Goal: Task Accomplishment & Management: Contribute content

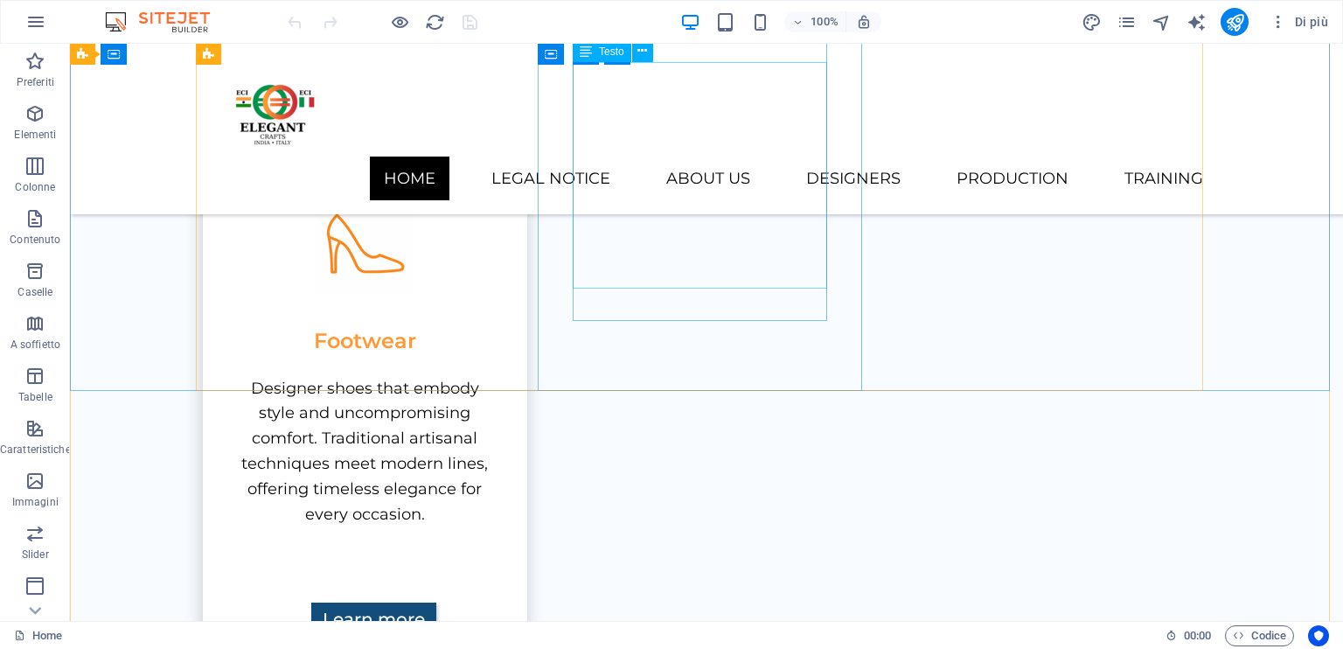
scroll to position [1722, 0]
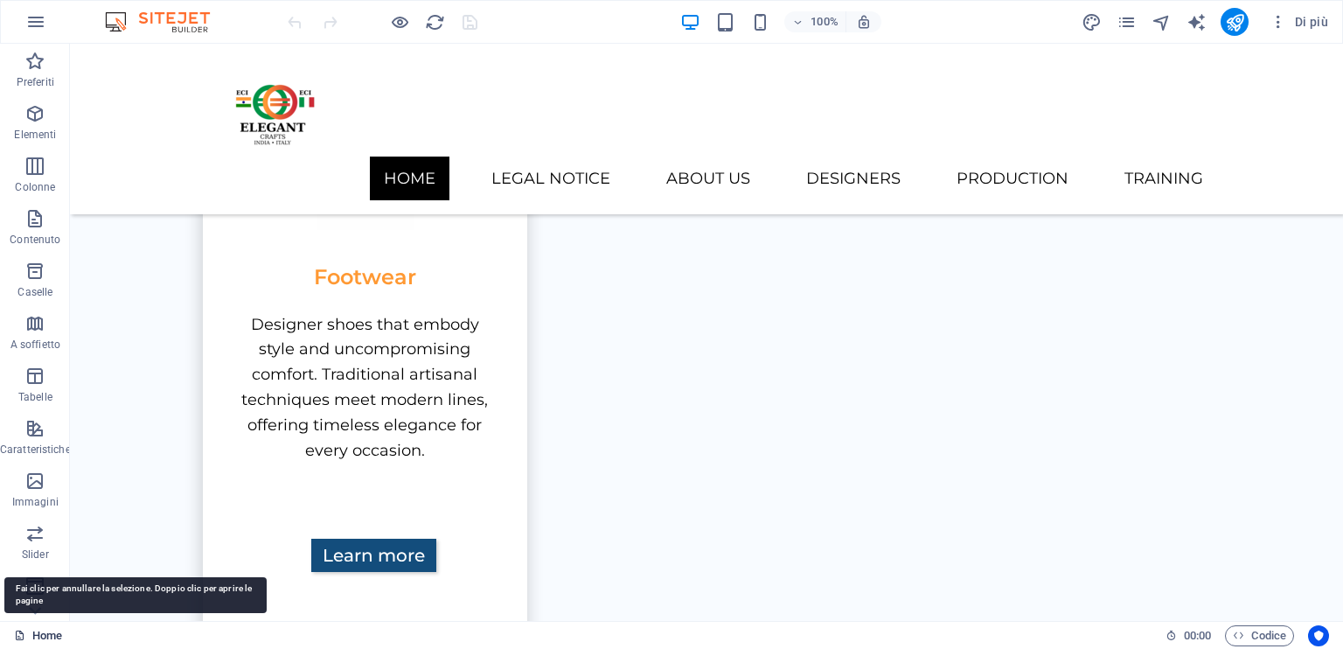
click at [17, 632] on icon at bounding box center [19, 635] width 11 height 11
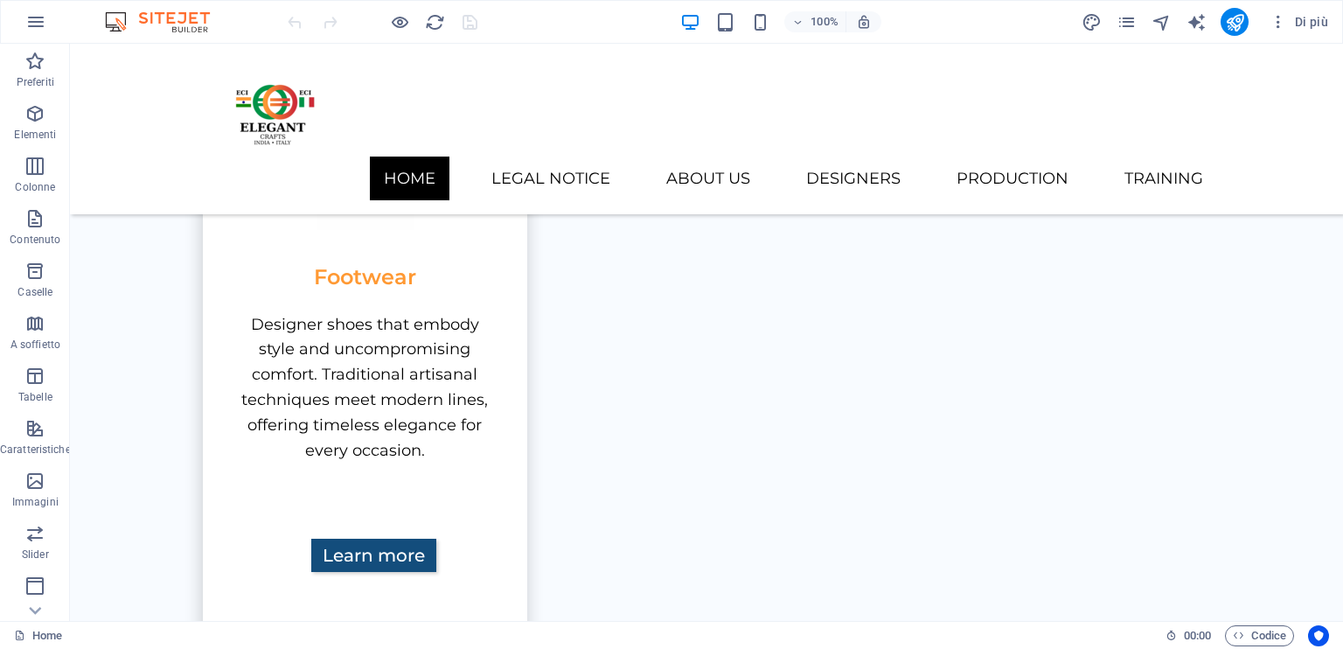
click at [13, 631] on div "Home 00 : 00 Codice" at bounding box center [671, 635] width 1343 height 28
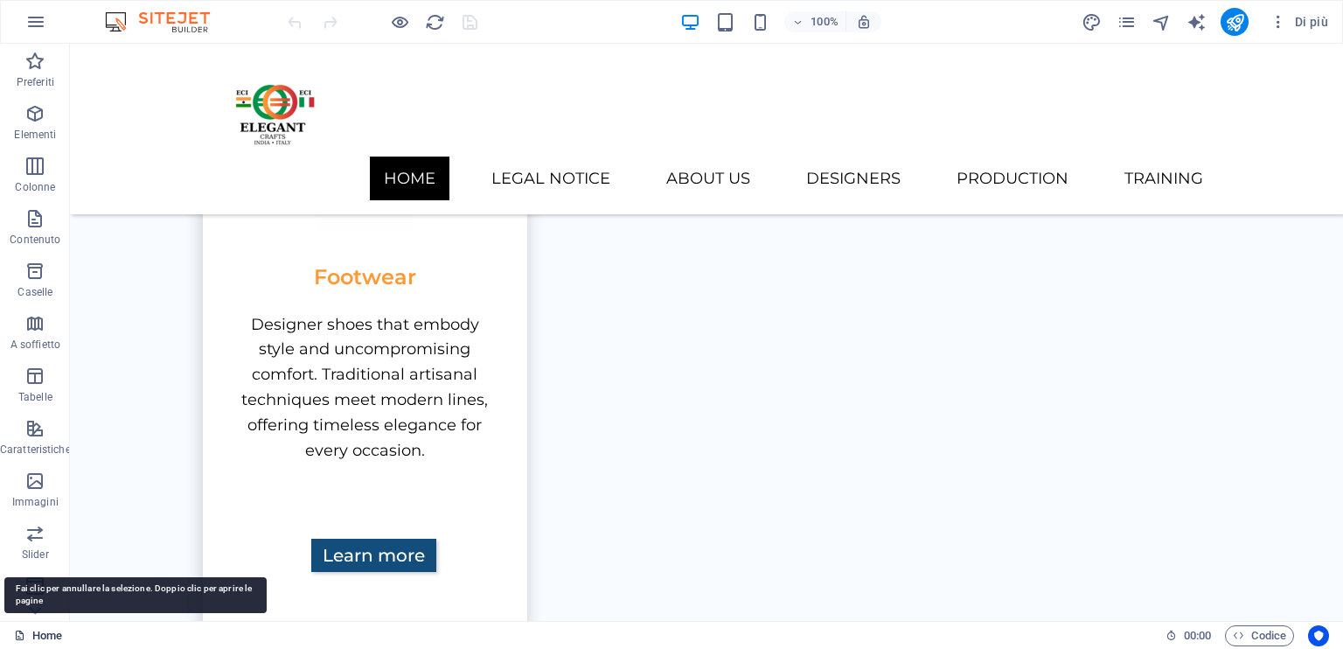
click at [22, 631] on icon at bounding box center [19, 635] width 11 height 11
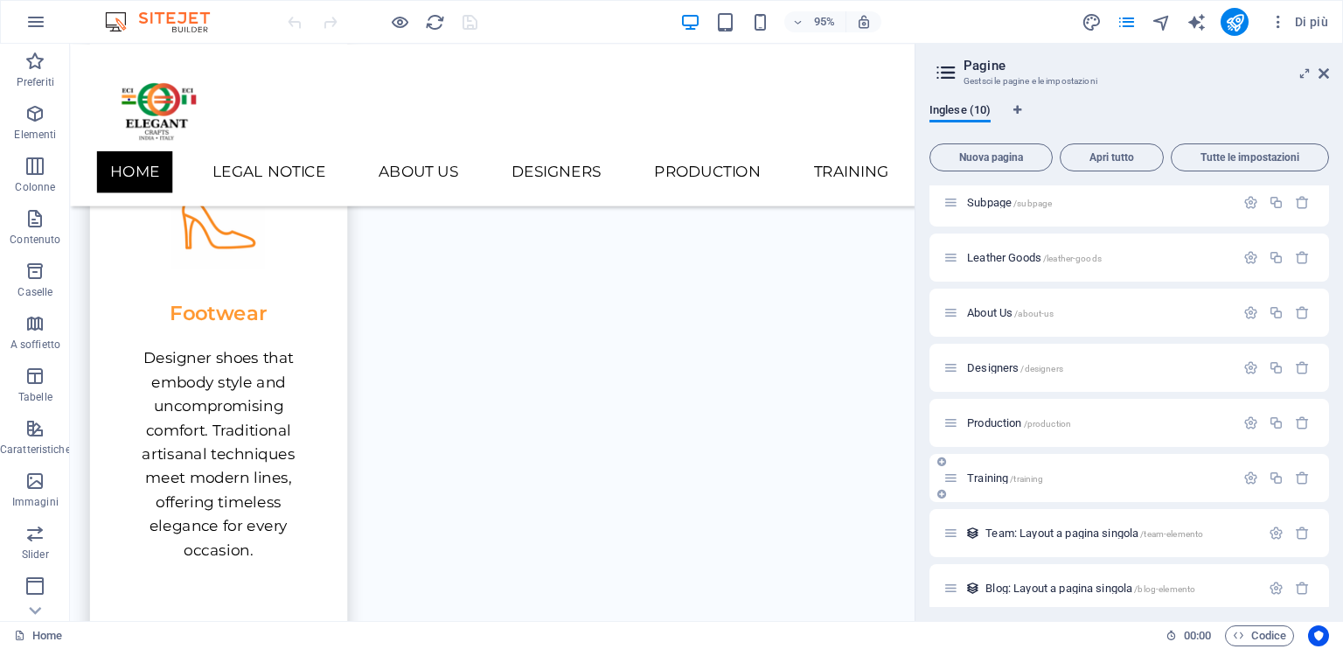
scroll to position [129, 0]
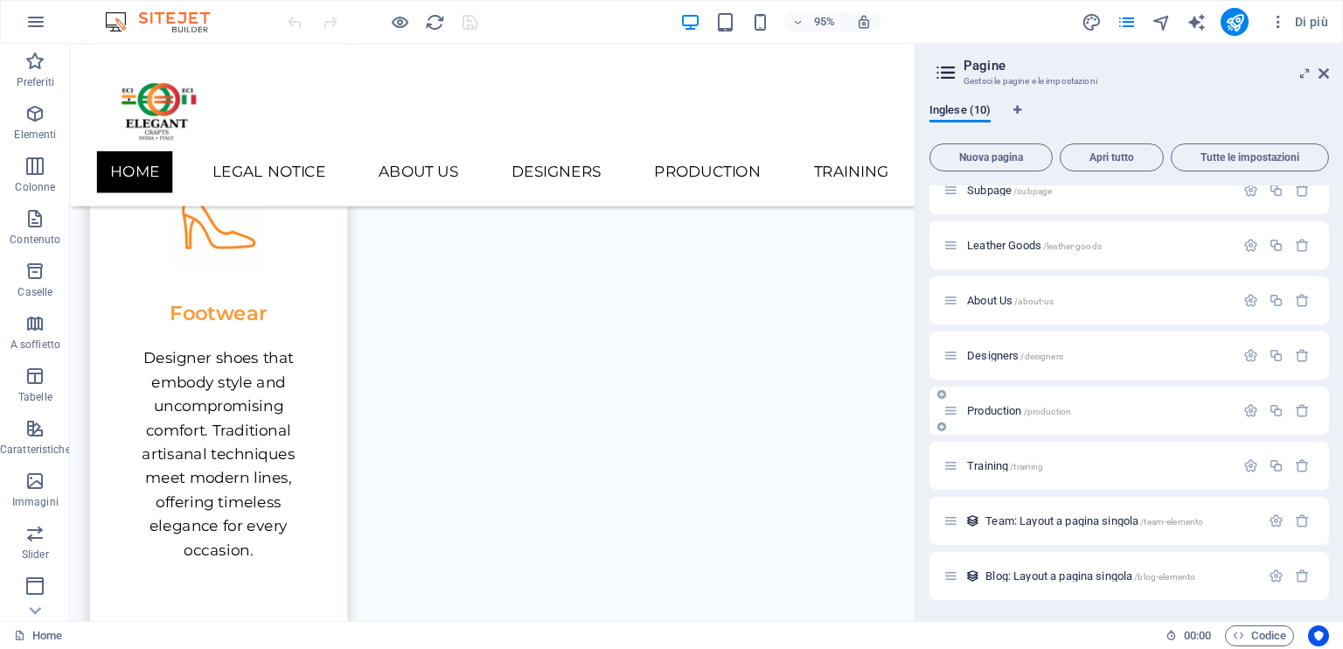
click at [942, 426] on icon at bounding box center [942, 427] width 9 height 10
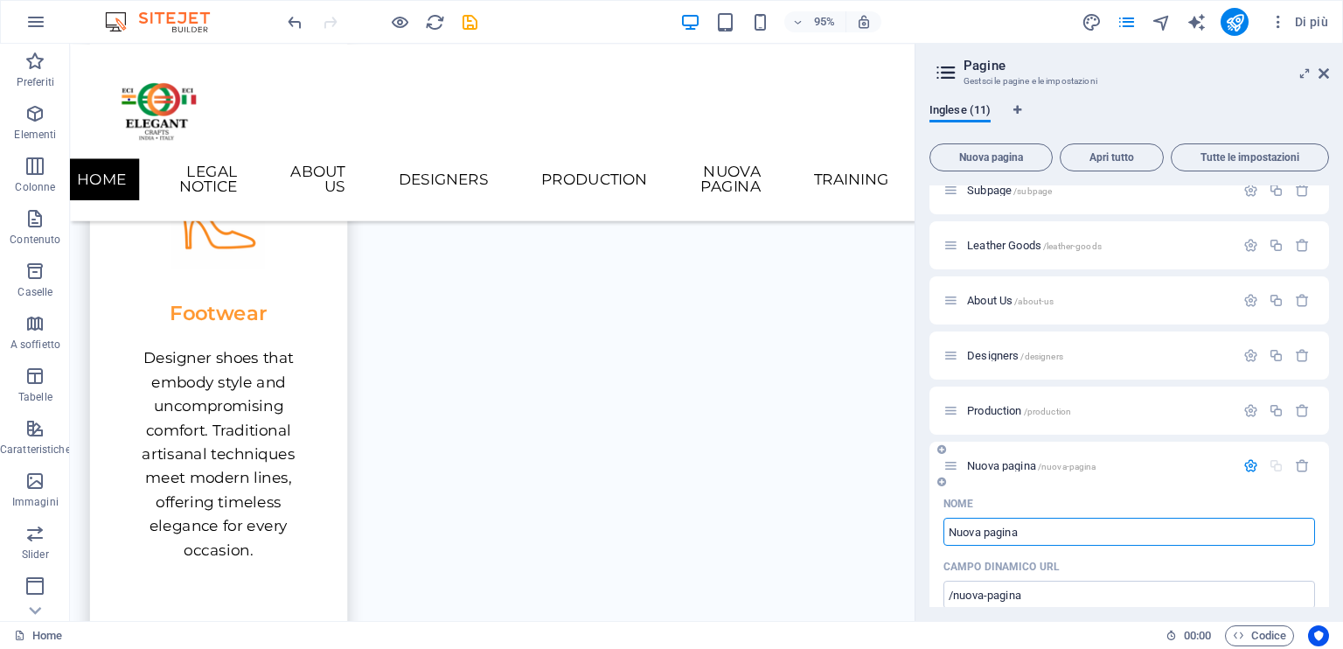
paste input "Leather Garments"
type input "Leather Garments"
type input "/leather-garments"
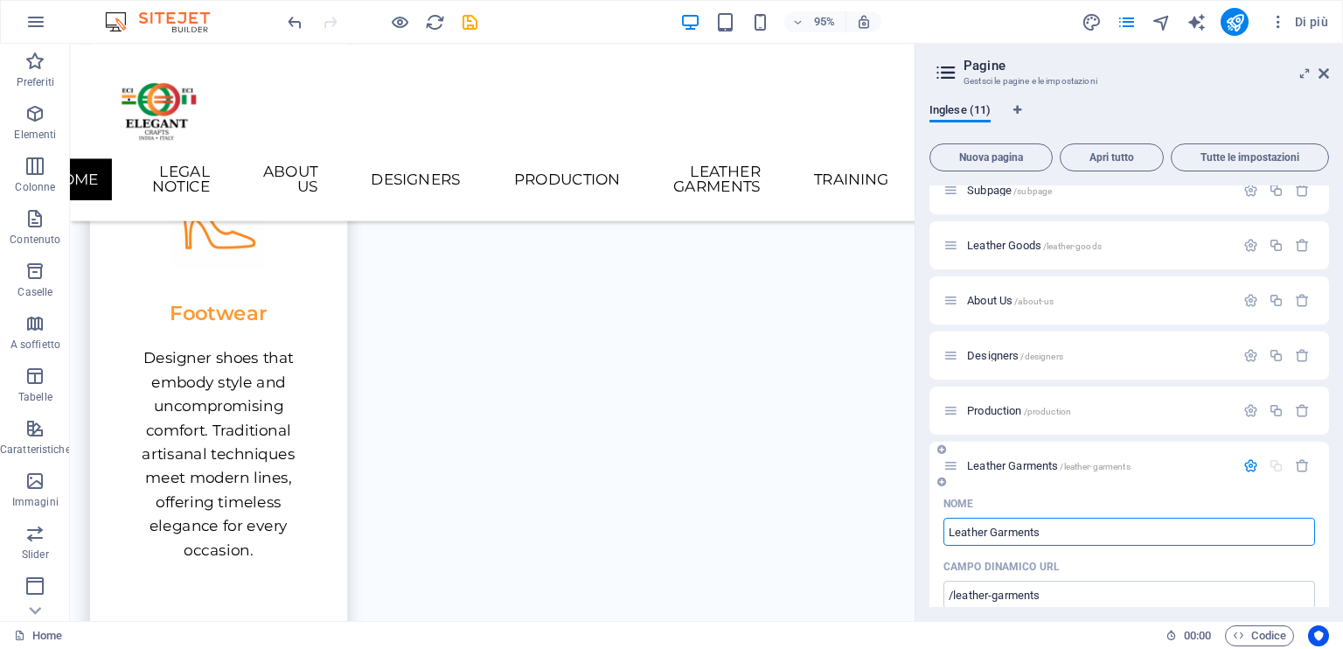
scroll to position [217, 0]
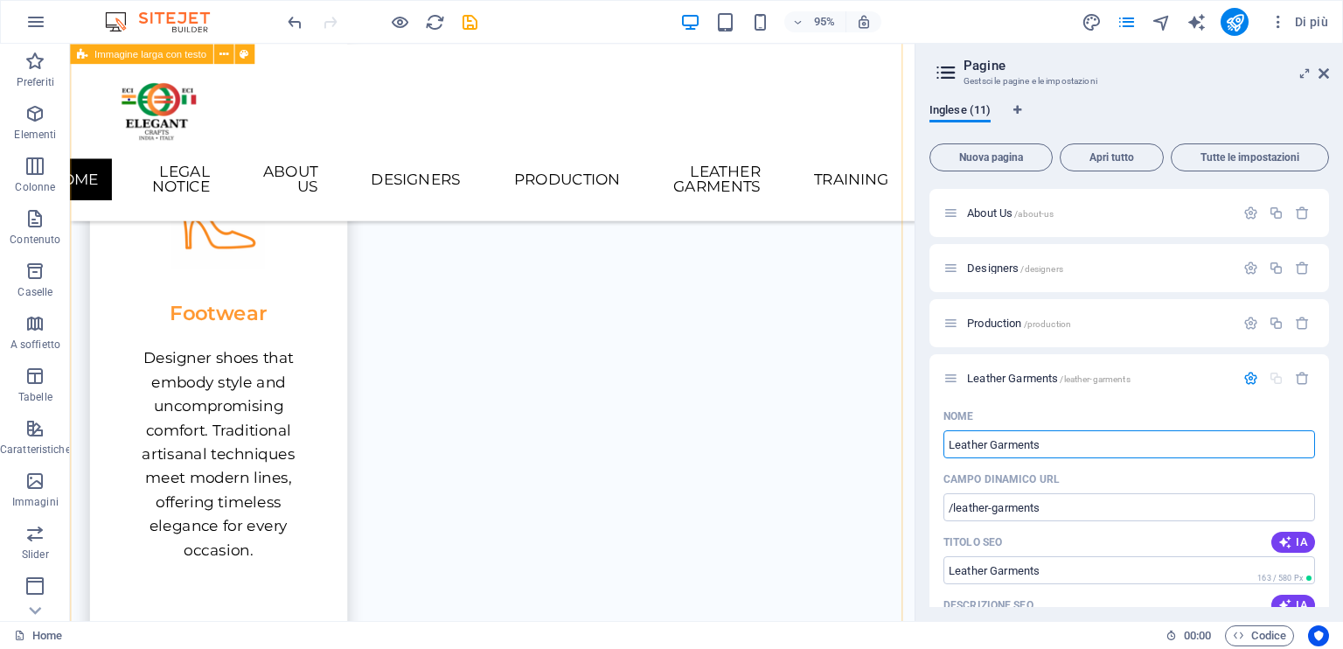
type input "Leather Garments"
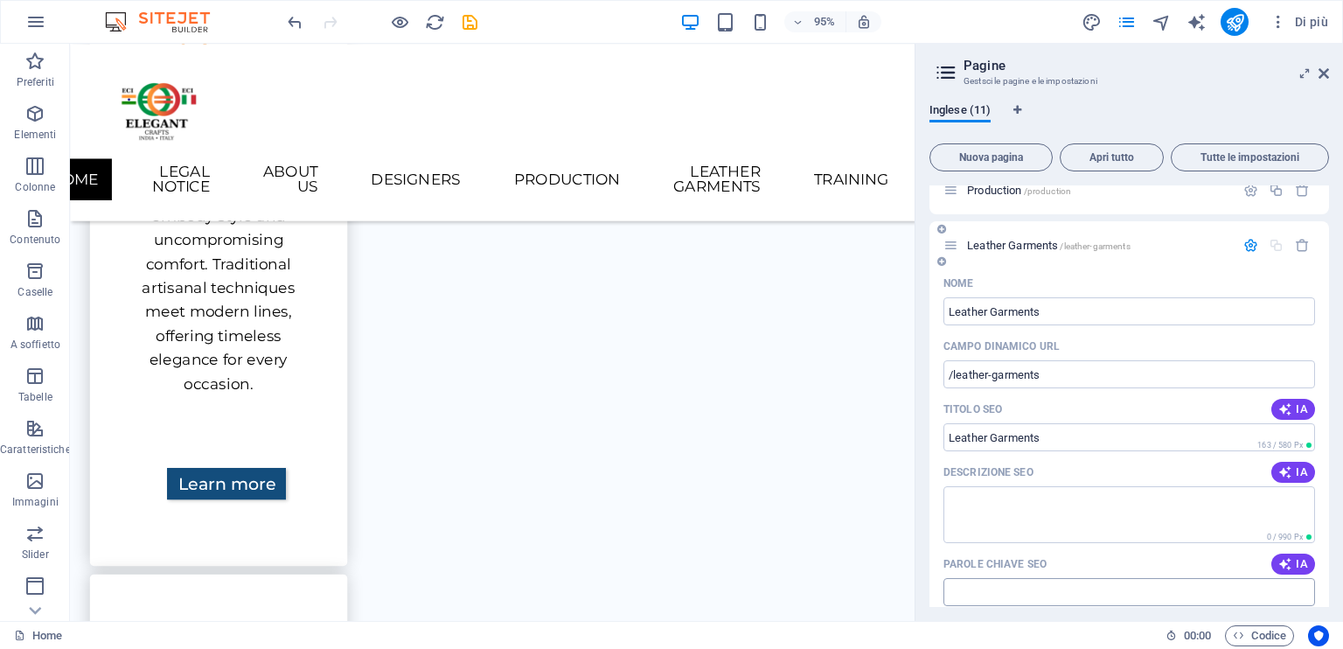
scroll to position [350, 0]
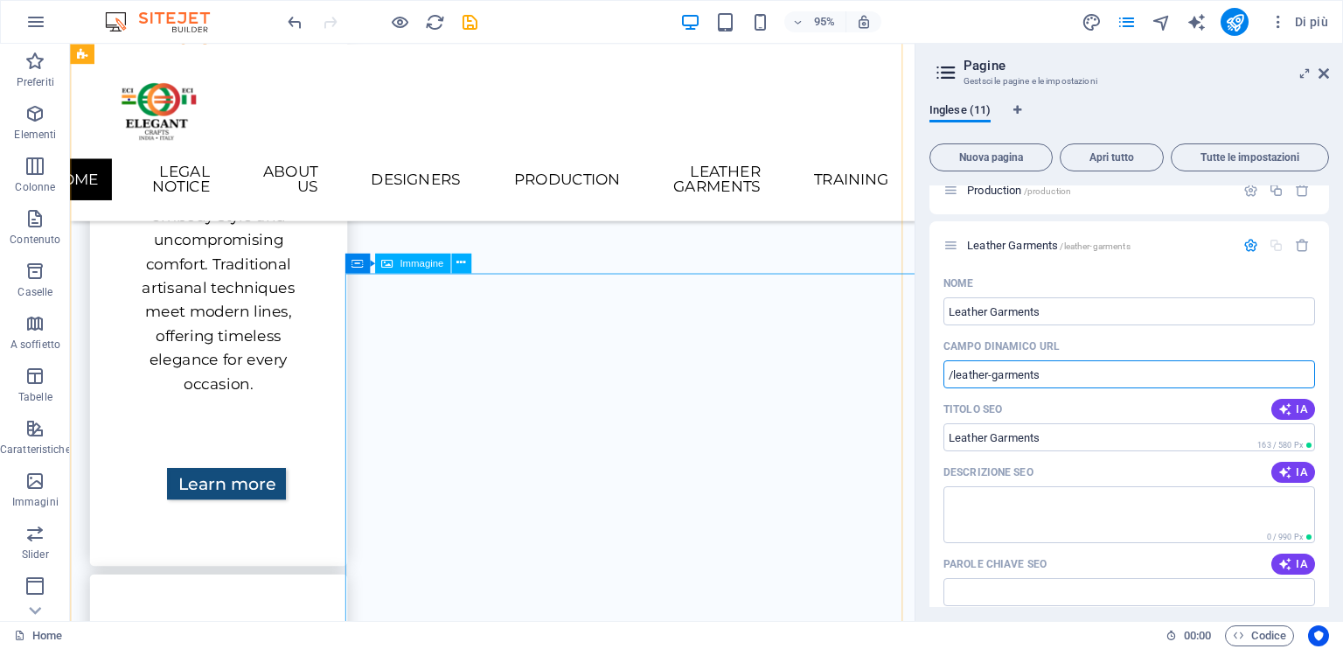
drag, startPoint x: 1166, startPoint y: 419, endPoint x: 923, endPoint y: 393, distance: 244.5
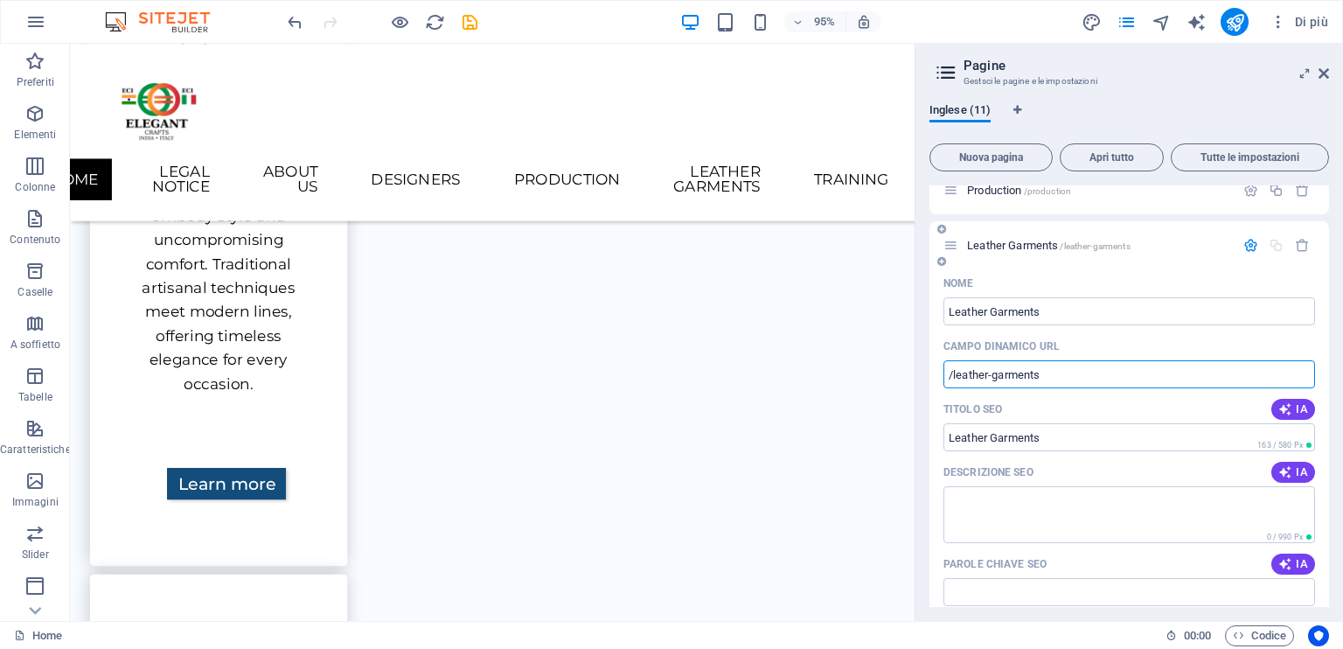
click at [1081, 380] on input "/leather-garments" at bounding box center [1130, 374] width 372 height 28
drag, startPoint x: 1056, startPoint y: 376, endPoint x: 938, endPoint y: 379, distance: 119.0
click at [938, 379] on div "Nome Leather Garments ​ CAMPO DINAMICO URL /leather-garments ​ Titolo SEO IA ​ …" at bounding box center [1130, 574] width 400 height 610
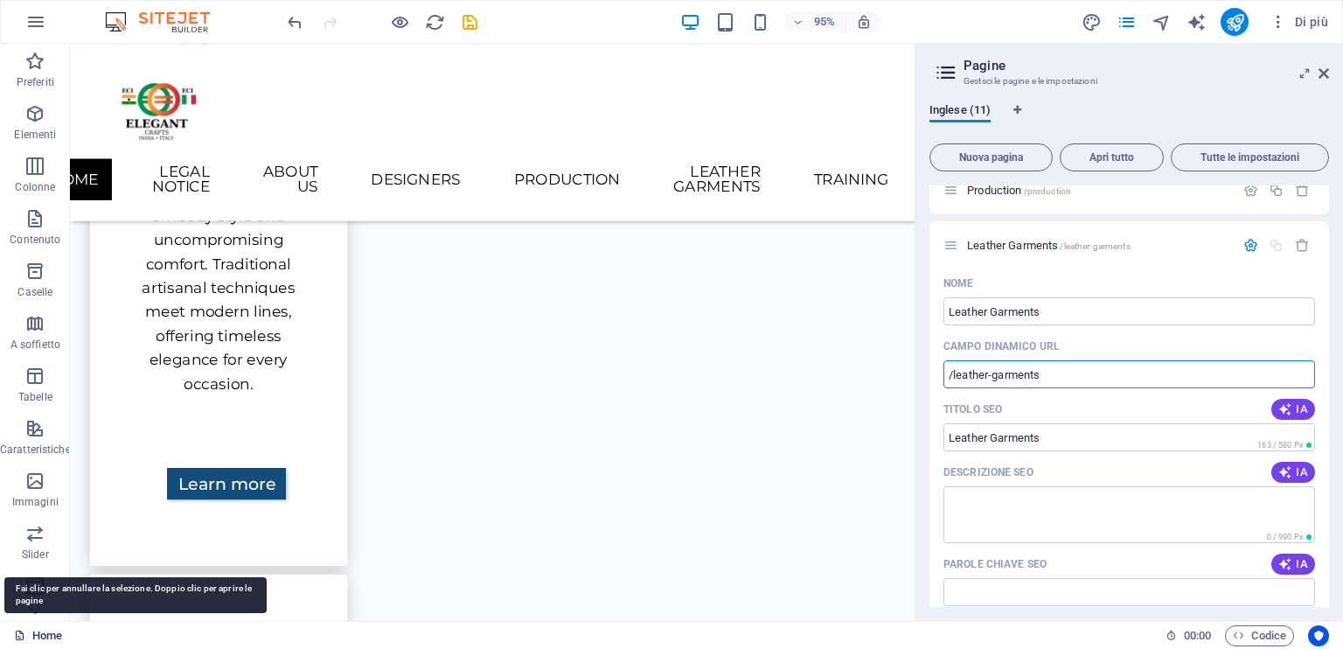
click at [45, 633] on link "Home" at bounding box center [38, 635] width 48 height 21
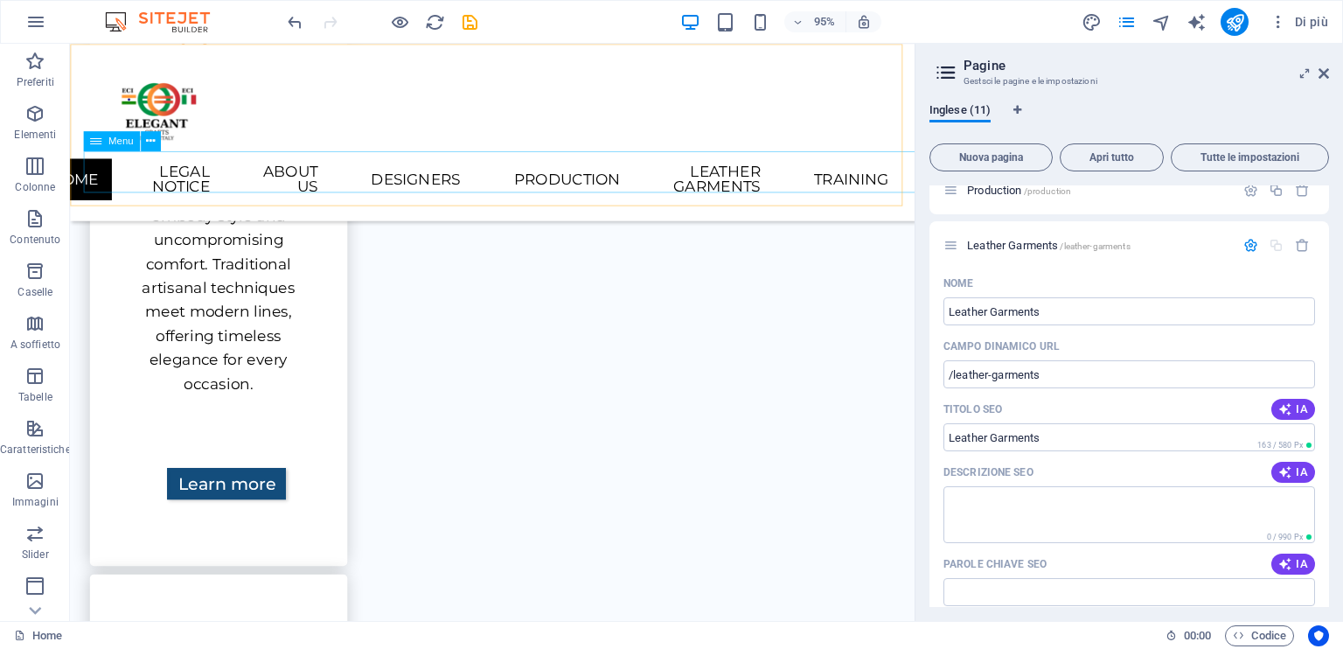
click at [116, 180] on nav "Home Legal Notice About Us Designers Production Leather Garments Training" at bounding box center [514, 186] width 861 height 59
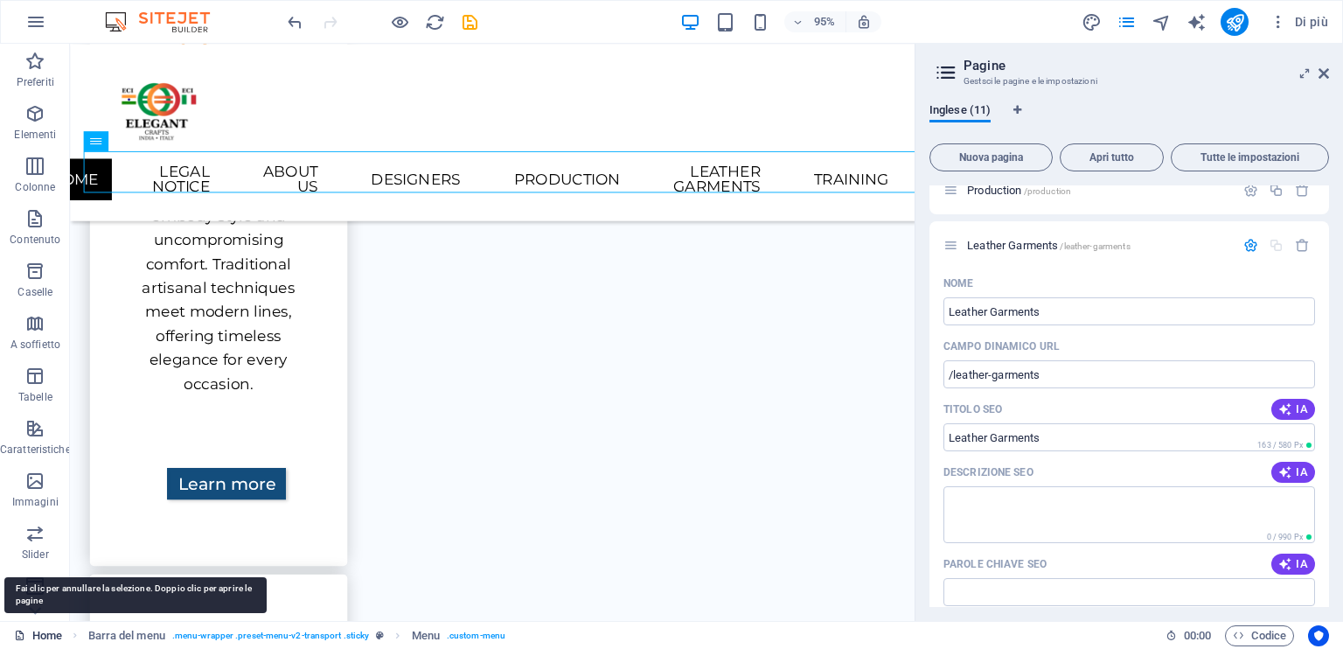
click at [35, 635] on link "Home" at bounding box center [38, 635] width 48 height 21
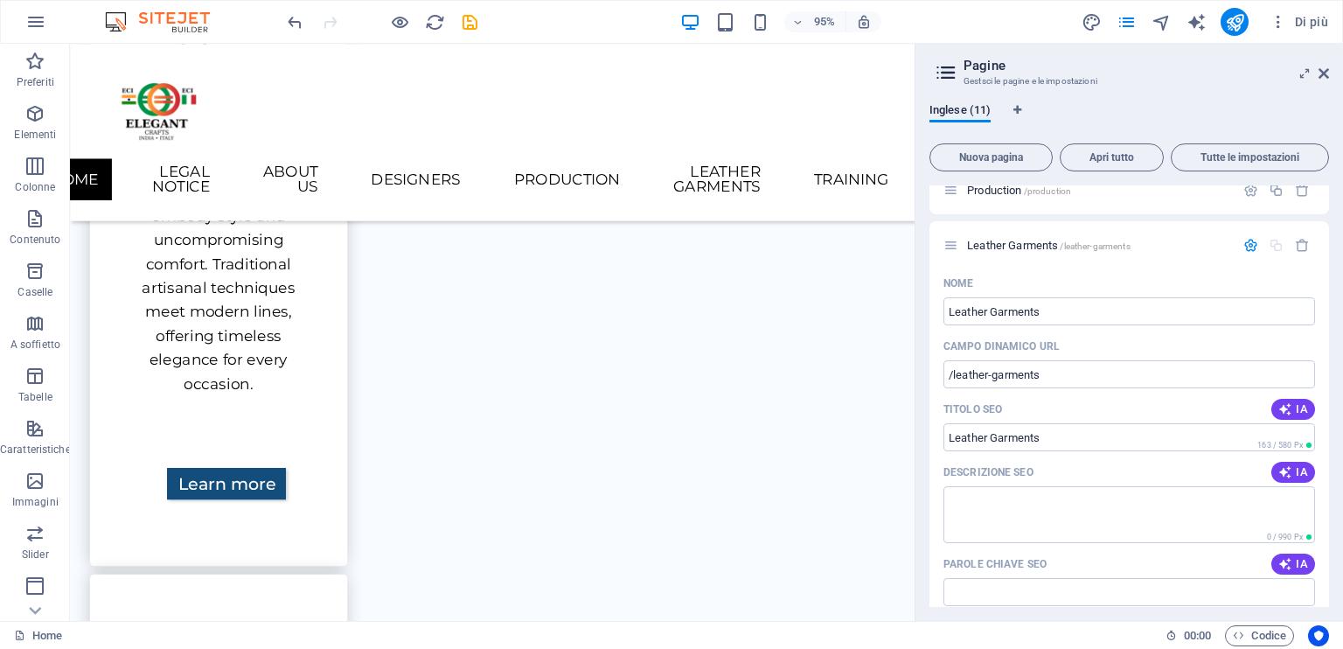
scroll to position [0, 0]
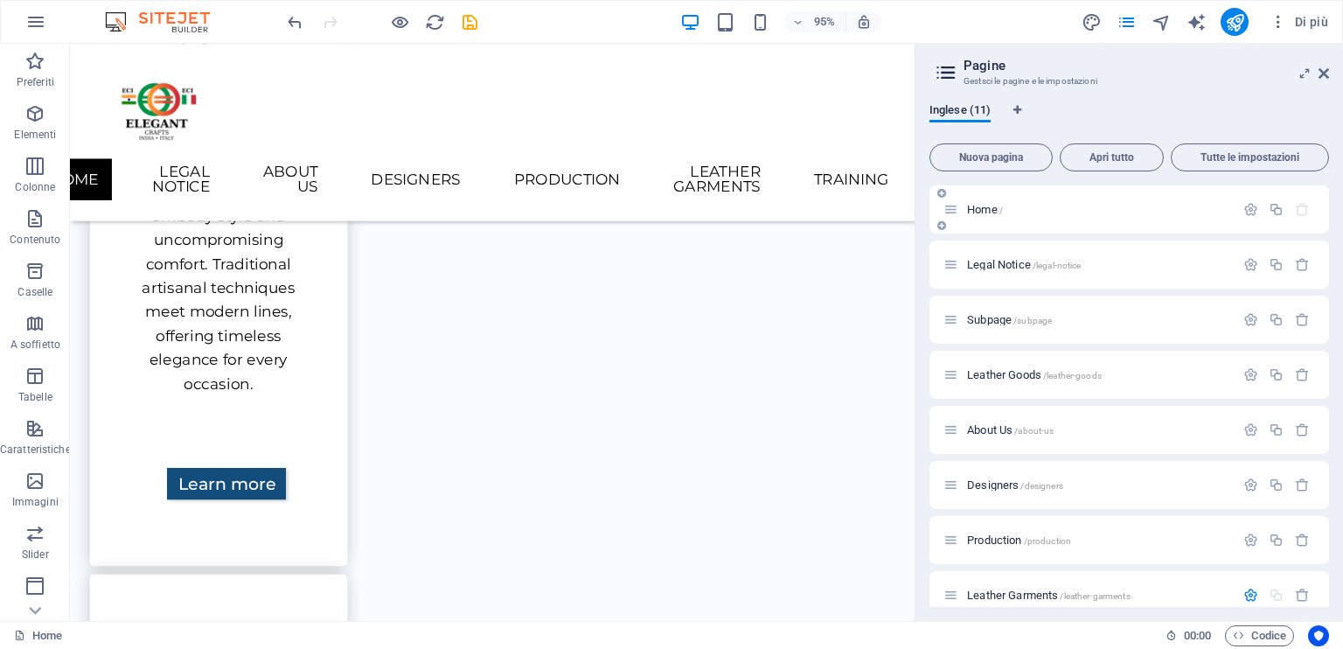
click at [969, 207] on span "Home /" at bounding box center [985, 209] width 36 height 13
click at [977, 202] on div "Home /" at bounding box center [1089, 209] width 291 height 20
click at [959, 209] on div "Home /" at bounding box center [1089, 209] width 291 height 20
click at [952, 212] on icon at bounding box center [951, 209] width 15 height 15
click at [951, 214] on icon at bounding box center [951, 209] width 15 height 15
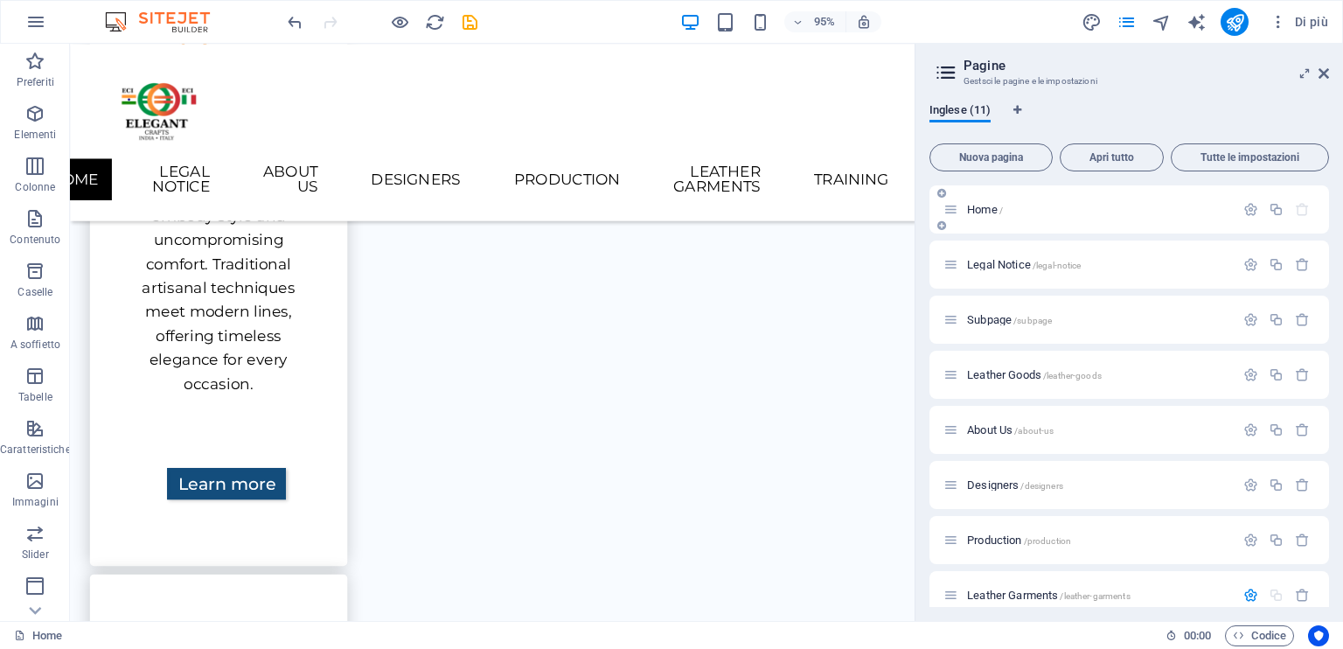
click at [951, 214] on icon at bounding box center [951, 209] width 15 height 15
click at [978, 212] on span "Home /" at bounding box center [985, 209] width 36 height 13
click at [976, 212] on span "Home /" at bounding box center [985, 209] width 36 height 13
click at [466, 80] on div "Home Legal Notice About Us Designers Production Leather Garments Training" at bounding box center [514, 137] width 889 height 186
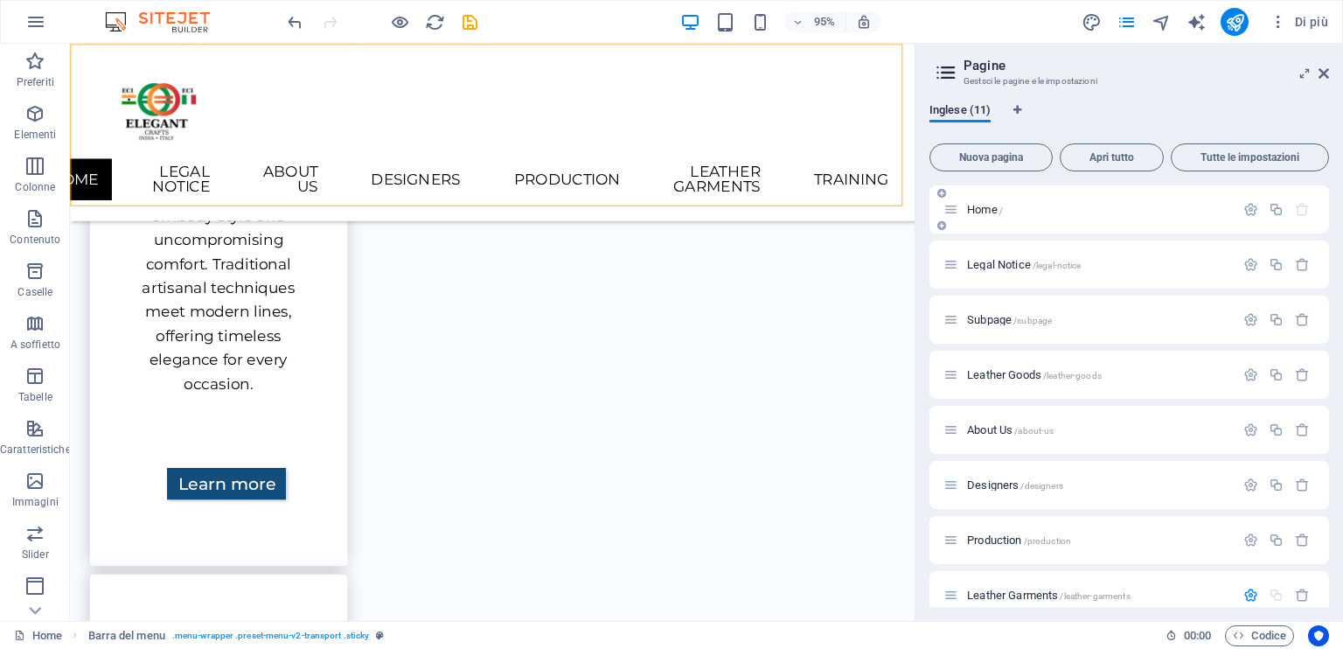
click at [977, 210] on span "Home /" at bounding box center [985, 209] width 36 height 13
click at [951, 216] on icon at bounding box center [951, 209] width 15 height 15
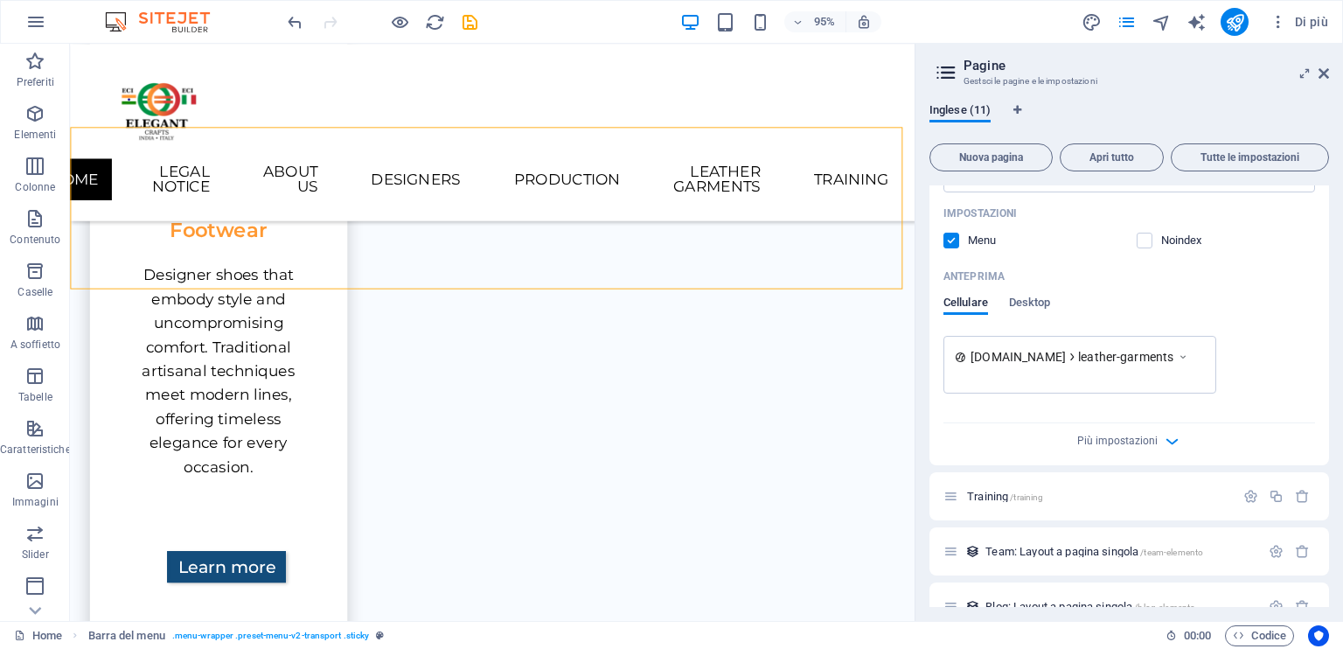
scroll to position [794, 0]
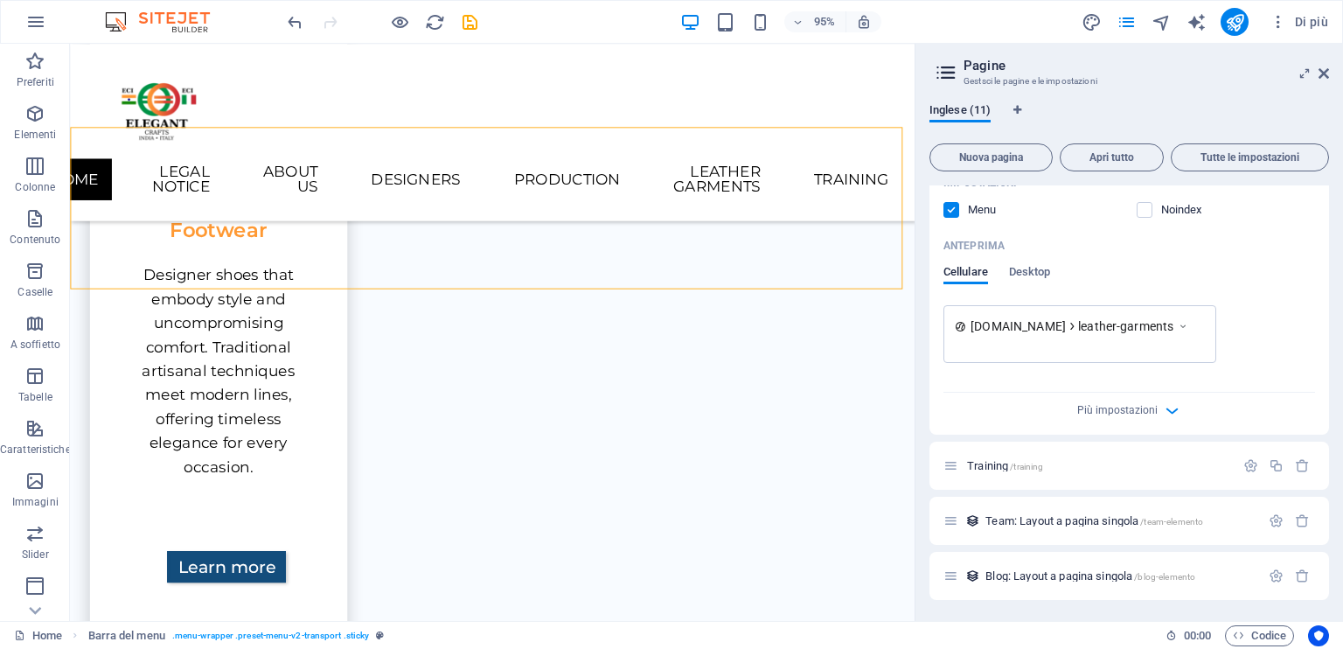
click at [959, 212] on label at bounding box center [952, 210] width 16 height 16
click at [0, 0] on input "checkbox" at bounding box center [0, 0] width 0 height 0
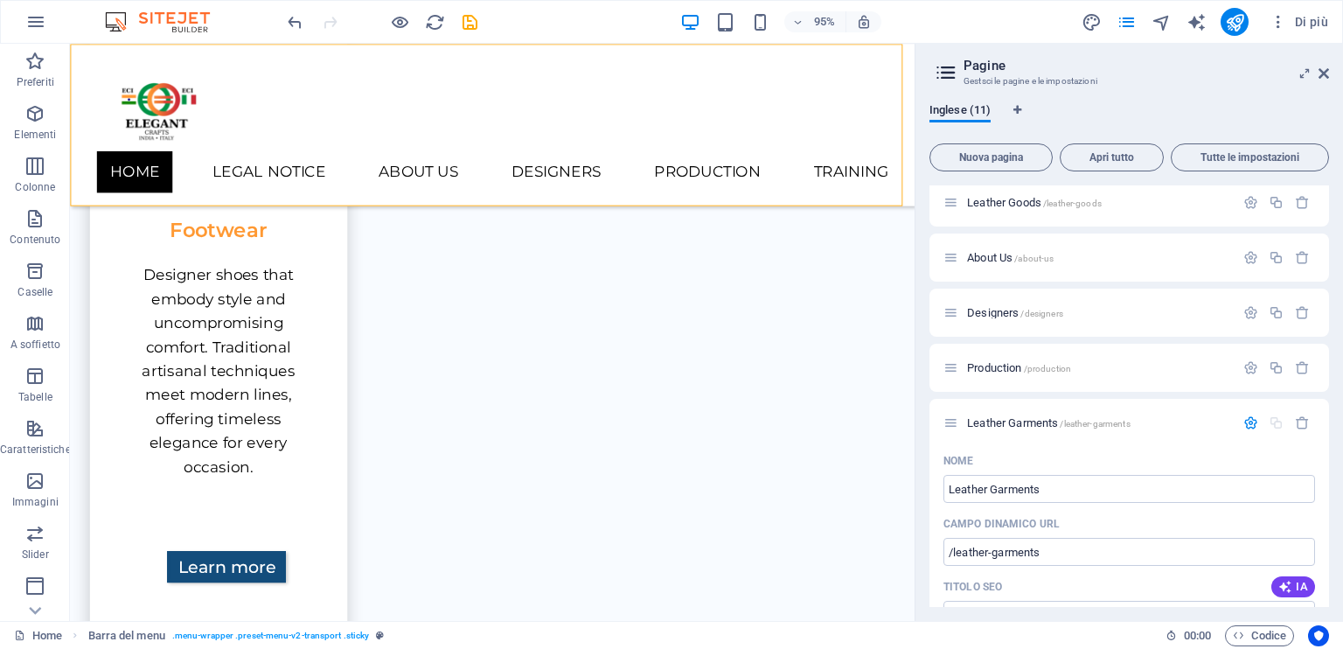
scroll to position [175, 0]
click at [1225, 17] on icon "publish" at bounding box center [1235, 22] width 20 height 20
checkbox input "false"
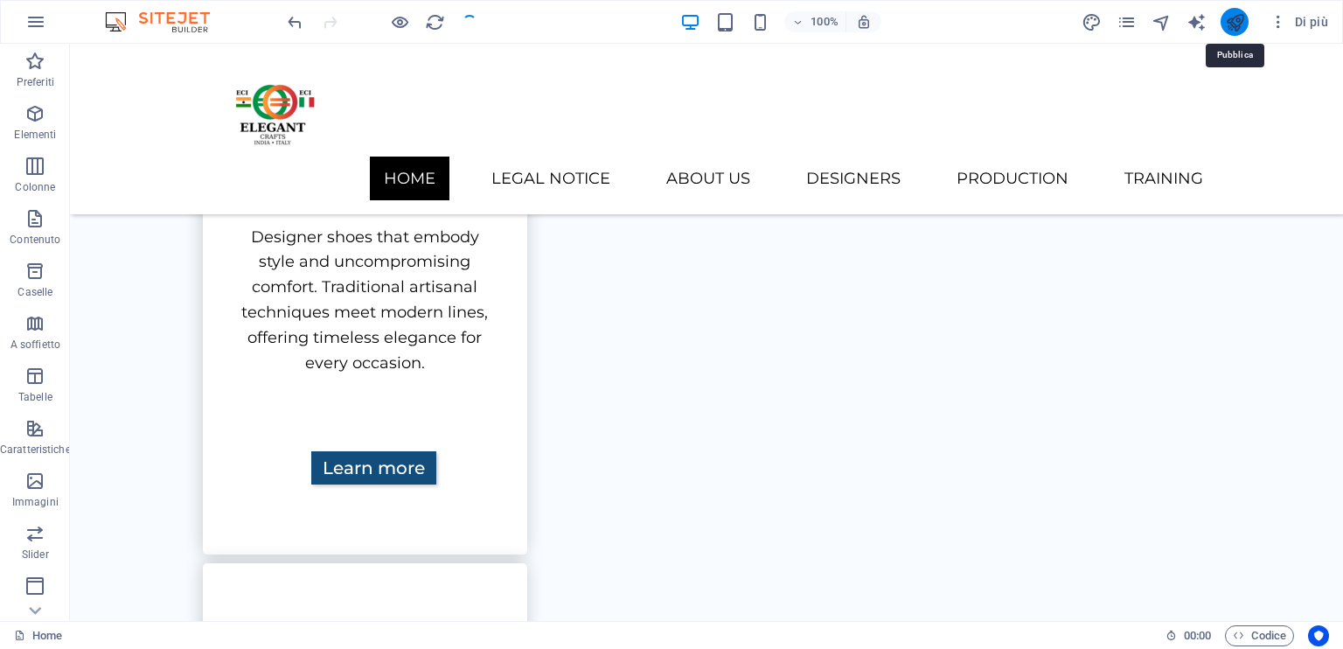
scroll to position [1734, 0]
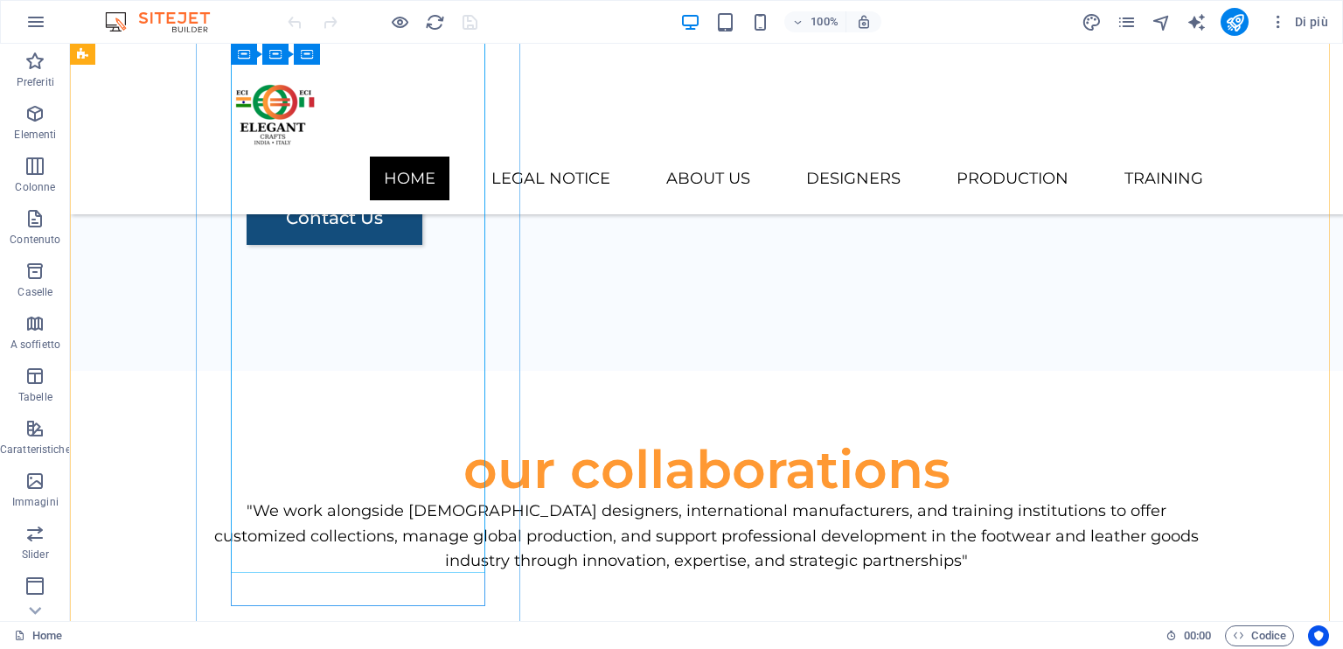
scroll to position [3296, 0]
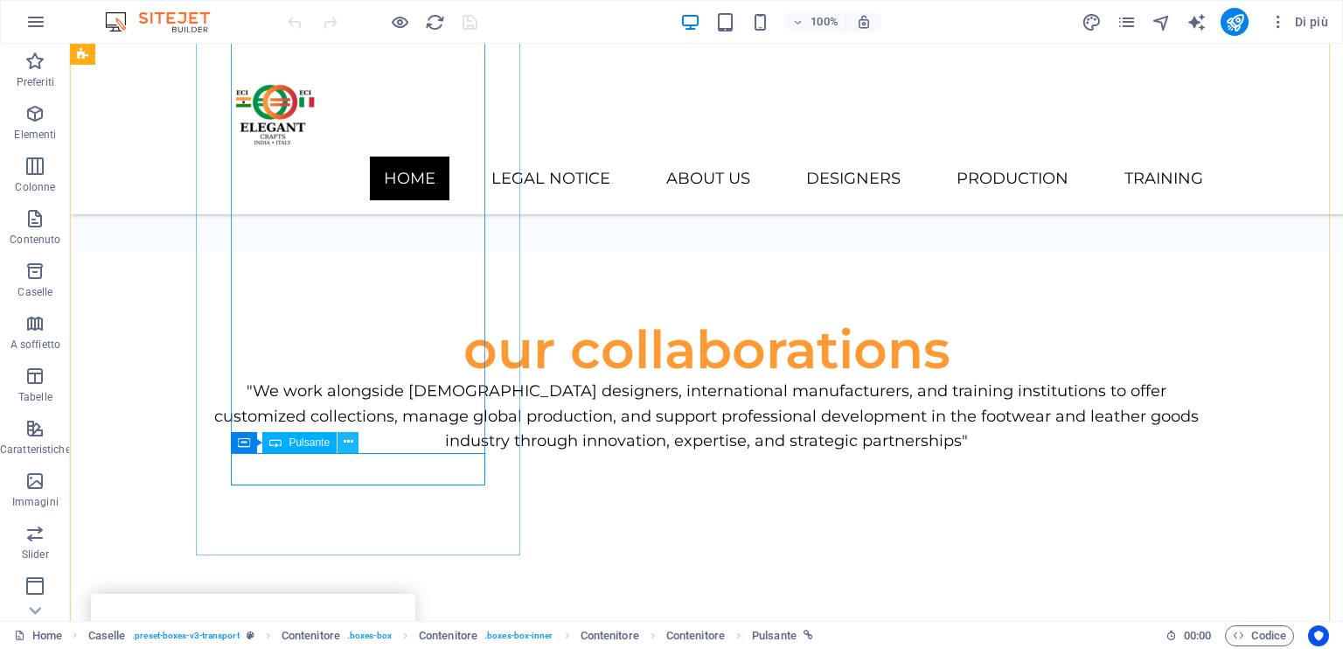
click at [346, 441] on icon at bounding box center [349, 442] width 10 height 18
click at [307, 444] on span "Pulsante" at bounding box center [309, 442] width 41 height 10
click at [347, 439] on icon at bounding box center [349, 442] width 10 height 18
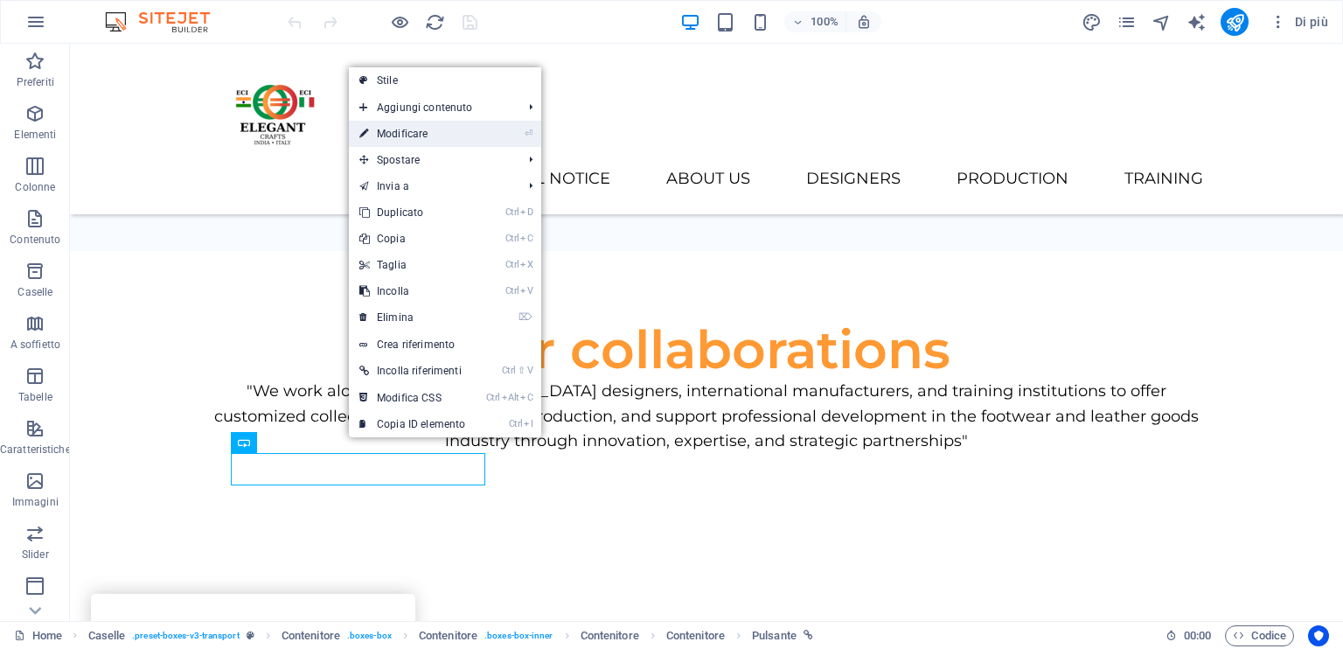
click at [471, 140] on link "⏎ Modificare" at bounding box center [412, 134] width 127 height 26
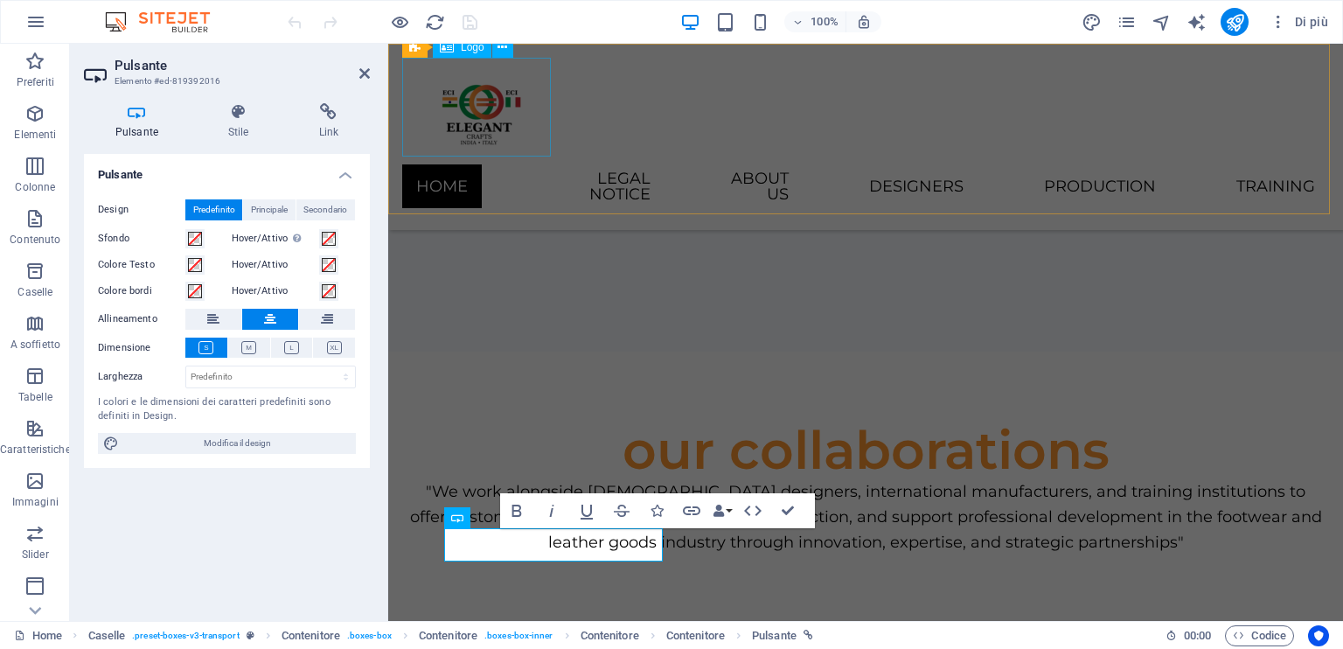
scroll to position [3480, 0]
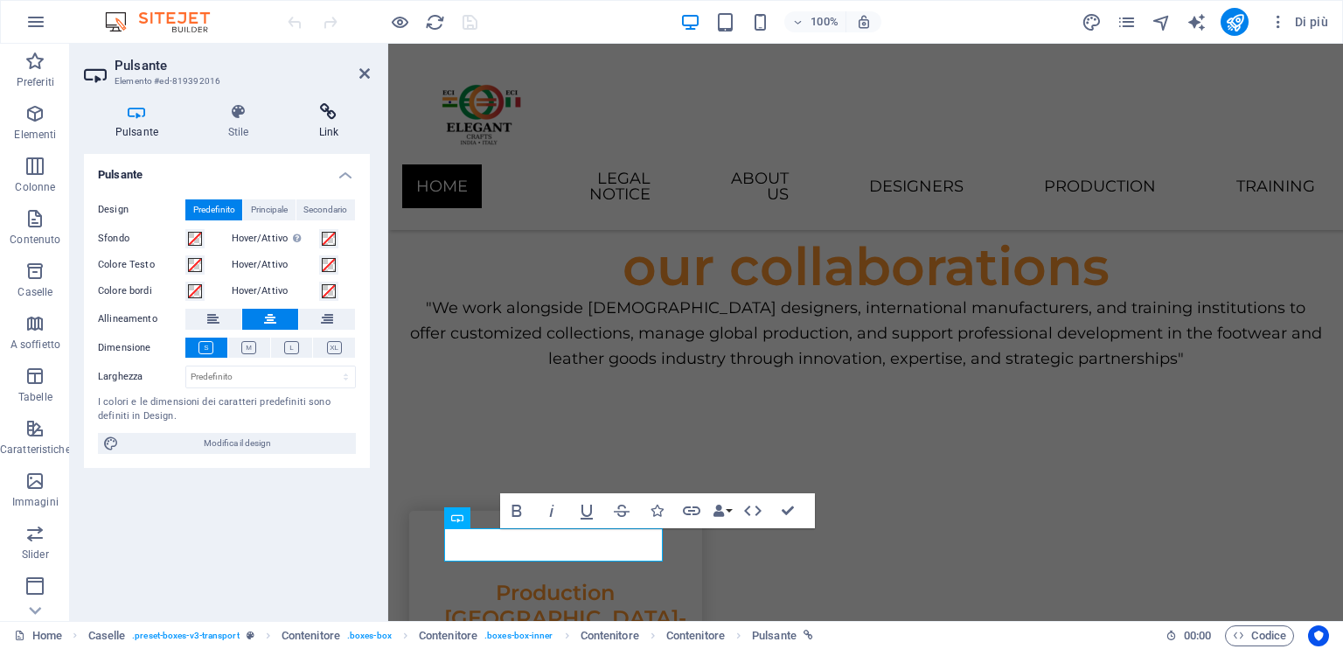
click at [325, 112] on icon at bounding box center [329, 111] width 82 height 17
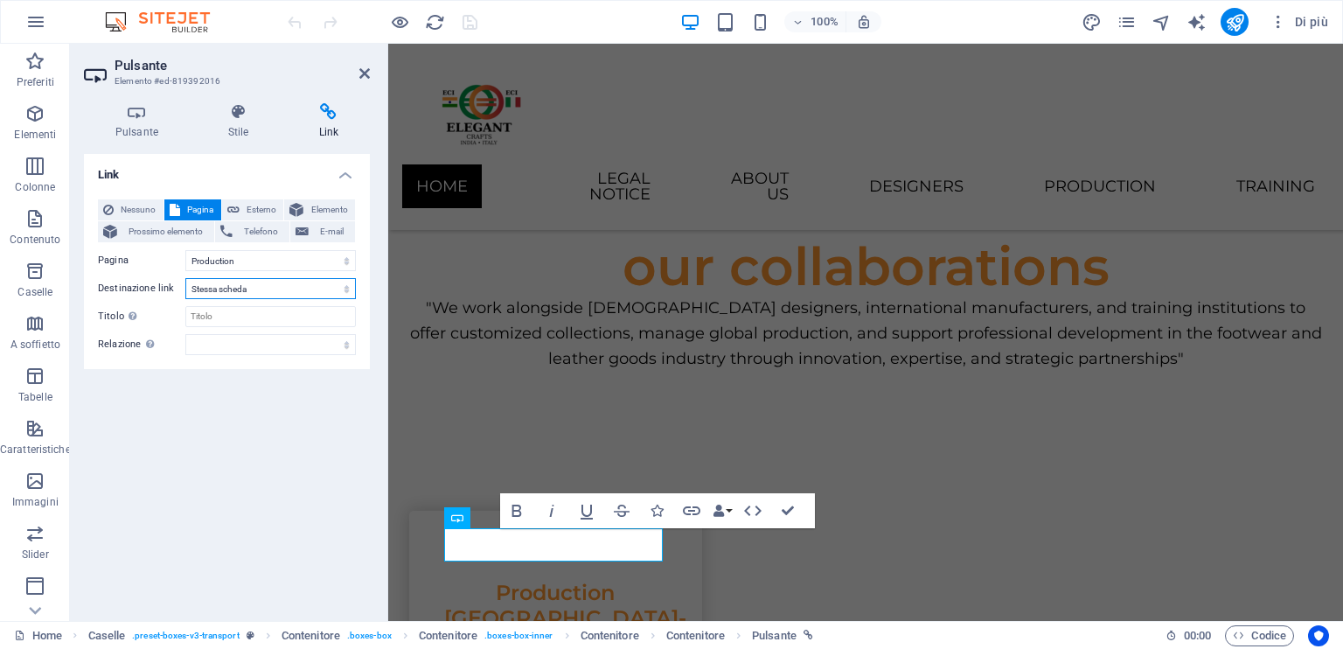
click at [248, 286] on select "Nuova scheda Stessa scheda Sovrapposizione" at bounding box center [270, 288] width 171 height 21
click at [256, 283] on select "Nuova scheda Stessa scheda Sovrapposizione" at bounding box center [270, 288] width 171 height 21
click at [255, 282] on select "Nuova scheda Stessa scheda Sovrapposizione" at bounding box center [270, 288] width 171 height 21
select select "blank"
click at [185, 278] on select "Nuova scheda Stessa scheda Sovrapposizione" at bounding box center [270, 288] width 171 height 21
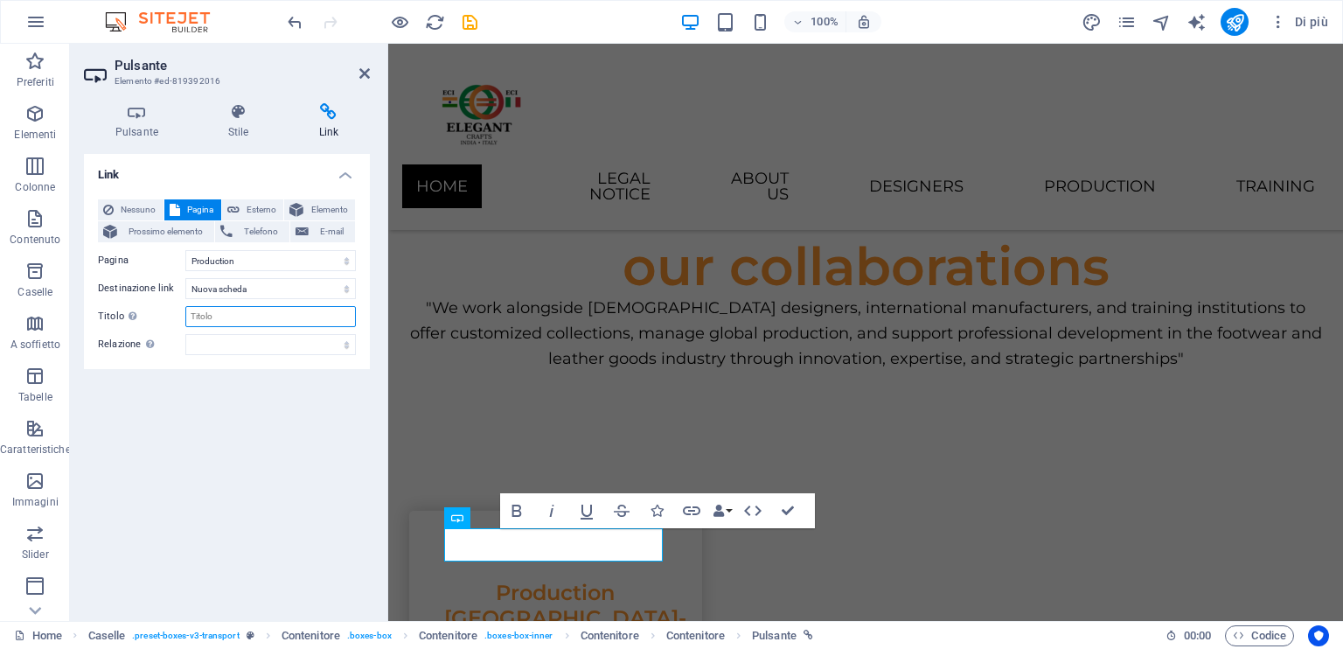
click at [241, 319] on input "Titolo Descrizione aggiuntiva del link, non dovrebbe essere la stessa del testo…" at bounding box center [270, 316] width 171 height 21
click at [242, 317] on input "Titolo Descrizione aggiuntiva del link, non dovrebbe essere la stessa del testo…" at bounding box center [270, 316] width 171 height 21
click at [210, 347] on select "alternate autore bookmark esterno help licenza successivo nofollow noreferrer n…" at bounding box center [270, 344] width 171 height 21
click at [220, 338] on select "alternate autore bookmark esterno help licenza successivo nofollow noreferrer n…" at bounding box center [270, 344] width 171 height 21
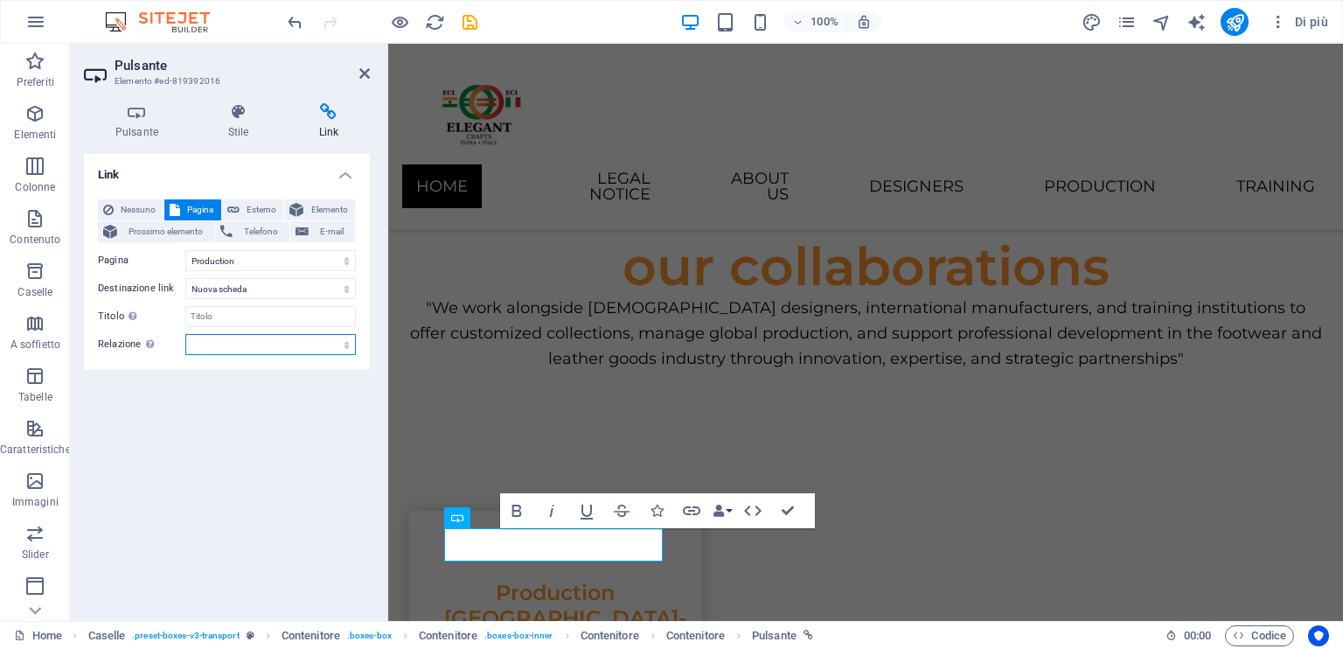
click at [220, 338] on select "alternate autore bookmark esterno help licenza successivo nofollow noreferrer n…" at bounding box center [270, 344] width 171 height 21
click at [283, 256] on select "Home Legal Notice Subpage Leather Goods About Us Designers Production Leather G…" at bounding box center [270, 260] width 171 height 21
select select "7"
click at [185, 250] on select "Home Legal Notice Subpage Leather Goods About Us Designers Production Leather G…" at bounding box center [270, 260] width 171 height 21
click at [1237, 24] on icon "publish" at bounding box center [1235, 22] width 20 height 20
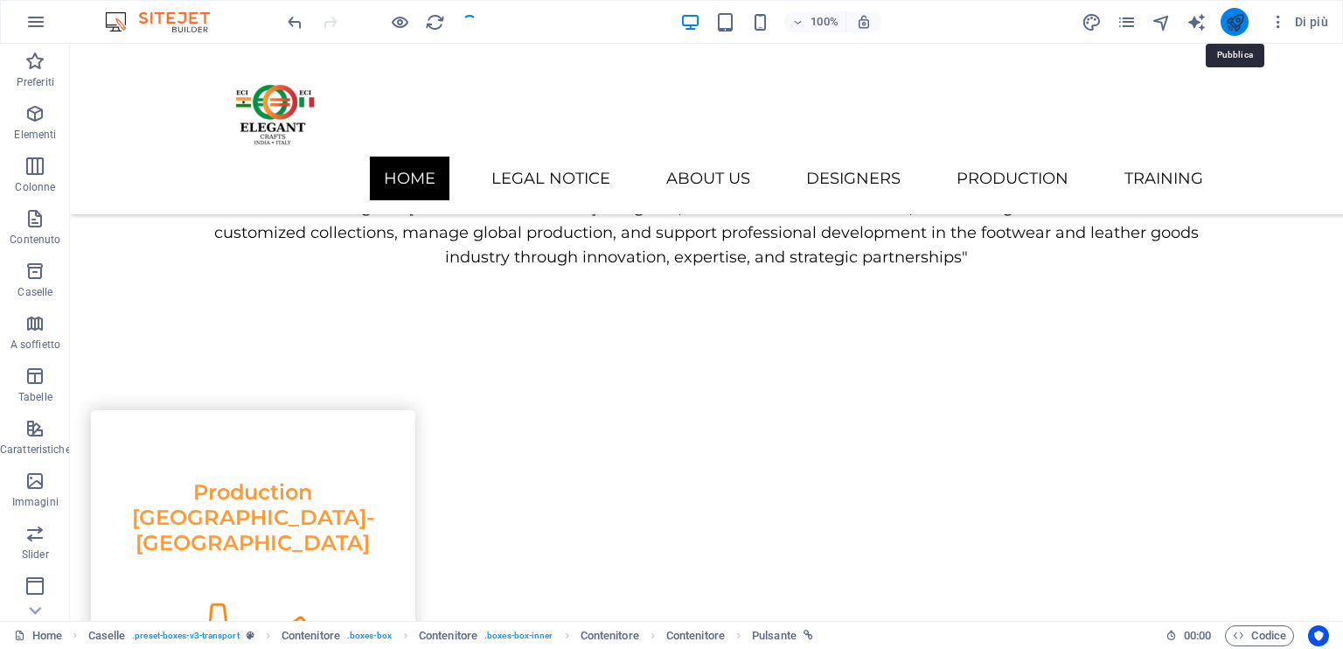
checkbox input "false"
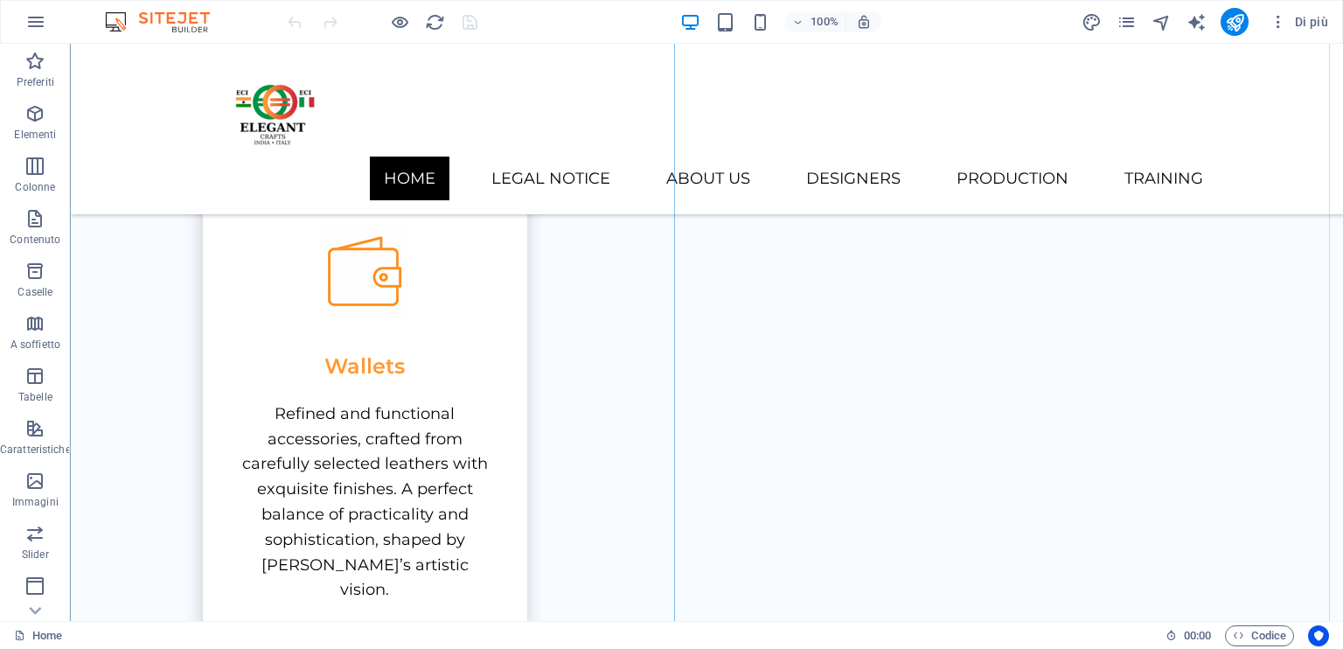
scroll to position [2247, 0]
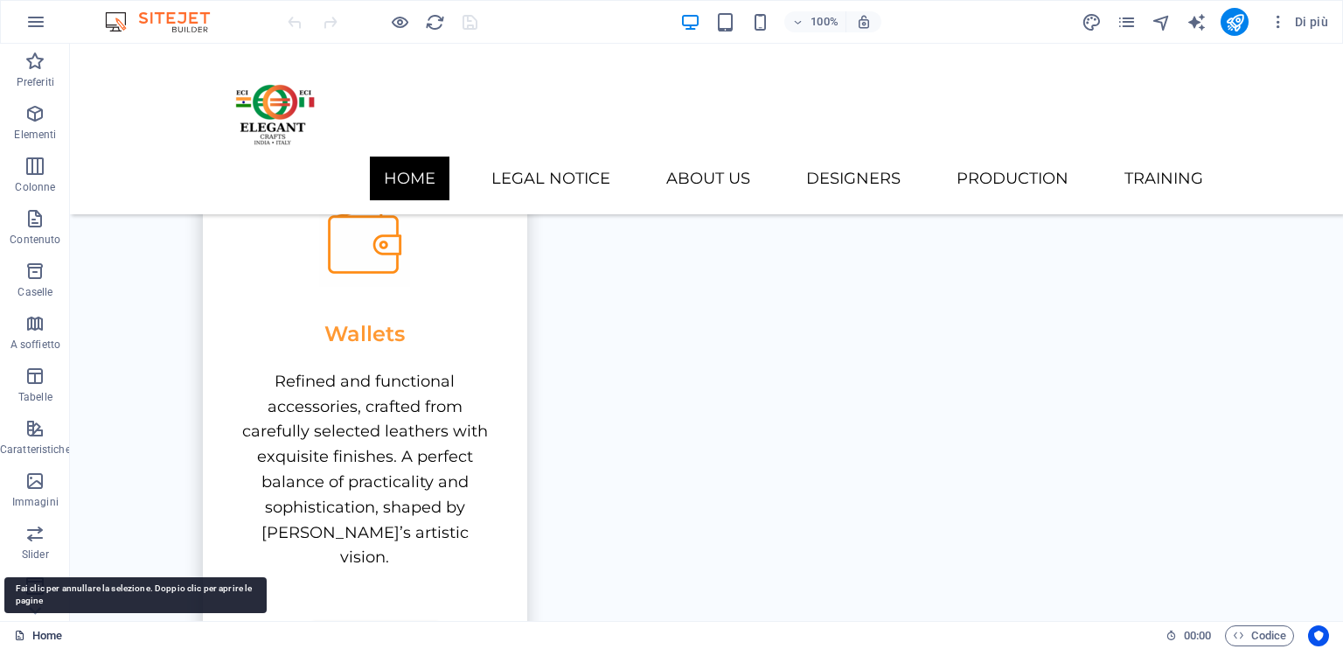
click at [17, 632] on icon at bounding box center [19, 635] width 11 height 11
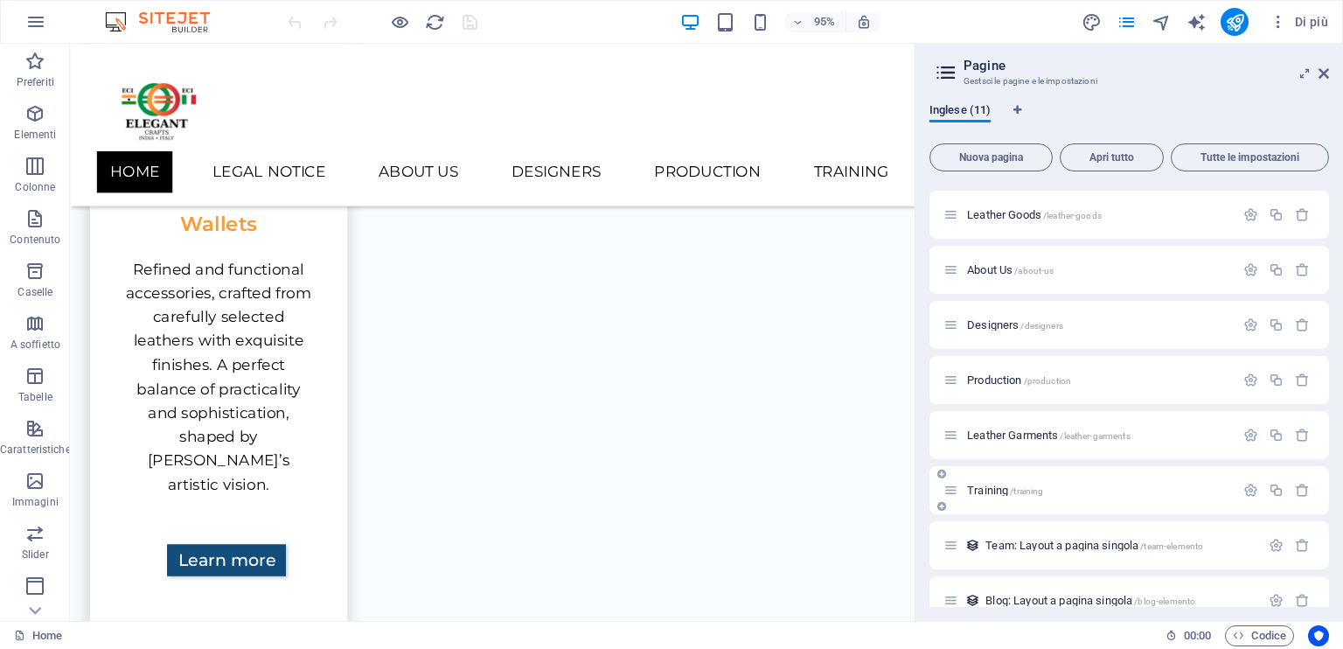
scroll to position [175, 0]
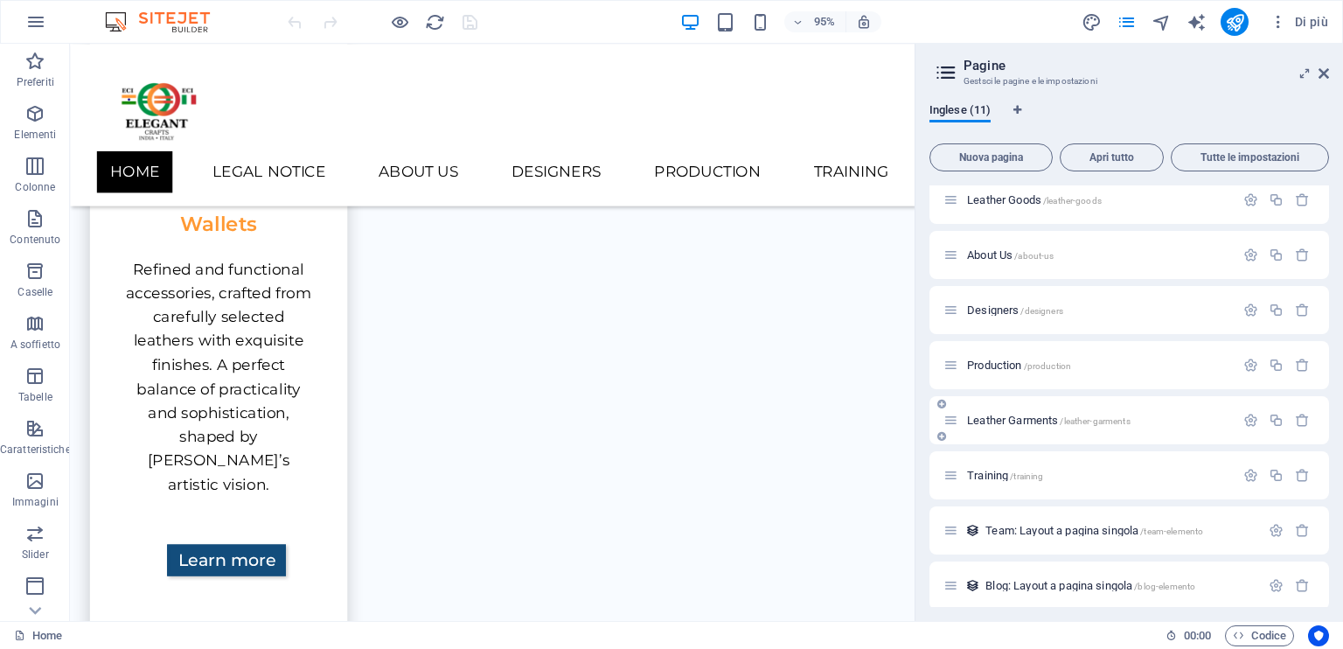
click at [956, 418] on icon at bounding box center [951, 420] width 15 height 15
click at [953, 422] on icon at bounding box center [951, 420] width 15 height 15
click at [952, 424] on icon at bounding box center [951, 420] width 15 height 15
click at [1011, 426] on div "Leather Garments /leather-garments" at bounding box center [1089, 420] width 291 height 20
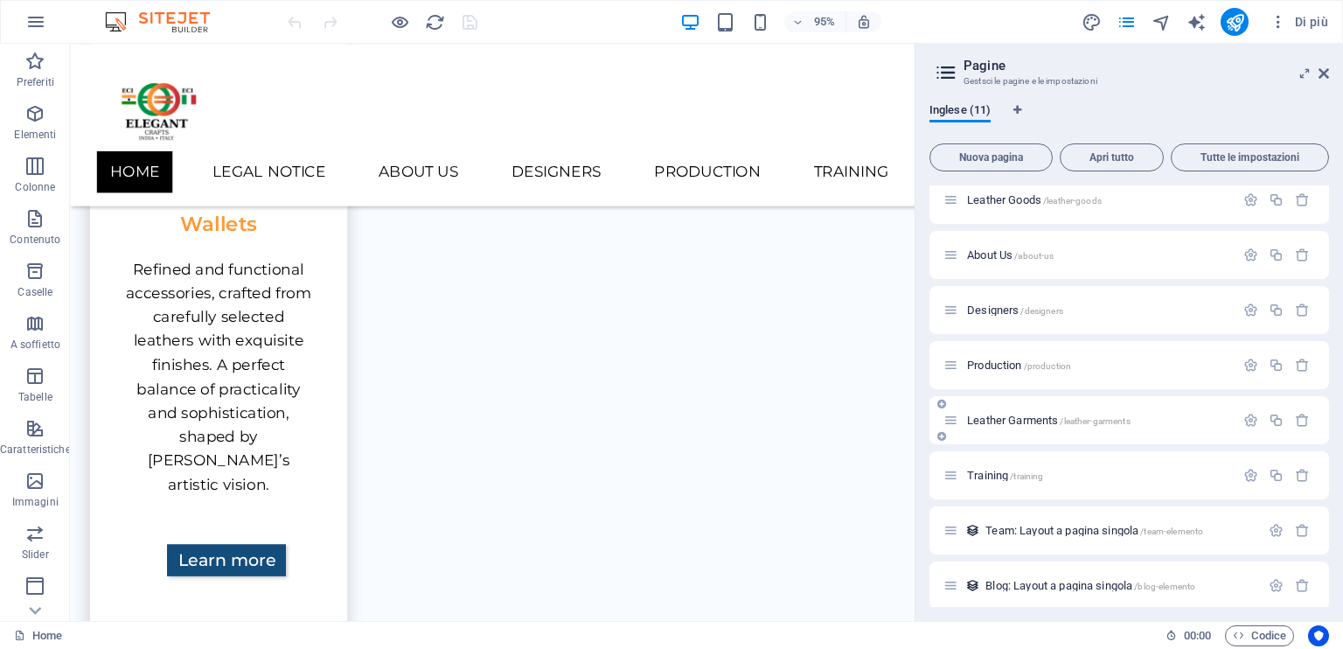
click at [1018, 416] on span "Leather Garments /leather-garments" at bounding box center [1049, 420] width 164 height 13
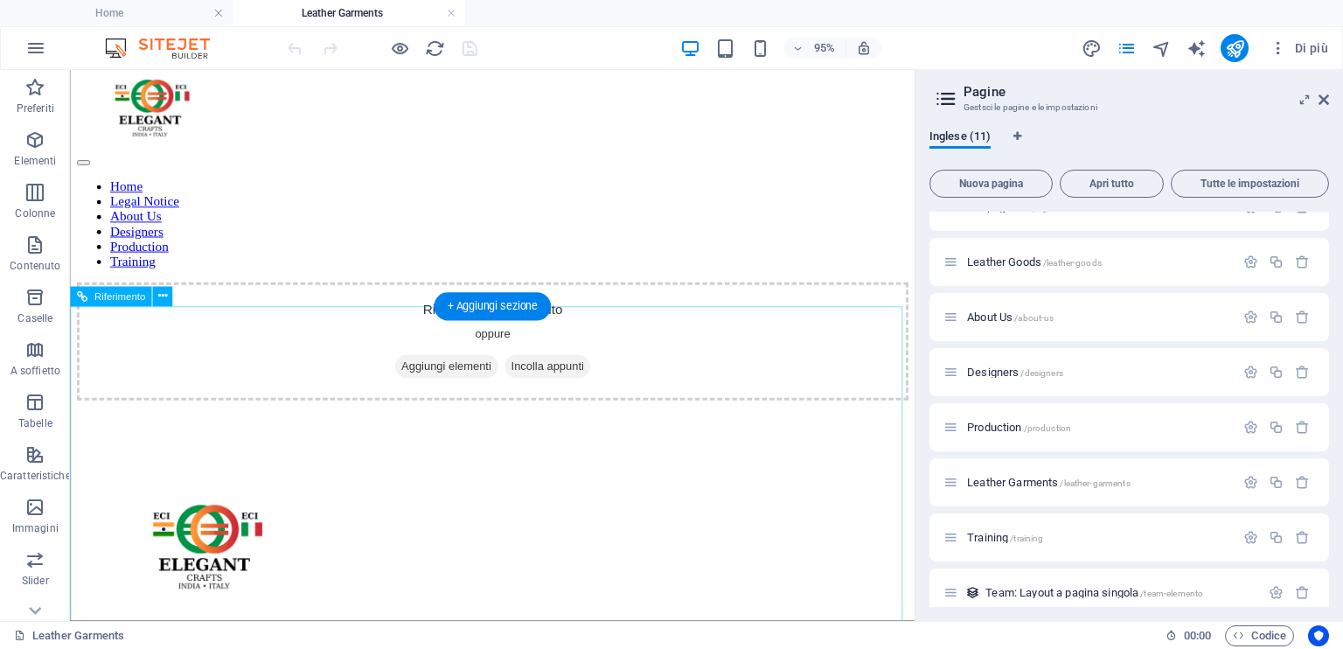
scroll to position [0, 0]
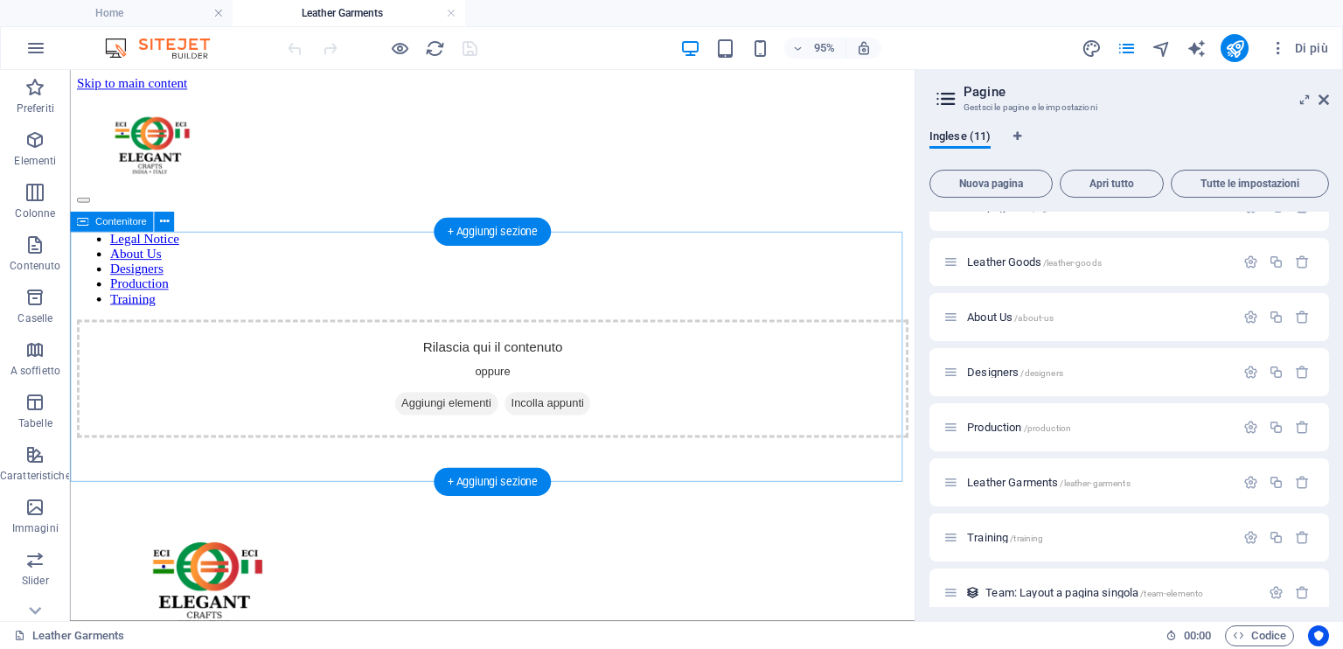
click at [519, 333] on div "Rilascia qui il contenuto oppure Aggiungi elementi Incolla appunti" at bounding box center [514, 395] width 875 height 124
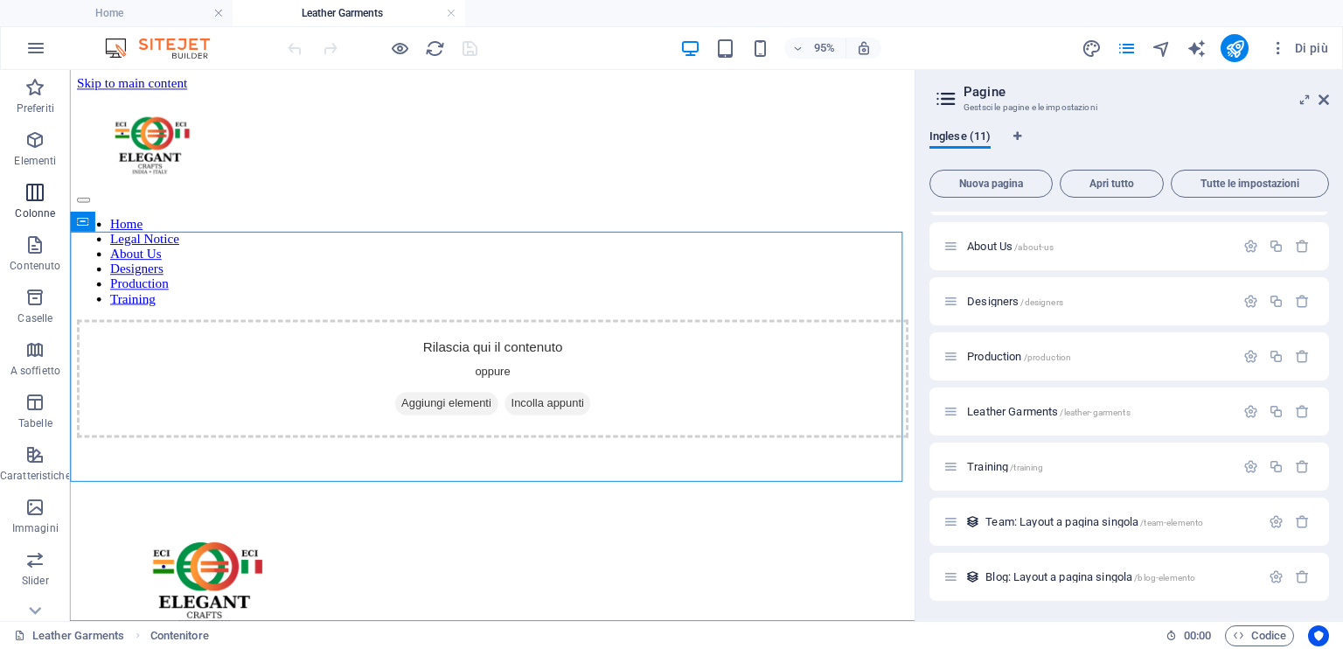
drag, startPoint x: 29, startPoint y: 131, endPoint x: 18, endPoint y: 220, distance: 89.0
click at [26, 129] on icon "button" at bounding box center [34, 139] width 21 height 21
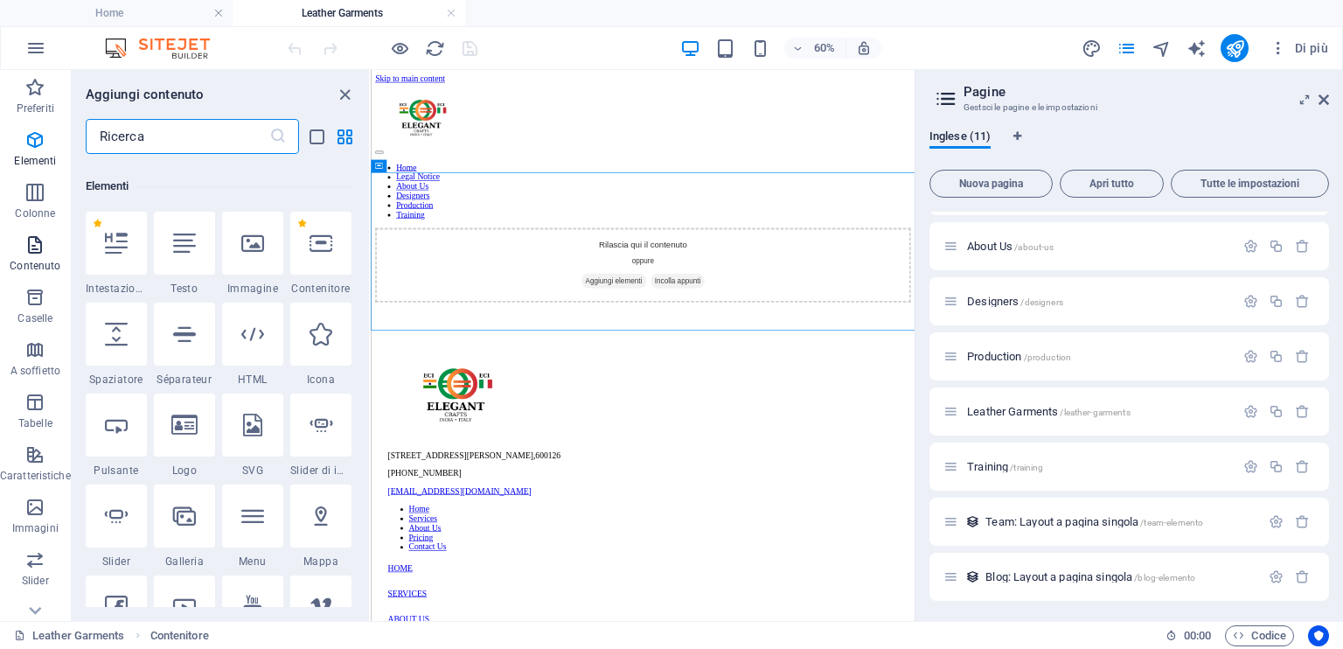
scroll to position [185, 0]
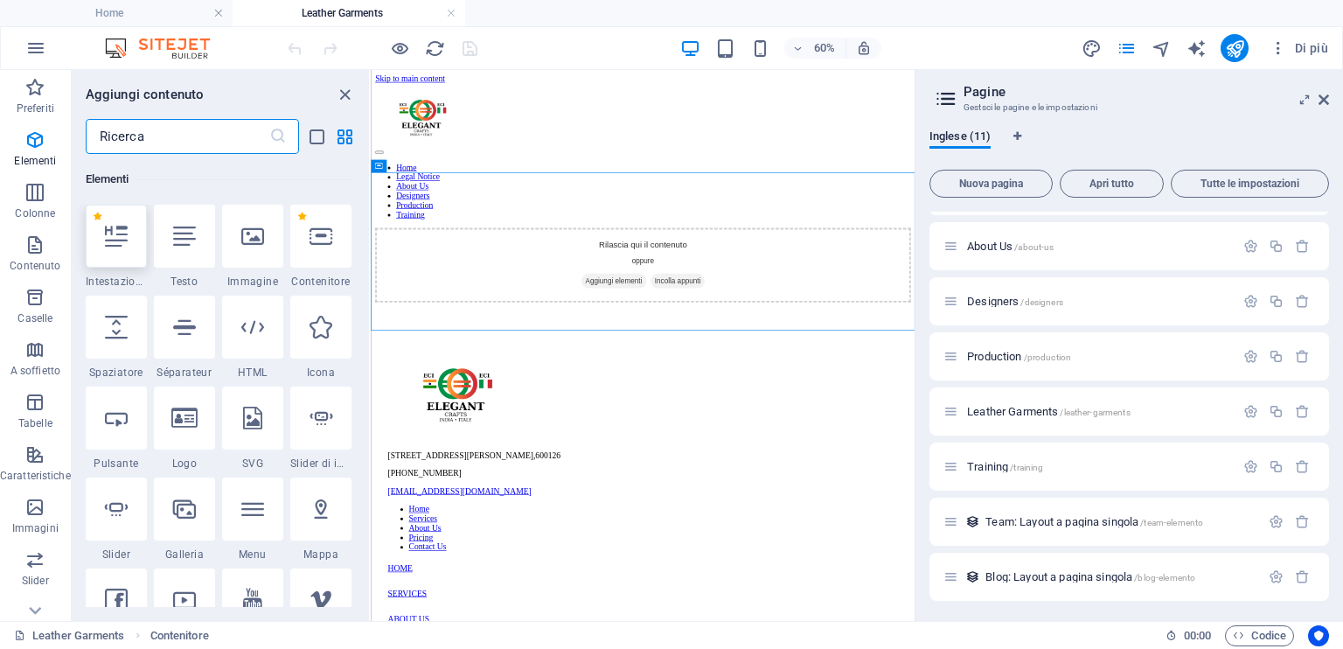
click at [121, 251] on div at bounding box center [116, 236] width 61 height 63
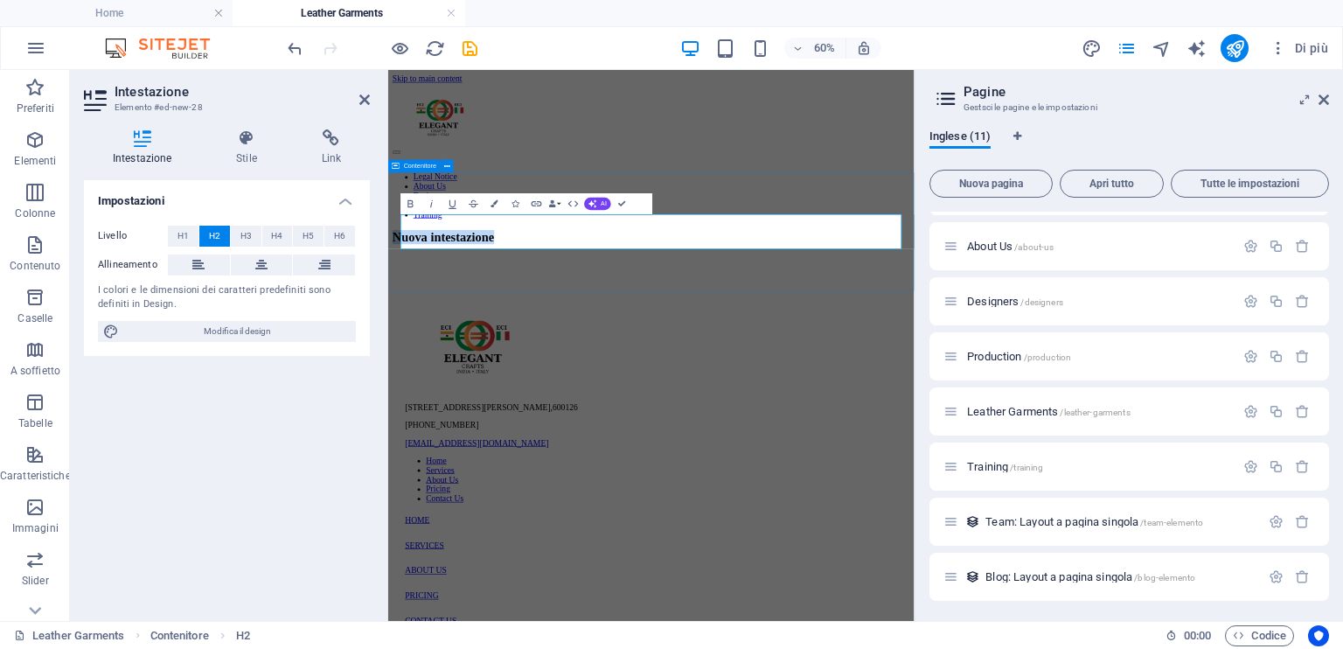
click at [806, 360] on div "Nuova intestazione" at bounding box center [826, 349] width 863 height 24
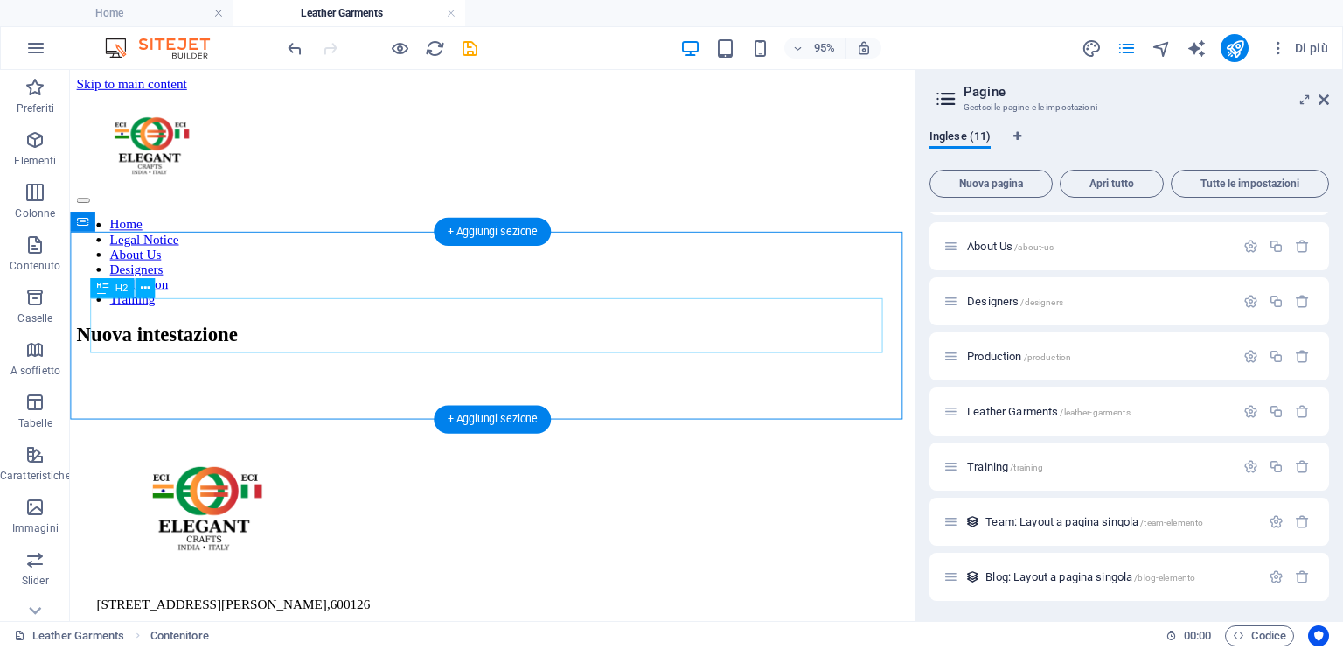
click at [308, 337] on div "Nuova intestazione" at bounding box center [514, 349] width 875 height 24
click at [528, 356] on div "Nuova intestazione" at bounding box center [514, 349] width 875 height 24
click at [539, 344] on div "Nuova intestazione" at bounding box center [514, 349] width 875 height 24
click at [285, 348] on div "Nuova intestazione" at bounding box center [514, 349] width 875 height 24
click at [143, 286] on icon at bounding box center [145, 288] width 9 height 17
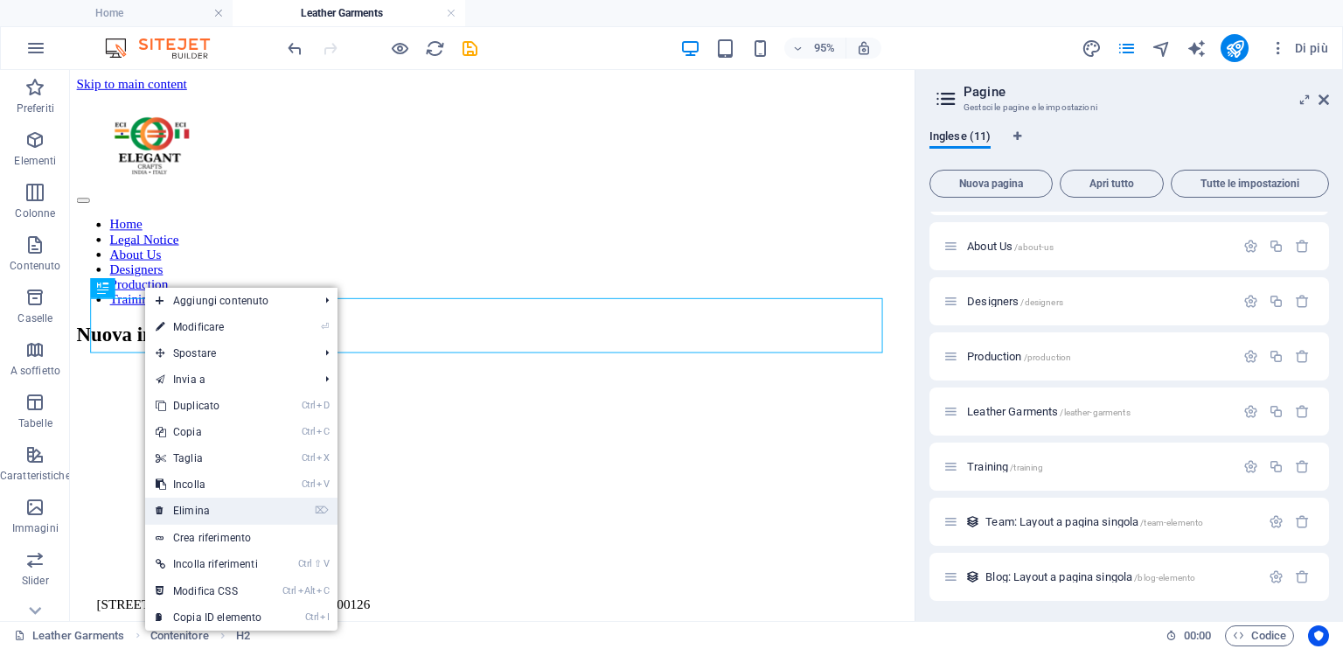
click at [192, 511] on link "⌦ Elimina" at bounding box center [208, 511] width 127 height 26
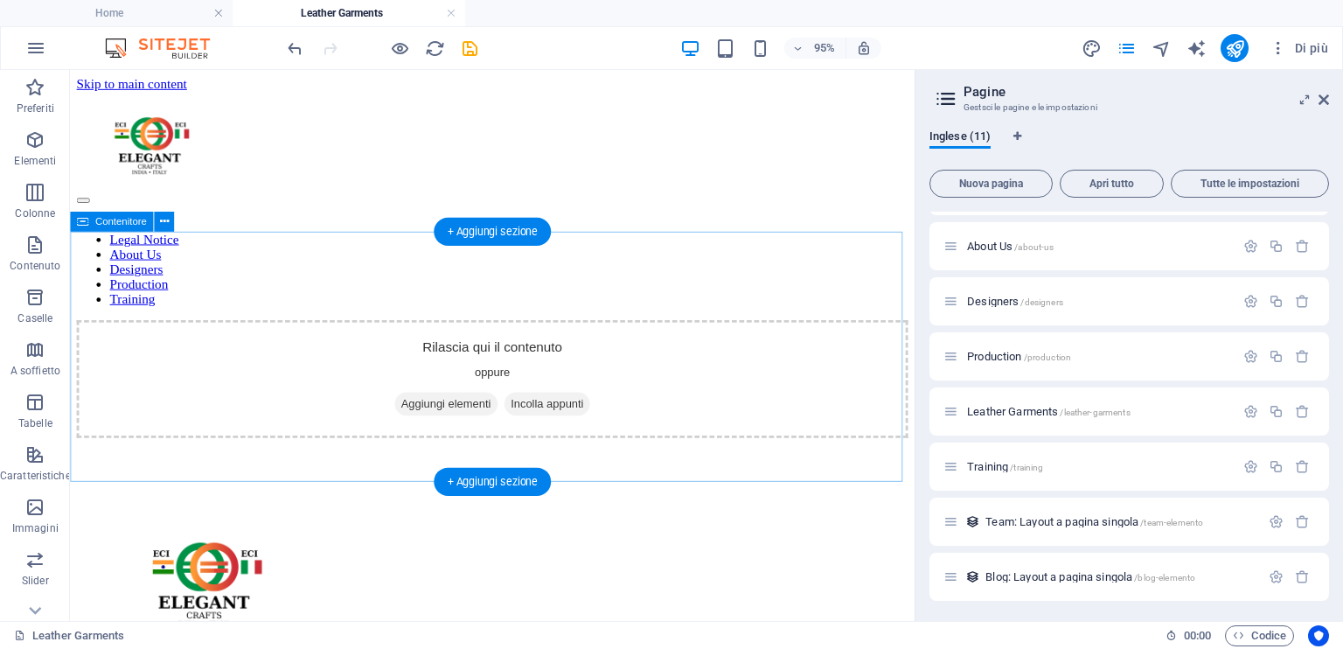
click at [580, 333] on div "Rilascia qui il contenuto oppure Aggiungi elementi Incolla appunti" at bounding box center [514, 395] width 875 height 124
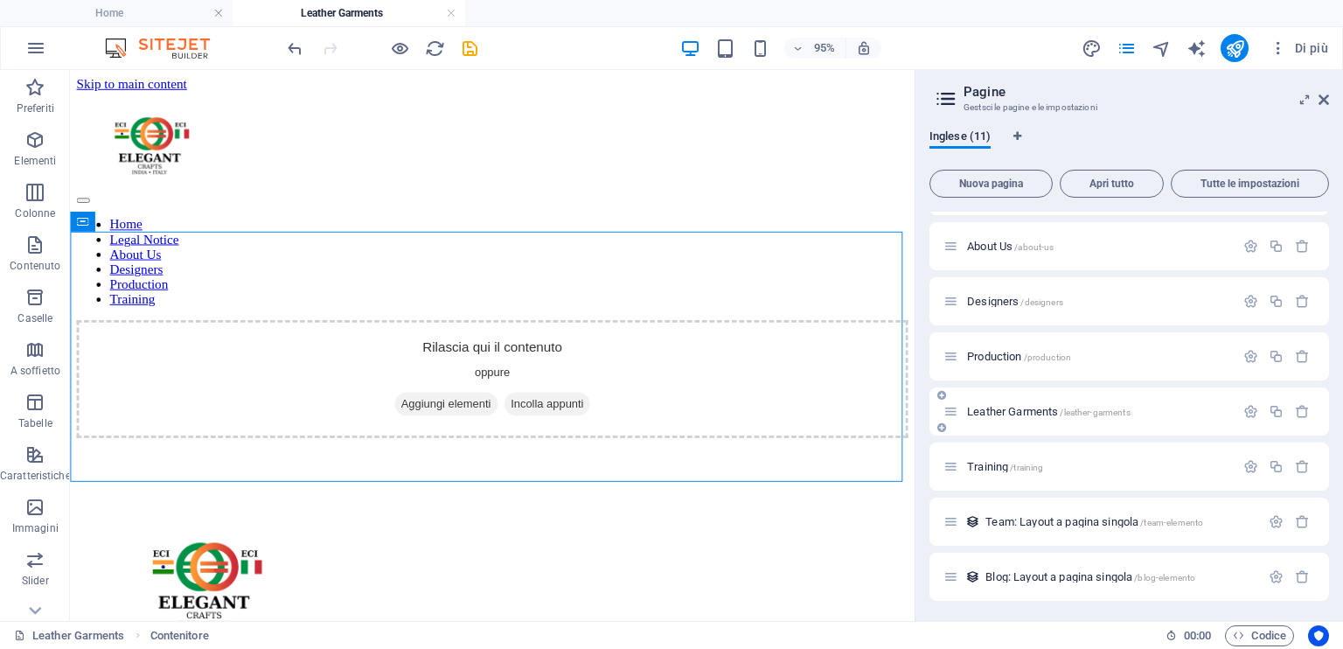
click at [1008, 414] on span "Leather Garments /leather-garments" at bounding box center [1049, 411] width 164 height 13
click at [945, 412] on icon at bounding box center [951, 411] width 15 height 15
click at [948, 415] on icon at bounding box center [951, 411] width 15 height 15
click at [987, 413] on span "Leather Garments /leather-garments" at bounding box center [1049, 411] width 164 height 13
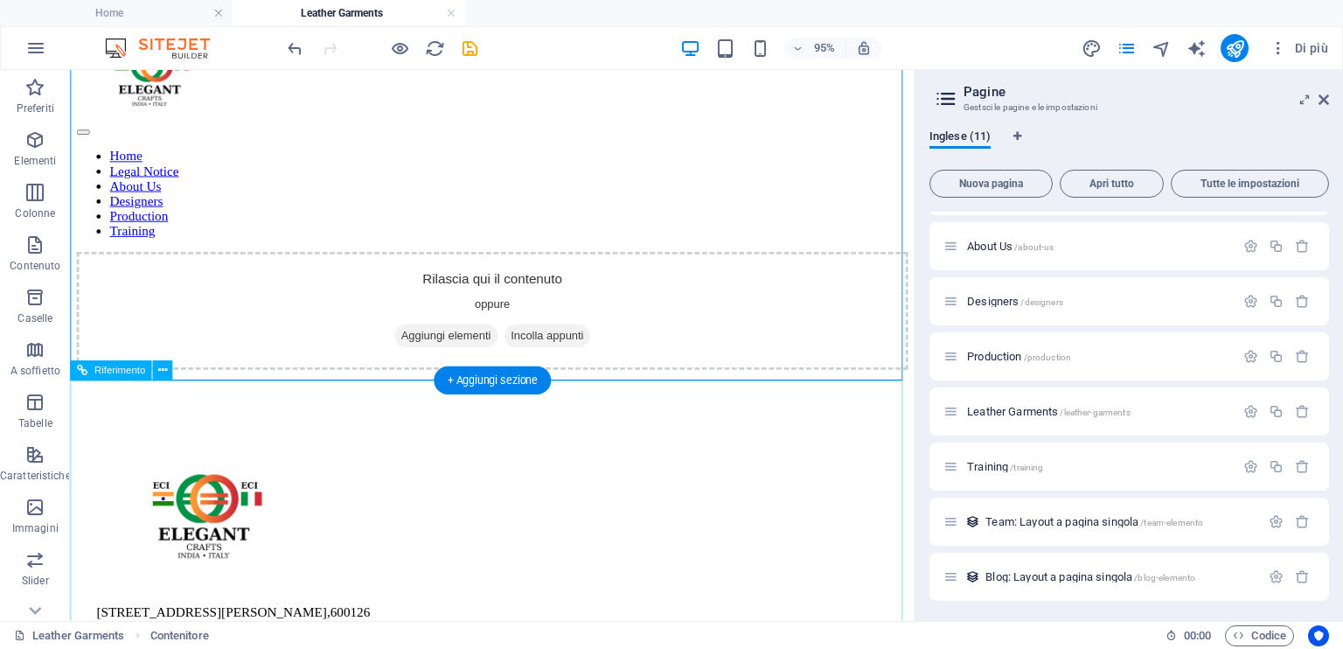
scroll to position [0, 0]
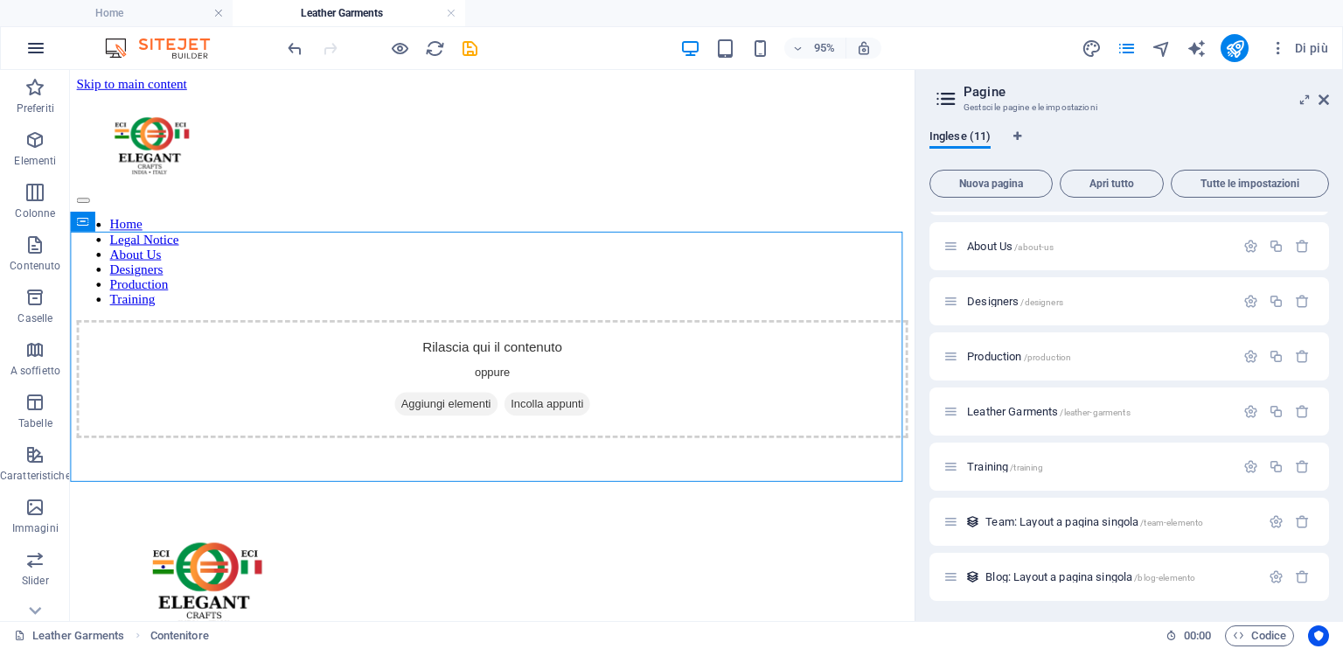
click at [38, 48] on icon "button" at bounding box center [35, 48] width 21 height 21
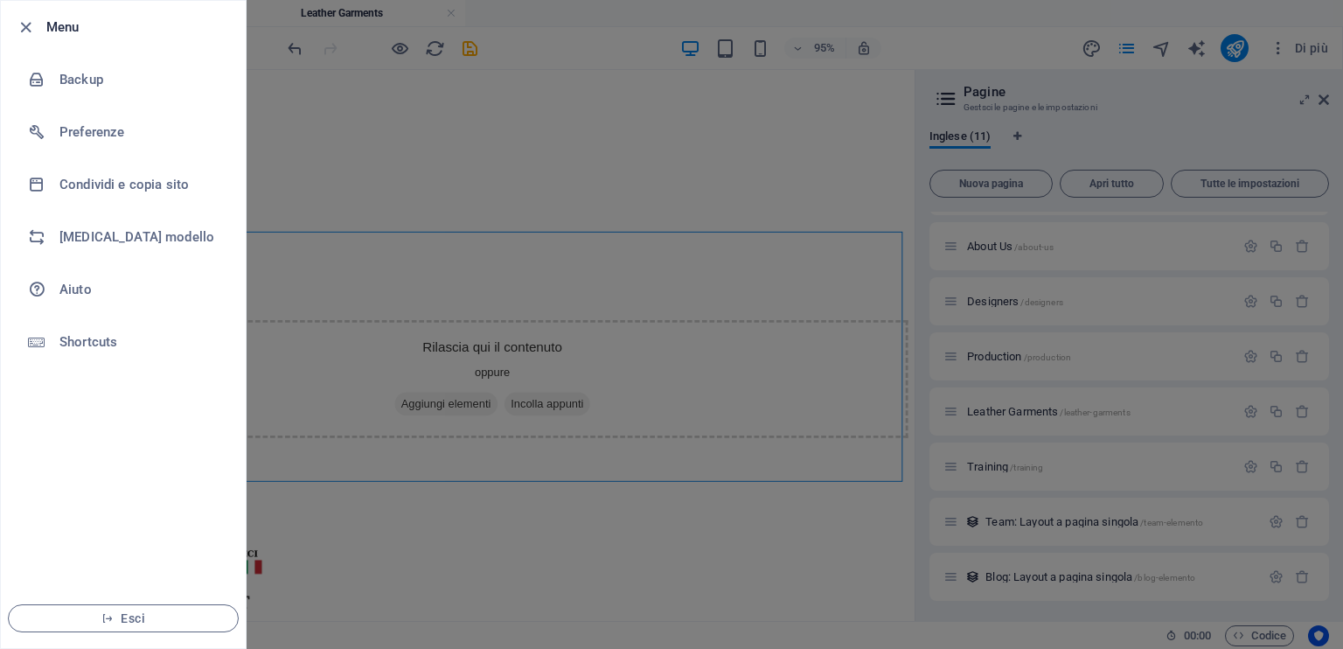
drag, startPoint x: 655, startPoint y: 438, endPoint x: 633, endPoint y: 429, distance: 23.5
click at [653, 441] on div at bounding box center [671, 324] width 1343 height 649
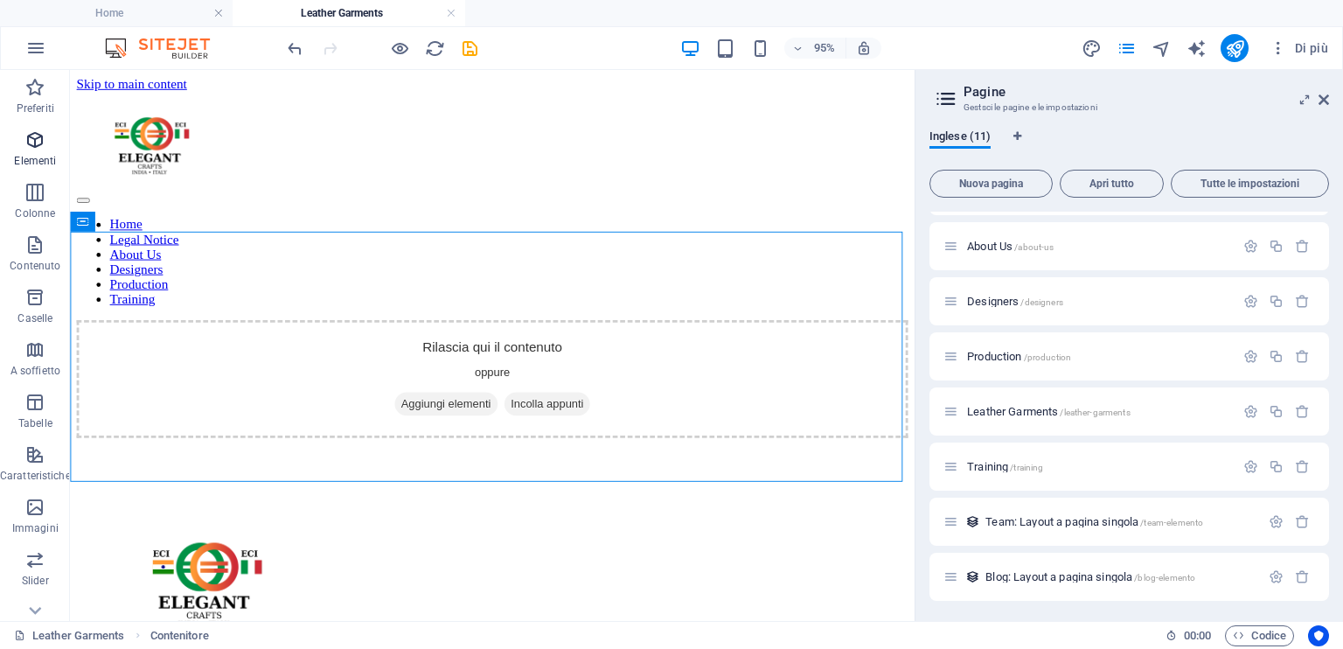
click at [42, 140] on icon "button" at bounding box center [34, 139] width 21 height 21
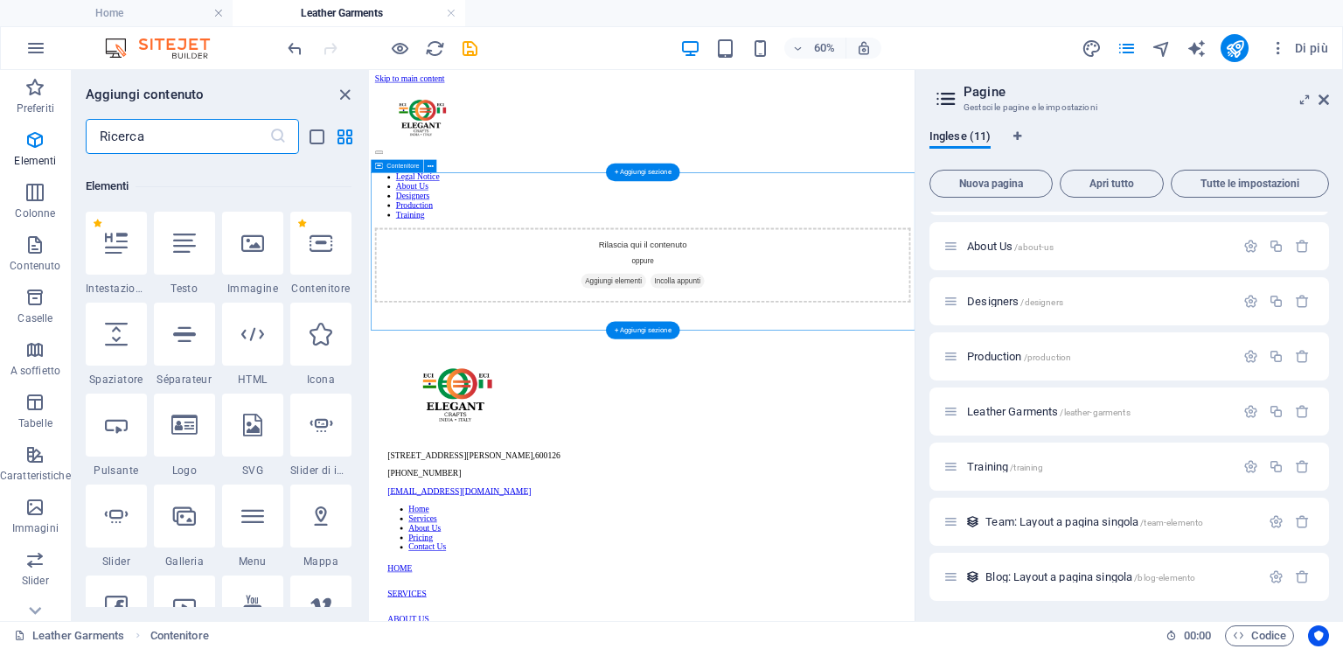
scroll to position [185, 0]
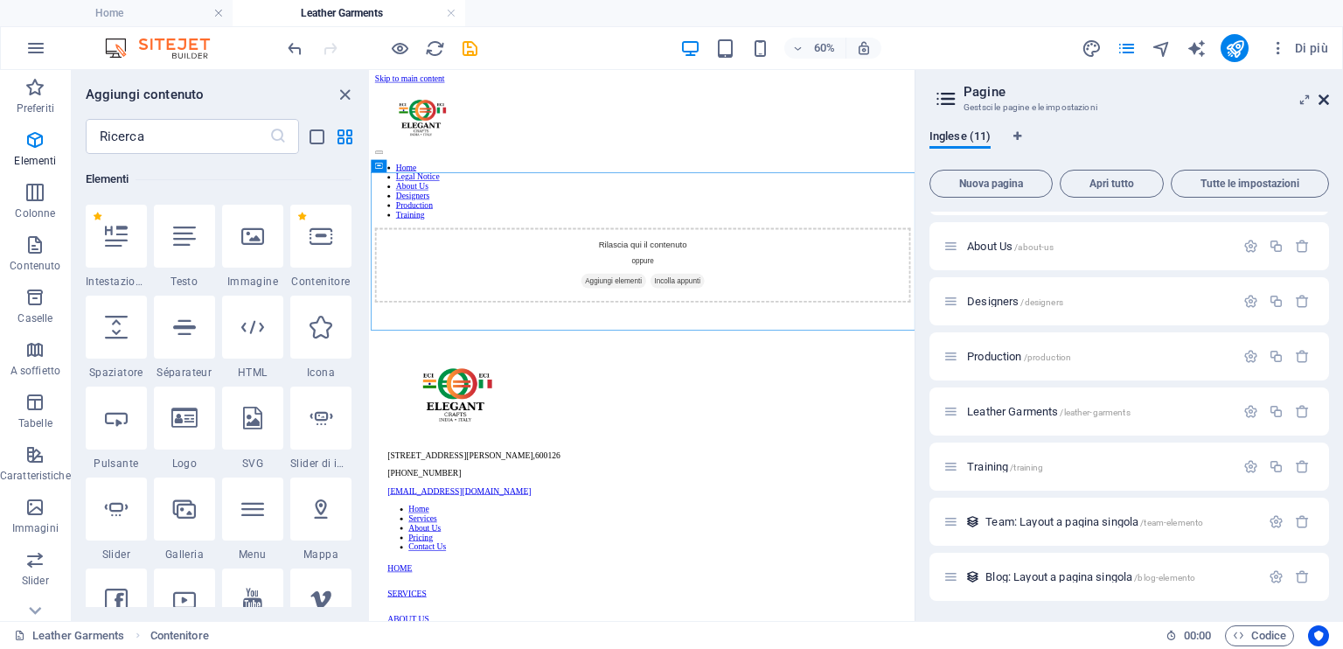
click at [1322, 94] on icon at bounding box center [1324, 100] width 10 height 14
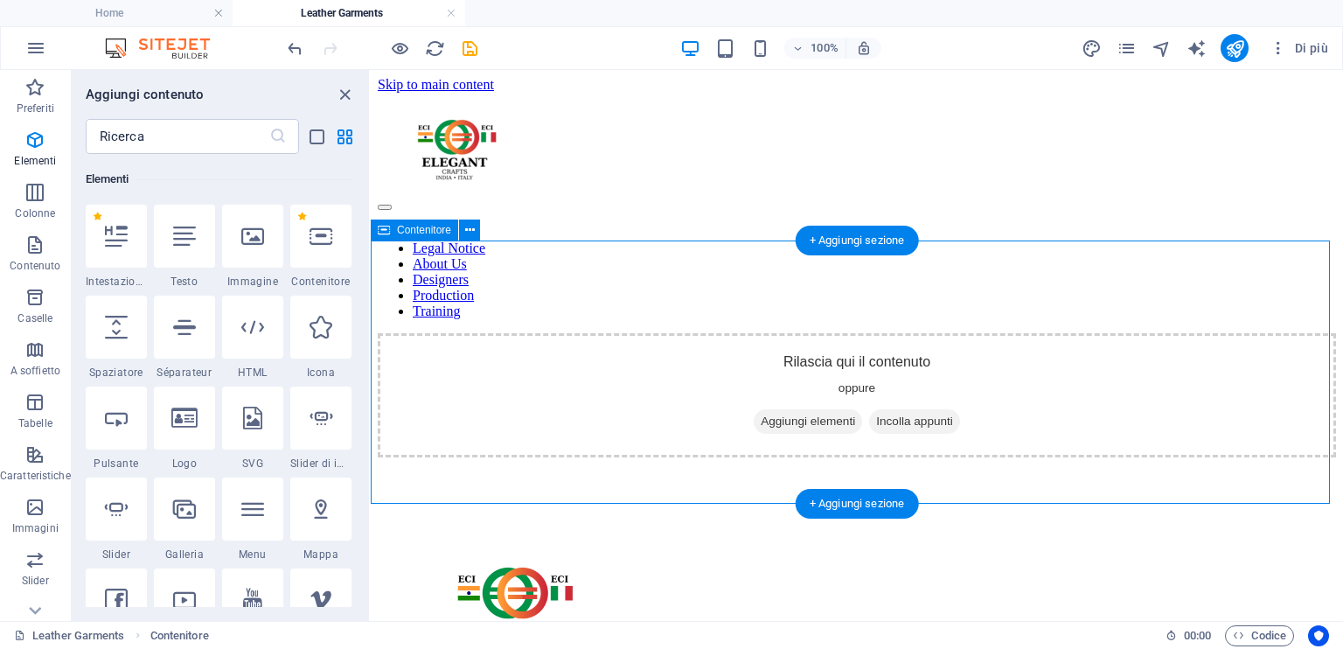
click at [724, 333] on div "Rilascia qui il contenuto oppure Aggiungi elementi Incolla appunti" at bounding box center [857, 395] width 959 height 124
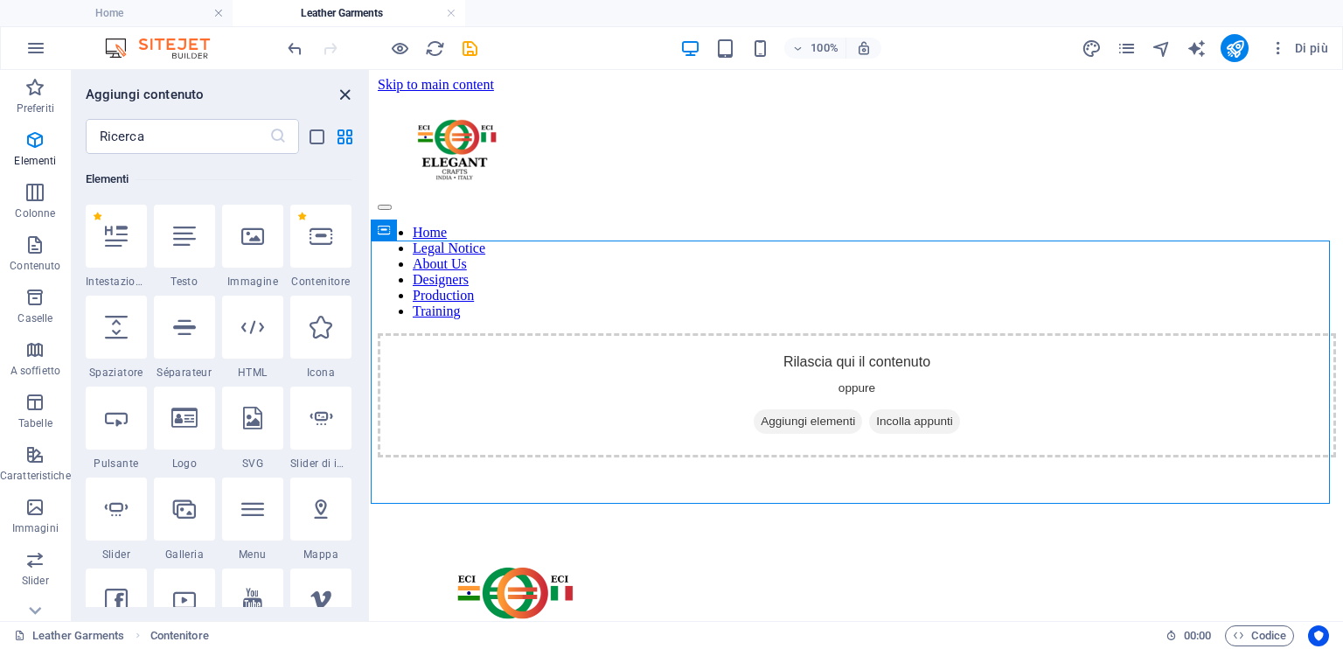
click at [343, 85] on icon "close panel" at bounding box center [345, 95] width 20 height 20
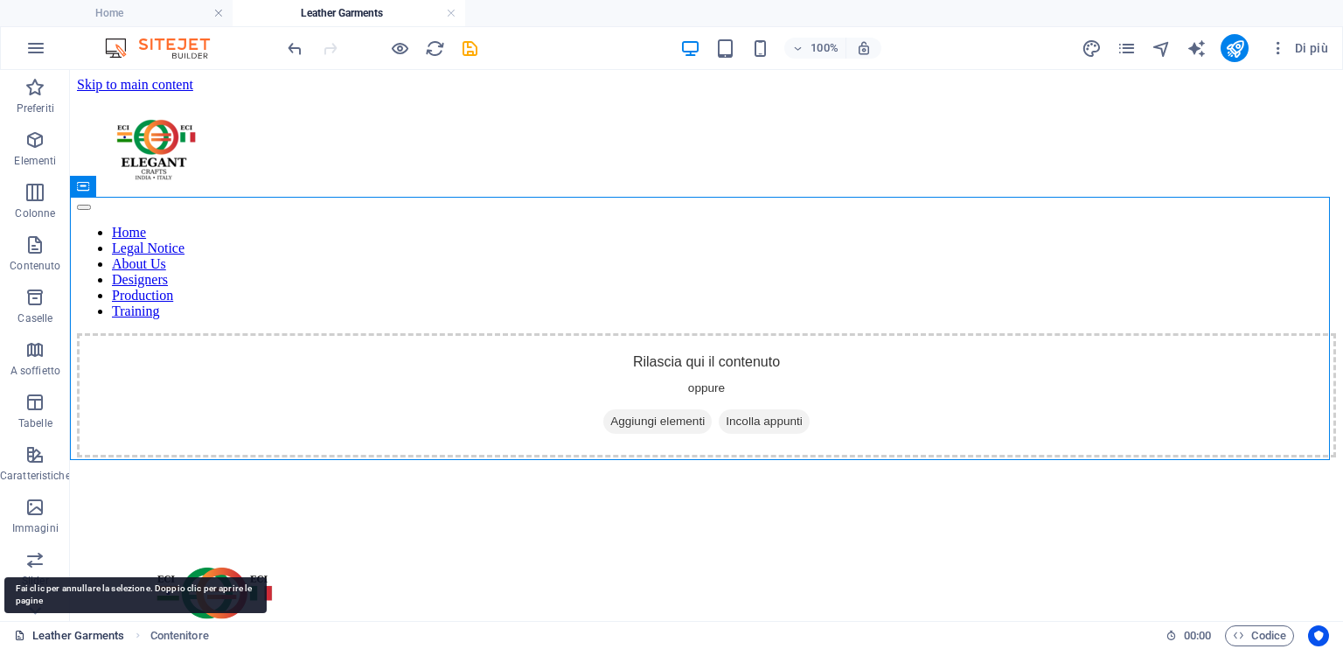
click at [68, 635] on link "Leather Garments" at bounding box center [69, 635] width 111 height 21
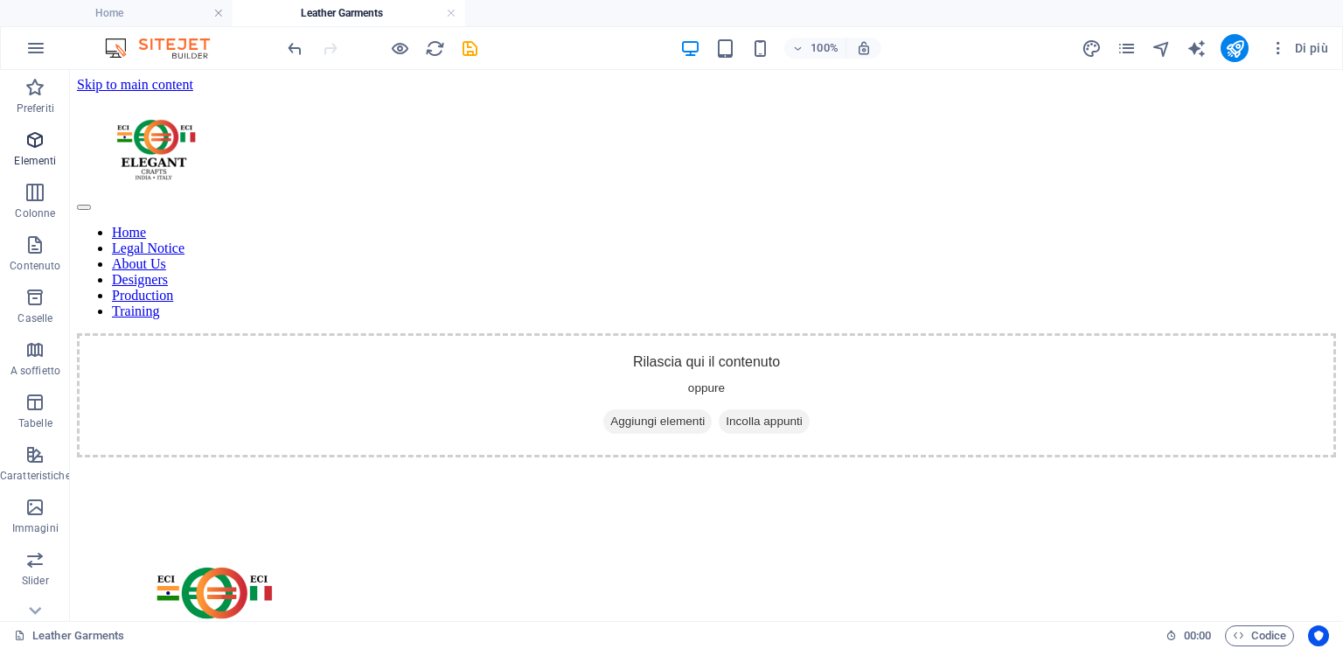
click at [28, 143] on icon "button" at bounding box center [34, 139] width 21 height 21
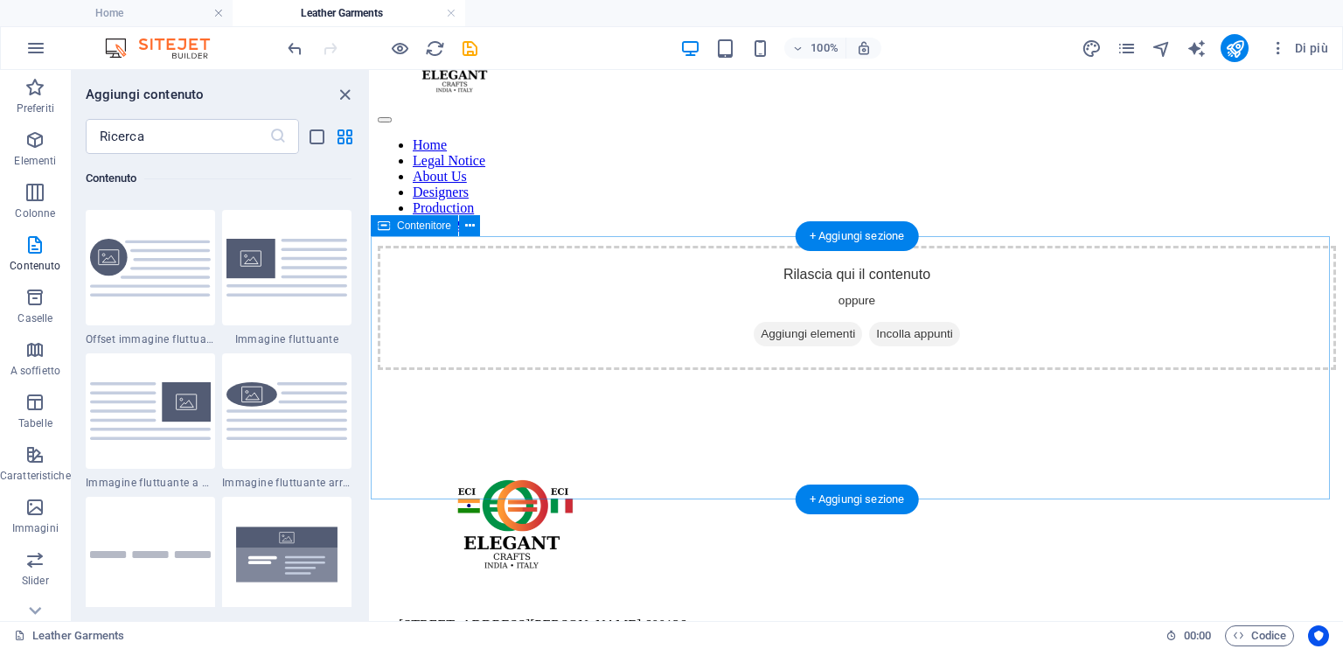
scroll to position [0, 0]
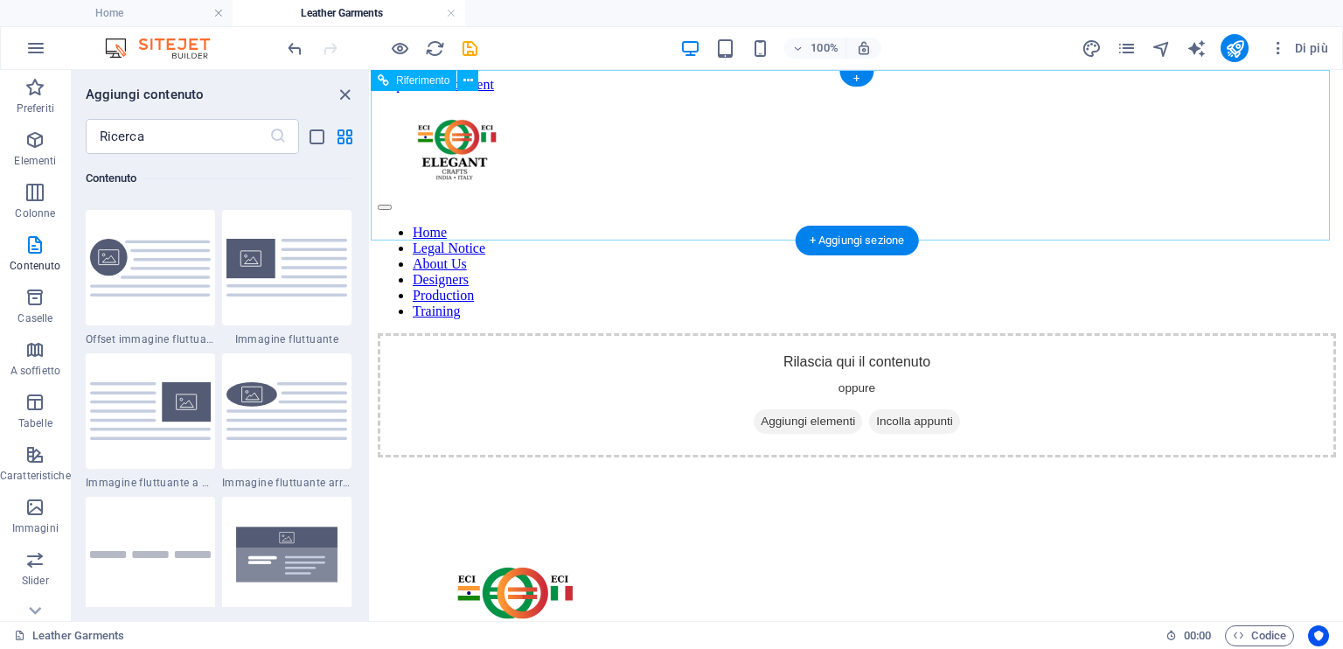
click at [431, 225] on nav "Home Legal Notice About Us Designers Production Training" at bounding box center [857, 272] width 959 height 94
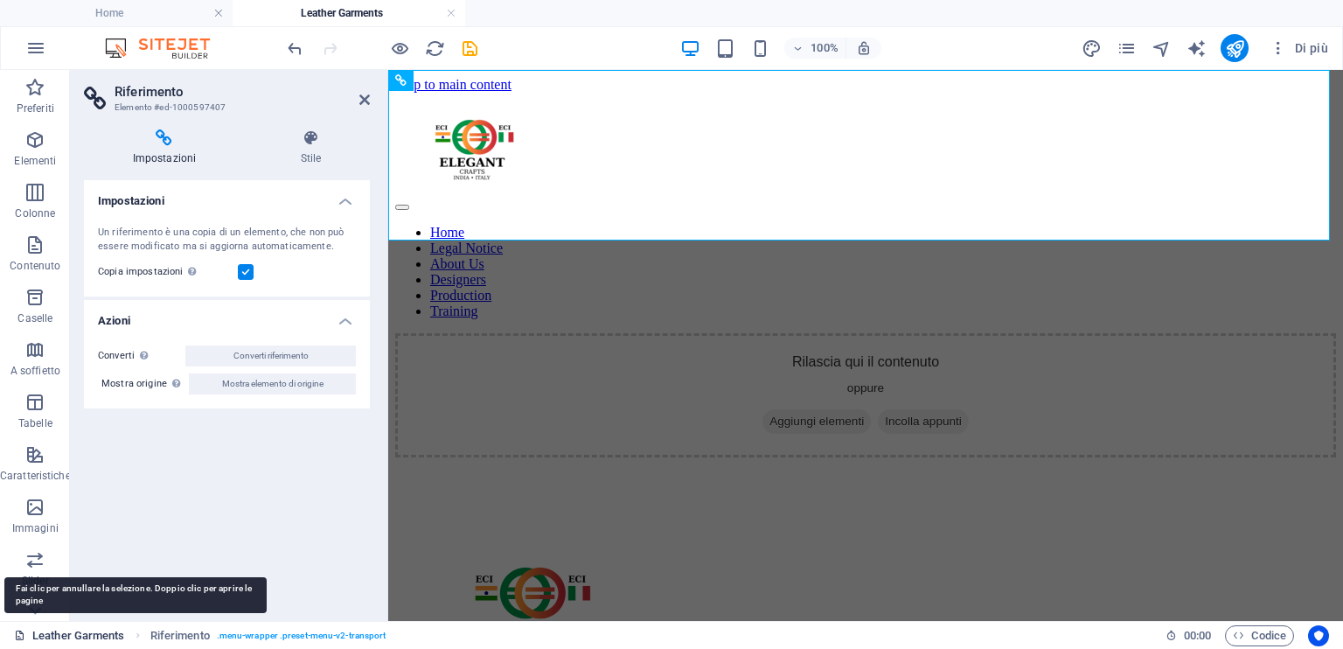
click at [21, 636] on icon at bounding box center [19, 635] width 11 height 11
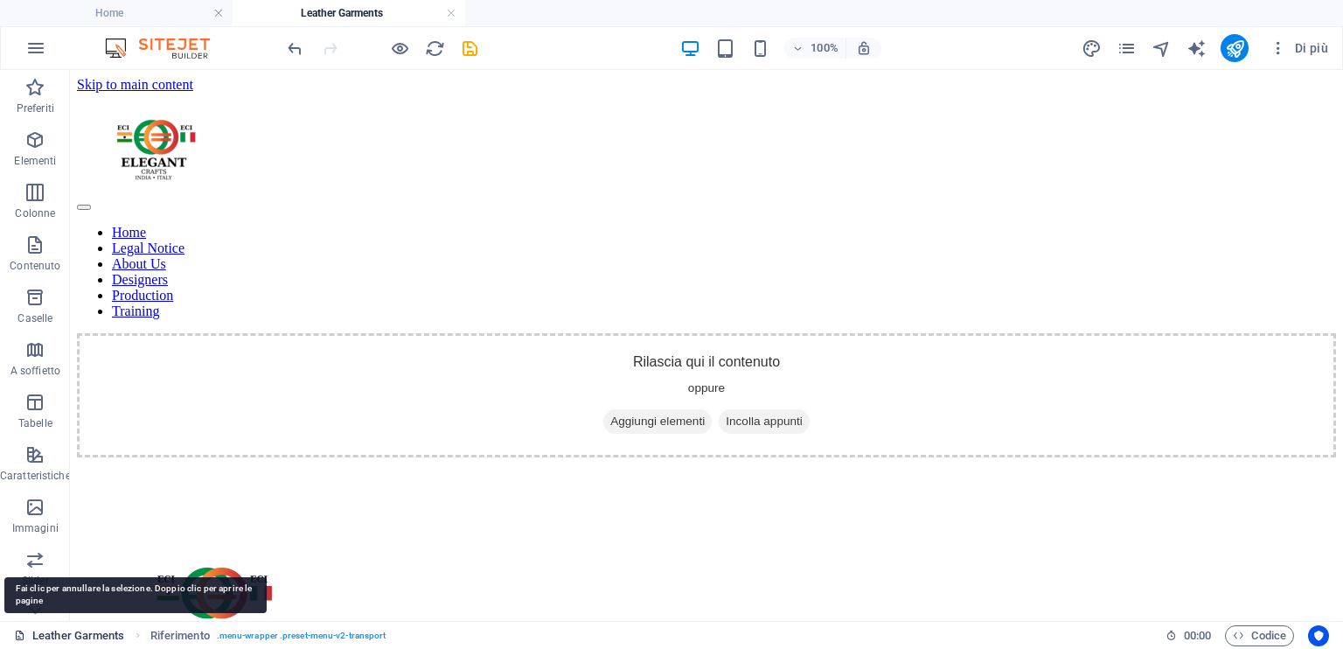
click at [21, 636] on icon at bounding box center [19, 635] width 11 height 11
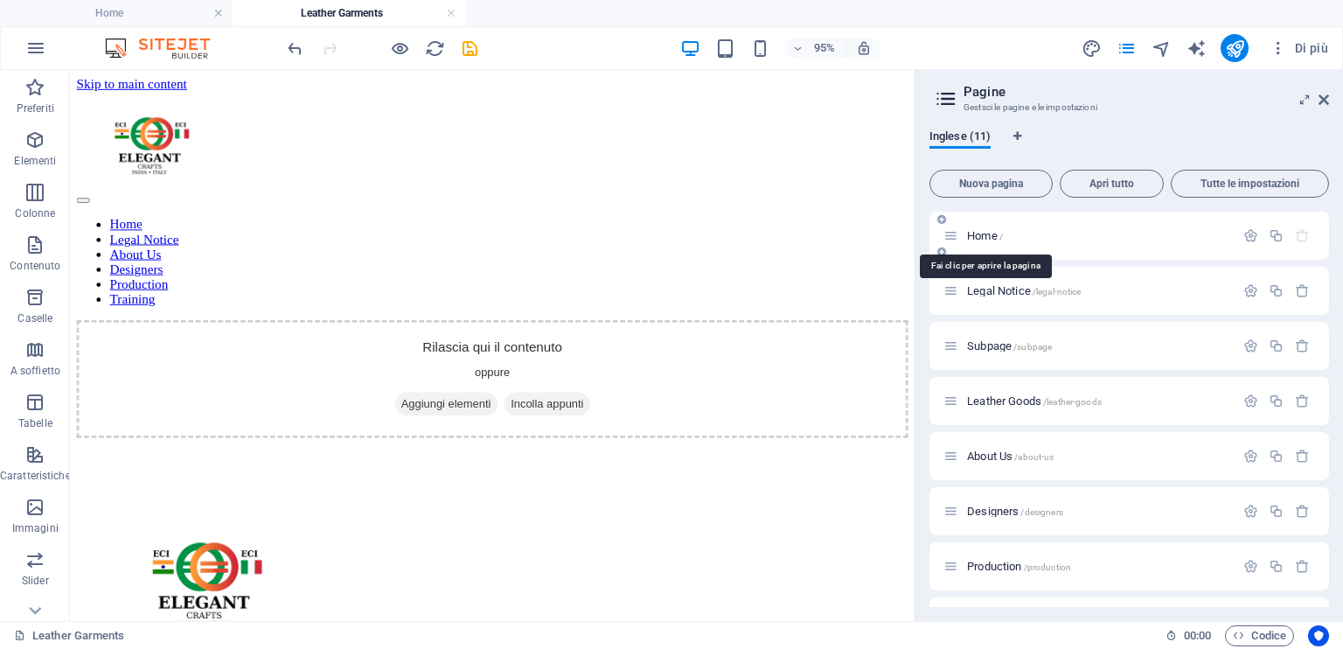
click at [979, 235] on span "Home /" at bounding box center [985, 235] width 36 height 13
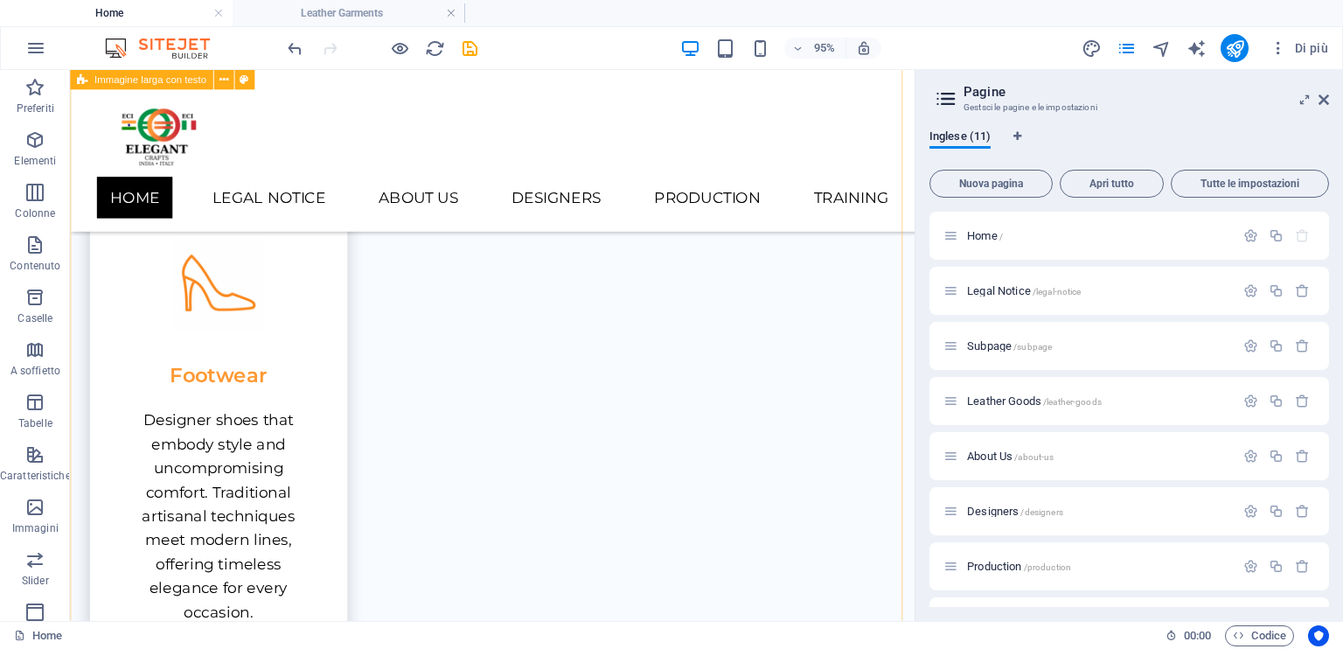
scroll to position [1686, 0]
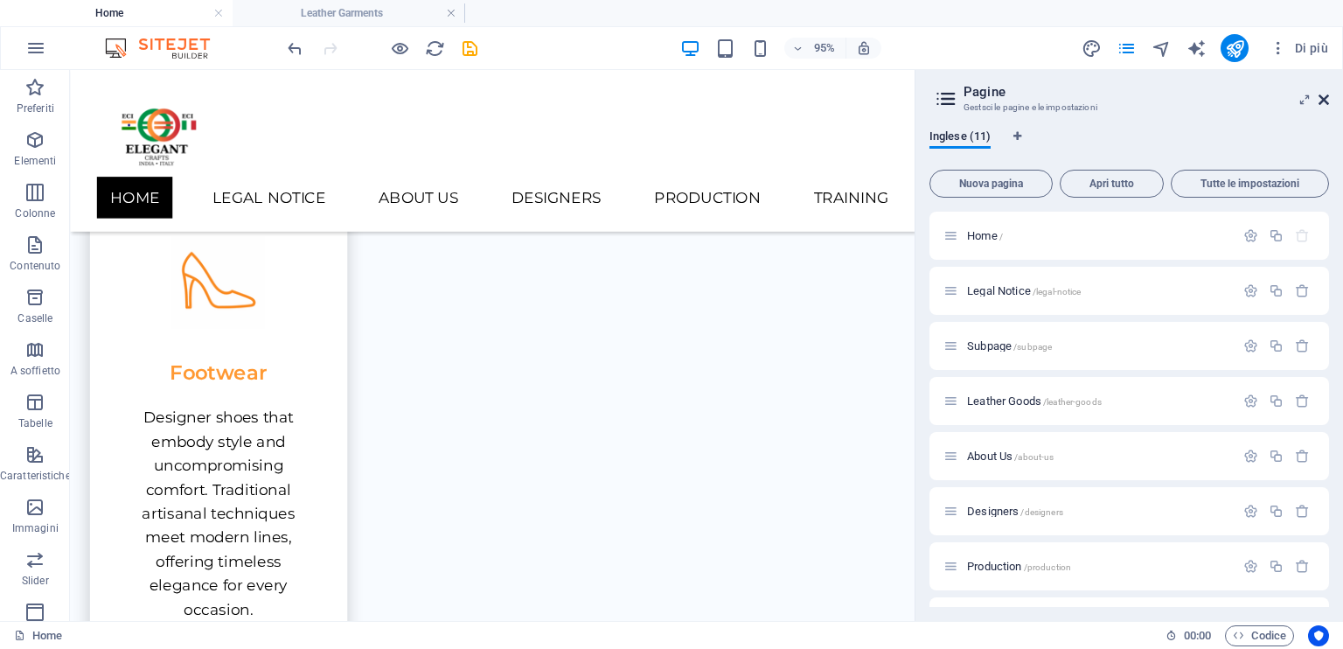
click at [1327, 101] on icon at bounding box center [1324, 100] width 10 height 14
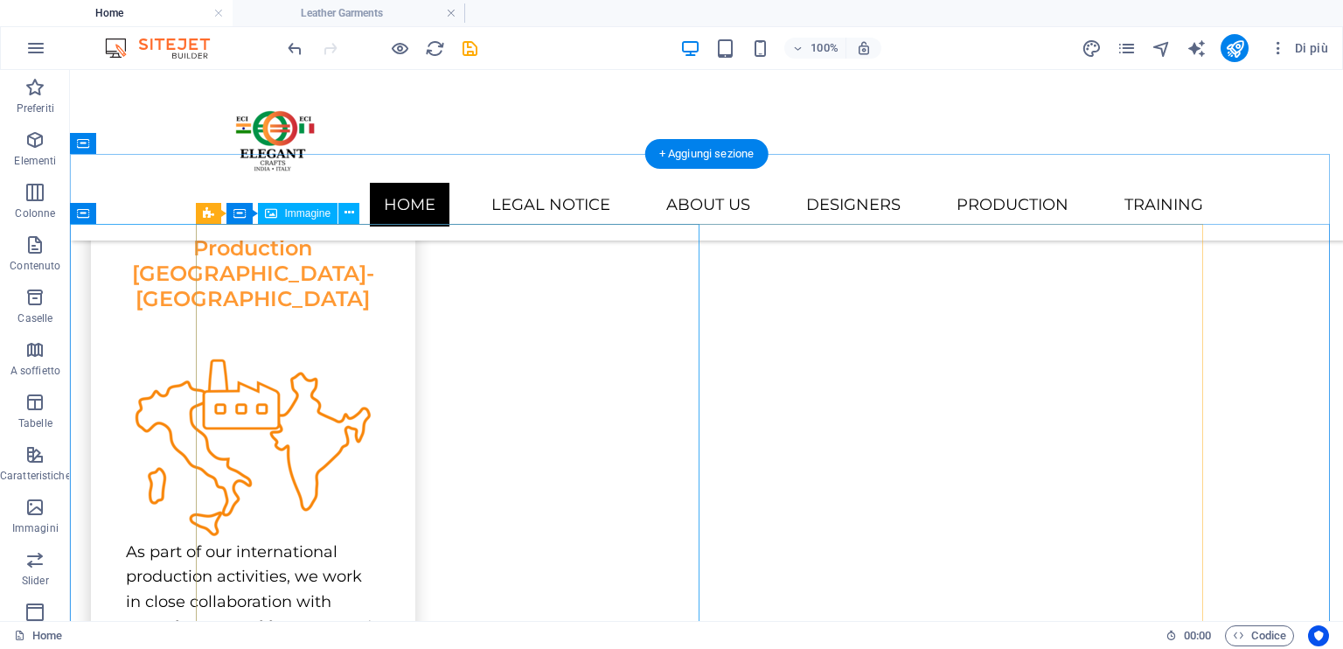
scroll to position [3972, 0]
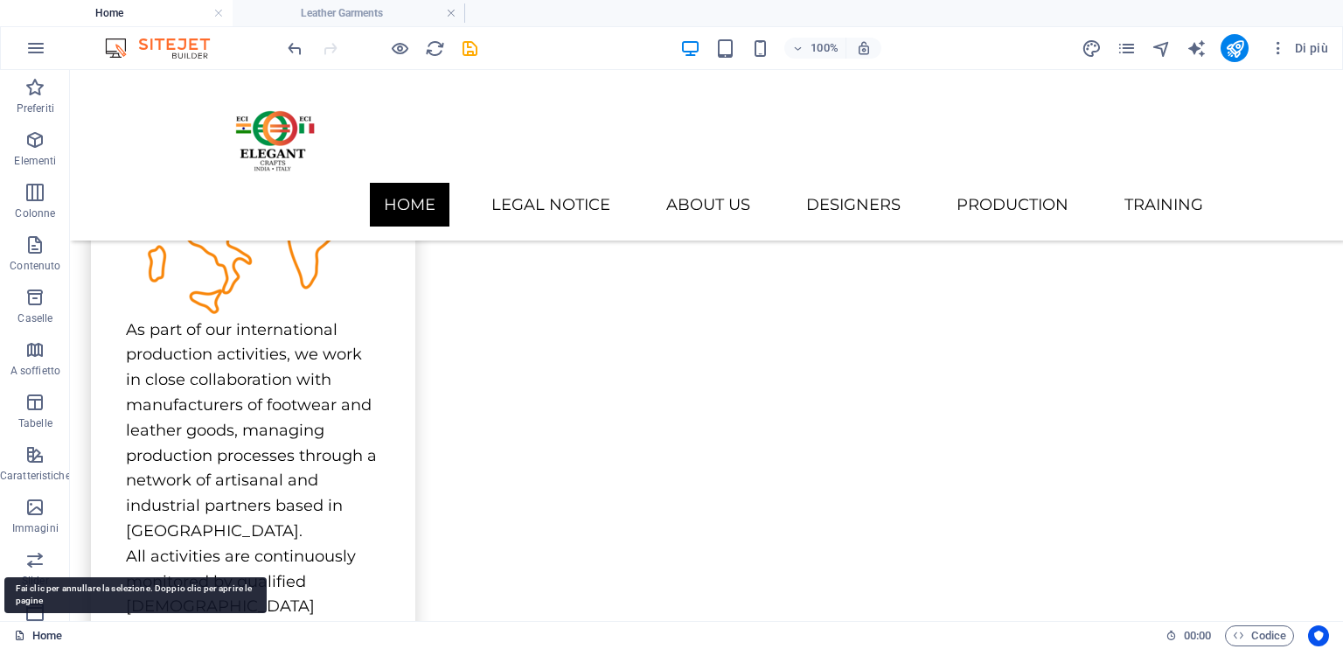
click at [20, 636] on icon at bounding box center [19, 635] width 11 height 11
click at [18, 636] on icon at bounding box center [19, 635] width 11 height 11
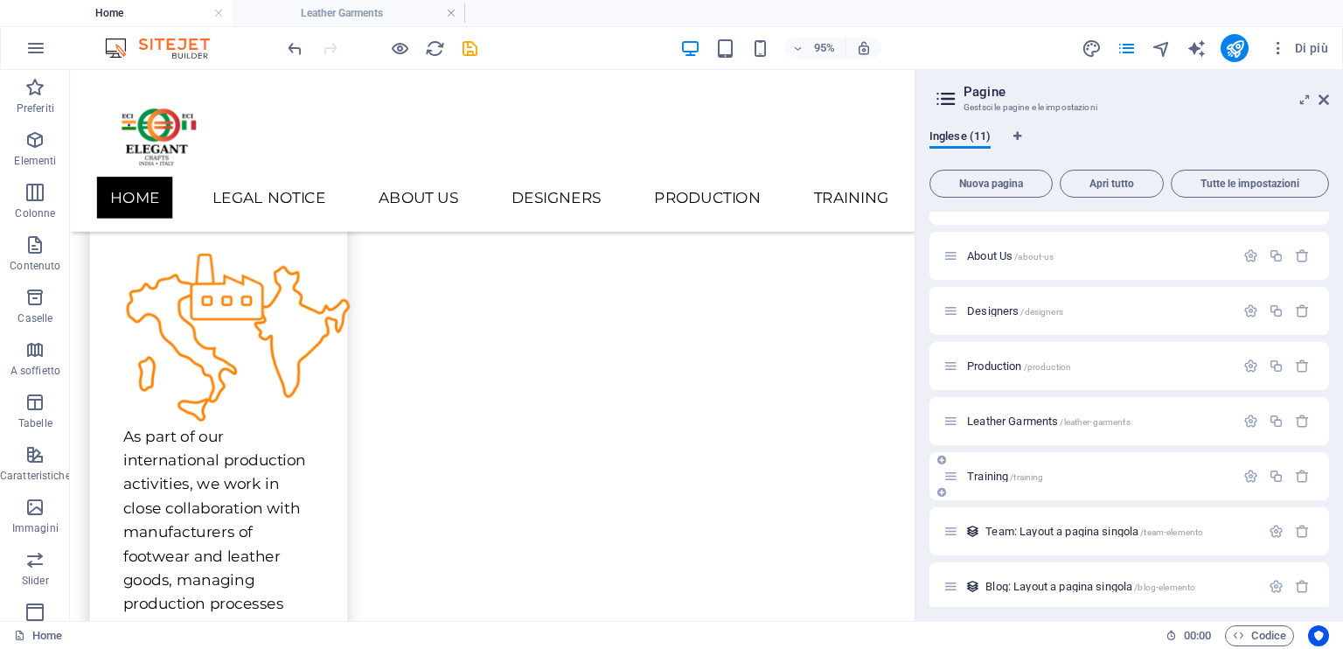
scroll to position [210, 0]
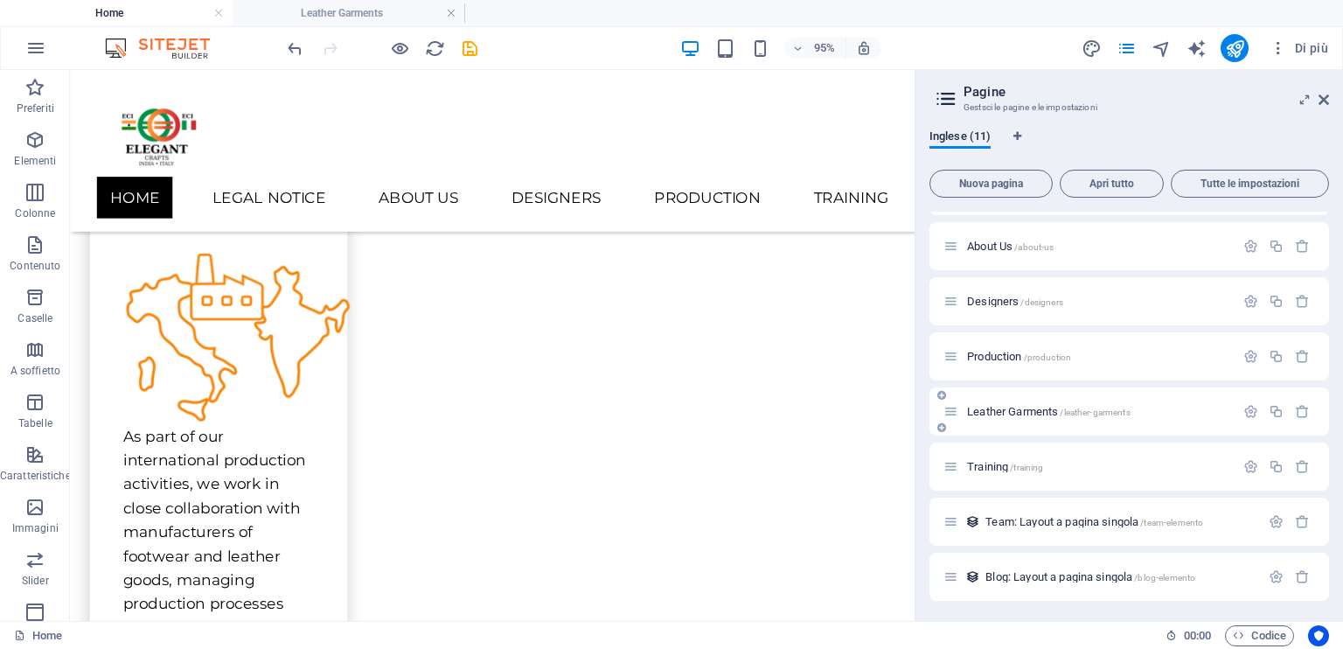
click at [989, 412] on span "Leather Garments /leather-garments" at bounding box center [1049, 411] width 164 height 13
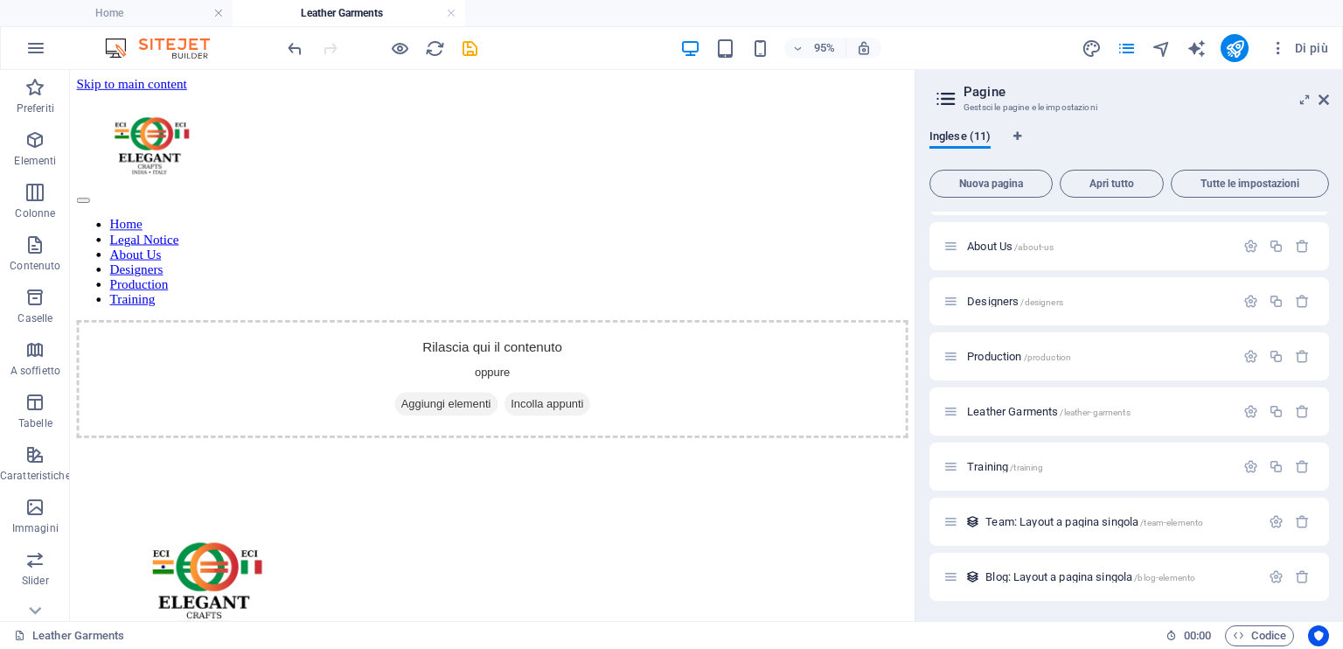
scroll to position [0, 0]
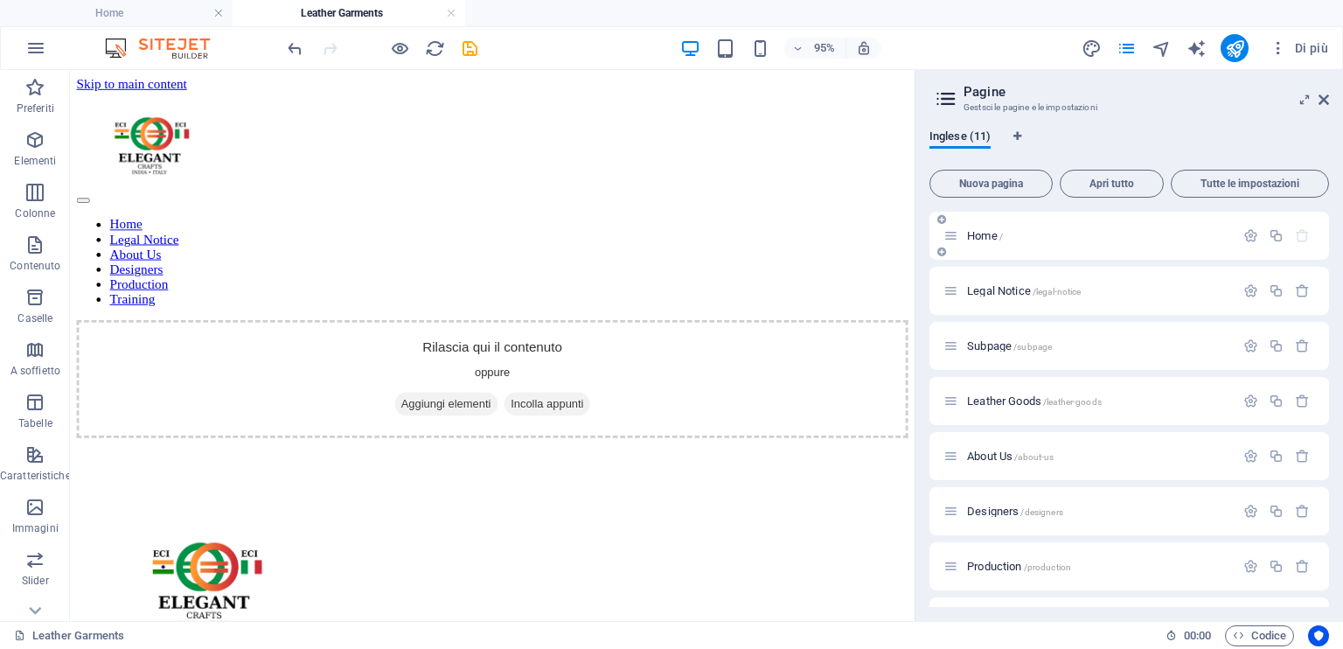
click at [980, 234] on span "Home /" at bounding box center [985, 235] width 36 height 13
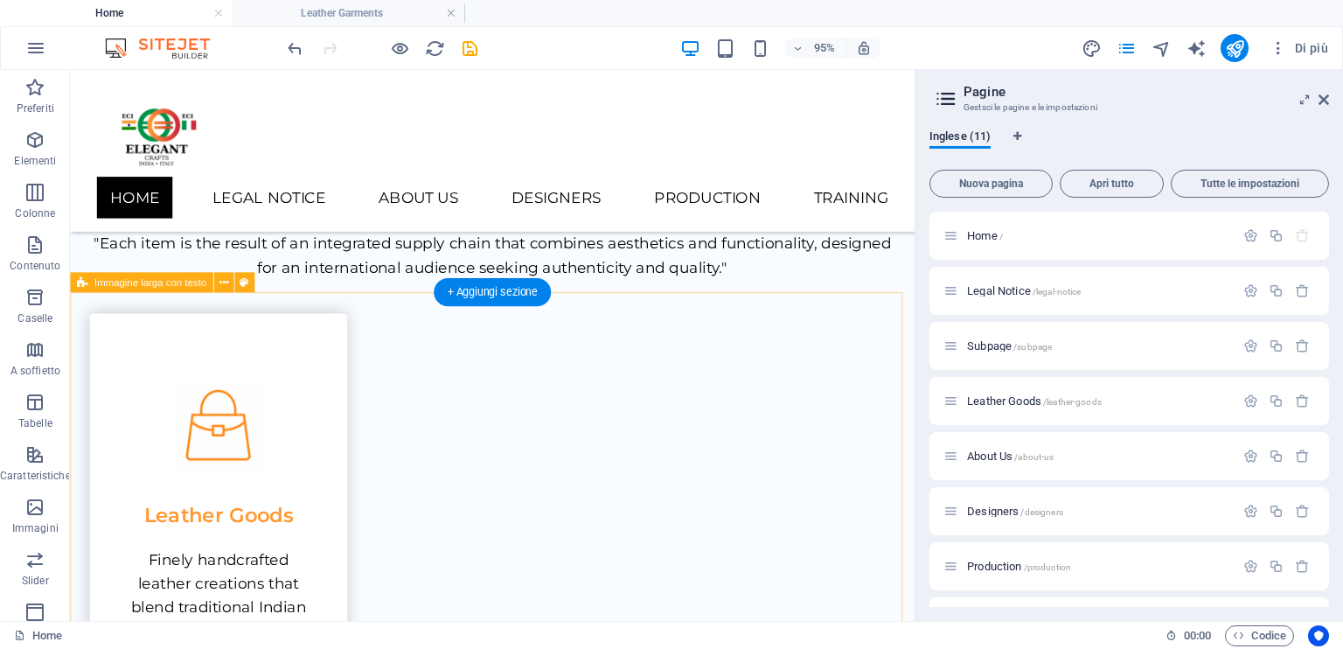
scroll to position [1011, 0]
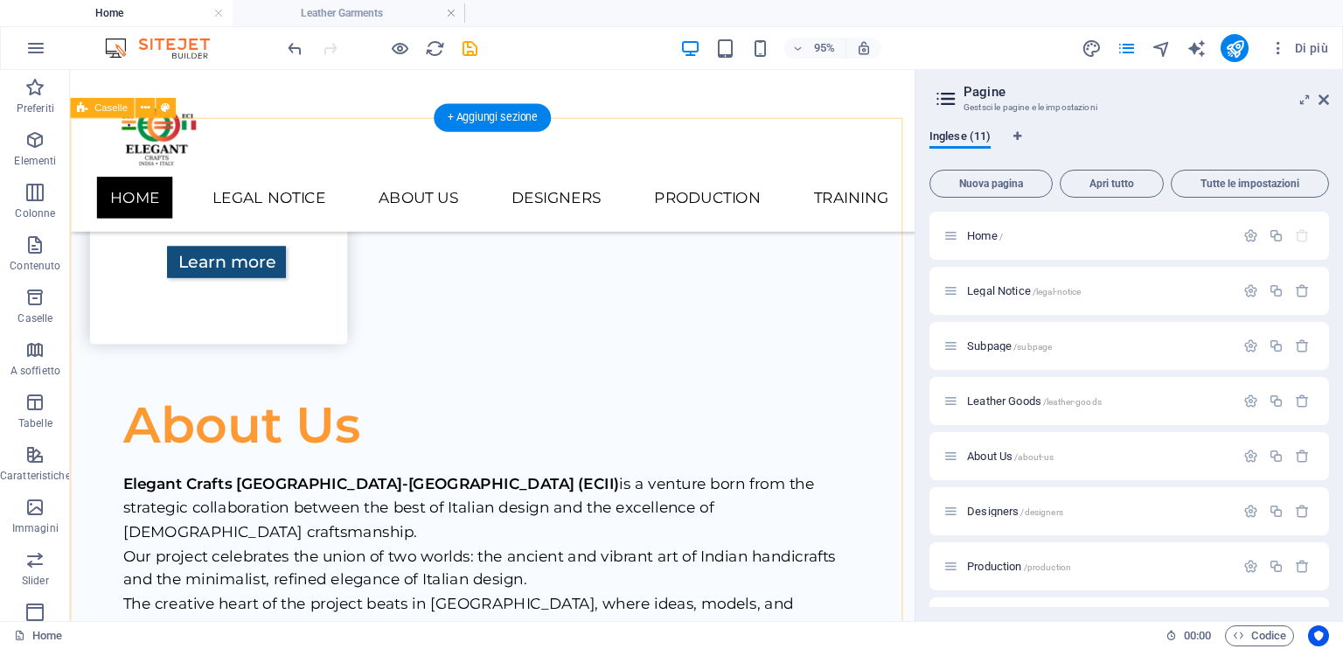
scroll to position [2673, 0]
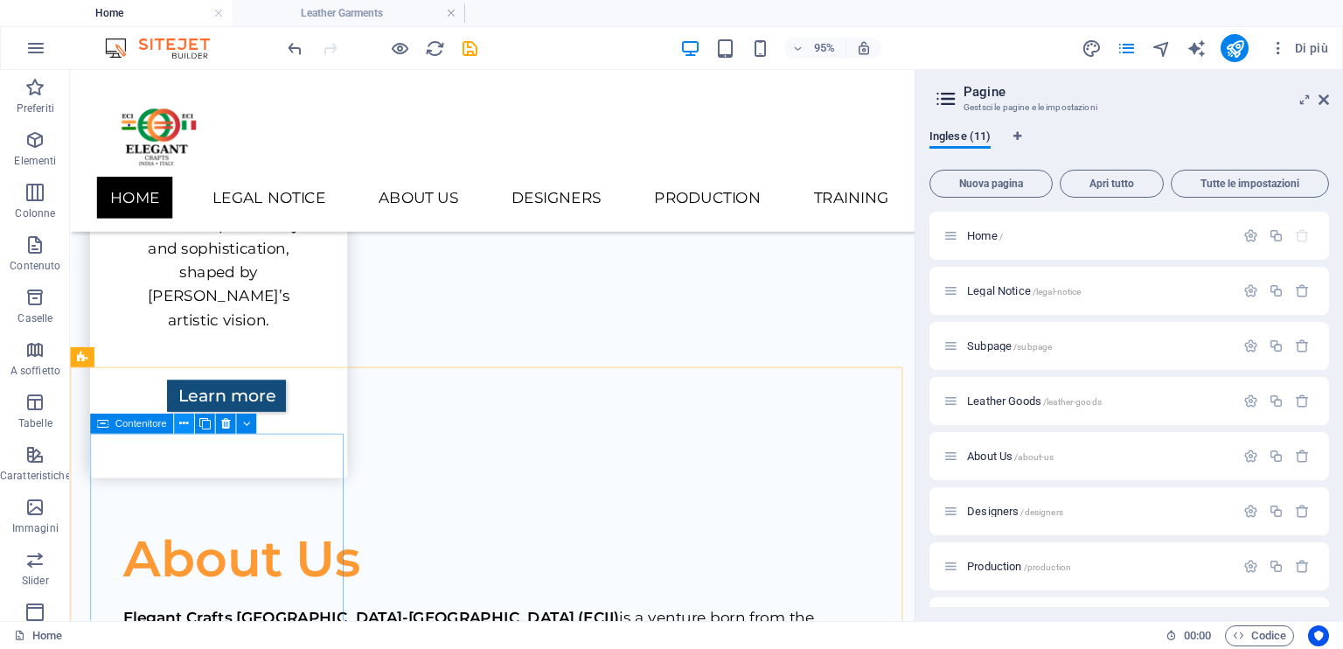
click at [185, 424] on icon at bounding box center [183, 423] width 9 height 17
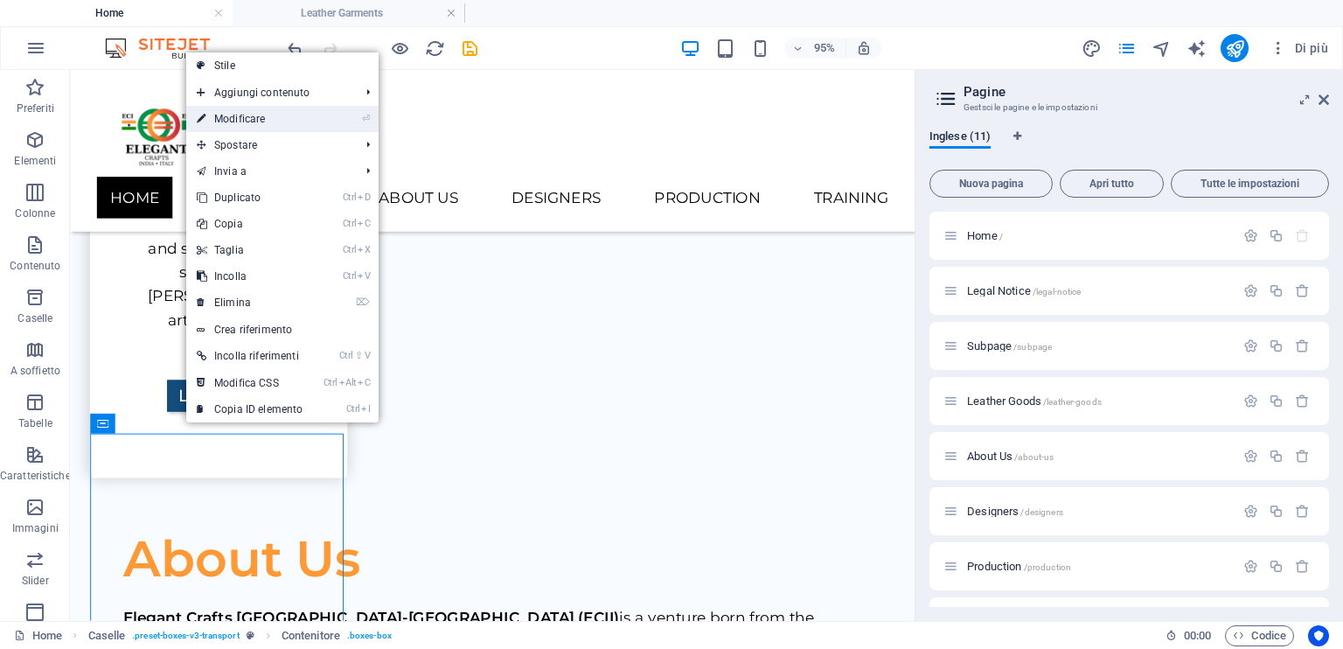
click at [311, 117] on link "⏎ Modificare" at bounding box center [249, 119] width 127 height 26
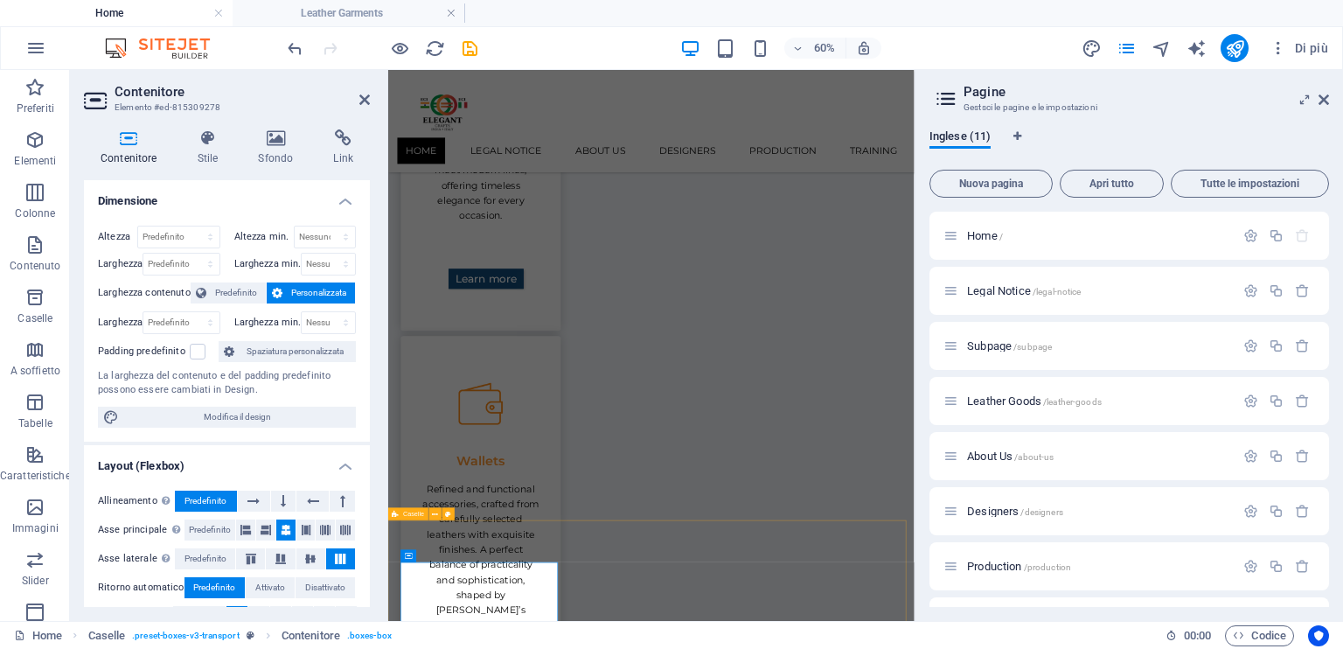
scroll to position [1823, 0]
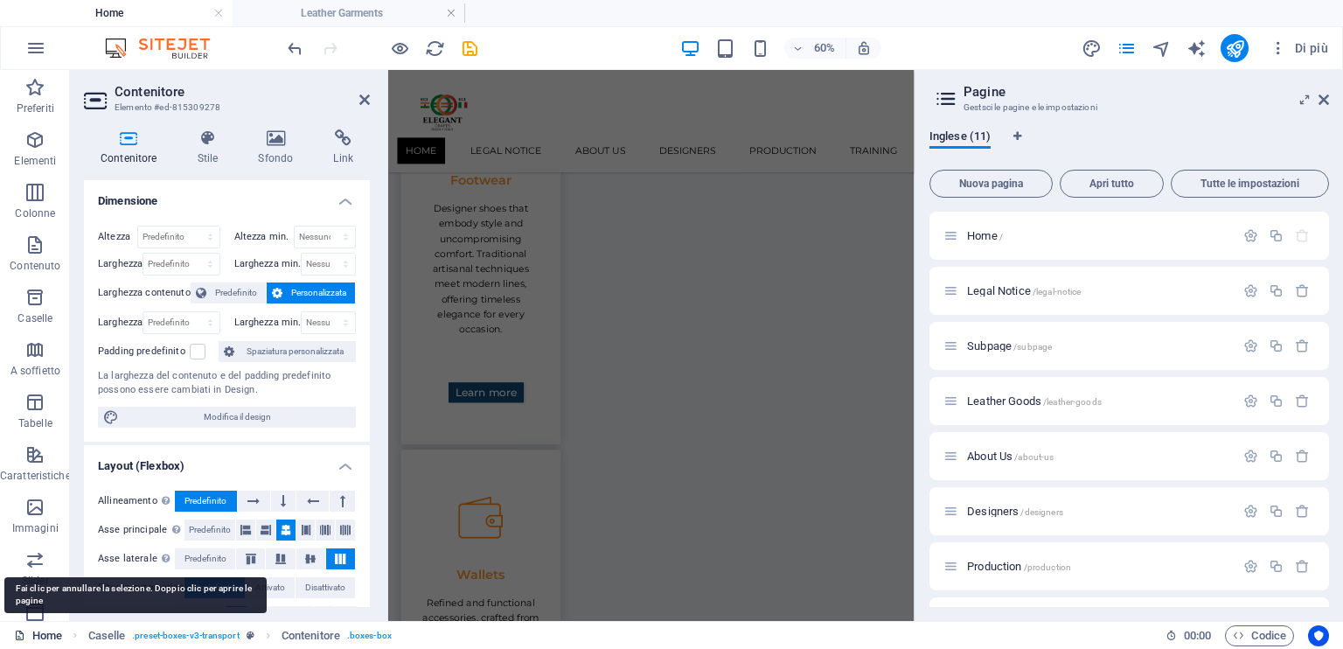
click at [17, 632] on icon at bounding box center [19, 635] width 11 height 11
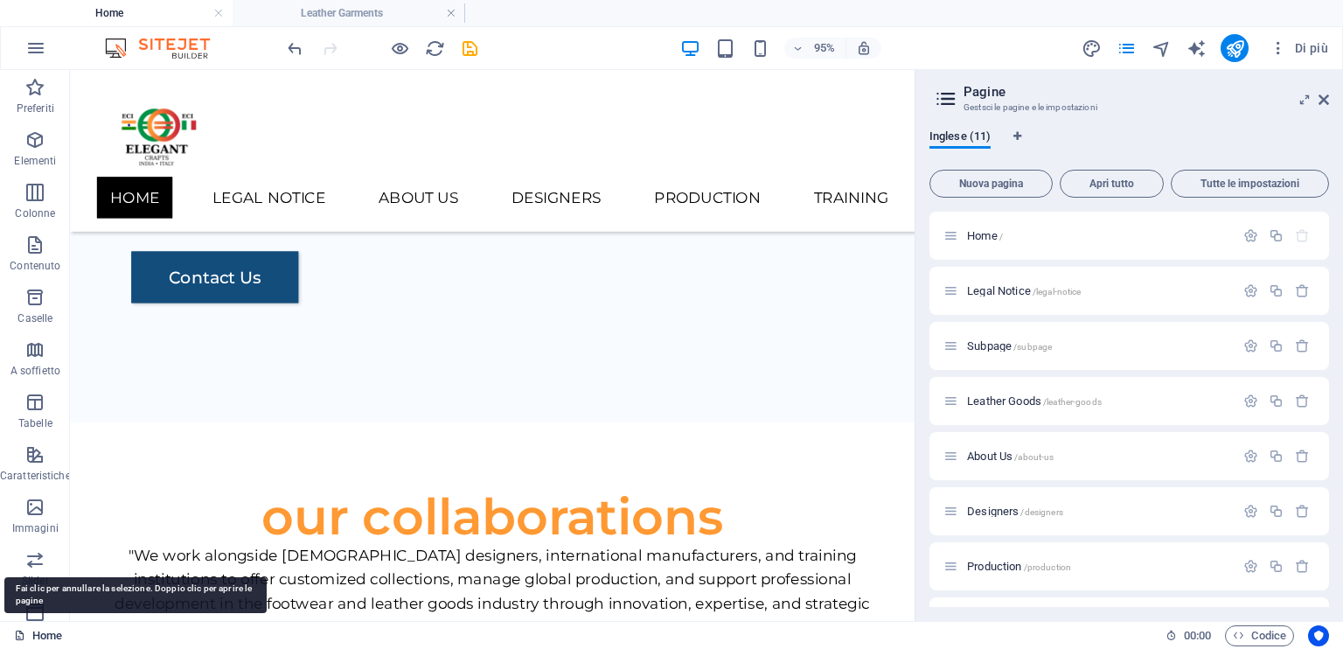
click at [17, 632] on icon at bounding box center [19, 635] width 11 height 11
click at [17, 634] on icon at bounding box center [19, 635] width 11 height 11
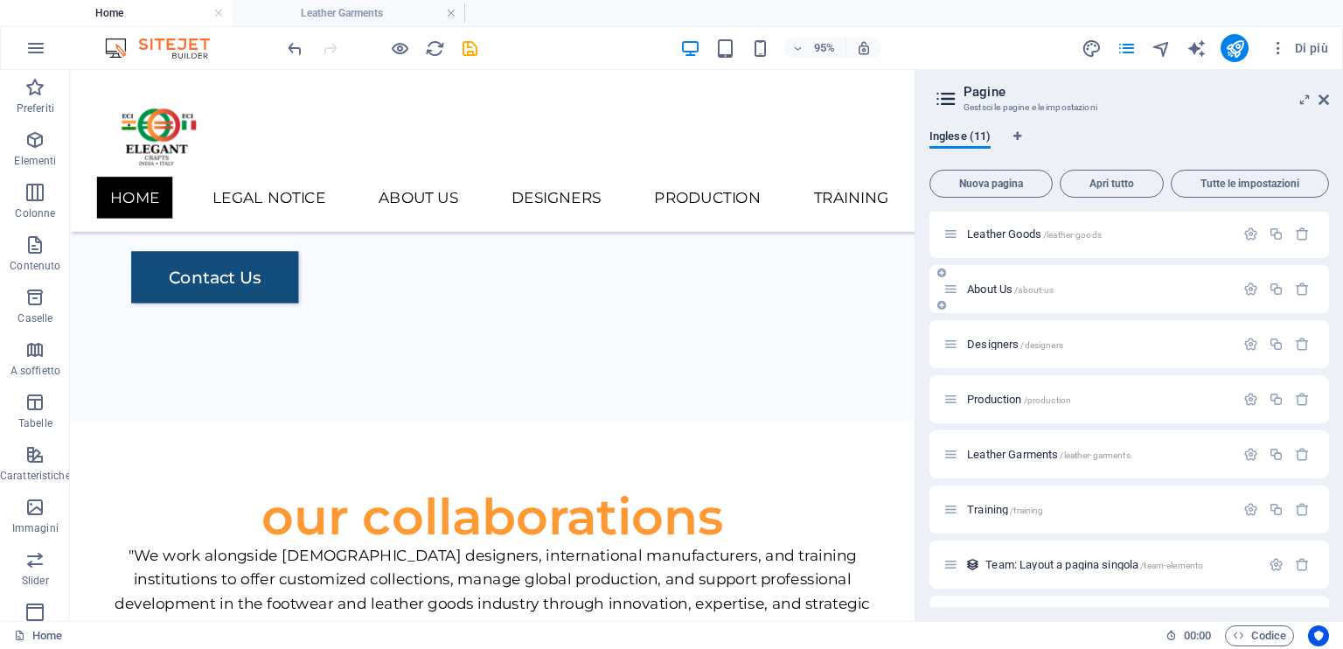
scroll to position [175, 0]
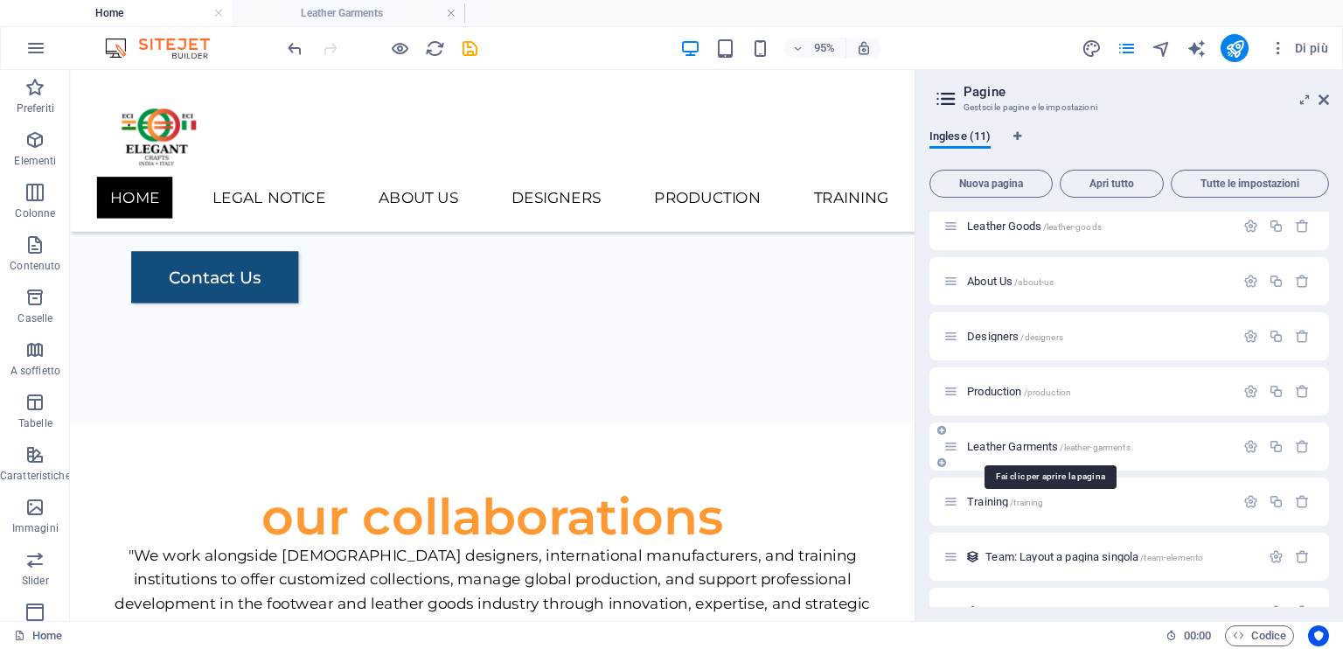
click at [999, 447] on span "Leather Garments /leather-garments" at bounding box center [1049, 446] width 164 height 13
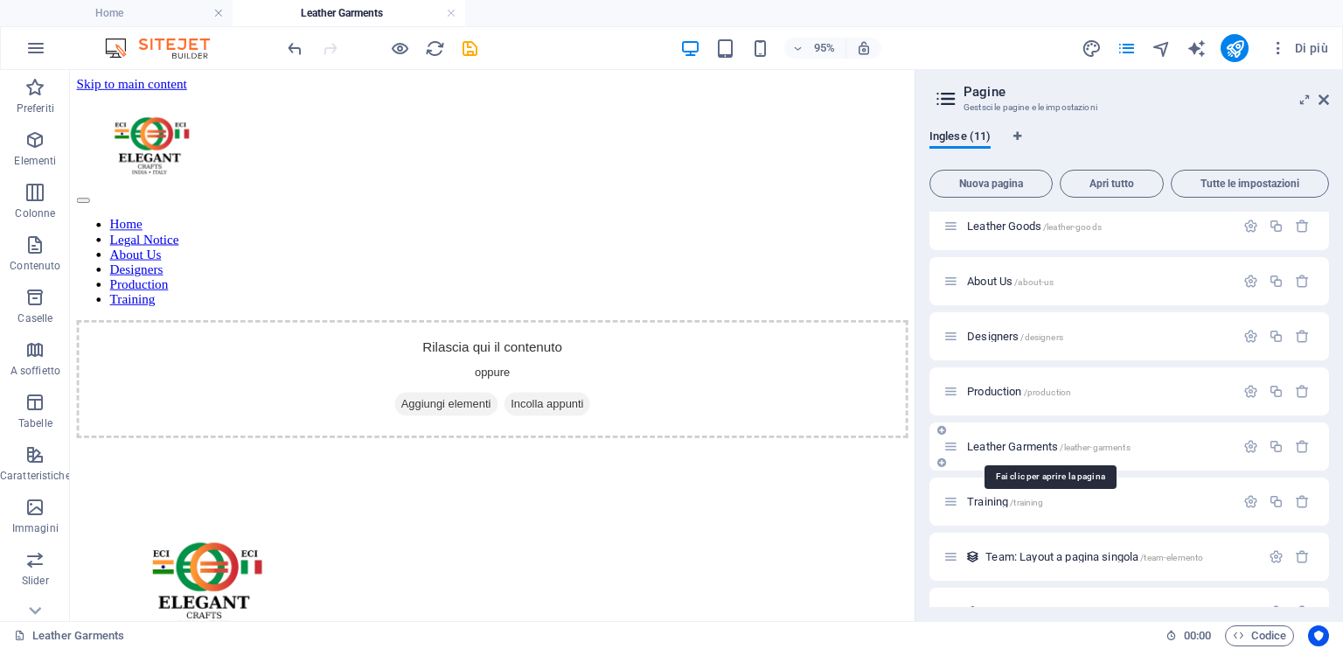
click at [999, 447] on span "Leather Garments /leather-garments" at bounding box center [1049, 446] width 164 height 13
click at [32, 146] on icon "button" at bounding box center [34, 139] width 21 height 21
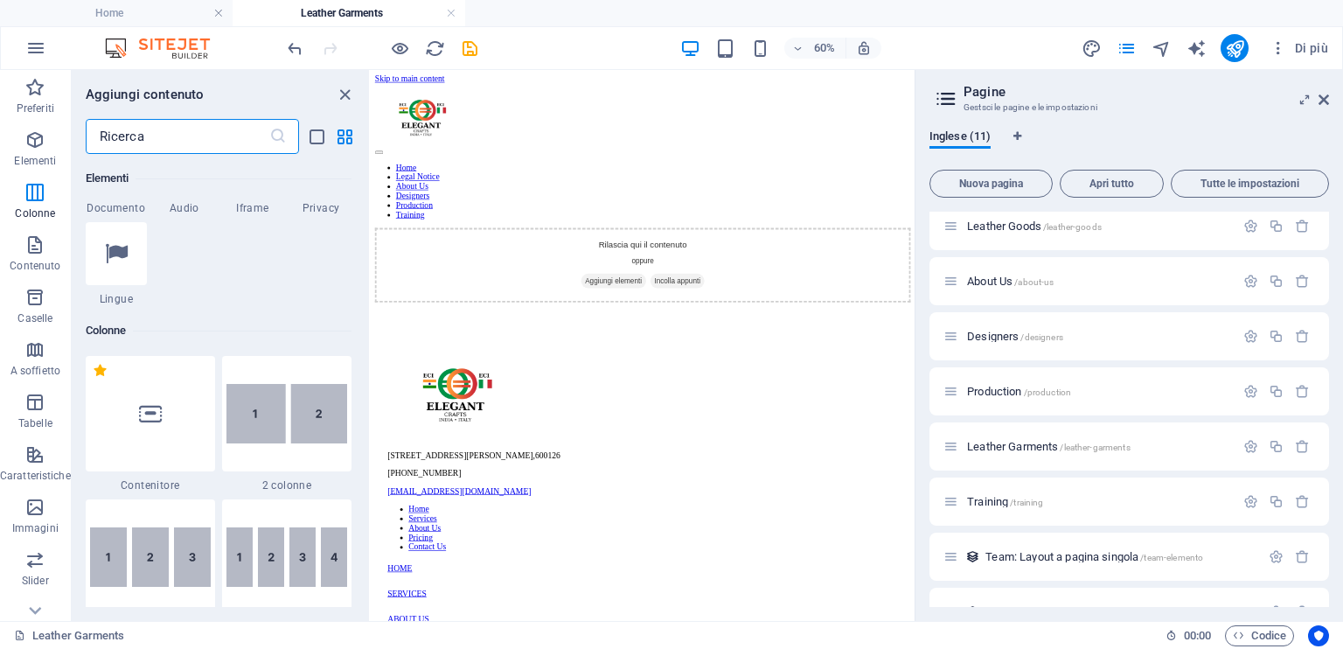
scroll to position [710, 0]
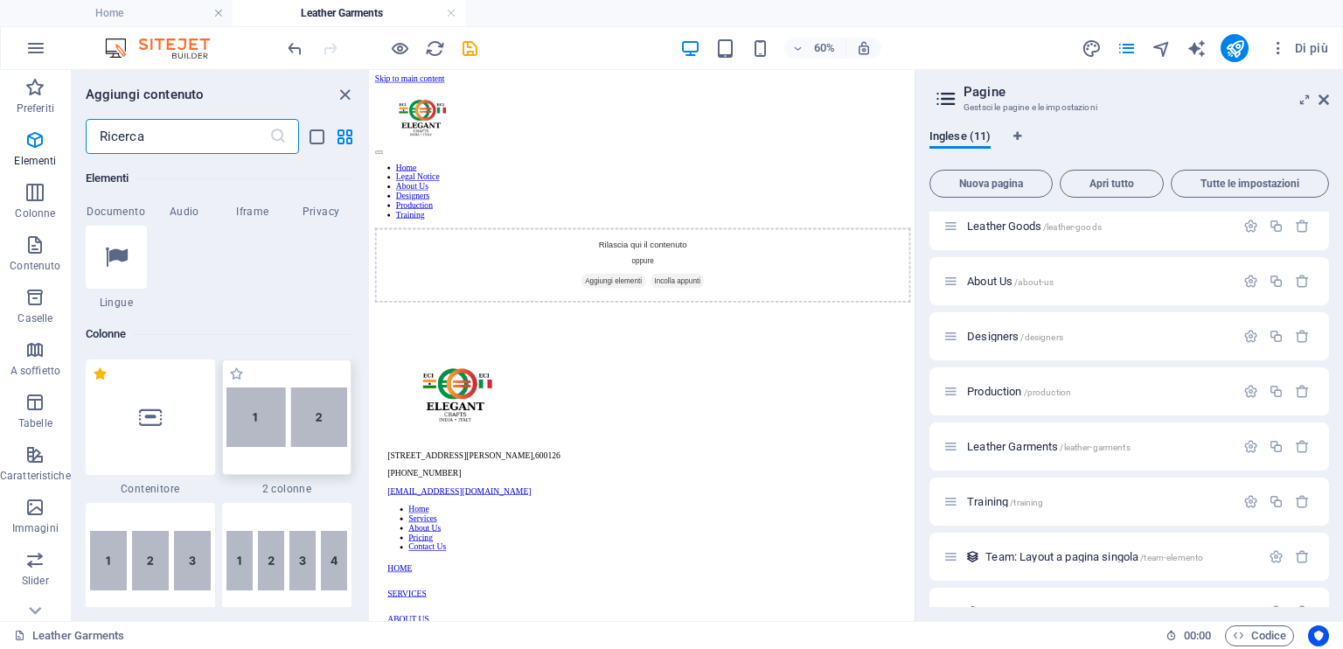
click at [289, 422] on img at bounding box center [287, 416] width 121 height 59
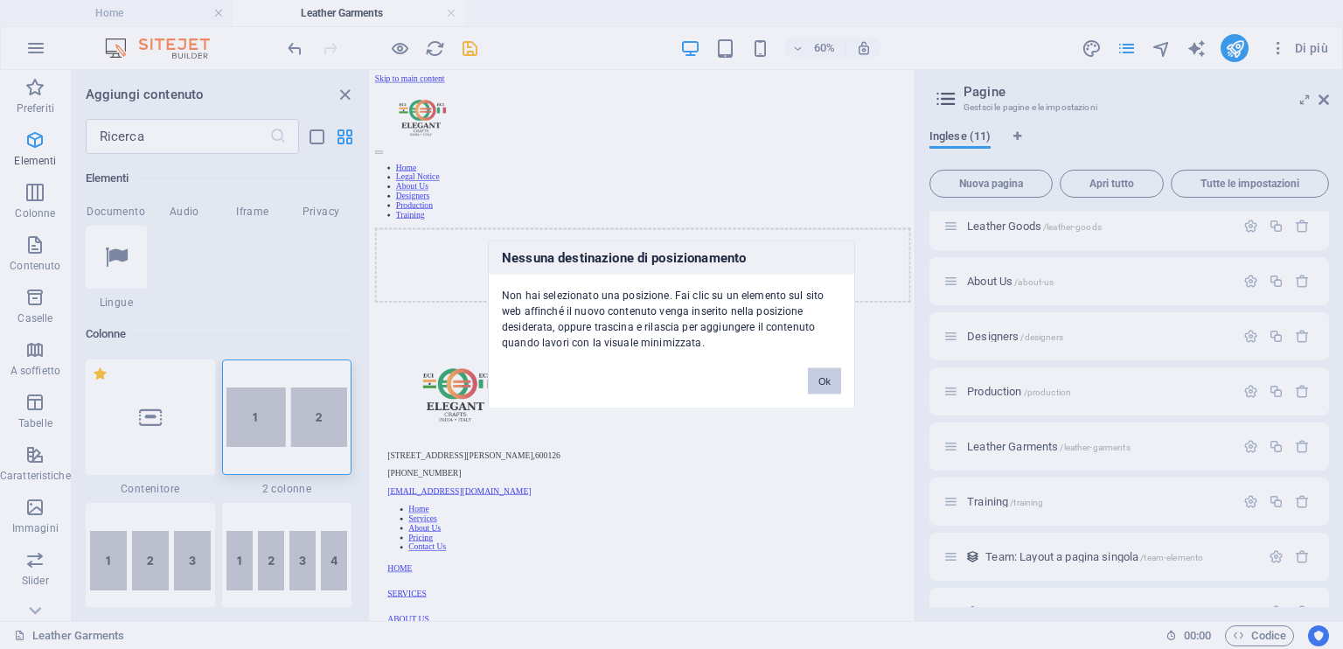
click at [829, 382] on button "Ok" at bounding box center [824, 381] width 33 height 26
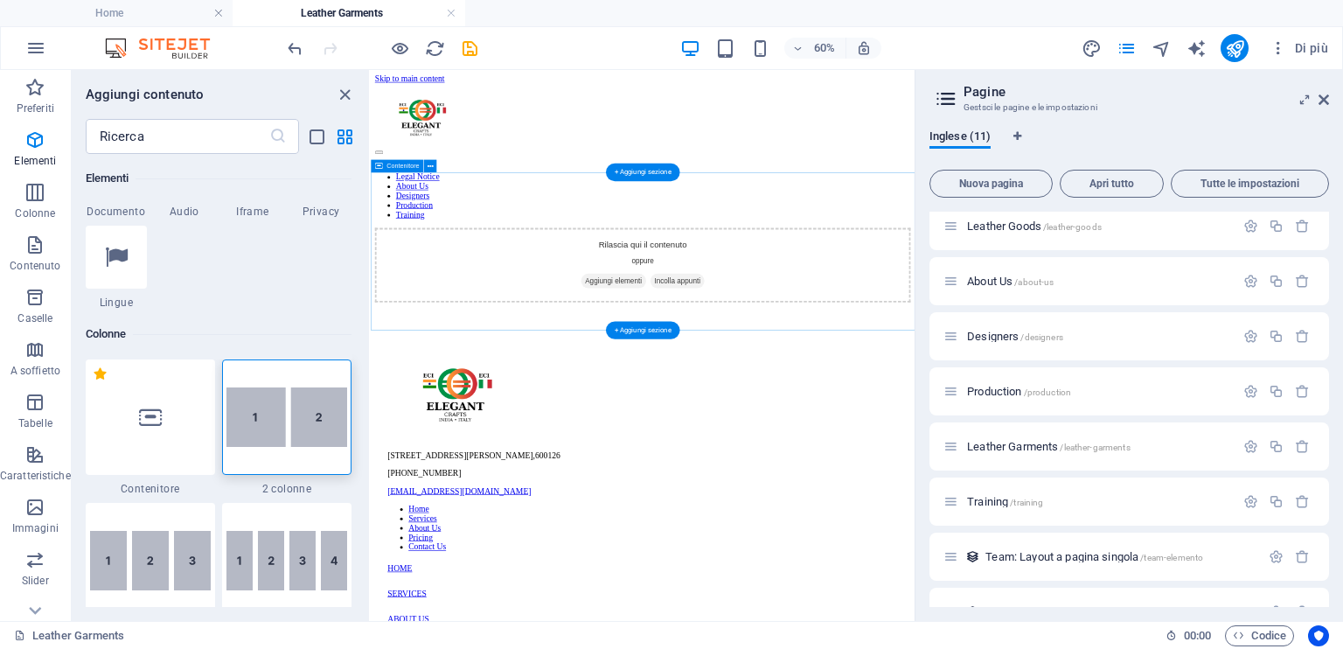
click at [771, 409] on span "Aggiungi elementi" at bounding box center [776, 421] width 108 height 24
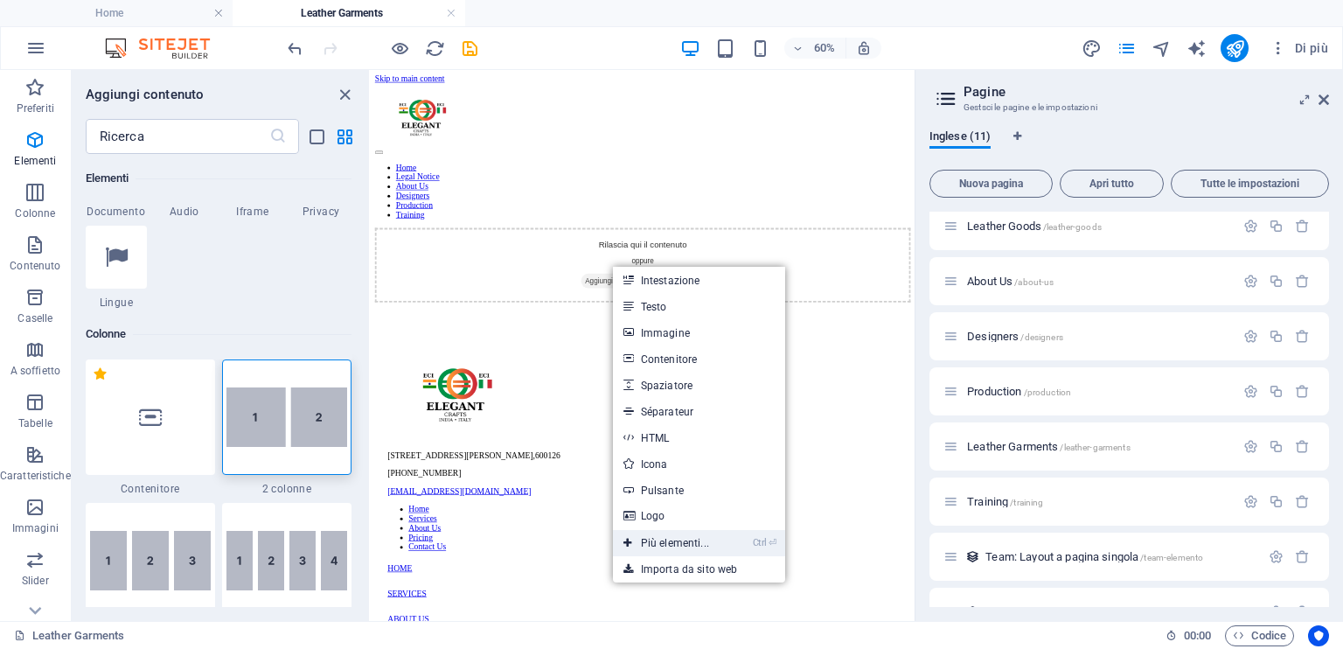
click at [684, 545] on link "Ctrl ⏎ Più elementi..." at bounding box center [666, 543] width 107 height 26
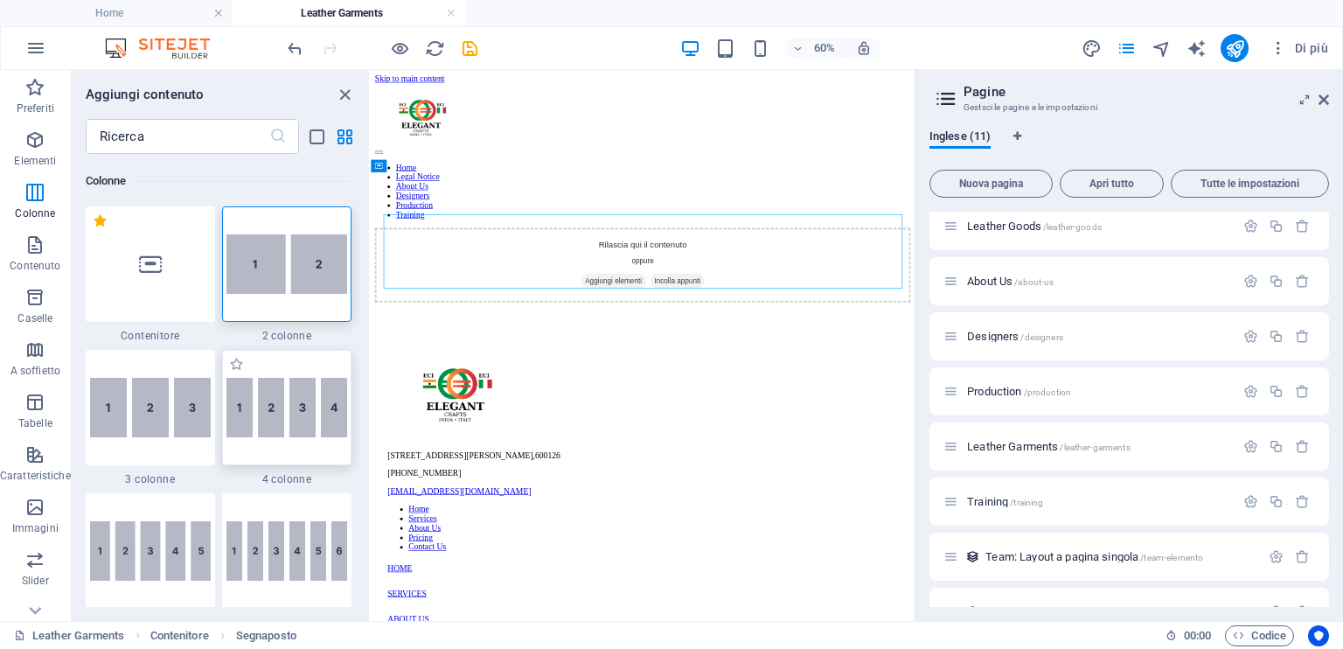
scroll to position [885, 0]
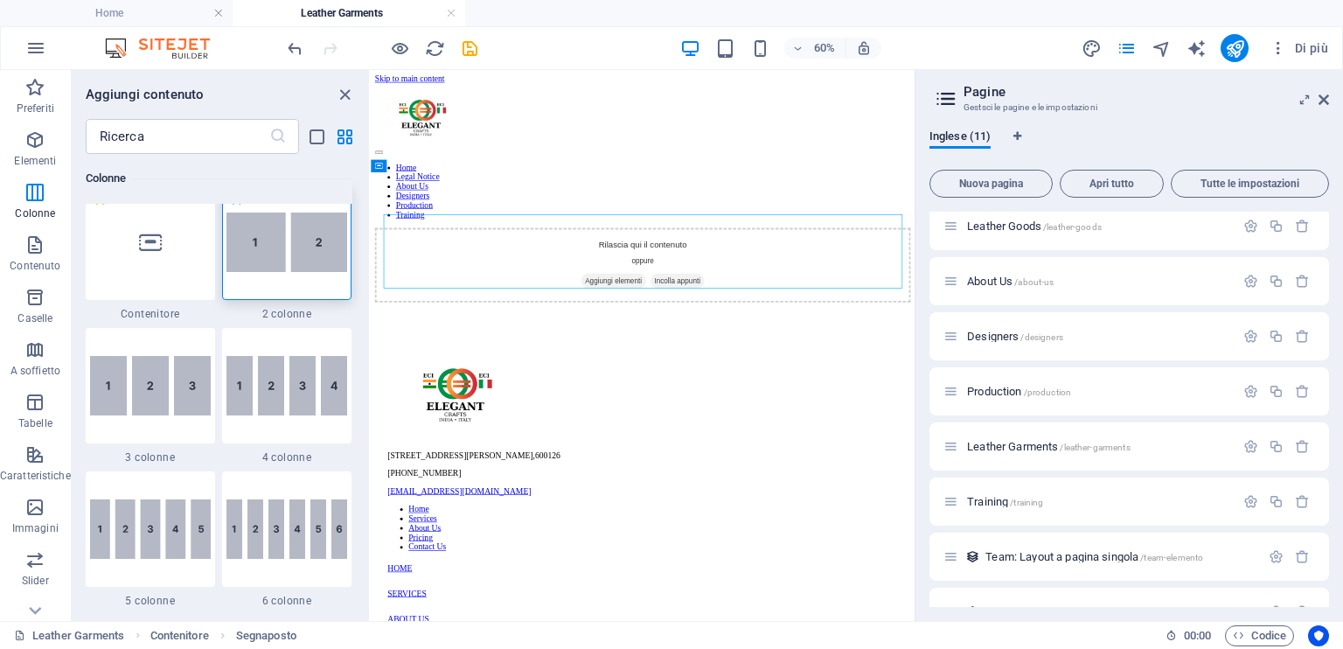
click at [311, 261] on img at bounding box center [287, 242] width 121 height 59
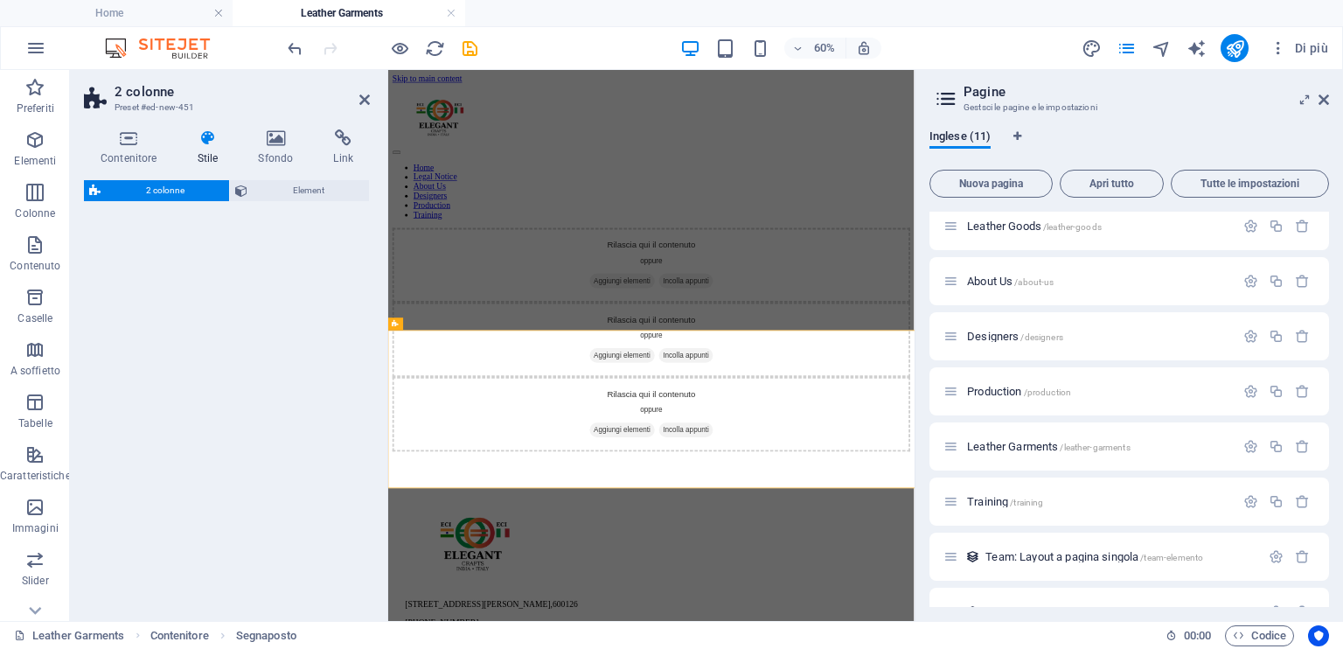
select select "rem"
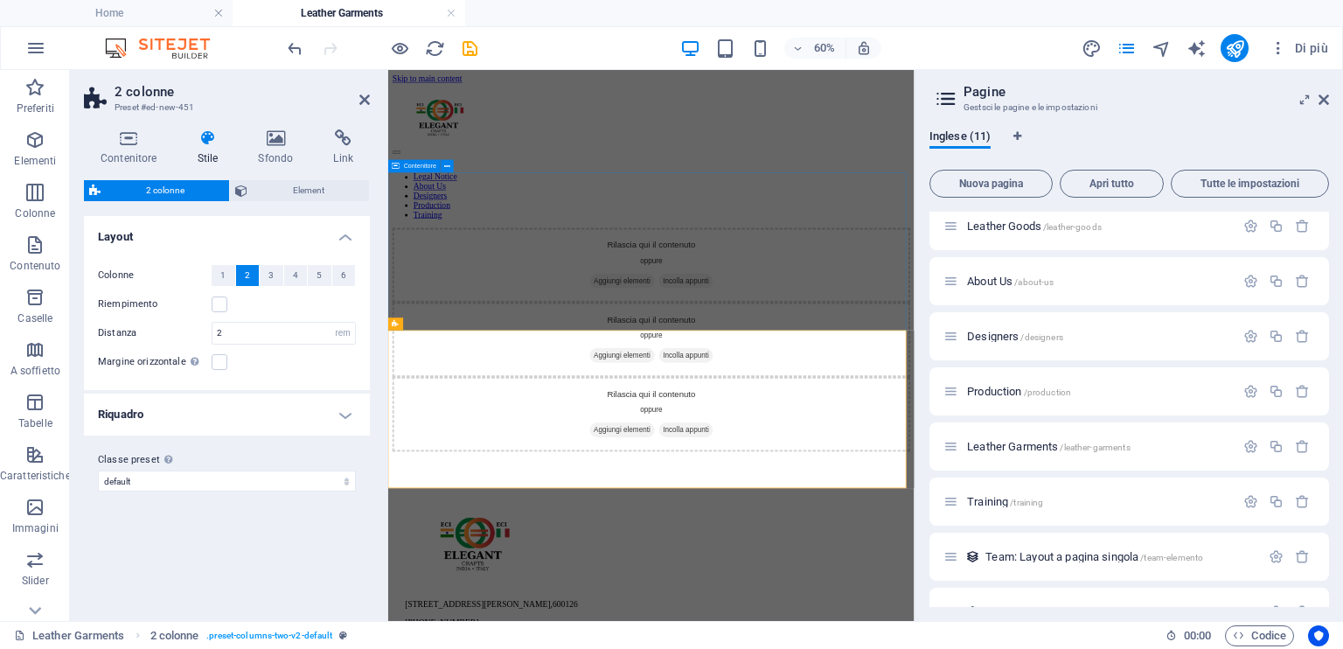
click at [790, 457] on div "Rilascia qui il contenuto oppure Aggiungi elementi Incolla appunti" at bounding box center [826, 395] width 863 height 124
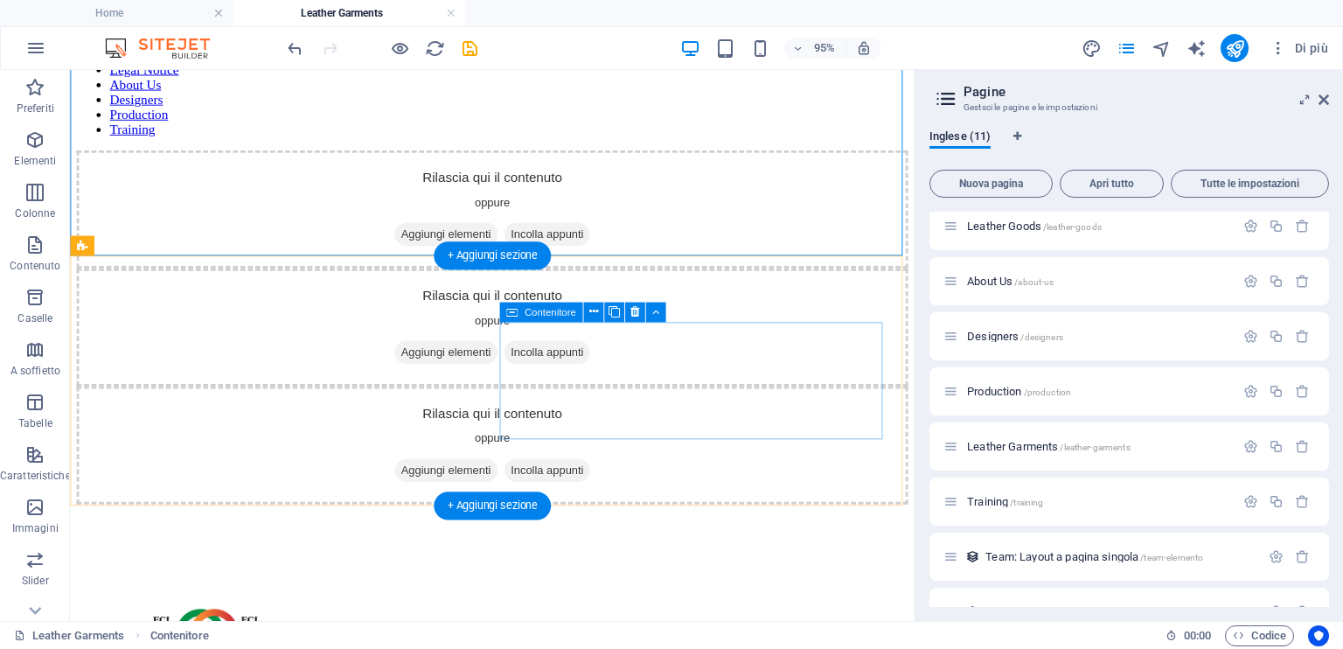
scroll to position [87, 0]
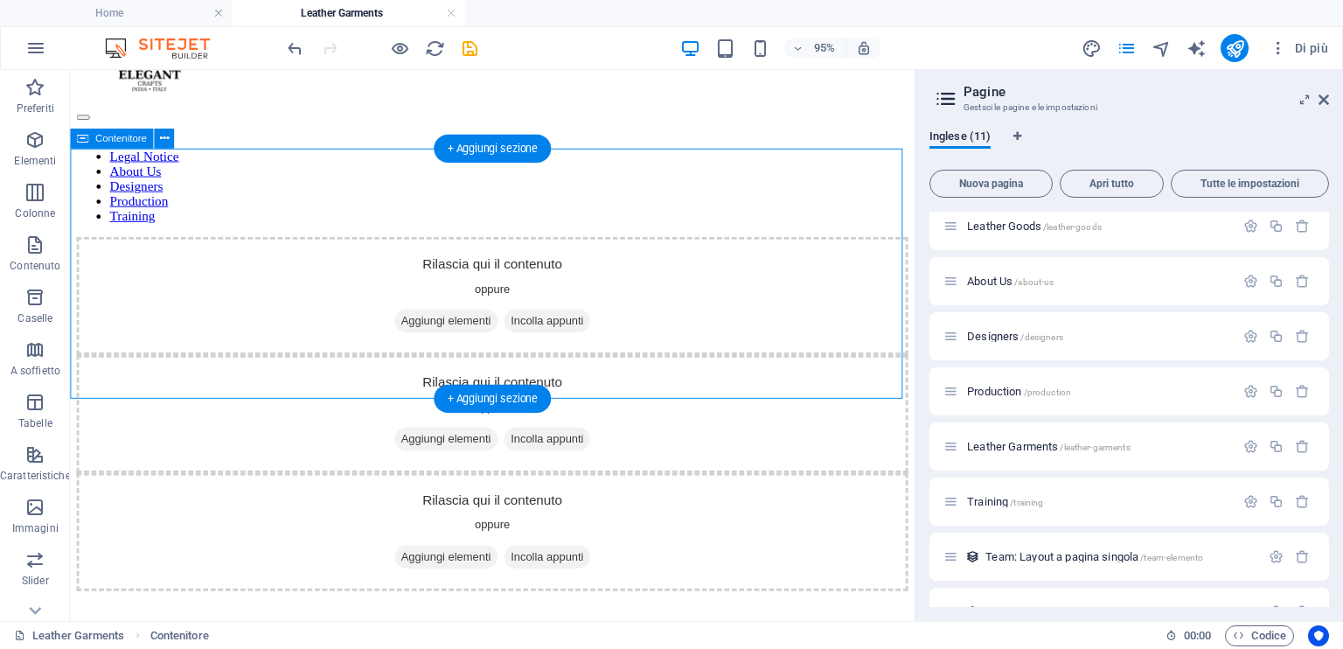
click at [150, 246] on div "Rilascia qui il contenuto oppure Aggiungi elementi Incolla appunti" at bounding box center [514, 308] width 875 height 124
click at [317, 246] on div "Rilascia qui il contenuto oppure Aggiungi elementi Incolla appunti" at bounding box center [514, 308] width 875 height 124
click at [157, 138] on button at bounding box center [164, 139] width 20 height 20
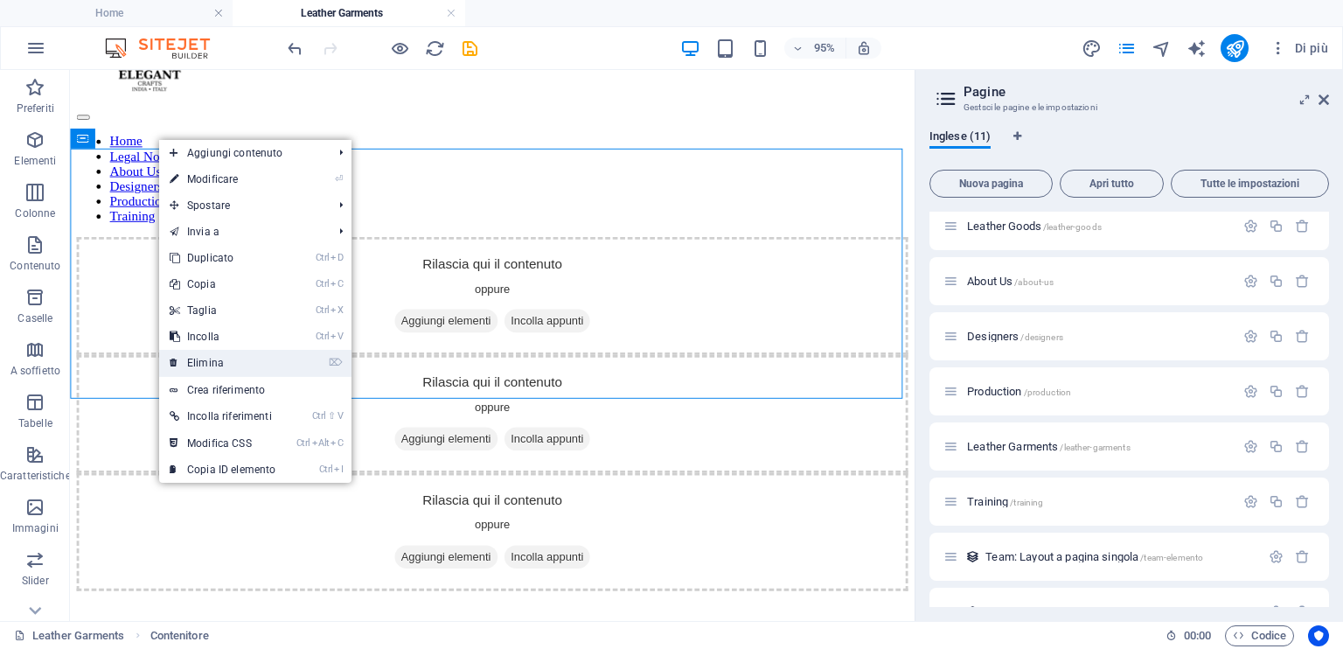
click at [226, 359] on link "⌦ Elimina" at bounding box center [222, 363] width 127 height 26
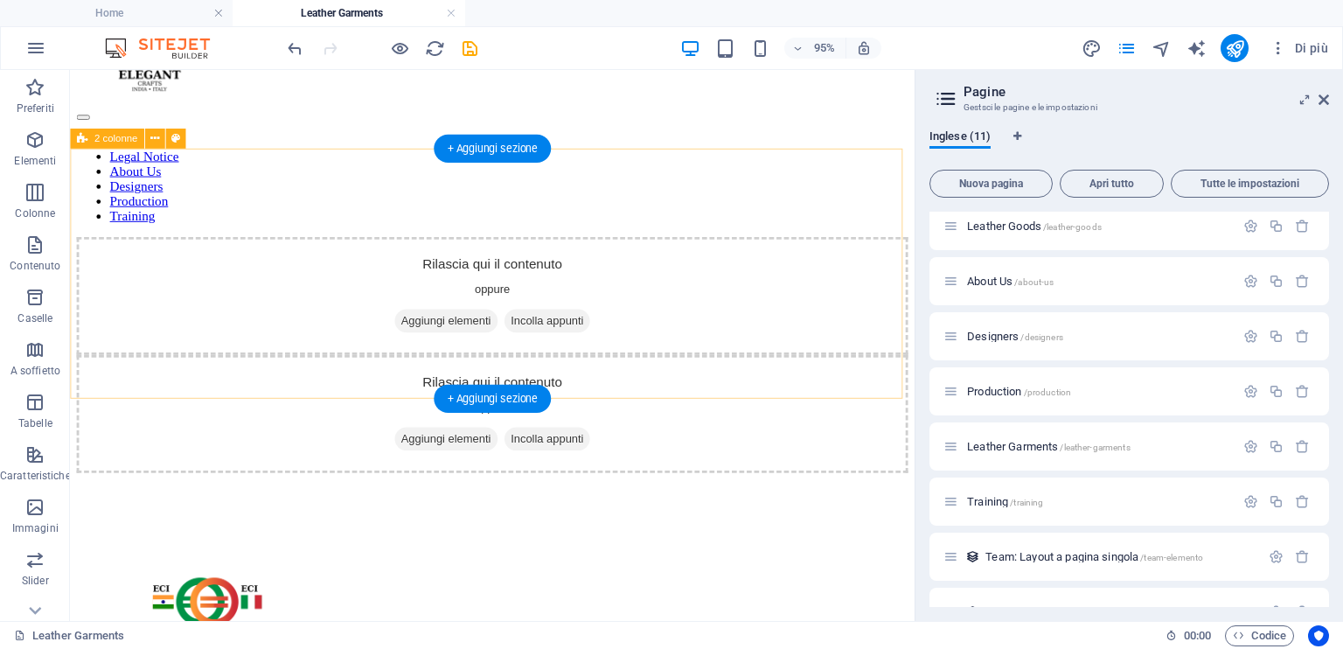
click at [390, 246] on div "Rilascia qui il contenuto oppure Aggiungi elementi Incolla appunti Rilascia qui…" at bounding box center [514, 370] width 875 height 248
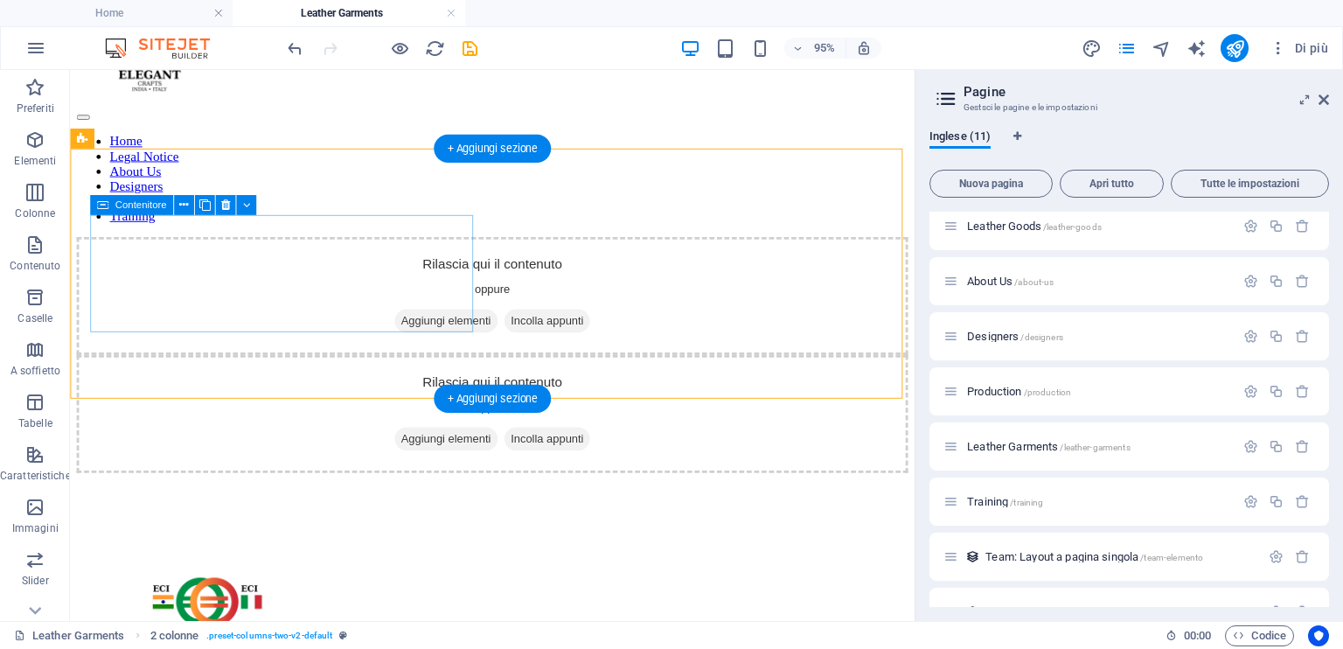
click at [412, 322] on span "Aggiungi elementi" at bounding box center [466, 334] width 108 height 24
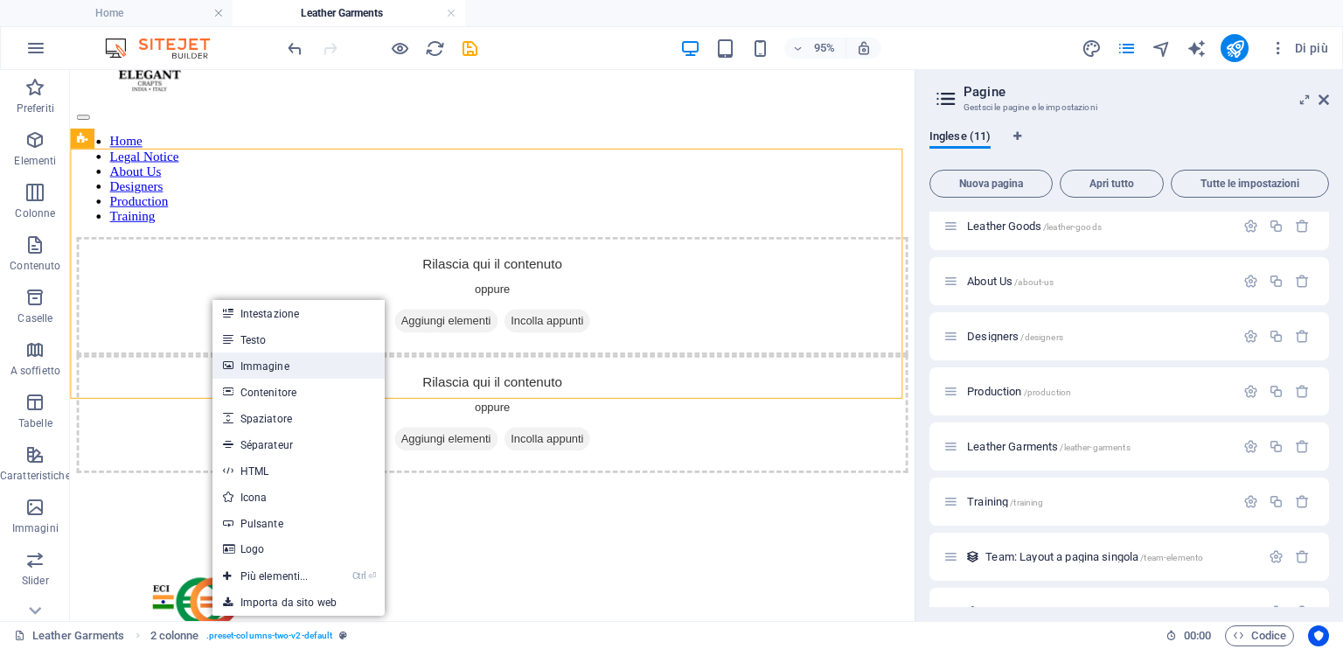
click at [290, 371] on link "Immagine" at bounding box center [299, 365] width 172 height 26
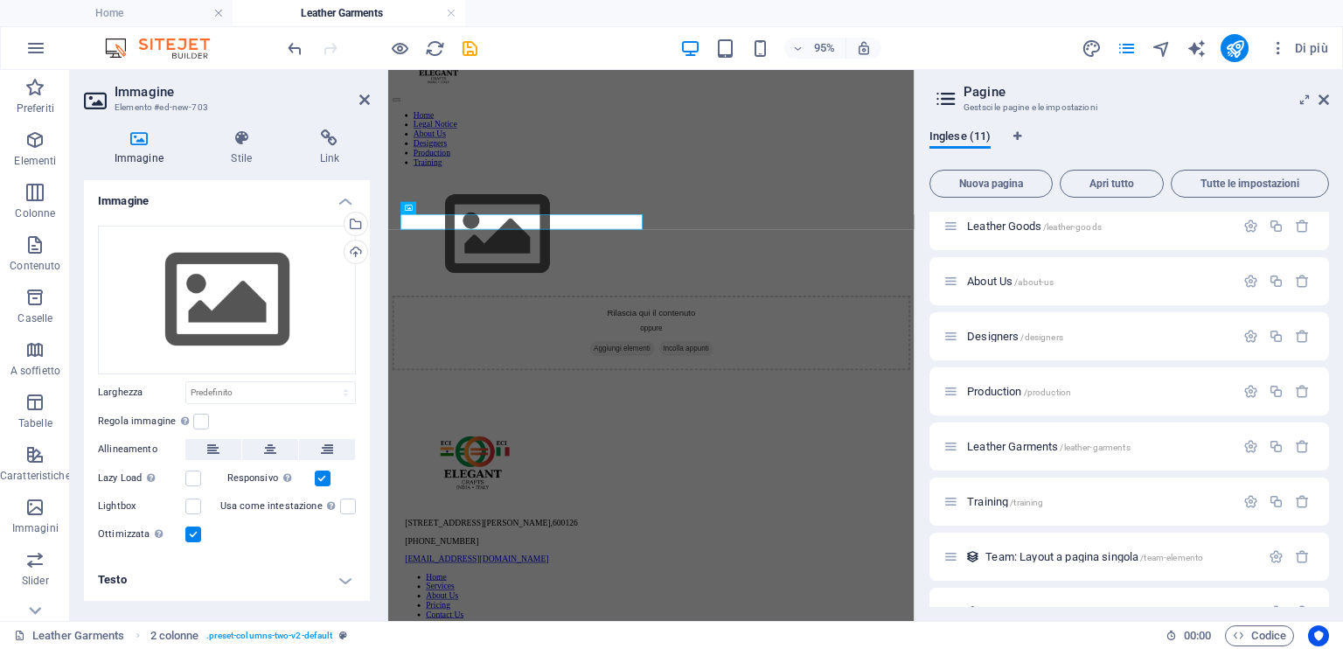
scroll to position [0, 0]
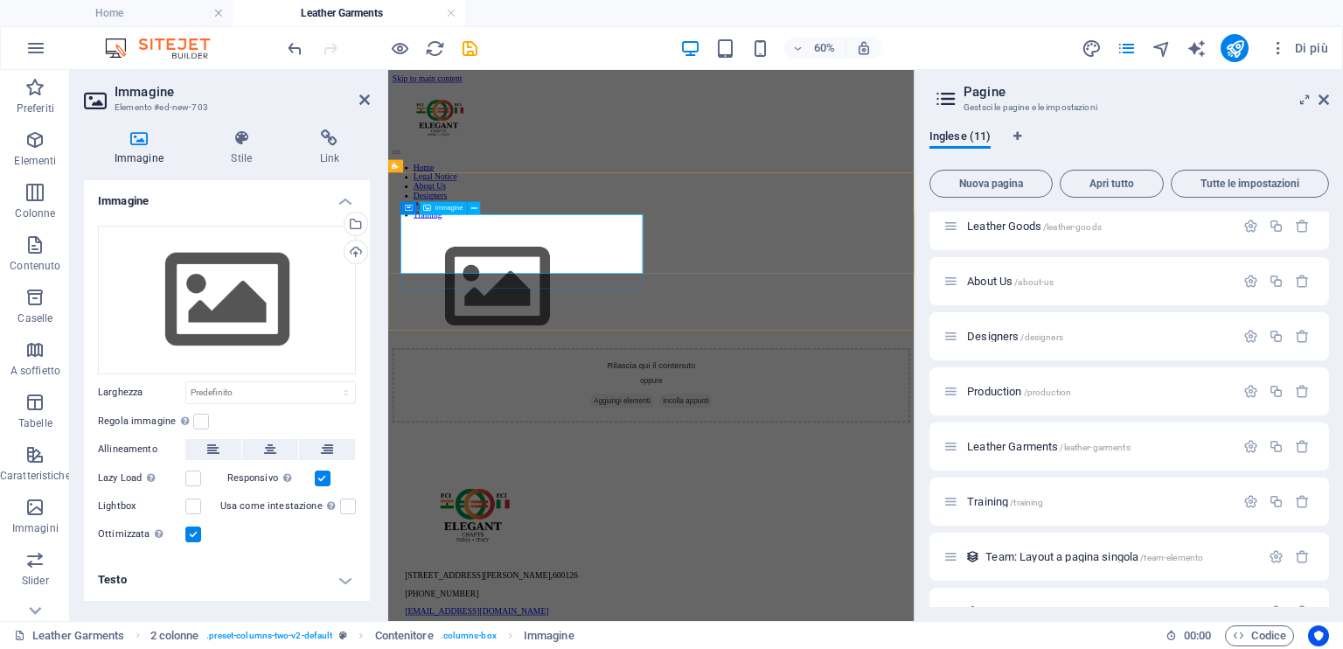
click at [499, 350] on figure at bounding box center [826, 433] width 863 height 200
click at [269, 442] on icon at bounding box center [270, 449] width 12 height 21
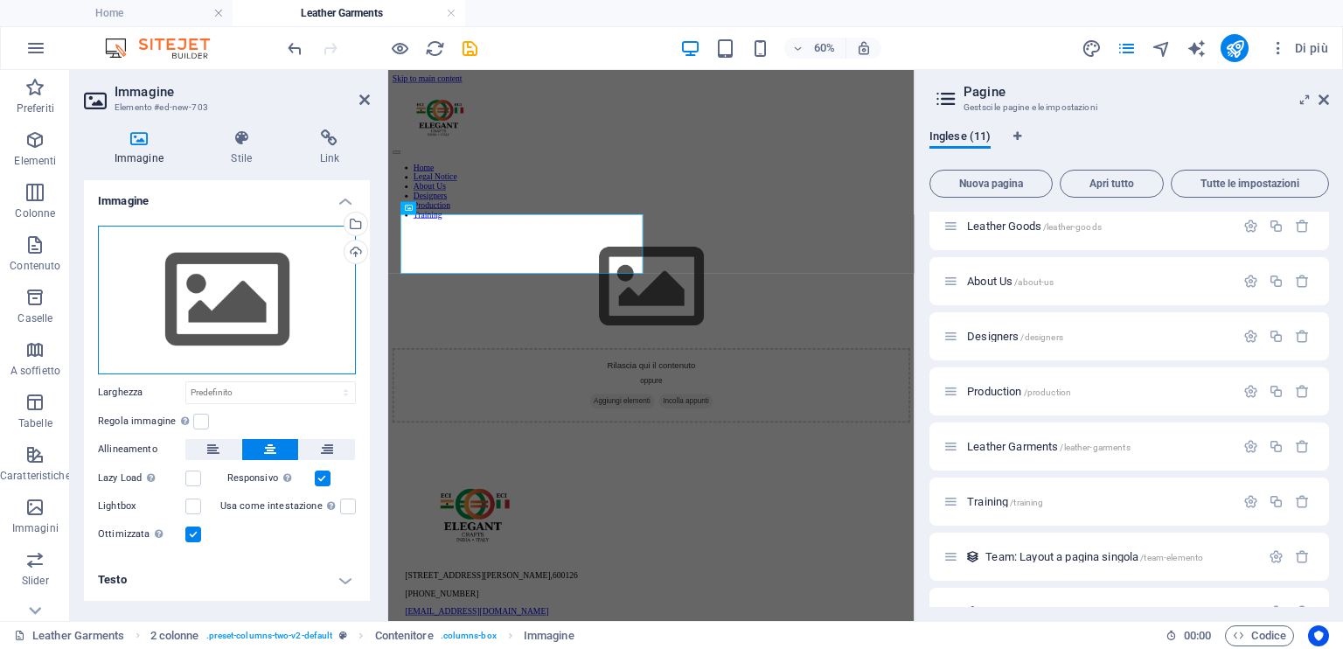
click at [239, 284] on div "Trascina qui i file, fai clic per sceglierli o selezionali da File o dalle nost…" at bounding box center [227, 300] width 258 height 149
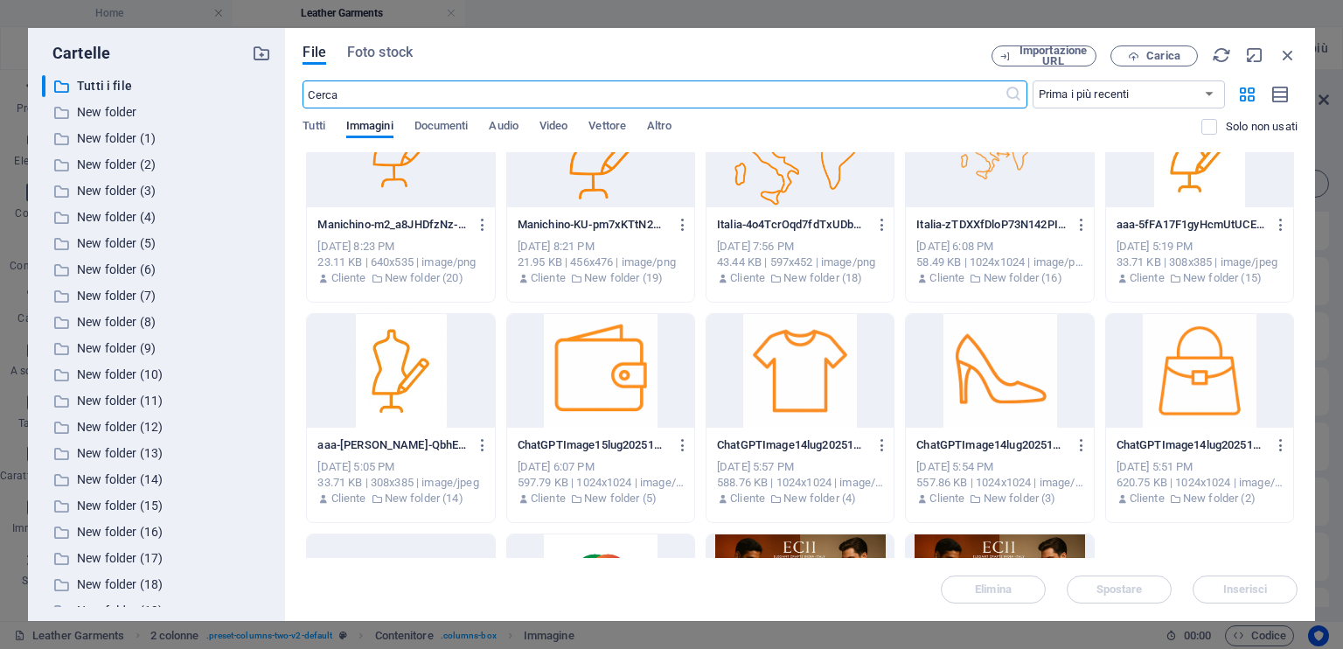
scroll to position [1399, 0]
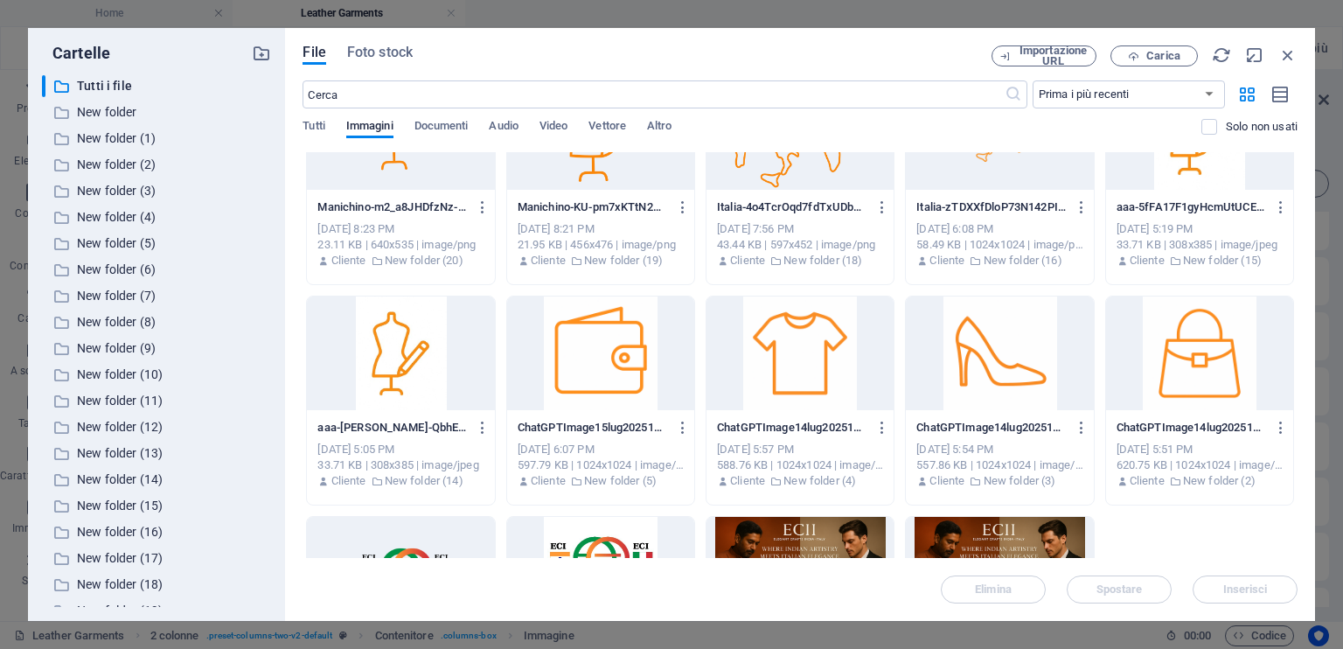
click at [808, 348] on div at bounding box center [800, 353] width 187 height 114
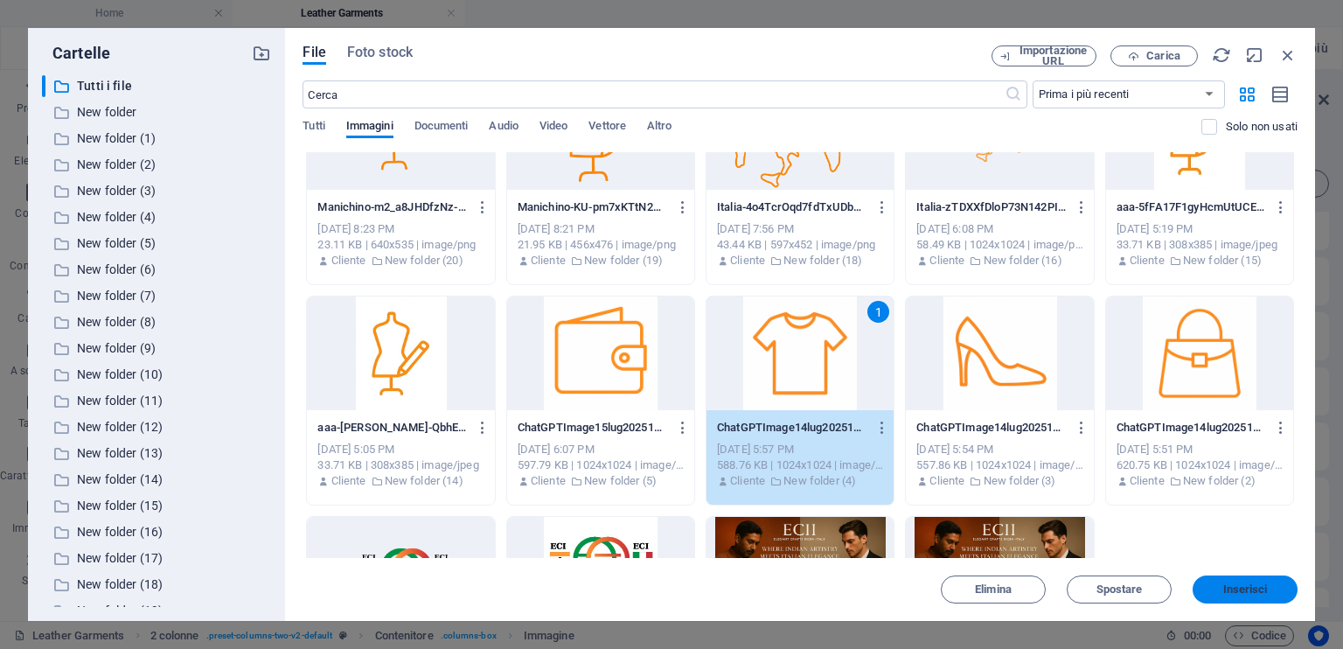
click at [1259, 587] on span "Inserisci" at bounding box center [1246, 589] width 45 height 10
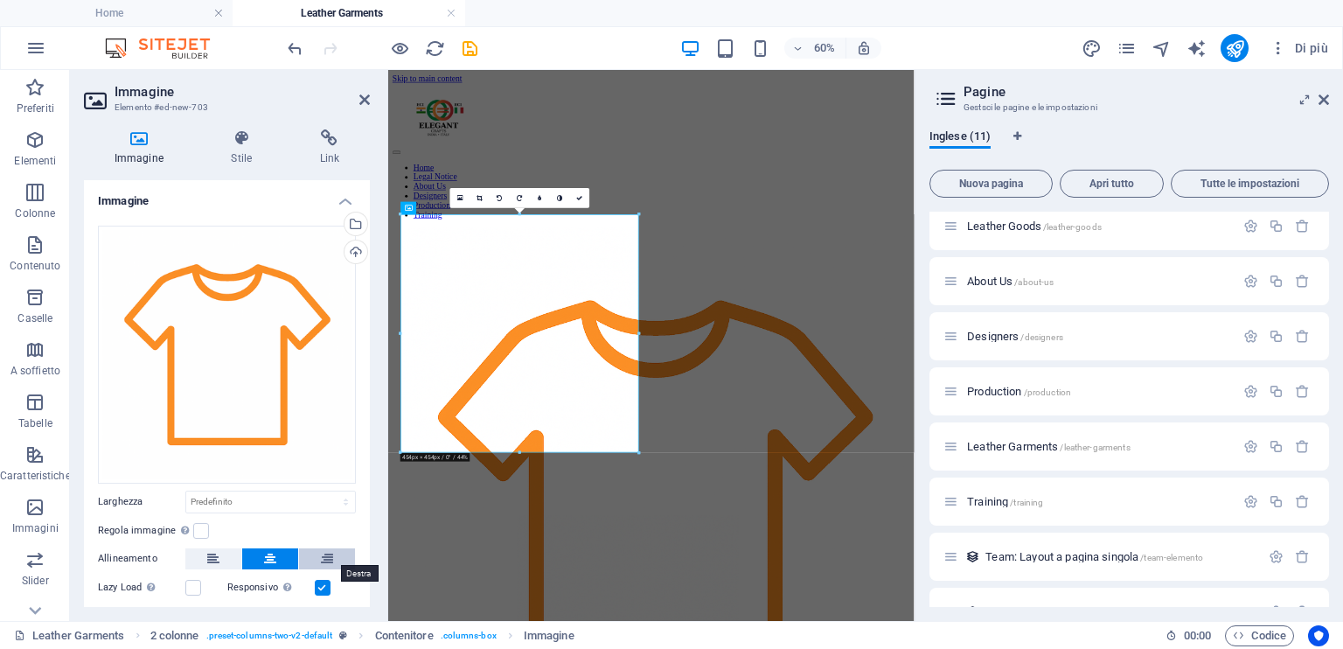
click at [322, 563] on icon at bounding box center [327, 558] width 12 height 21
click at [271, 559] on icon at bounding box center [270, 558] width 12 height 21
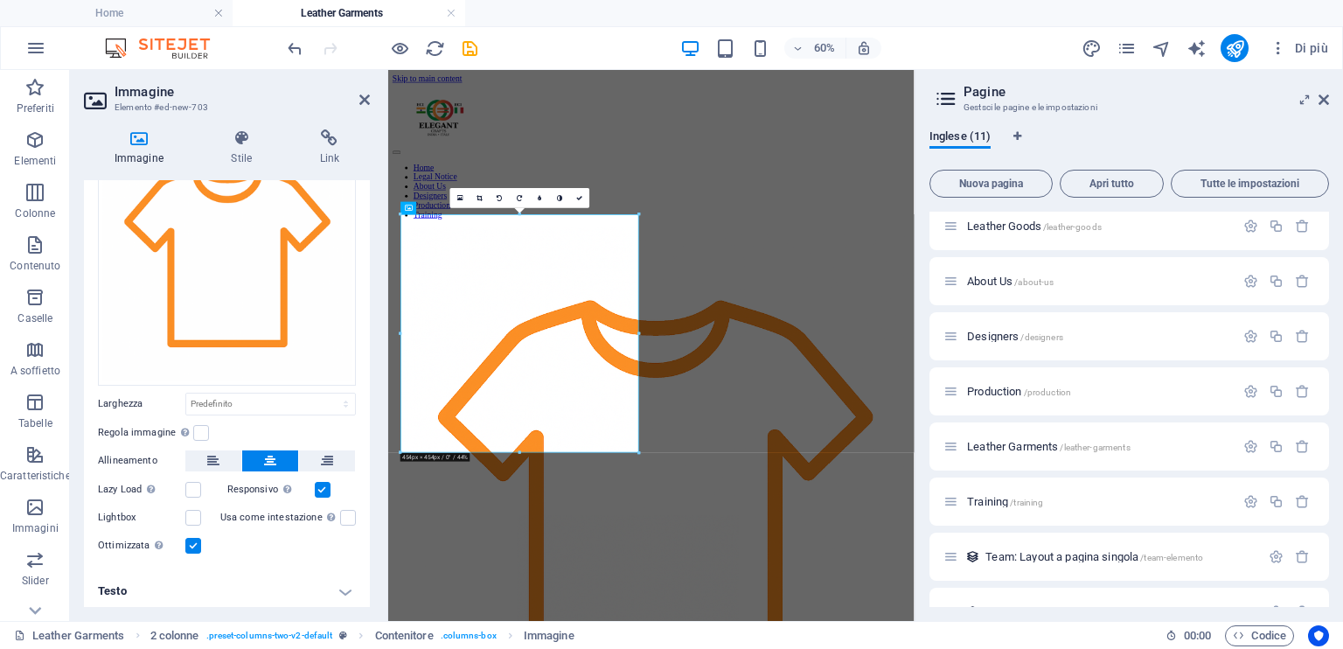
scroll to position [0, 0]
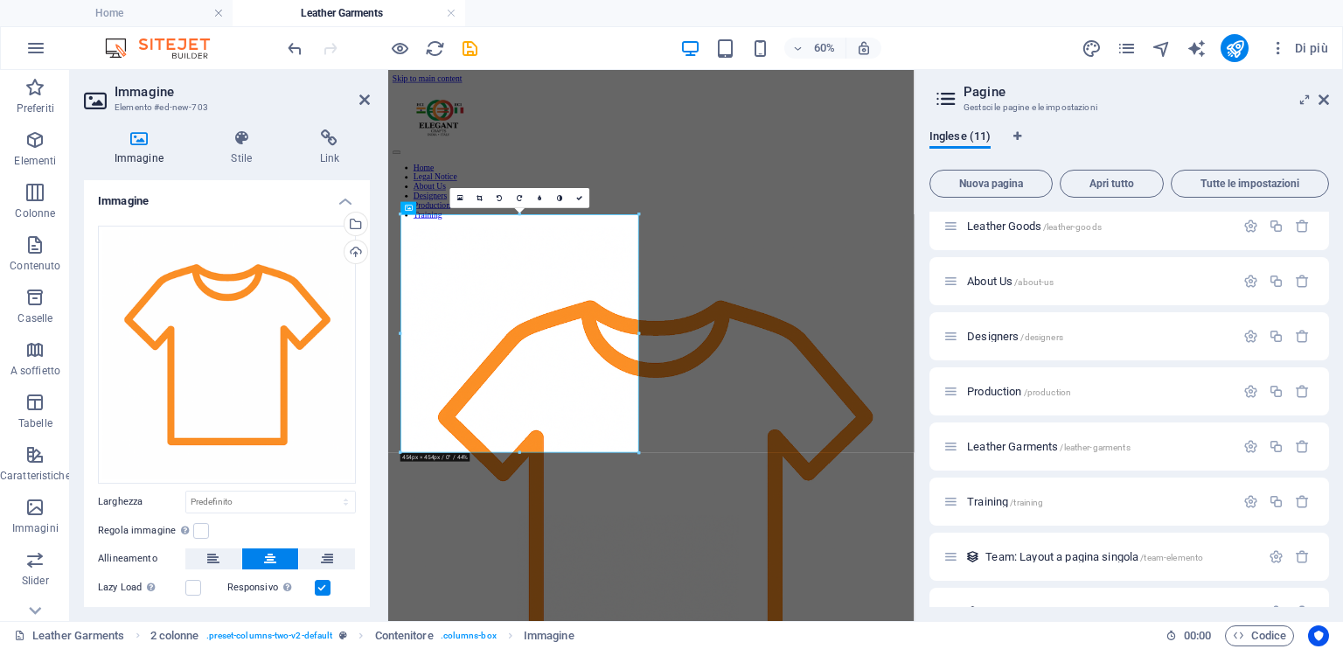
click at [184, 152] on h4 "Immagine" at bounding box center [142, 147] width 117 height 37
drag, startPoint x: 1064, startPoint y: 605, endPoint x: 1147, endPoint y: 408, distance: 213.6
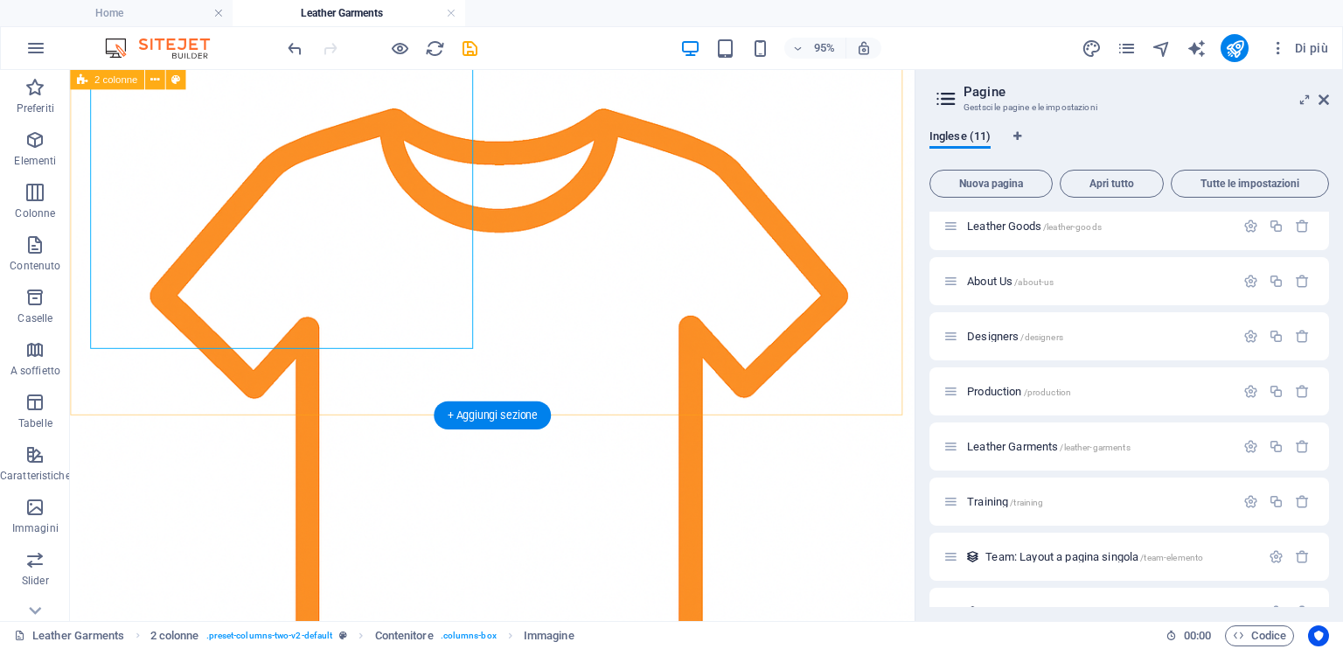
scroll to position [350, 0]
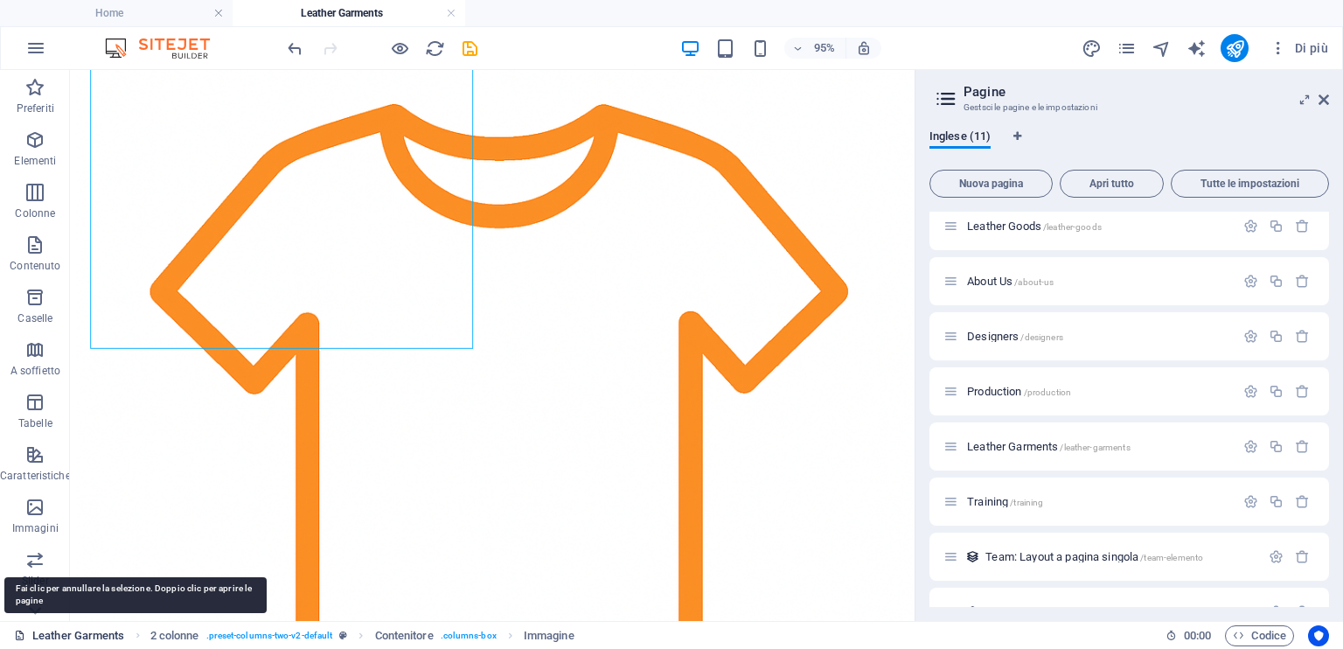
click at [19, 638] on icon at bounding box center [19, 635] width 11 height 11
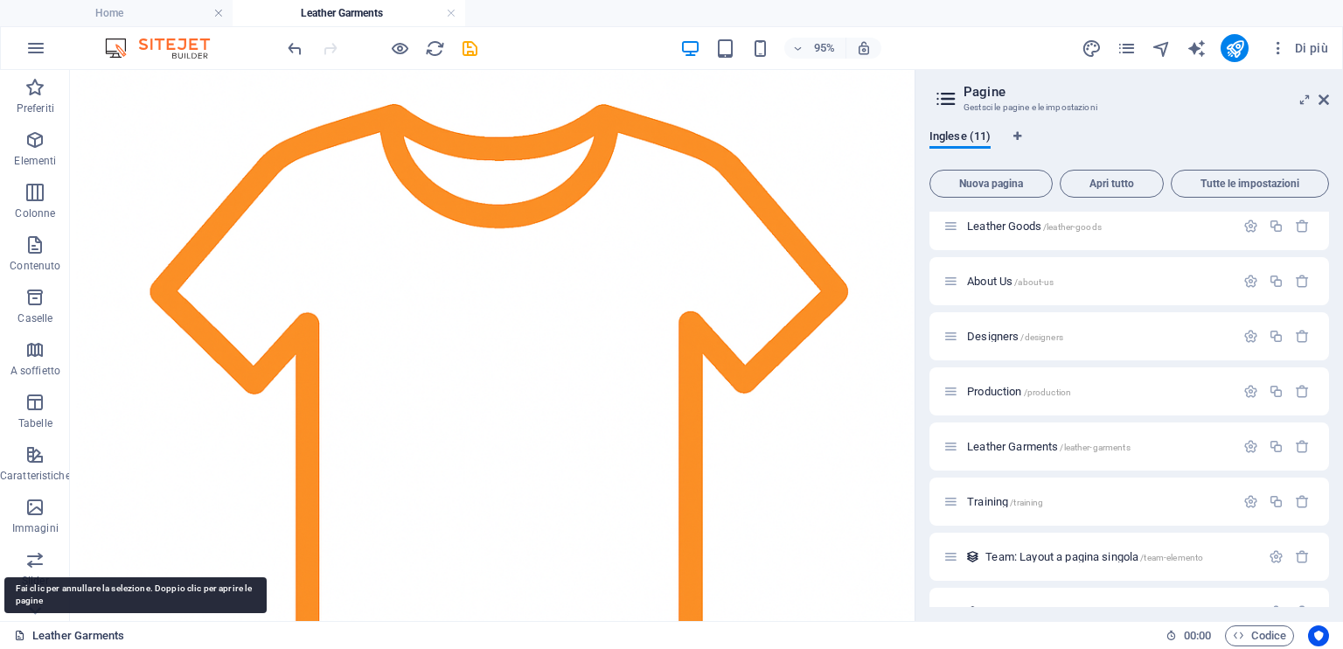
click at [19, 636] on icon at bounding box center [19, 635] width 11 height 11
click at [14, 632] on icon at bounding box center [19, 635] width 11 height 11
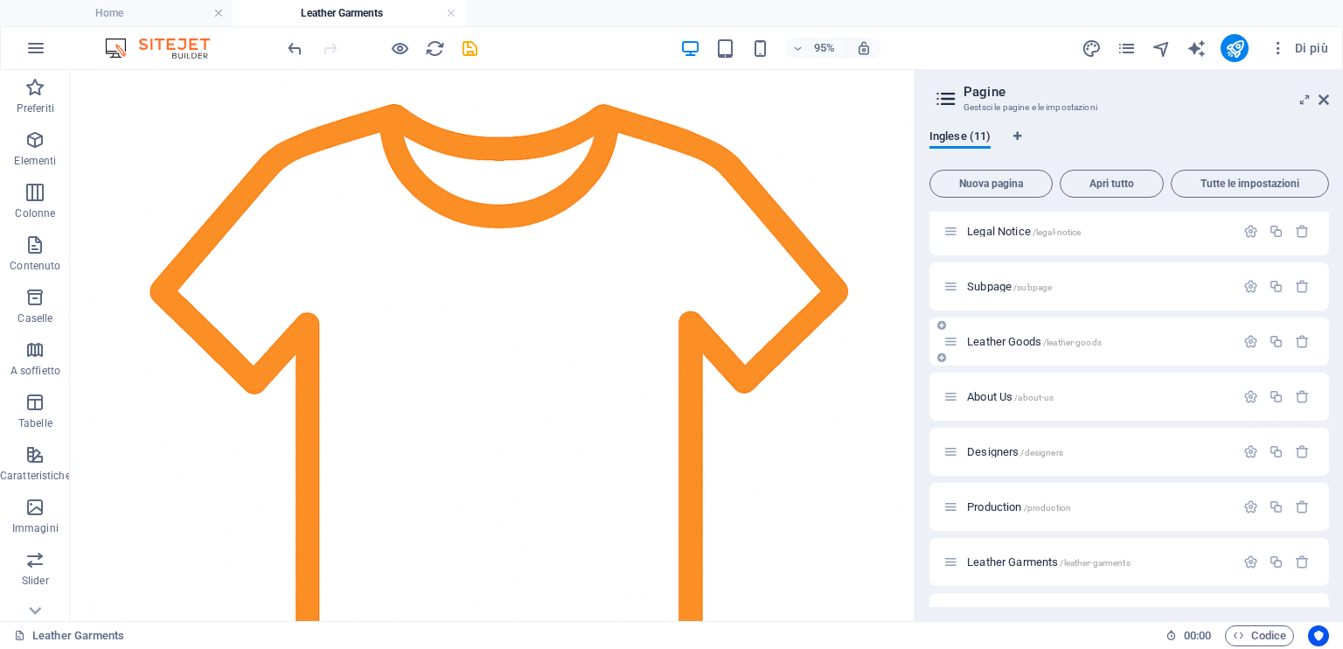
scroll to position [0, 0]
click at [989, 242] on div "Home /" at bounding box center [1089, 236] width 291 height 20
click at [954, 234] on icon at bounding box center [951, 235] width 15 height 15
click at [965, 244] on div "Home /" at bounding box center [1089, 236] width 291 height 20
click at [971, 237] on span "Home /" at bounding box center [985, 235] width 36 height 13
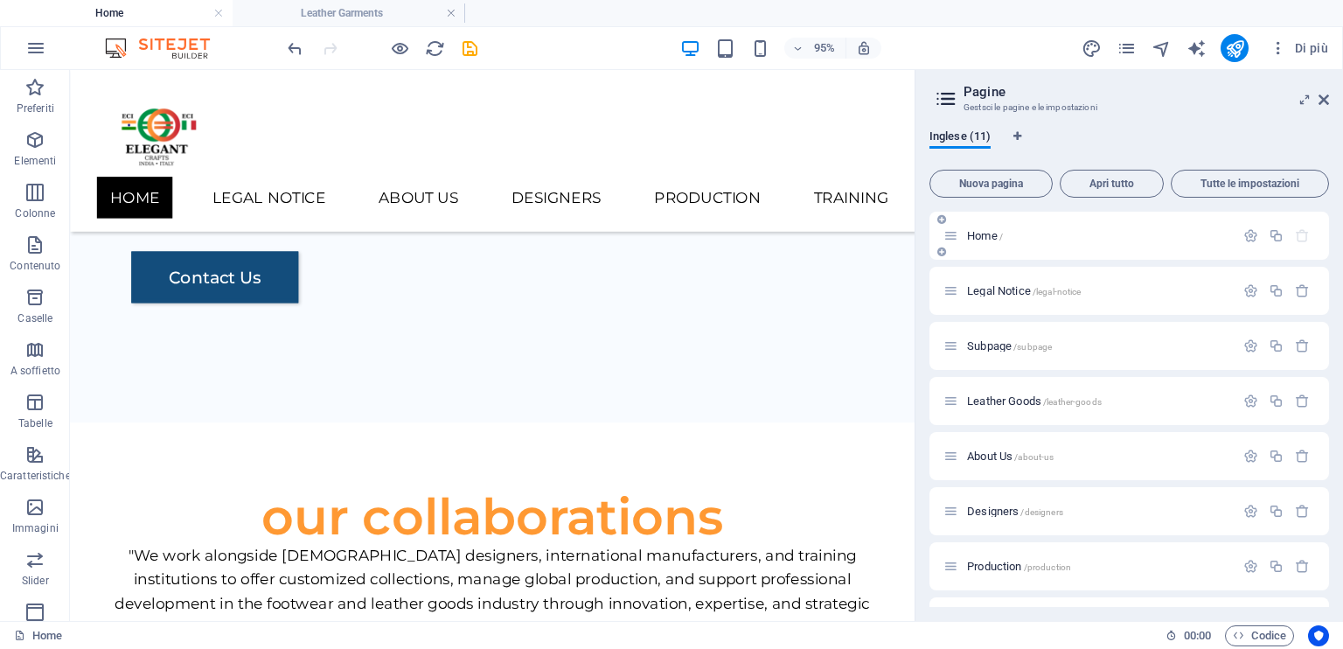
click at [971, 237] on span "Home /" at bounding box center [985, 235] width 36 height 13
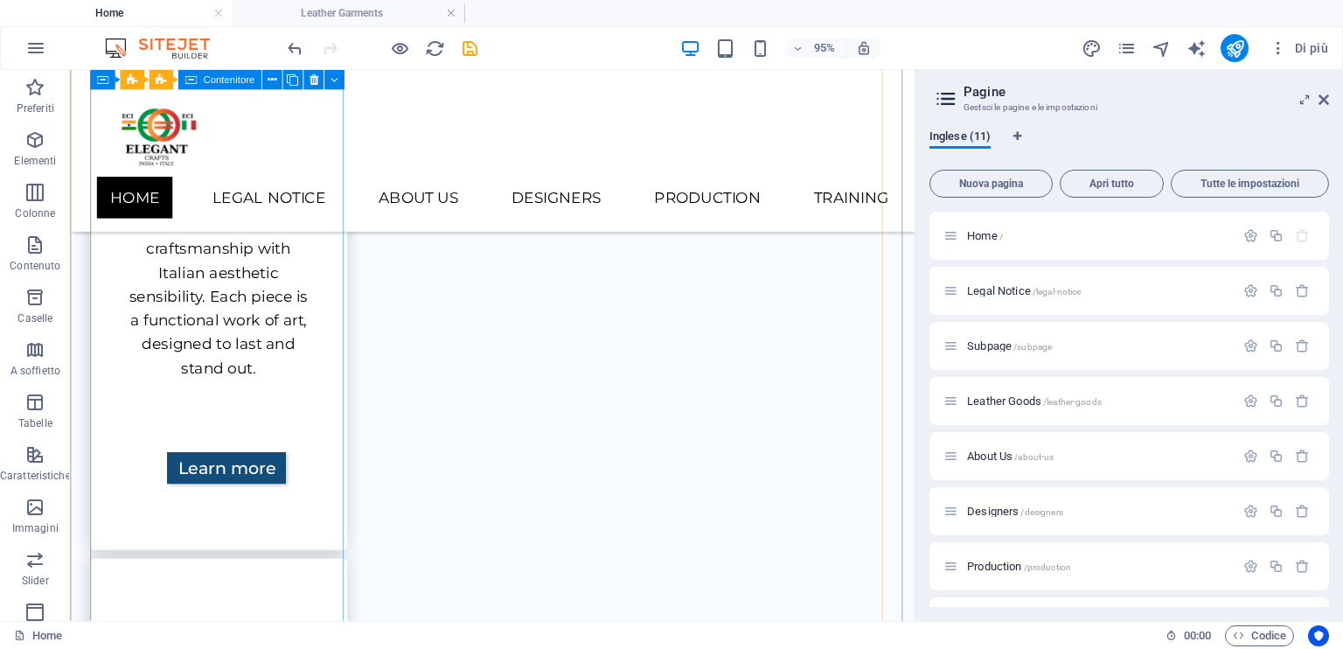
scroll to position [884, 0]
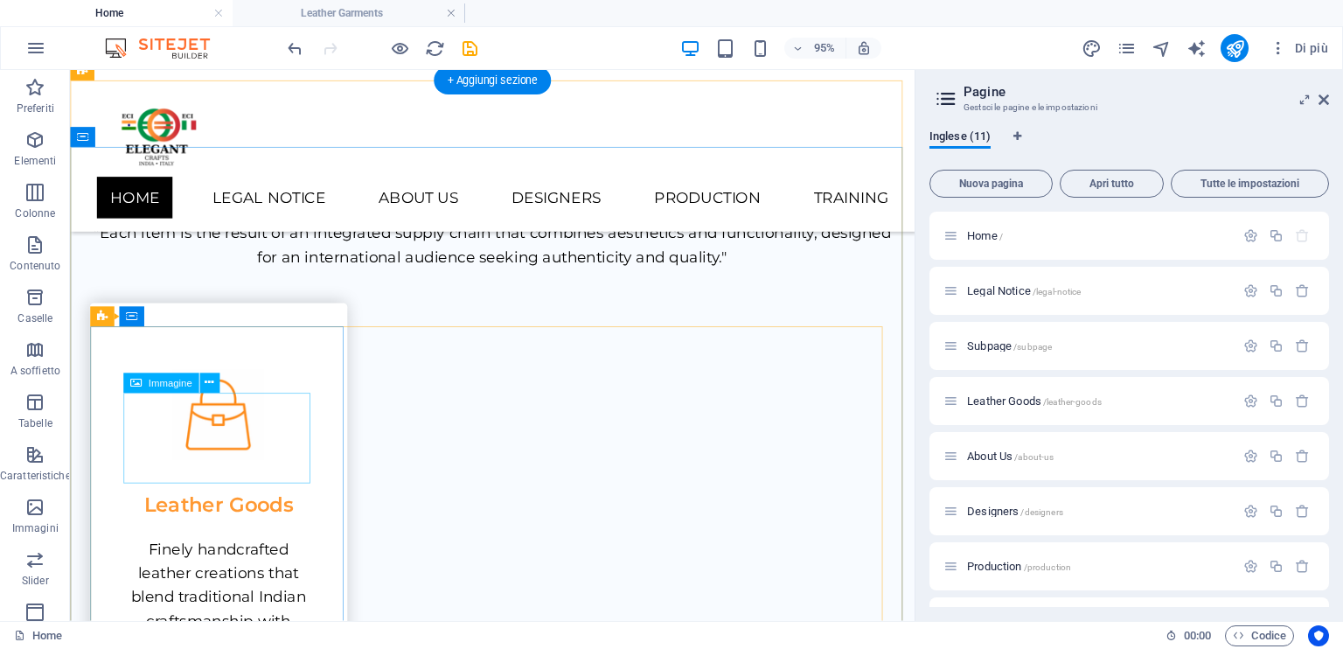
click at [233, 455] on figure at bounding box center [226, 433] width 201 height 95
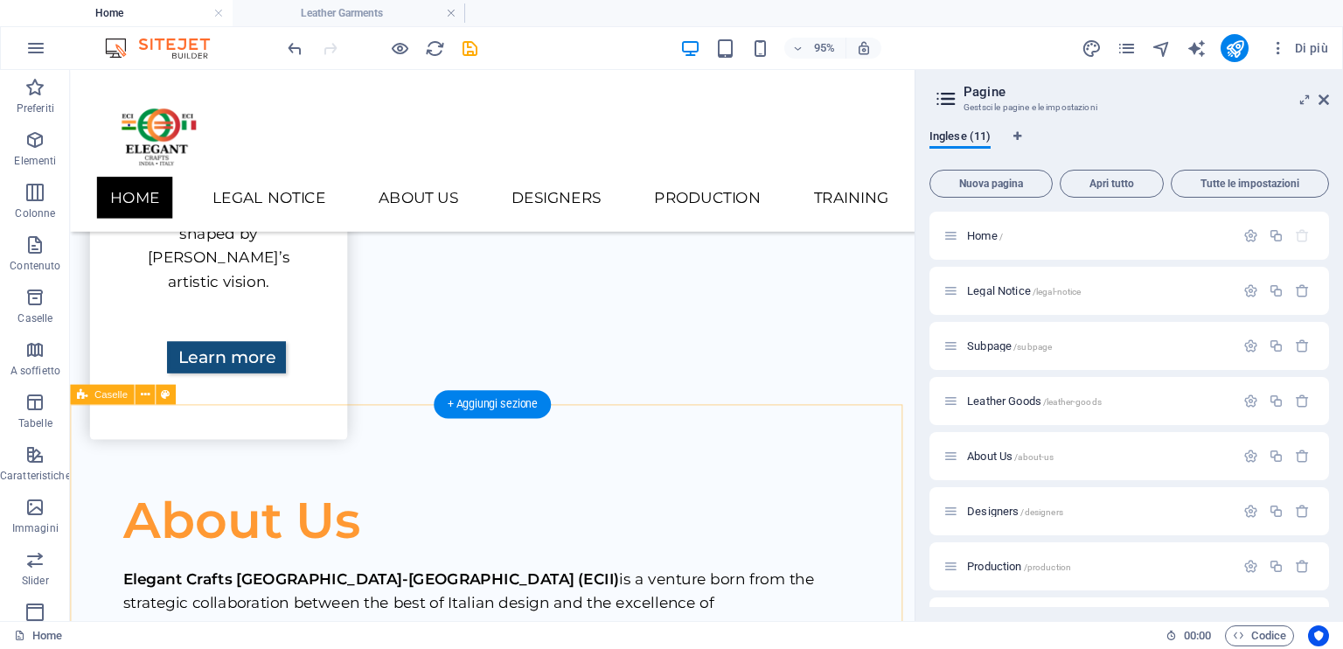
scroll to position [2808, 0]
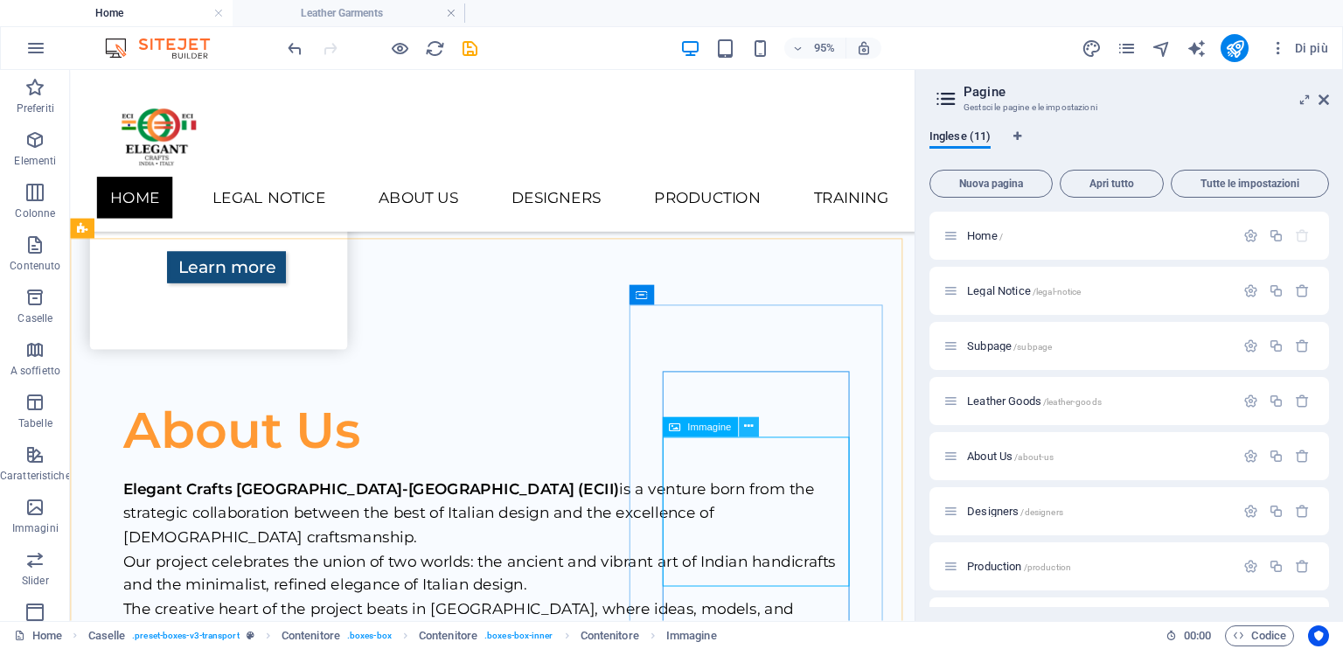
click at [744, 423] on icon at bounding box center [748, 426] width 9 height 17
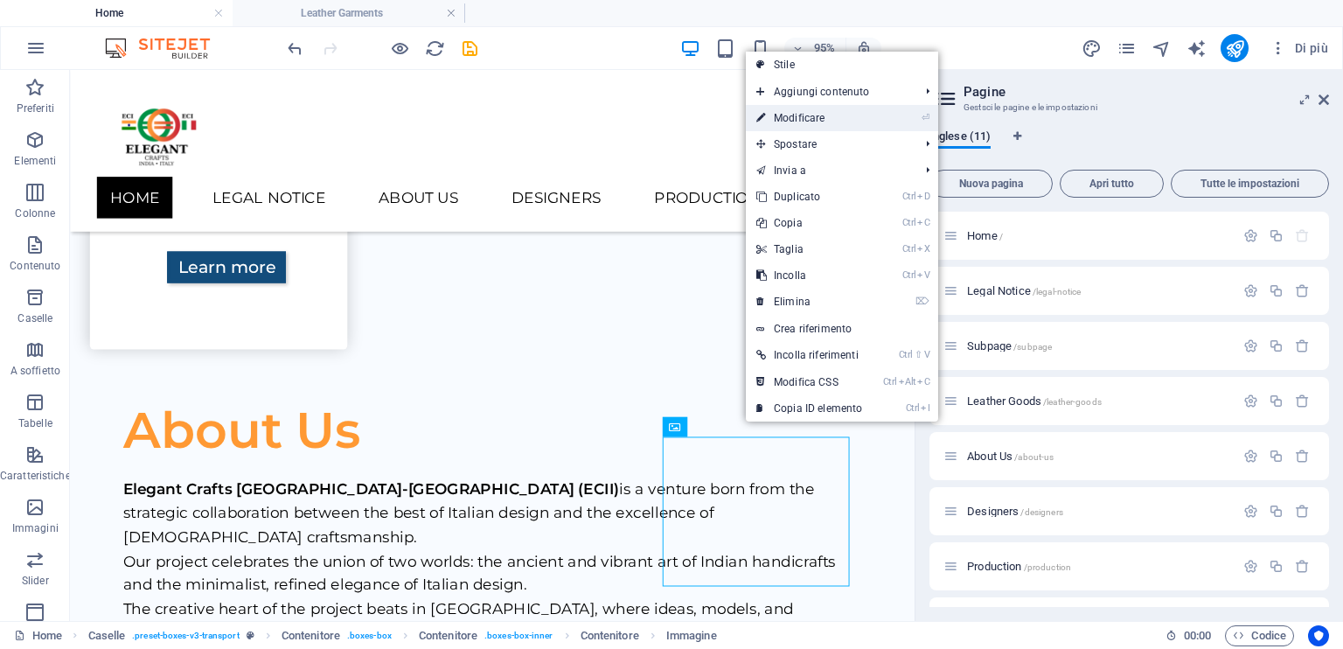
click at [823, 118] on link "⏎ Modificare" at bounding box center [809, 118] width 127 height 26
select select "px"
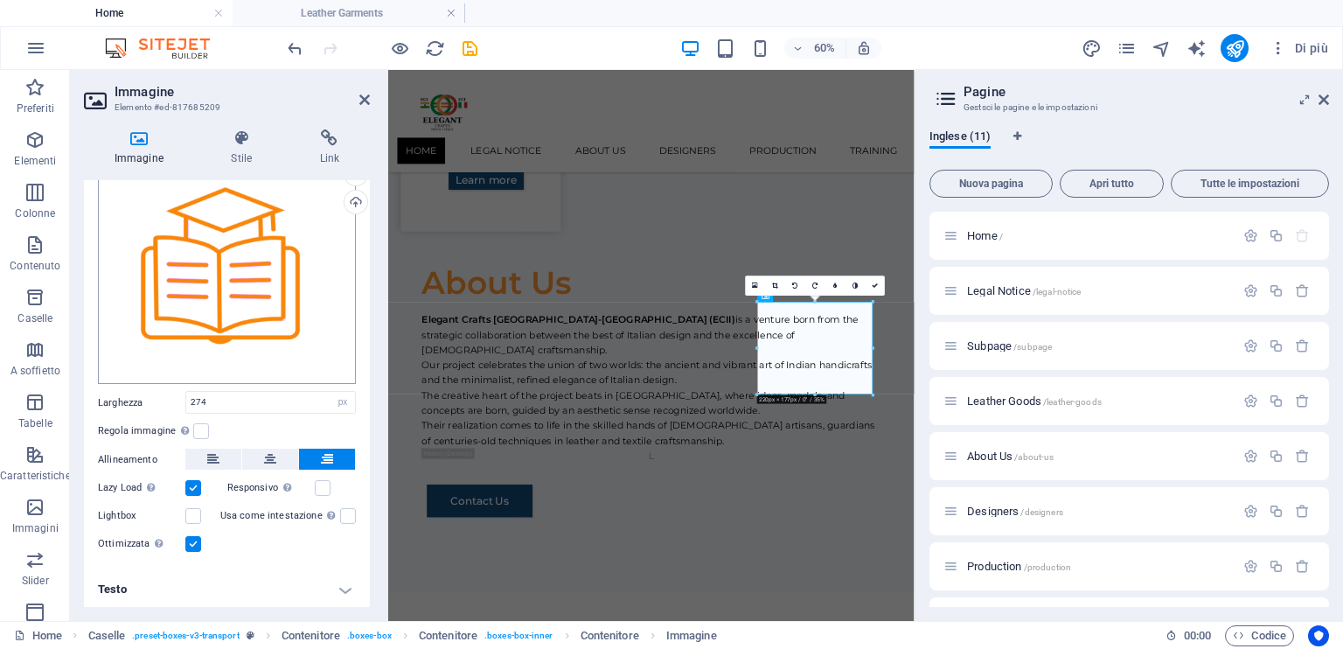
scroll to position [0, 0]
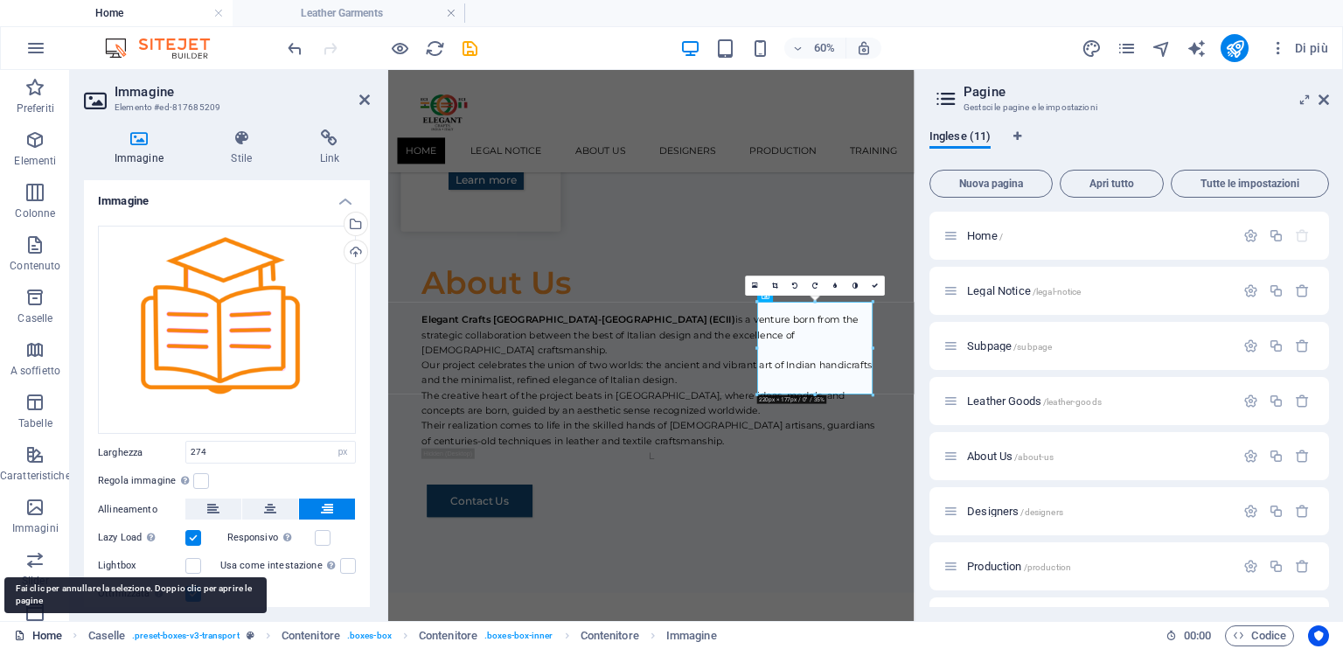
click at [24, 638] on icon at bounding box center [19, 635] width 11 height 11
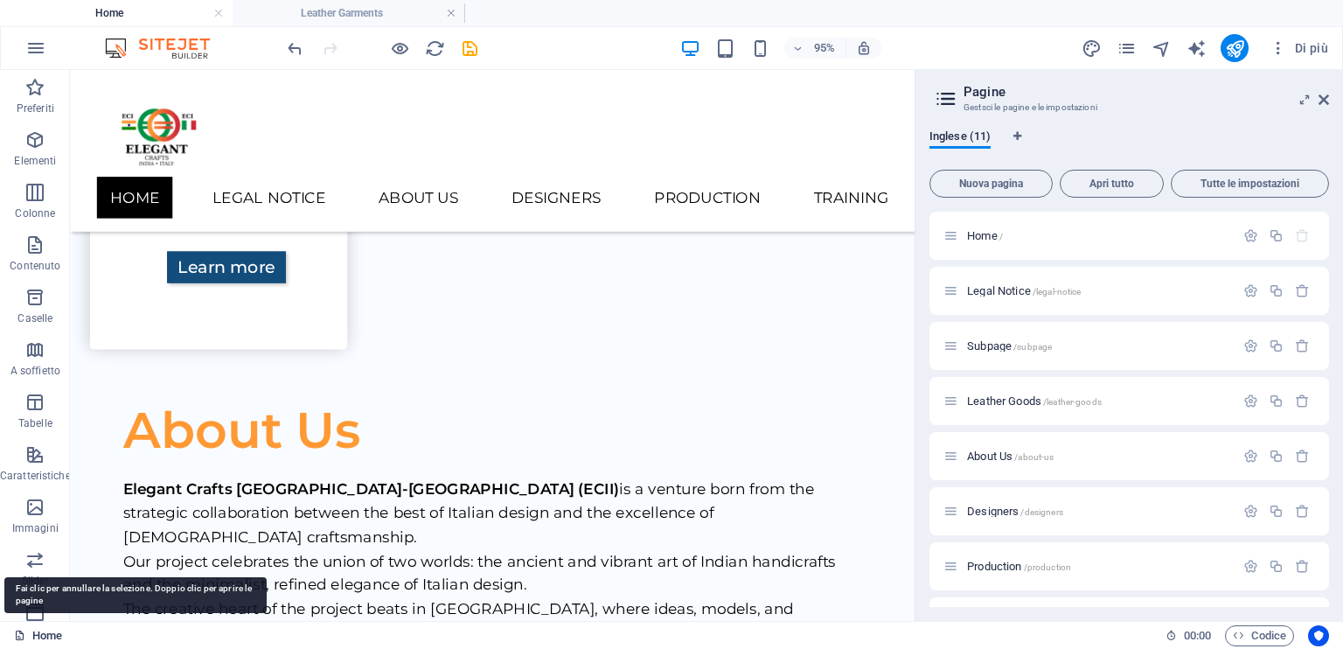
click at [24, 638] on icon at bounding box center [19, 635] width 11 height 11
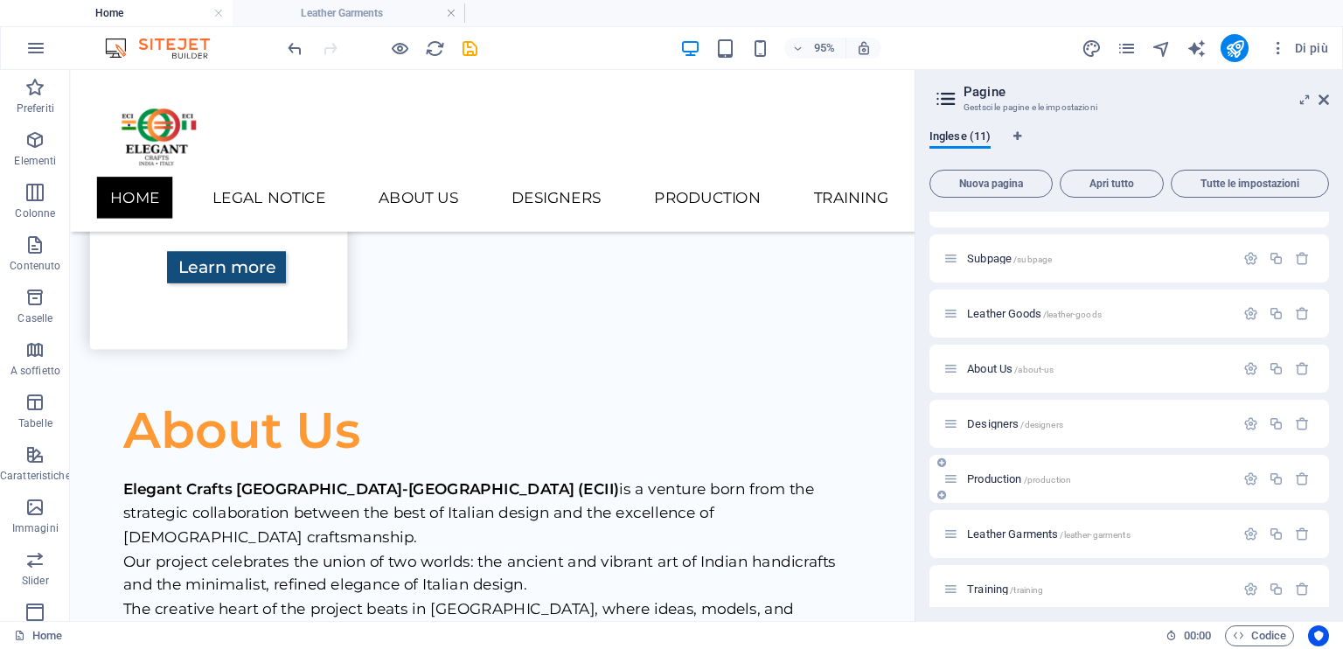
scroll to position [175, 0]
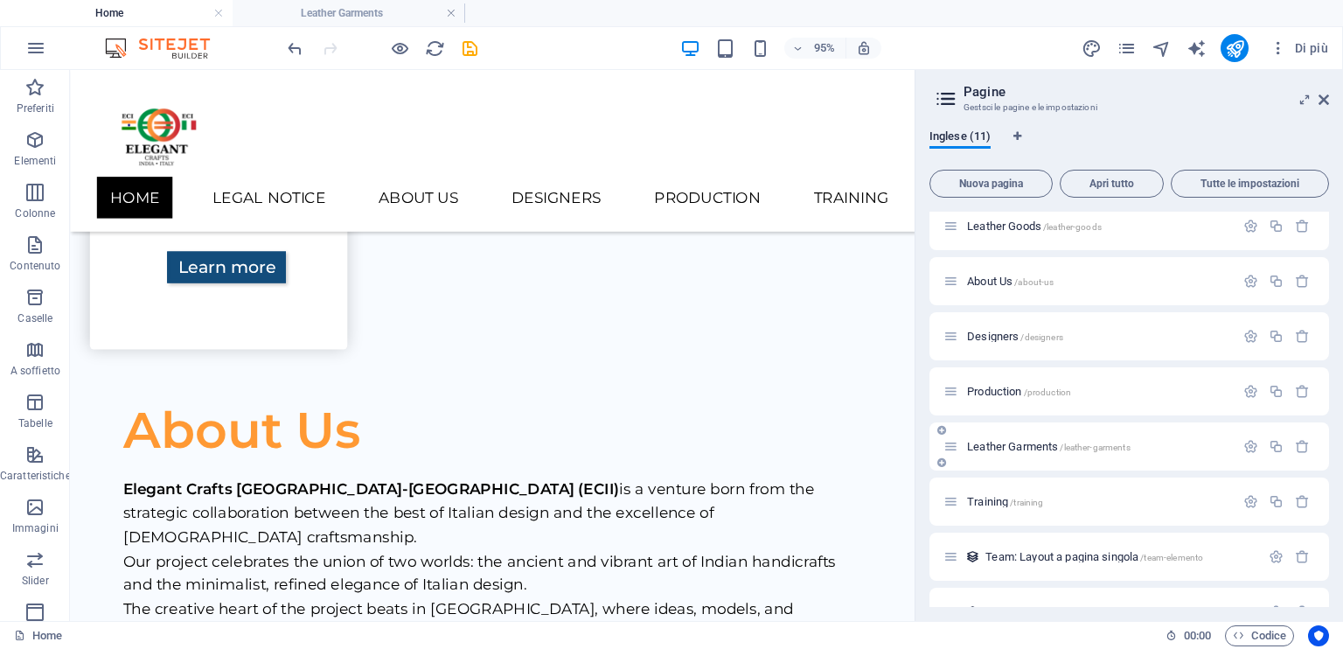
click at [1022, 443] on span "Leather Garments /leather-garments" at bounding box center [1049, 446] width 164 height 13
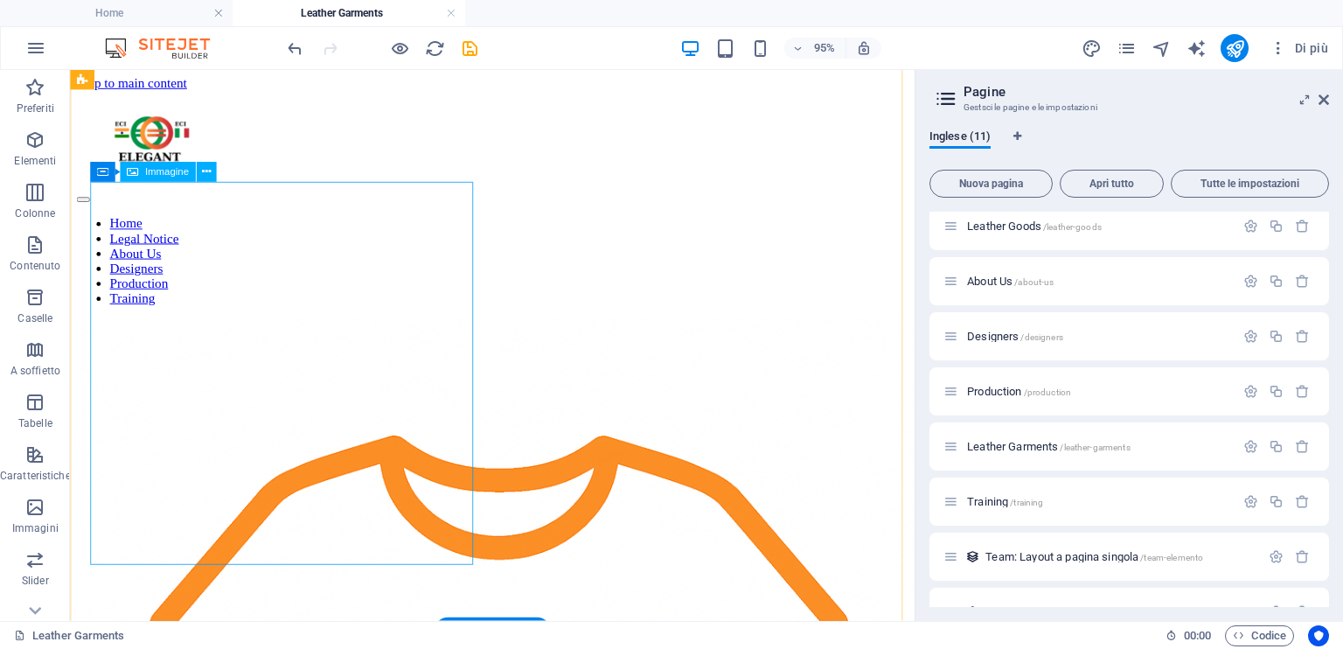
scroll to position [0, 0]
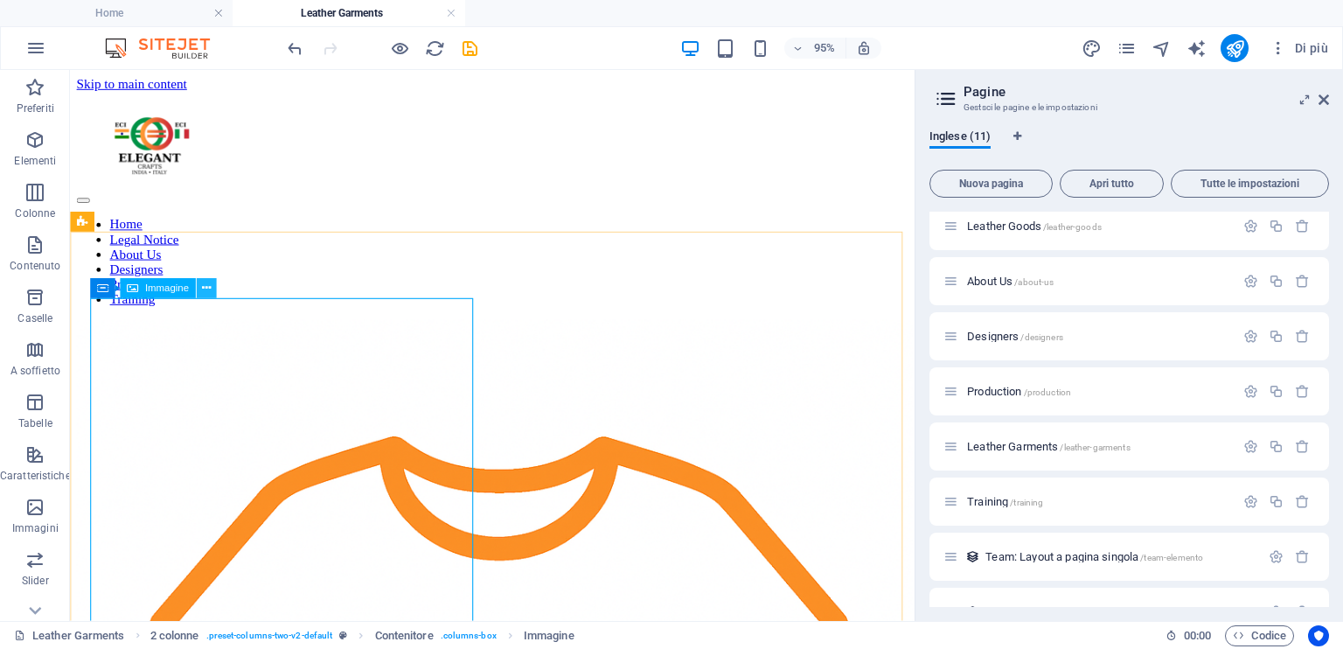
click at [213, 289] on button at bounding box center [206, 288] width 20 height 20
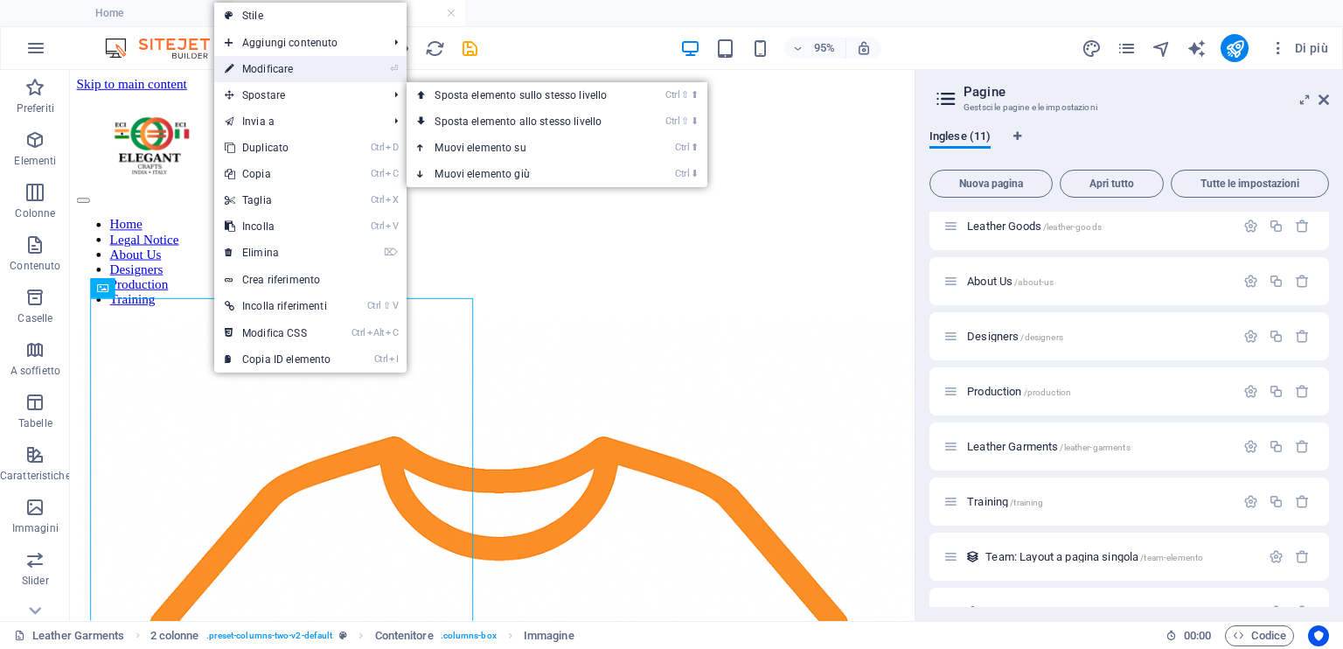
click at [297, 74] on link "⏎ Modificare" at bounding box center [277, 69] width 127 height 26
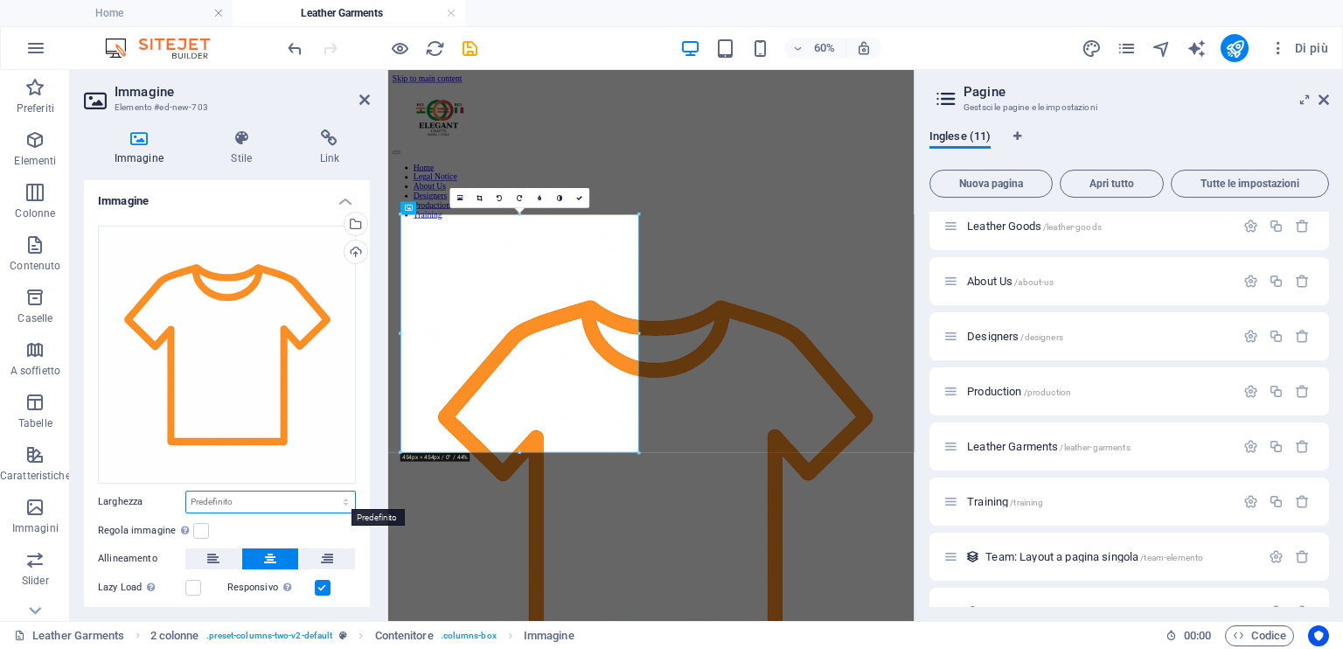
click at [234, 497] on select "Predefinito automatico px rem % em vh vw" at bounding box center [270, 502] width 169 height 21
click at [215, 498] on select "Predefinito automatico px rem % em vh vw" at bounding box center [270, 502] width 169 height 21
click at [218, 499] on select "Predefinito automatico px rem % em vh vw" at bounding box center [270, 502] width 169 height 21
click at [186, 492] on select "Predefinito automatico px rem % em vh vw" at bounding box center [270, 502] width 169 height 21
click at [251, 492] on select "Predefinito automatico px rem % em vh vw" at bounding box center [270, 502] width 169 height 21
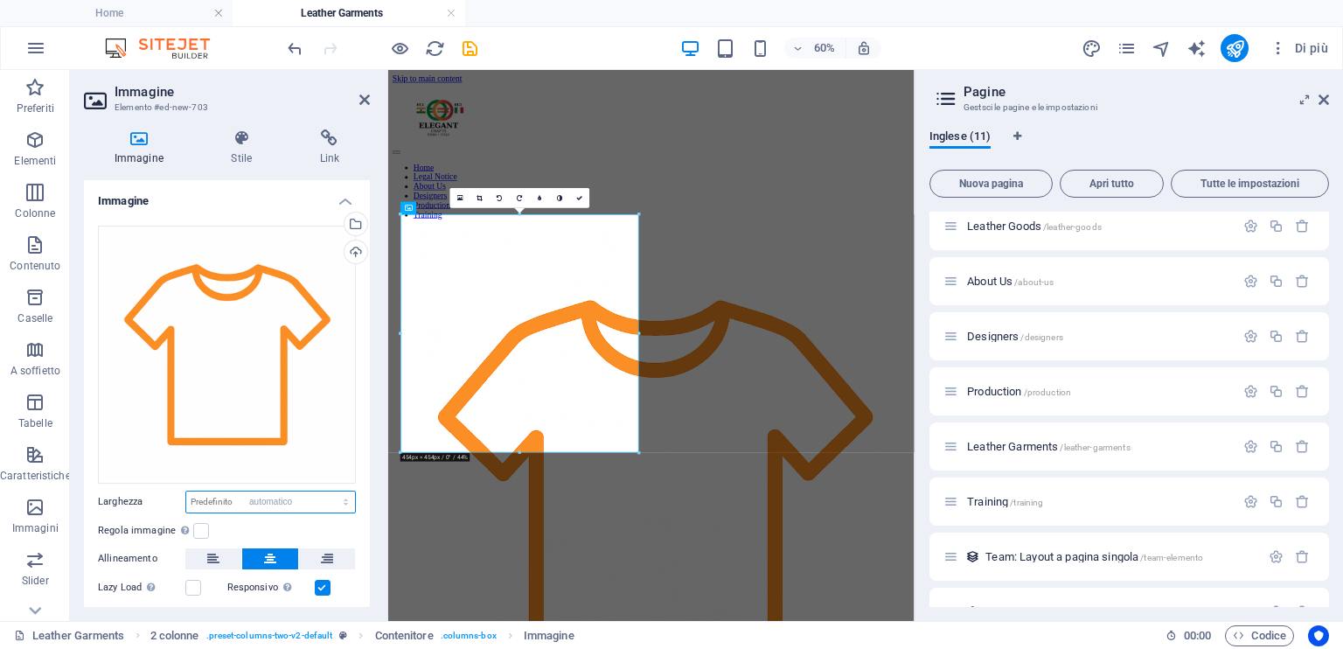
click at [186, 492] on select "Predefinito automatico px rem % em vh vw" at bounding box center [270, 502] width 169 height 21
click at [242, 492] on select "Predefinito automatico px rem % em vh vw" at bounding box center [270, 502] width 169 height 21
click at [199, 526] on label at bounding box center [201, 531] width 16 height 16
click at [0, 0] on input "Regola immagine Regola automaticamente l'immagine ad altezza e larghezza fisse" at bounding box center [0, 0] width 0 height 0
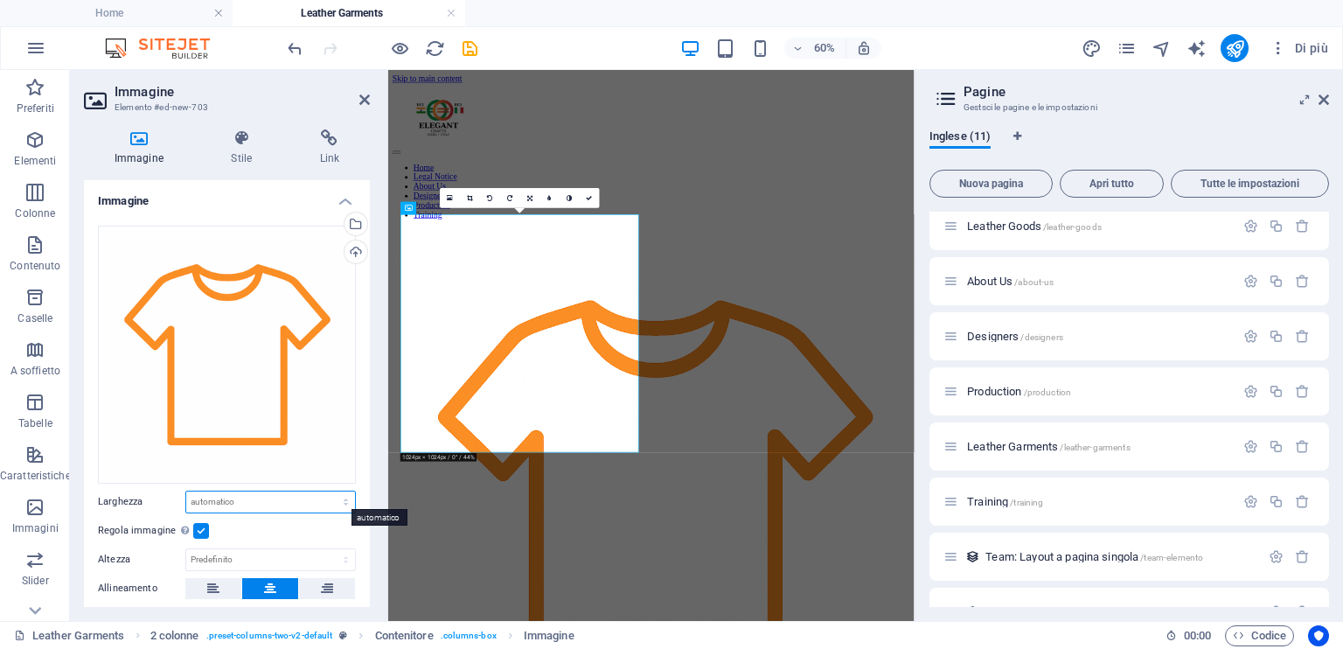
click at [249, 492] on select "Predefinito automatico px rem % em vh vw" at bounding box center [270, 502] width 169 height 21
select select "px"
click at [327, 492] on select "Predefinito automatico px rem % em vh vw" at bounding box center [270, 502] width 169 height 21
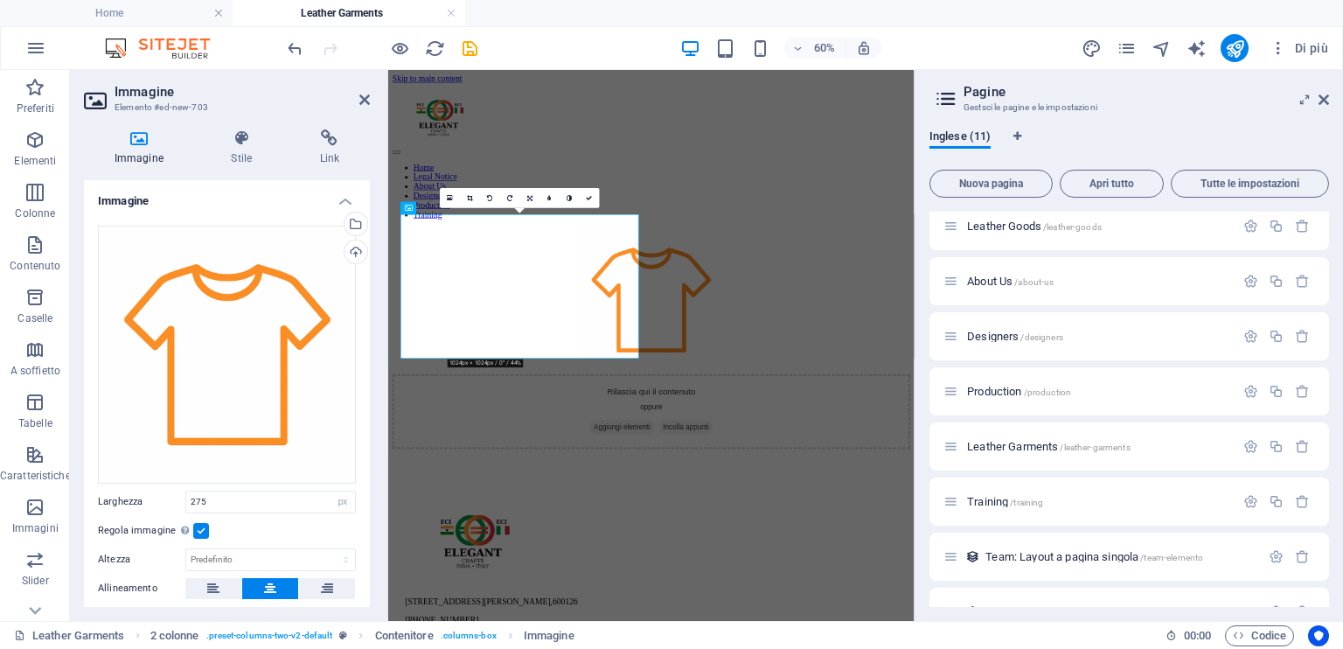
click at [203, 523] on label at bounding box center [201, 531] width 16 height 16
click at [0, 0] on input "Regola immagine Regola automaticamente l'immagine ad altezza e larghezza fisse" at bounding box center [0, 0] width 0 height 0
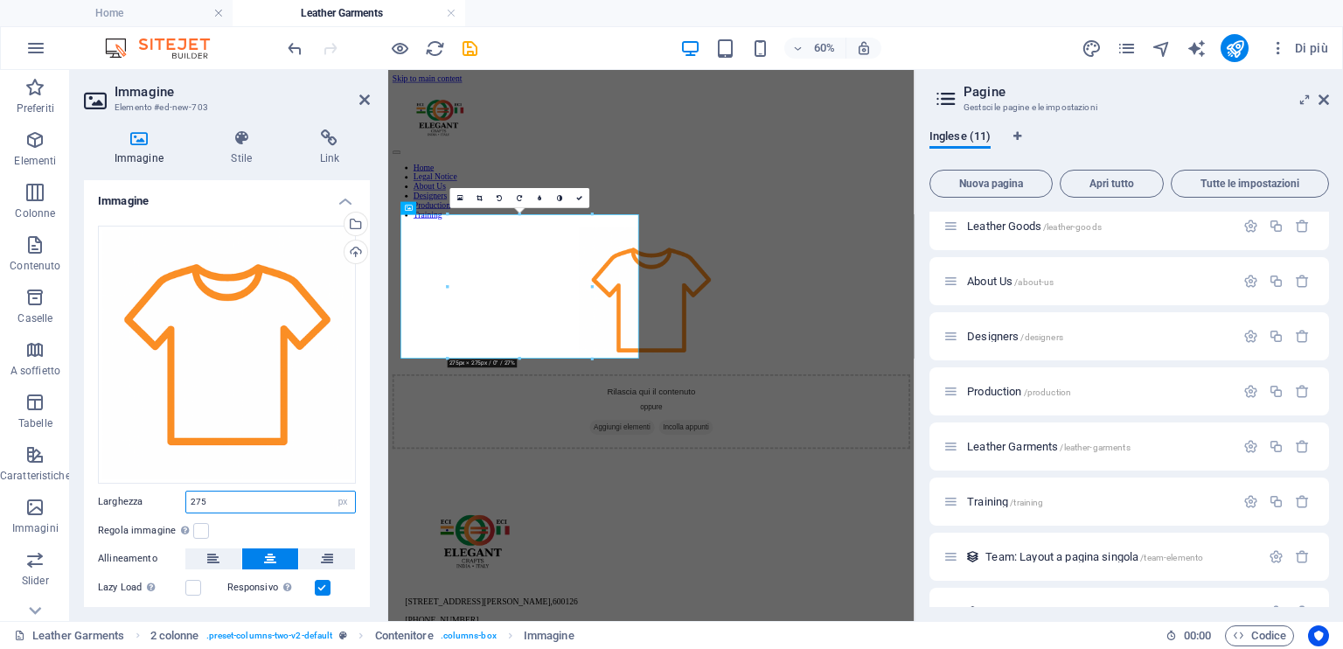
click at [246, 498] on input "275" at bounding box center [270, 502] width 169 height 21
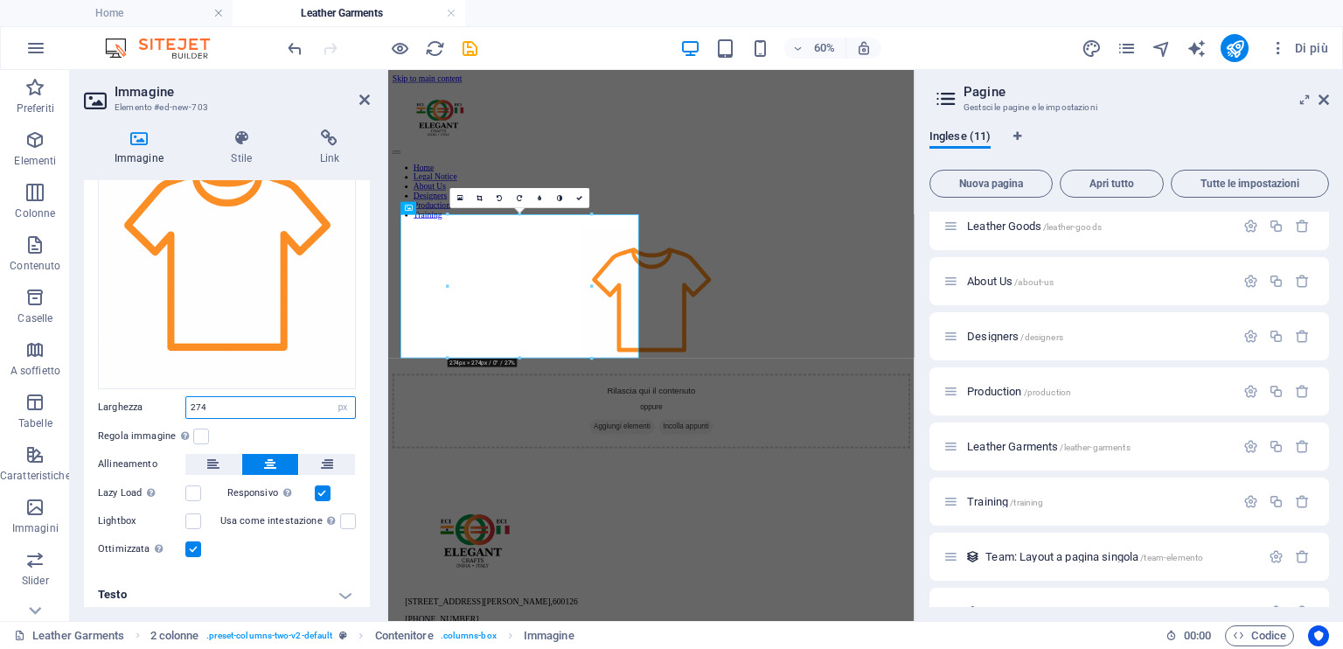
scroll to position [98, 0]
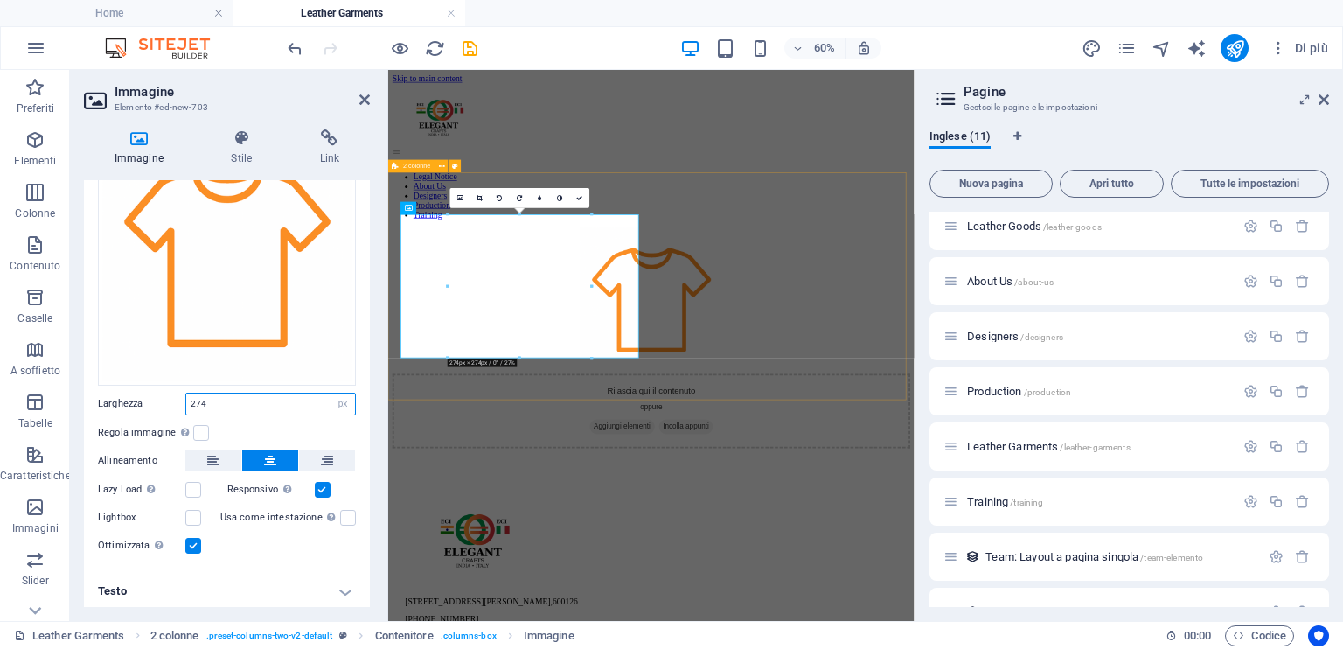
type input "274"
click at [757, 589] on div "Rilascia qui il contenuto oppure Aggiungi elementi Incolla appunti" at bounding box center [826, 516] width 863 height 367
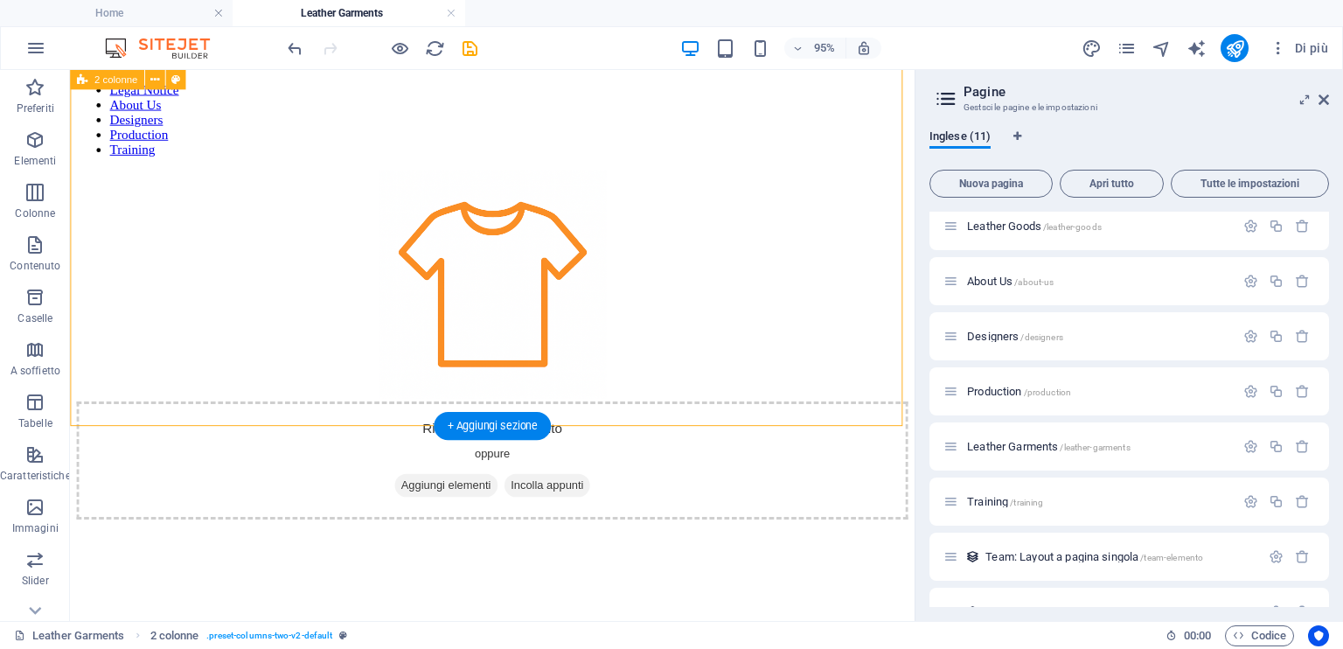
scroll to position [0, 0]
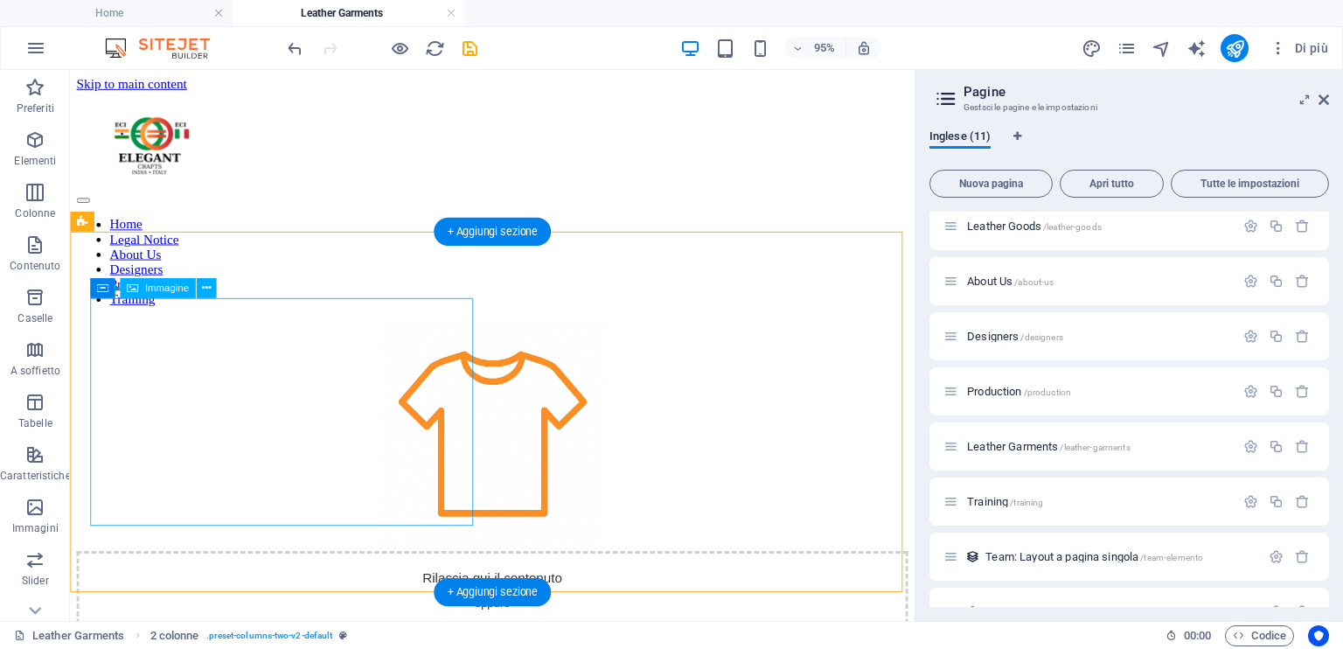
click at [390, 436] on figure at bounding box center [514, 454] width 875 height 243
click at [317, 442] on figure at bounding box center [514, 454] width 875 height 243
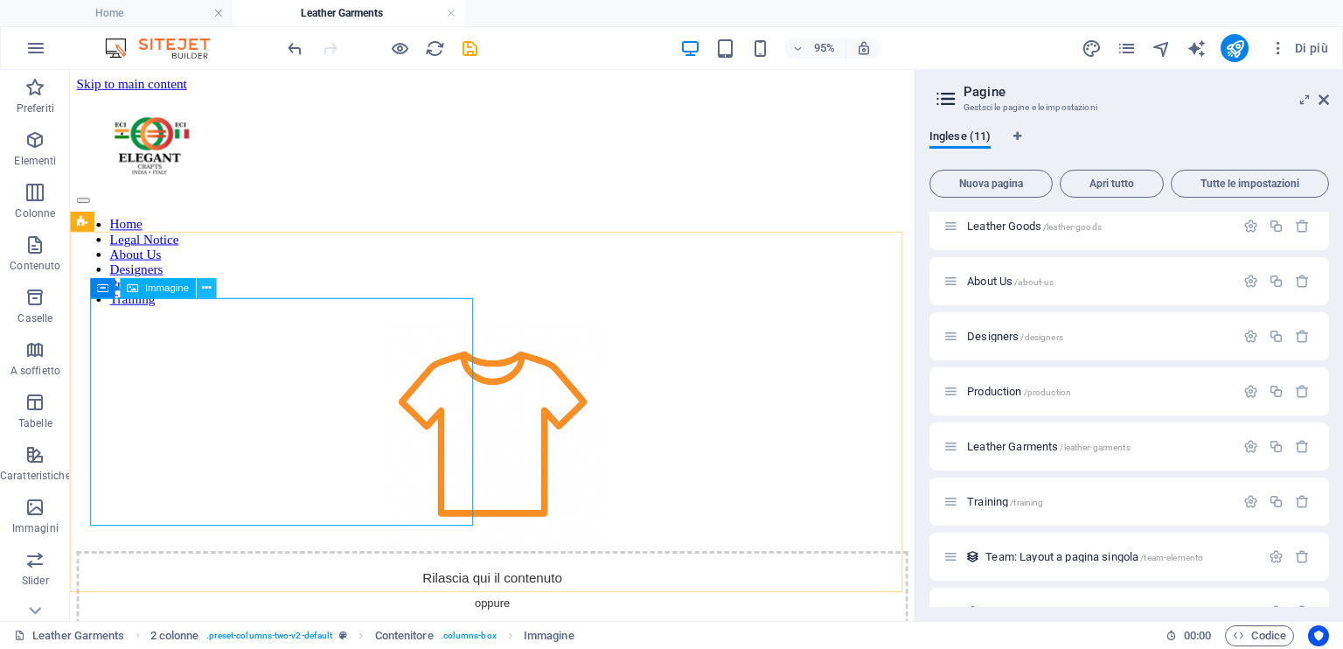
click at [202, 282] on icon at bounding box center [205, 288] width 9 height 17
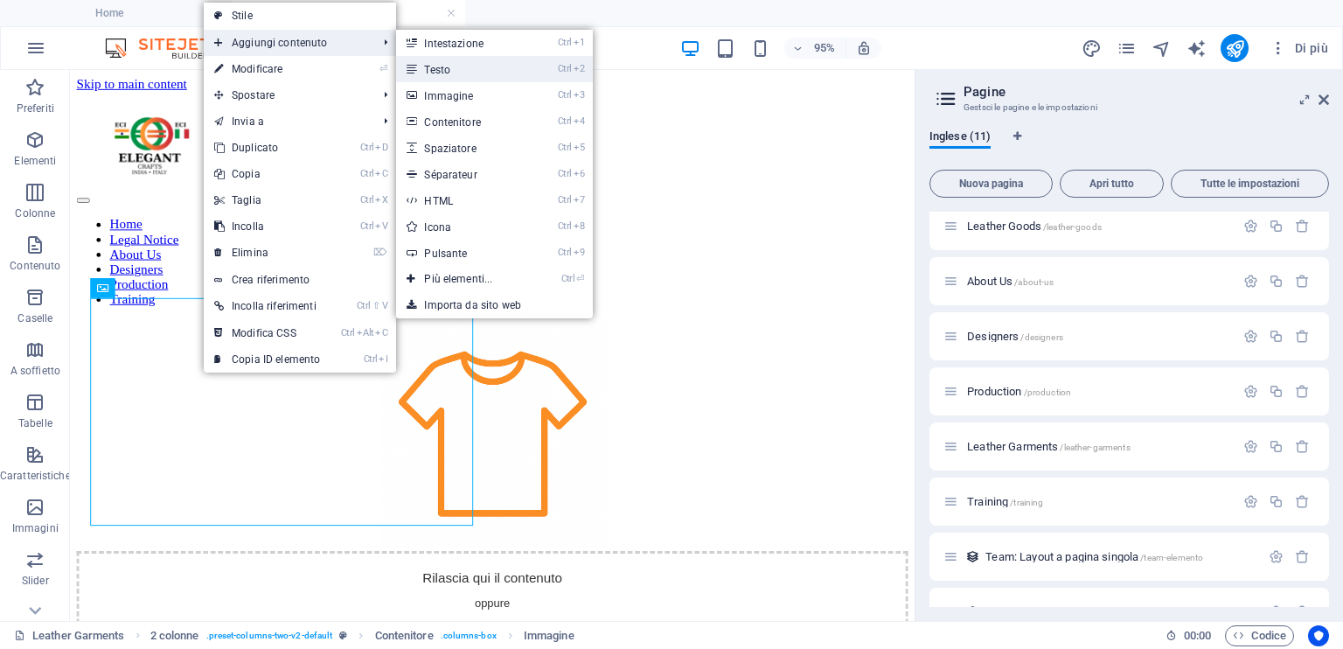
drag, startPoint x: 453, startPoint y: 66, endPoint x: 110, endPoint y: -1, distance: 349.4
click at [453, 66] on link "Ctrl 2 Testo" at bounding box center [461, 69] width 131 height 26
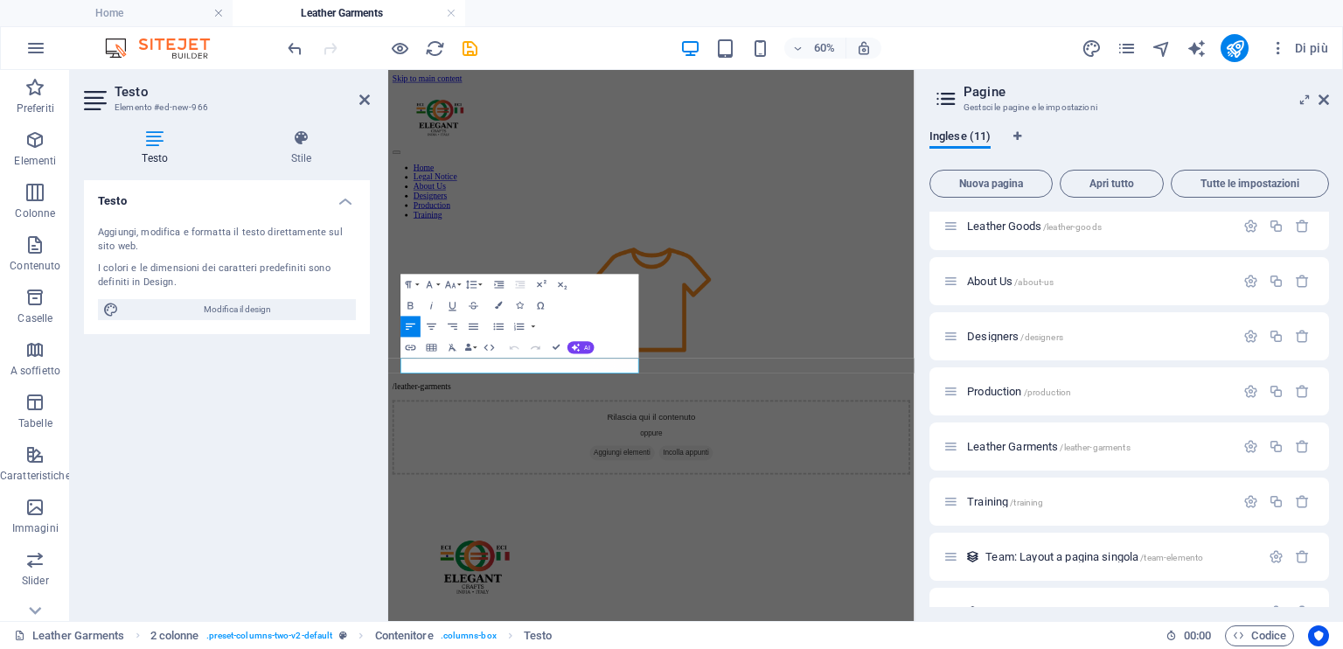
scroll to position [0, 6]
click at [476, 330] on icon "button" at bounding box center [474, 326] width 12 height 12
click at [499, 282] on icon "button" at bounding box center [500, 284] width 10 height 7
click at [483, 282] on button "Line Height" at bounding box center [474, 284] width 20 height 21
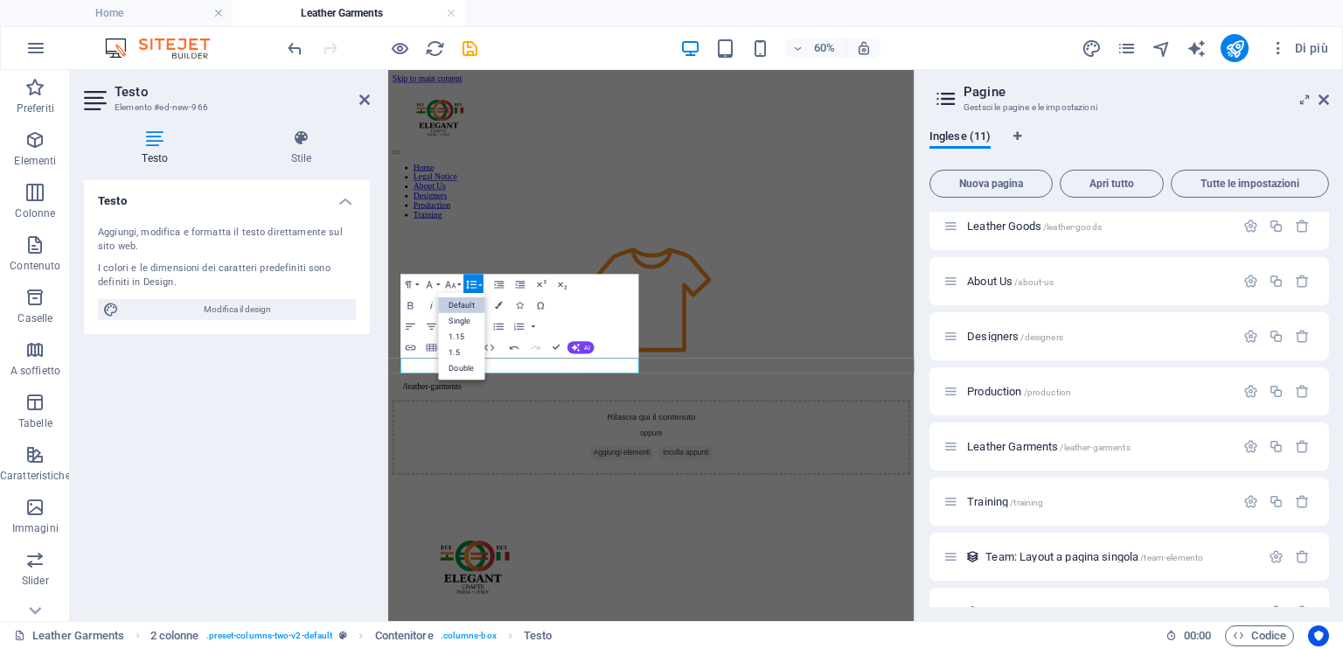
click at [483, 282] on button "Line Height" at bounding box center [474, 284] width 20 height 21
click at [432, 328] on icon "button" at bounding box center [432, 326] width 12 height 12
click at [980, 603] on div "/leather-garments /leather-garments Rilascia qui il contenuto oppure Aggiungi e…" at bounding box center [826, 538] width 863 height 411
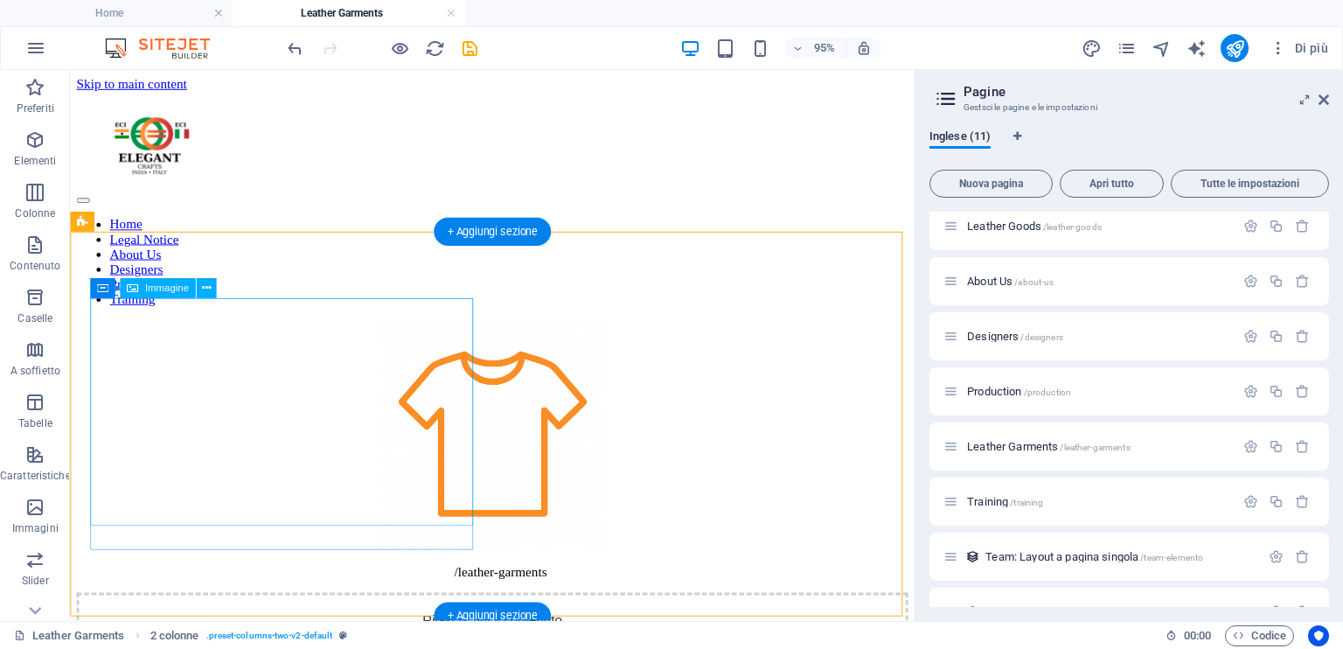
click at [424, 401] on figure at bounding box center [514, 454] width 875 height 243
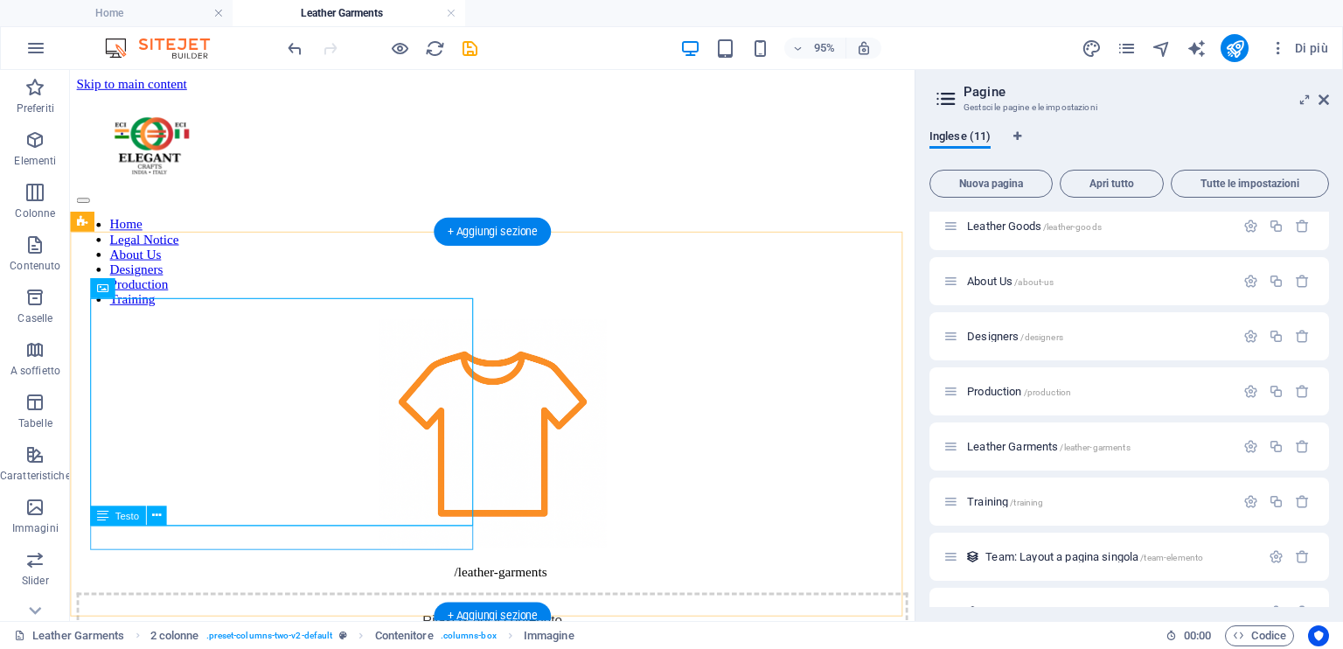
click at [250, 590] on div "/leather-garments" at bounding box center [514, 598] width 875 height 16
click at [228, 590] on div "/leather-garments" at bounding box center [514, 598] width 875 height 16
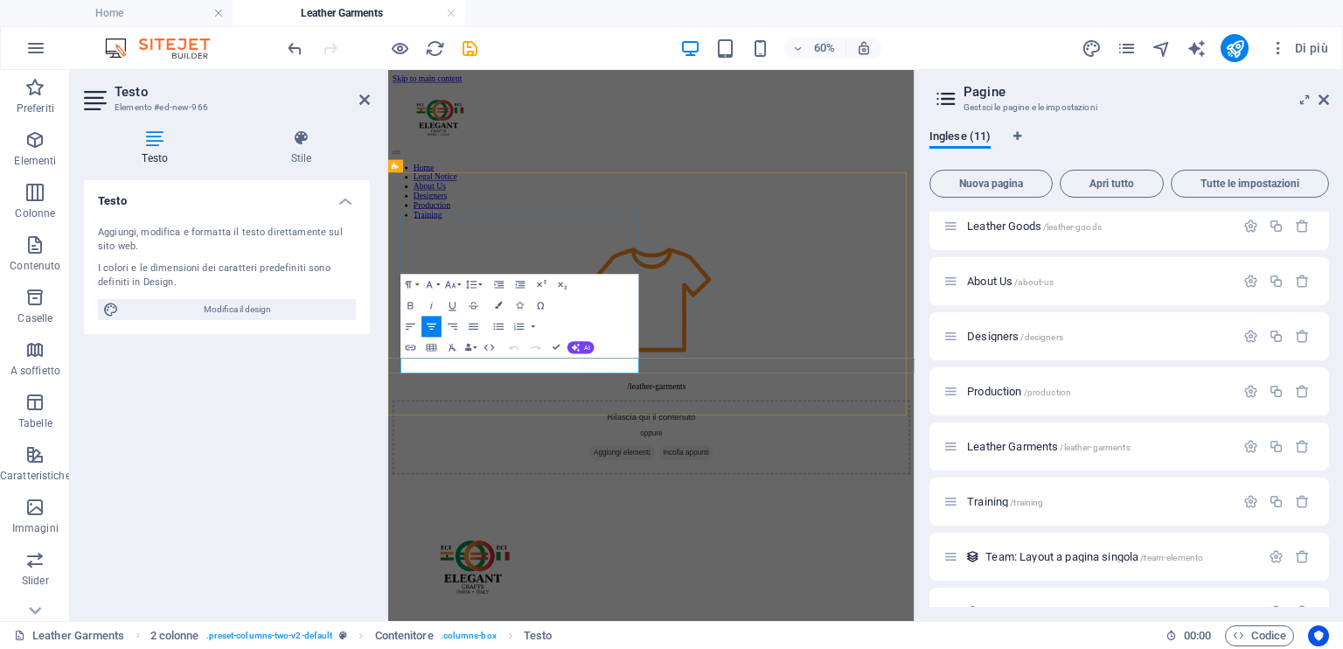
click at [533, 590] on p "/leather-garments" at bounding box center [836, 598] width 846 height 16
click at [234, 387] on div "Testo Aggiungi, modifica e formatta il testo direttamente sul sito web. I color…" at bounding box center [227, 393] width 286 height 427
click at [789, 338] on figure at bounding box center [826, 454] width 863 height 243
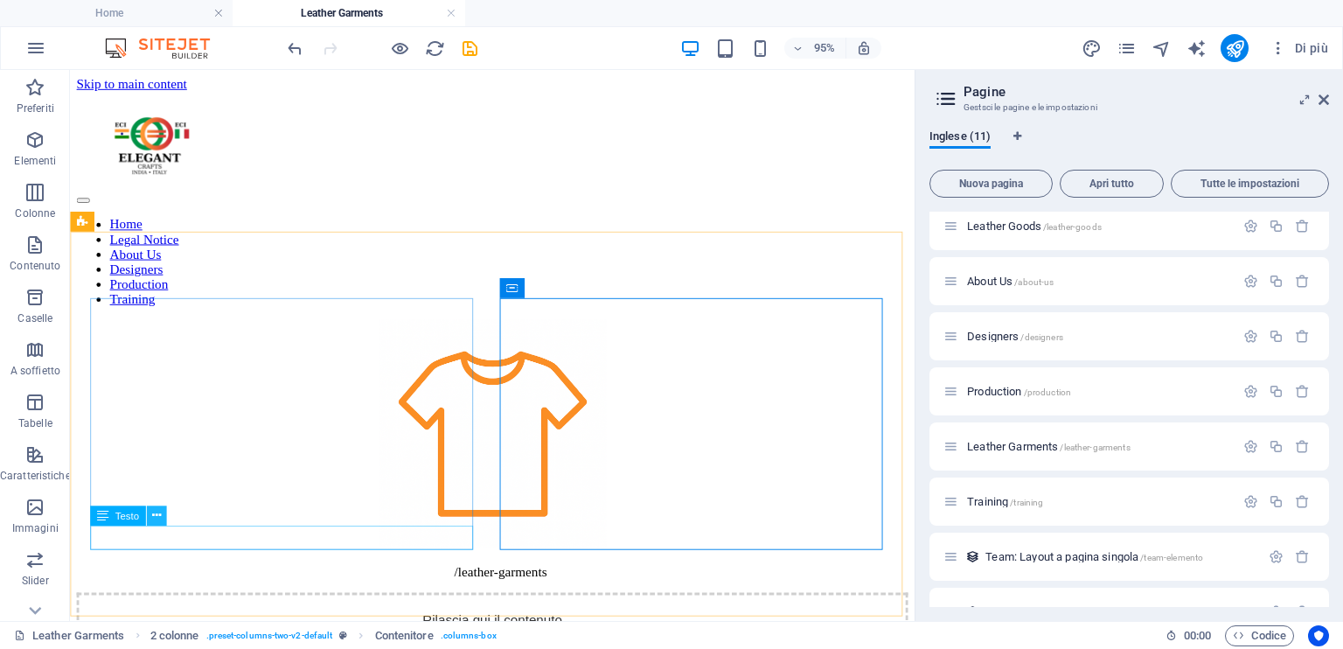
click at [157, 514] on icon at bounding box center [155, 515] width 9 height 17
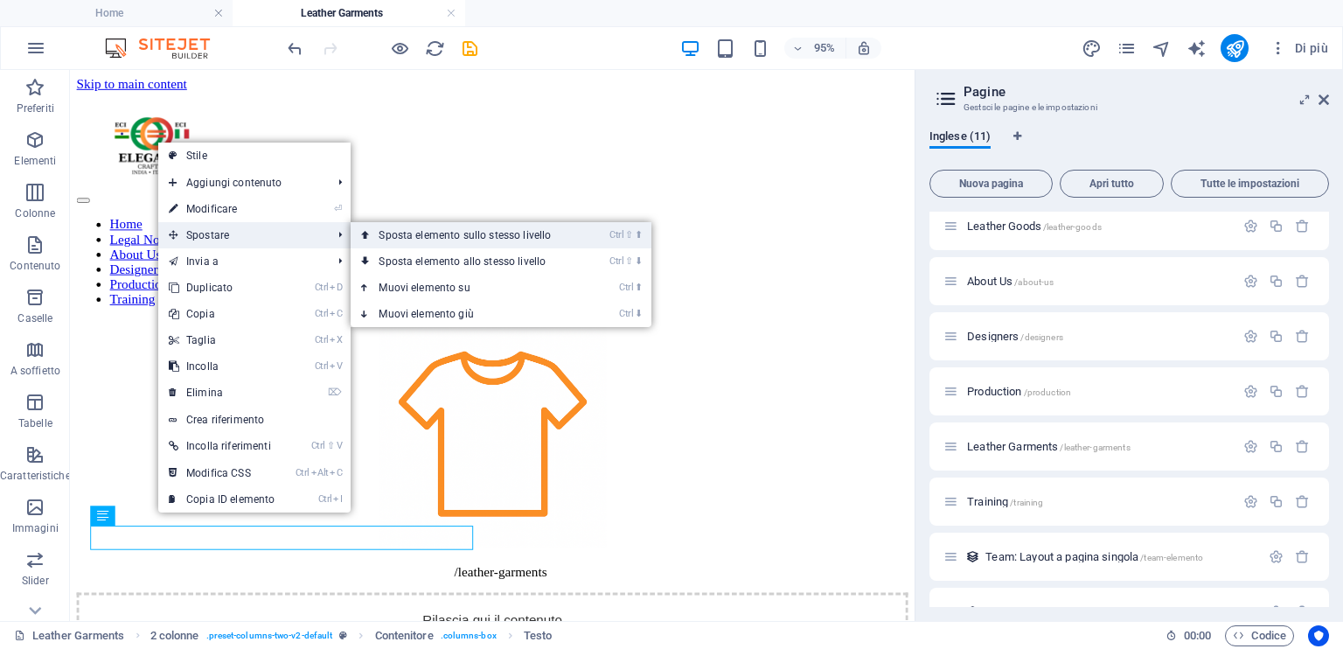
click at [390, 227] on link "Ctrl ⇧ ⬆ Sposta elemento sullo stesso livello" at bounding box center [468, 235] width 235 height 26
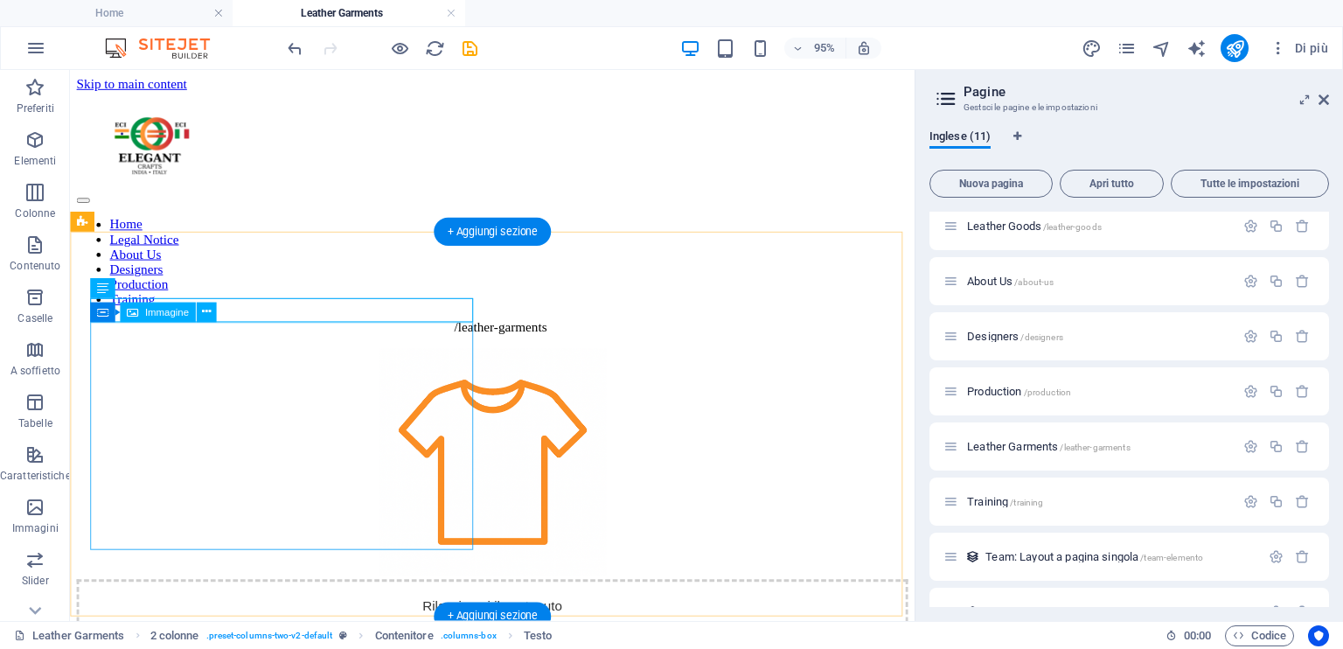
scroll to position [87, 0]
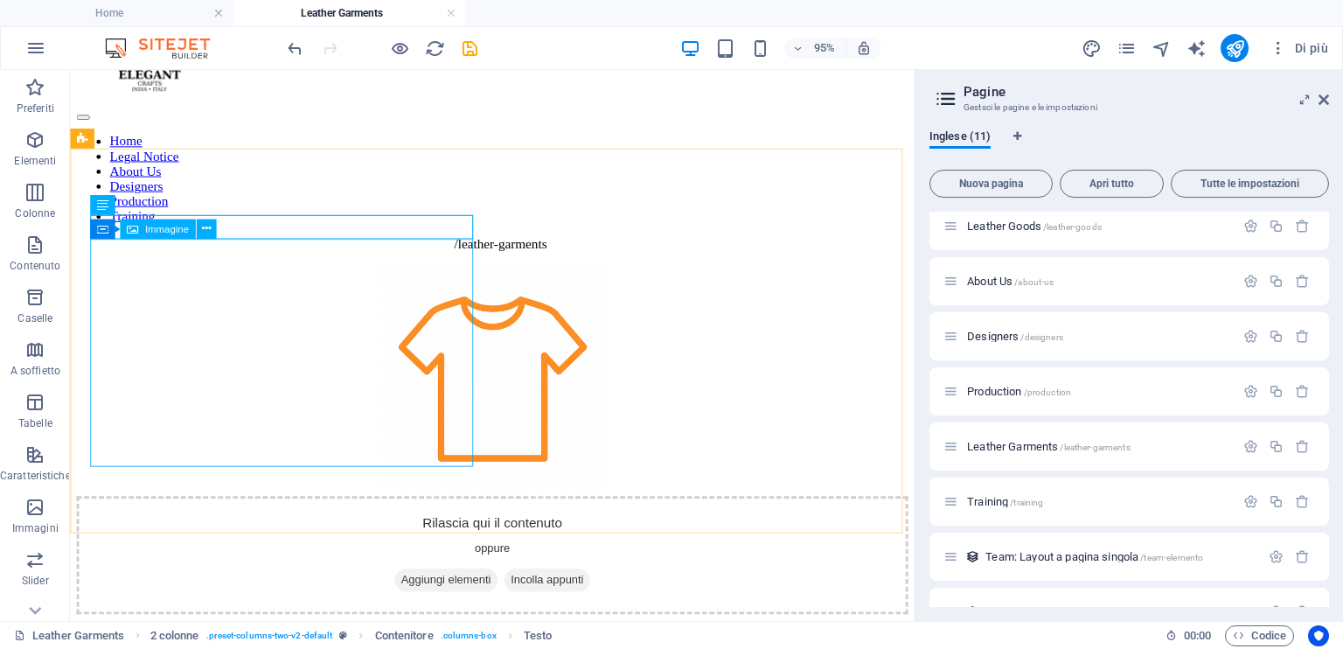
click at [220, 227] on div "Contenitore Immagine" at bounding box center [158, 230] width 136 height 21
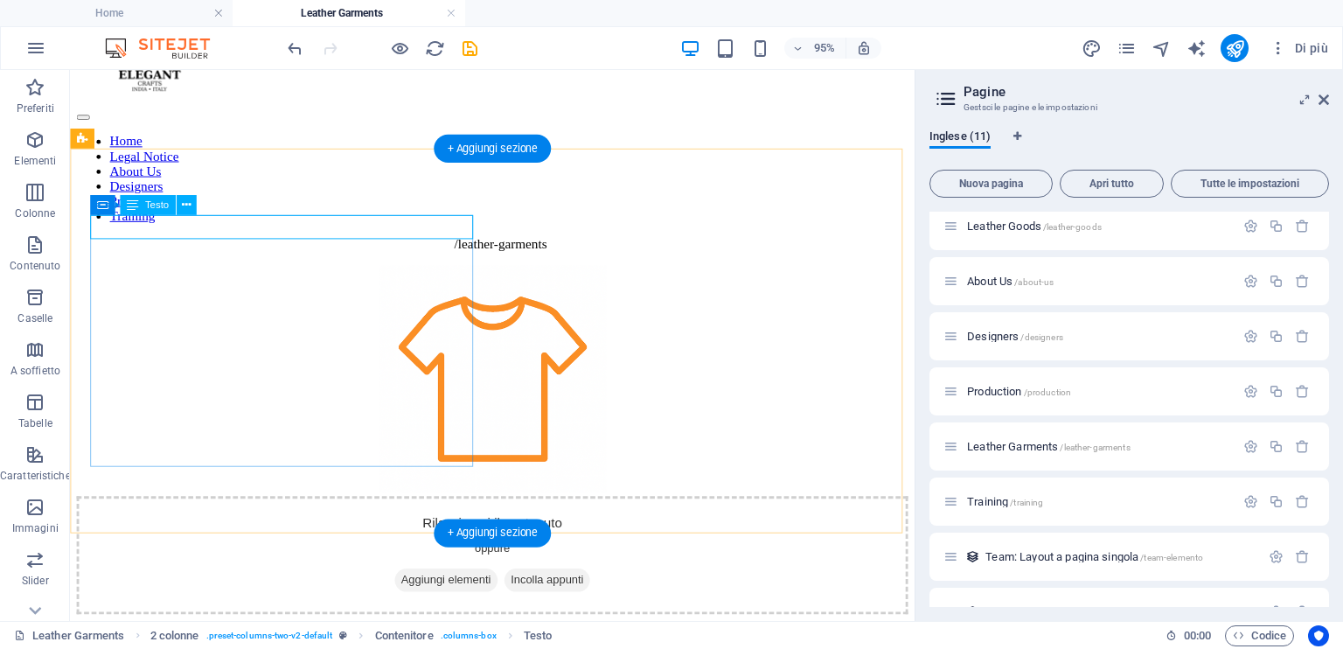
click at [234, 246] on div "/leather-garments" at bounding box center [514, 254] width 875 height 16
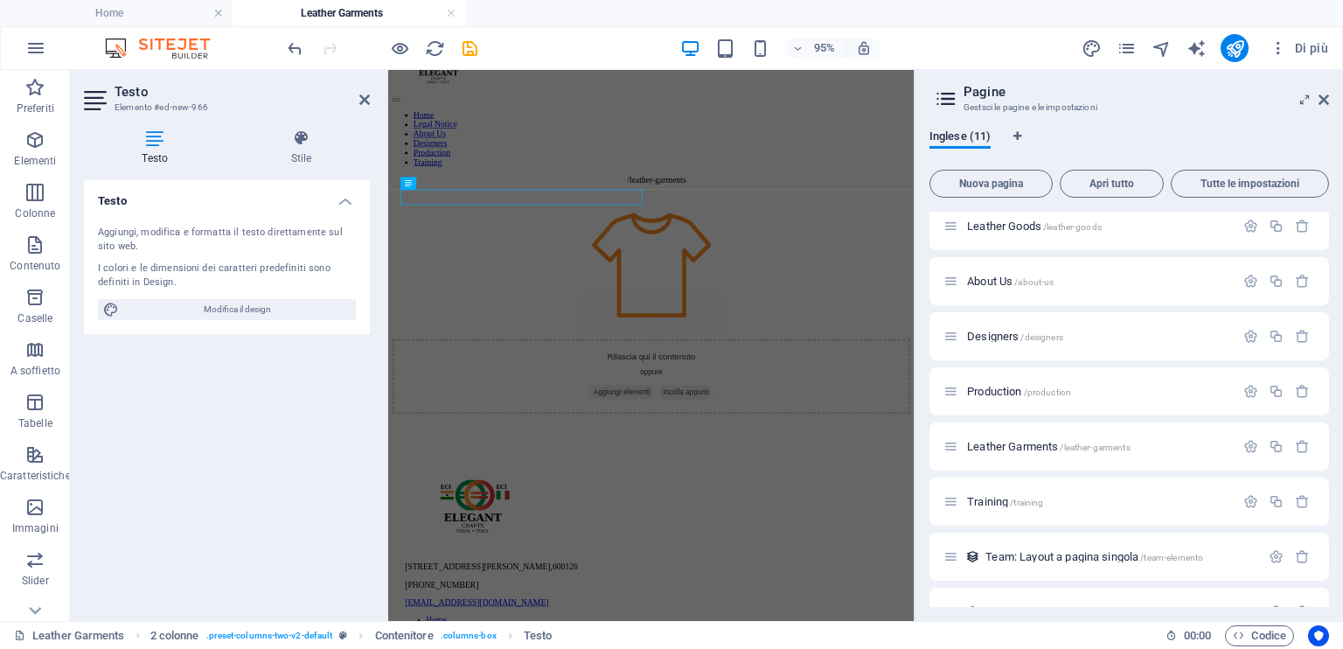
scroll to position [66, 0]
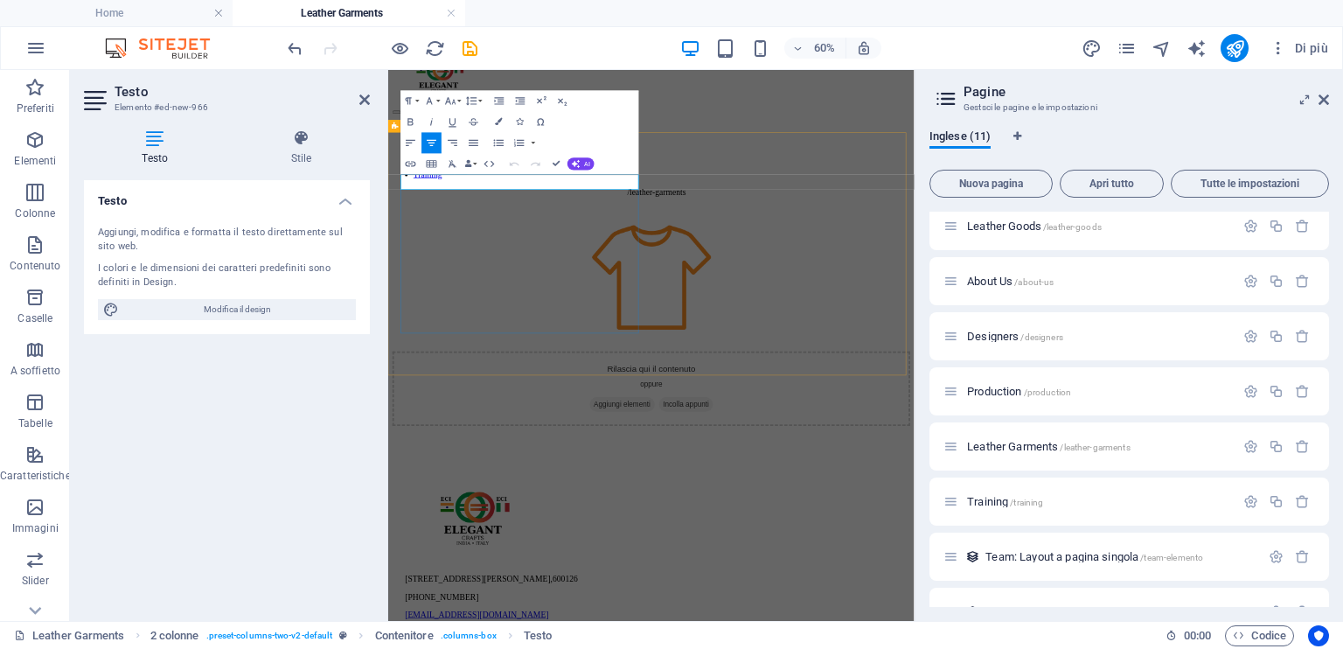
click at [547, 267] on p "/leather-garments" at bounding box center [836, 275] width 846 height 16
click at [457, 101] on button "Font Size" at bounding box center [453, 100] width 20 height 21
click at [448, 147] on link "24" at bounding box center [445, 148] width 38 height 16
click at [796, 437] on figure at bounding box center [826, 425] width 863 height 243
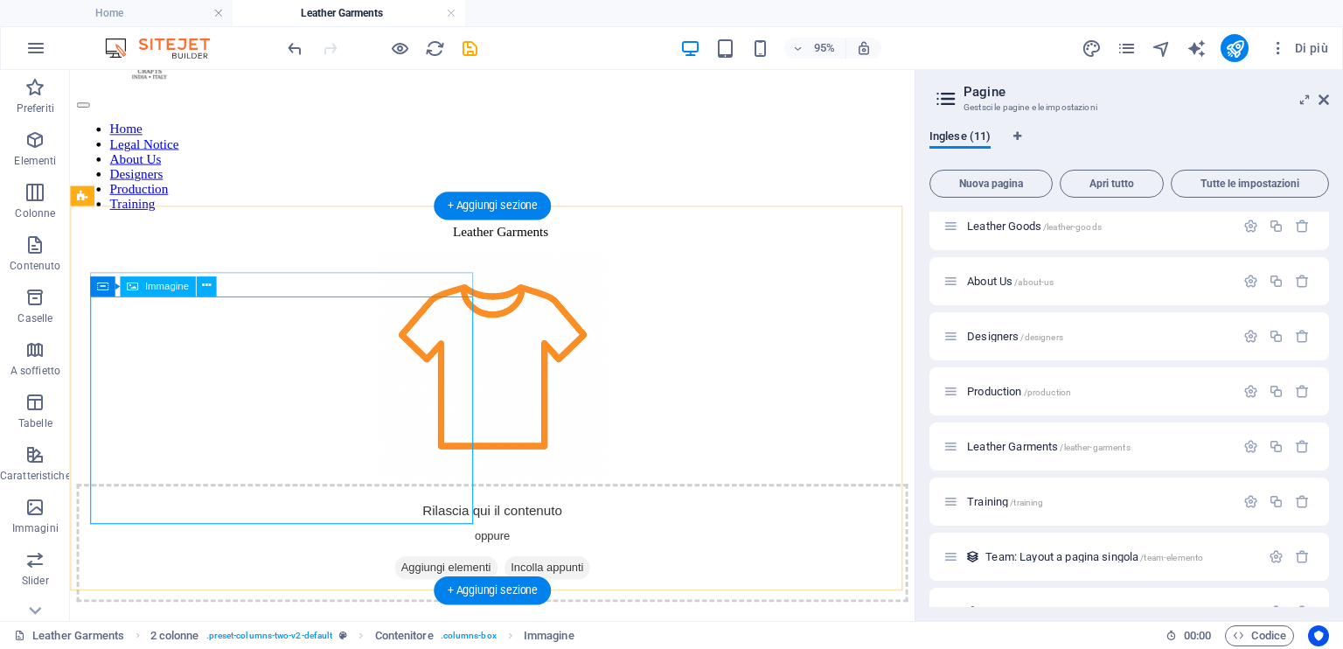
scroll to position [175, 0]
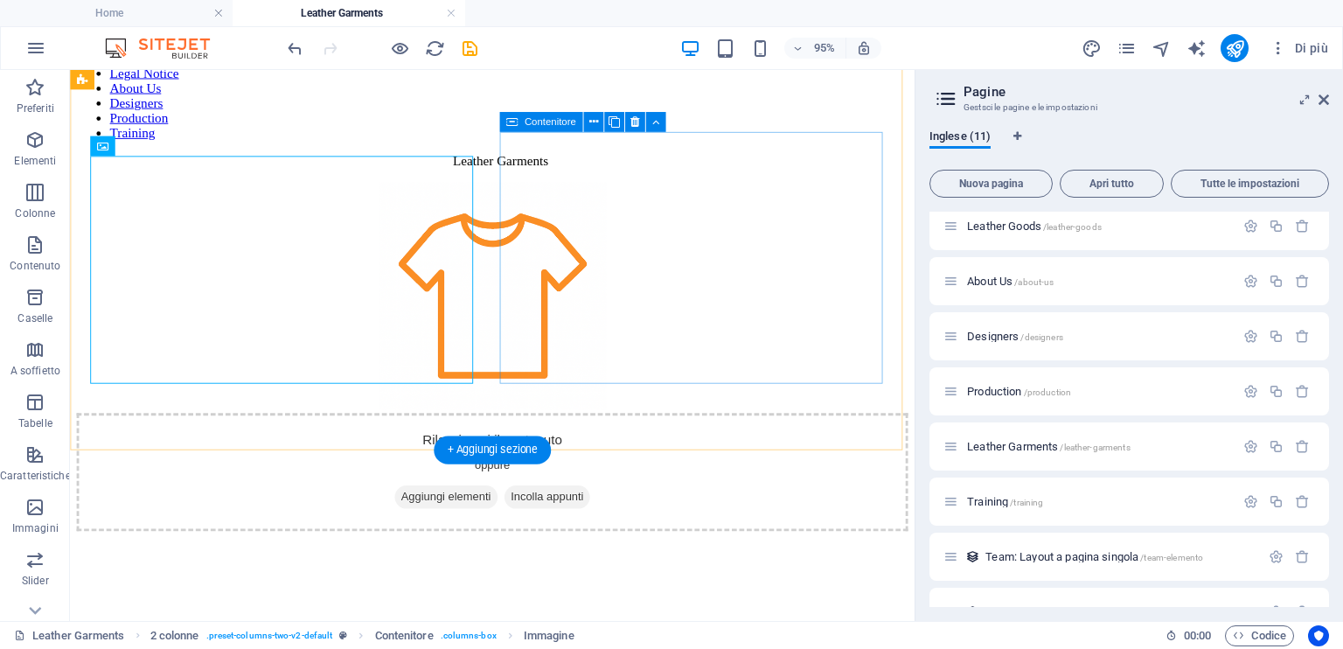
click at [638, 431] on div "Rilascia qui il contenuto oppure Aggiungi elementi Incolla appunti" at bounding box center [514, 493] width 875 height 124
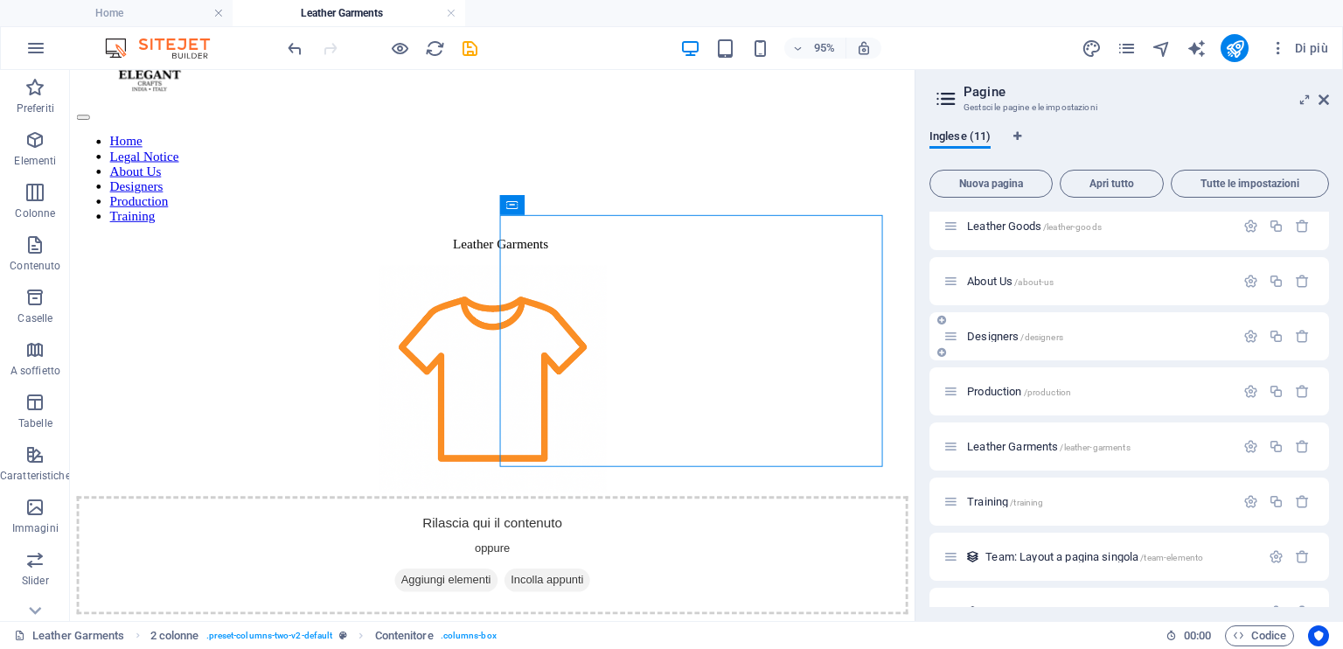
scroll to position [0, 0]
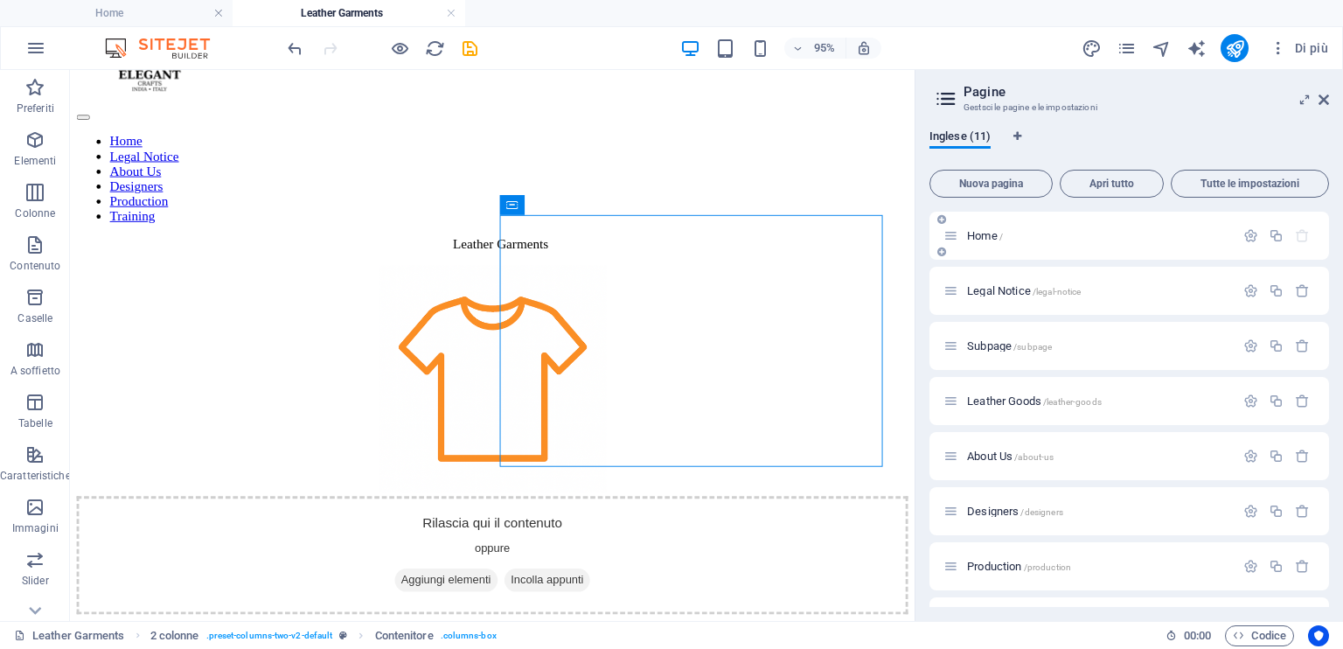
click at [987, 233] on span "Home /" at bounding box center [985, 235] width 36 height 13
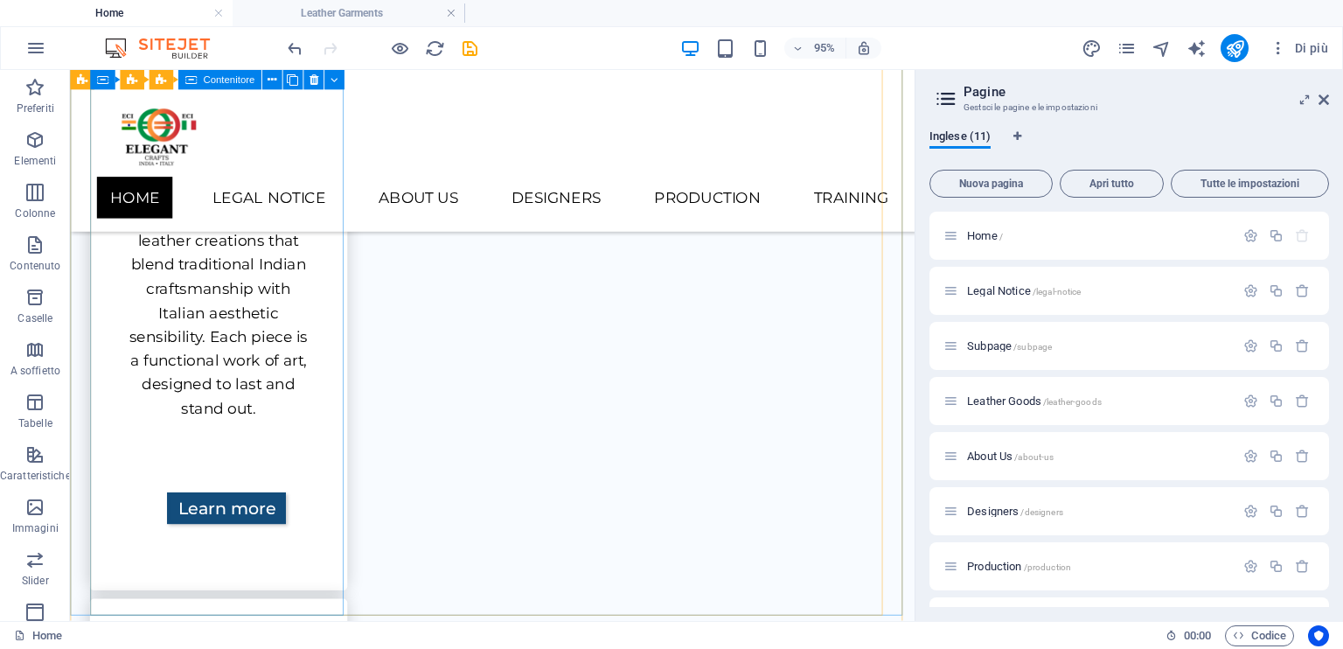
scroll to position [884, 0]
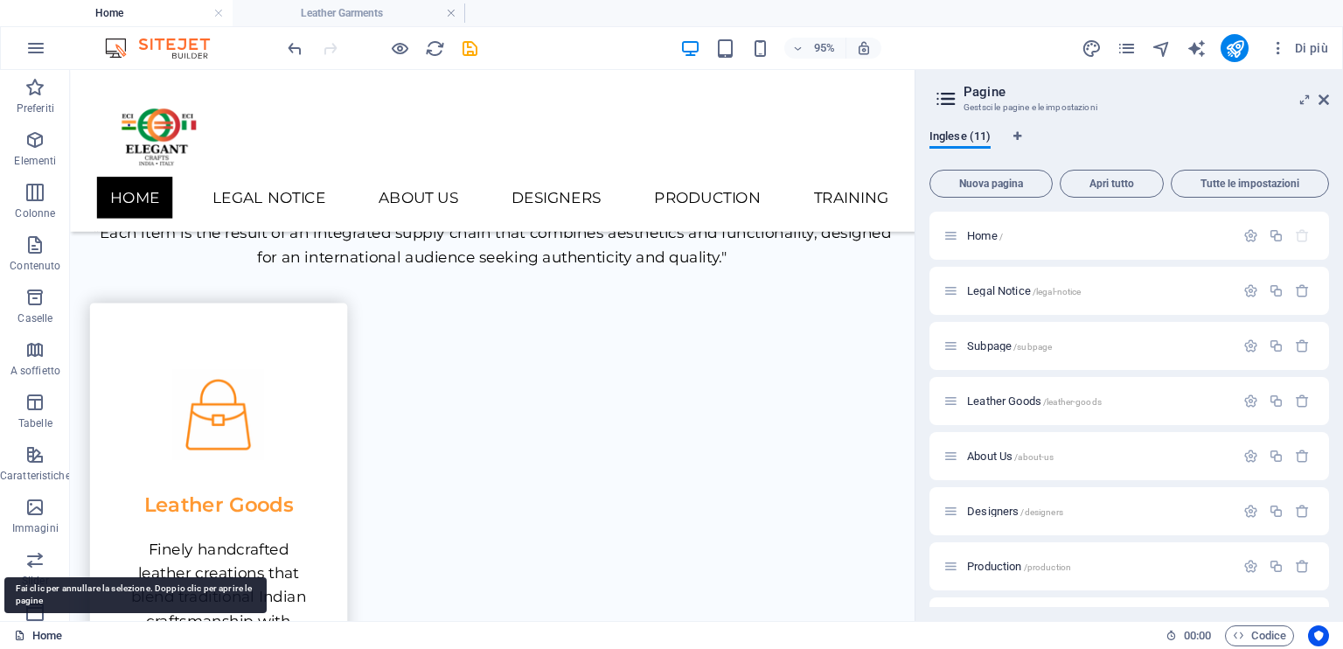
click at [19, 635] on icon at bounding box center [19, 635] width 11 height 11
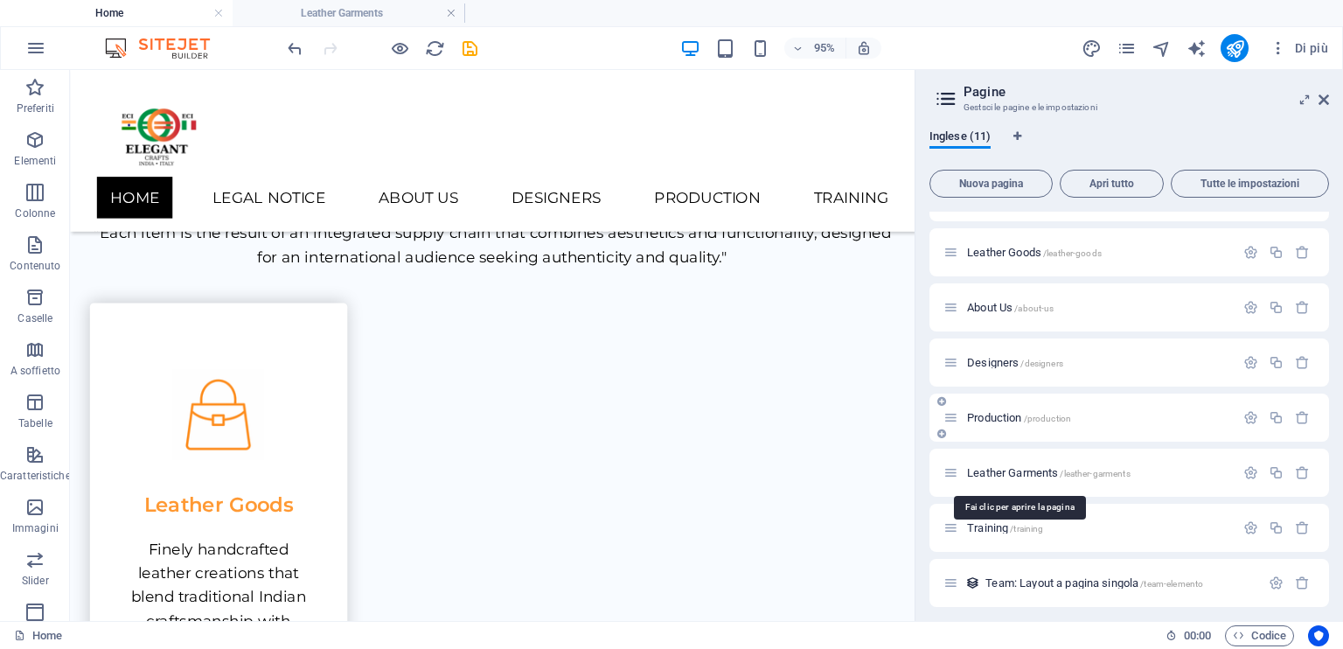
scroll to position [210, 0]
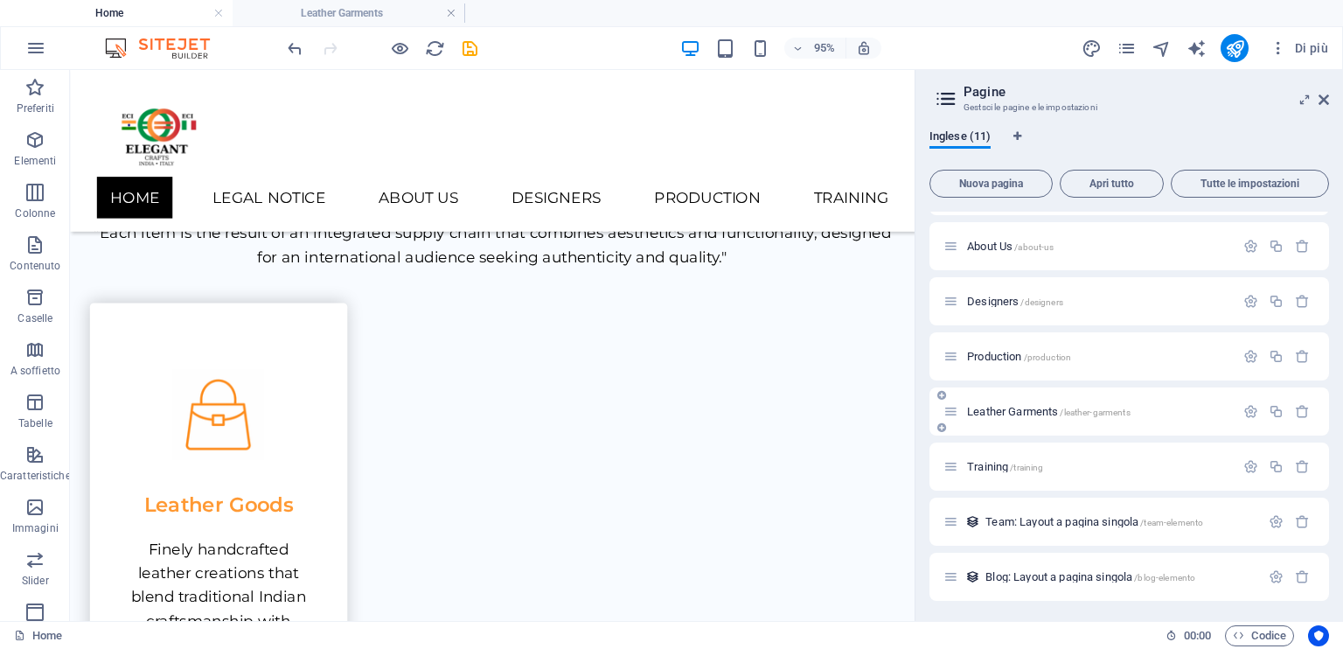
click at [1023, 419] on div "Leather Garments /leather-garments" at bounding box center [1089, 411] width 291 height 20
click at [952, 416] on icon at bounding box center [951, 411] width 15 height 15
click at [989, 414] on span "Leather Garments /leather-garments" at bounding box center [1049, 411] width 164 height 13
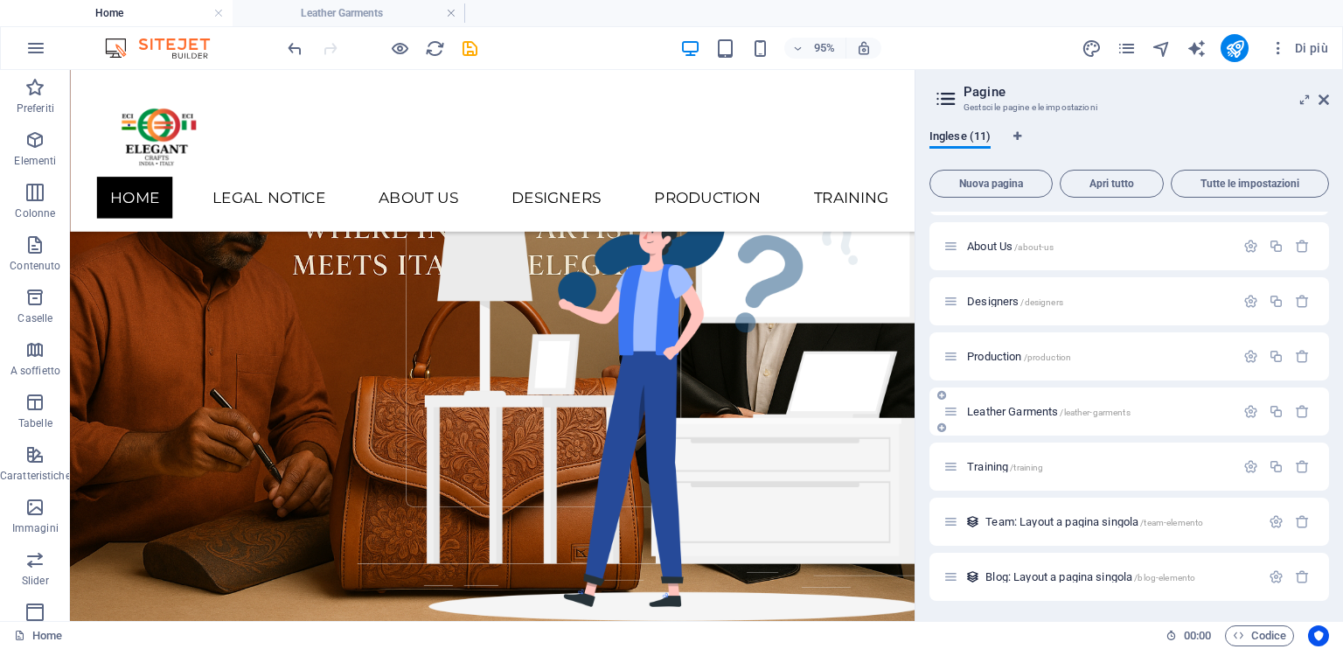
scroll to position [87, 0]
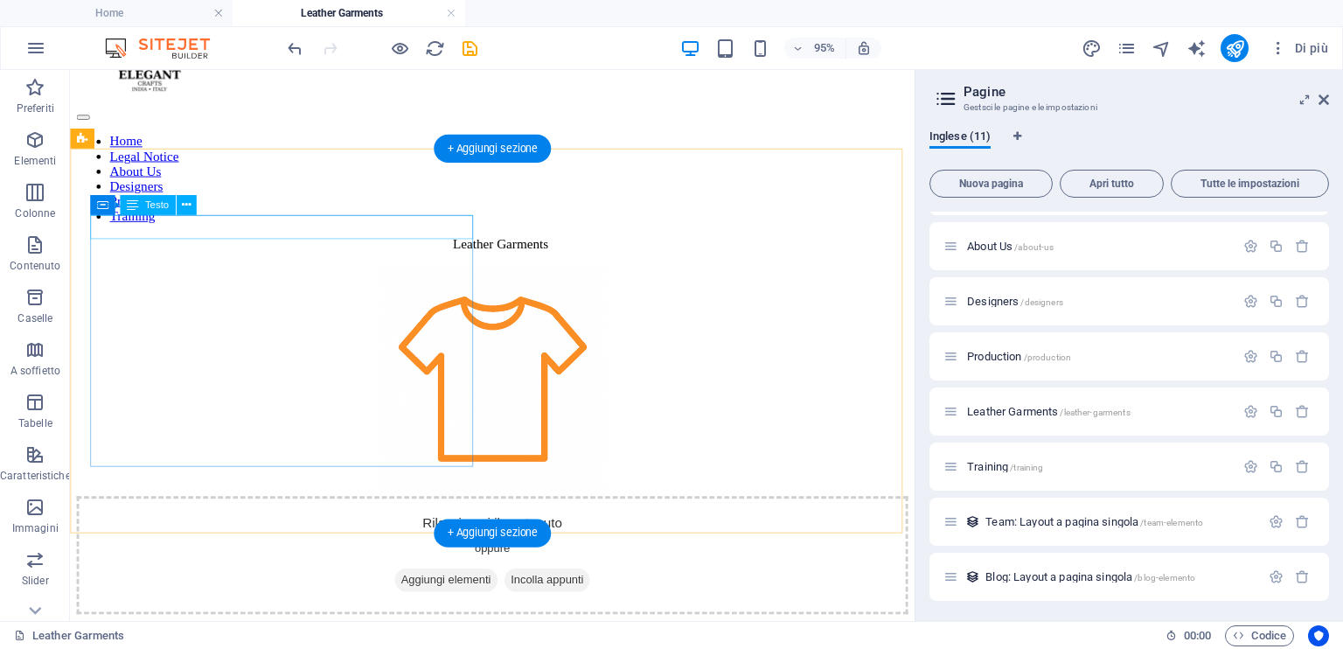
click at [308, 246] on div "Leather Garments" at bounding box center [514, 254] width 875 height 16
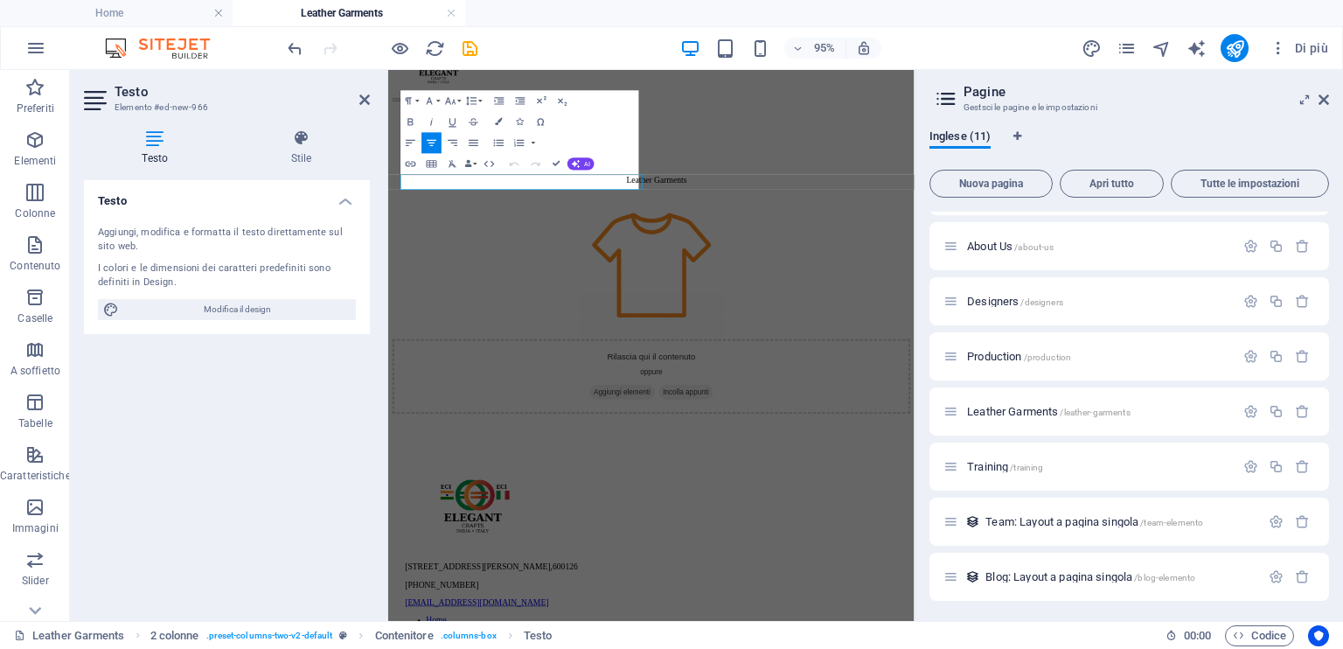
scroll to position [66, 0]
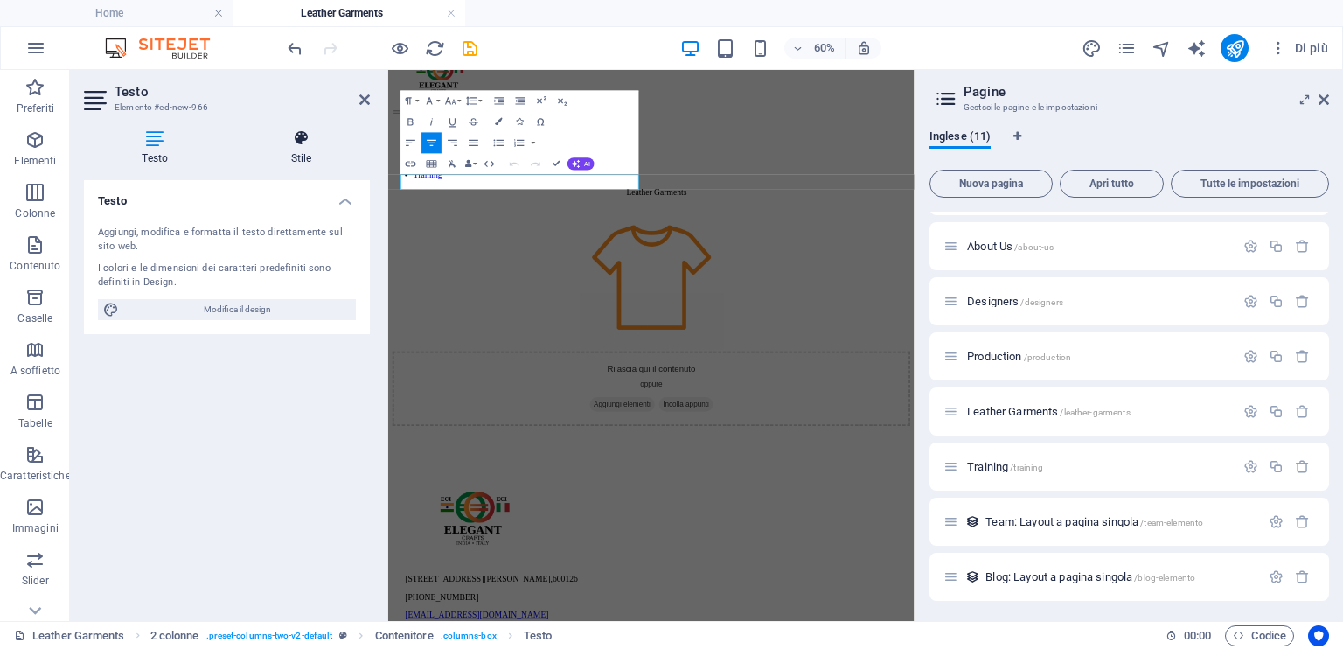
click at [301, 148] on h4 "Stile" at bounding box center [302, 147] width 137 height 37
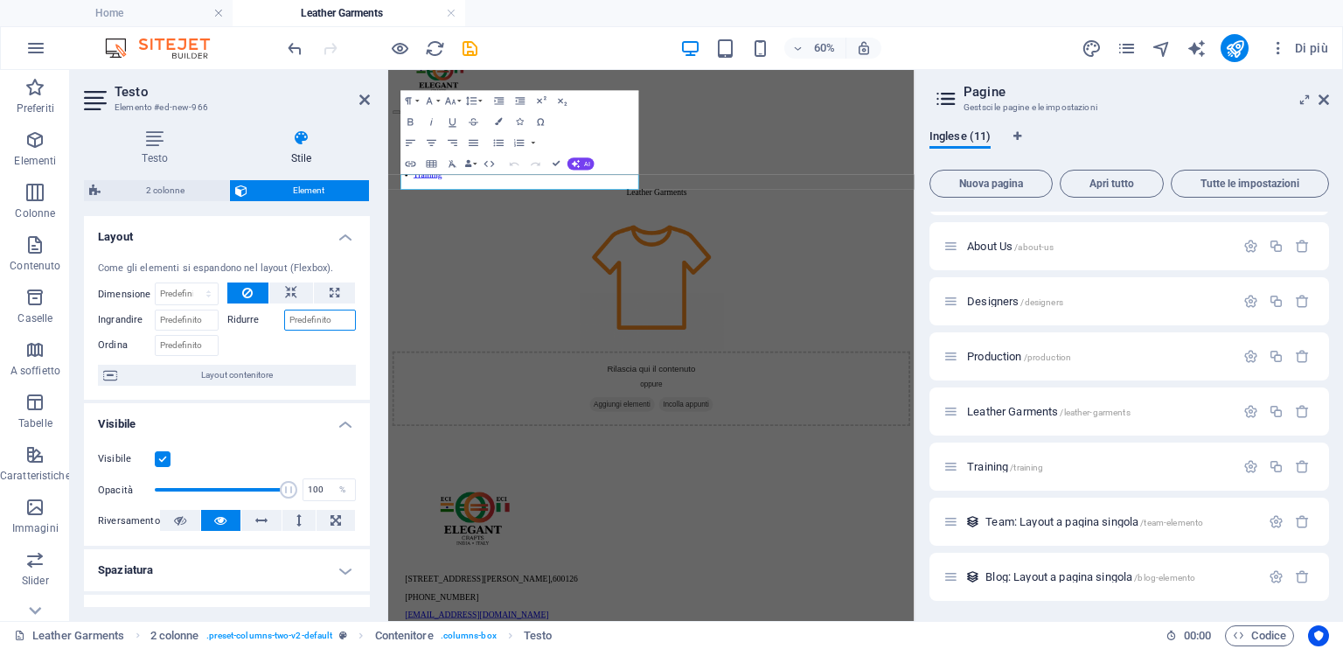
click at [301, 318] on input "Ridurre" at bounding box center [320, 320] width 73 height 21
click at [294, 296] on icon at bounding box center [291, 292] width 12 height 21
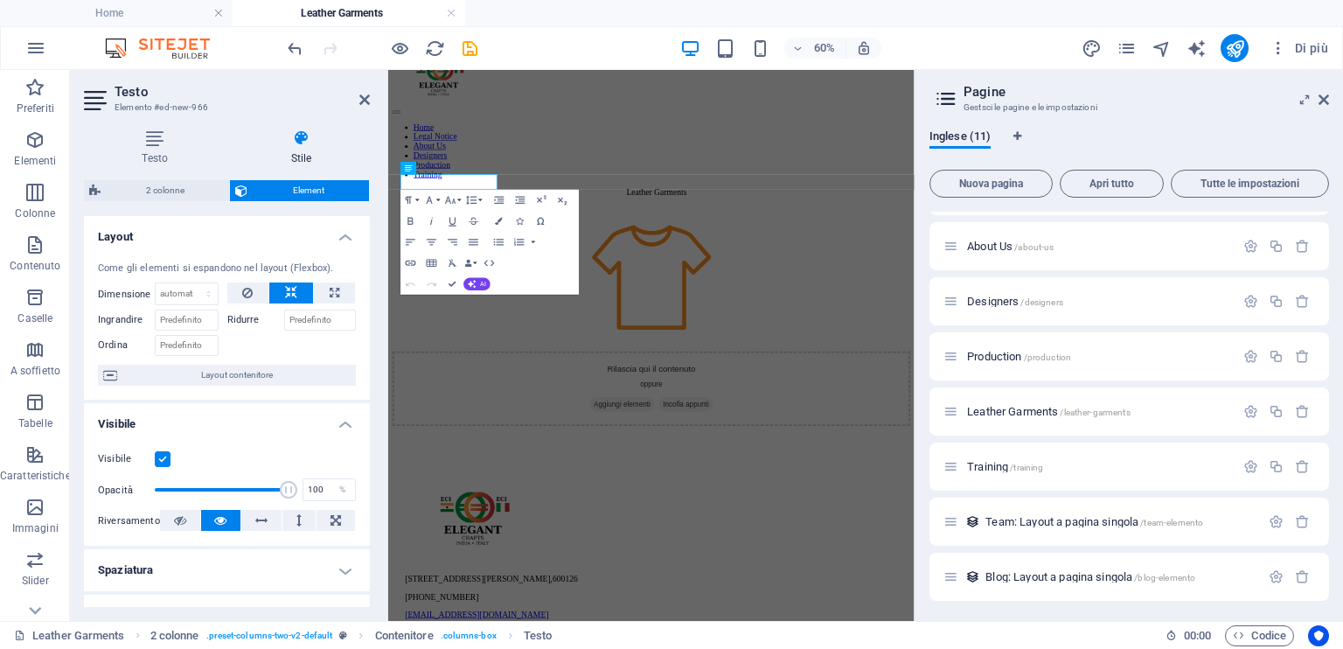
click at [294, 296] on icon at bounding box center [291, 292] width 12 height 21
click at [339, 290] on button at bounding box center [334, 292] width 41 height 21
type input "100"
select select "%"
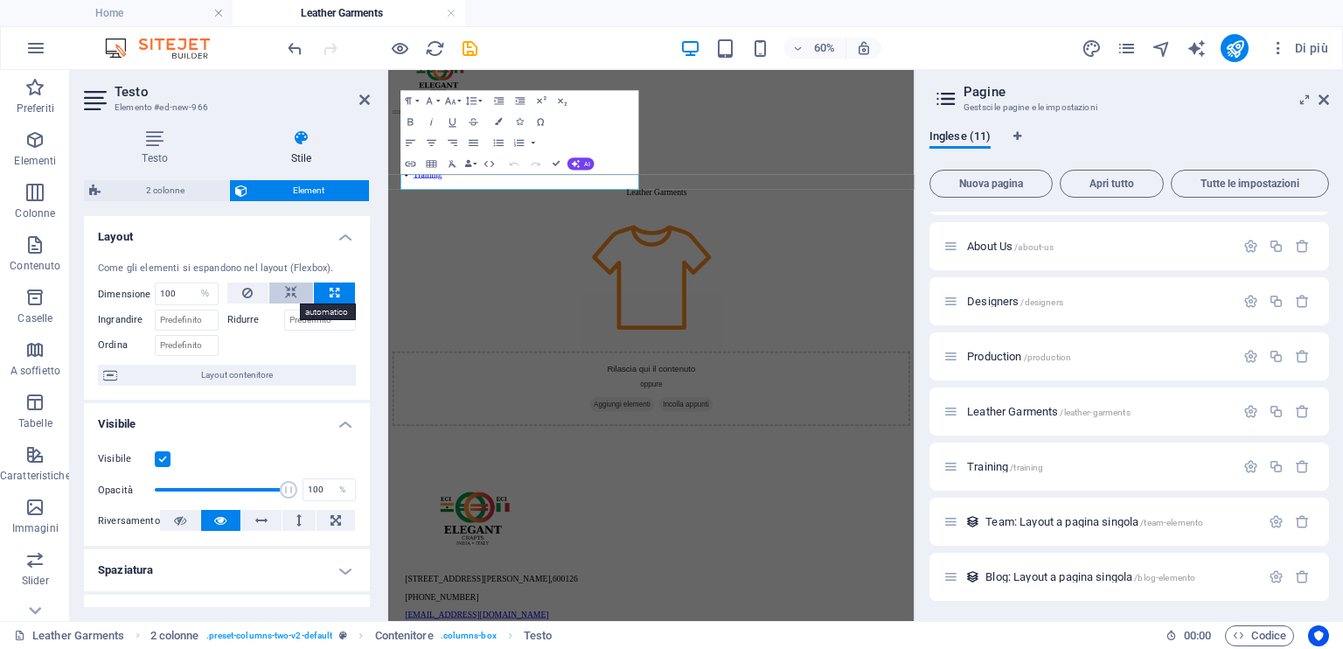
click at [285, 286] on icon at bounding box center [291, 292] width 12 height 21
select select "DISABLED_OPTION_VALUE"
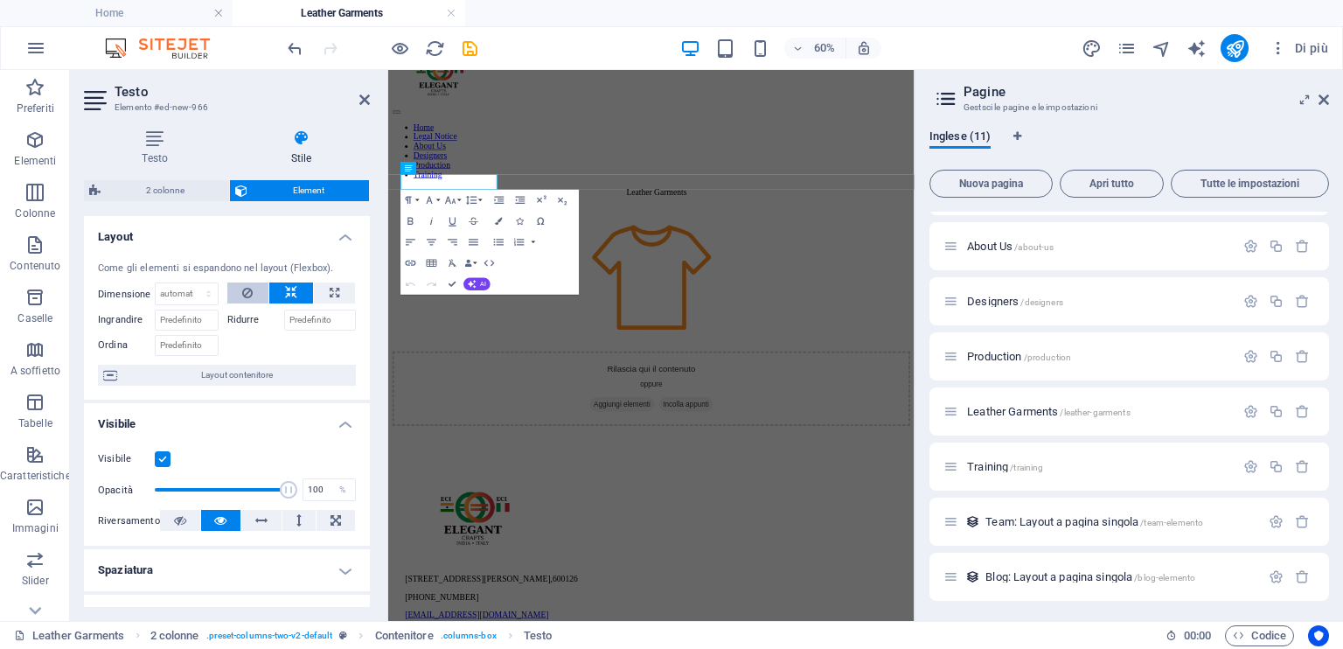
click at [246, 286] on icon at bounding box center [247, 292] width 10 height 21
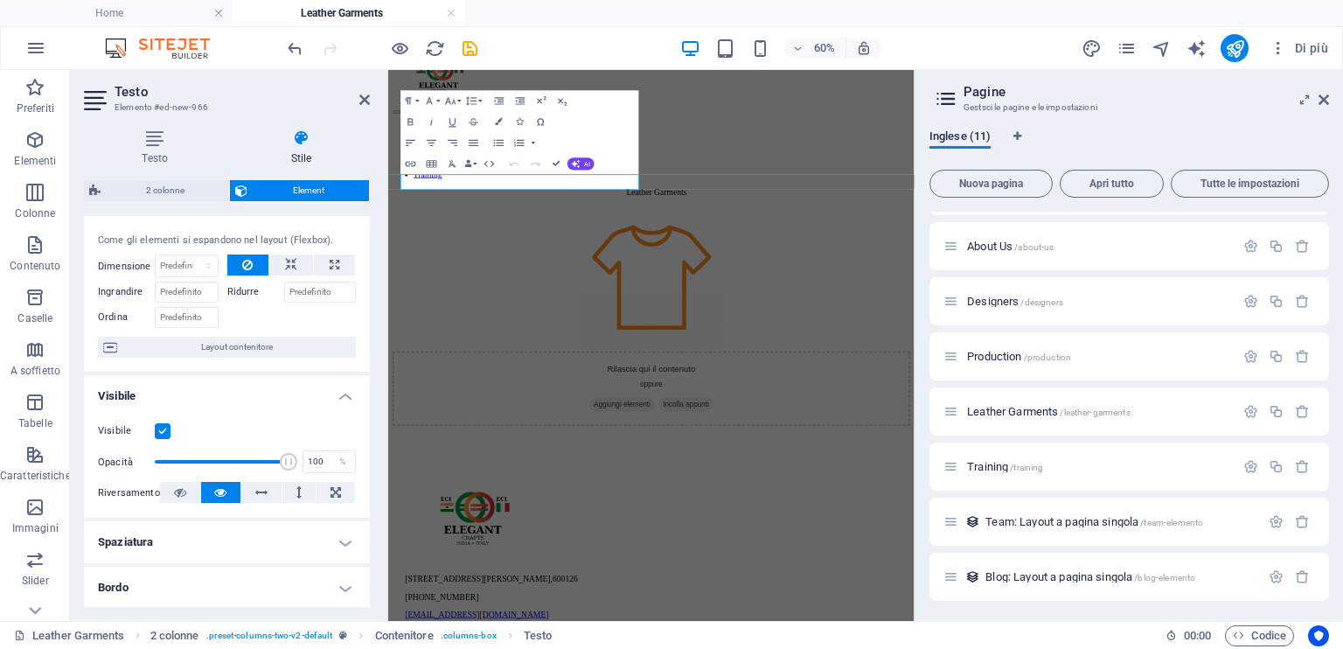
scroll to position [0, 0]
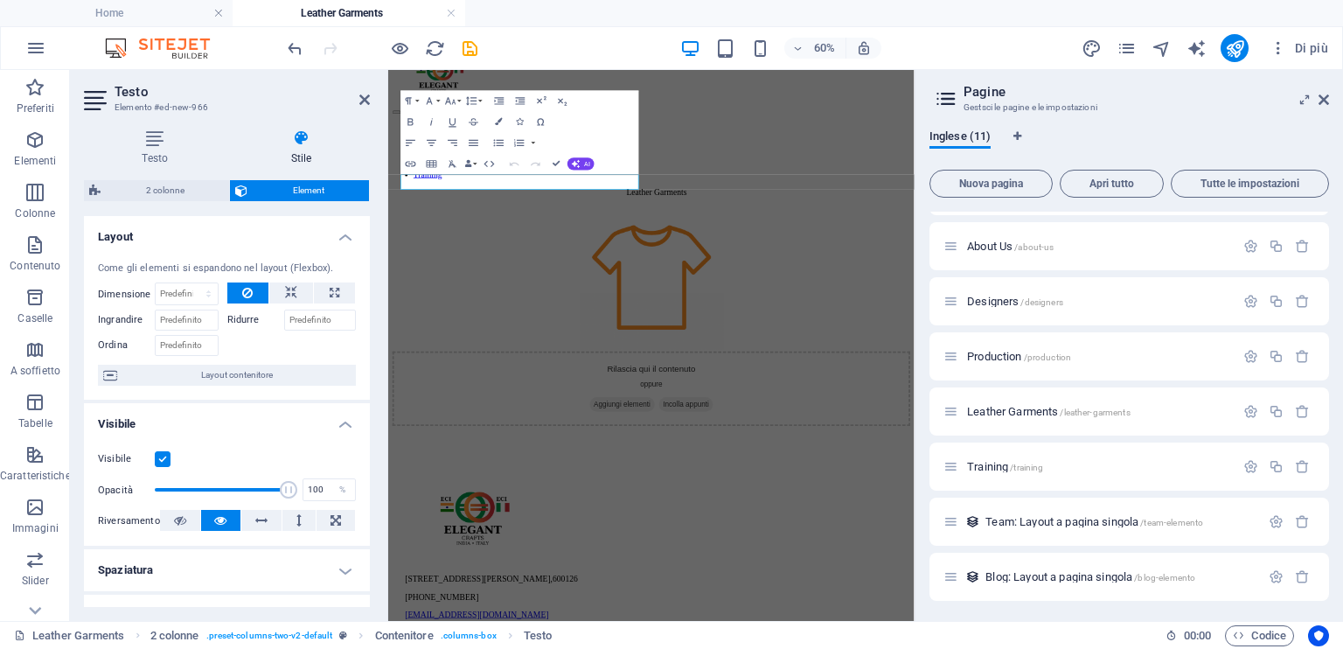
click at [310, 147] on h4 "Stile" at bounding box center [302, 147] width 137 height 37
click at [310, 146] on h4 "Stile" at bounding box center [302, 147] width 137 height 37
click at [304, 192] on span "Element" at bounding box center [308, 190] width 111 height 21
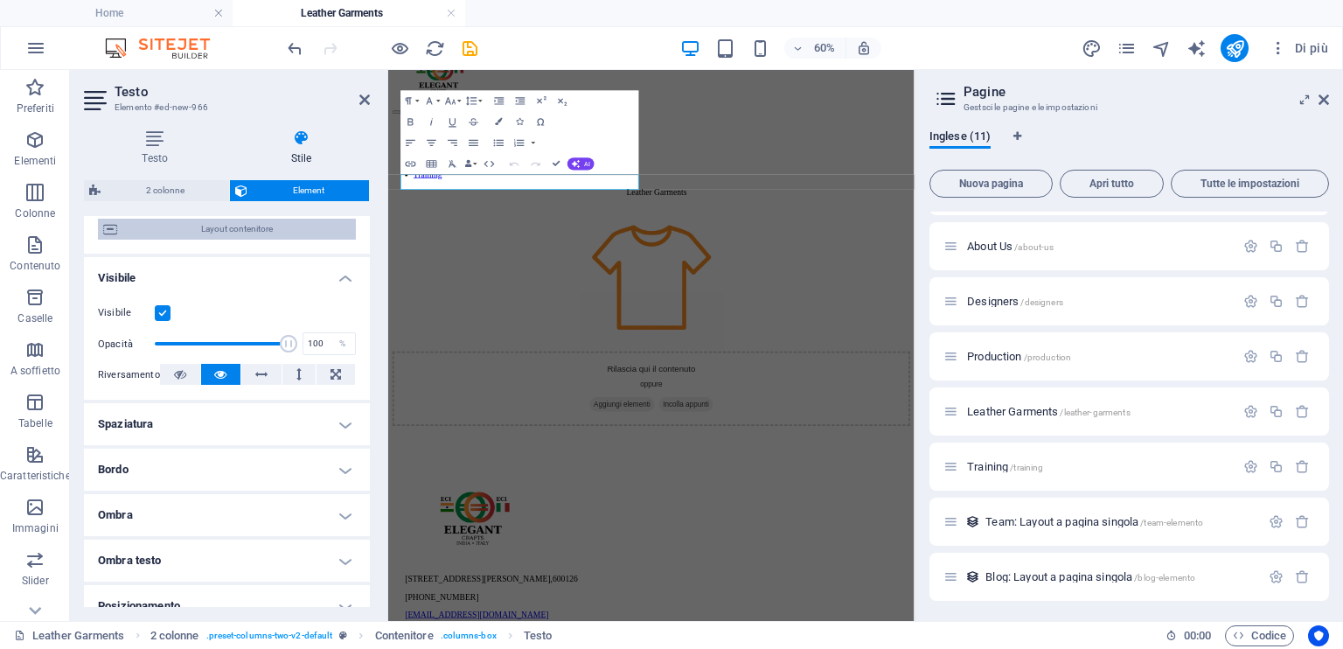
scroll to position [175, 0]
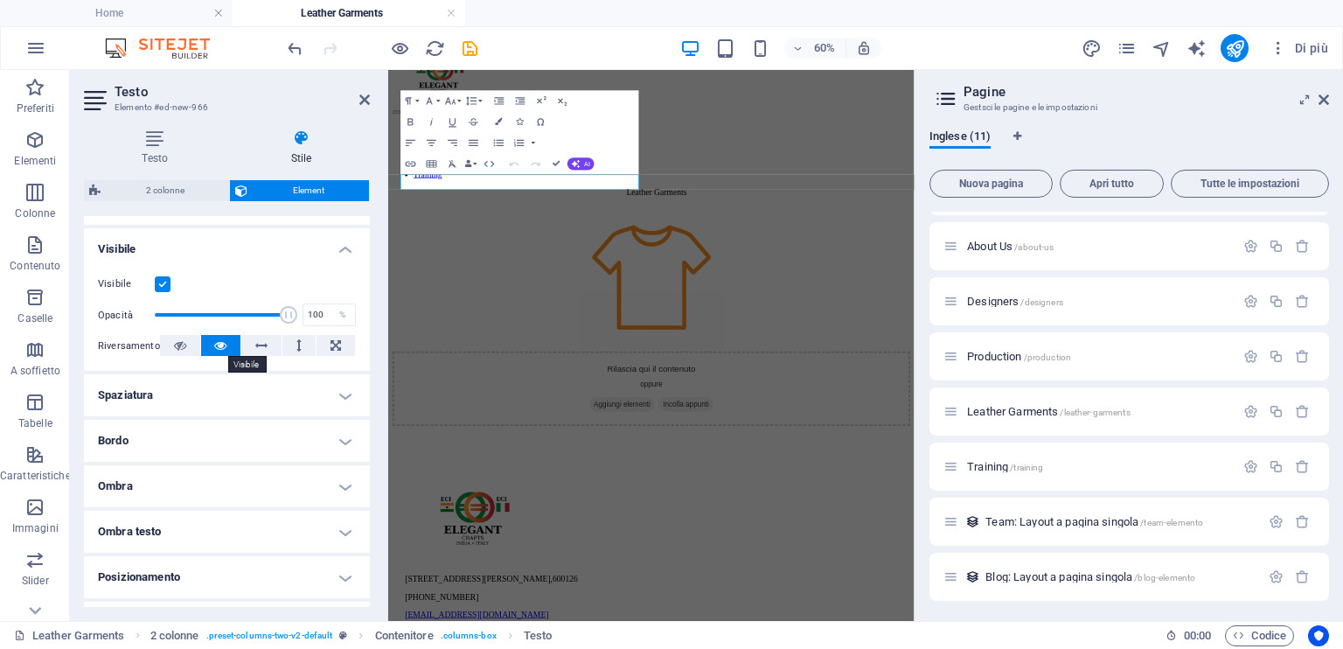
click at [220, 345] on icon at bounding box center [220, 345] width 12 height 21
type input "100"
drag, startPoint x: 289, startPoint y: 316, endPoint x: 325, endPoint y: 313, distance: 36.0
click at [325, 313] on div "Opacità 100 %" at bounding box center [227, 315] width 258 height 26
click at [304, 143] on icon at bounding box center [302, 137] width 137 height 17
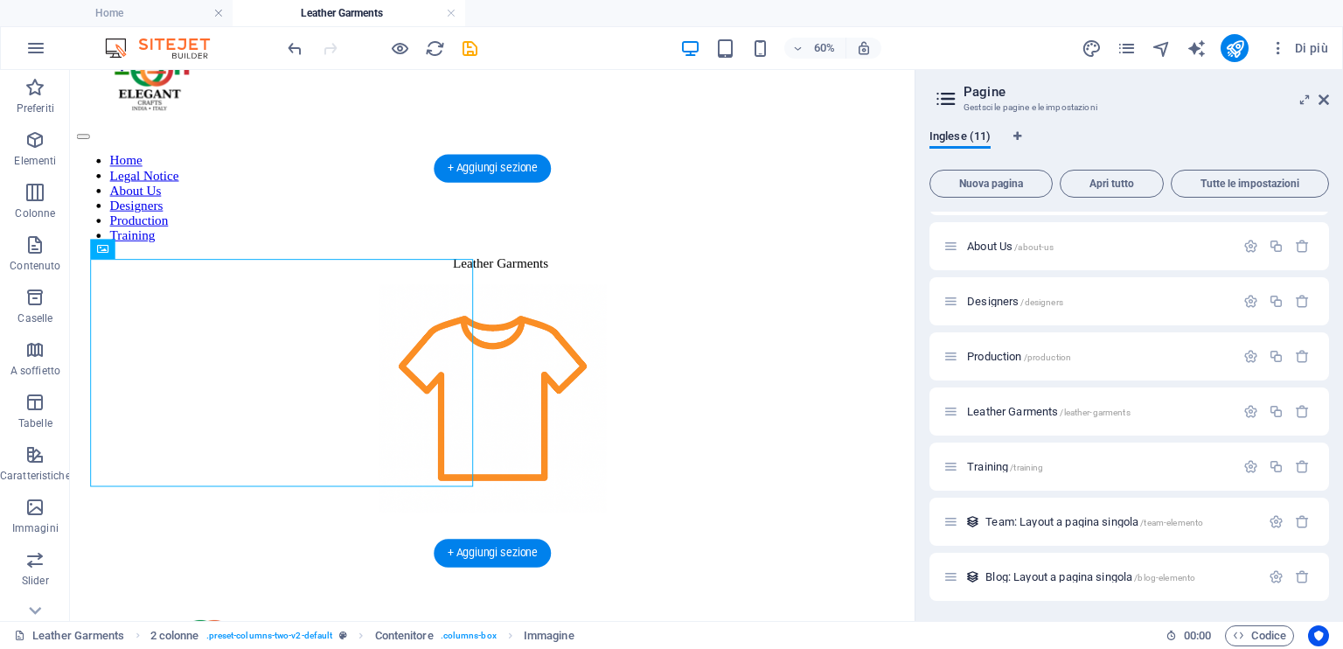
click at [547, 296] on figure at bounding box center [514, 417] width 875 height 243
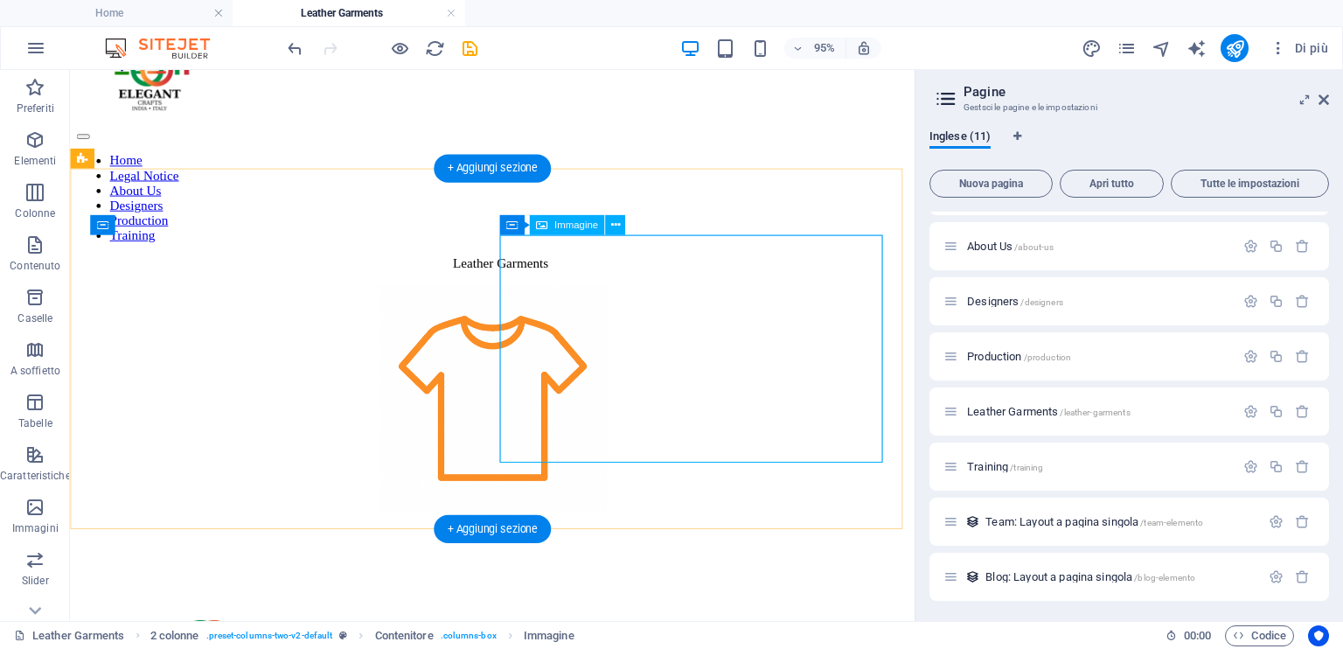
click at [642, 311] on figure at bounding box center [514, 417] width 875 height 243
select select "px"
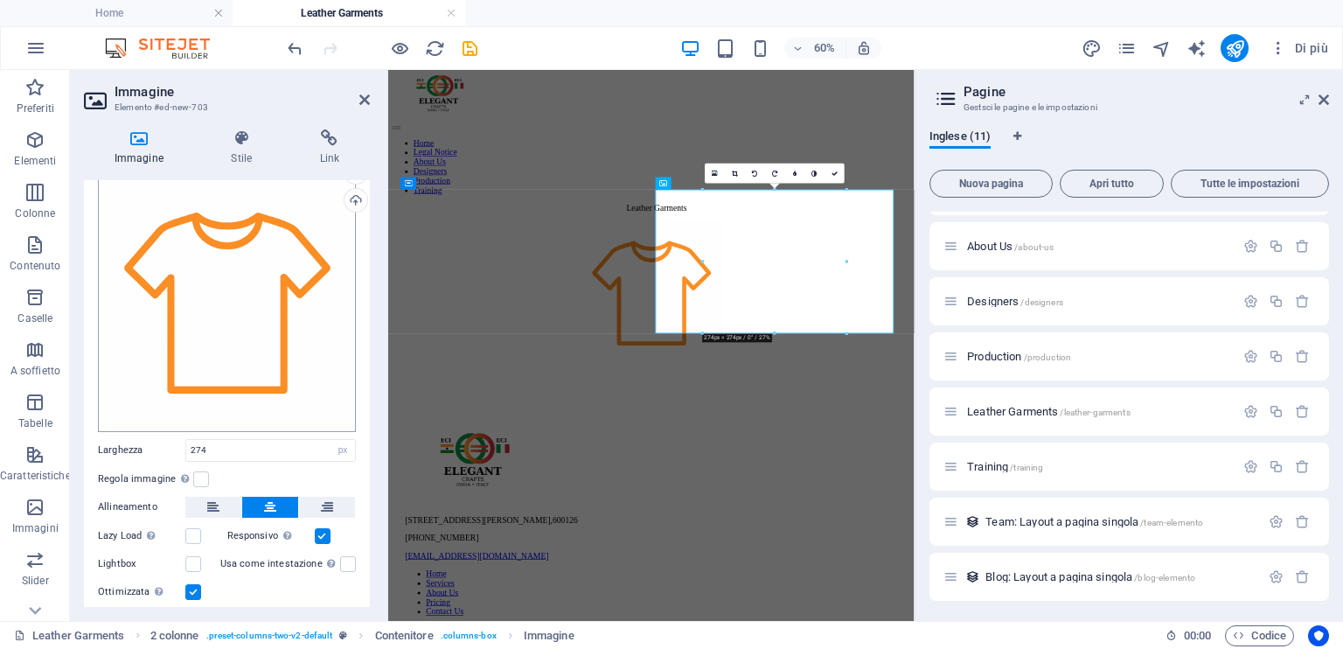
scroll to position [98, 0]
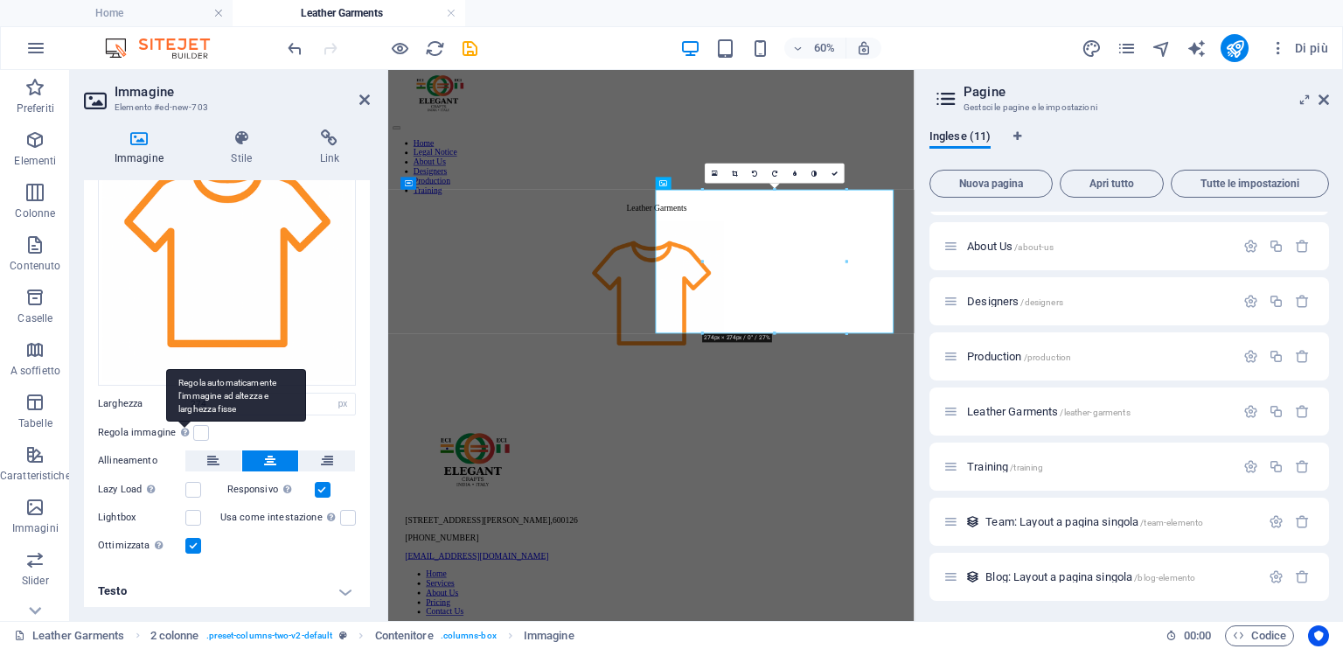
click at [191, 429] on div "Regola automaticamente l'immagine ad altezza e larghezza fisse" at bounding box center [184, 432] width 17 height 21
click at [0, 0] on input "Regola immagine Regola automaticamente l'immagine ad altezza e larghezza fisse" at bounding box center [0, 0] width 0 height 0
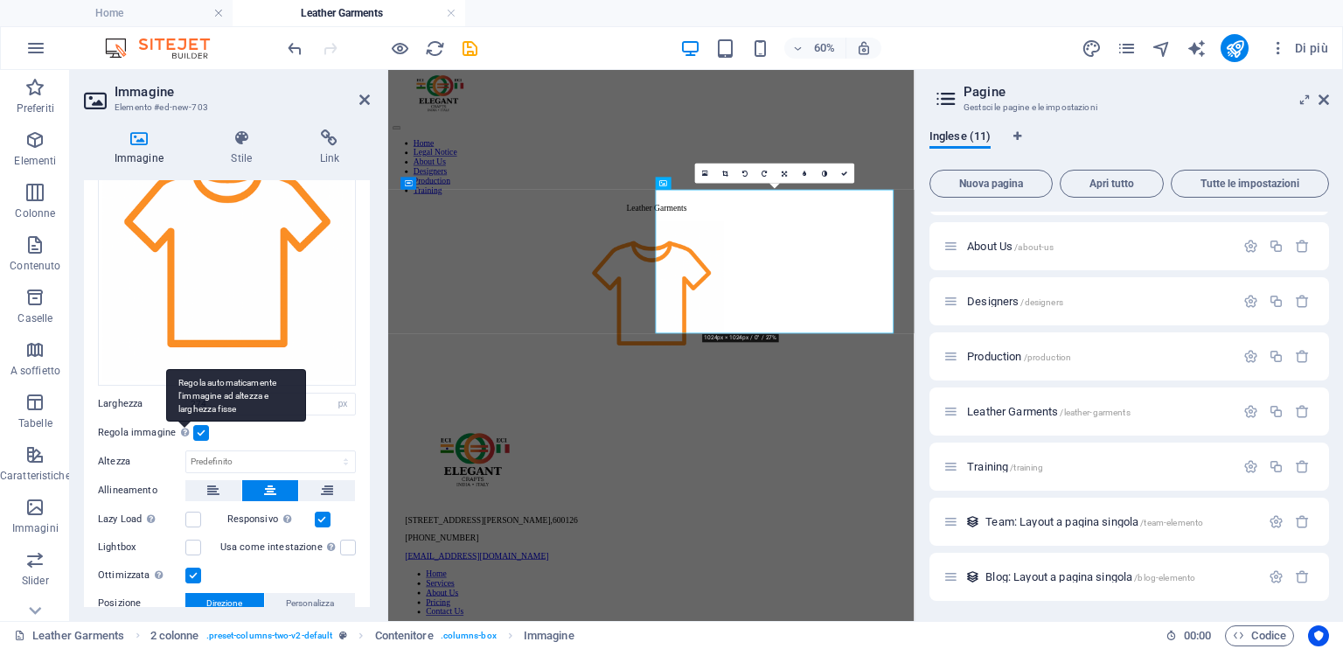
click at [191, 429] on div "Regola automaticamente l'immagine ad altezza e larghezza fisse" at bounding box center [184, 432] width 17 height 21
click at [0, 0] on input "Regola immagine Regola automaticamente l'immagine ad altezza e larghezza fisse" at bounding box center [0, 0] width 0 height 0
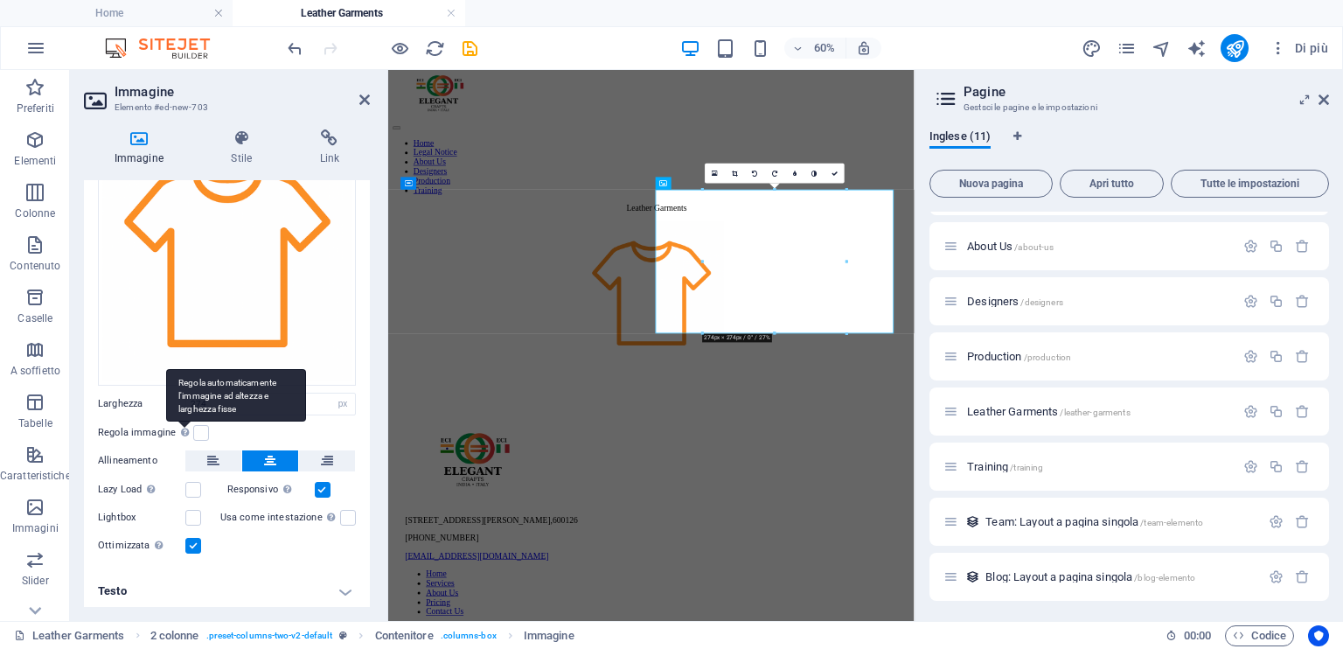
click at [191, 429] on div "Regola automaticamente l'immagine ad altezza e larghezza fisse" at bounding box center [184, 432] width 17 height 21
click at [0, 0] on input "Regola immagine Regola automaticamente l'immagine ad altezza e larghezza fisse" at bounding box center [0, 0] width 0 height 0
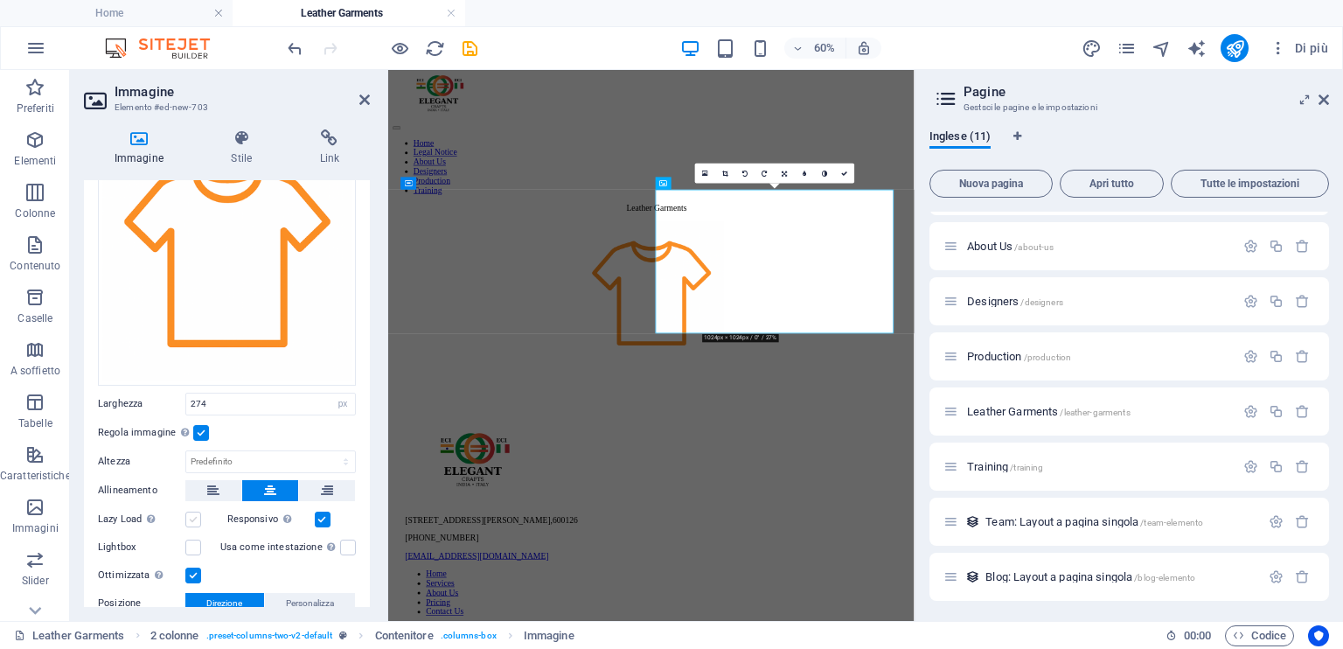
click at [190, 512] on label at bounding box center [193, 520] width 16 height 16
click at [0, 0] on input "Lazy Load Caricare le immagini dopo il caricamento della pagina migliora la vel…" at bounding box center [0, 0] width 0 height 0
click at [190, 512] on label at bounding box center [193, 520] width 16 height 16
click at [0, 0] on input "Lazy Load Caricare le immagini dopo il caricamento della pagina migliora la vel…" at bounding box center [0, 0] width 0 height 0
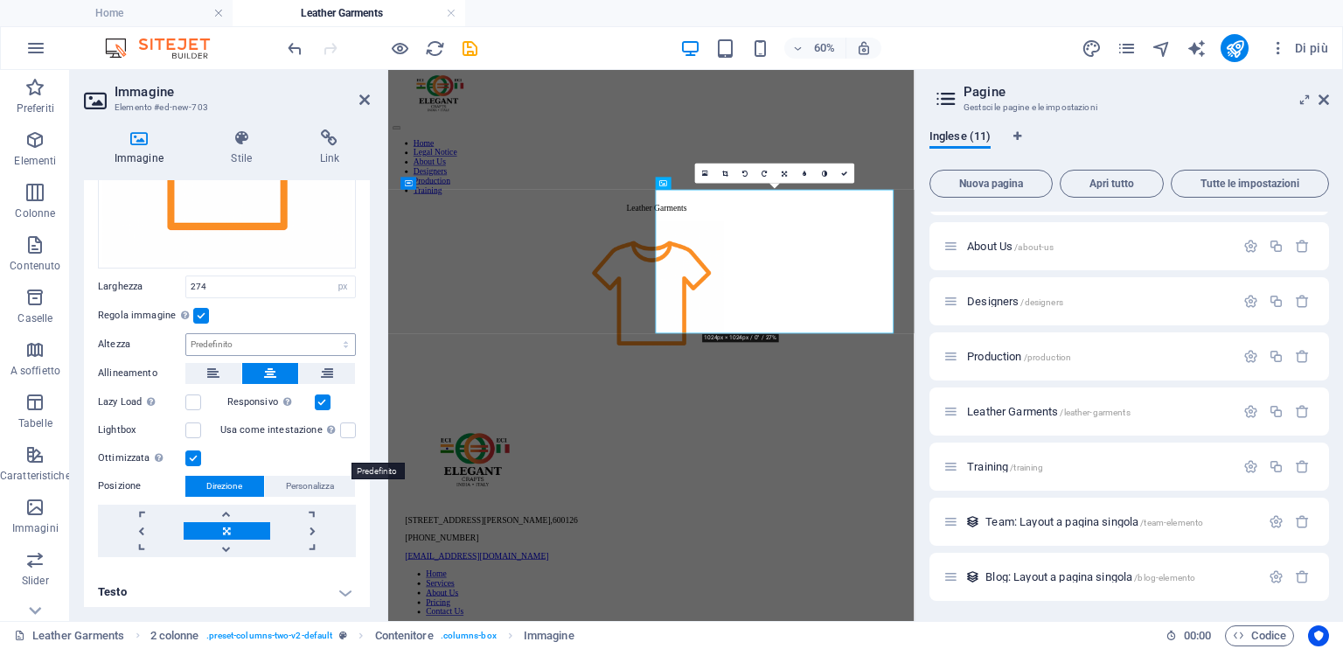
scroll to position [217, 0]
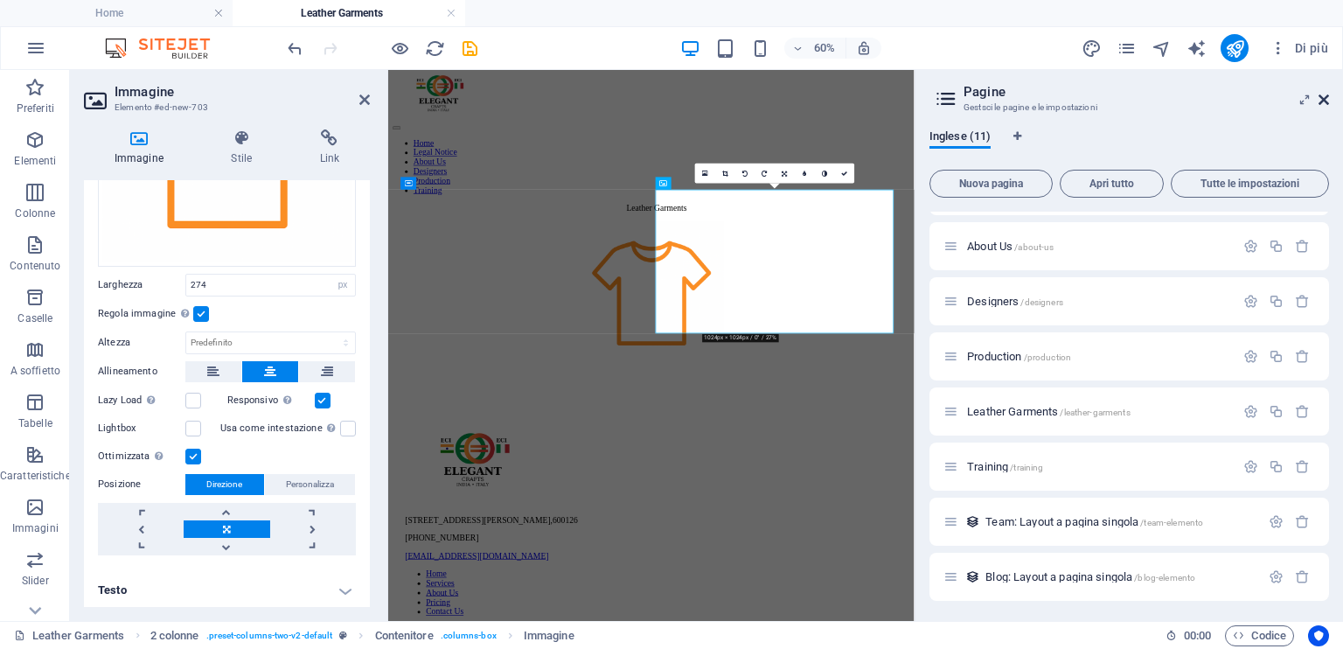
click at [1325, 94] on icon at bounding box center [1324, 100] width 10 height 14
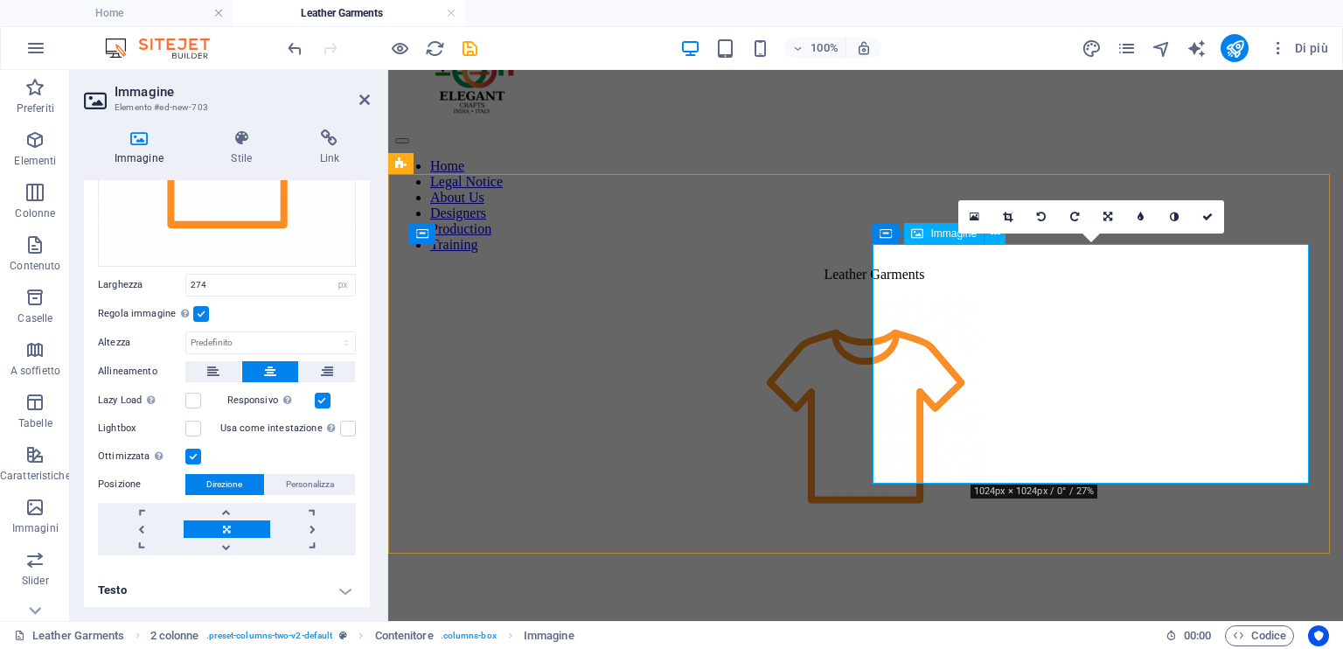
click at [965, 360] on figure at bounding box center [865, 417] width 941 height 243
click at [959, 350] on figure at bounding box center [865, 417] width 941 height 243
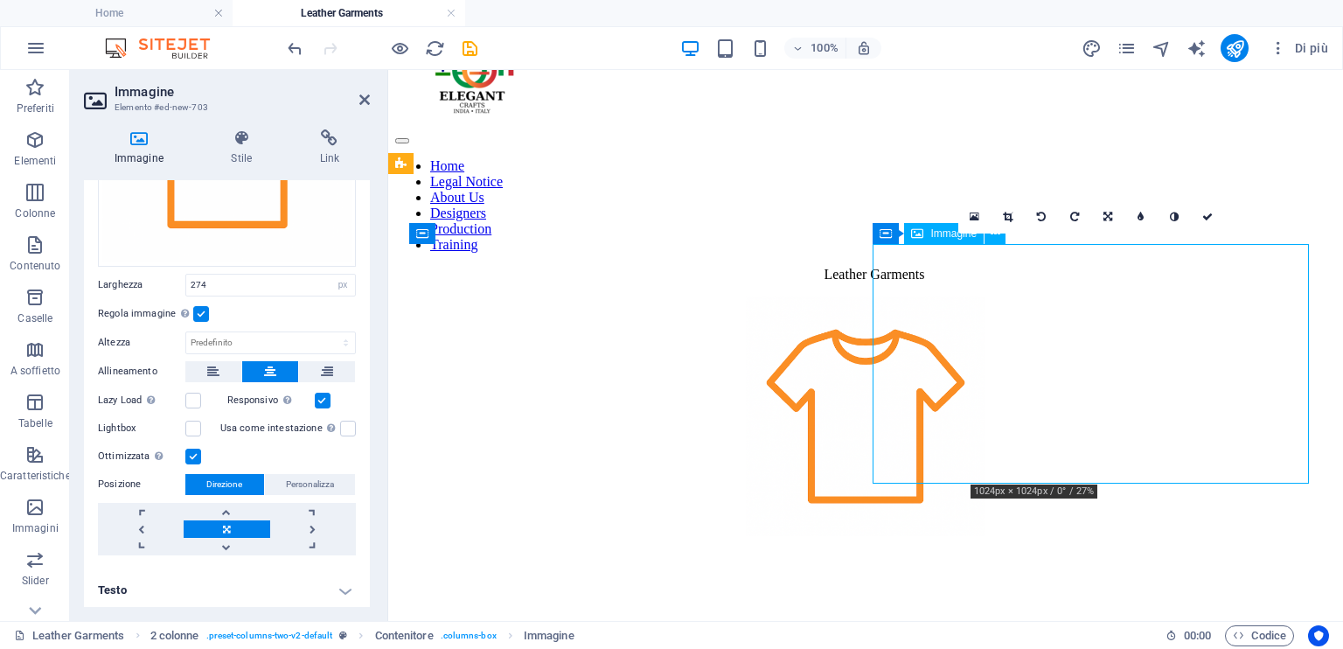
click at [959, 336] on figure at bounding box center [865, 417] width 941 height 243
click at [739, 282] on div "Leather Garments" at bounding box center [865, 275] width 941 height 16
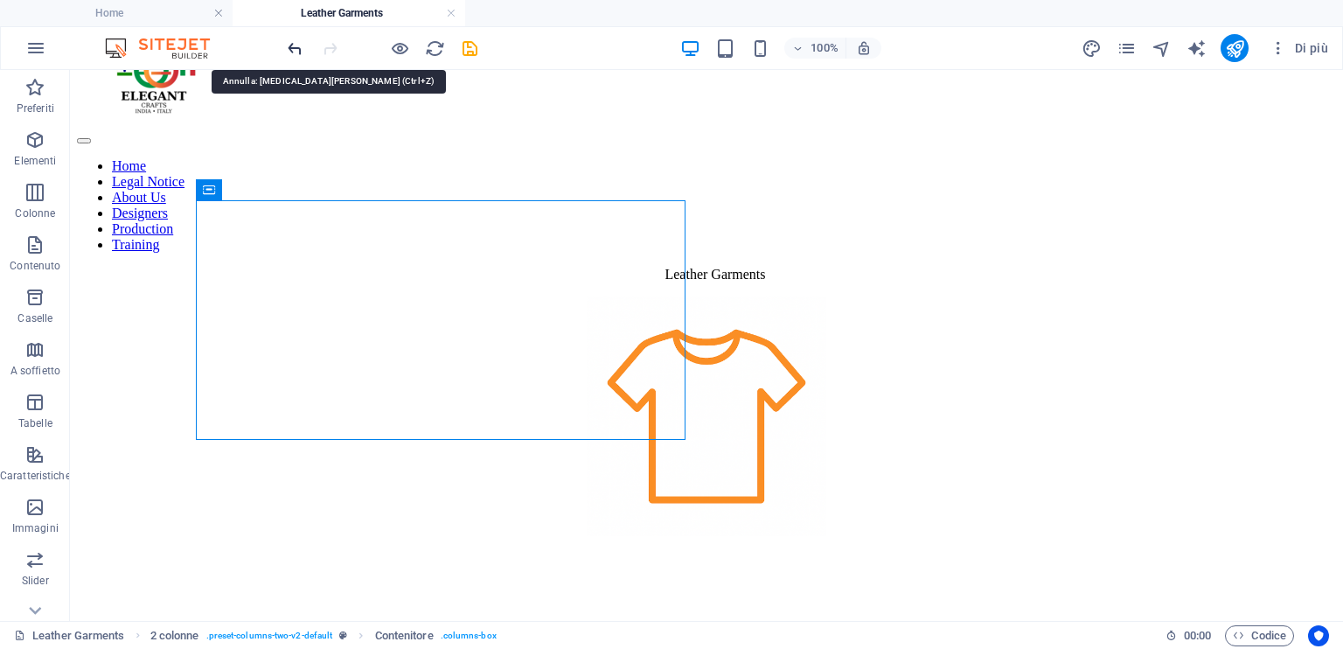
click at [293, 49] on icon "undo" at bounding box center [295, 48] width 20 height 20
click at [295, 44] on icon "undo" at bounding box center [295, 48] width 20 height 20
click at [289, 38] on icon "undo" at bounding box center [295, 48] width 20 height 20
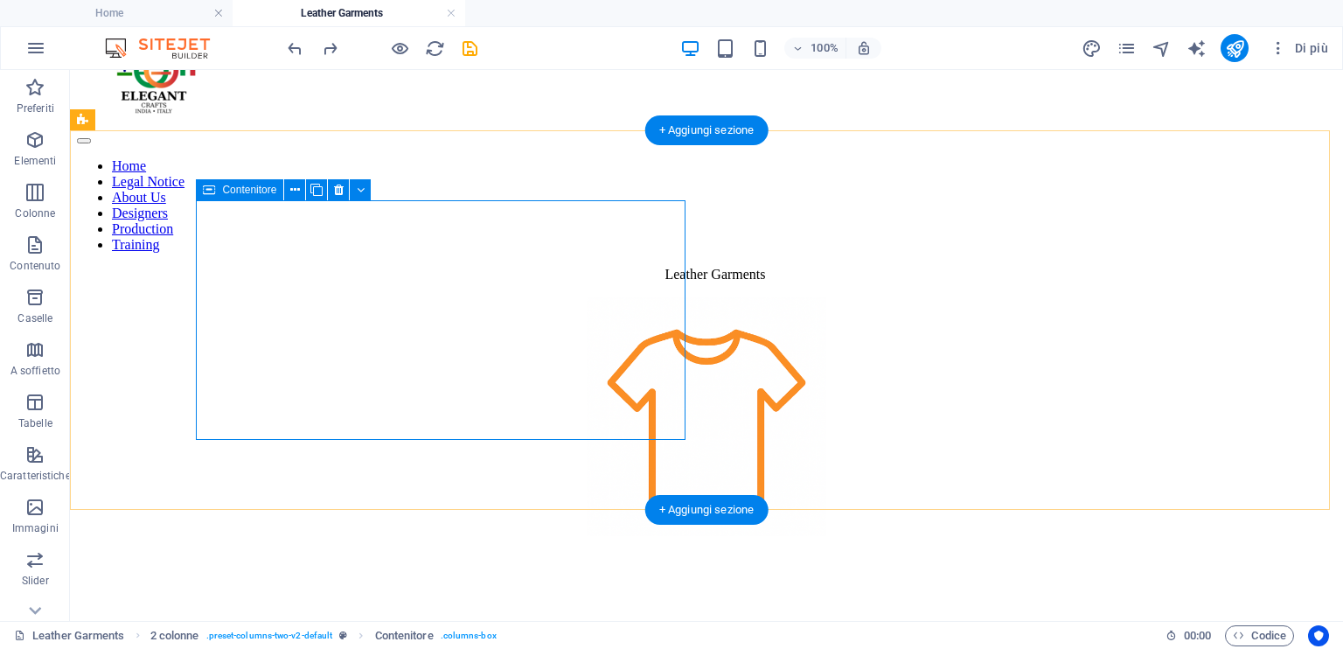
click at [314, 267] on div "Leather Garments" at bounding box center [706, 275] width 1259 height 16
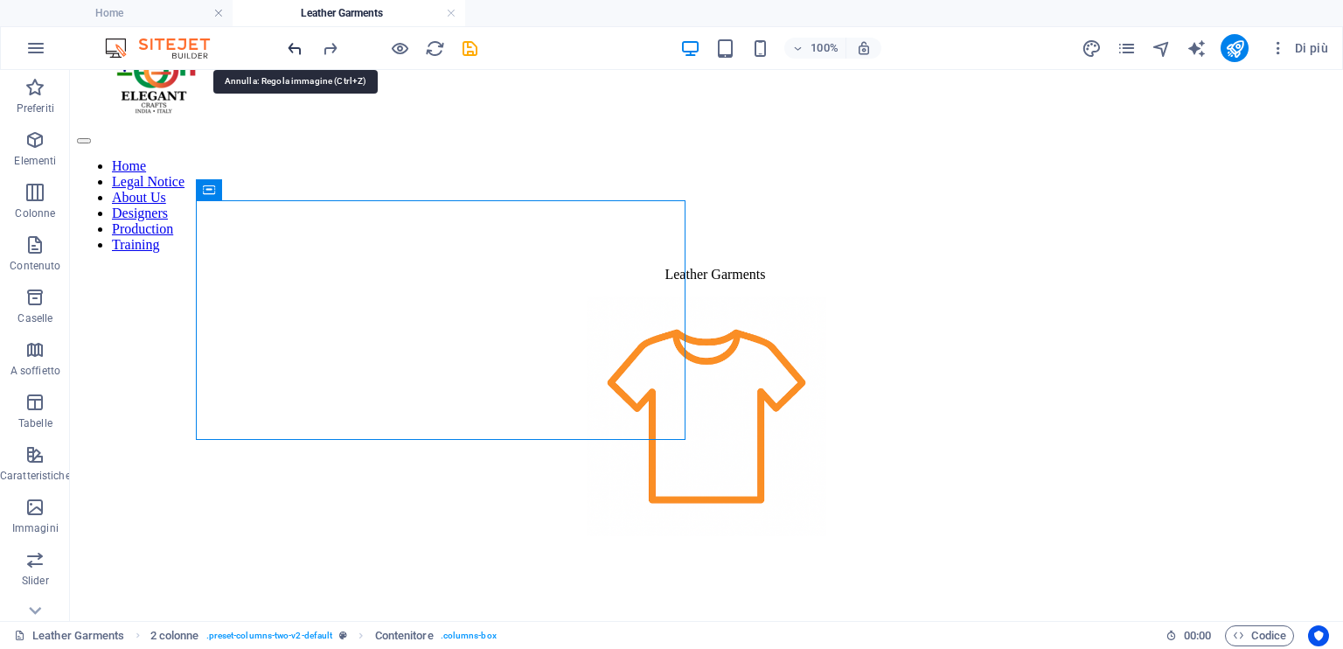
click at [294, 42] on icon "undo" at bounding box center [295, 48] width 20 height 20
click at [292, 45] on icon "undo" at bounding box center [295, 48] width 20 height 20
click at [291, 45] on icon "undo" at bounding box center [295, 48] width 20 height 20
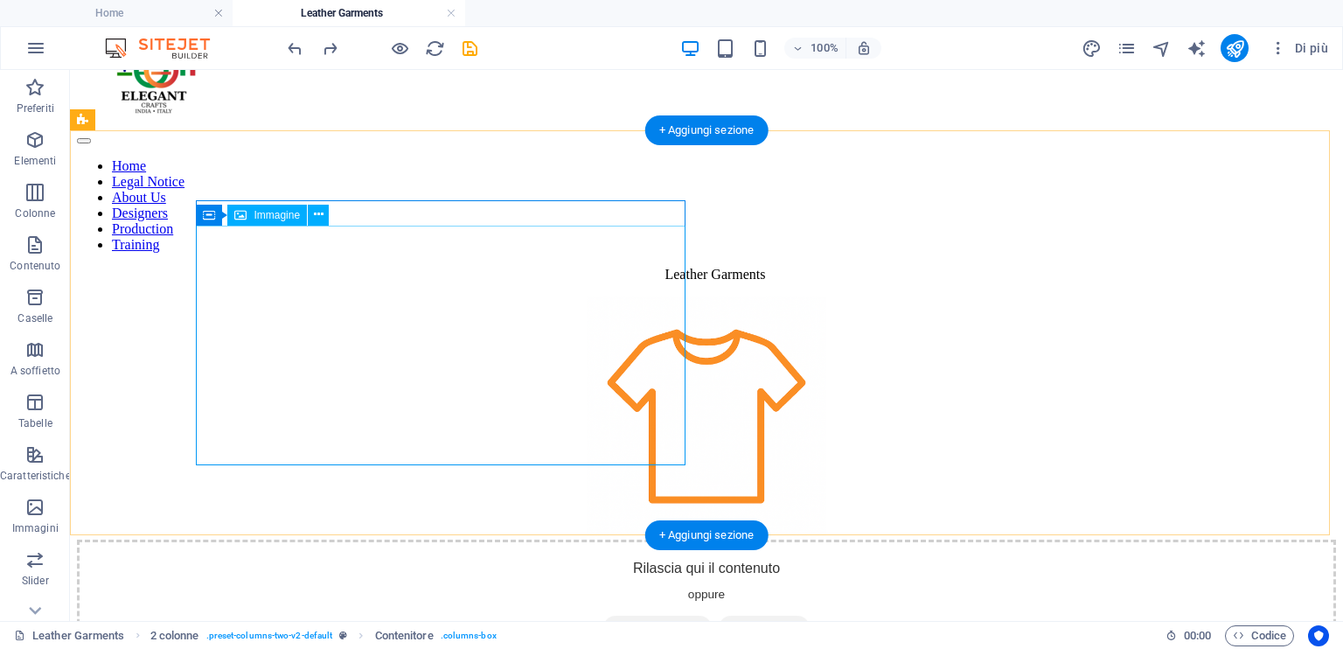
click at [545, 296] on figure at bounding box center [706, 417] width 1259 height 243
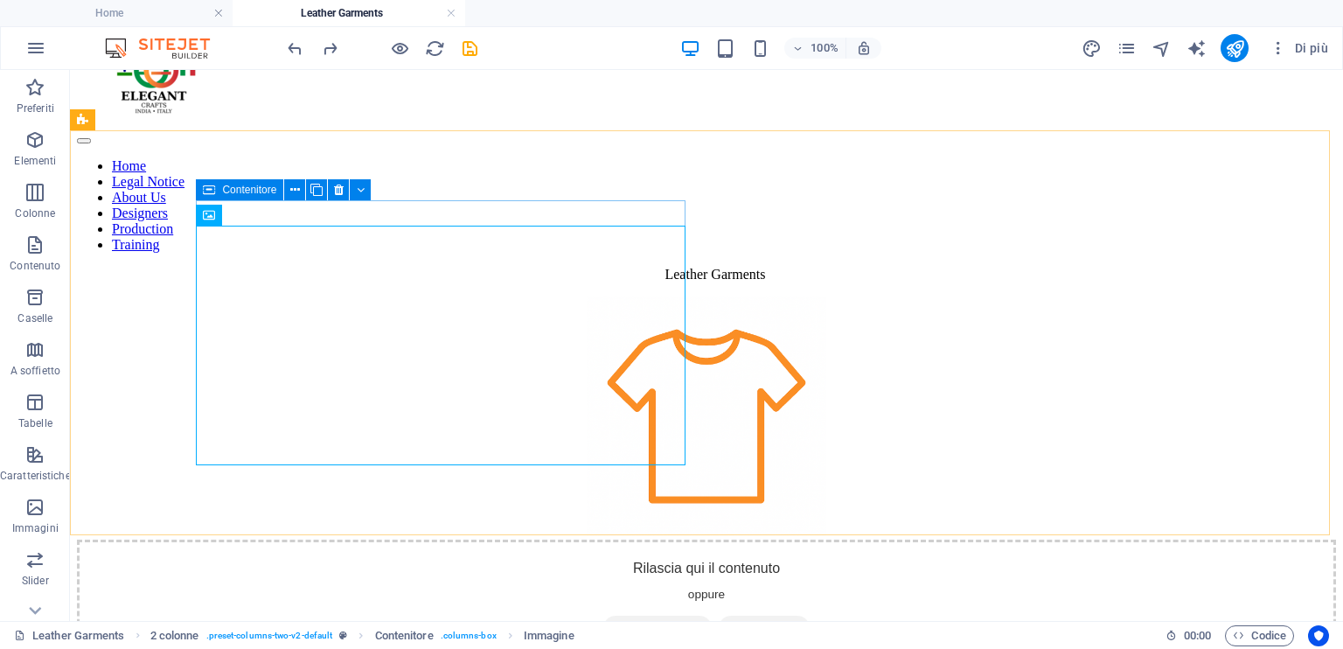
click at [204, 213] on icon at bounding box center [209, 215] width 12 height 21
click at [207, 220] on icon at bounding box center [209, 215] width 12 height 21
click at [238, 195] on span "Contenitore" at bounding box center [249, 190] width 54 height 10
click at [248, 192] on span "Contenitore" at bounding box center [249, 190] width 54 height 10
click at [298, 183] on icon at bounding box center [295, 190] width 10 height 18
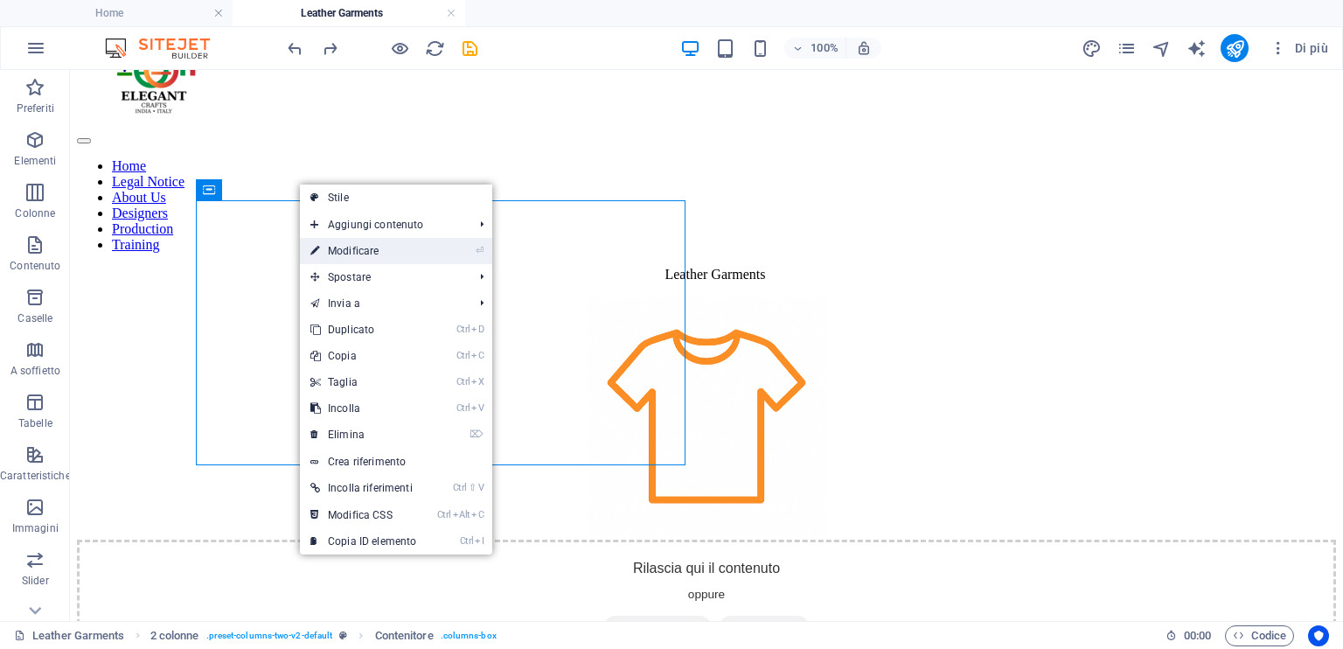
click at [373, 242] on link "⏎ Modificare" at bounding box center [363, 251] width 127 height 26
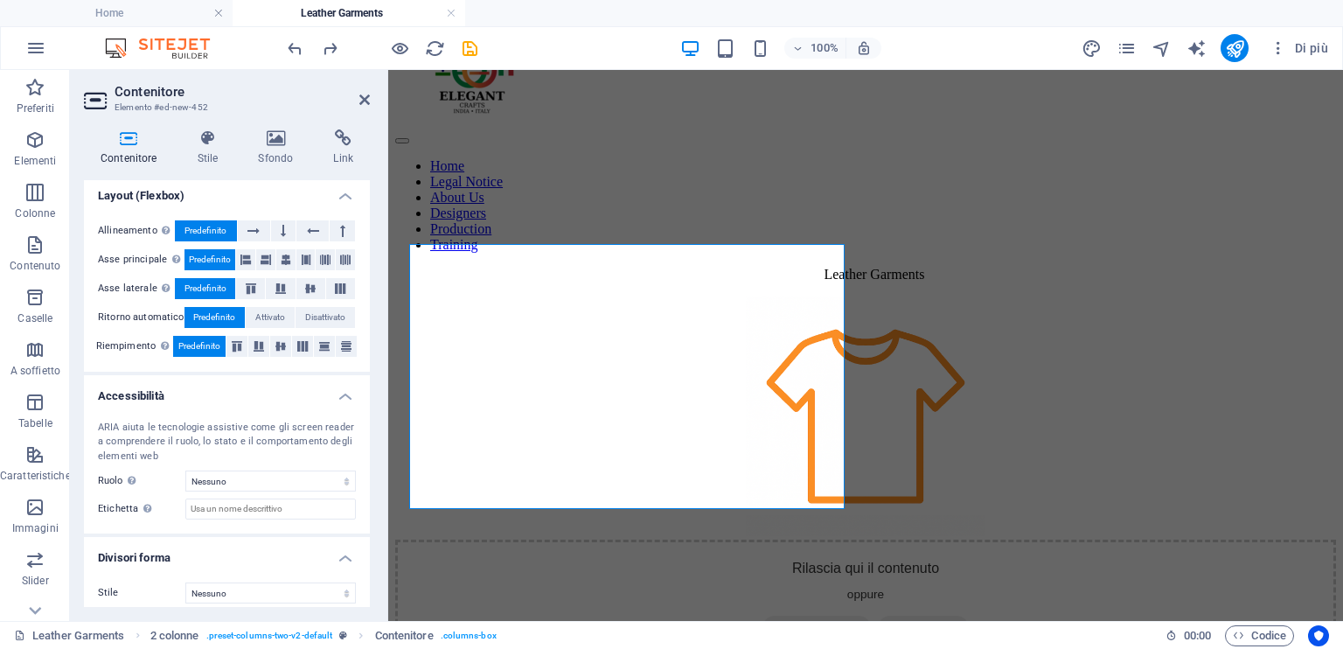
scroll to position [279, 0]
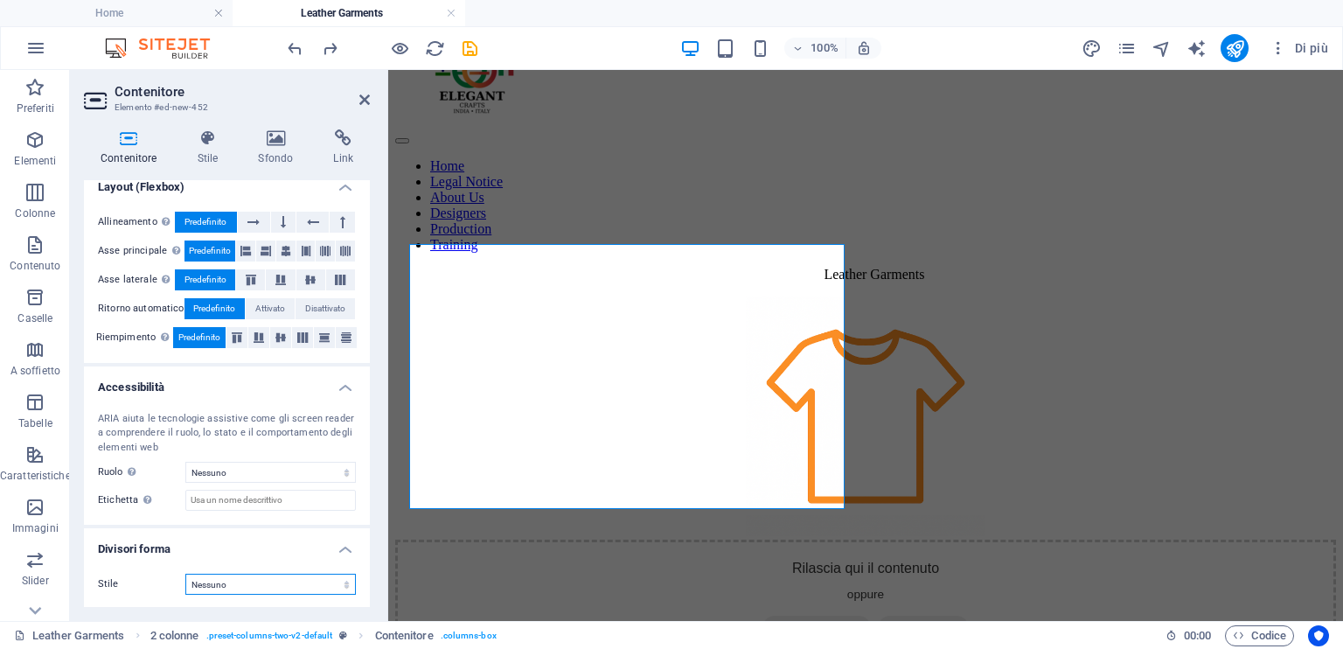
click at [224, 588] on select "Nessuno Triangolo Quadrato Diagonale Poligono 1 Poligono 2 Zigzag Zig zag multi…" at bounding box center [270, 584] width 171 height 21
click at [570, 370] on figure at bounding box center [865, 417] width 941 height 243
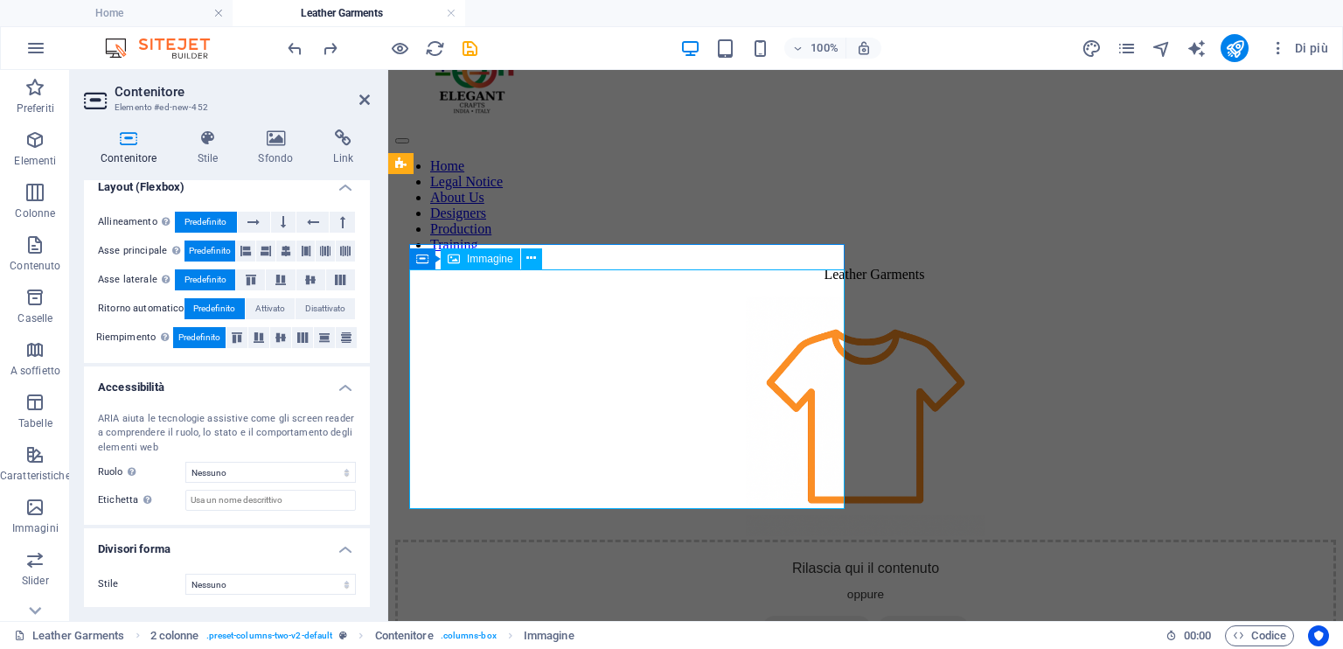
click at [554, 373] on figure at bounding box center [865, 417] width 941 height 243
click at [553, 373] on figure at bounding box center [865, 417] width 941 height 243
select select "px"
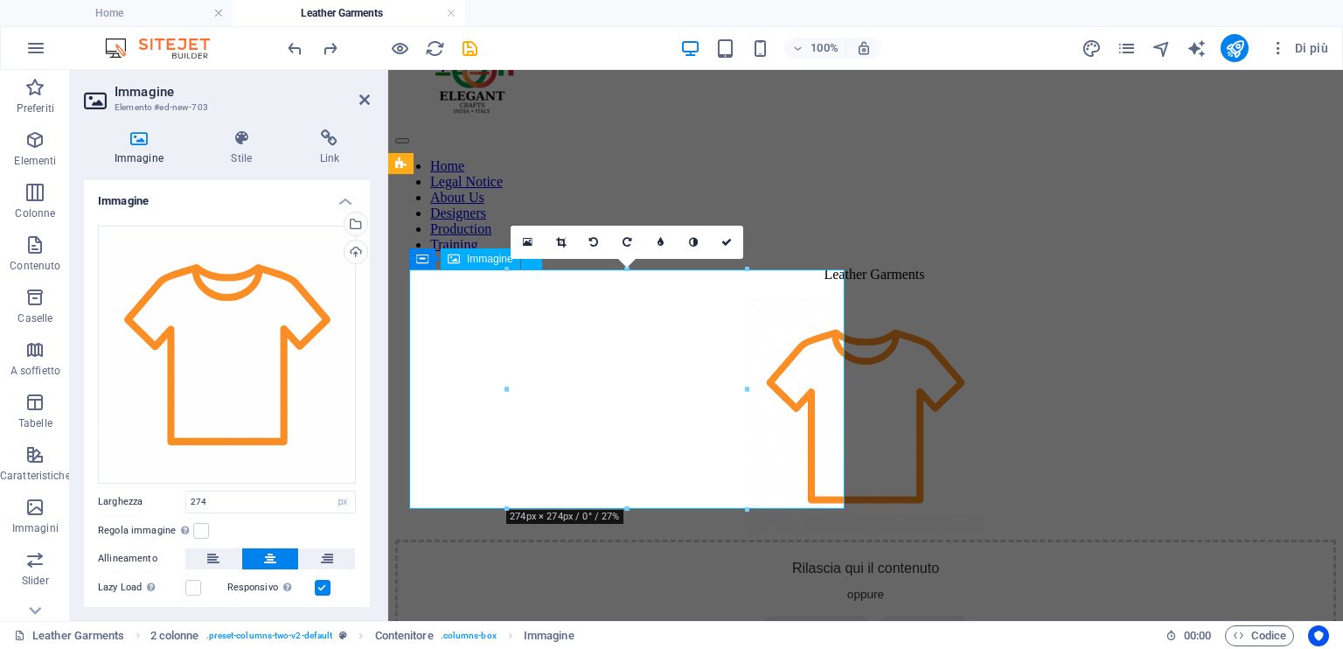
click at [549, 367] on figure at bounding box center [865, 417] width 941 height 243
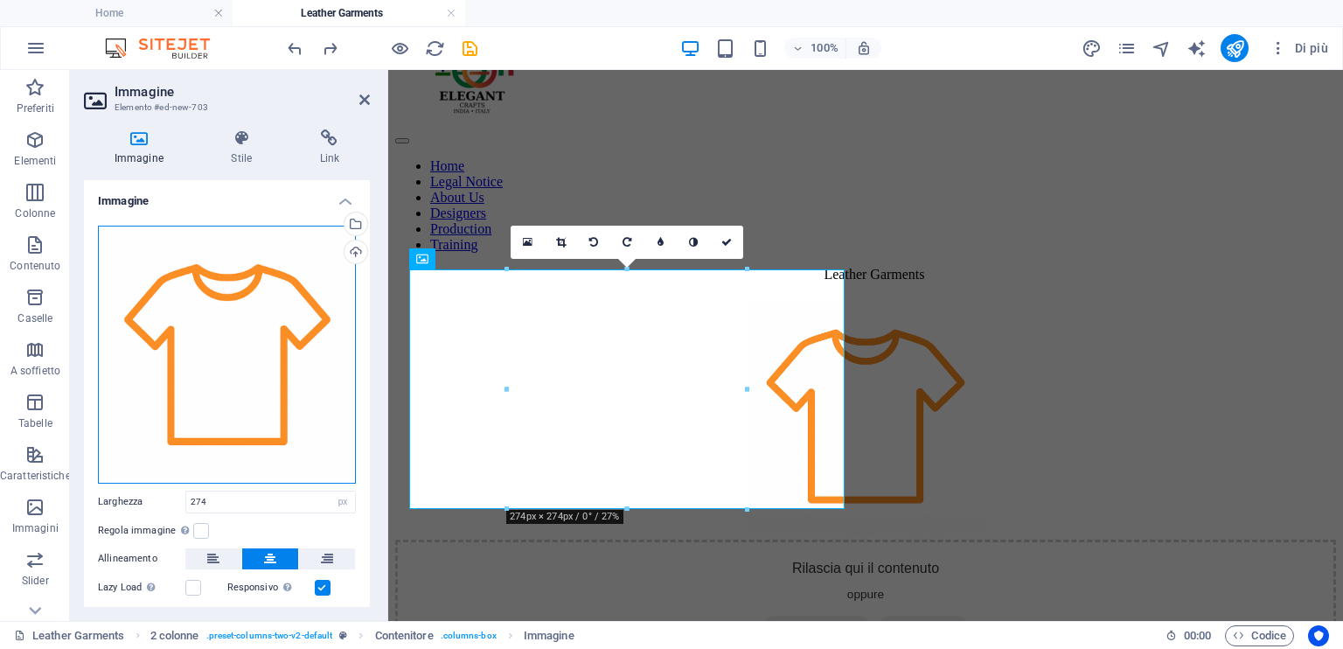
click at [267, 355] on div "Trascina qui i file, fai clic per sceglierli o selezionali da File o dalle nost…" at bounding box center [227, 355] width 258 height 258
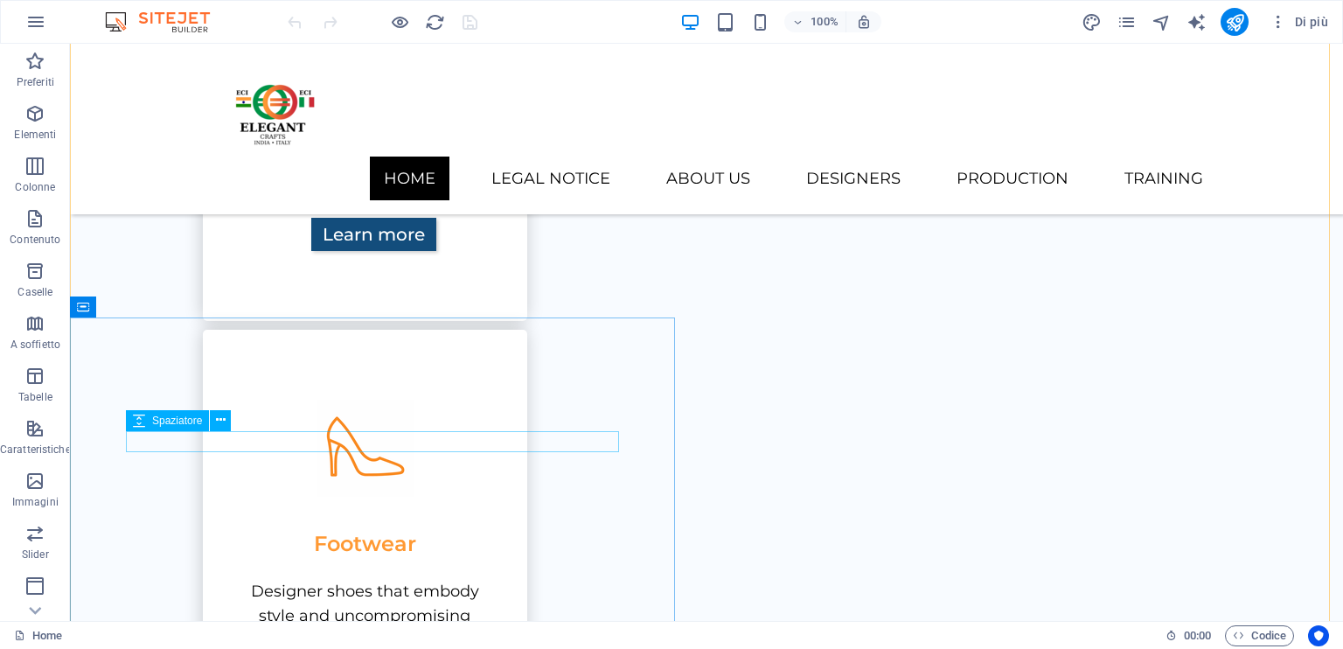
scroll to position [1460, 0]
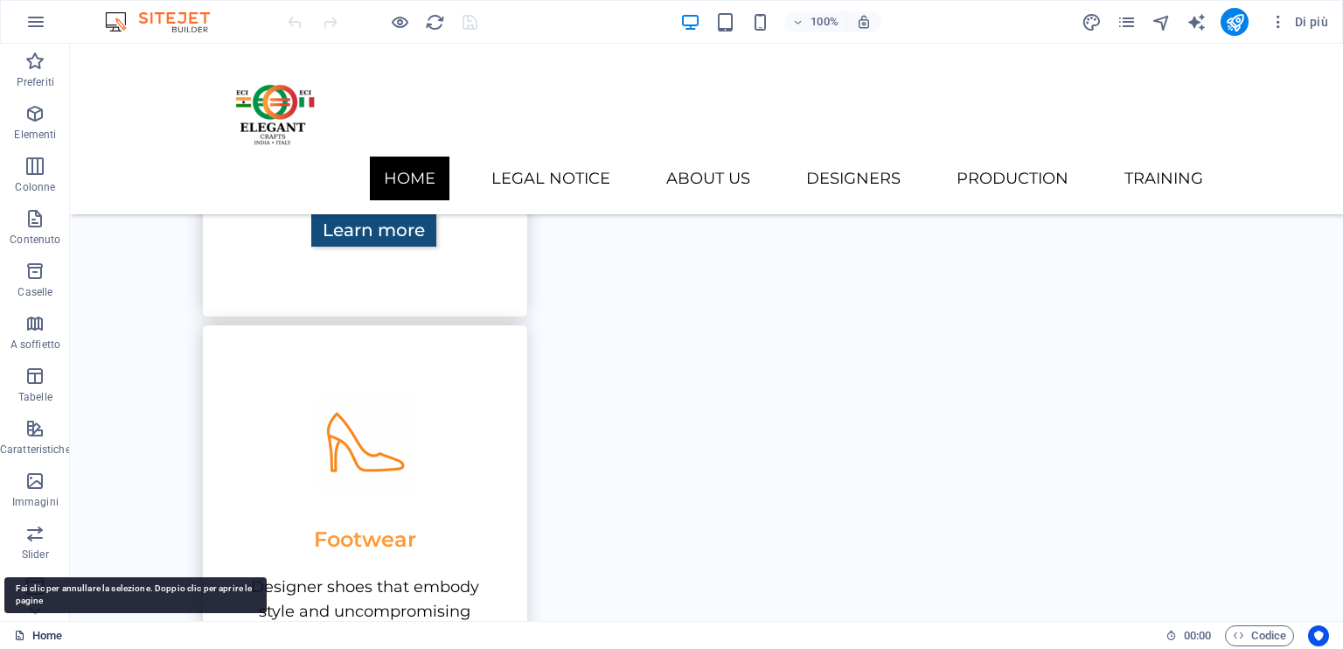
click at [17, 633] on icon at bounding box center [19, 635] width 11 height 11
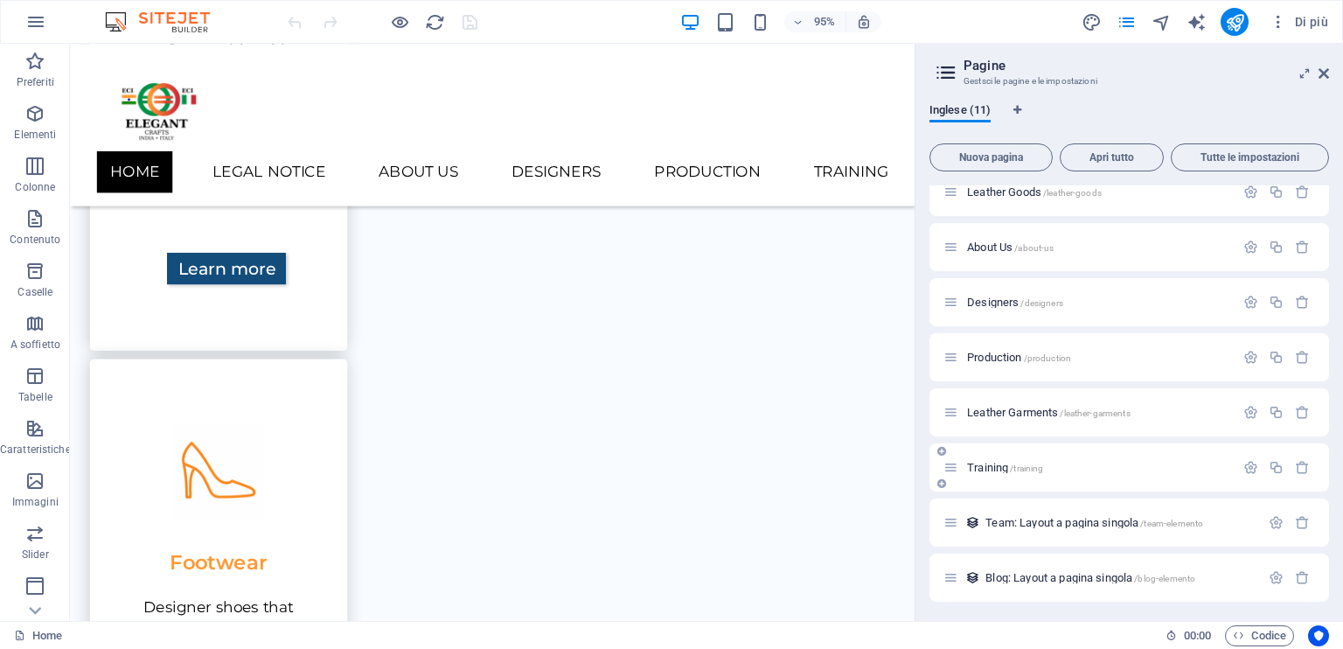
scroll to position [184, 0]
click at [1021, 410] on span "Leather Garments /leather-garments" at bounding box center [1049, 411] width 164 height 13
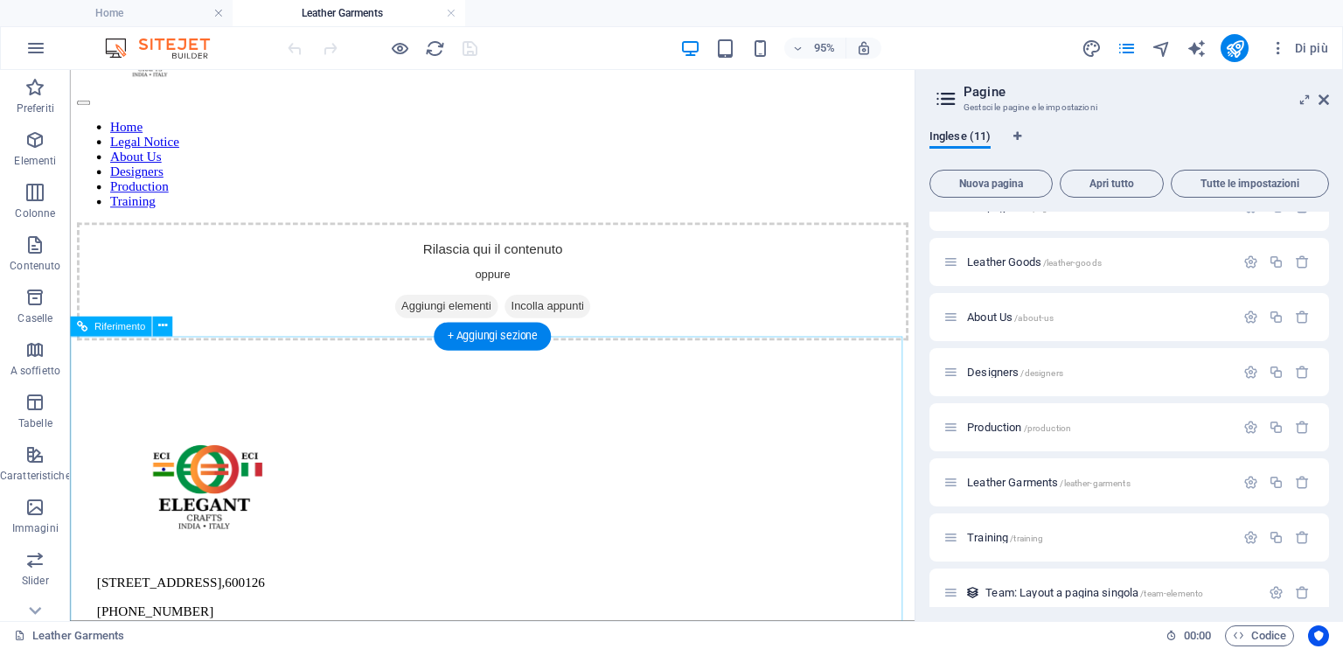
scroll to position [0, 0]
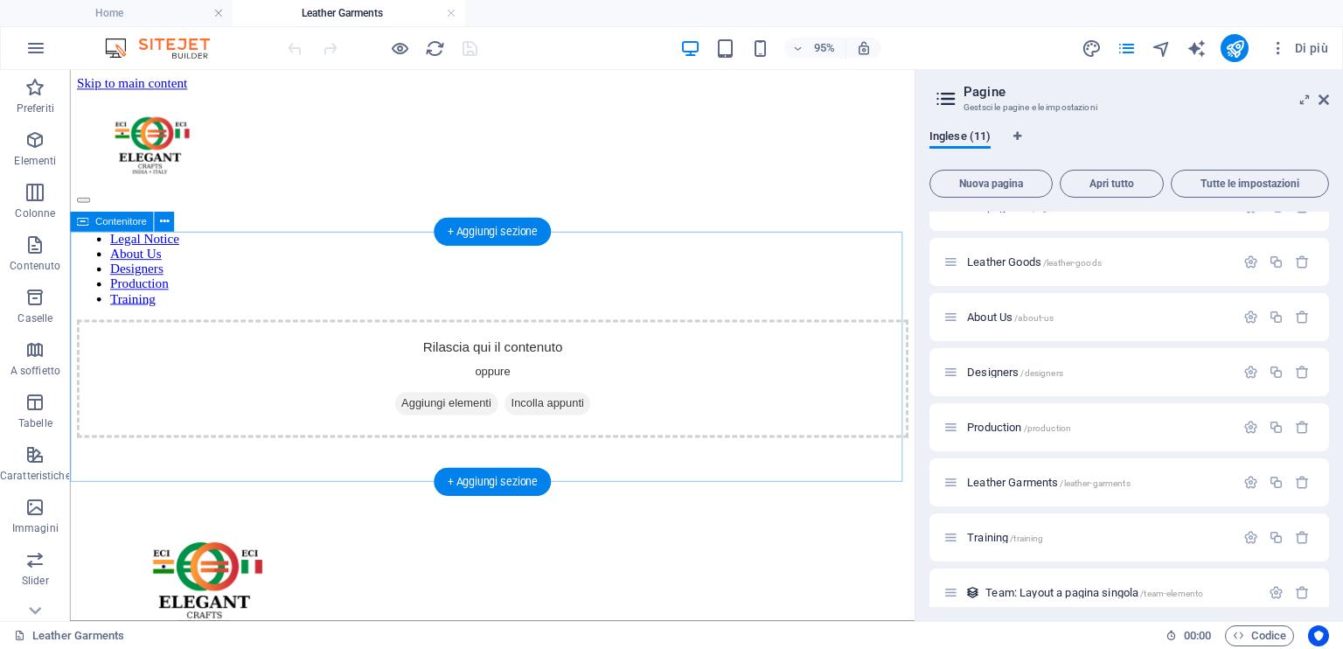
click at [480, 409] on span "Aggiungi elementi" at bounding box center [466, 421] width 108 height 24
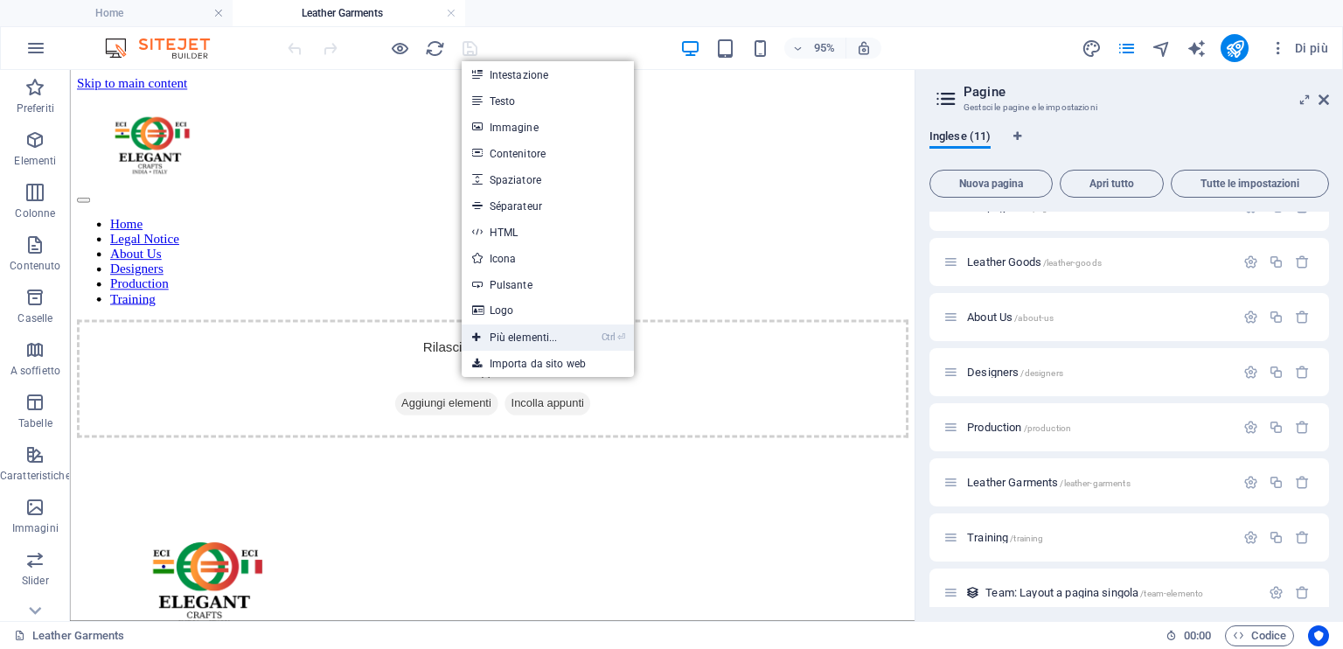
drag, startPoint x: 190, startPoint y: 448, endPoint x: 539, endPoint y: 333, distance: 367.3
click at [539, 333] on link "Ctrl ⏎ Più elementi..." at bounding box center [515, 337] width 107 height 26
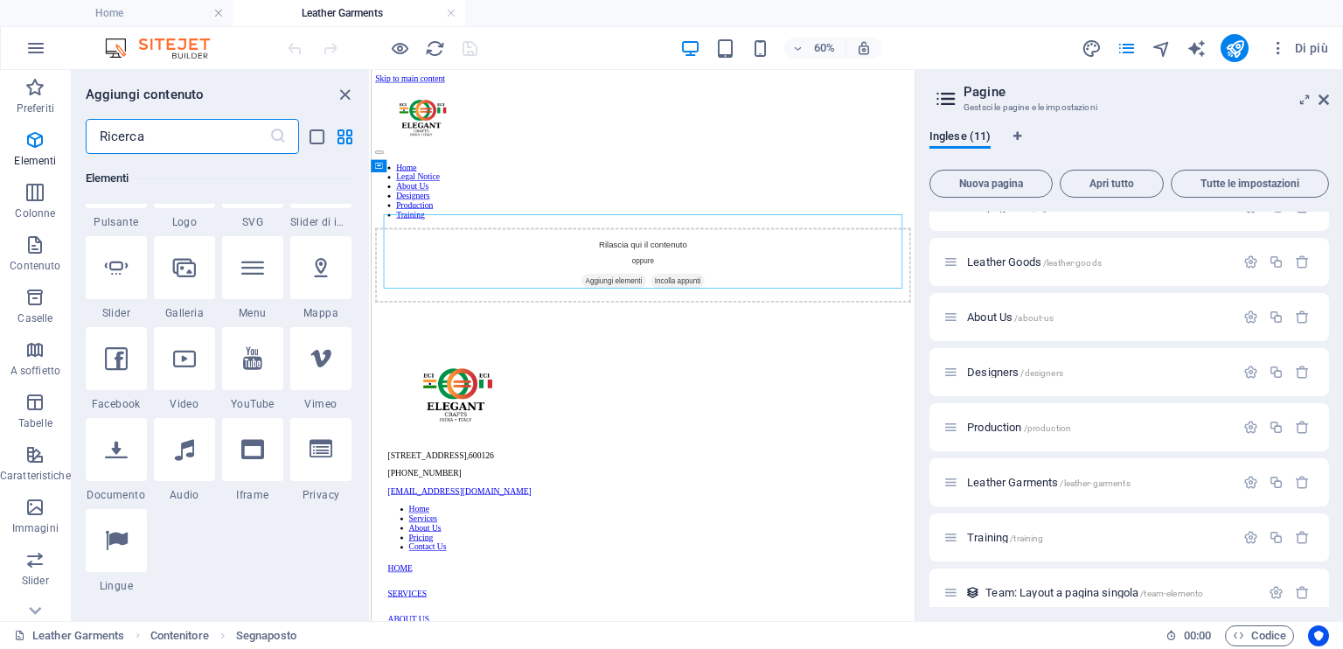
scroll to position [710, 0]
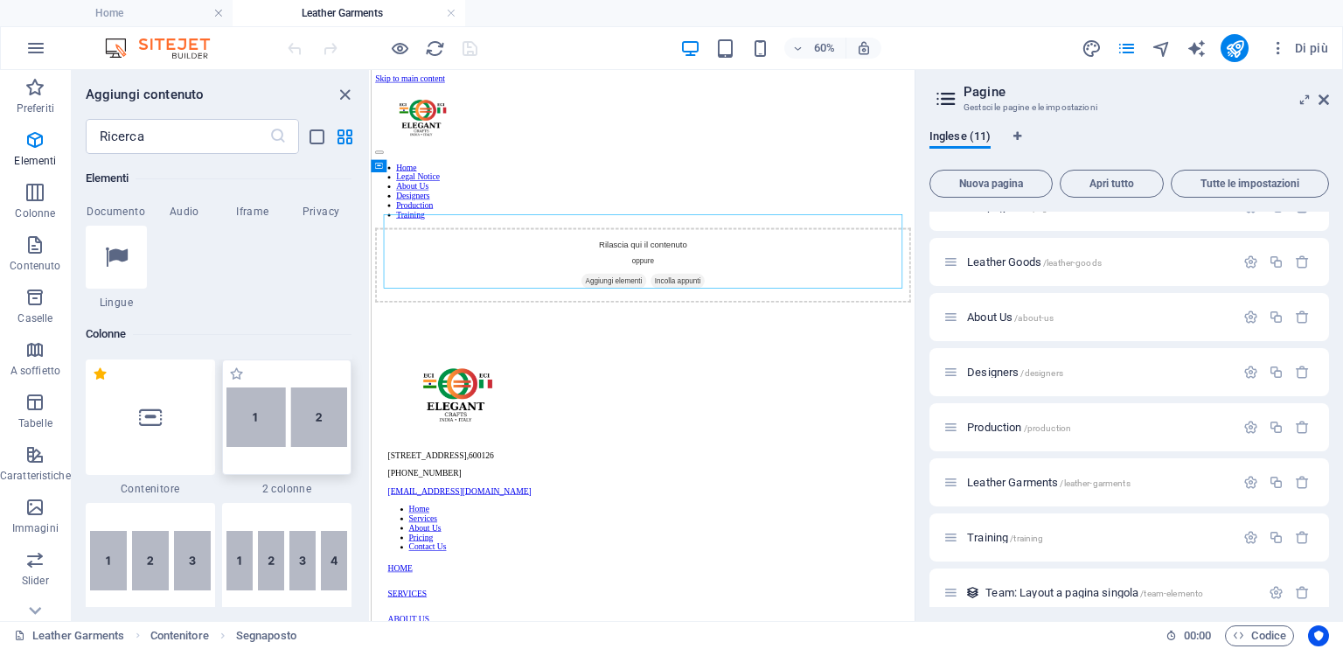
click at [280, 426] on img at bounding box center [287, 416] width 121 height 59
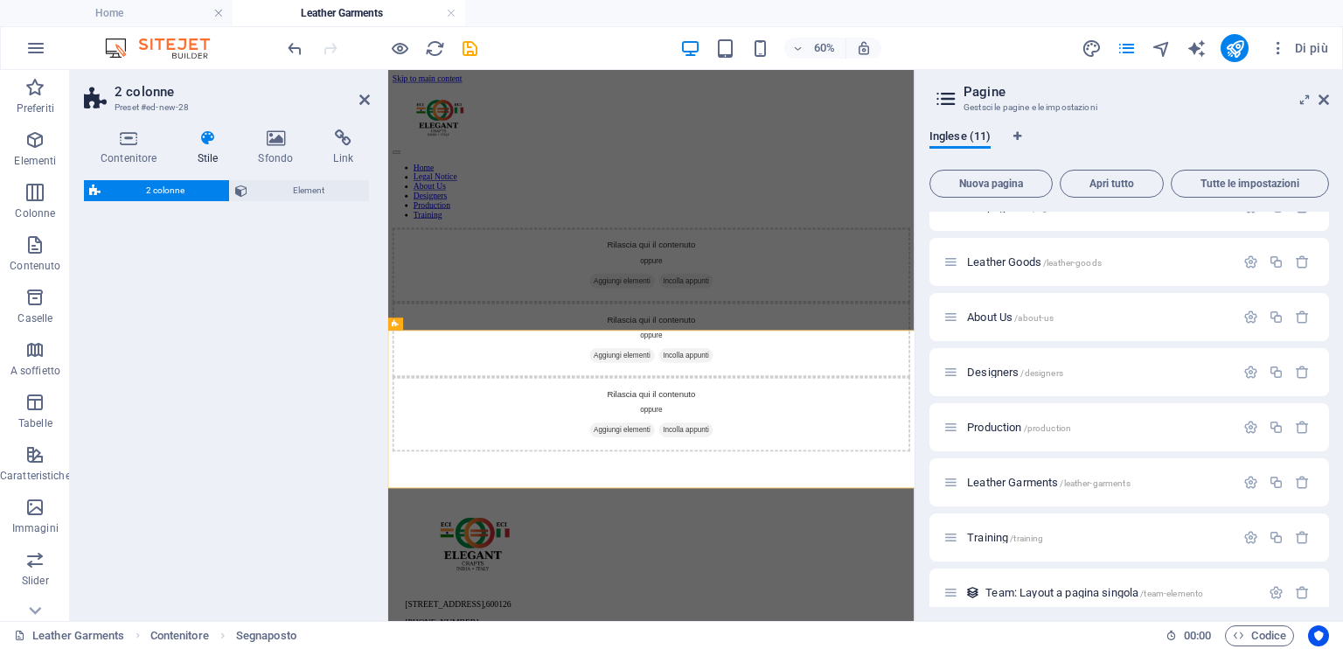
select select "rem"
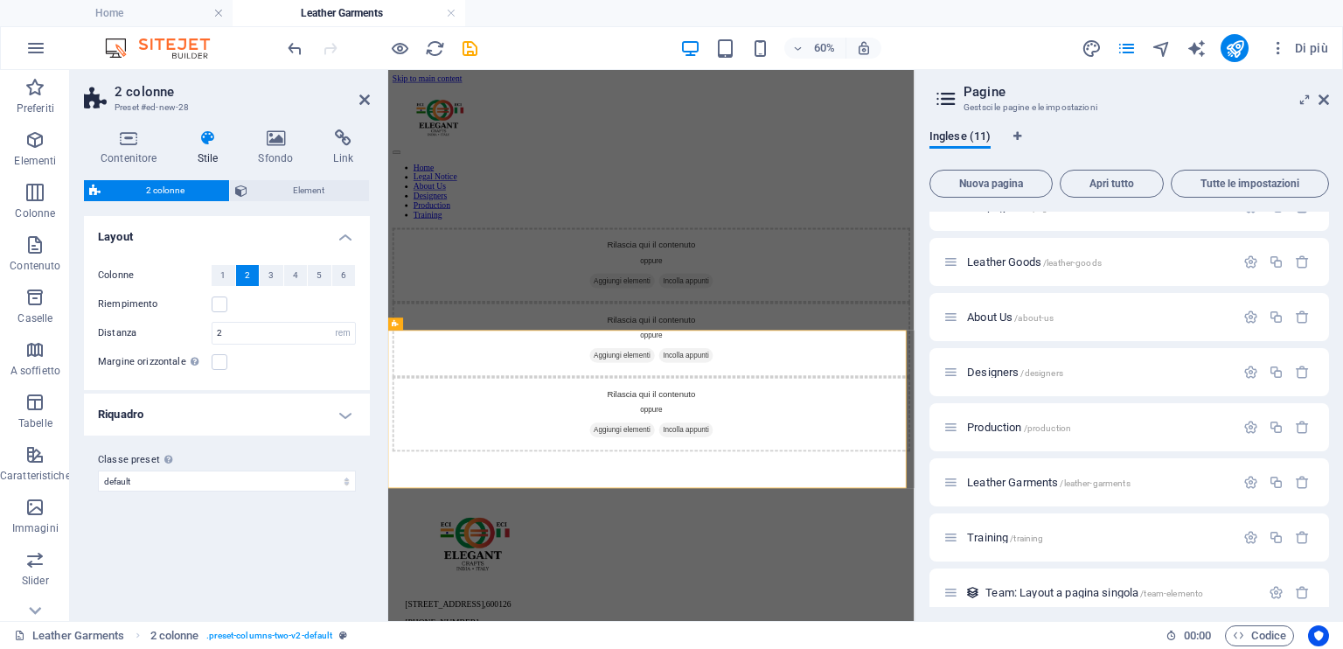
click at [285, 561] on div "Varianti Predefinito Layout Colonne 1 2 3 4 5 6 Riempimento Distanza 2 px rem %…" at bounding box center [227, 411] width 286 height 391
drag, startPoint x: 781, startPoint y: 607, endPoint x: 972, endPoint y: 408, distance: 275.2
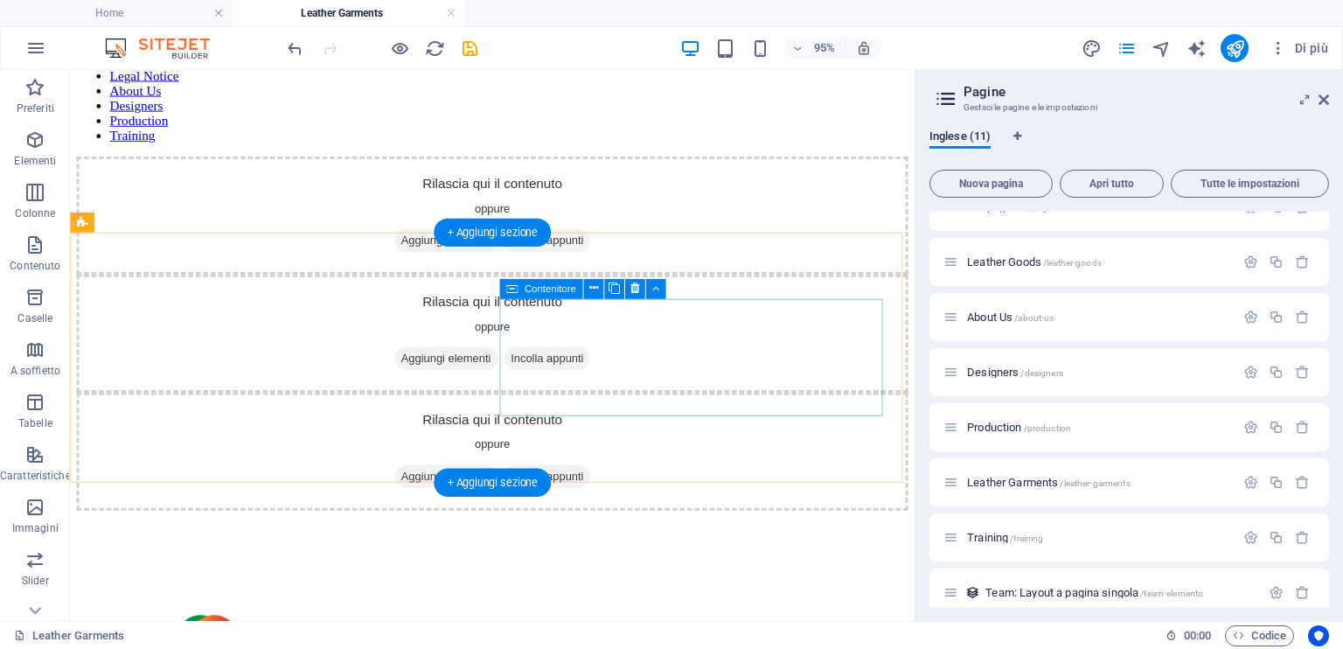
scroll to position [87, 0]
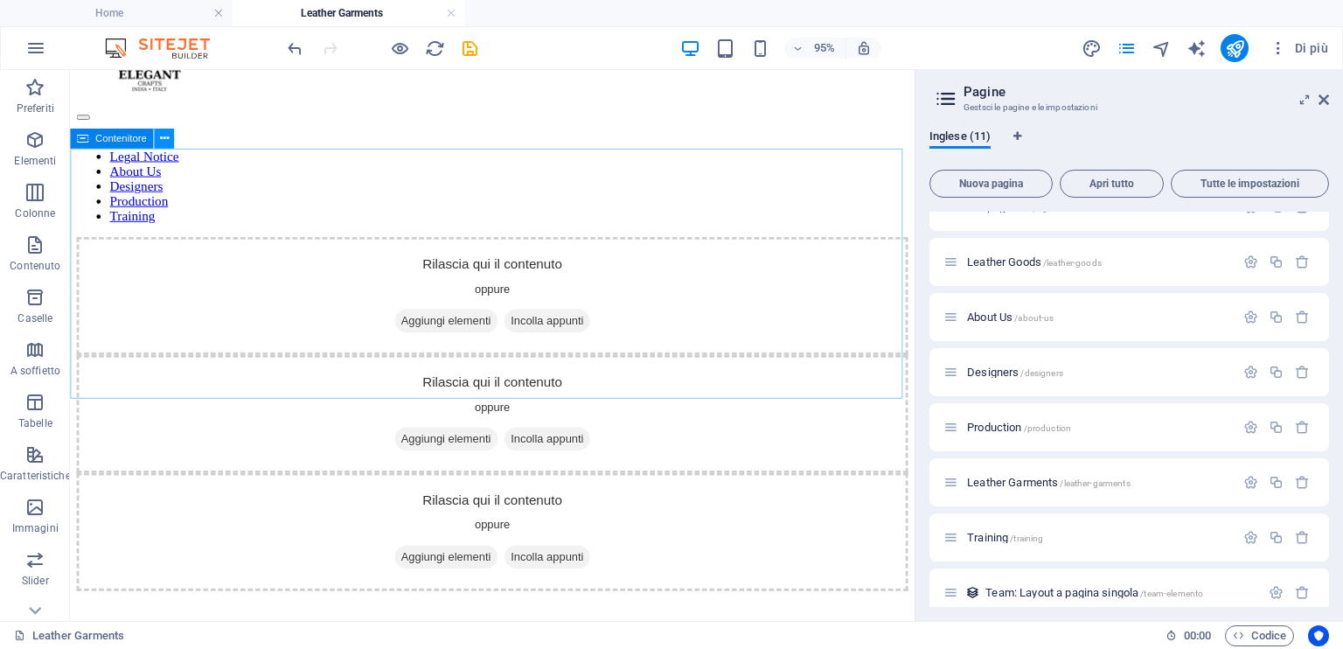
click at [168, 136] on icon at bounding box center [163, 138] width 9 height 17
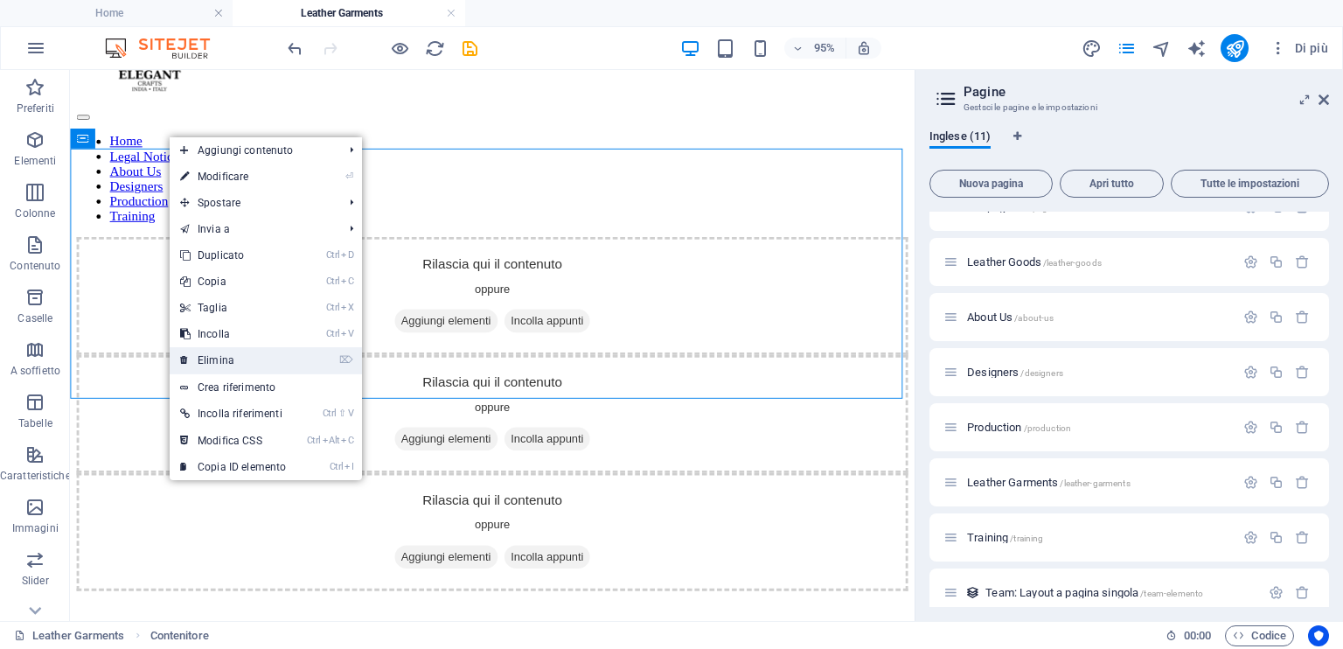
click at [241, 361] on link "⌦ Elimina" at bounding box center [233, 360] width 127 height 26
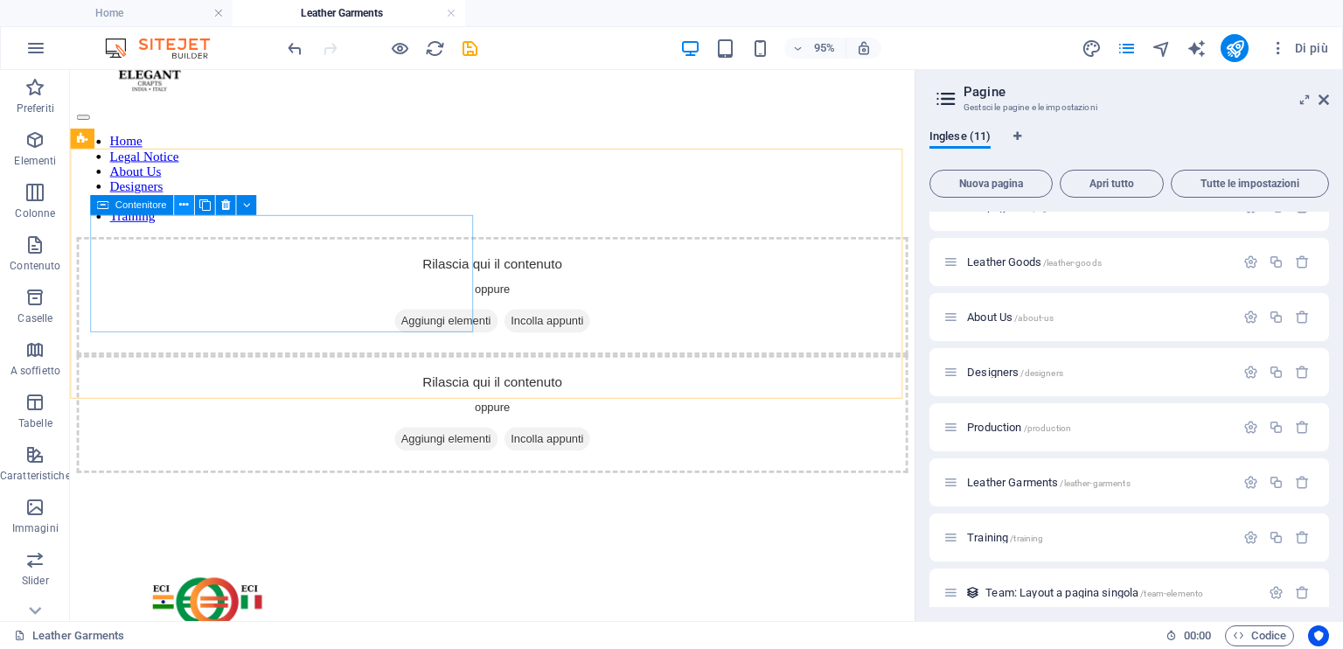
click at [182, 203] on icon at bounding box center [183, 205] width 9 height 17
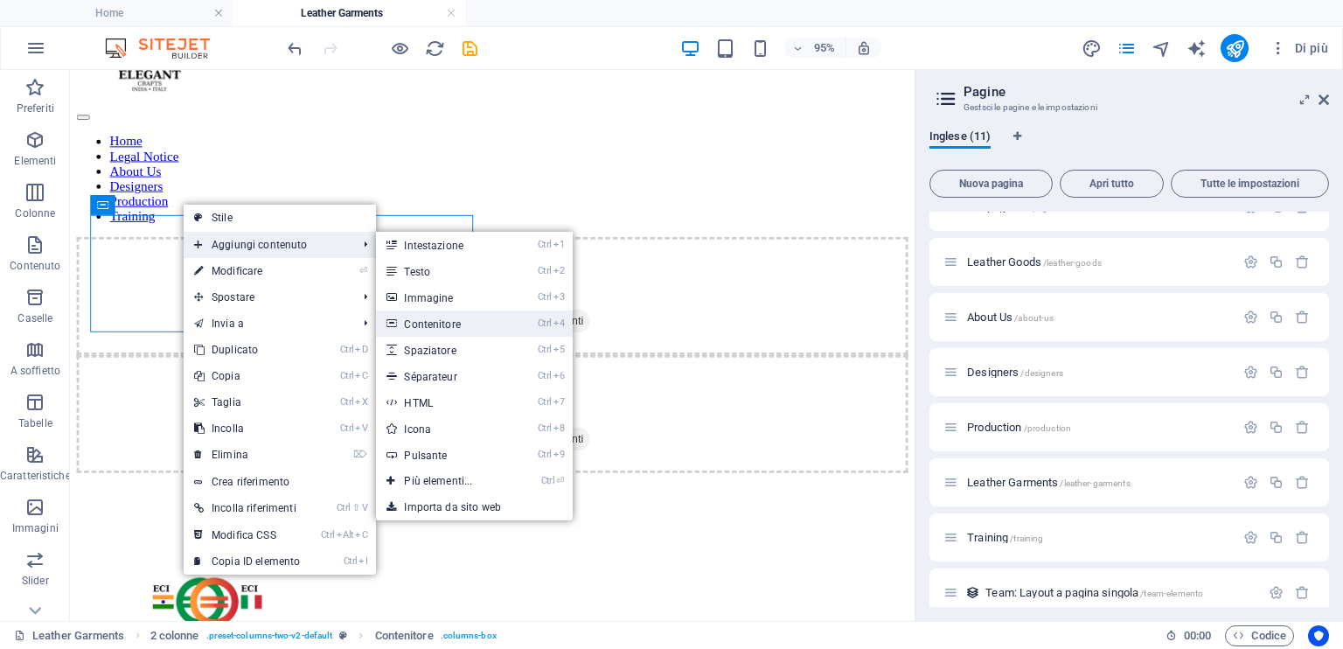
click at [464, 319] on link "Ctrl 4 Contenitore" at bounding box center [441, 323] width 131 height 26
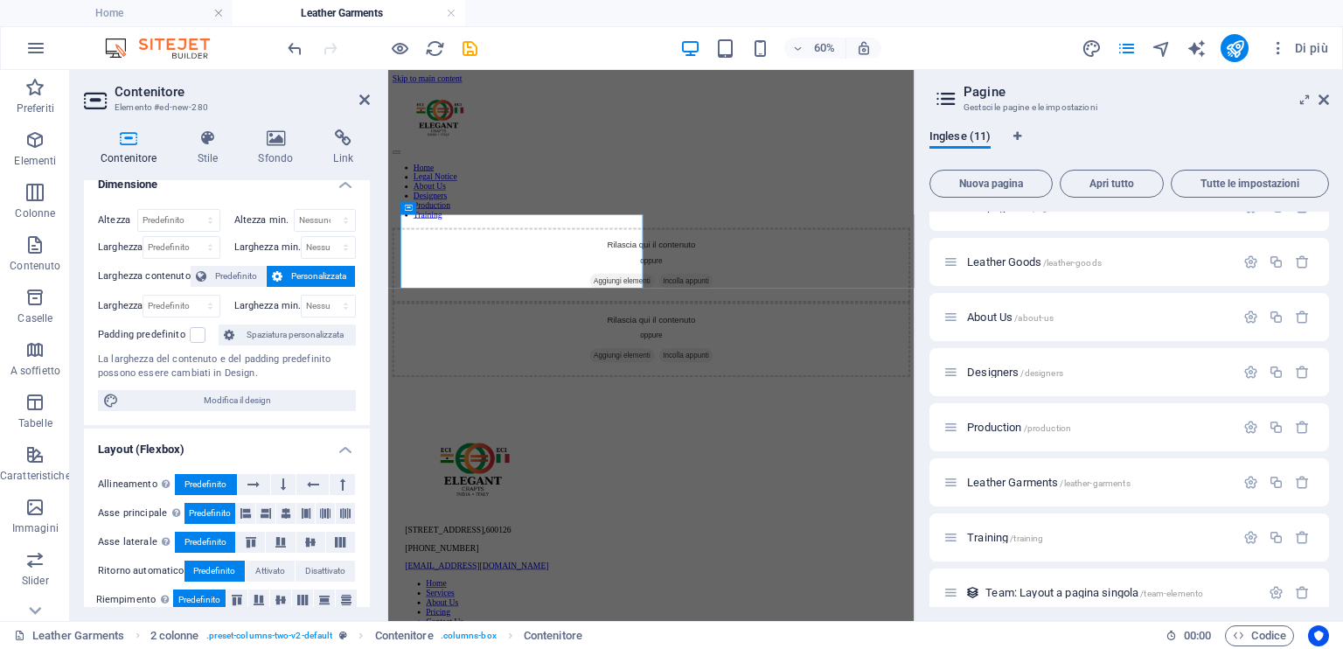
scroll to position [0, 0]
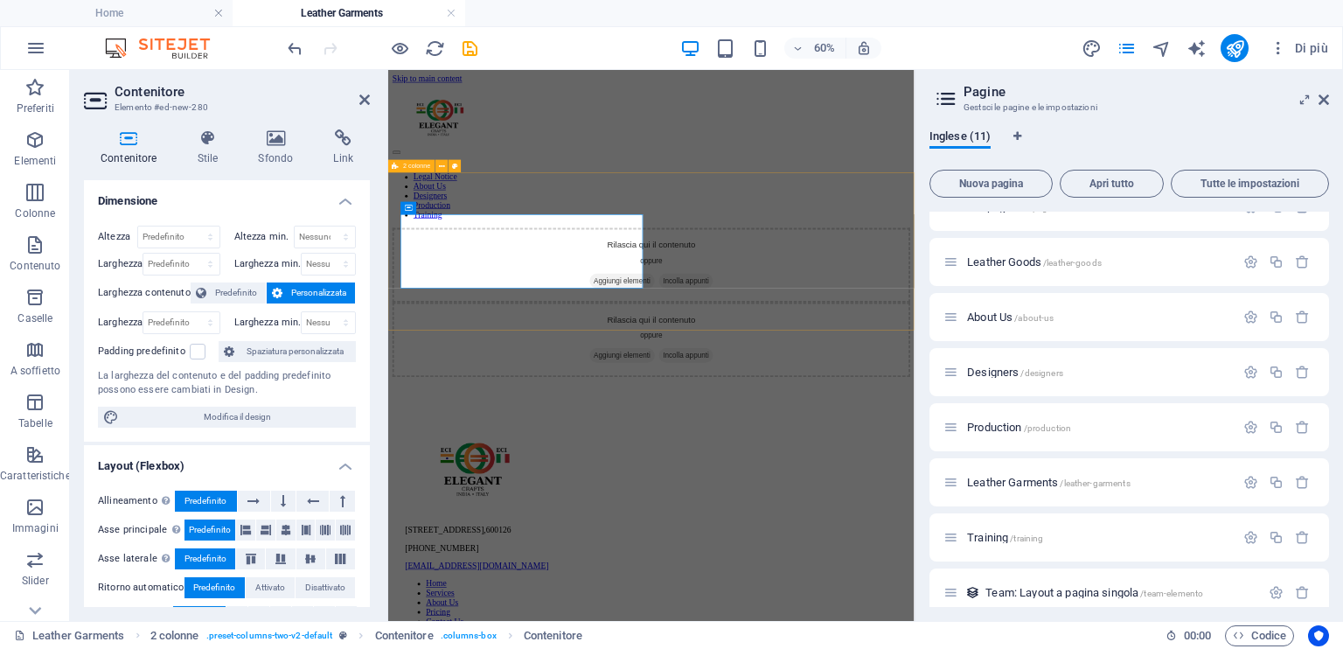
click at [811, 467] on div "Rilascia qui il contenuto oppure Aggiungi elementi Incolla appunti Rilascia qui…" at bounding box center [826, 457] width 863 height 248
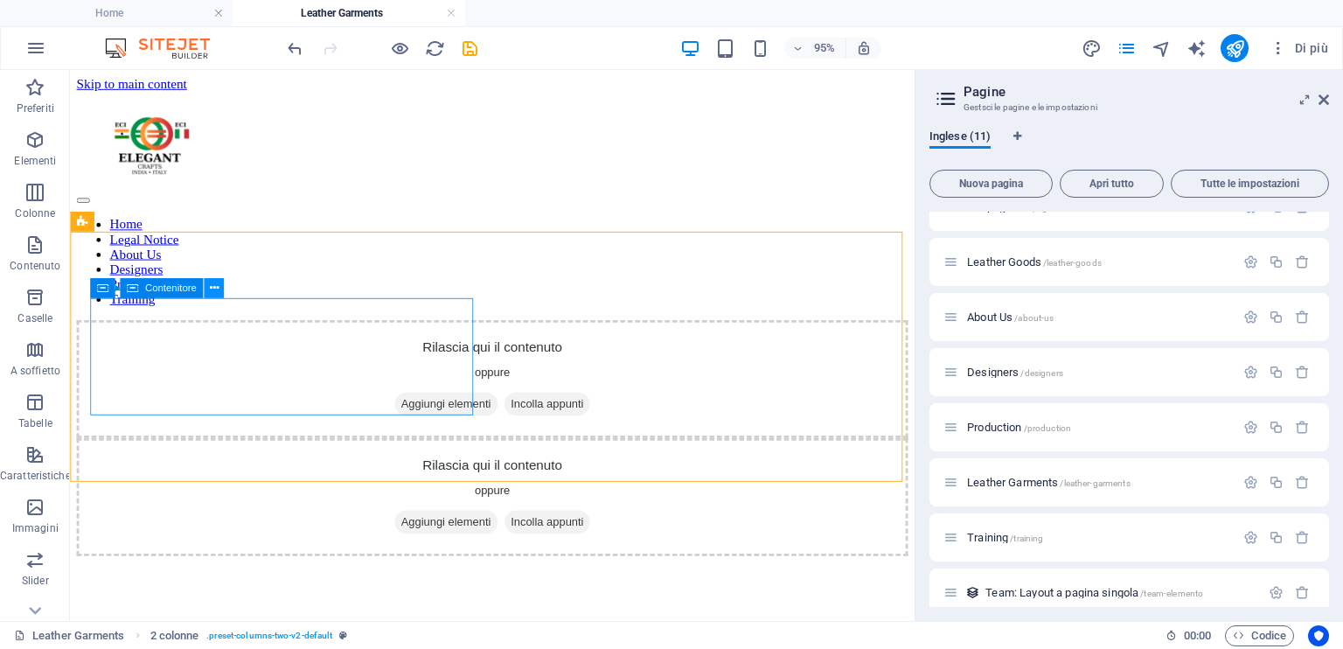
click at [209, 286] on icon at bounding box center [213, 288] width 9 height 17
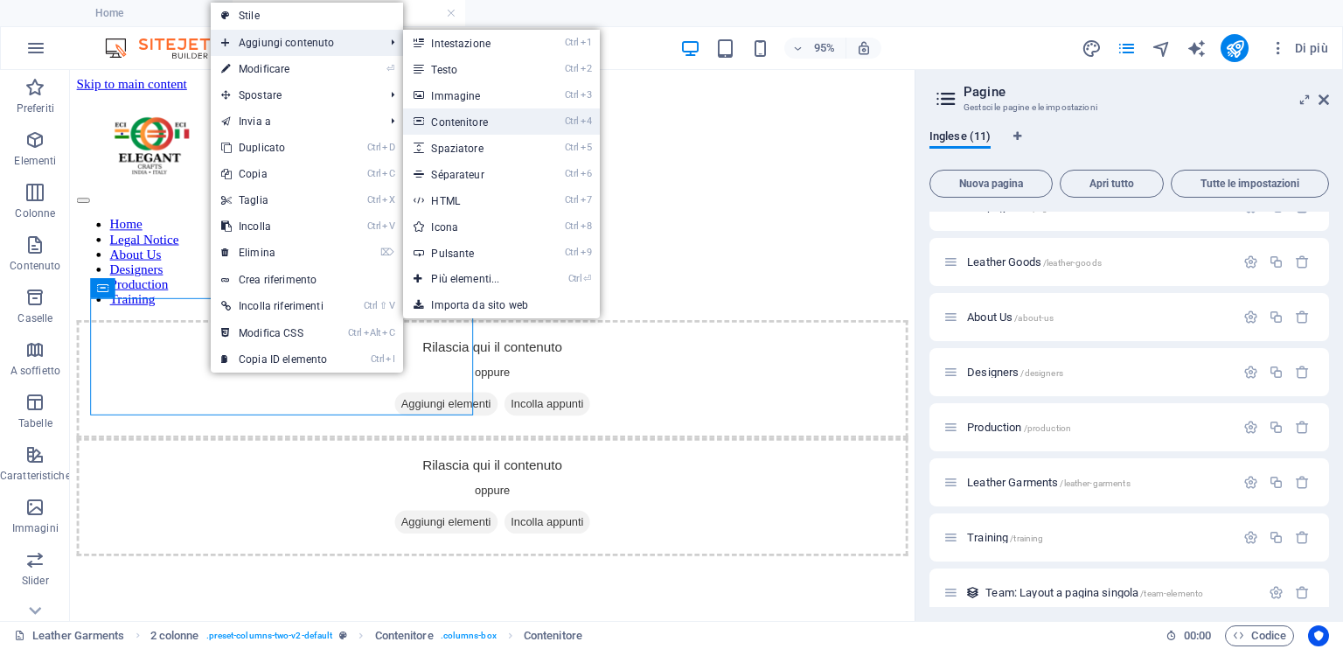
click at [483, 121] on link "Ctrl 4 Contenitore" at bounding box center [468, 121] width 131 height 26
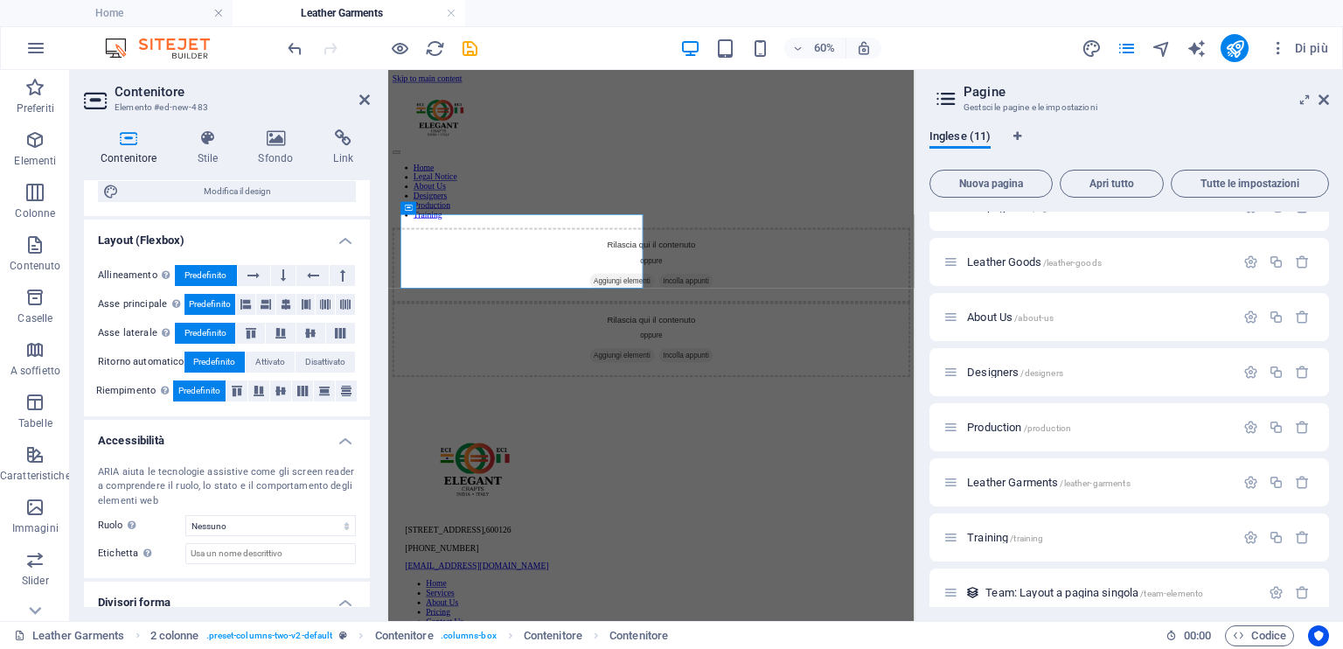
scroll to position [279, 0]
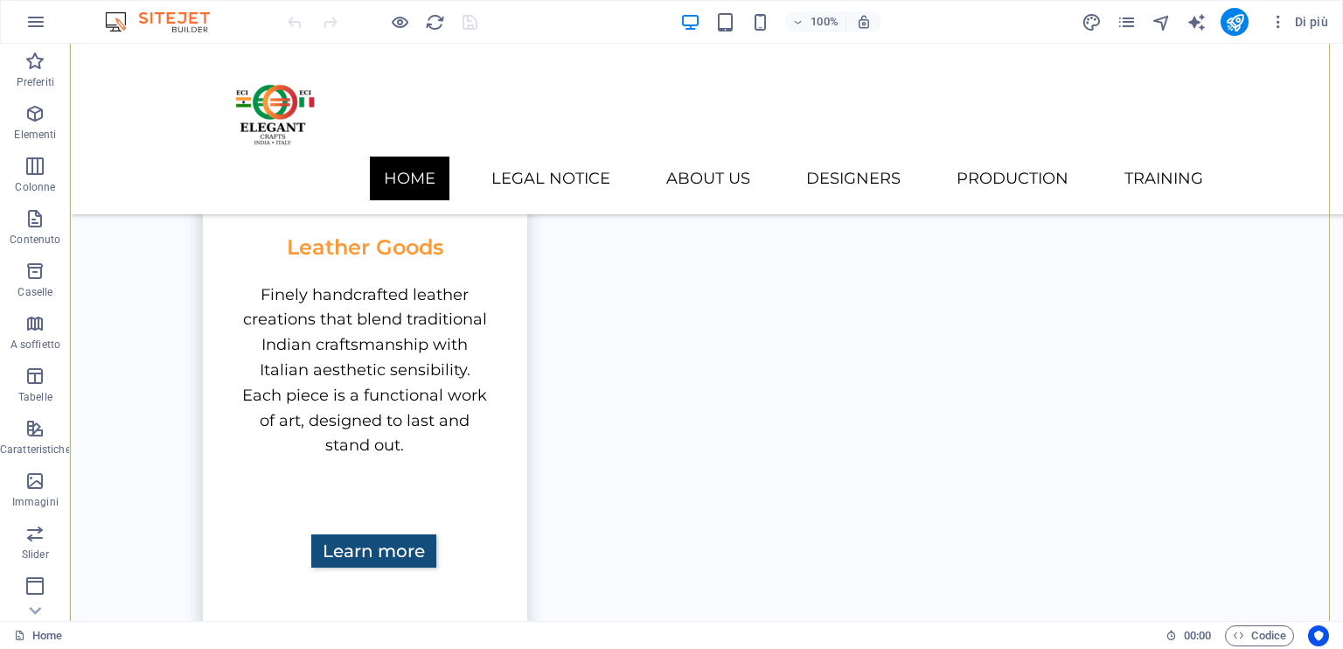
scroll to position [1197, 0]
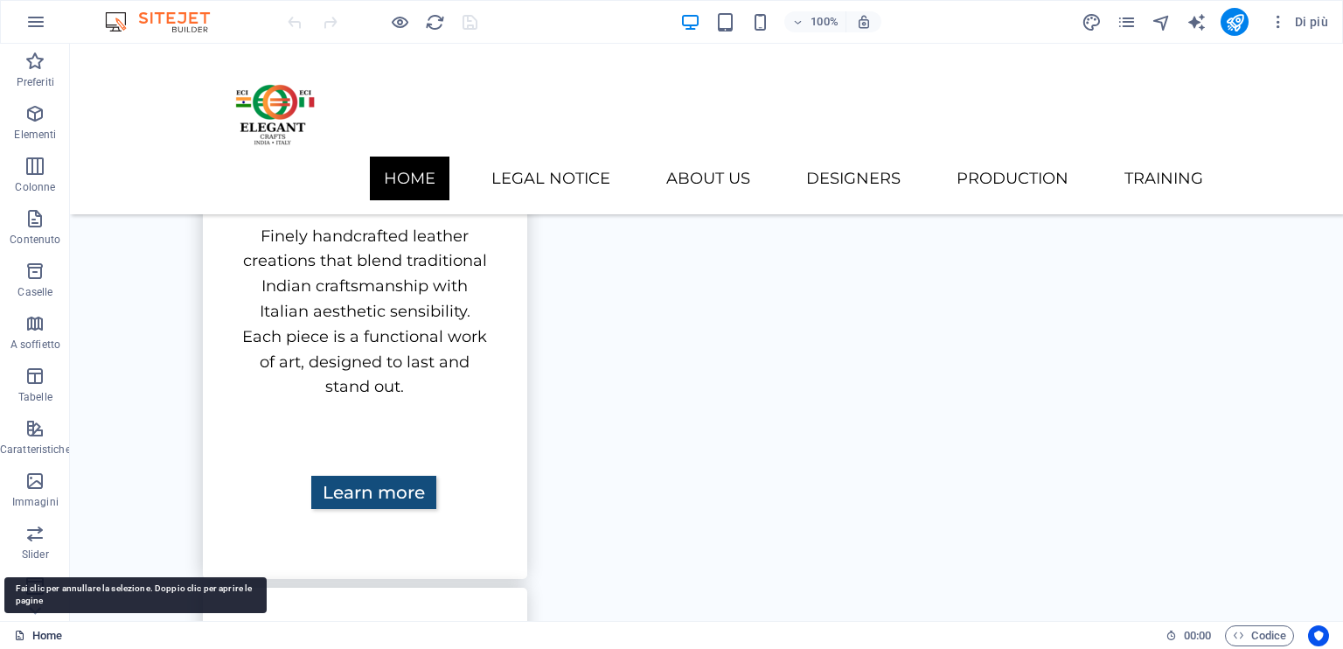
click at [17, 635] on icon at bounding box center [19, 635] width 11 height 11
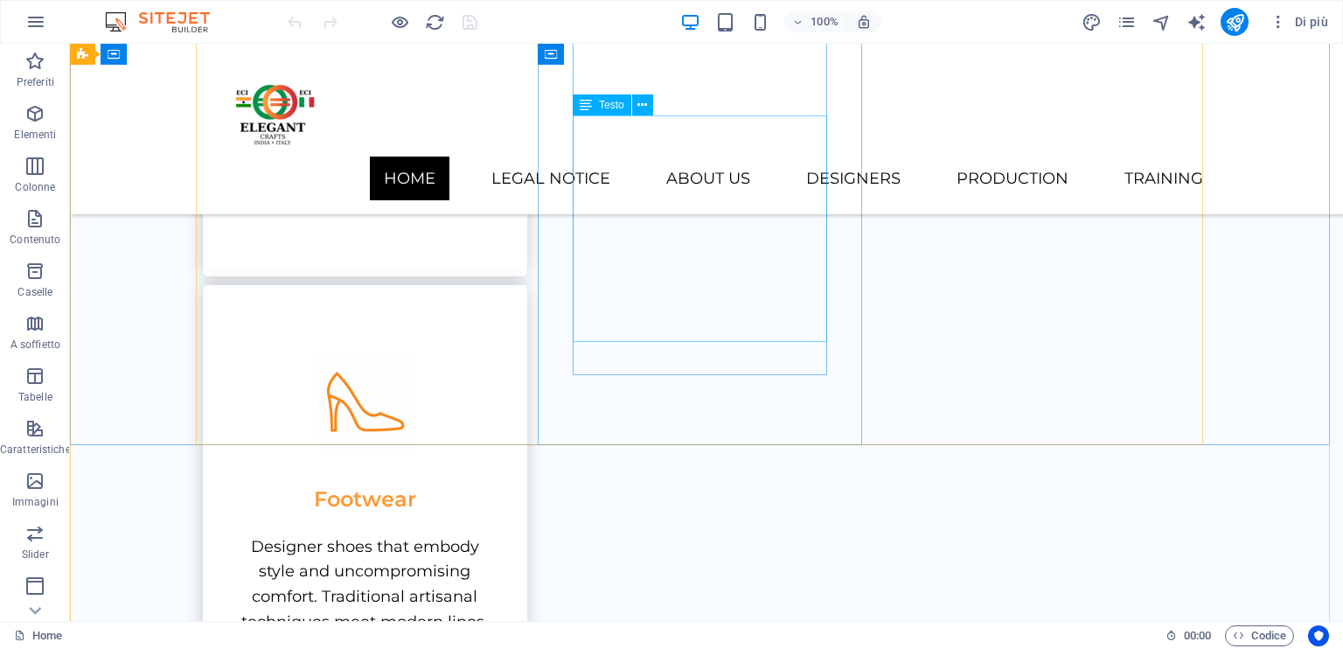
scroll to position [1547, 0]
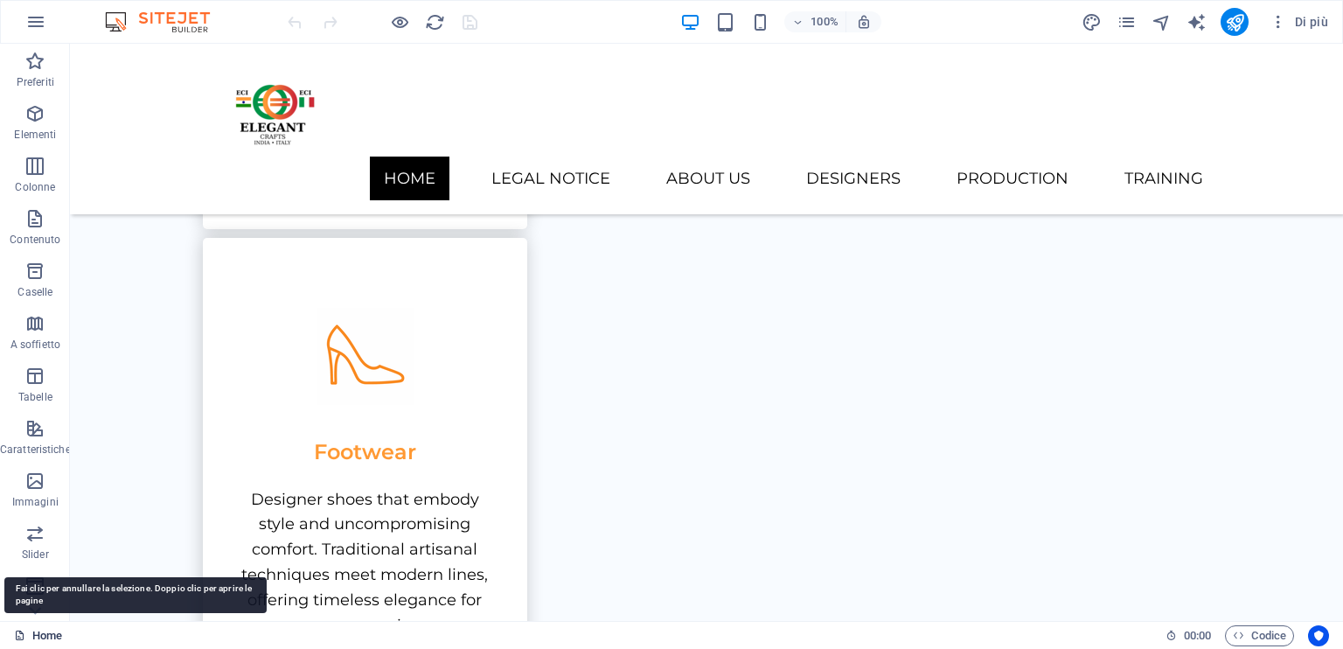
click at [21, 632] on icon at bounding box center [19, 635] width 11 height 11
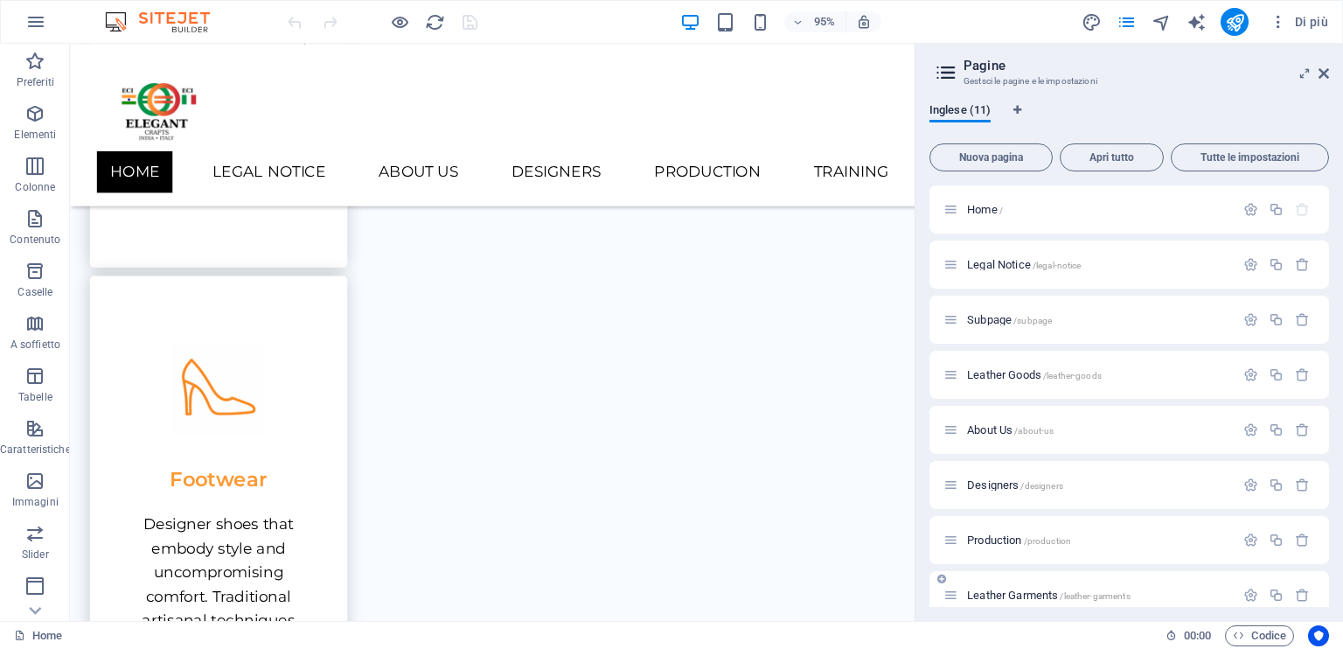
click at [987, 586] on div "Leather Garments /leather-garments" at bounding box center [1089, 595] width 291 height 20
click at [986, 597] on span "Leather Garments /leather-garments" at bounding box center [1049, 595] width 164 height 13
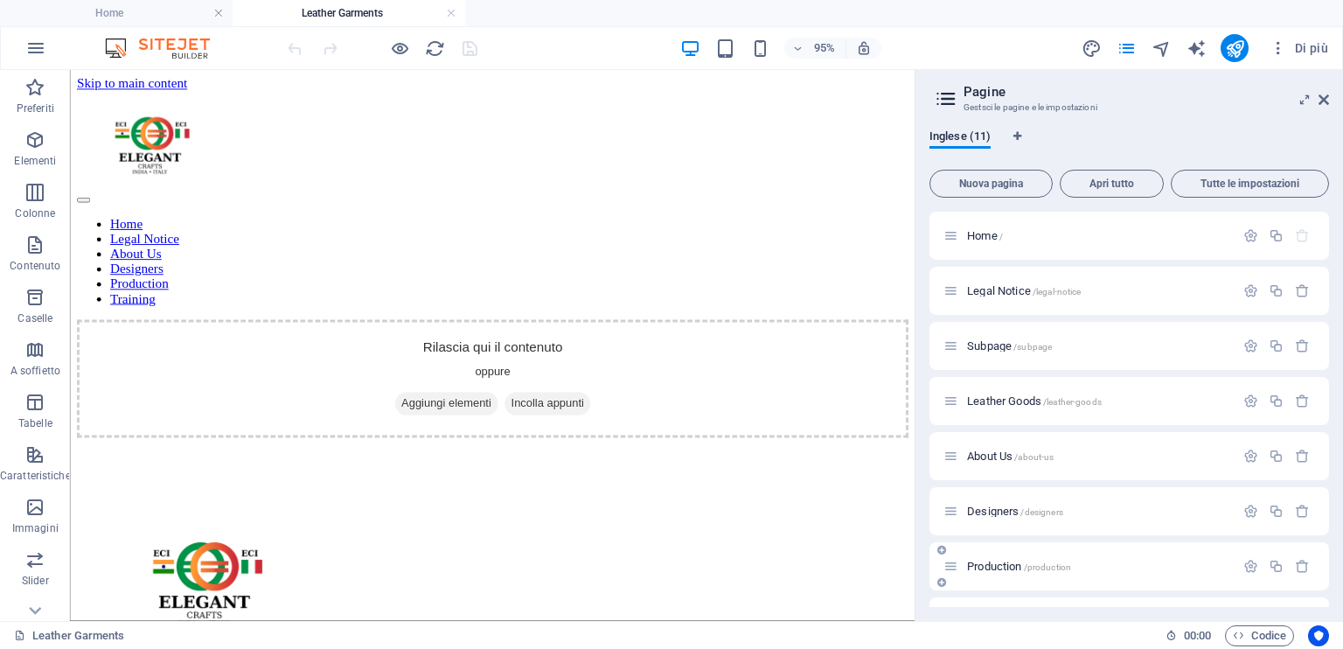
scroll to position [0, 0]
click at [27, 139] on icon "button" at bounding box center [34, 139] width 21 height 21
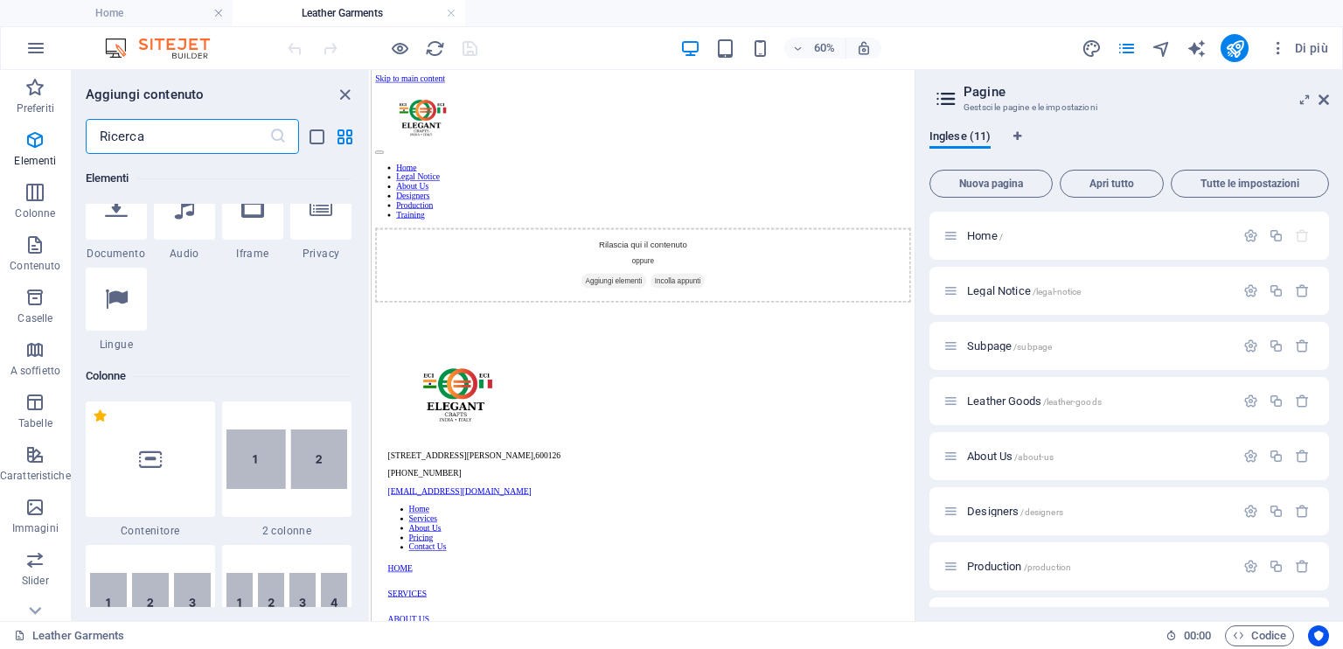
scroll to position [710, 0]
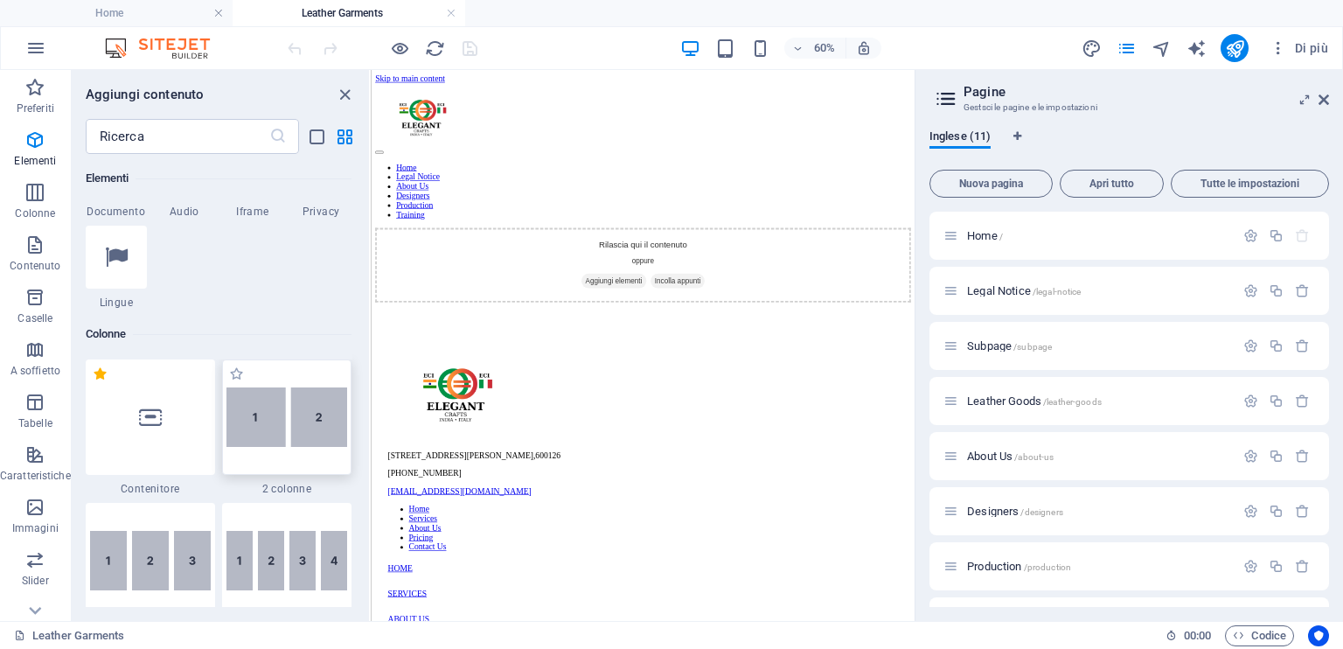
click at [313, 417] on img at bounding box center [287, 416] width 121 height 59
click at [285, 399] on img at bounding box center [287, 416] width 121 height 59
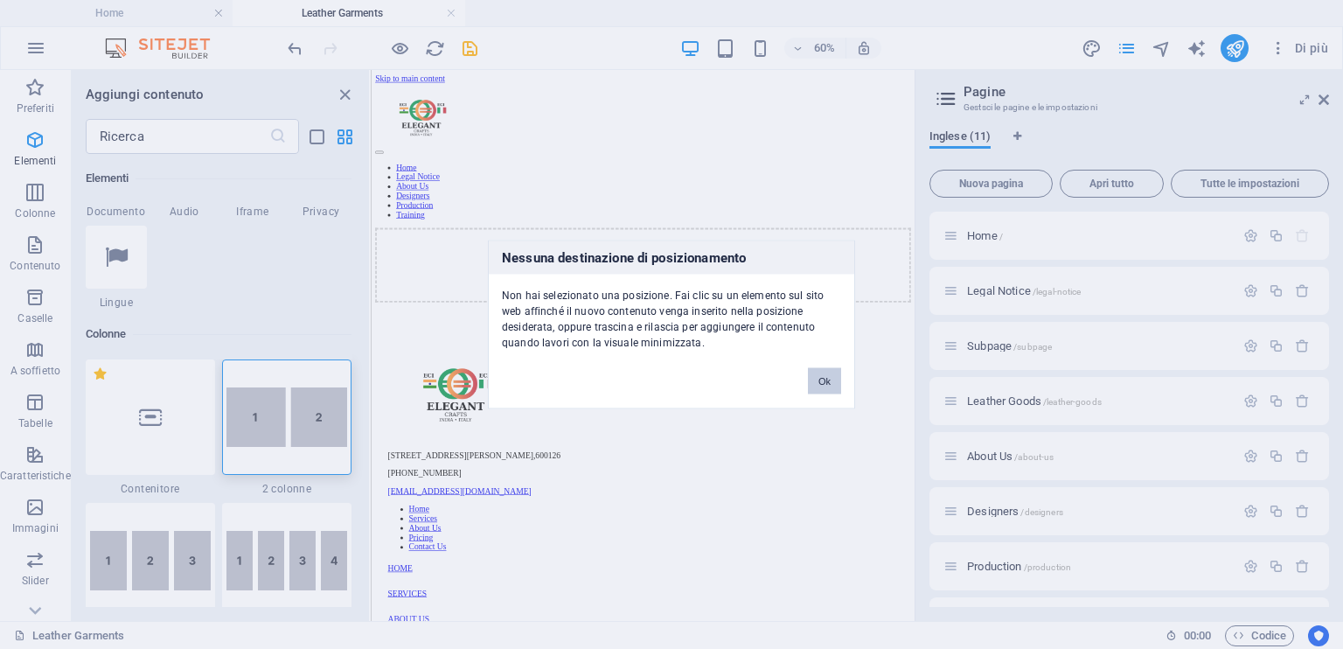
click at [830, 380] on button "Ok" at bounding box center [824, 381] width 33 height 26
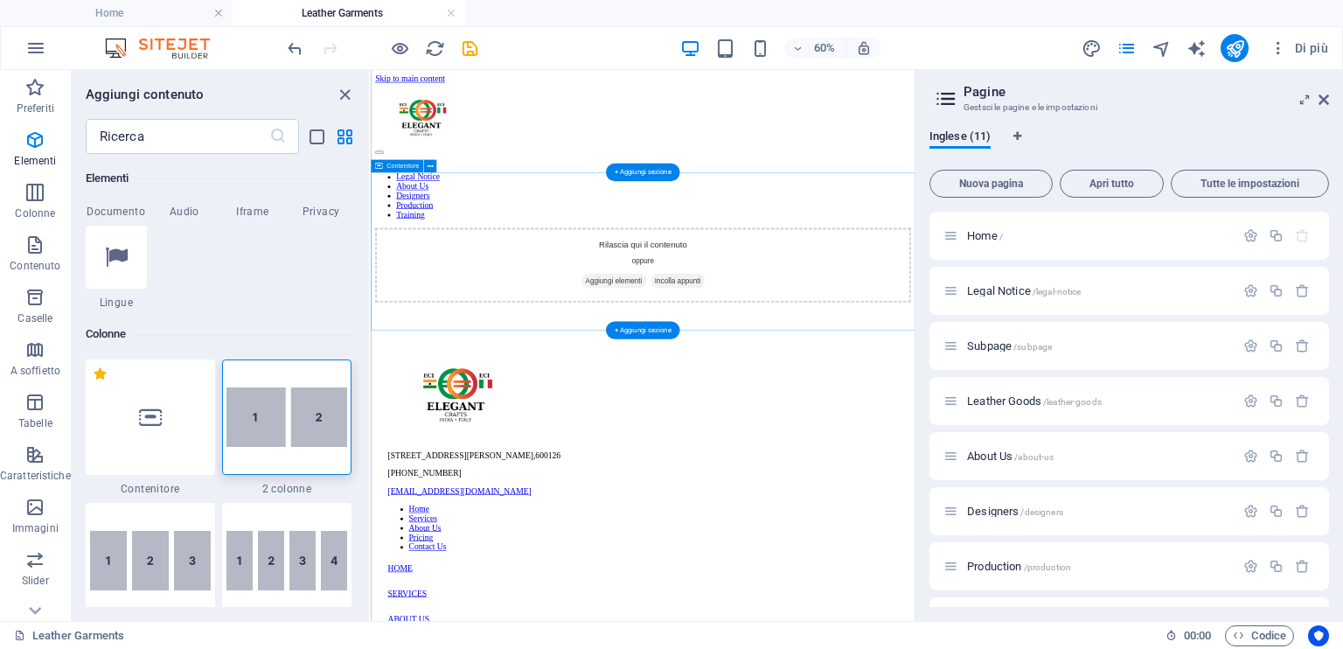
click at [603, 381] on div "Rilascia qui il contenuto oppure Aggiungi elementi Incolla appunti" at bounding box center [824, 395] width 893 height 124
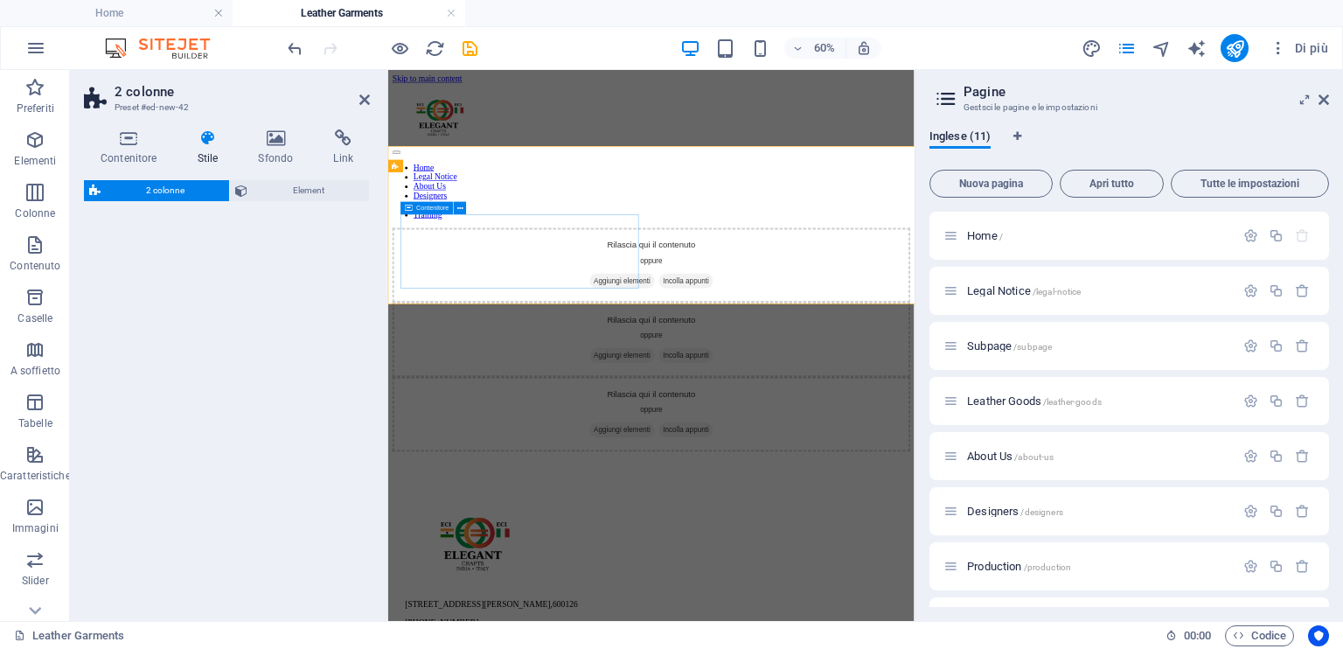
select select "rem"
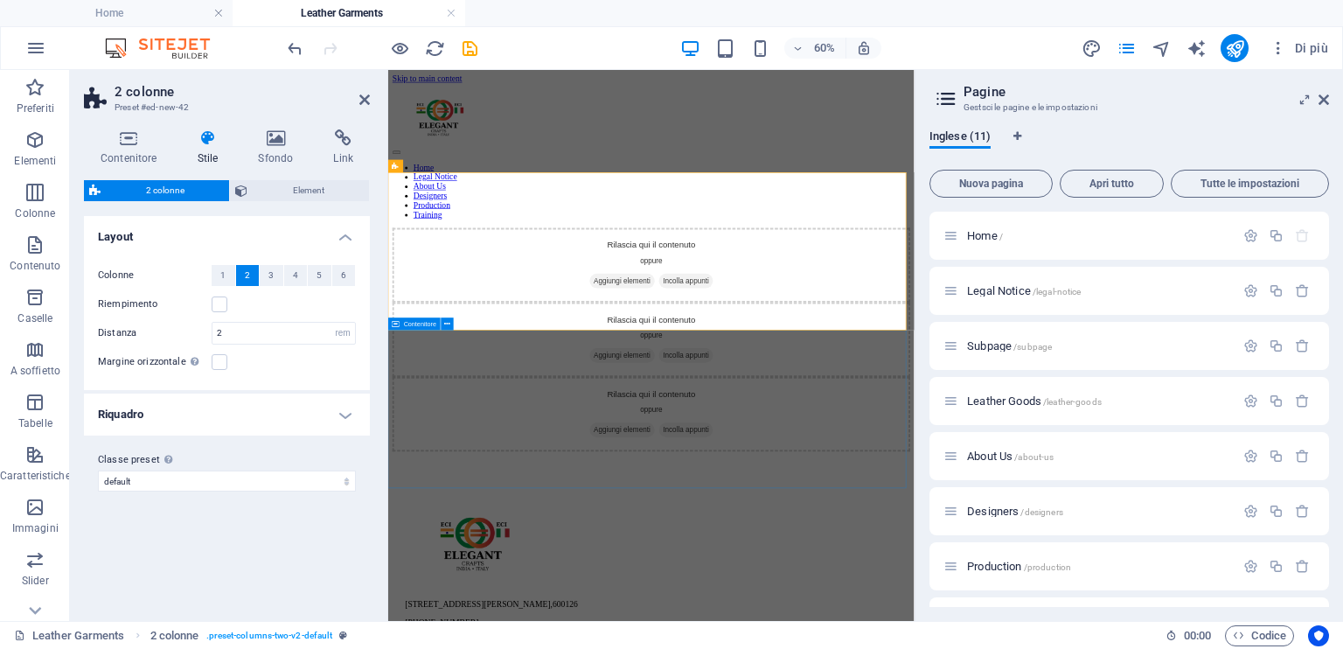
drag, startPoint x: 711, startPoint y: 554, endPoint x: 928, endPoint y: 381, distance: 277.5
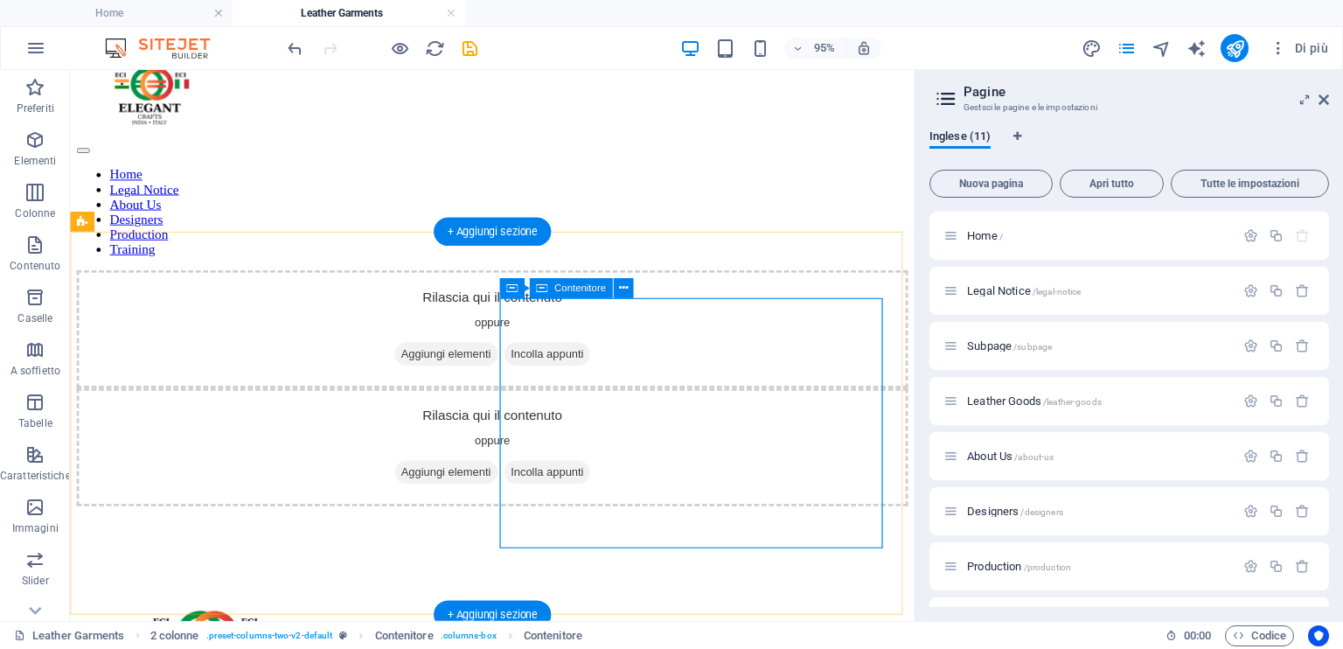
scroll to position [0, 0]
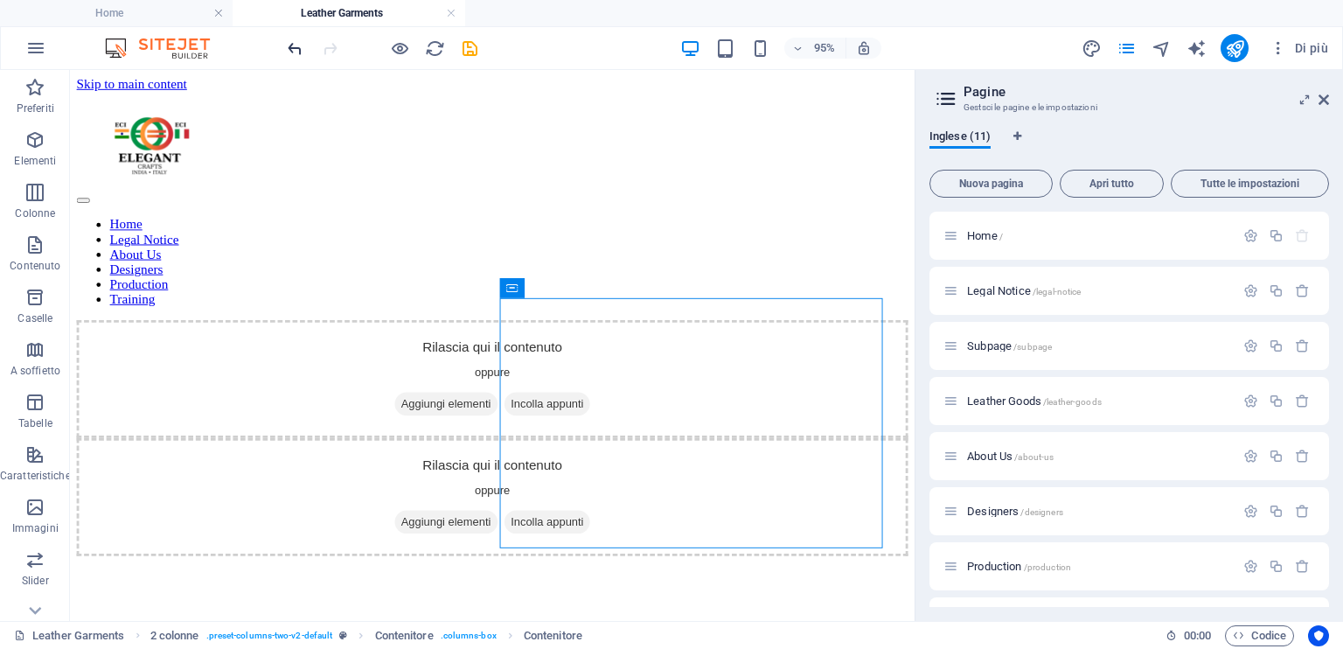
click at [286, 45] on icon "undo" at bounding box center [295, 48] width 20 height 20
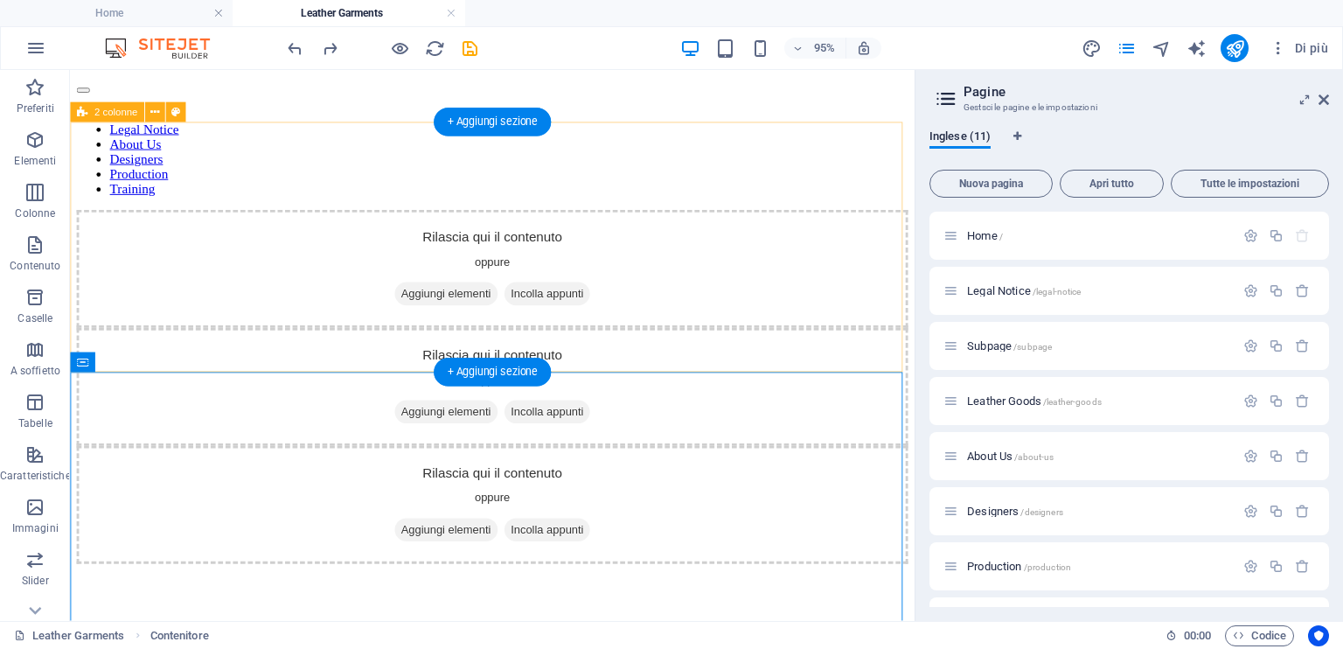
scroll to position [87, 0]
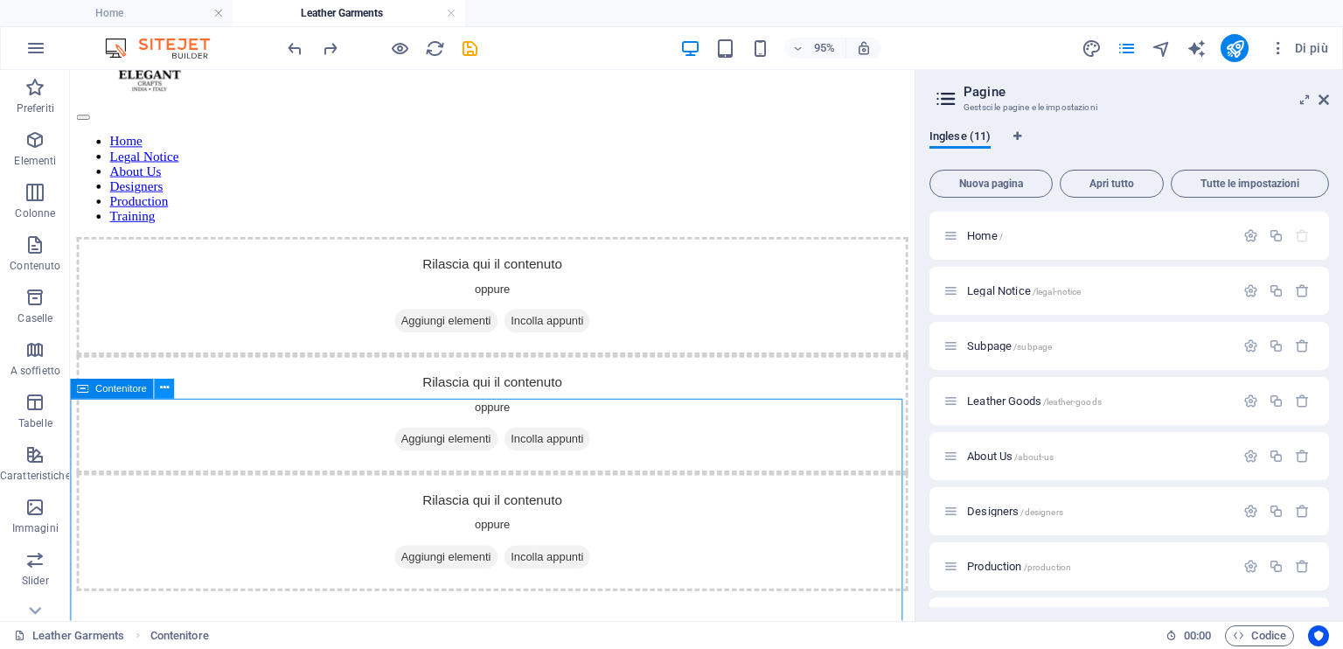
click at [164, 387] on icon at bounding box center [163, 388] width 9 height 17
click at [165, 389] on icon at bounding box center [163, 388] width 9 height 17
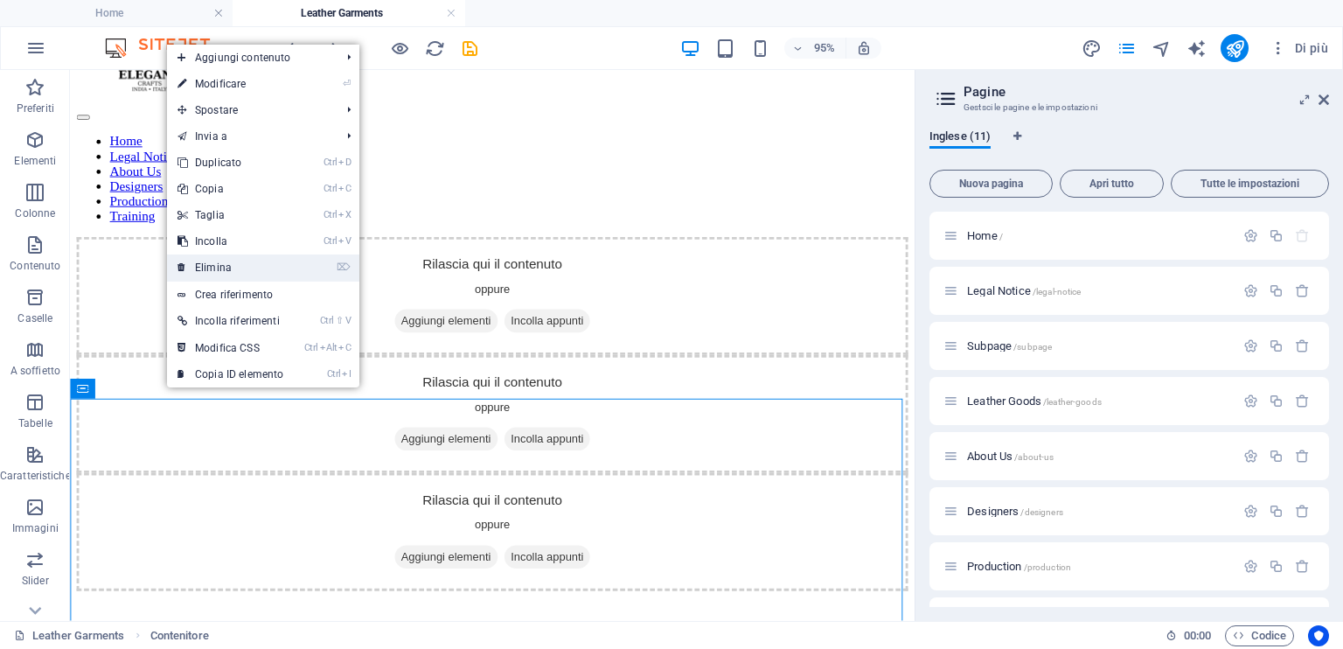
click at [269, 261] on link "⌦ Elimina" at bounding box center [230, 267] width 127 height 26
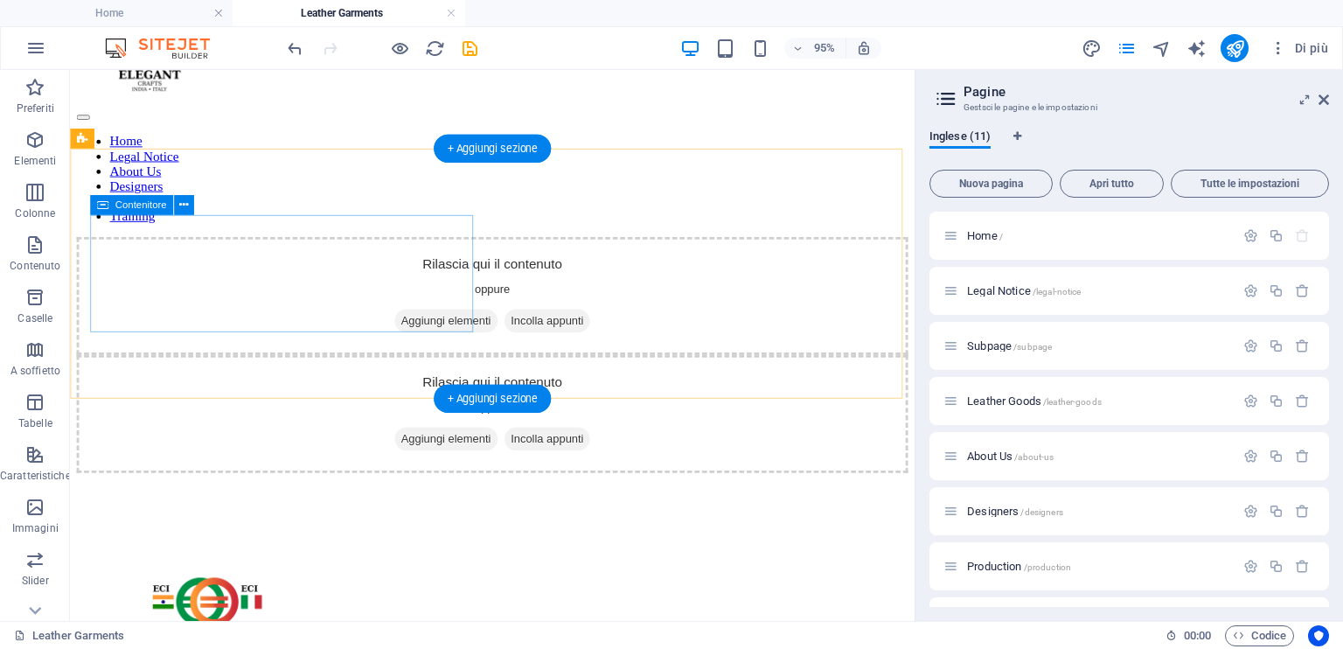
click at [165, 285] on div "Rilascia qui il contenuto oppure Aggiungi elementi Incolla appunti" at bounding box center [514, 308] width 875 height 124
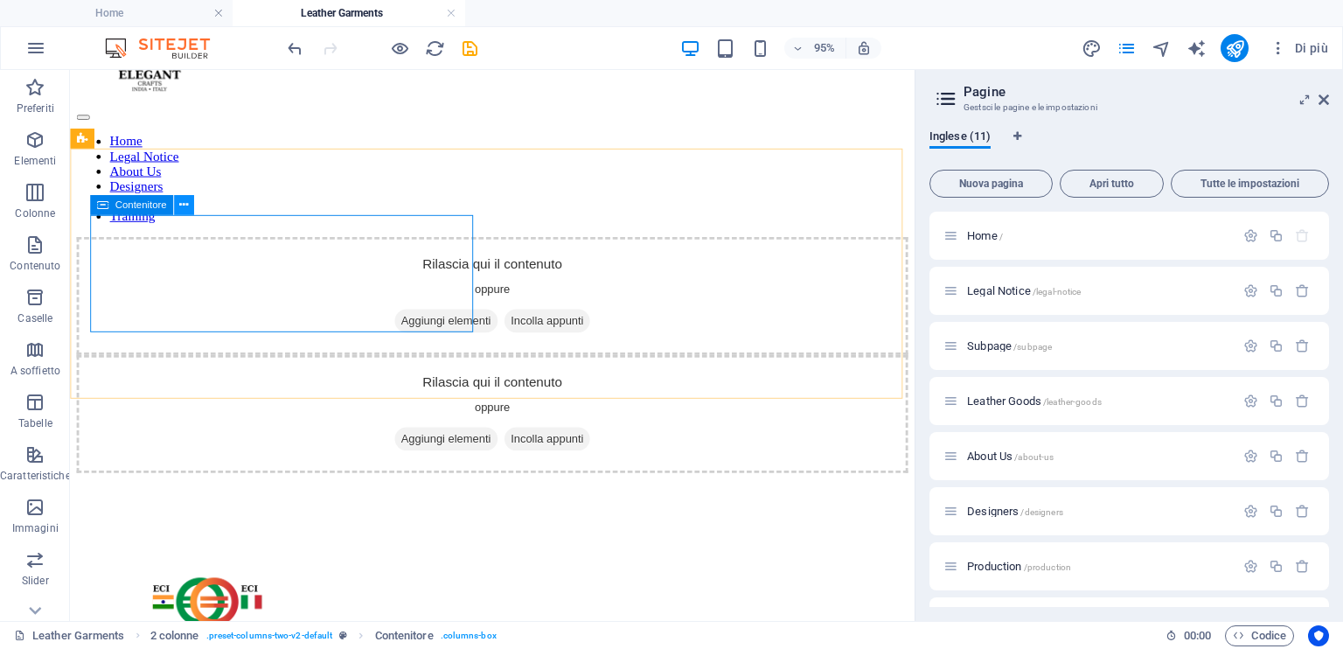
click at [185, 206] on icon at bounding box center [183, 205] width 9 height 17
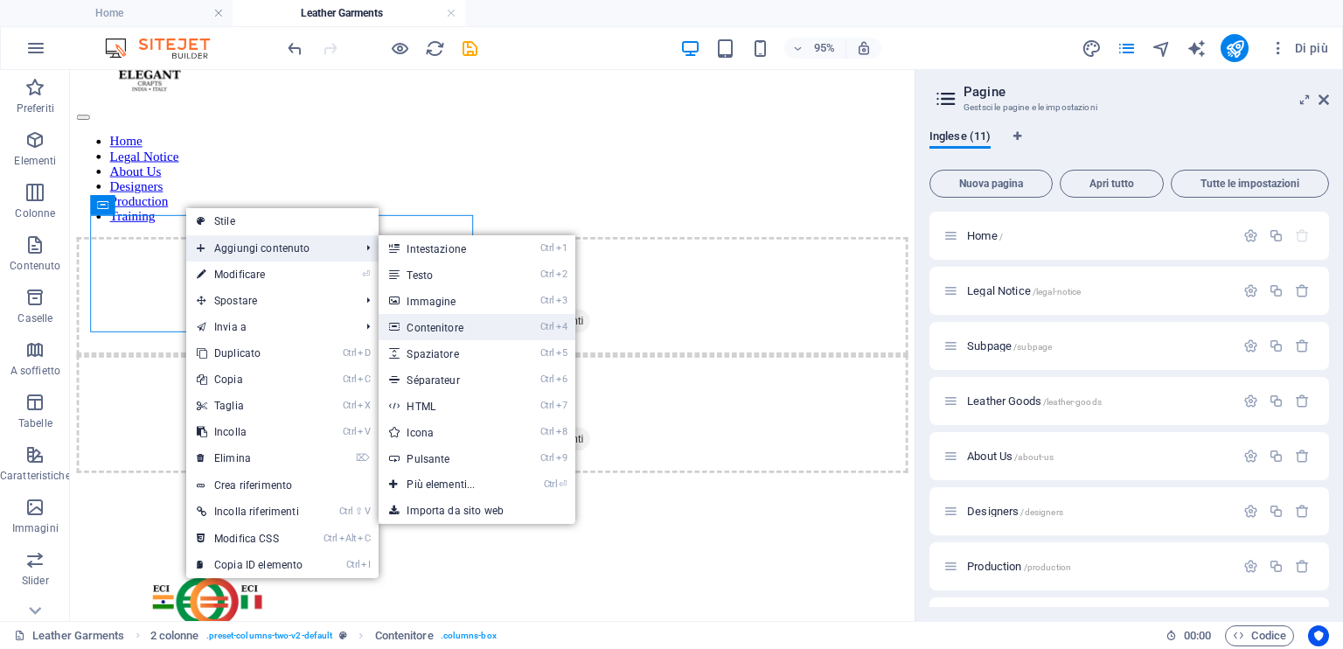
drag, startPoint x: 469, startPoint y: 324, endPoint x: 135, endPoint y: 426, distance: 349.4
click at [469, 324] on link "Ctrl 4 Contenitore" at bounding box center [444, 327] width 131 height 26
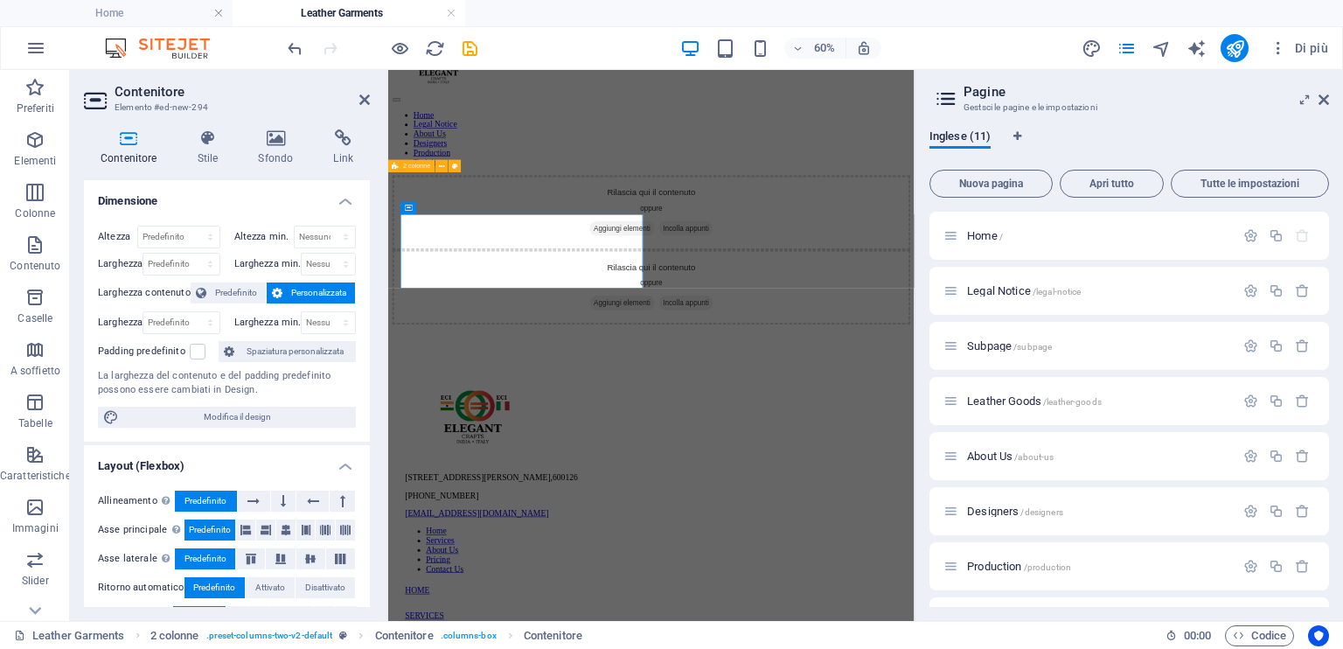
scroll to position [0, 0]
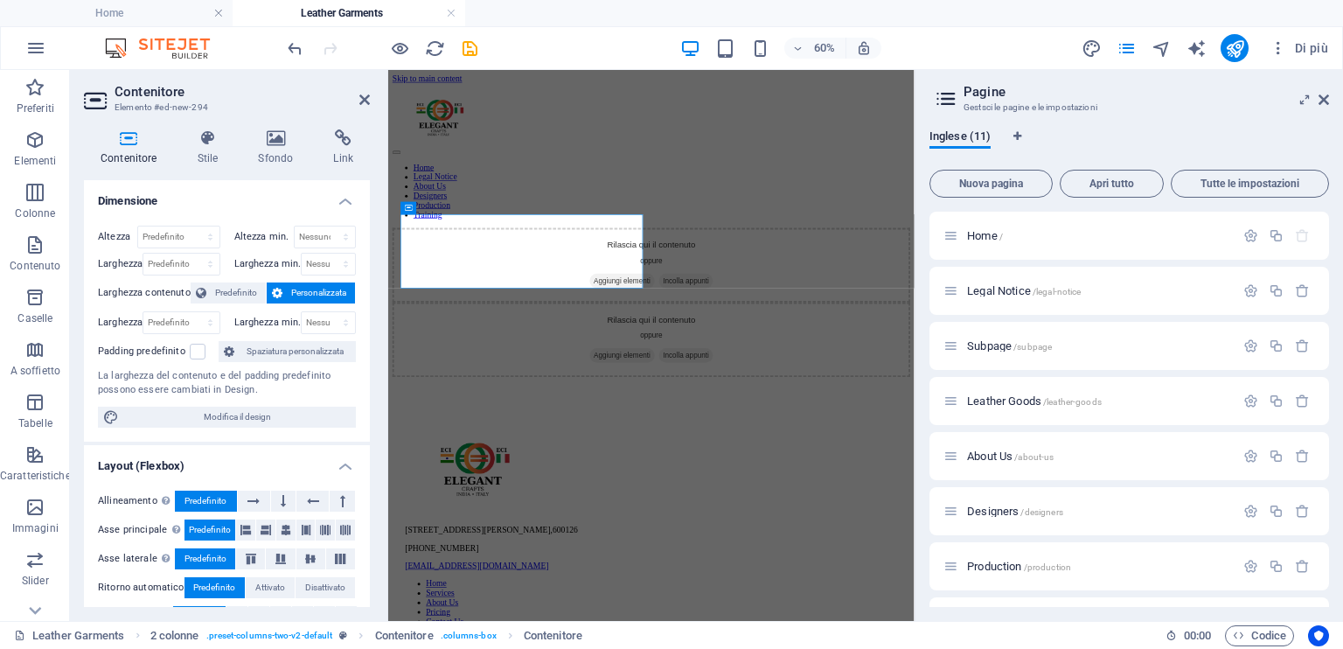
click at [131, 146] on icon at bounding box center [129, 137] width 90 height 17
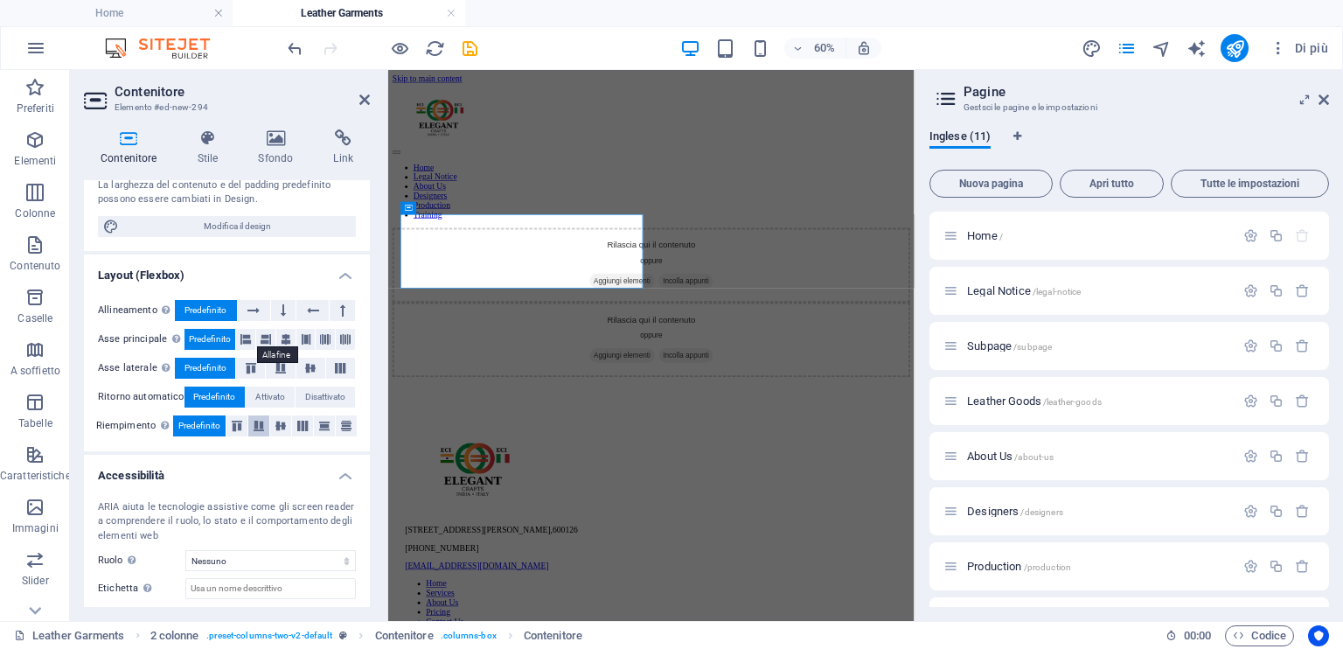
scroll to position [104, 0]
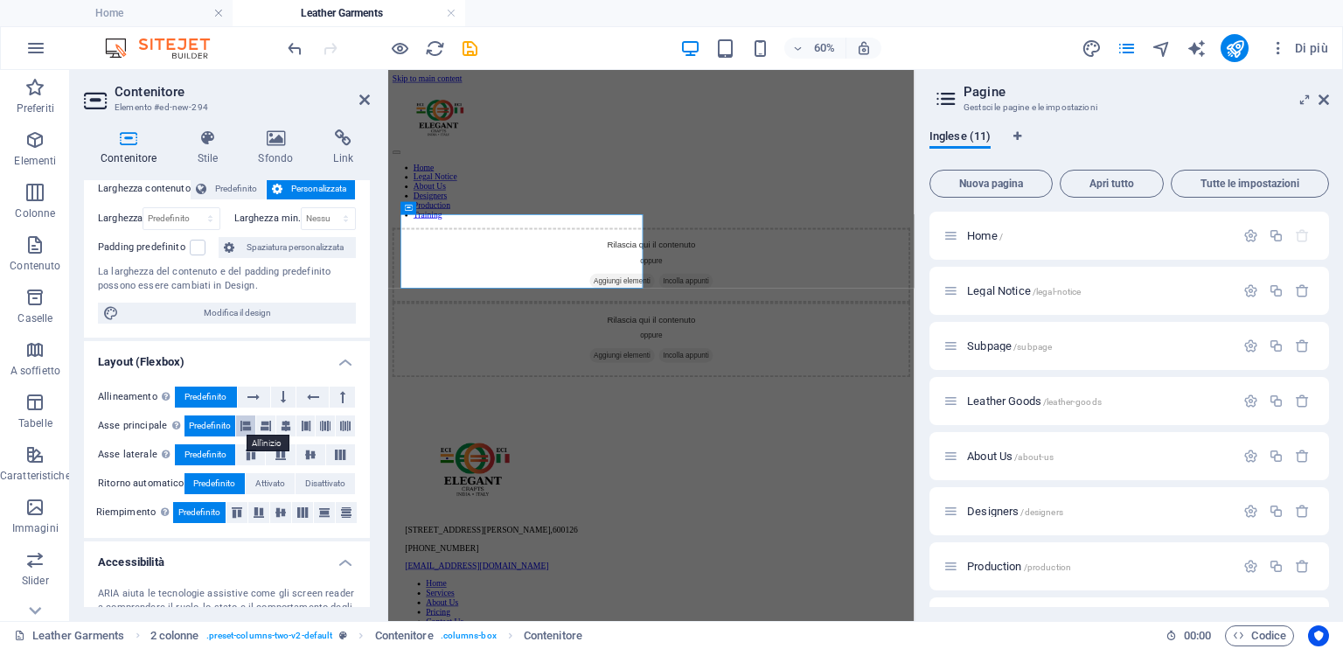
click at [248, 426] on icon at bounding box center [246, 425] width 10 height 21
click at [205, 428] on span "Predefinito" at bounding box center [210, 425] width 42 height 21
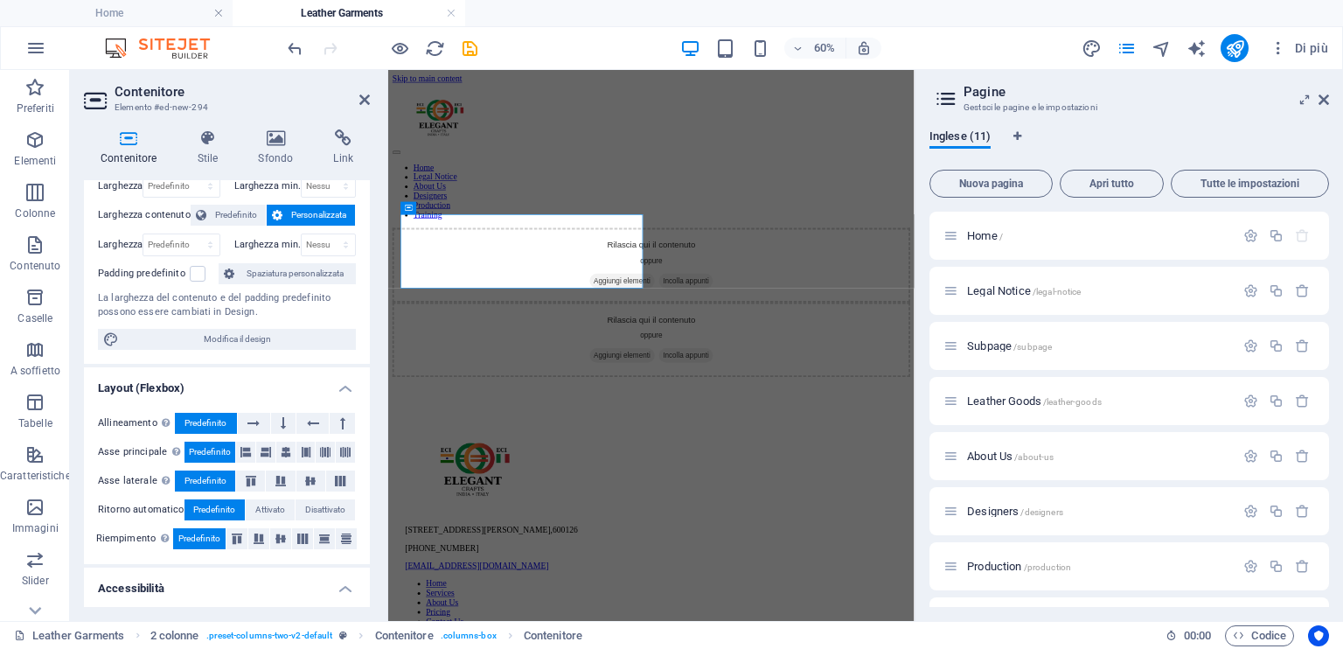
scroll to position [0, 0]
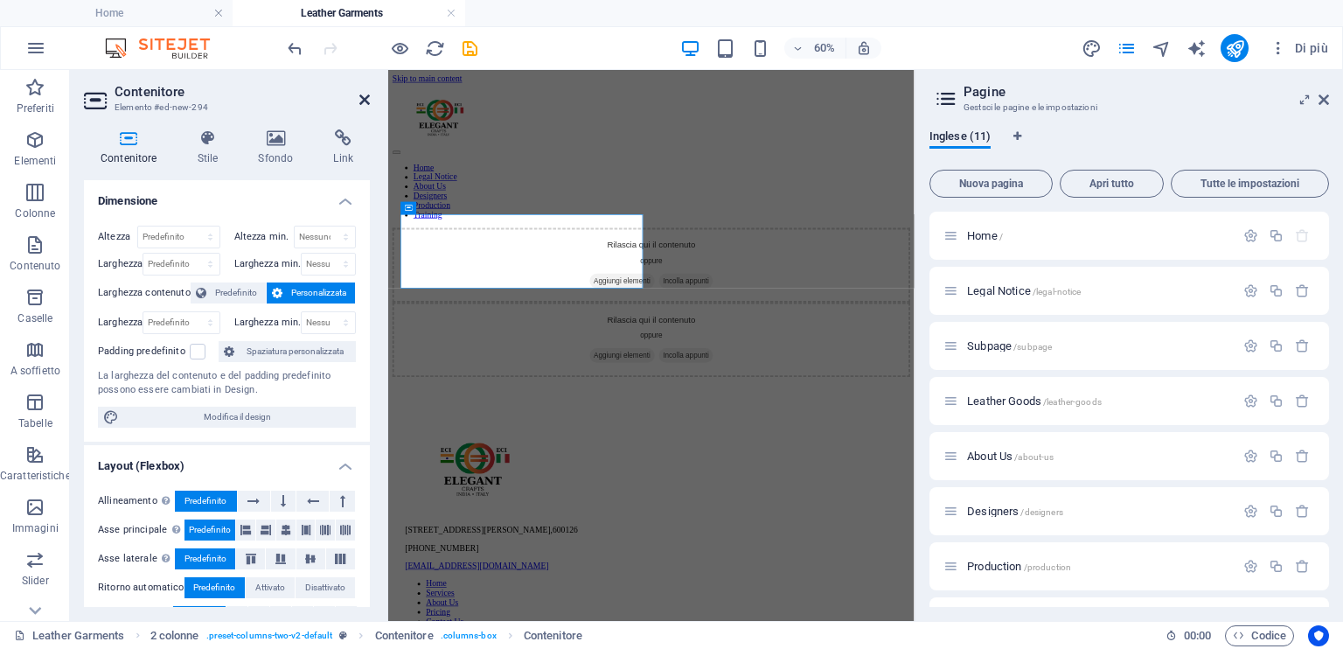
click at [362, 96] on icon at bounding box center [364, 100] width 10 height 14
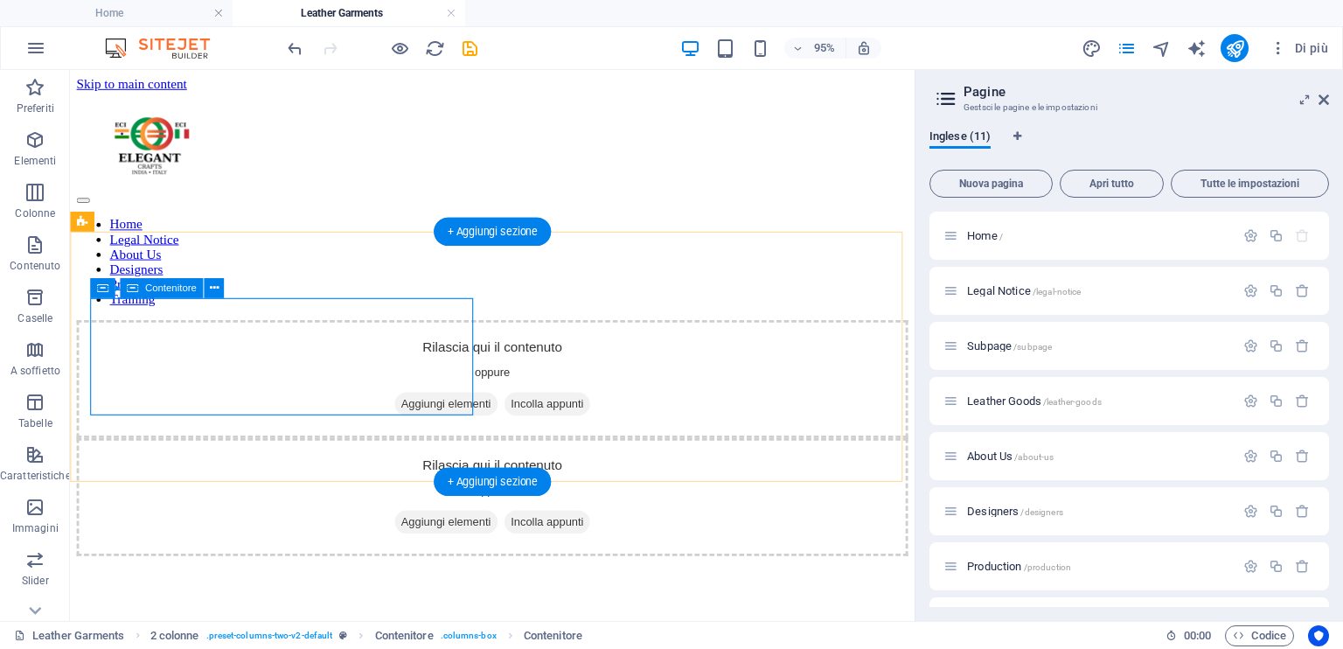
click at [412, 409] on span "Aggiungi elementi" at bounding box center [466, 421] width 108 height 24
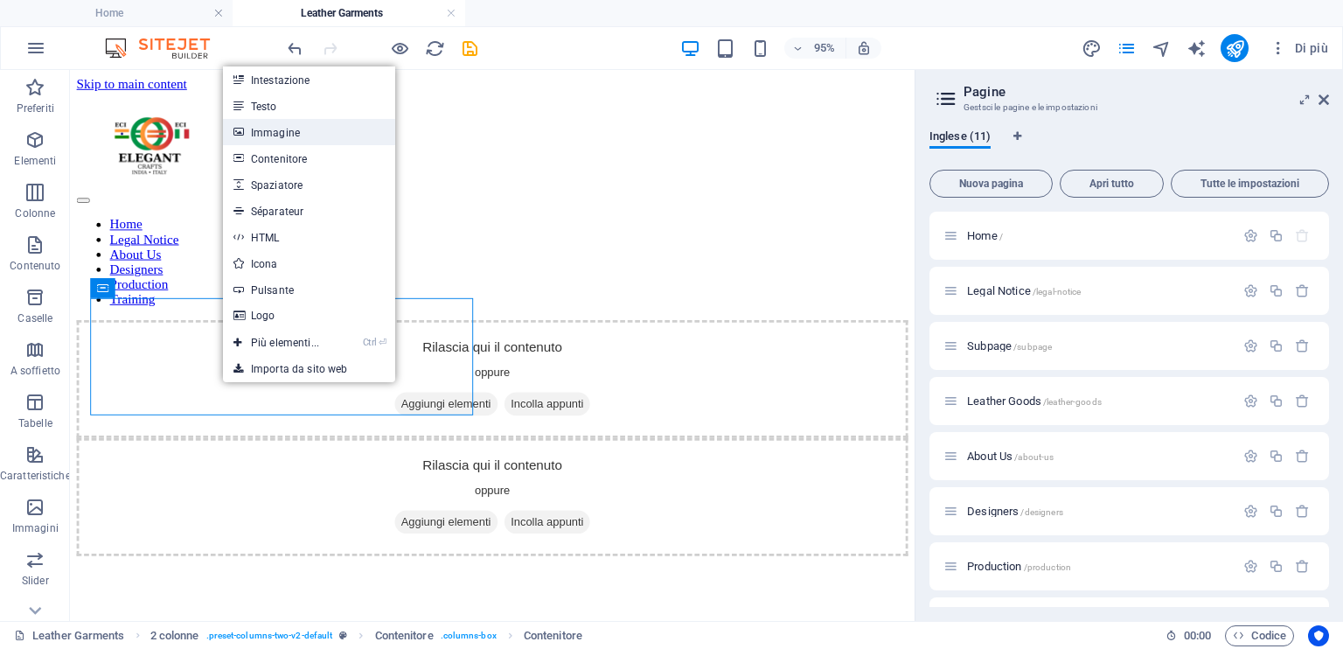
click at [315, 132] on link "Immagine" at bounding box center [309, 132] width 172 height 26
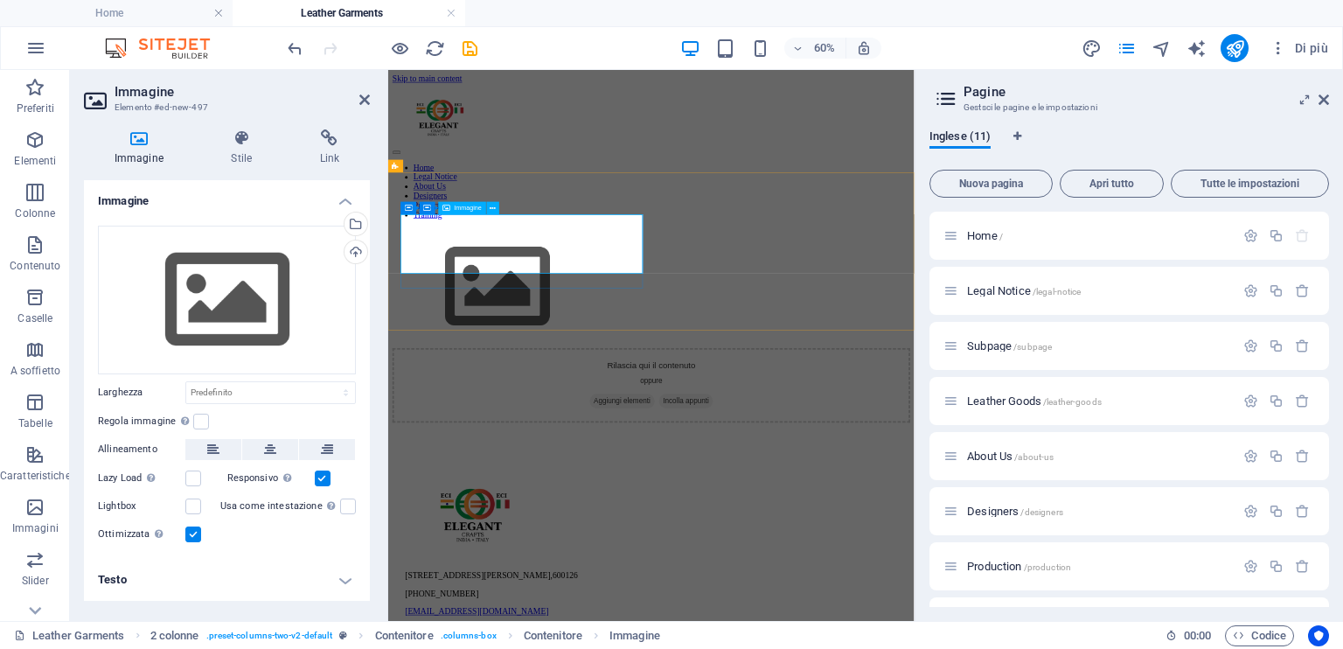
click at [519, 359] on figure at bounding box center [826, 433] width 863 height 200
click at [210, 388] on select "Predefinito automatico px rem % em vh vw" at bounding box center [270, 392] width 169 height 21
select select "px"
click at [331, 382] on select "Predefinito automatico px rem % em vh vw" at bounding box center [270, 392] width 169 height 21
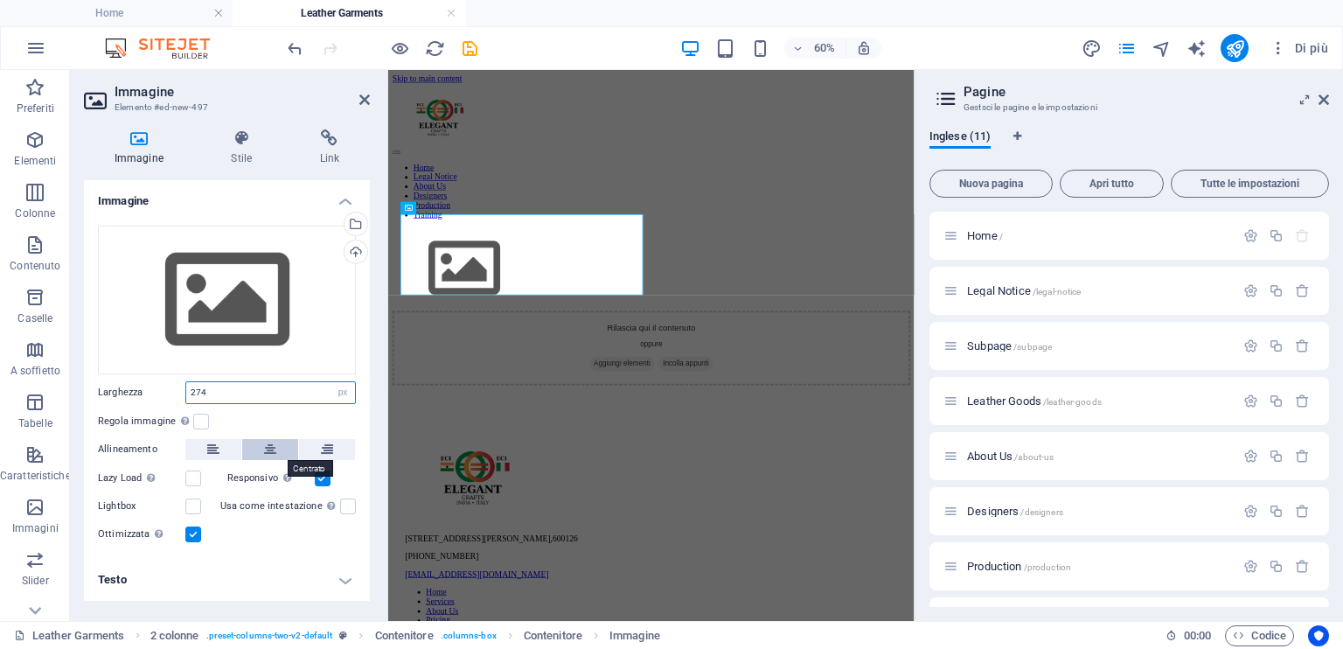
type input "274"
click at [257, 443] on button at bounding box center [270, 449] width 56 height 21
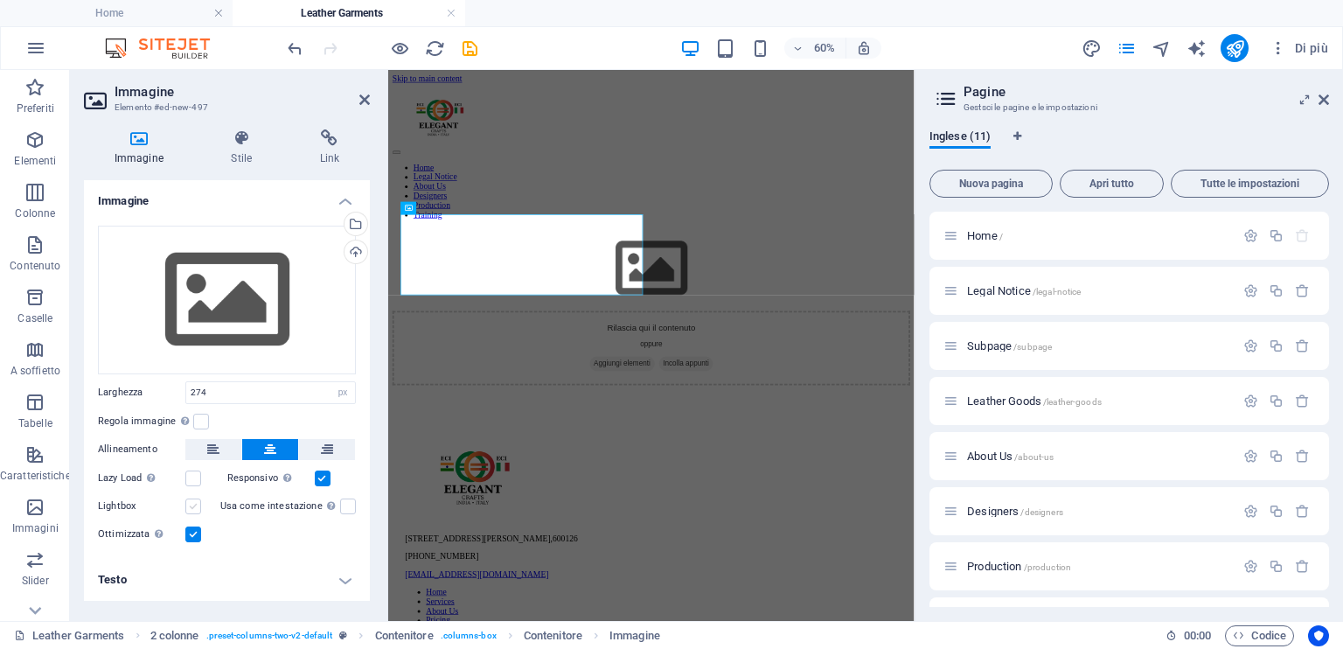
click at [193, 505] on label at bounding box center [193, 507] width 16 height 16
click at [0, 0] on input "Lightbox" at bounding box center [0, 0] width 0 height 0
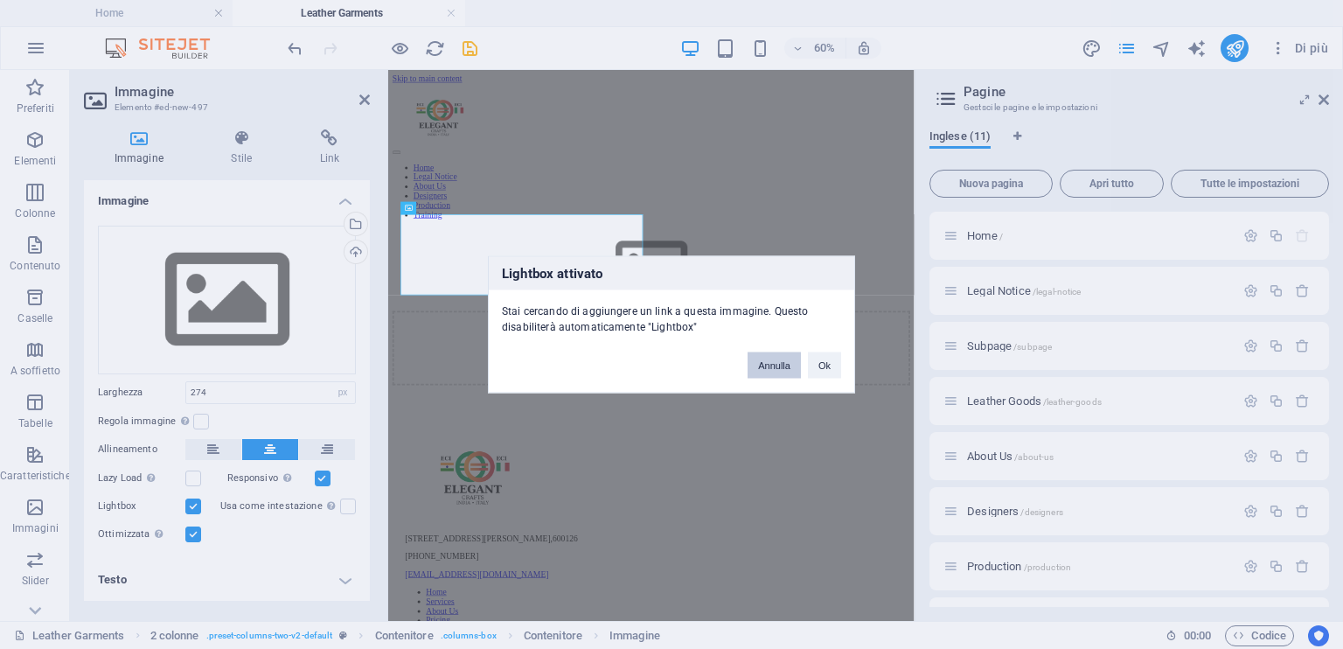
click at [770, 370] on button "Annulla" at bounding box center [774, 365] width 53 height 26
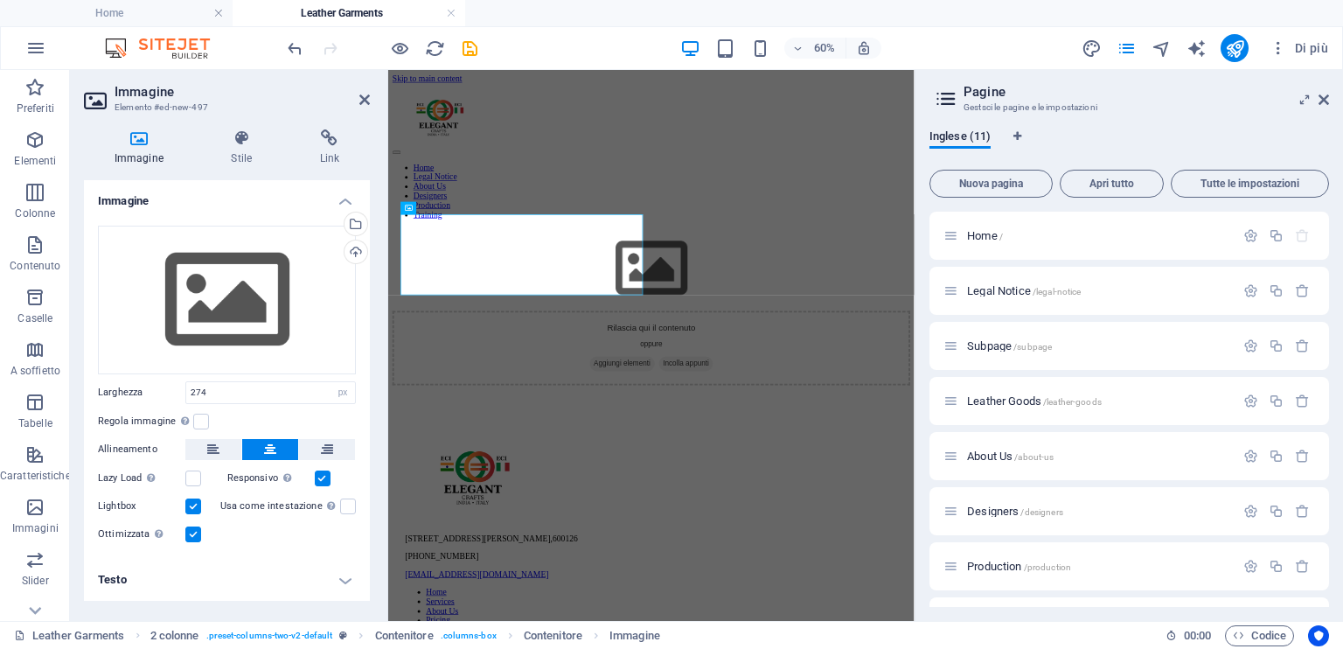
click at [191, 505] on label at bounding box center [193, 507] width 16 height 16
click at [0, 0] on input "Lightbox" at bounding box center [0, 0] width 0 height 0
click at [192, 534] on label at bounding box center [193, 534] width 16 height 16
click at [0, 0] on input "Ottimizzata Le immagini sono compresse per migliorare la velocità della pagina." at bounding box center [0, 0] width 0 height 0
click at [192, 534] on label at bounding box center [193, 534] width 16 height 16
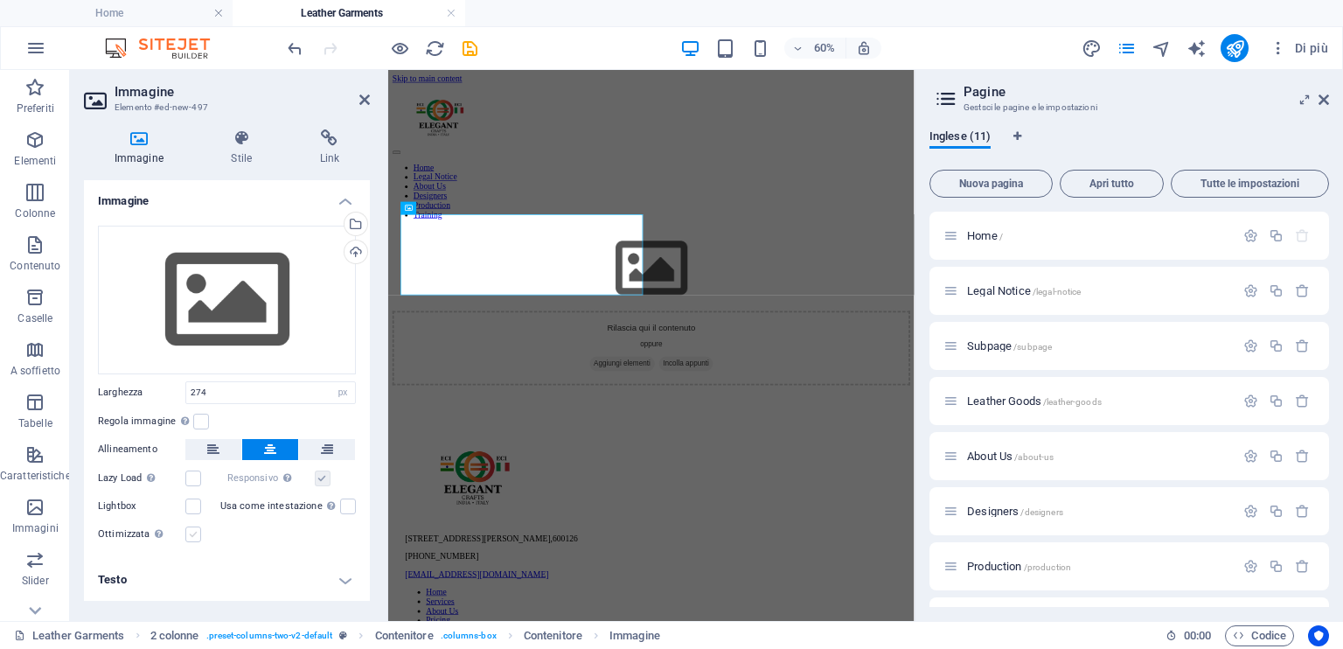
click at [0, 0] on input "Ottimizzata Le immagini sono compresse per migliorare la velocità della pagina." at bounding box center [0, 0] width 0 height 0
click at [241, 153] on h4 "Stile" at bounding box center [245, 147] width 88 height 37
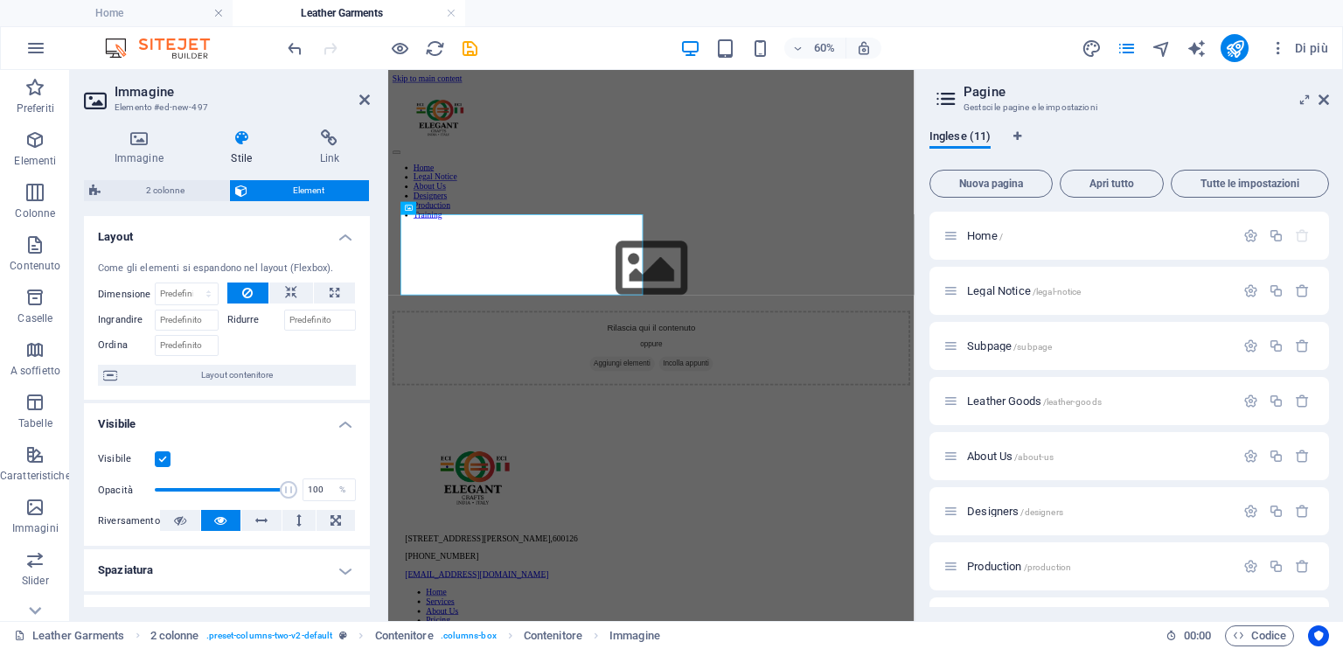
click at [244, 319] on label "Ridurre" at bounding box center [255, 320] width 57 height 21
click at [284, 319] on input "Ridurre" at bounding box center [320, 320] width 73 height 21
click at [303, 320] on input "Ridurre" at bounding box center [320, 320] width 73 height 21
click at [335, 290] on icon at bounding box center [335, 292] width 10 height 21
type input "100"
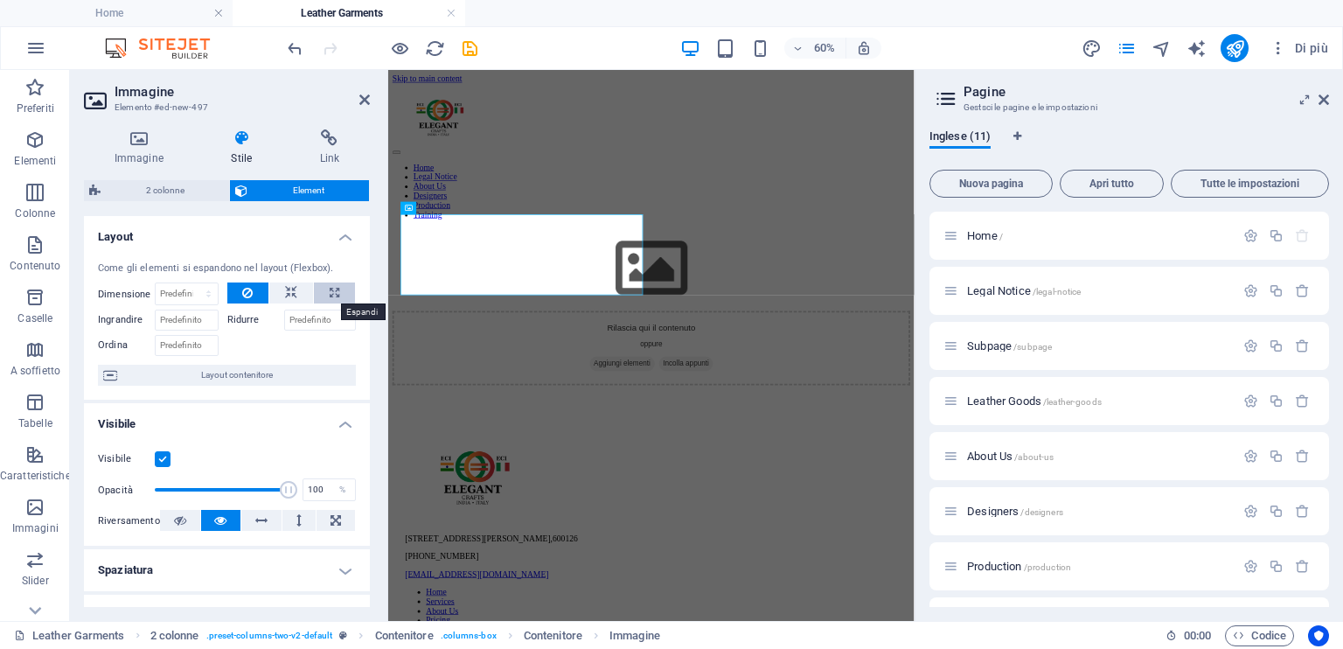
select select "%"
click at [296, 292] on button at bounding box center [291, 292] width 44 height 21
select select "DISABLED_OPTION_VALUE"
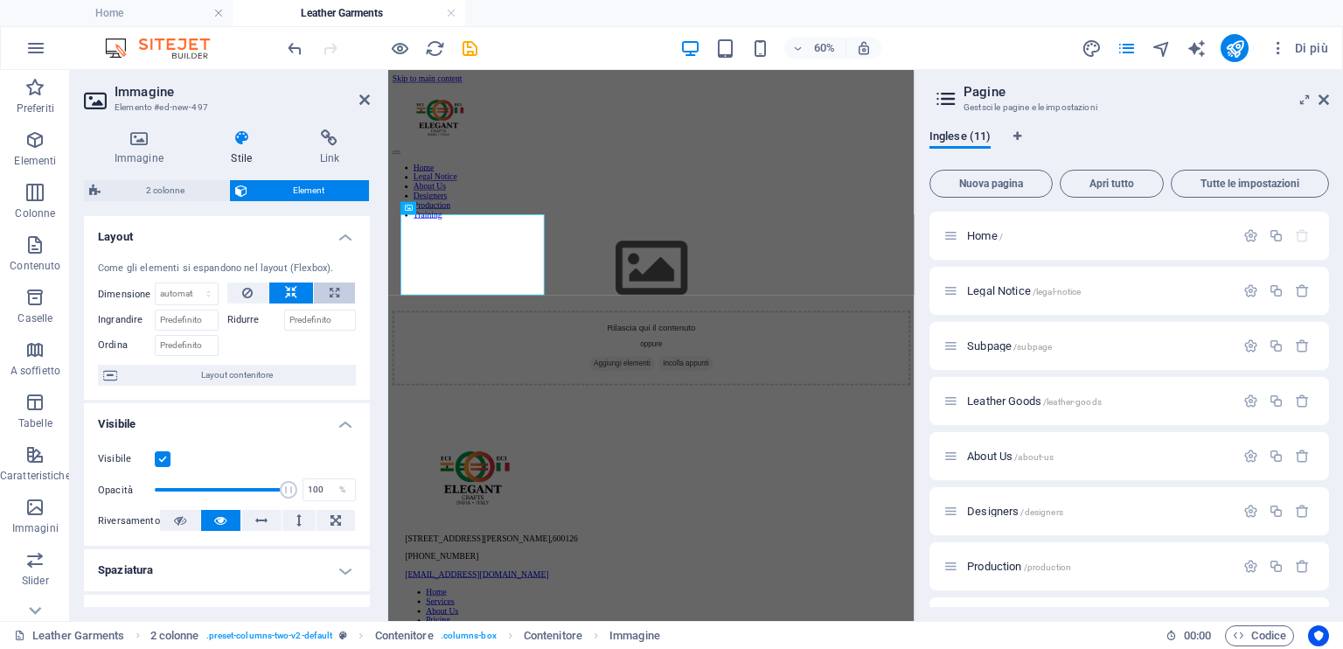
click at [322, 288] on button at bounding box center [334, 292] width 41 height 21
type input "100"
select select "%"
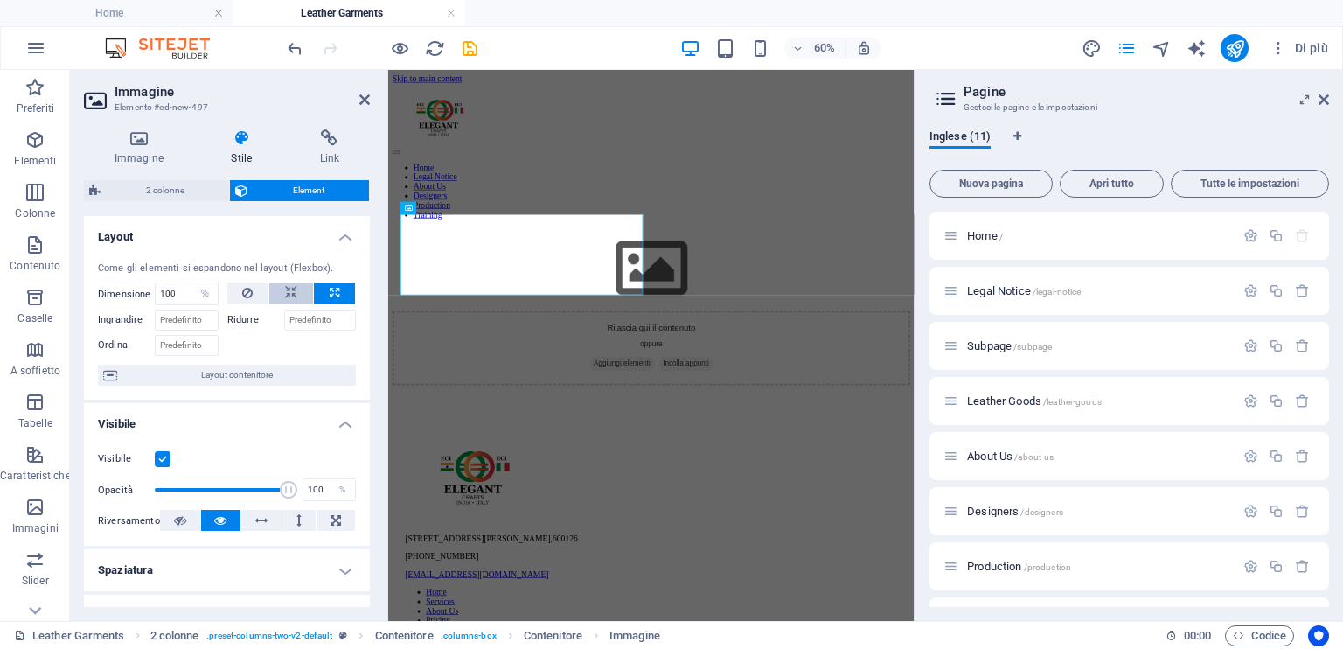
click at [294, 289] on icon at bounding box center [291, 292] width 12 height 21
select select "DISABLED_OPTION_VALUE"
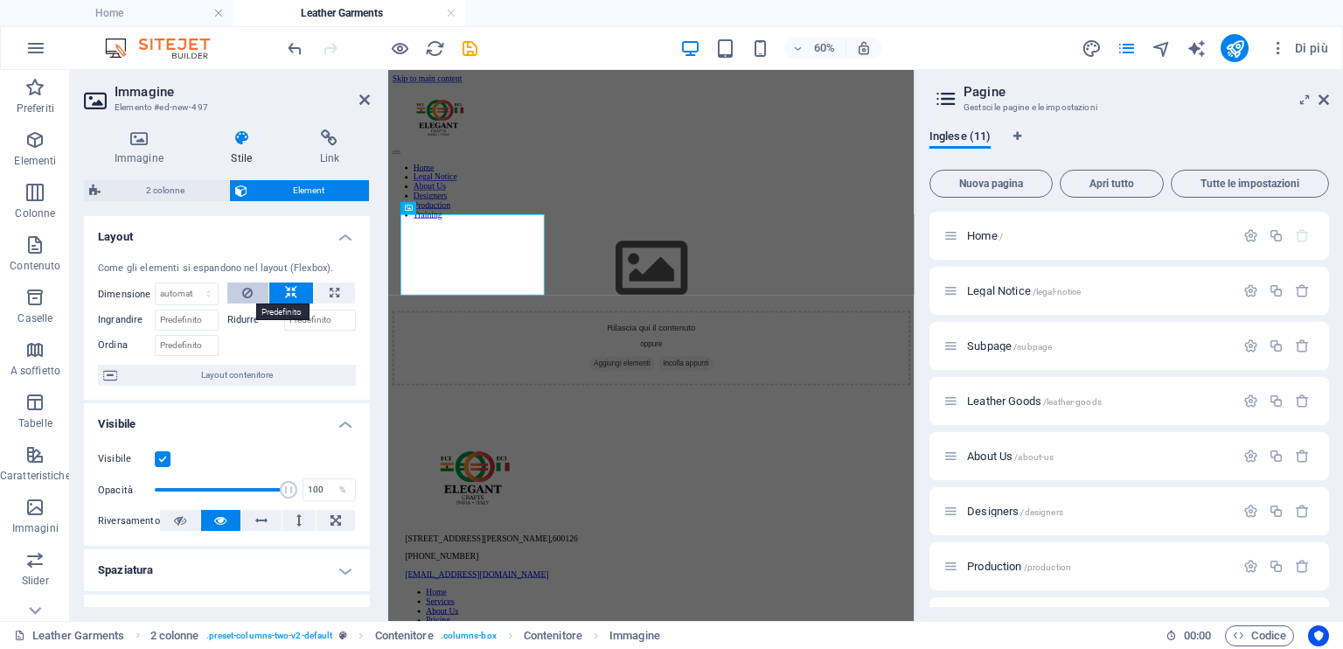
click at [240, 289] on button at bounding box center [248, 292] width 42 height 21
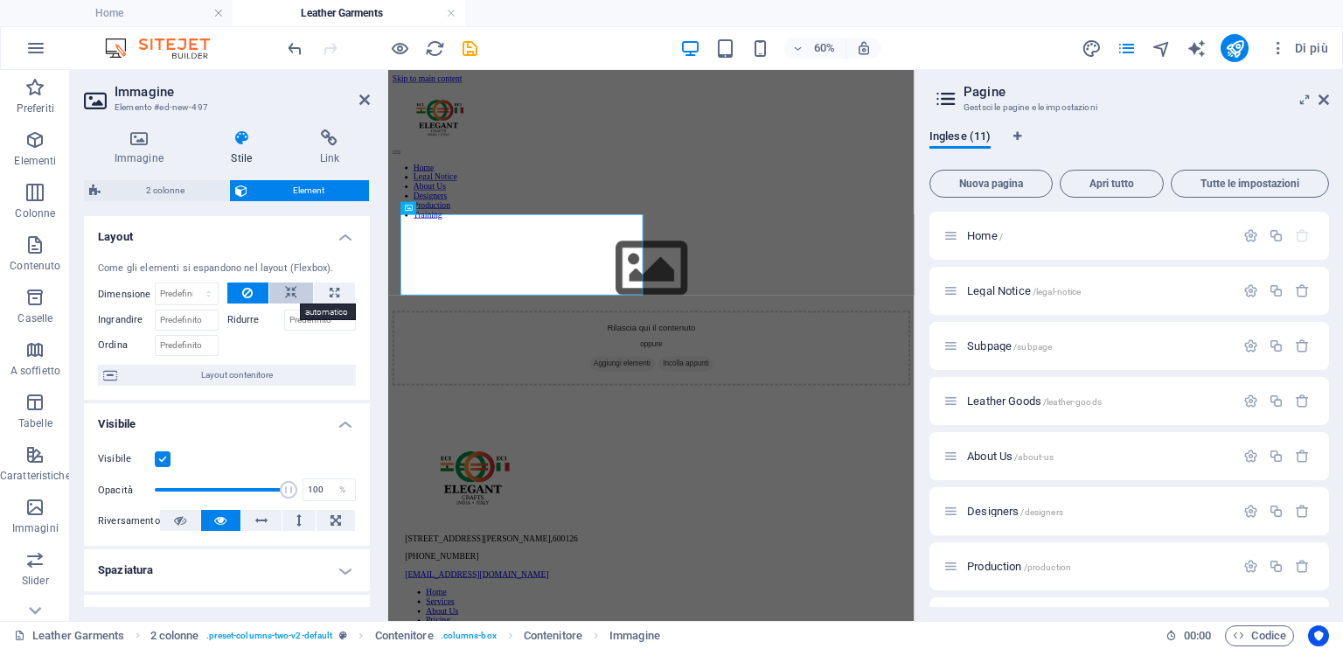
click at [295, 295] on button at bounding box center [291, 292] width 44 height 21
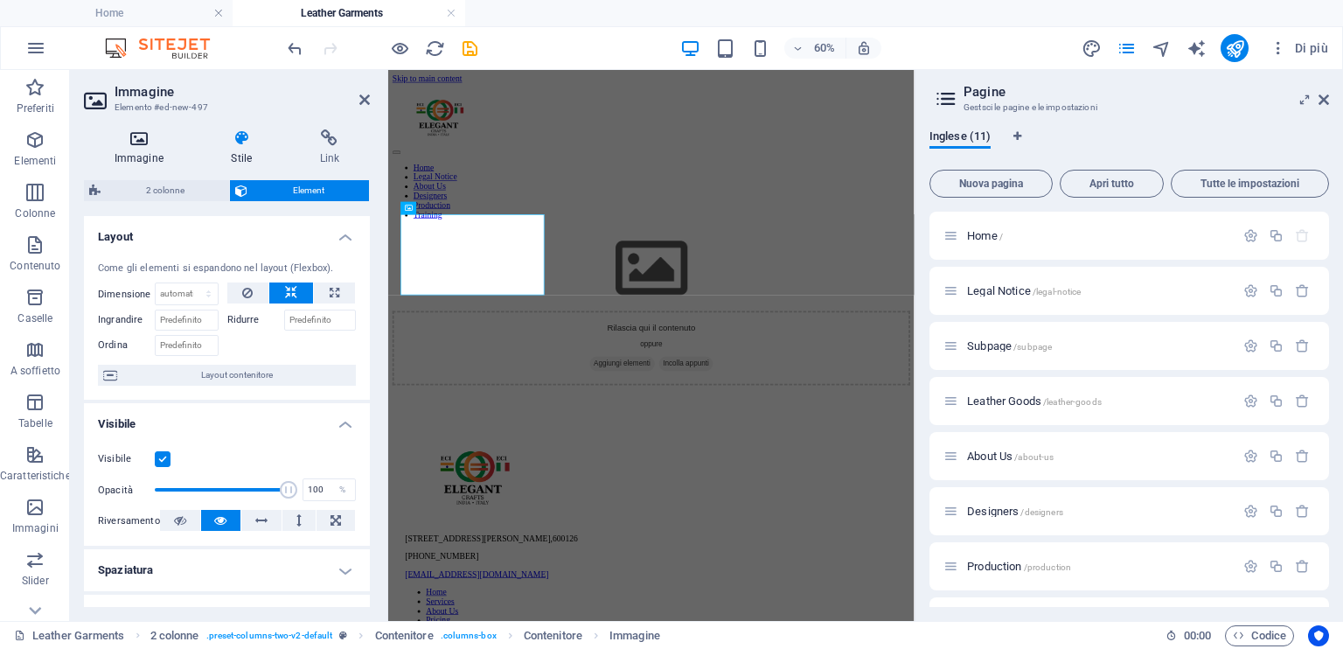
click at [149, 143] on icon at bounding box center [139, 137] width 110 height 17
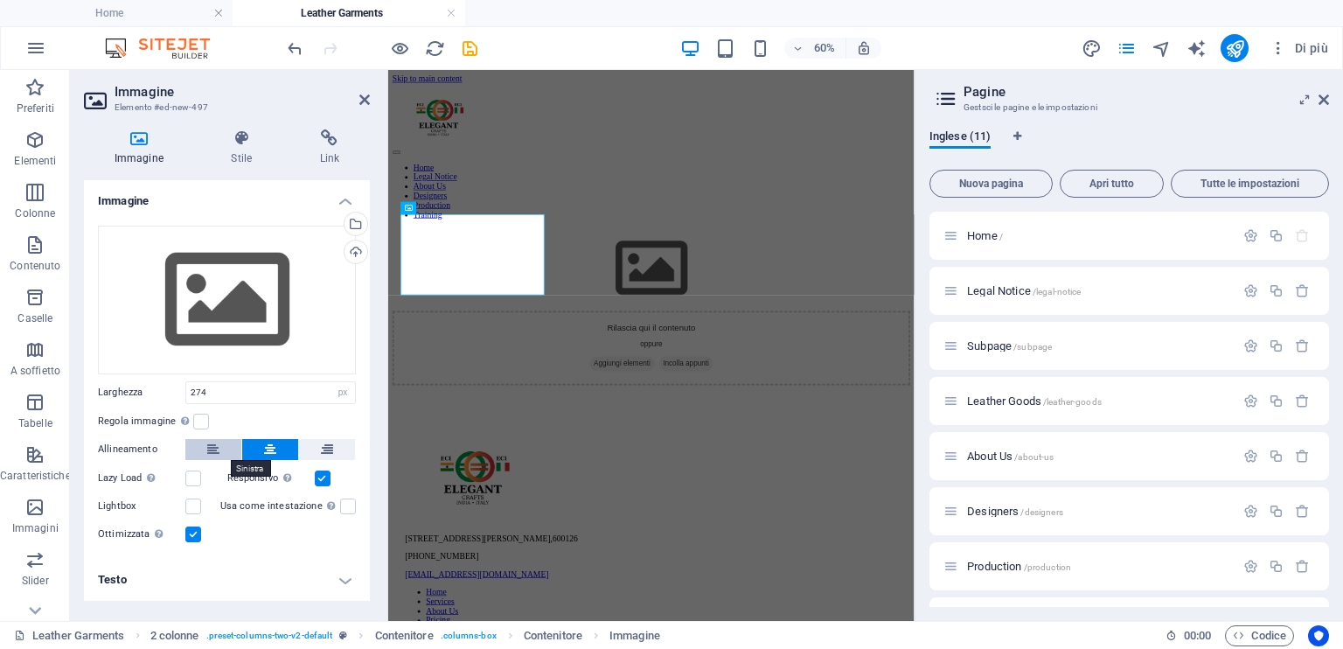
click at [210, 444] on icon at bounding box center [213, 449] width 12 height 21
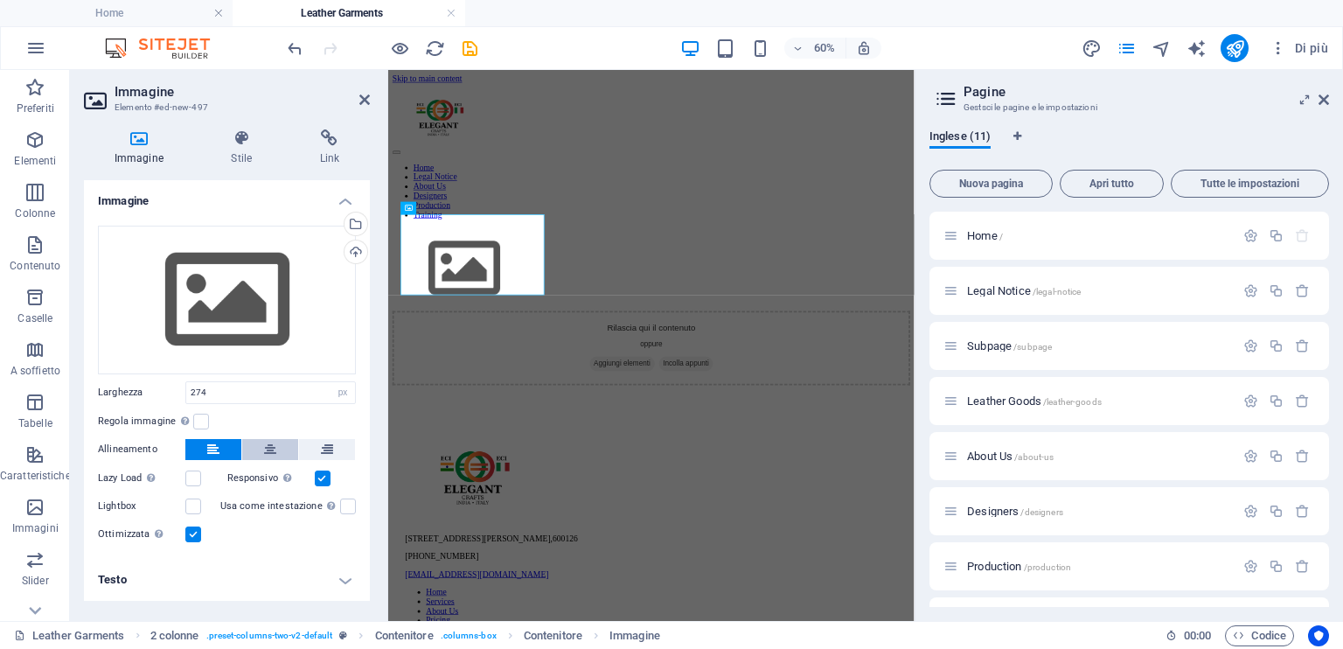
click at [279, 443] on button at bounding box center [270, 449] width 56 height 21
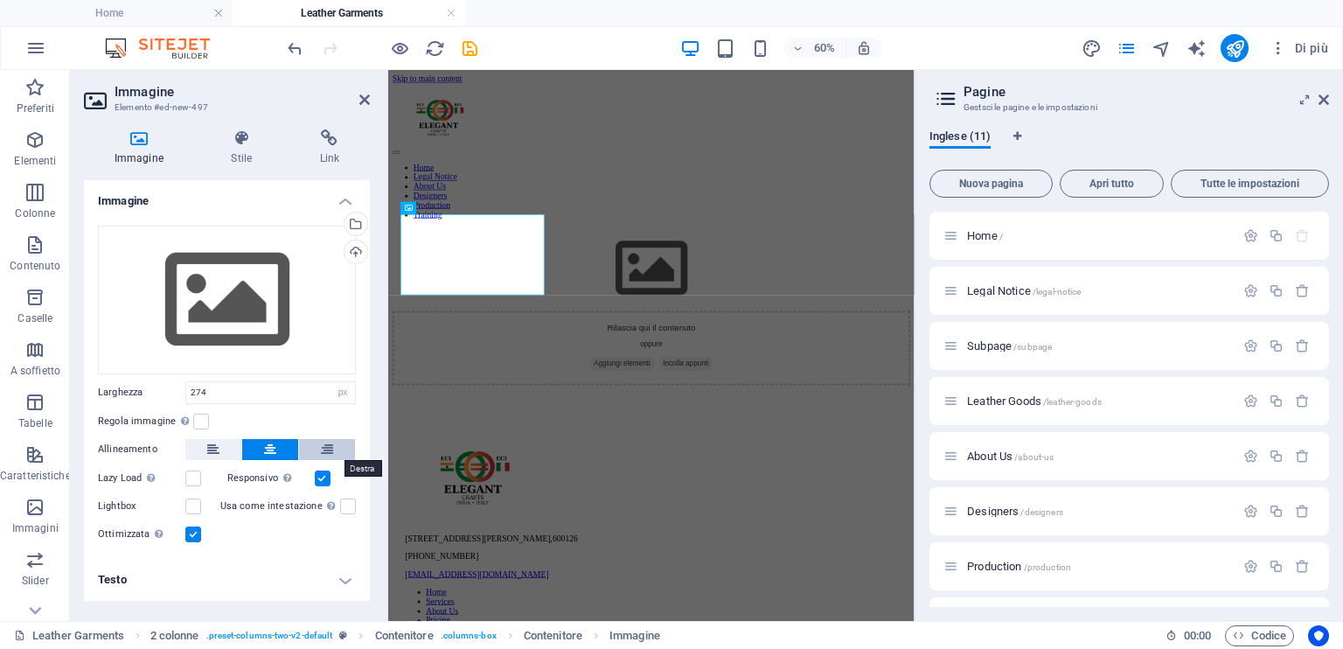
click at [332, 443] on icon at bounding box center [327, 449] width 12 height 21
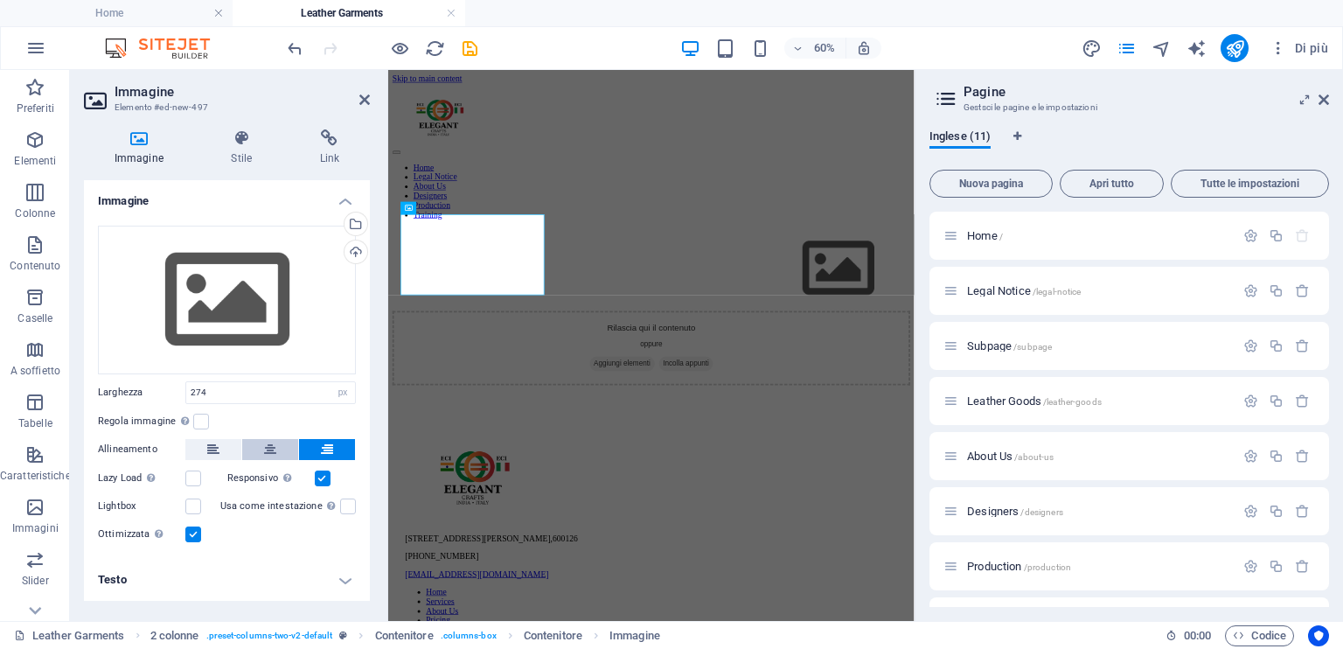
click at [271, 448] on icon at bounding box center [270, 449] width 12 height 21
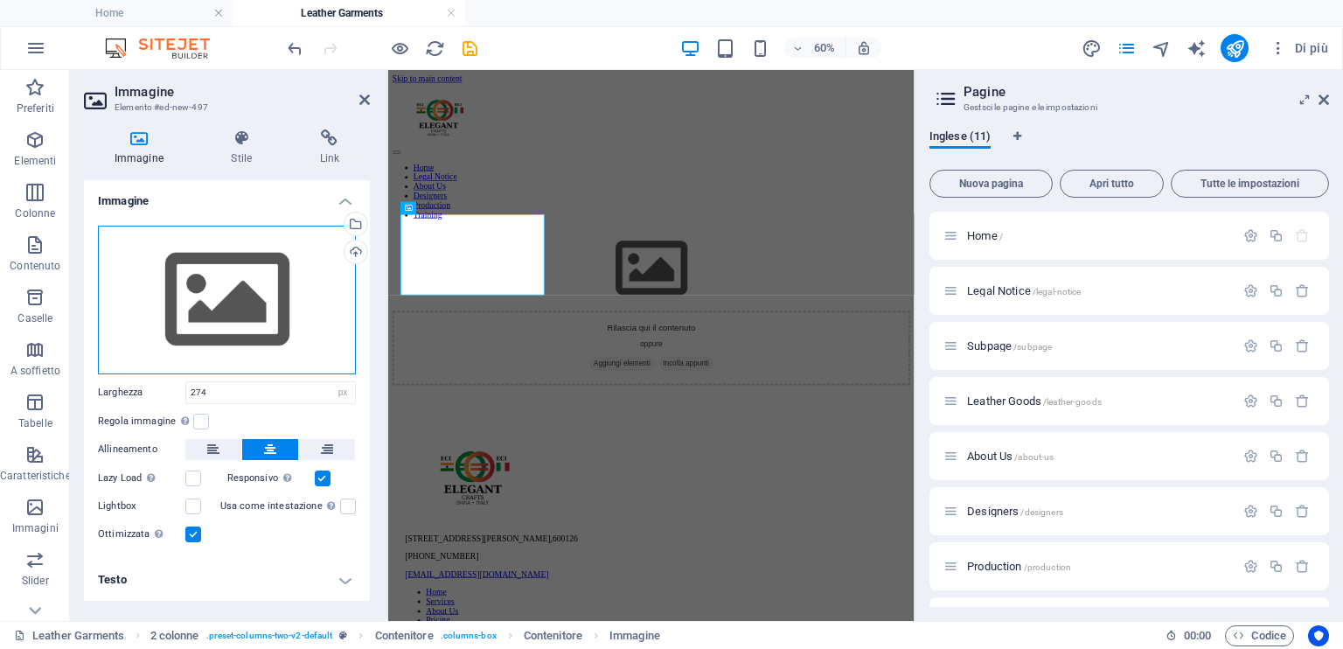
click at [221, 311] on div "Trascina qui i file, fai clic per sceglierli o selezionali da File o dalle nost…" at bounding box center [227, 300] width 258 height 149
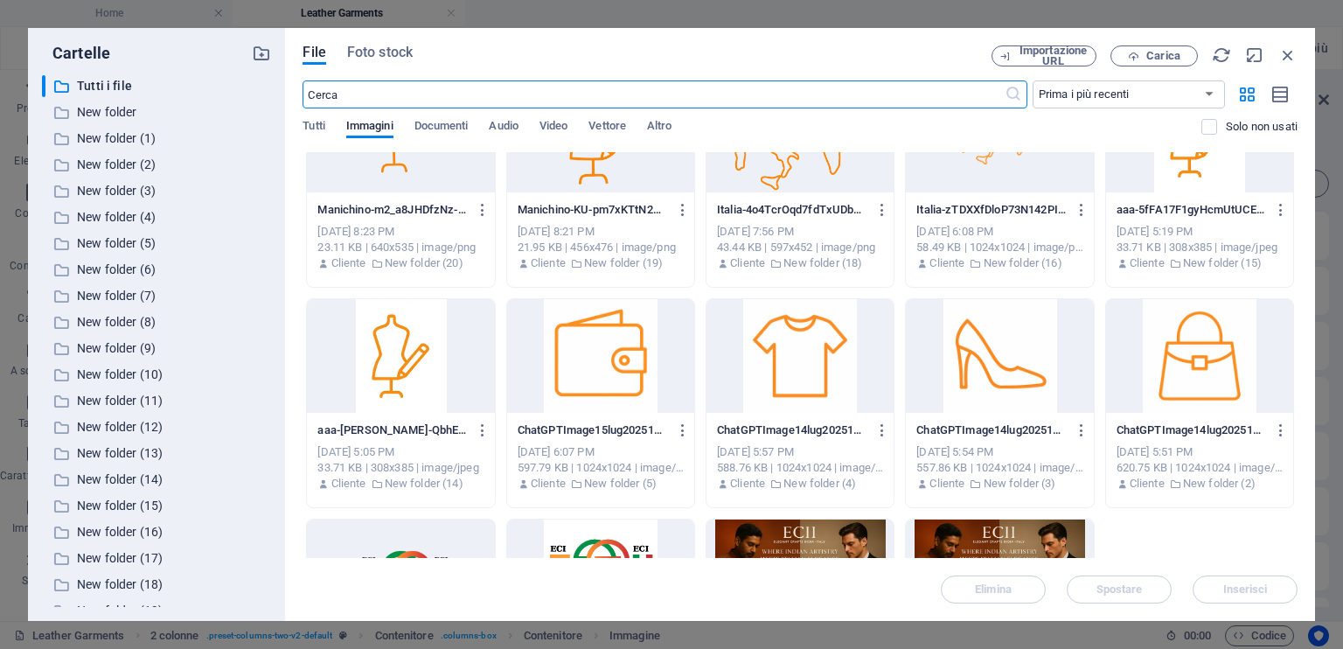
scroll to position [1399, 0]
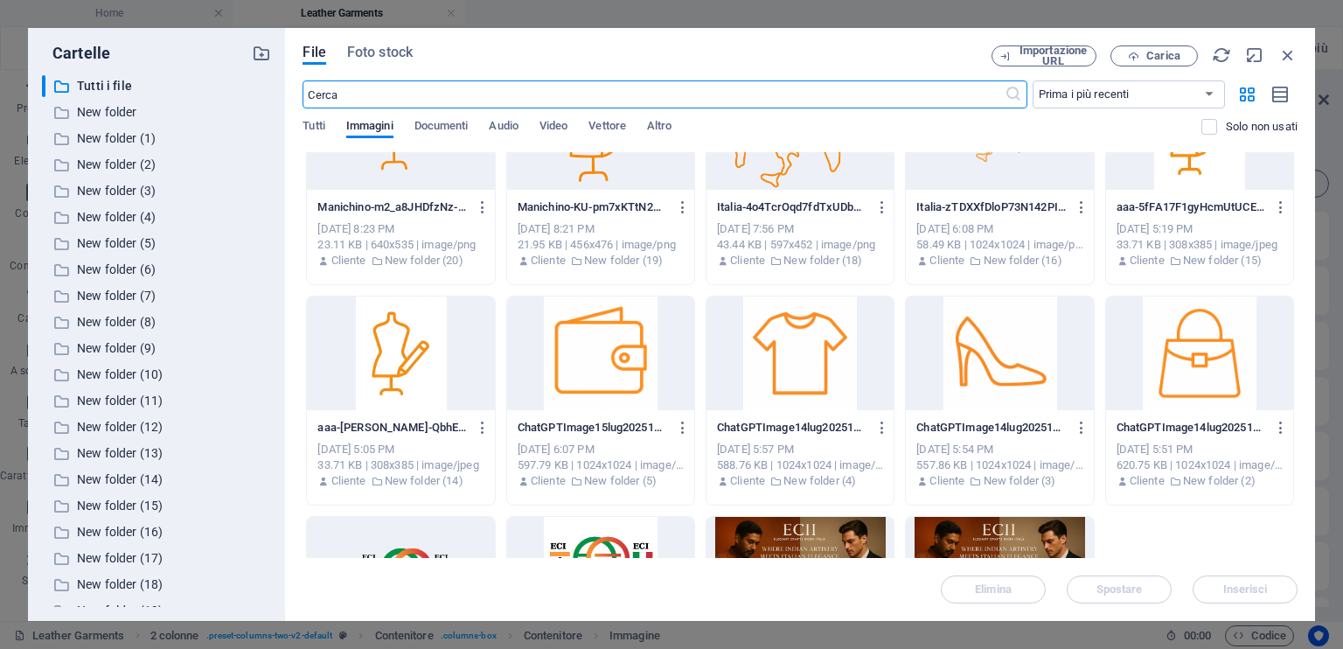
click at [798, 377] on div at bounding box center [800, 353] width 187 height 114
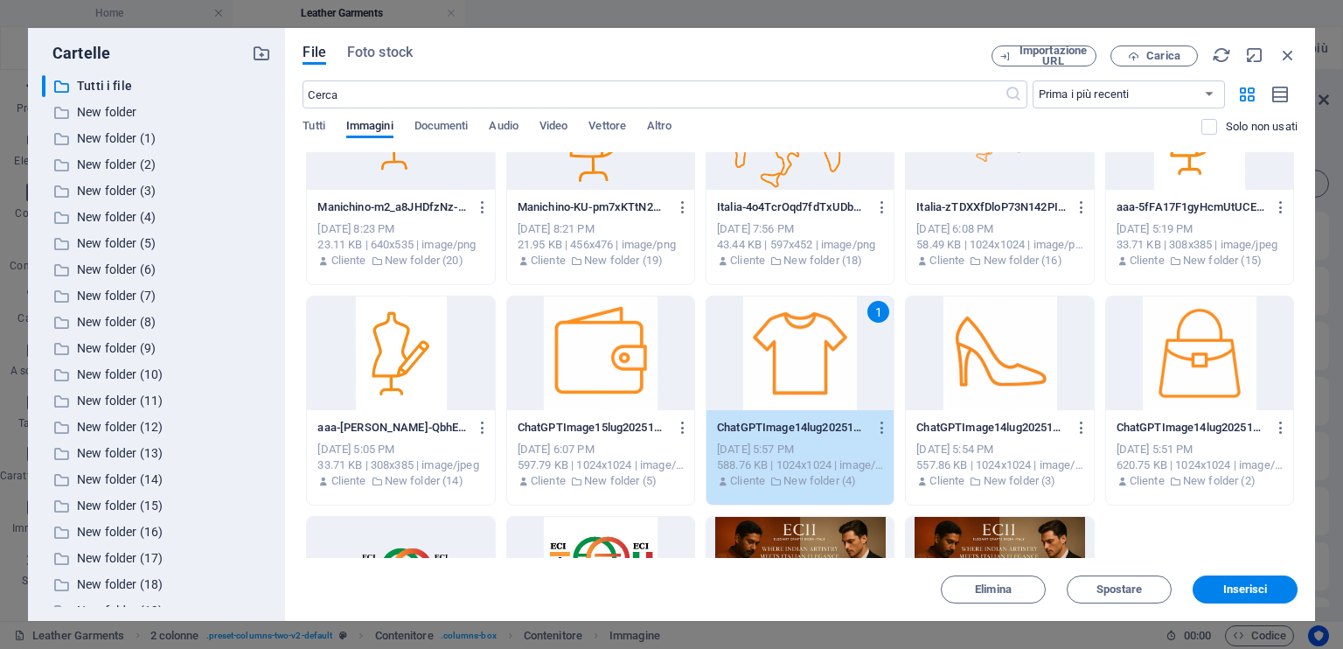
drag, startPoint x: 1240, startPoint y: 596, endPoint x: 1182, endPoint y: 572, distance: 62.7
click at [1240, 596] on button "Inserisci" at bounding box center [1245, 589] width 105 height 28
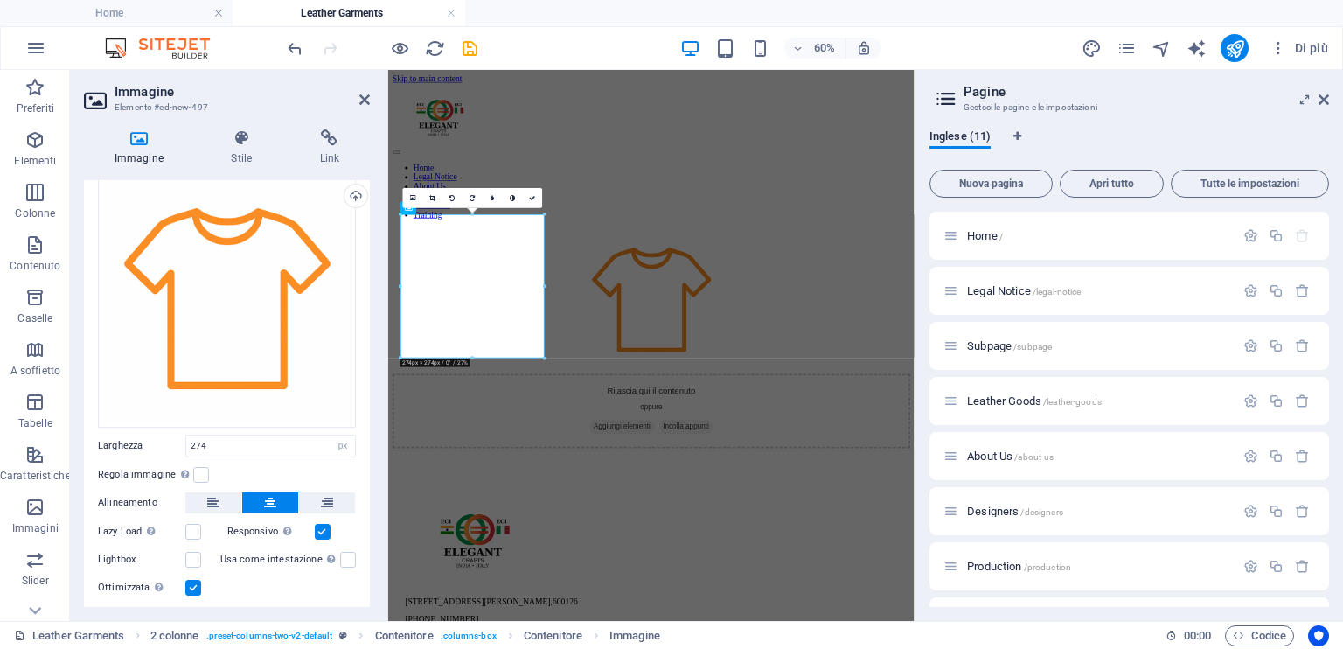
scroll to position [98, 0]
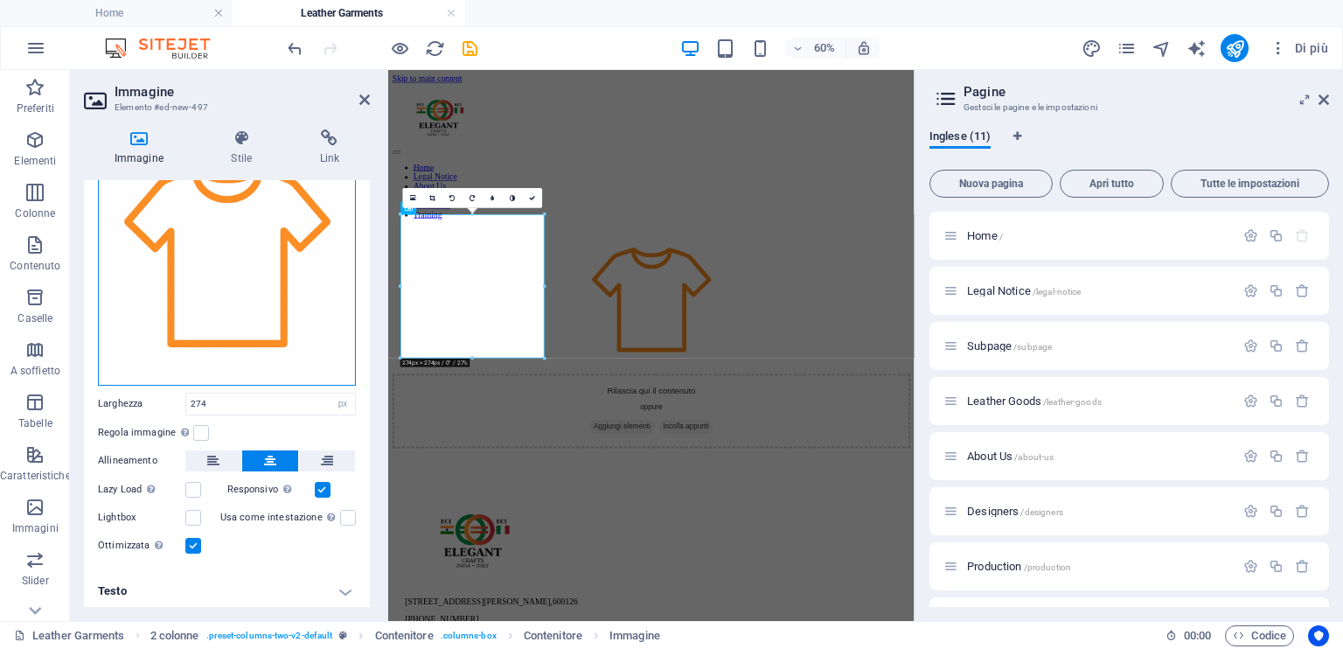
click at [331, 351] on div "Trascina qui i file, fai clic per sceglierli o selezionali da File o dalle nost…" at bounding box center [227, 257] width 258 height 258
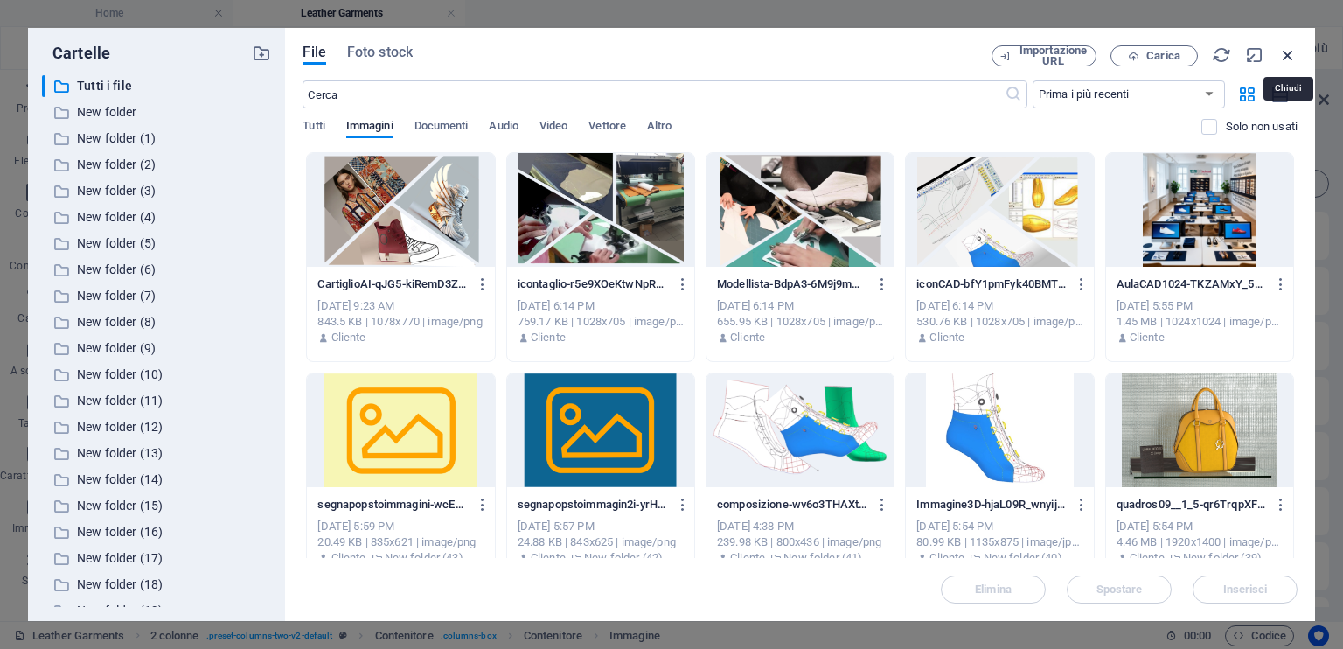
click at [1287, 55] on icon "button" at bounding box center [1288, 54] width 19 height 19
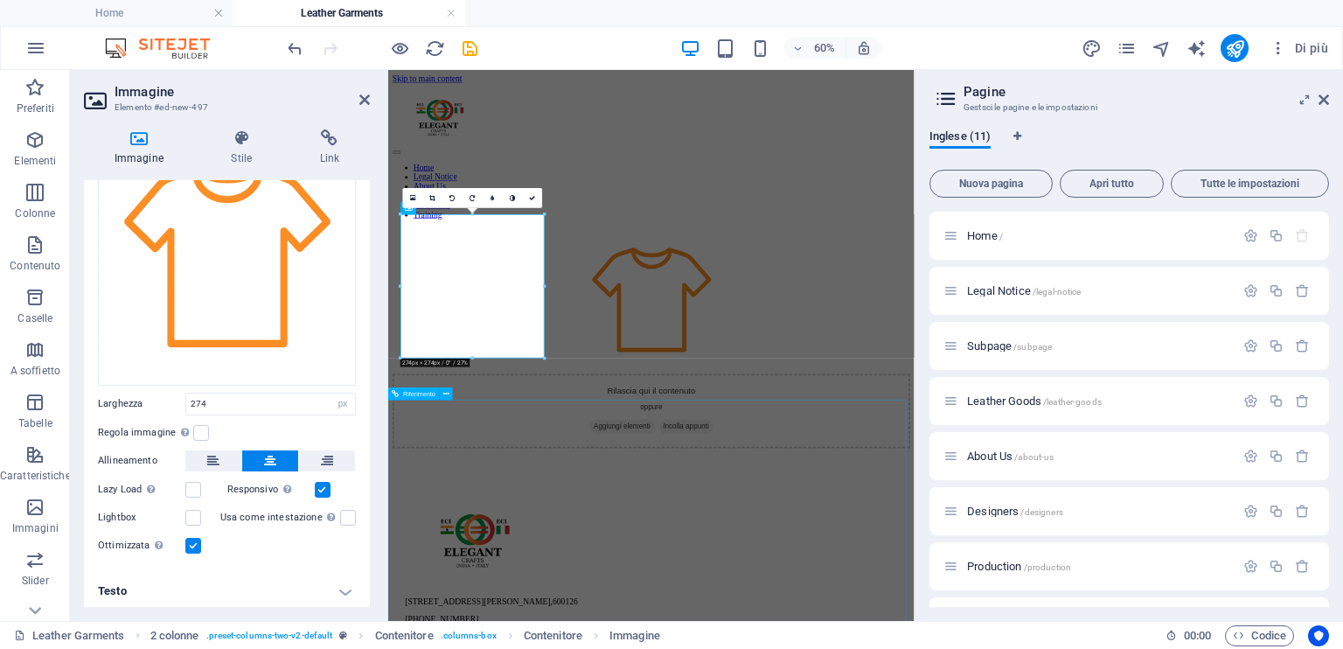
drag, startPoint x: 732, startPoint y: 719, endPoint x: 938, endPoint y: 480, distance: 315.6
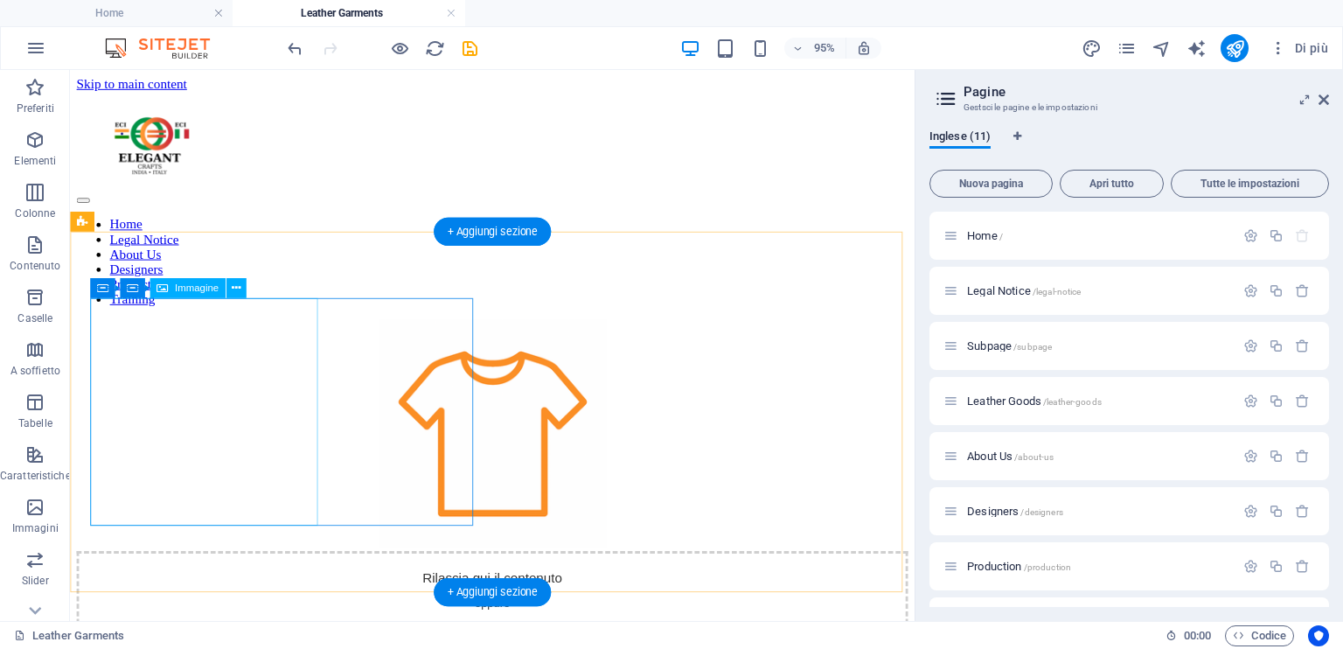
click at [224, 432] on figure at bounding box center [514, 454] width 875 height 243
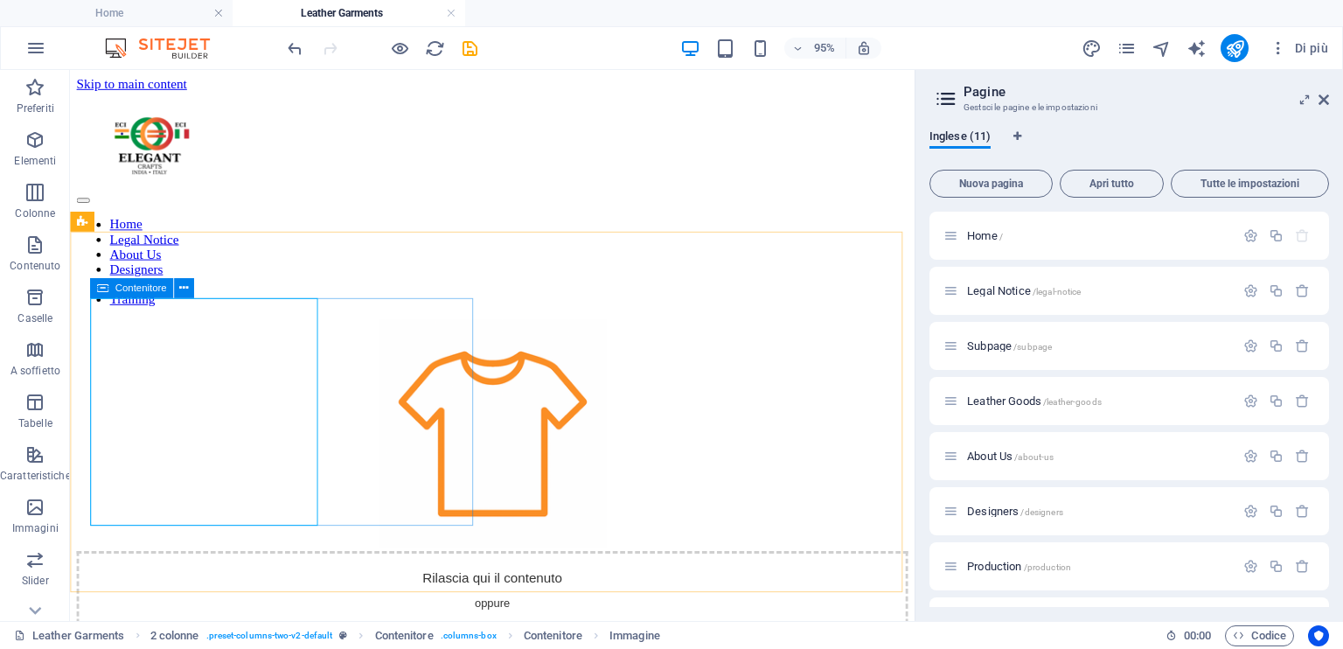
click at [136, 293] on span "Contenitore" at bounding box center [141, 288] width 52 height 10
click at [138, 293] on span "Contenitore" at bounding box center [141, 288] width 52 height 10
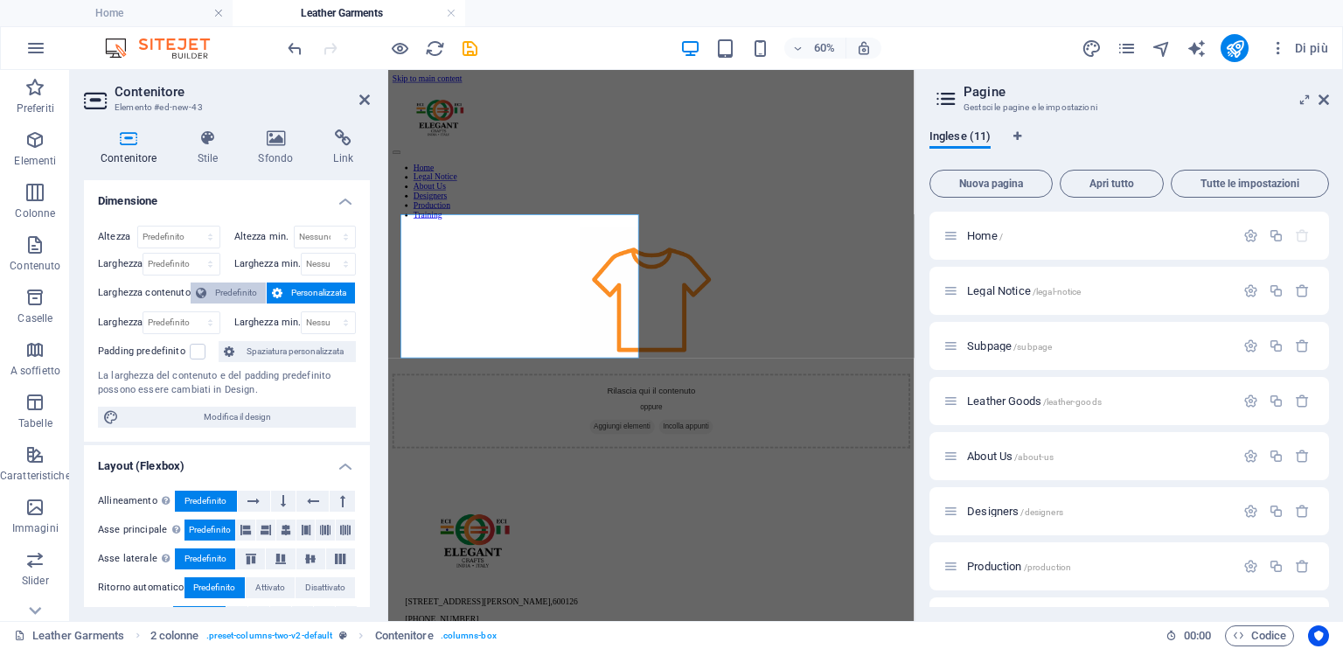
click at [227, 293] on span "Predefinito" at bounding box center [236, 292] width 49 height 21
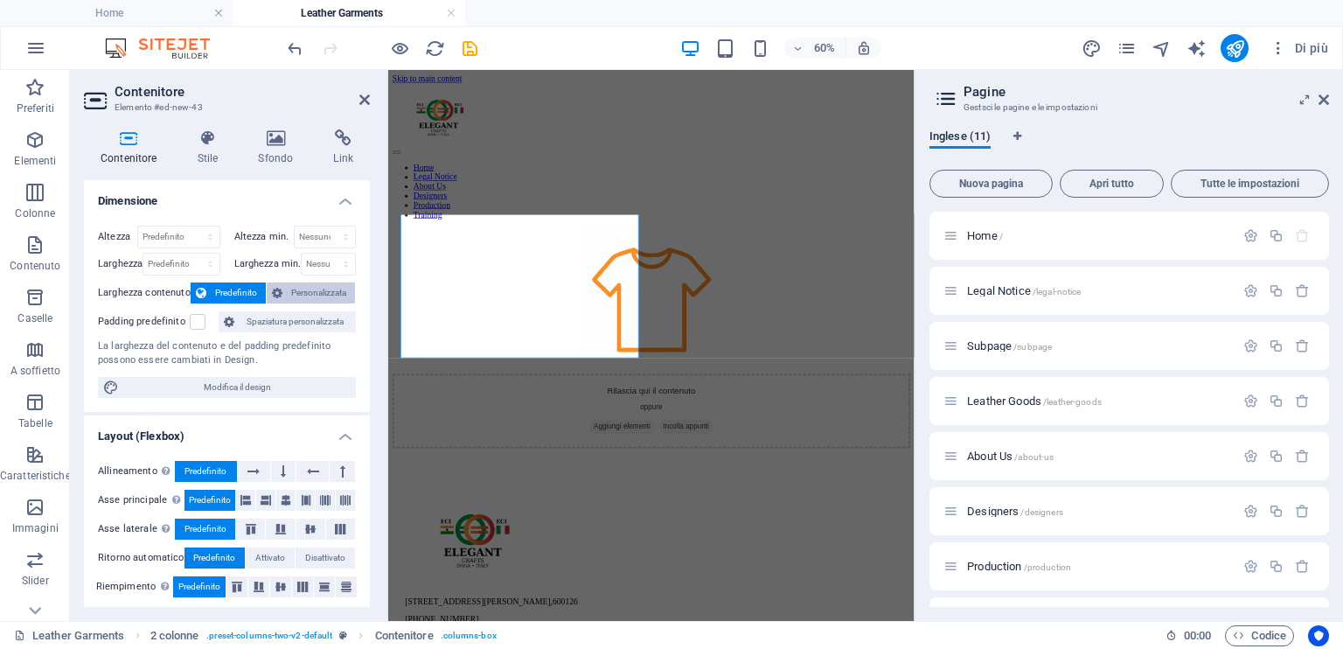
click at [298, 287] on span "Personalizzata" at bounding box center [319, 292] width 62 height 21
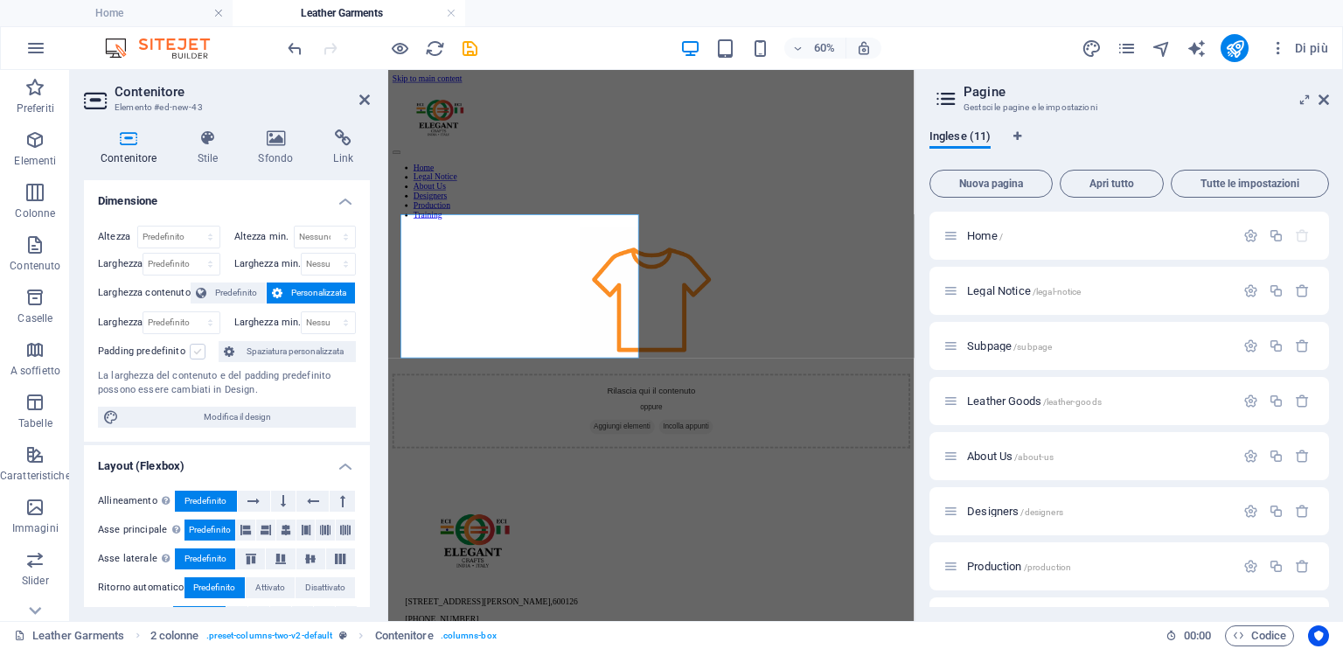
click at [199, 351] on label at bounding box center [198, 352] width 16 height 16
click at [0, 0] on input "Padding predefinito" at bounding box center [0, 0] width 0 height 0
click at [199, 351] on label at bounding box center [198, 352] width 16 height 16
click at [0, 0] on input "Padding predefinito" at bounding box center [0, 0] width 0 height 0
click at [311, 355] on span "Spaziatura personalizzata" at bounding box center [295, 351] width 111 height 21
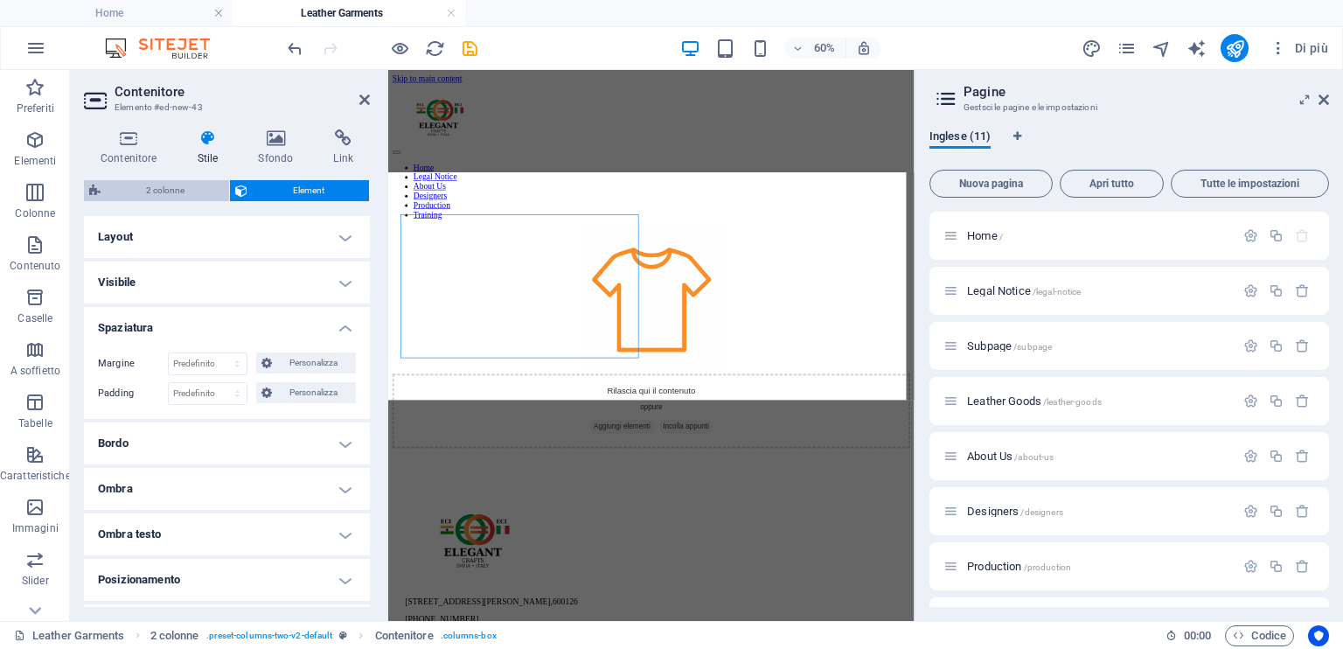
click at [178, 191] on span "2 colonne" at bounding box center [165, 190] width 118 height 21
select select "rem"
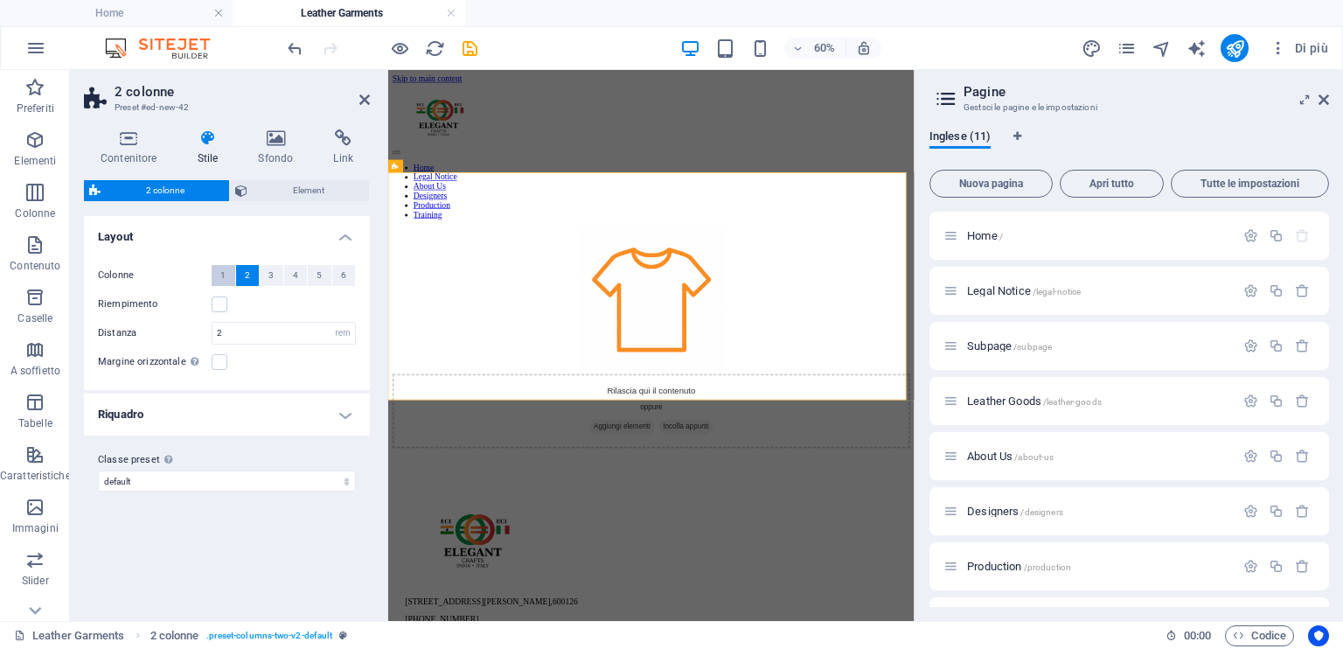
click at [217, 277] on button "1" at bounding box center [224, 275] width 24 height 21
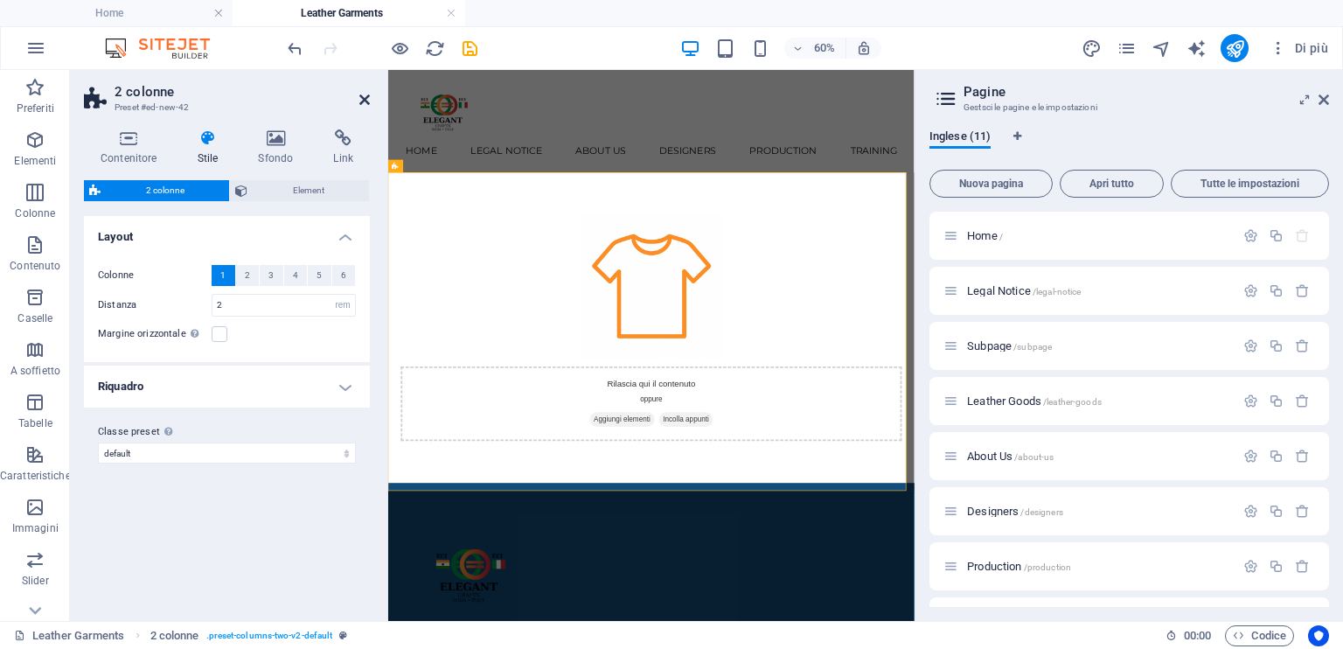
click at [359, 102] on icon at bounding box center [364, 100] width 10 height 14
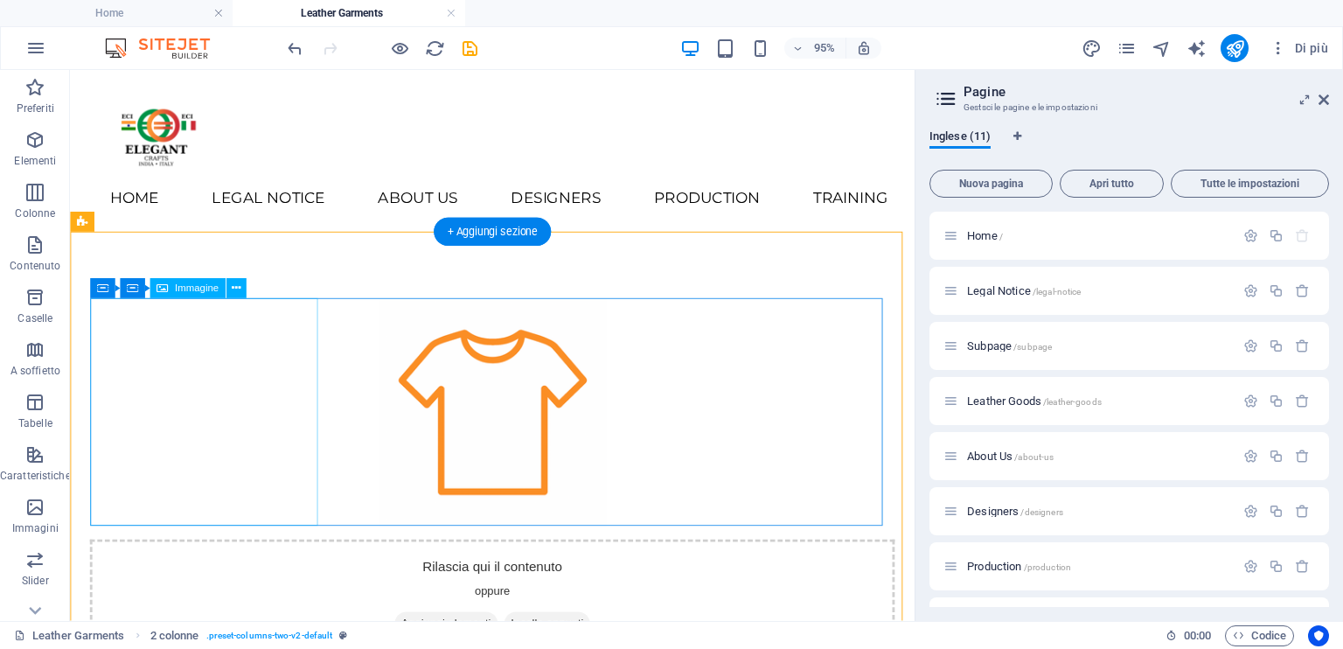
click at [237, 403] on figure at bounding box center [514, 430] width 847 height 240
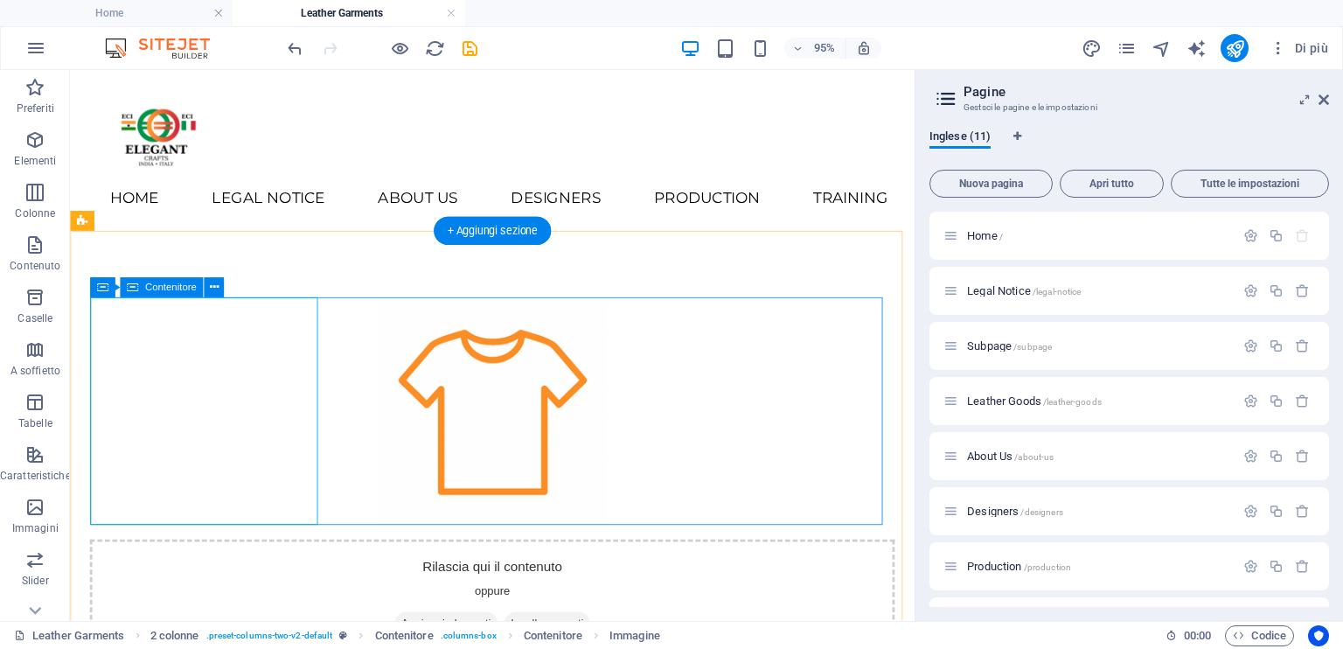
scroll to position [0, 0]
click at [680, 450] on div at bounding box center [514, 430] width 847 height 240
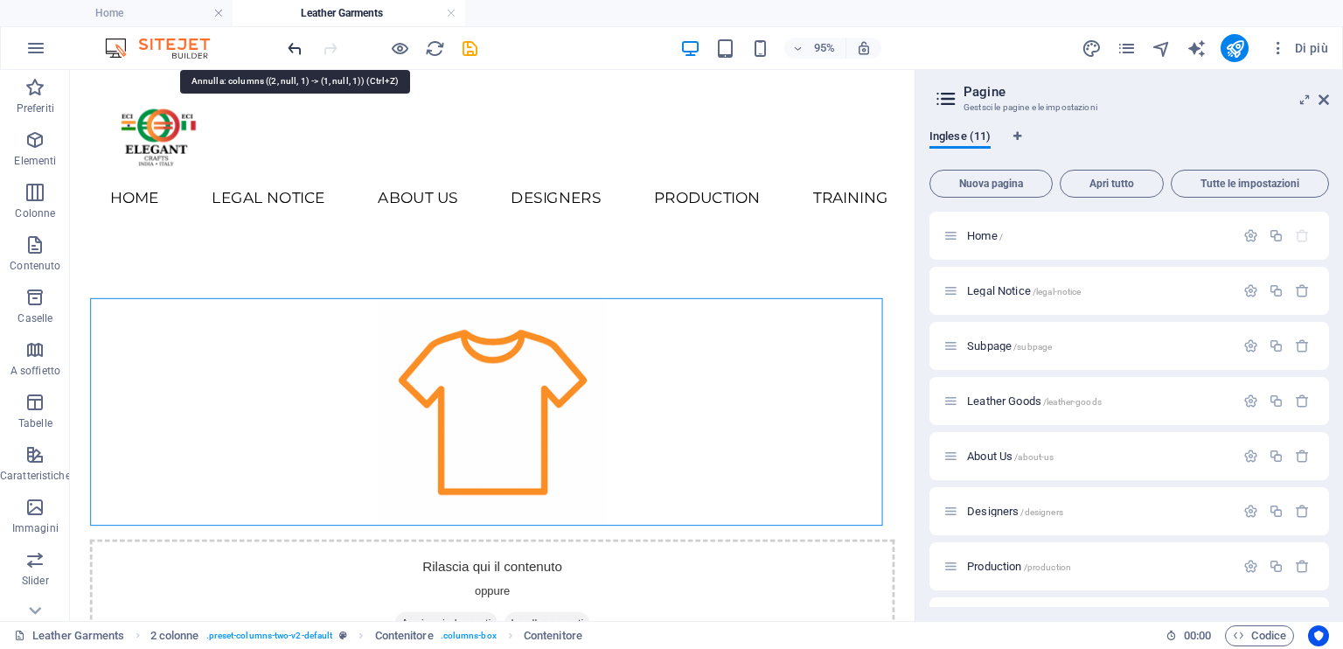
click at [289, 41] on icon "undo" at bounding box center [295, 48] width 20 height 20
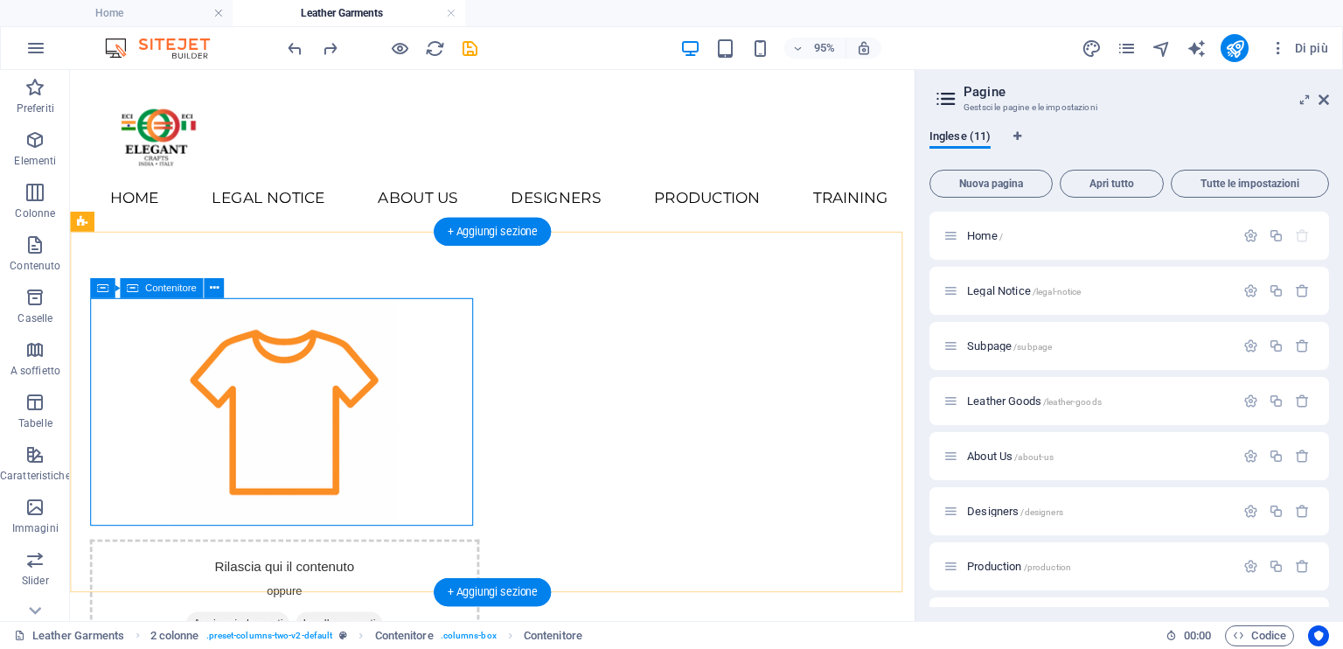
click at [434, 443] on div at bounding box center [296, 430] width 410 height 240
click at [179, 414] on figure at bounding box center [296, 430] width 410 height 240
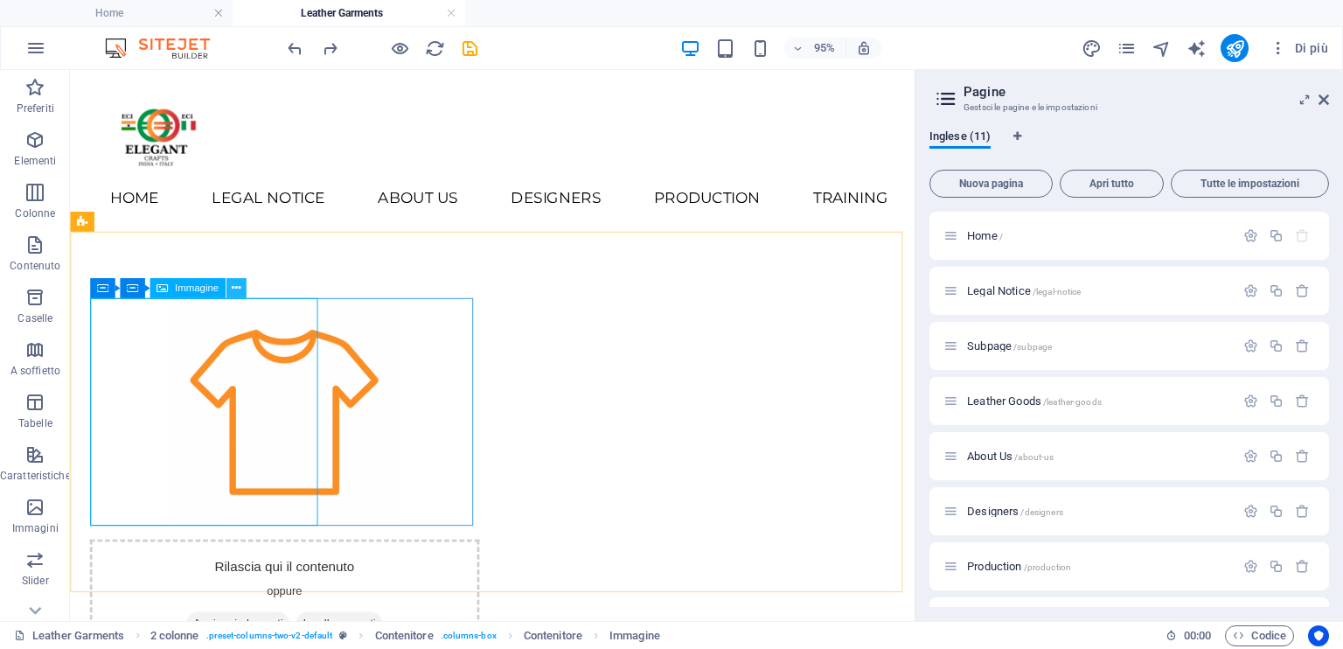
click at [237, 289] on icon at bounding box center [235, 288] width 9 height 17
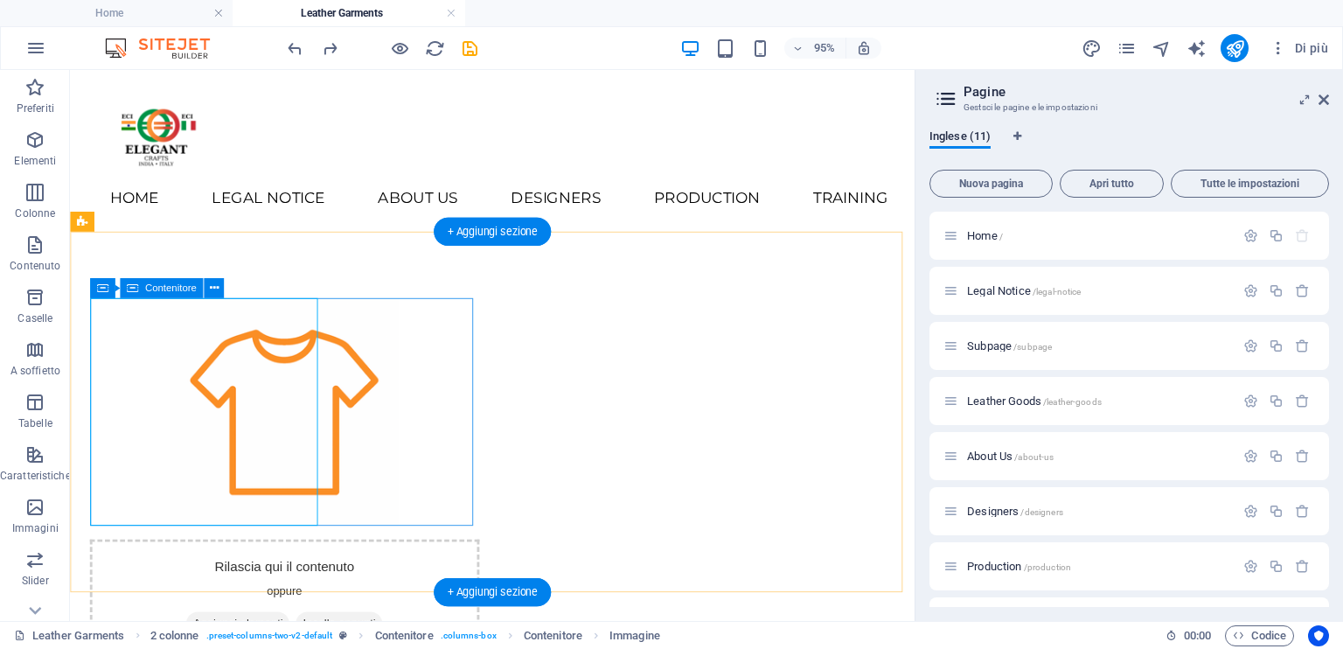
click at [361, 455] on div at bounding box center [296, 430] width 410 height 240
click at [257, 457] on figure at bounding box center [296, 430] width 410 height 240
click at [213, 291] on icon at bounding box center [213, 288] width 9 height 17
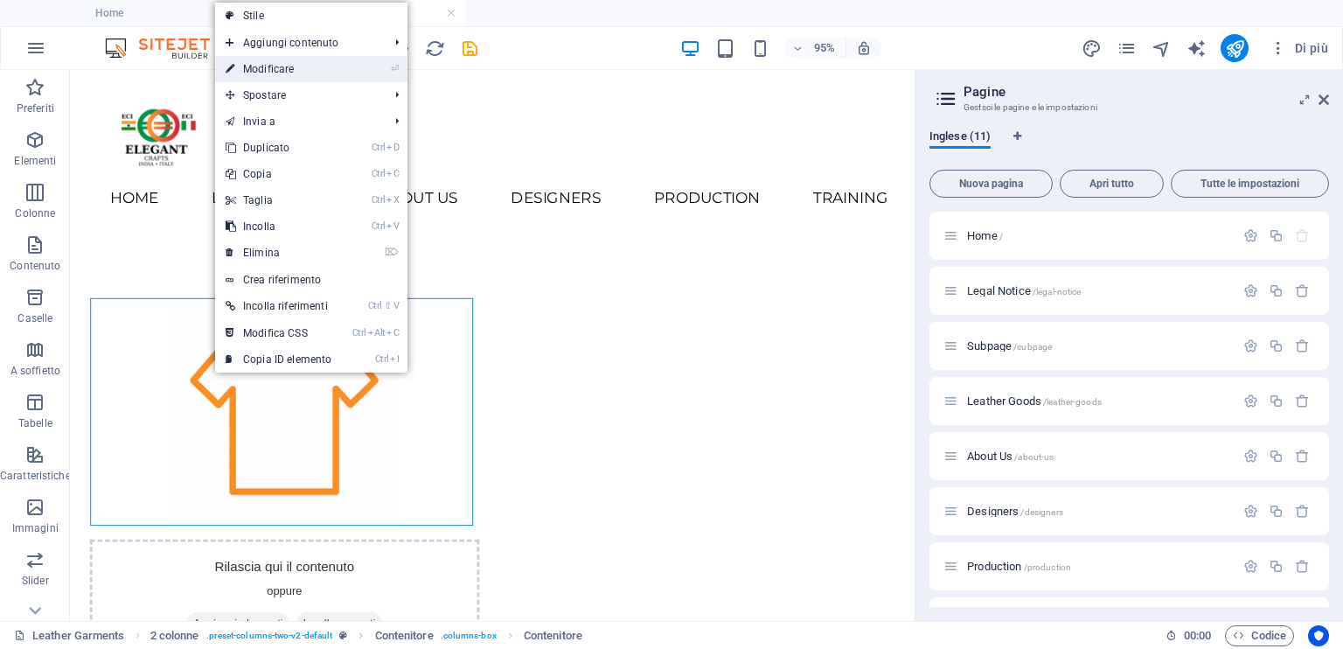
click at [302, 74] on link "⏎ Modificare" at bounding box center [278, 69] width 127 height 26
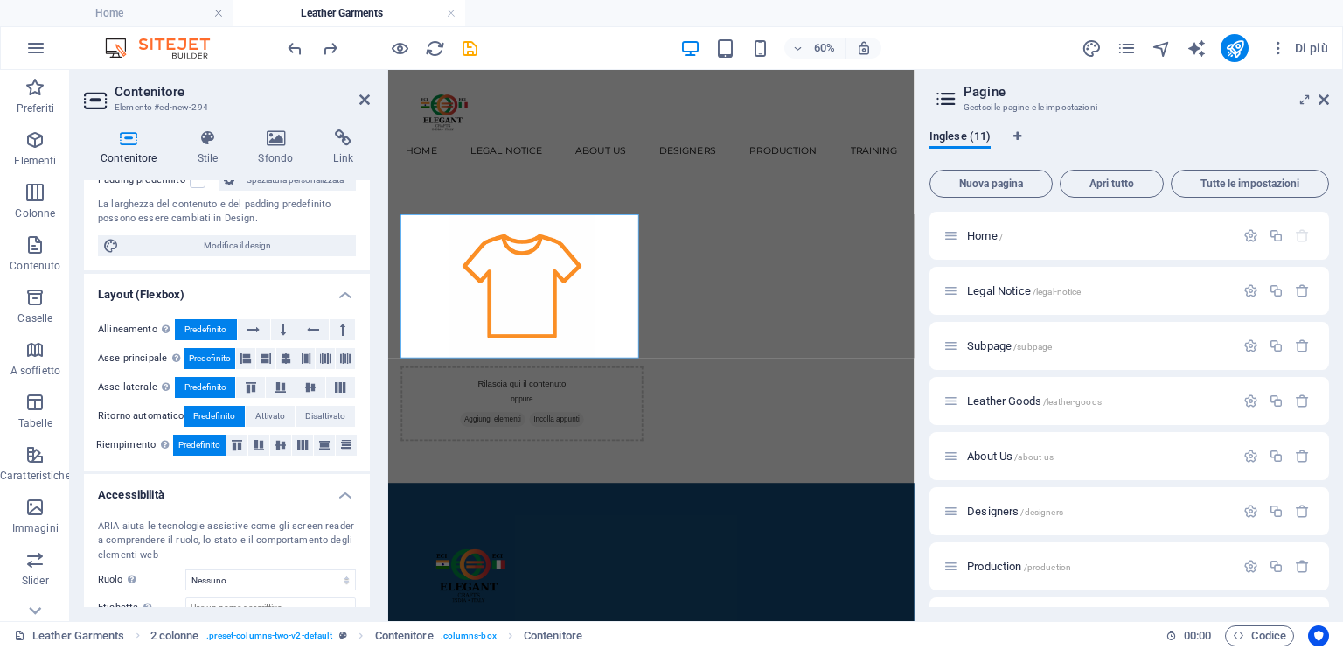
scroll to position [175, 0]
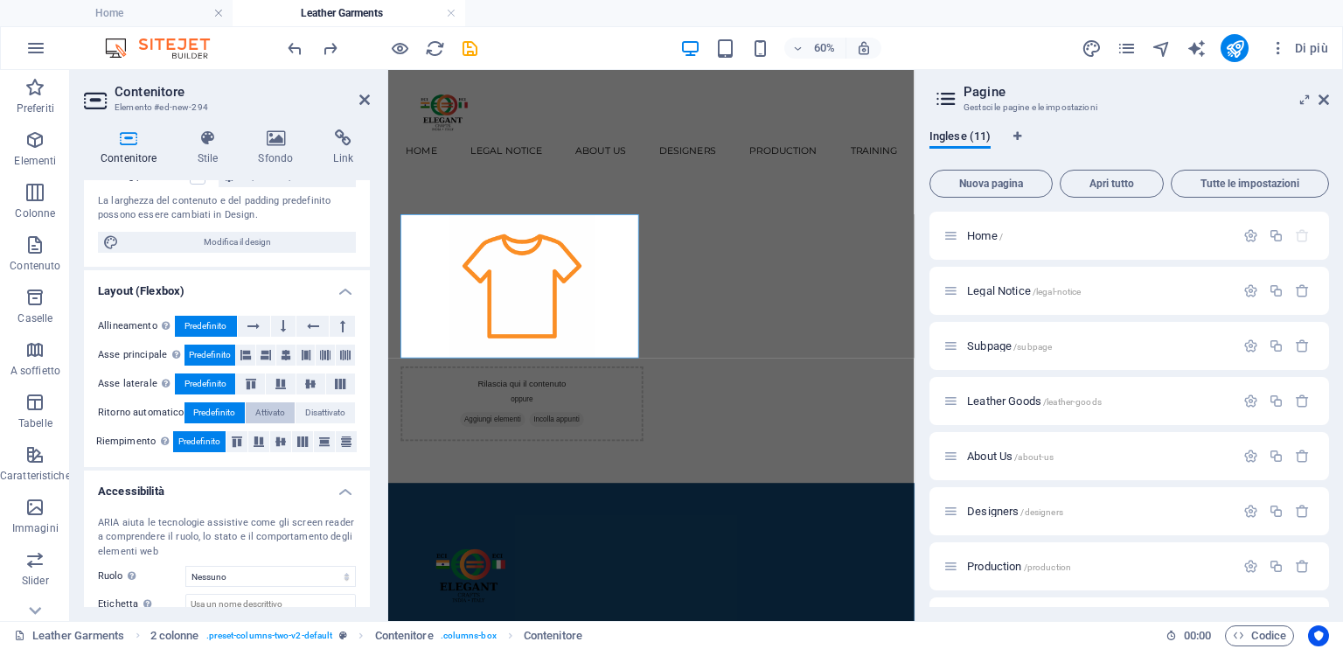
click at [264, 403] on span "Attivato" at bounding box center [270, 412] width 30 height 21
drag, startPoint x: 220, startPoint y: 405, endPoint x: 188, endPoint y: 414, distance: 33.5
click at [220, 406] on span "Predefinito" at bounding box center [214, 412] width 42 height 21
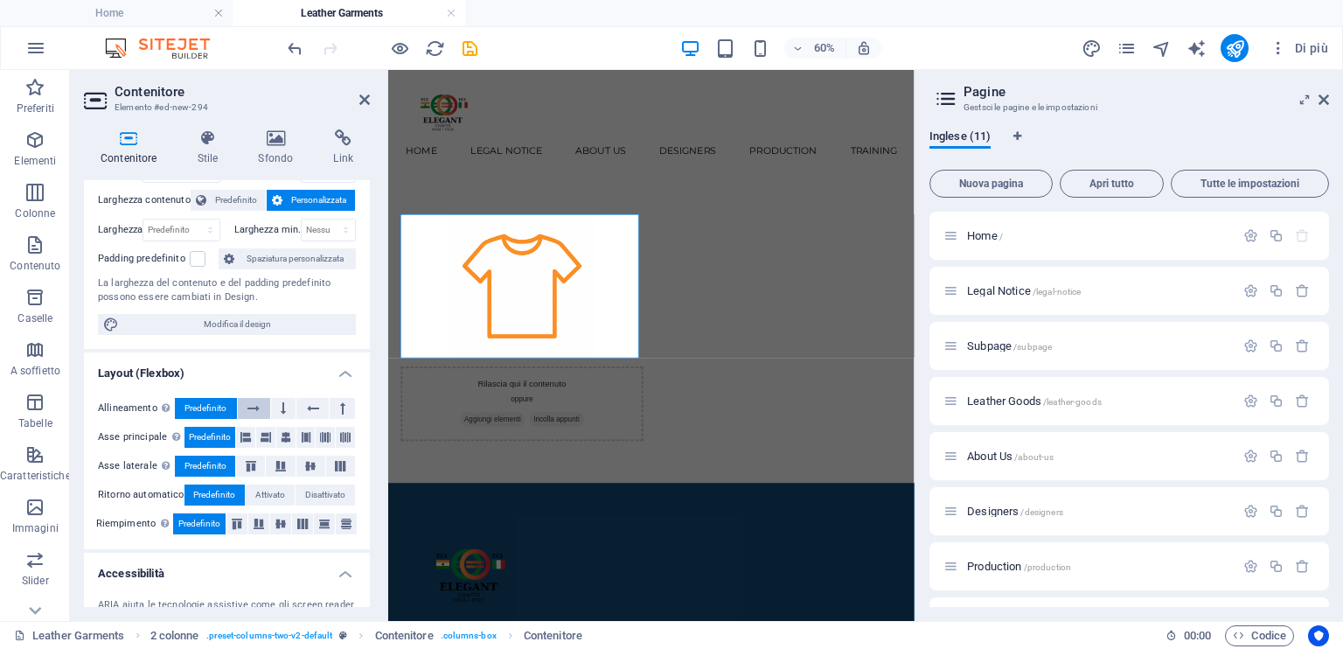
scroll to position [17, 0]
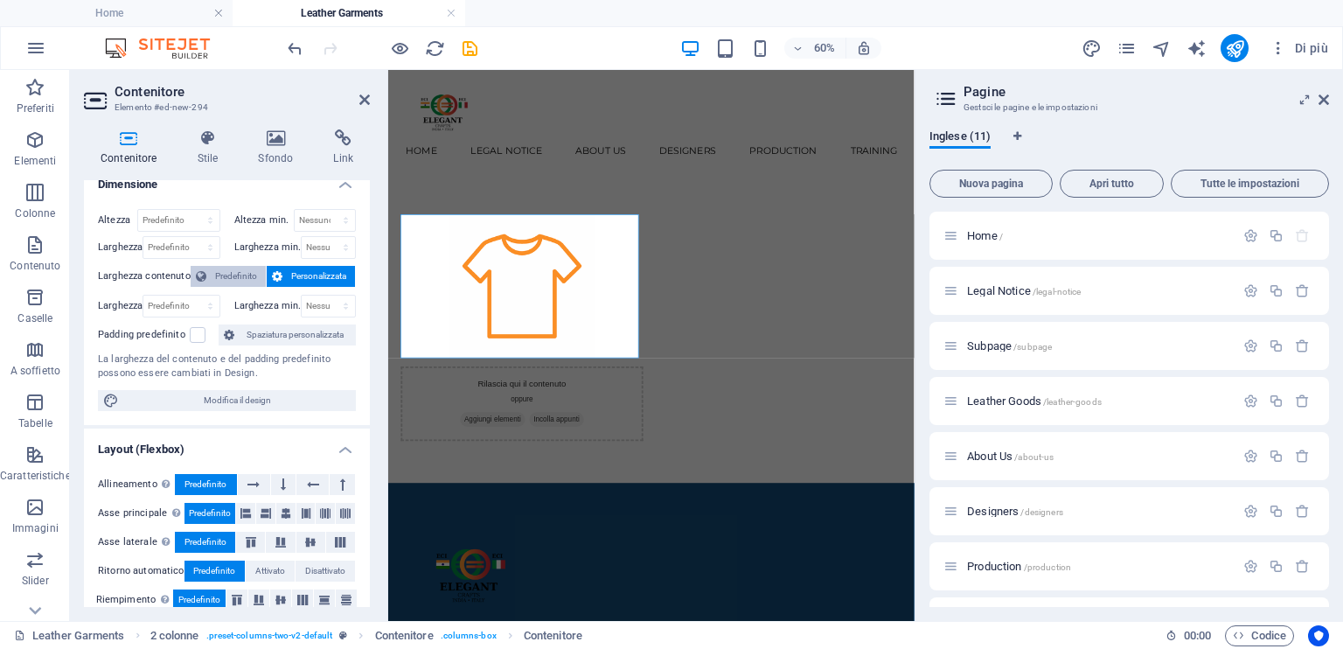
click at [234, 275] on span "Predefinito" at bounding box center [236, 276] width 49 height 21
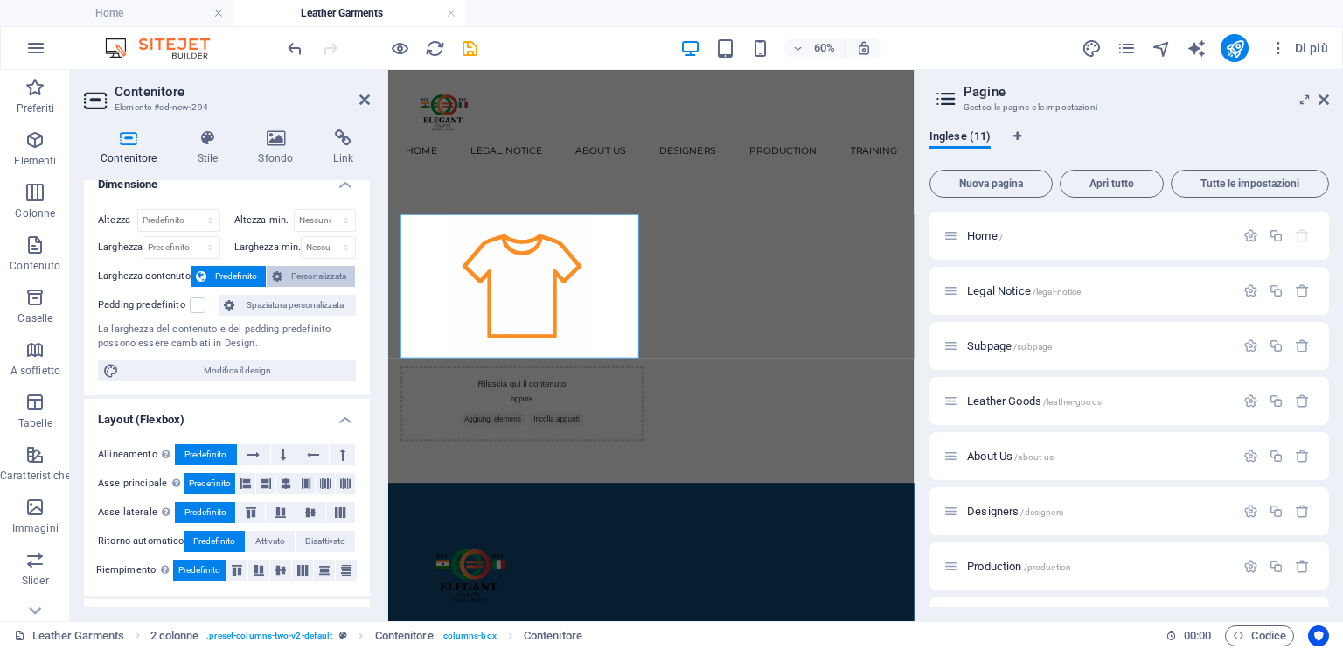
click at [301, 272] on span "Personalizzata" at bounding box center [319, 276] width 62 height 21
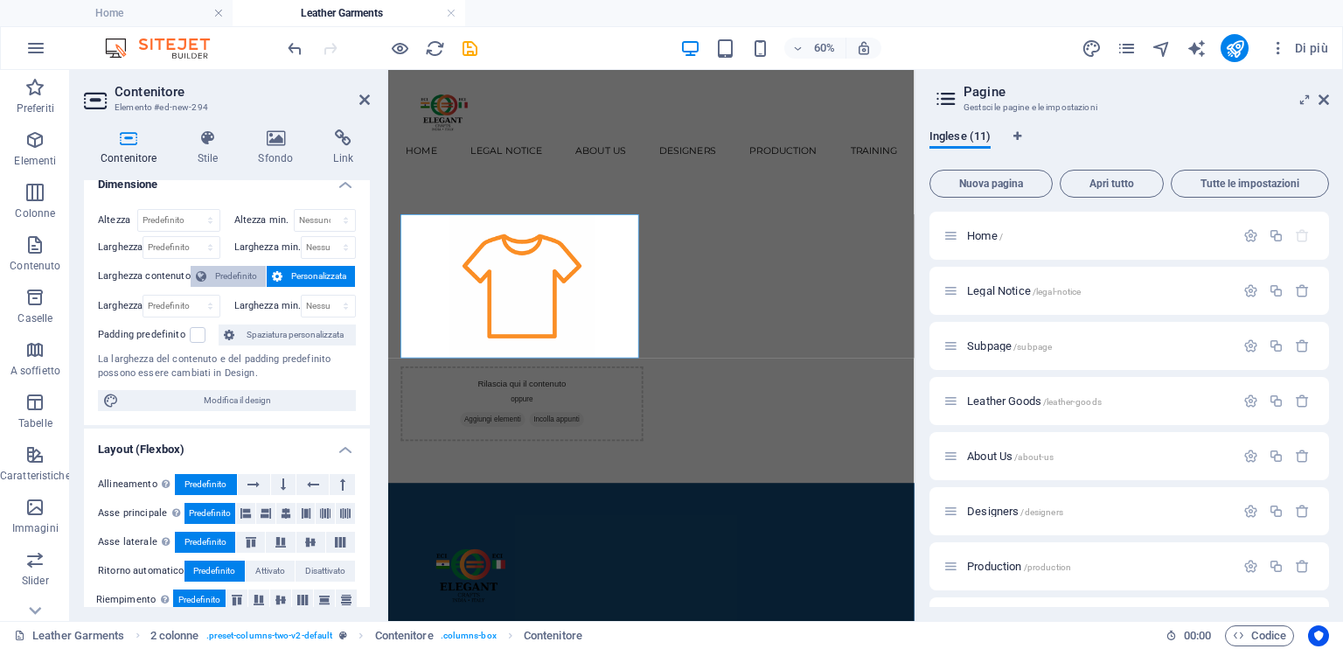
click at [240, 272] on span "Predefinito" at bounding box center [236, 276] width 49 height 21
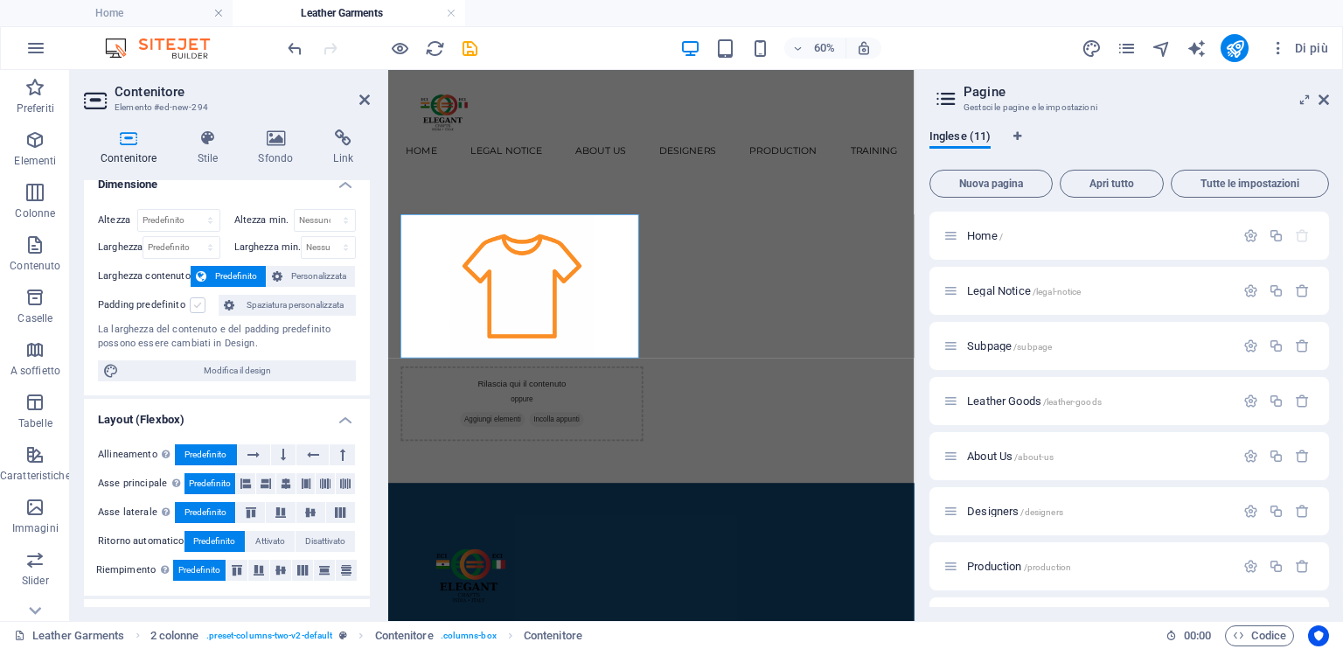
click at [196, 307] on label at bounding box center [198, 305] width 16 height 16
click at [0, 0] on input "Padding predefinito" at bounding box center [0, 0] width 0 height 0
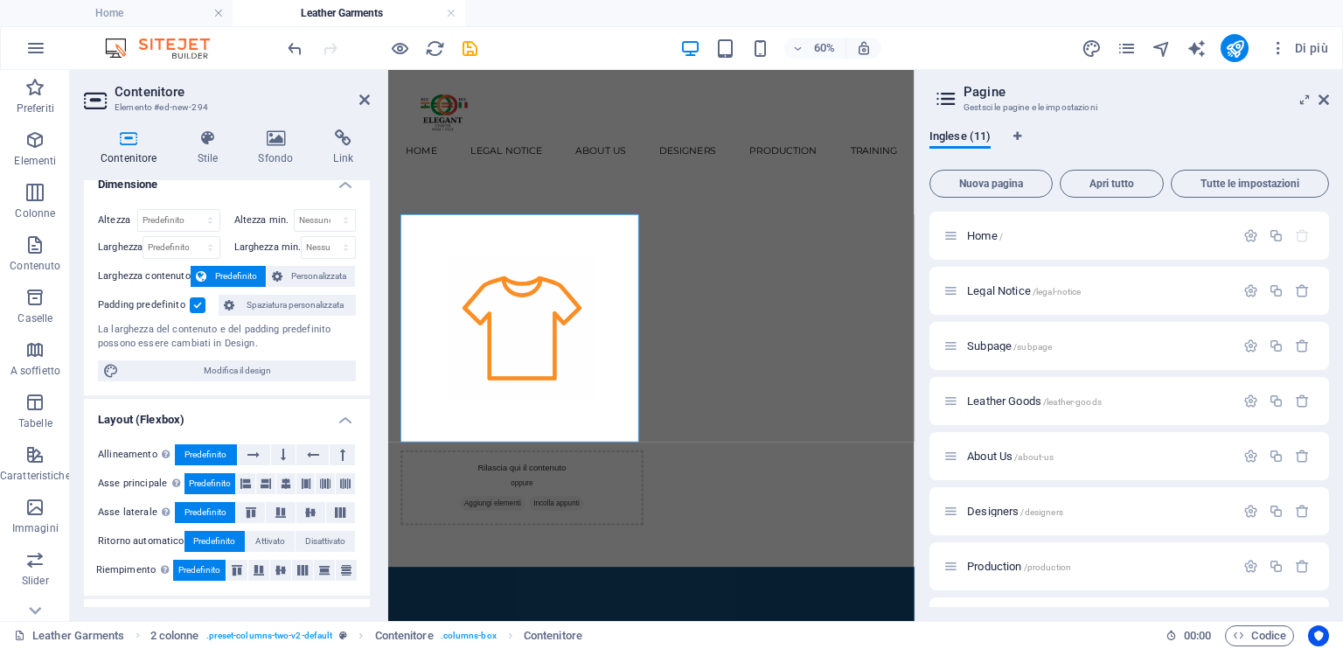
click at [196, 307] on label at bounding box center [198, 305] width 16 height 16
click at [0, 0] on input "Padding predefinito" at bounding box center [0, 0] width 0 height 0
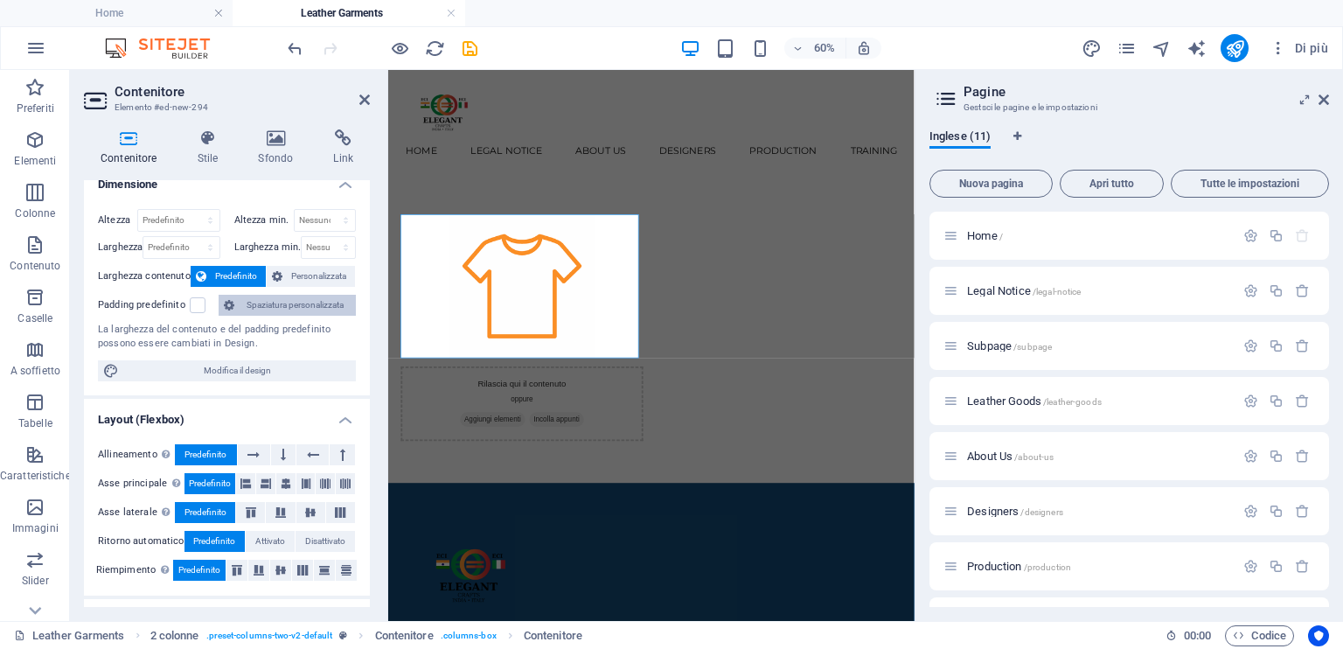
click at [300, 307] on span "Spaziatura personalizzata" at bounding box center [295, 305] width 111 height 21
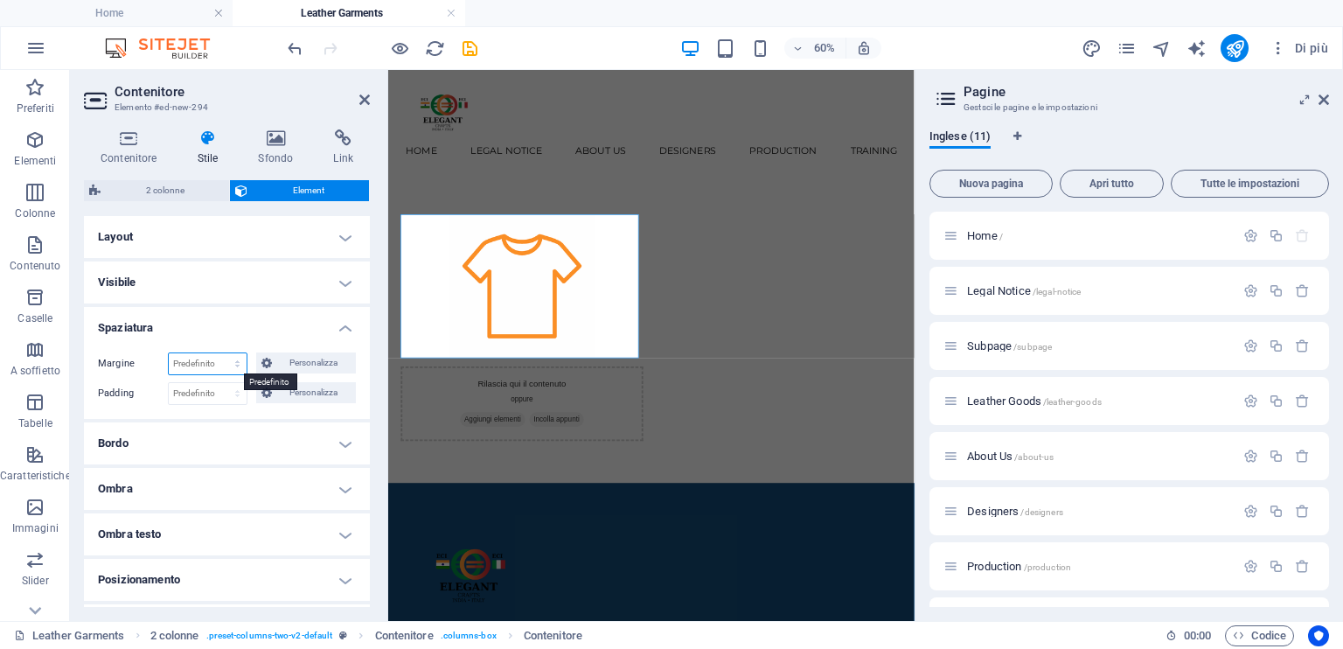
click at [211, 366] on select "Predefinito automatico px % rem vw vh Personalizza" at bounding box center [208, 363] width 78 height 21
select select "px"
click at [219, 353] on select "Predefinito automatico px % rem vw vh Personalizza" at bounding box center [208, 363] width 78 height 21
type input "0"
click at [216, 357] on input "0" at bounding box center [208, 363] width 78 height 21
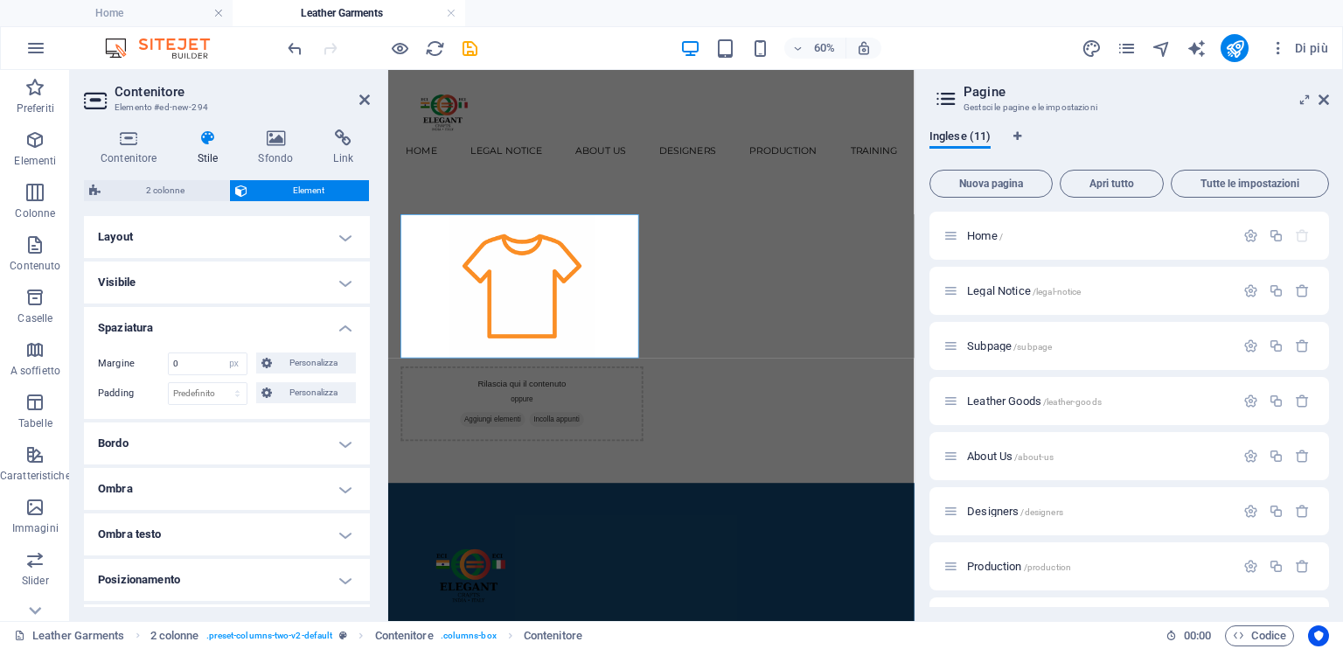
click at [201, 151] on h4 "Stile" at bounding box center [211, 147] width 61 height 37
click at [210, 144] on icon at bounding box center [208, 137] width 54 height 17
click at [561, 443] on figure at bounding box center [611, 430] width 362 height 240
click at [733, 544] on div at bounding box center [611, 430] width 404 height 240
click at [415, 327] on div at bounding box center [611, 430] width 404 height 240
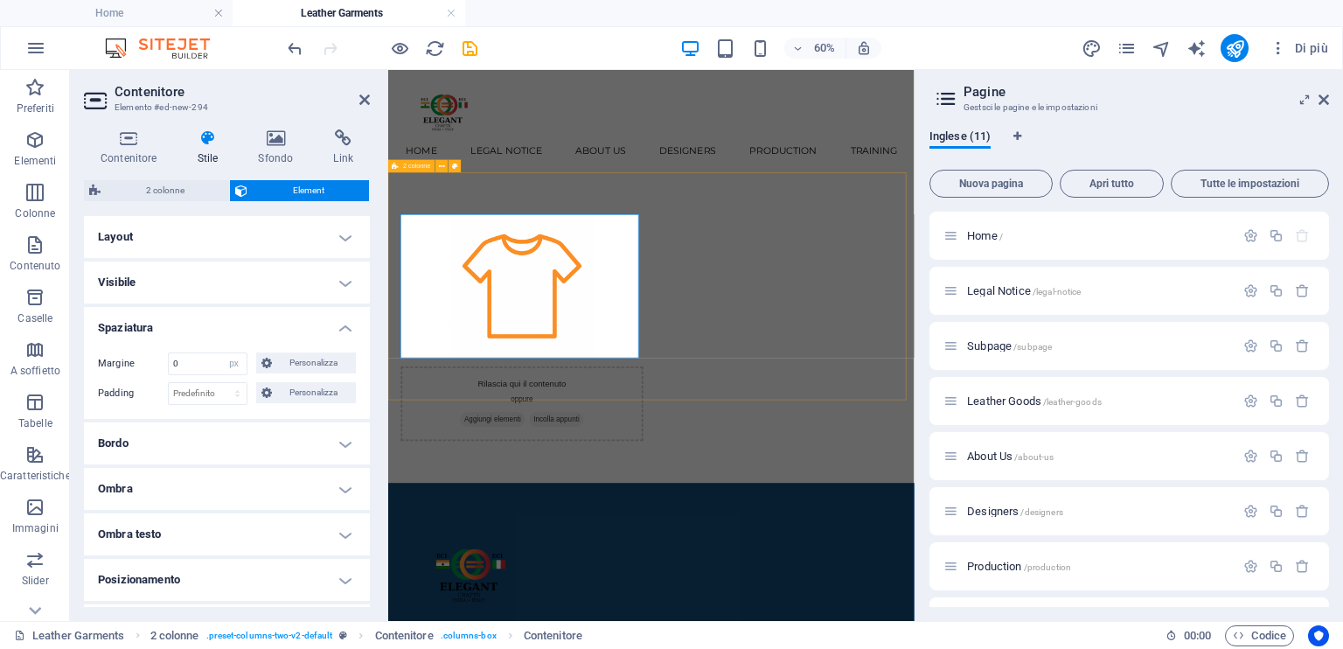
click at [758, 605] on div "Rilascia qui il contenuto oppure Aggiungi elementi Incolla appunti" at bounding box center [826, 500] width 877 height 518
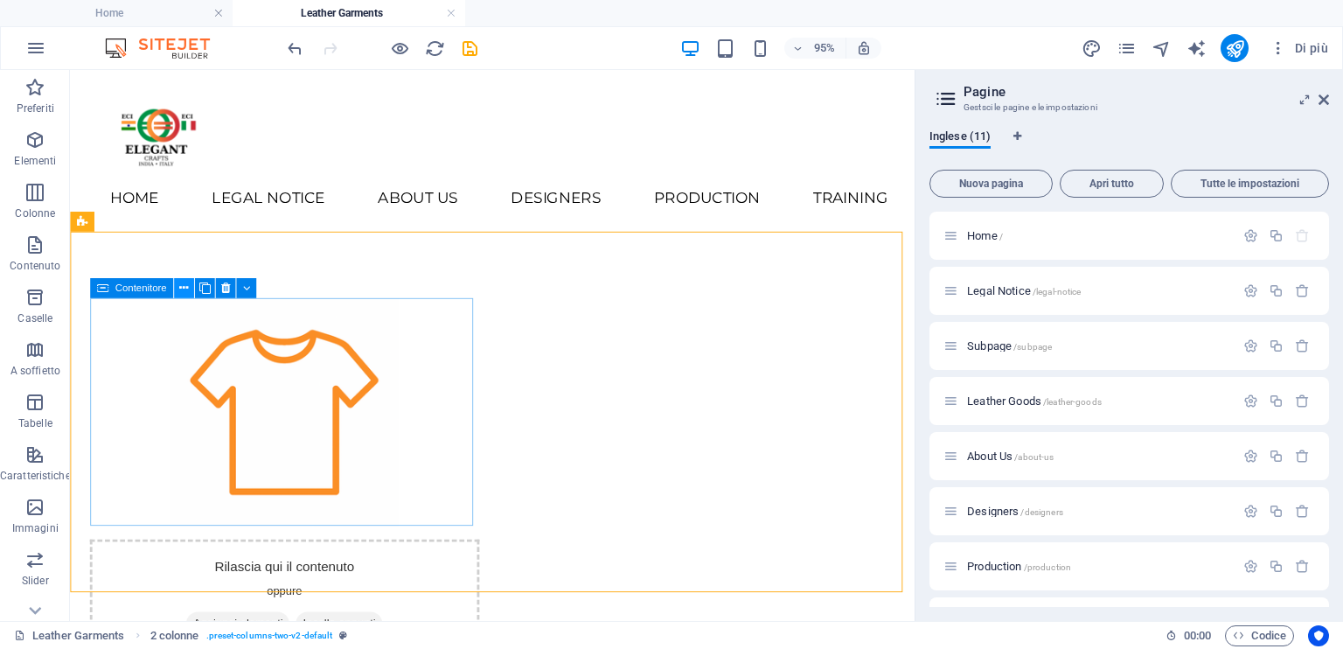
click at [183, 288] on icon at bounding box center [183, 288] width 9 height 17
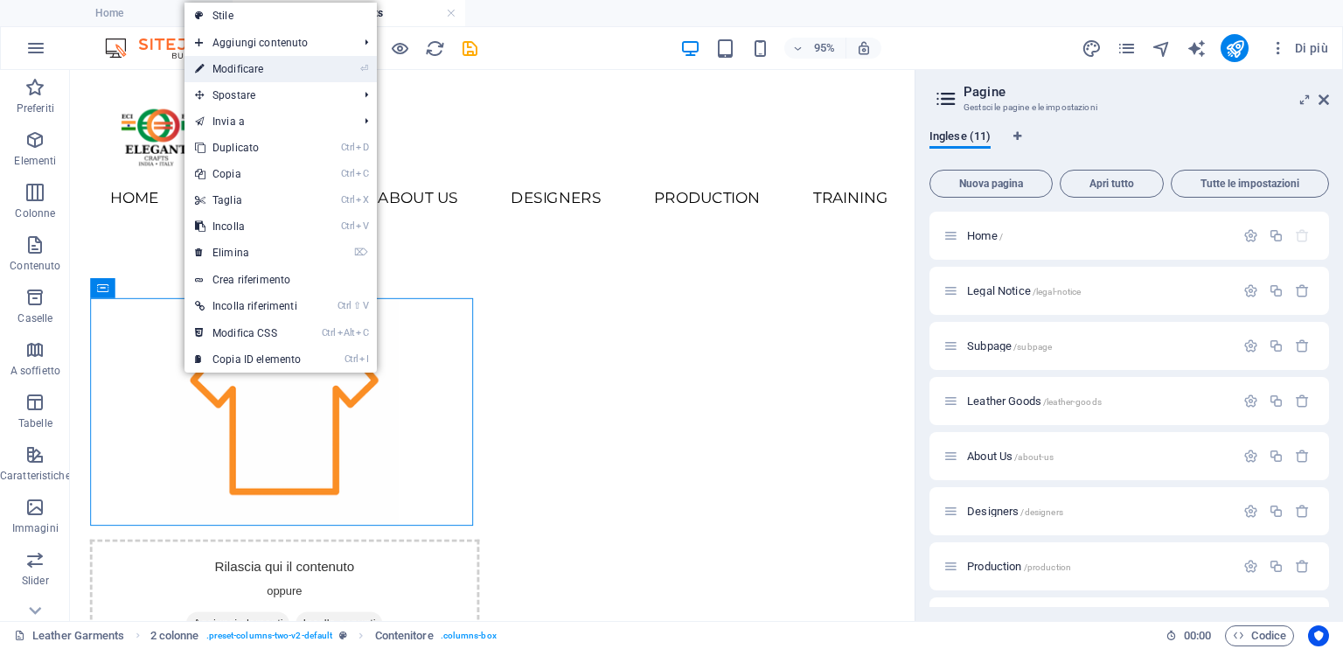
click at [288, 76] on link "⏎ Modificare" at bounding box center [248, 69] width 127 height 26
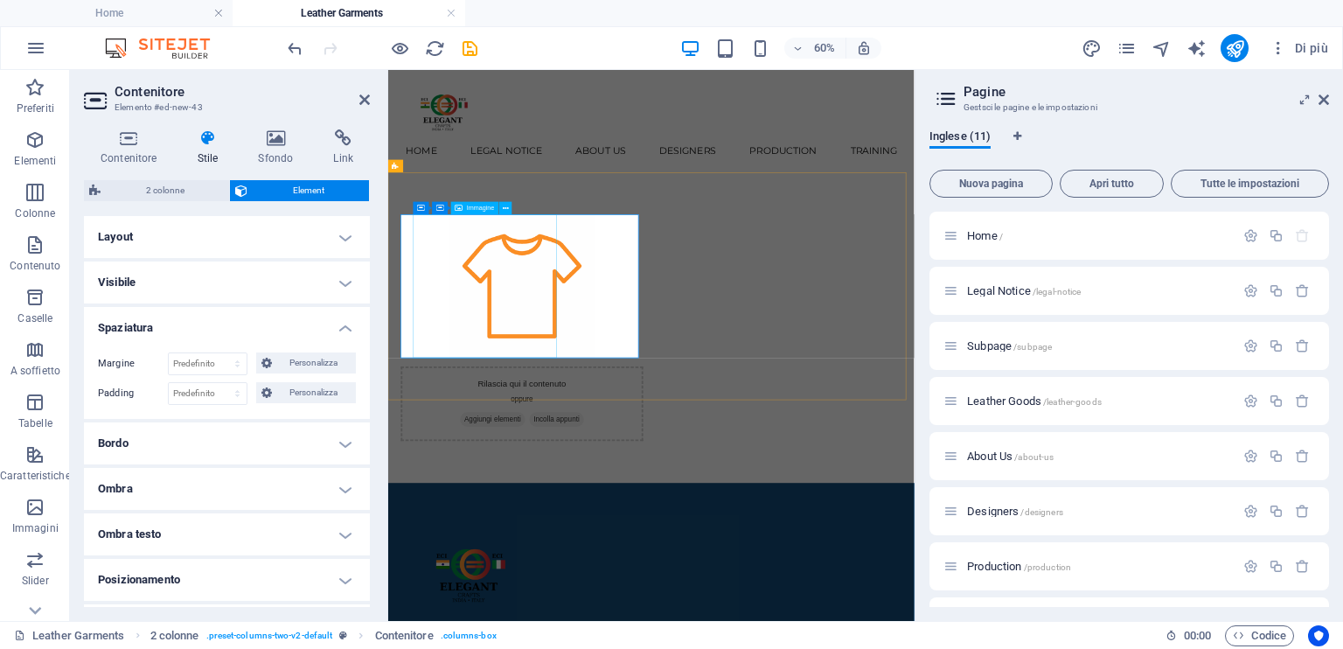
click at [566, 380] on figure at bounding box center [611, 430] width 362 height 240
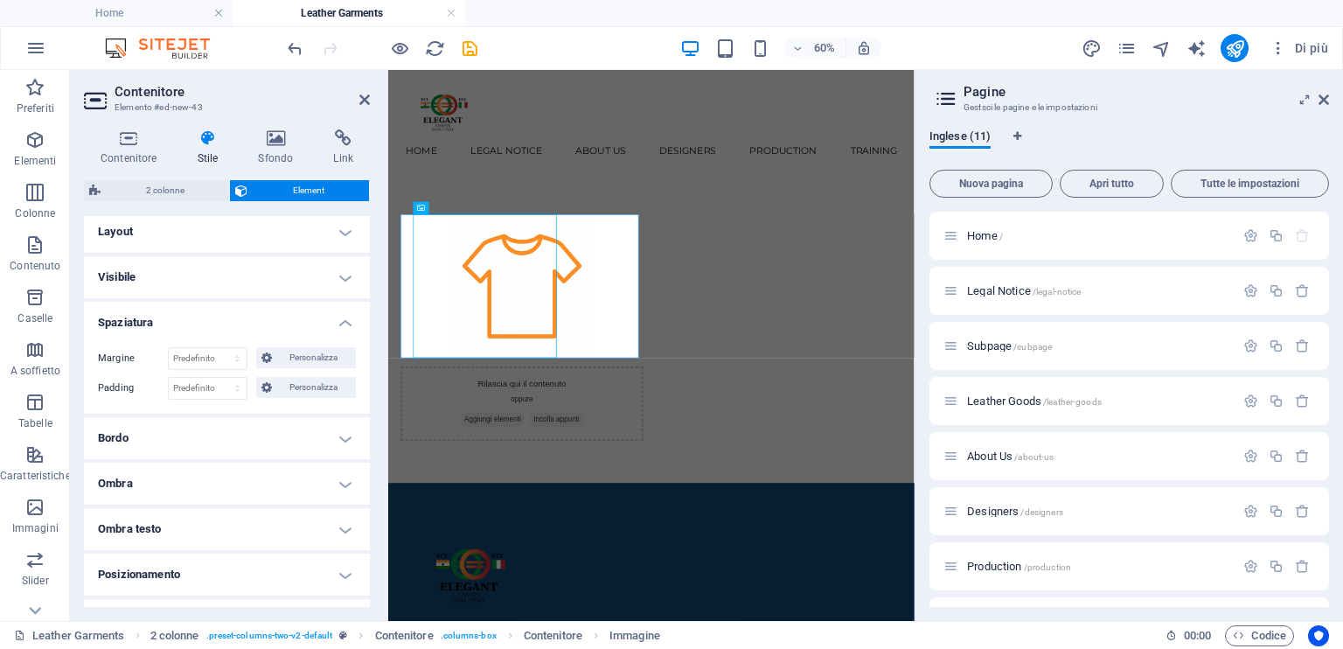
scroll to position [0, 0]
click at [121, 151] on h4 "Contenitore" at bounding box center [132, 147] width 97 height 37
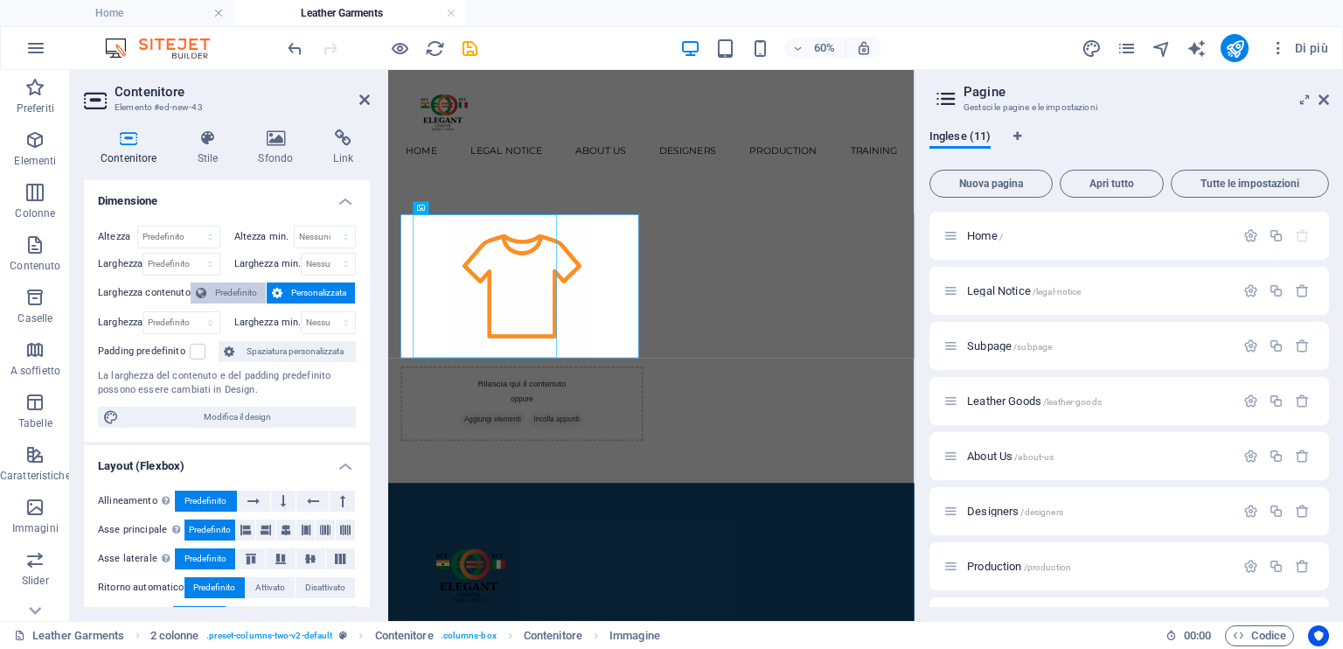
click at [234, 292] on span "Predefinito" at bounding box center [236, 292] width 49 height 21
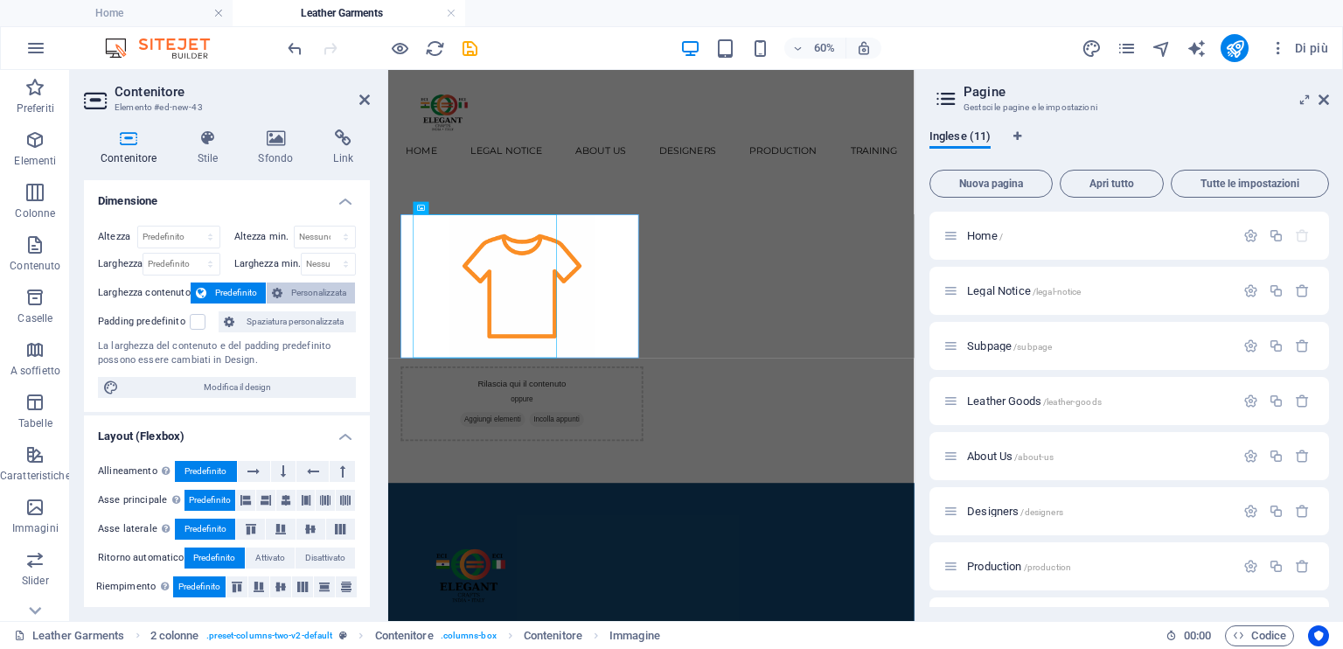
click at [307, 293] on span "Personalizzata" at bounding box center [319, 292] width 62 height 21
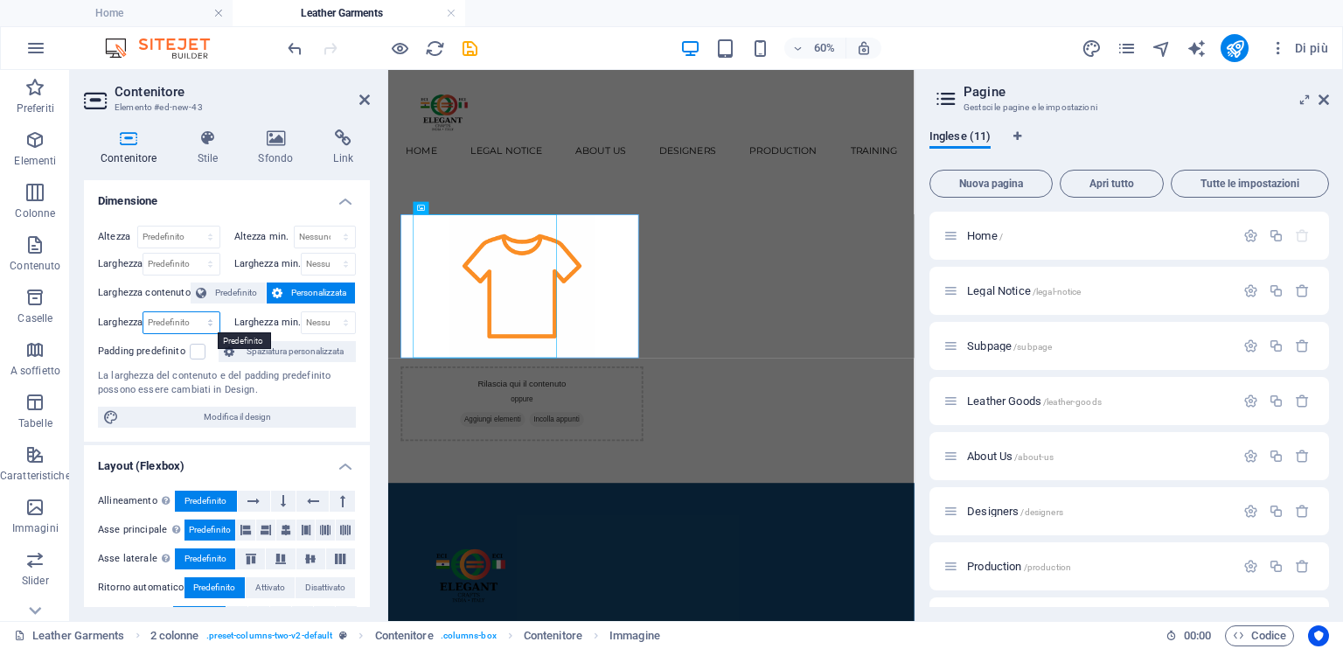
click at [196, 324] on select "Predefinito px rem % em vh vw" at bounding box center [180, 322] width 75 height 21
select select "px"
click at [192, 312] on select "Predefinito px rem % em vh vw" at bounding box center [180, 322] width 75 height 21
type input "454"
click at [175, 322] on input "454" at bounding box center [180, 322] width 75 height 21
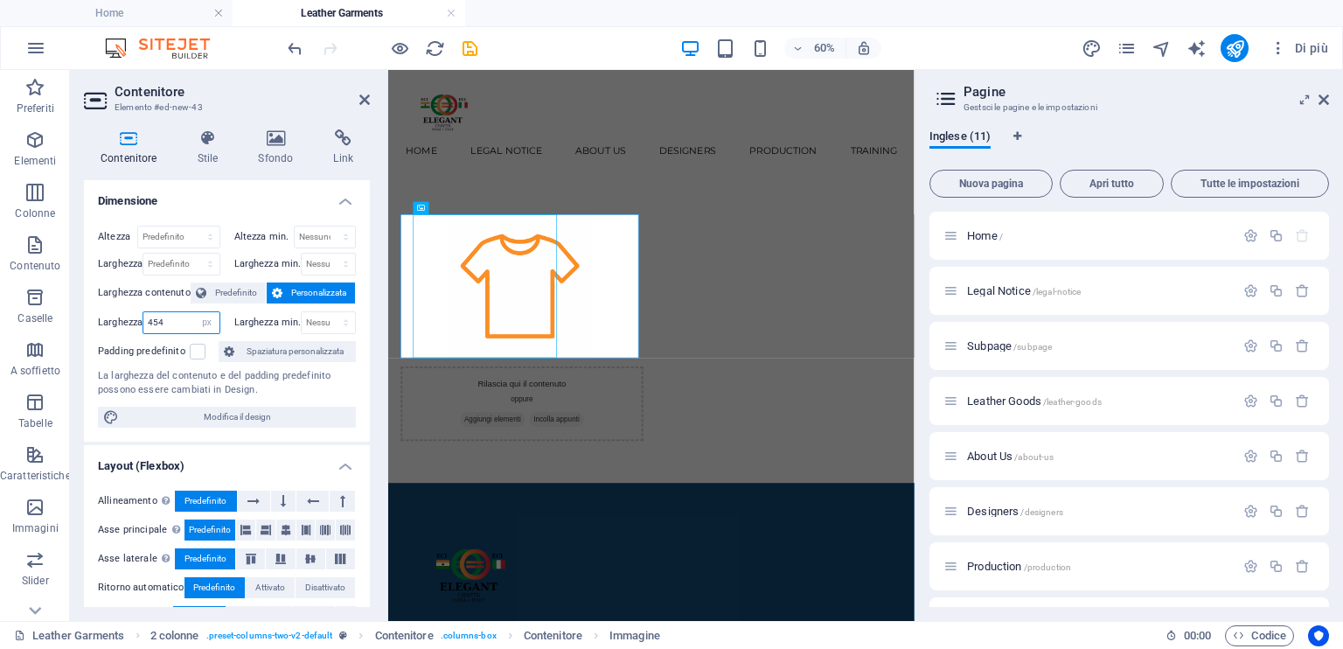
drag, startPoint x: 184, startPoint y: 326, endPoint x: 113, endPoint y: 326, distance: 70.8
click at [113, 326] on div "Larghezza 454 Predefinito px rem % em vh vw" at bounding box center [159, 322] width 122 height 23
click at [314, 286] on span "Personalizzata" at bounding box center [319, 292] width 62 height 21
click at [228, 293] on span "Predefinito" at bounding box center [236, 292] width 49 height 21
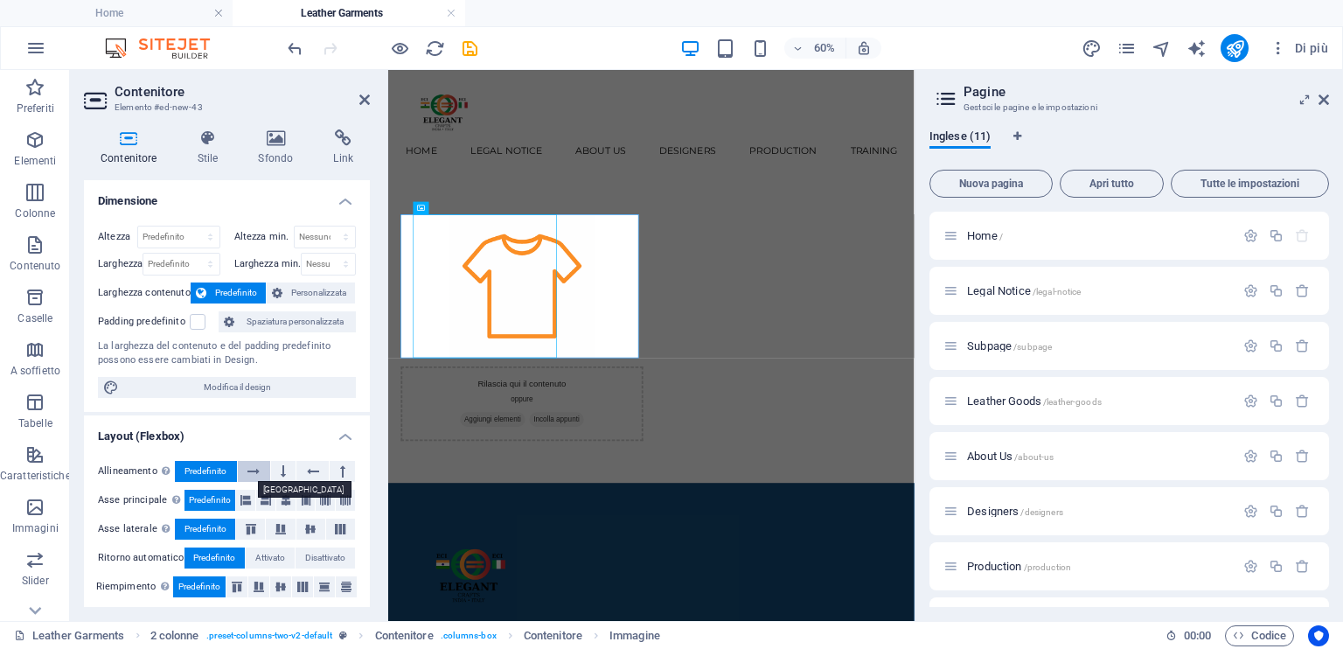
click at [255, 471] on icon at bounding box center [254, 471] width 12 height 21
click at [302, 468] on button at bounding box center [312, 471] width 32 height 21
click at [252, 478] on icon at bounding box center [254, 471] width 12 height 21
click at [194, 473] on span "Predefinito" at bounding box center [206, 471] width 42 height 21
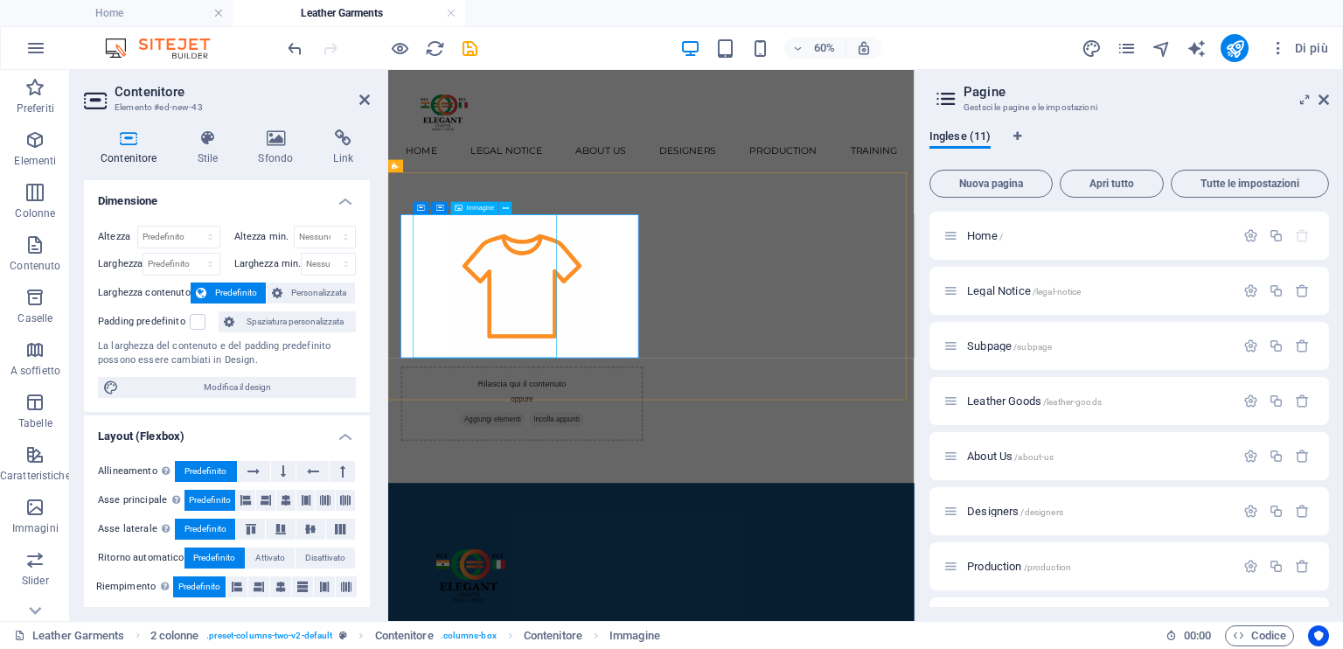
click at [534, 486] on figure at bounding box center [611, 430] width 362 height 240
click at [133, 139] on icon at bounding box center [129, 137] width 90 height 17
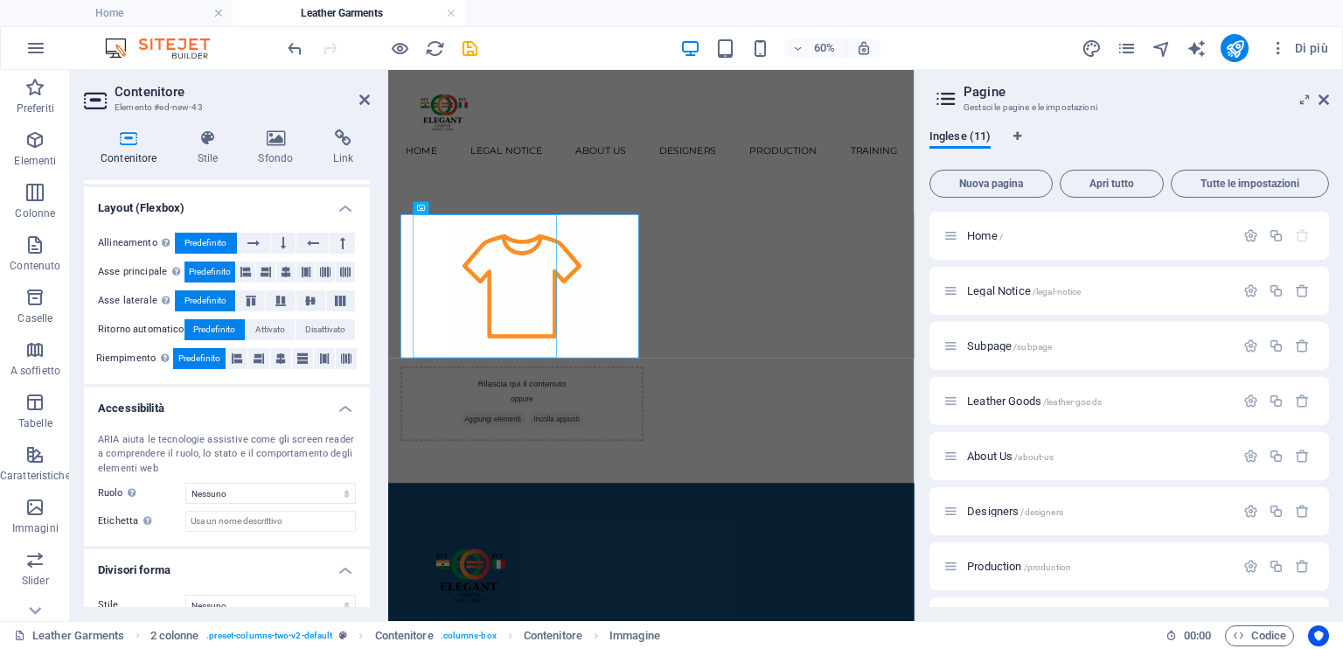
scroll to position [249, 0]
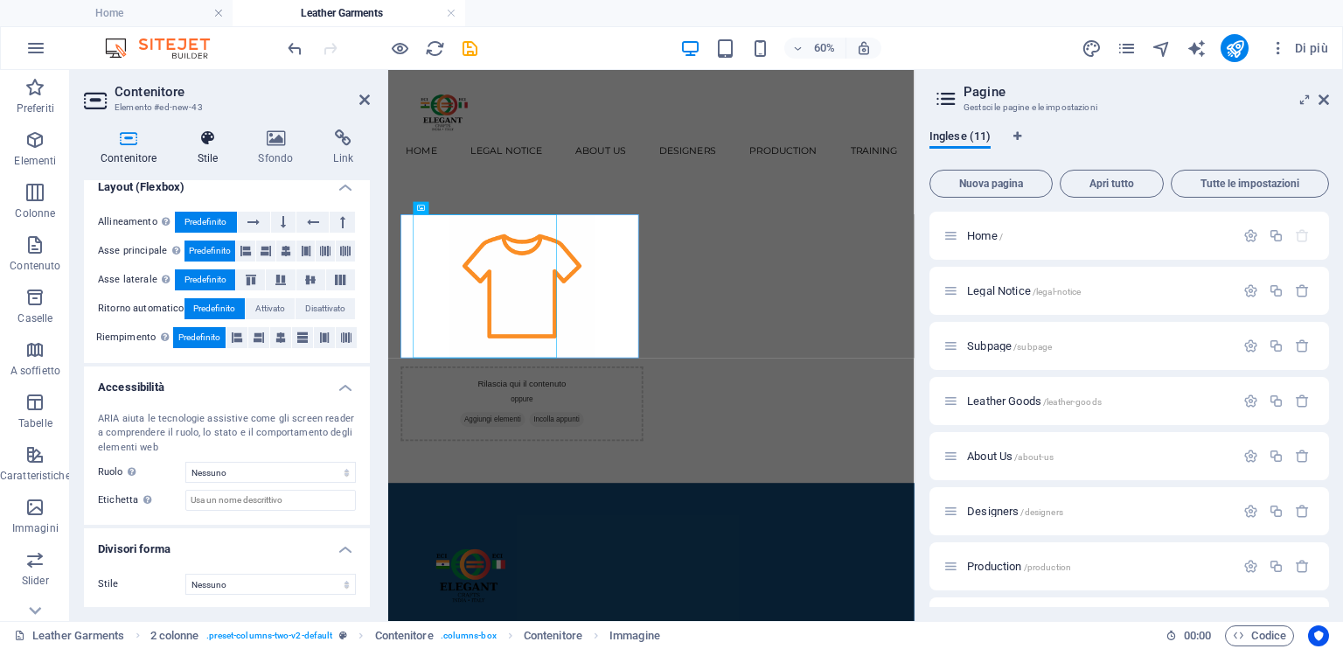
drag, startPoint x: 215, startPoint y: 138, endPoint x: 217, endPoint y: 148, distance: 9.8
click at [217, 138] on icon at bounding box center [208, 137] width 54 height 17
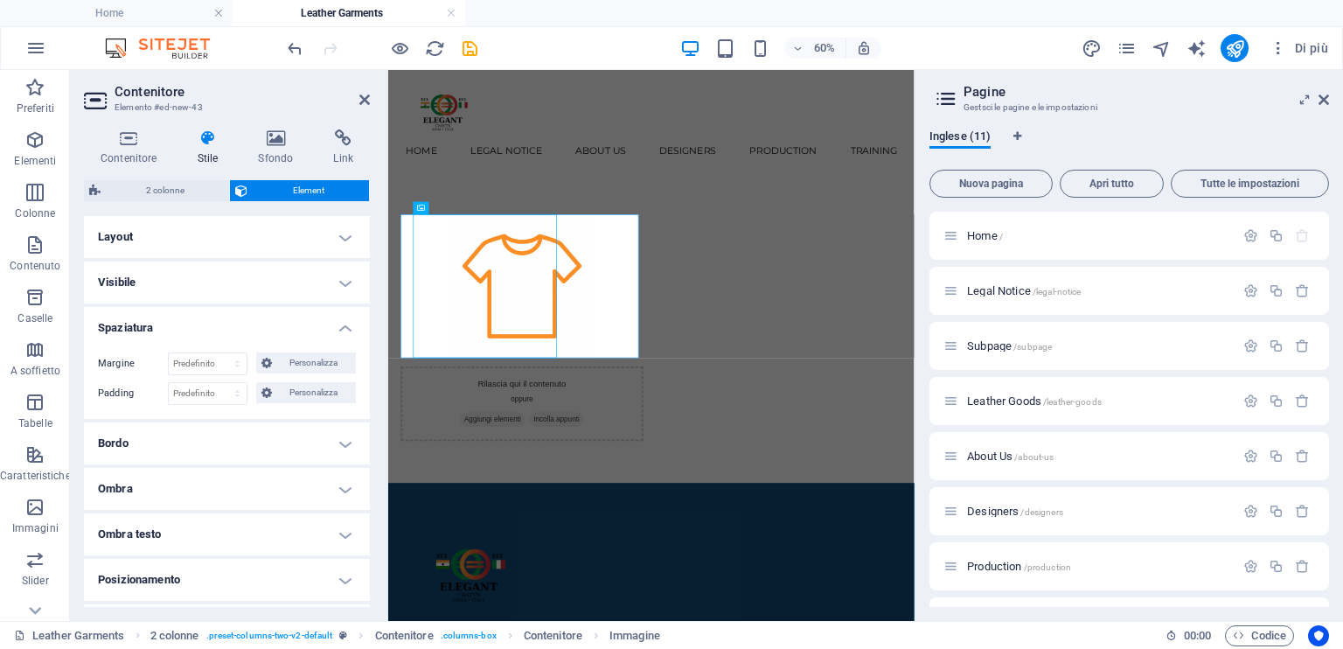
click at [219, 242] on h4 "Layout" at bounding box center [227, 237] width 286 height 42
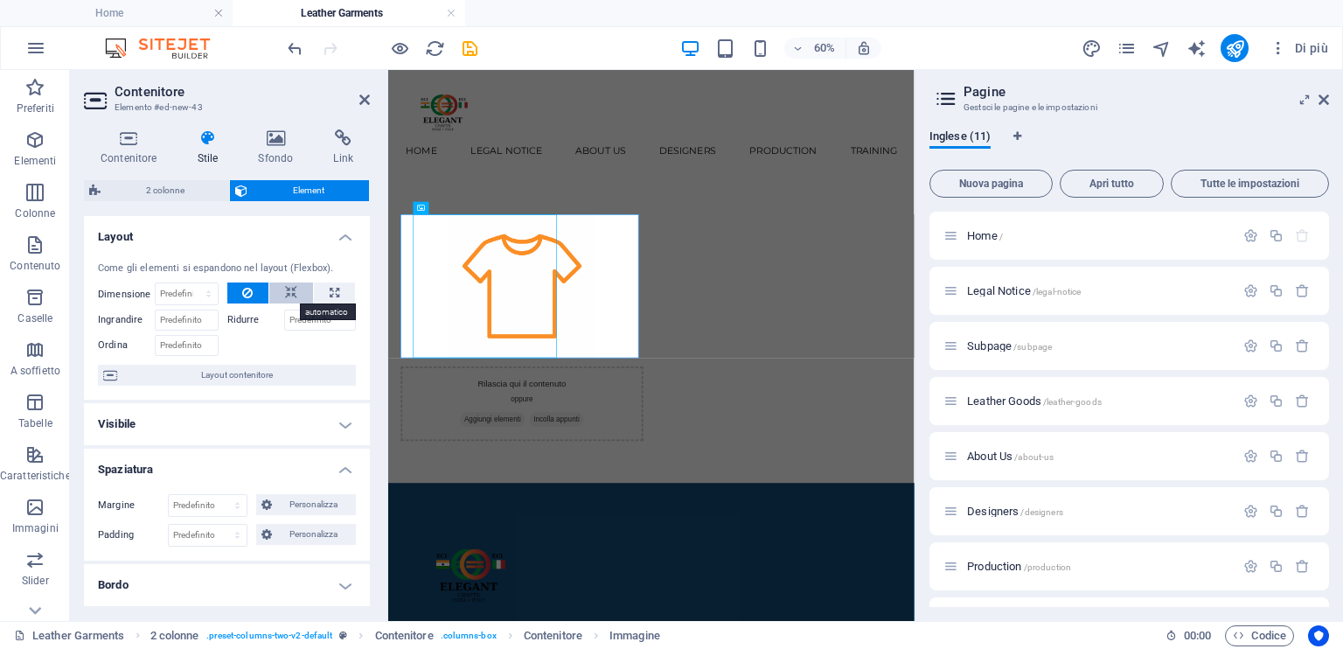
click at [294, 288] on icon at bounding box center [291, 292] width 12 height 21
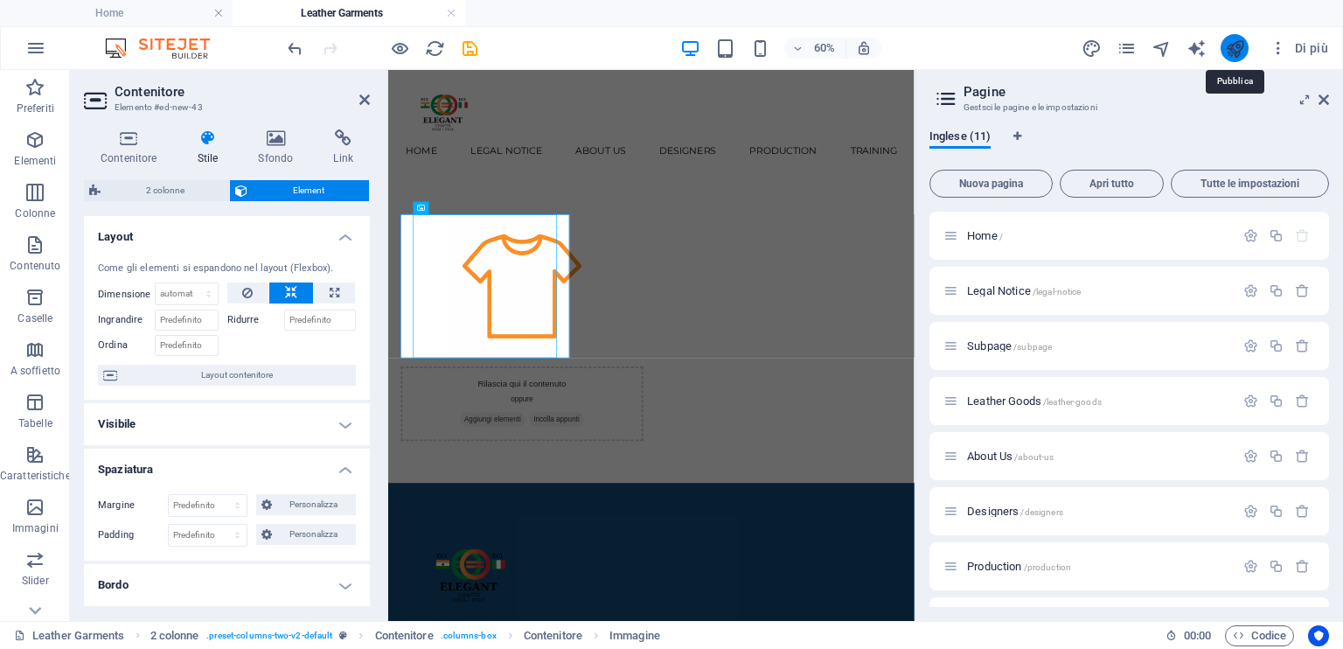
click at [1235, 50] on icon "publish" at bounding box center [1235, 48] width 20 height 20
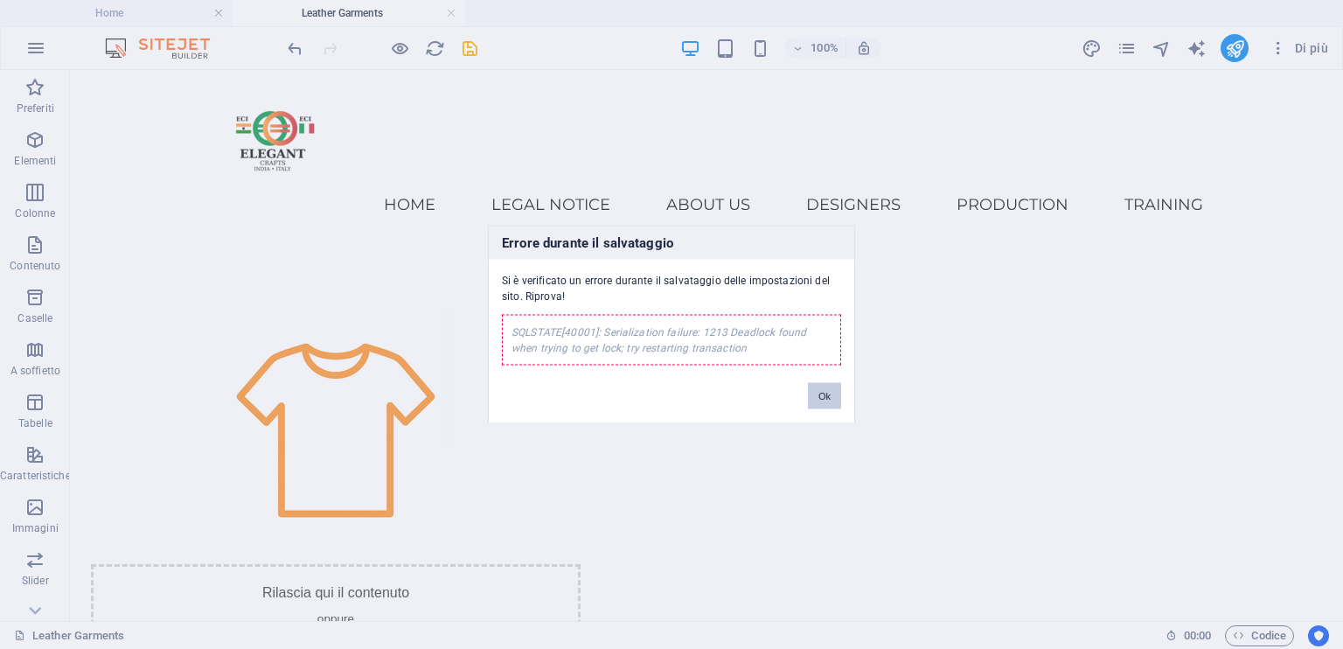
click at [829, 385] on button "Ok" at bounding box center [824, 396] width 33 height 26
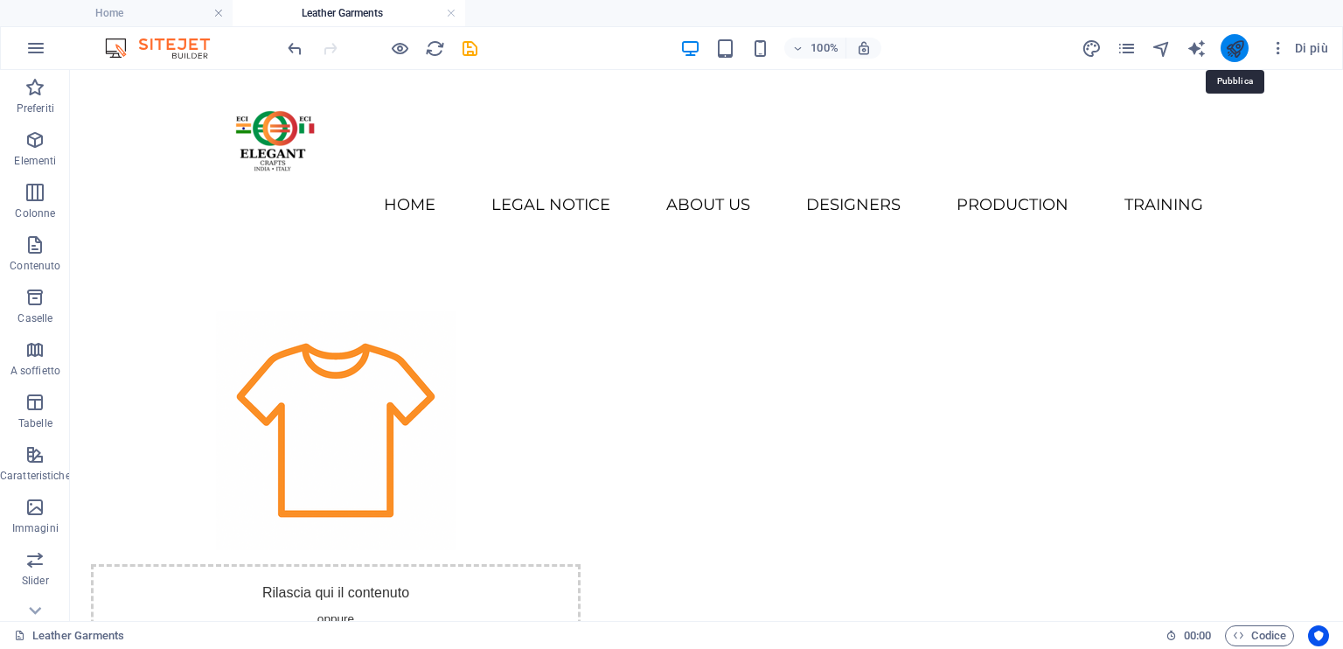
click at [1227, 47] on icon "publish" at bounding box center [1235, 48] width 20 height 20
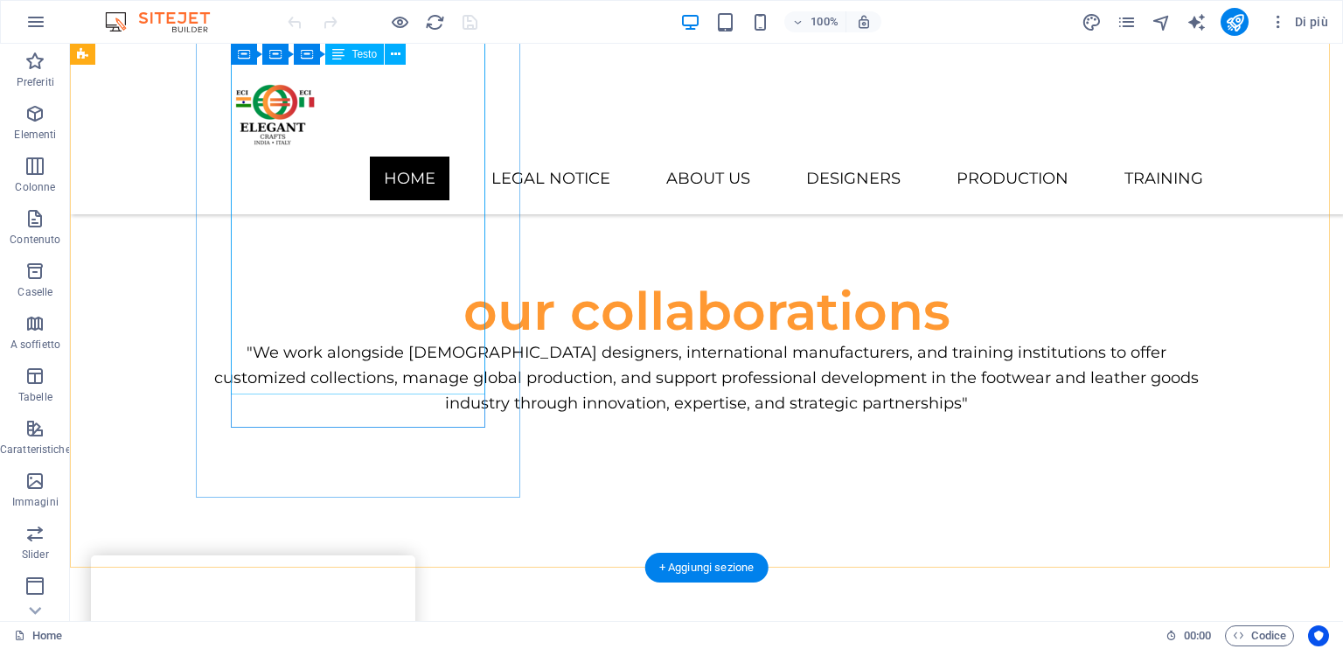
scroll to position [3296, 0]
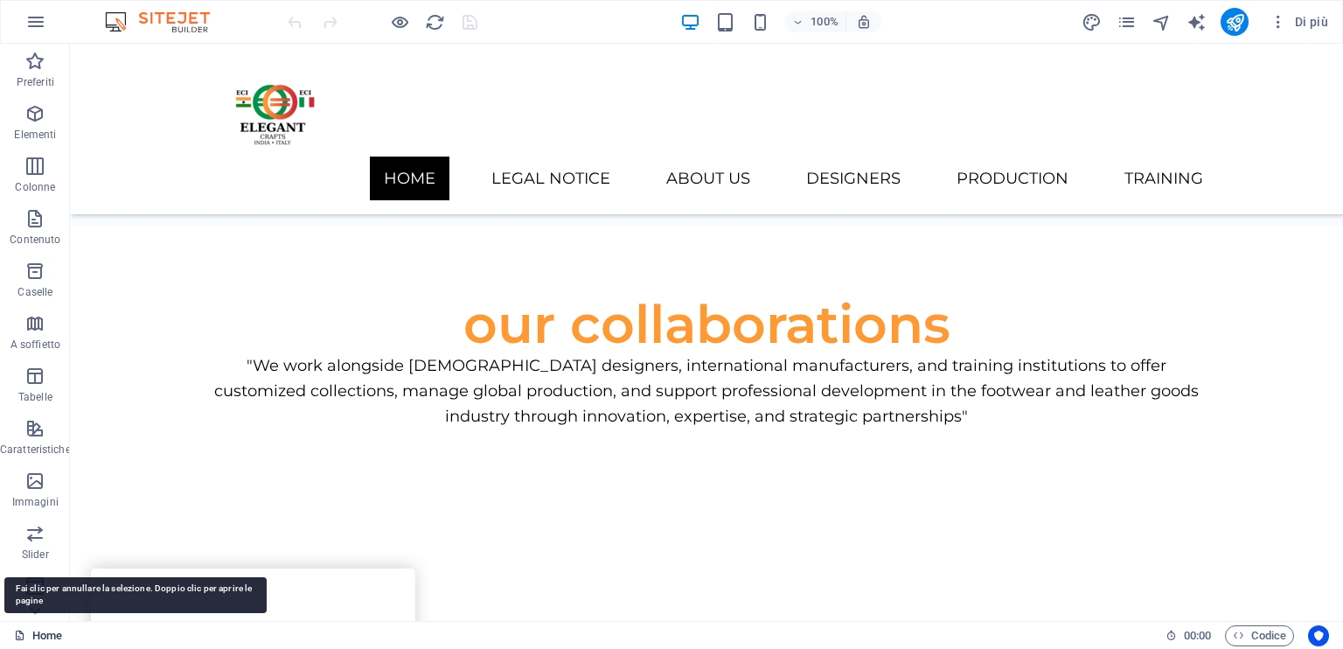
click at [17, 632] on icon at bounding box center [19, 635] width 11 height 11
click at [24, 632] on icon at bounding box center [19, 635] width 11 height 11
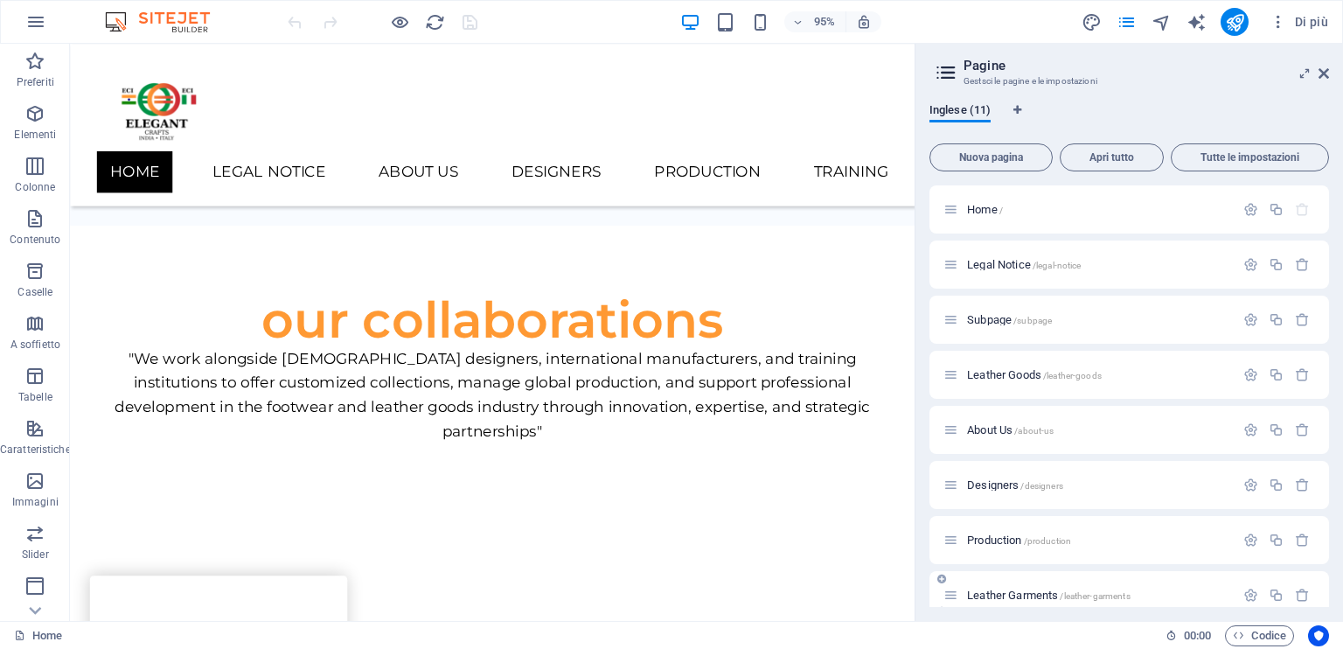
scroll to position [87, 0]
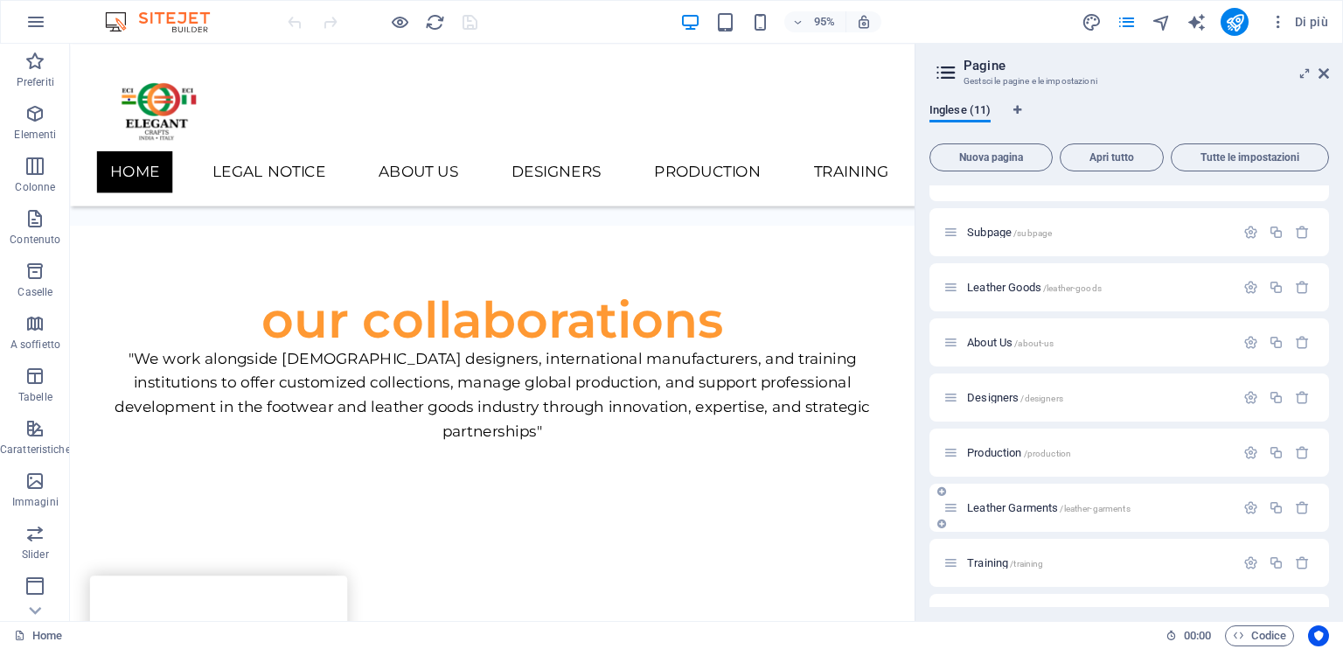
click at [1013, 501] on span "Leather Garments /leather-garments" at bounding box center [1049, 507] width 164 height 13
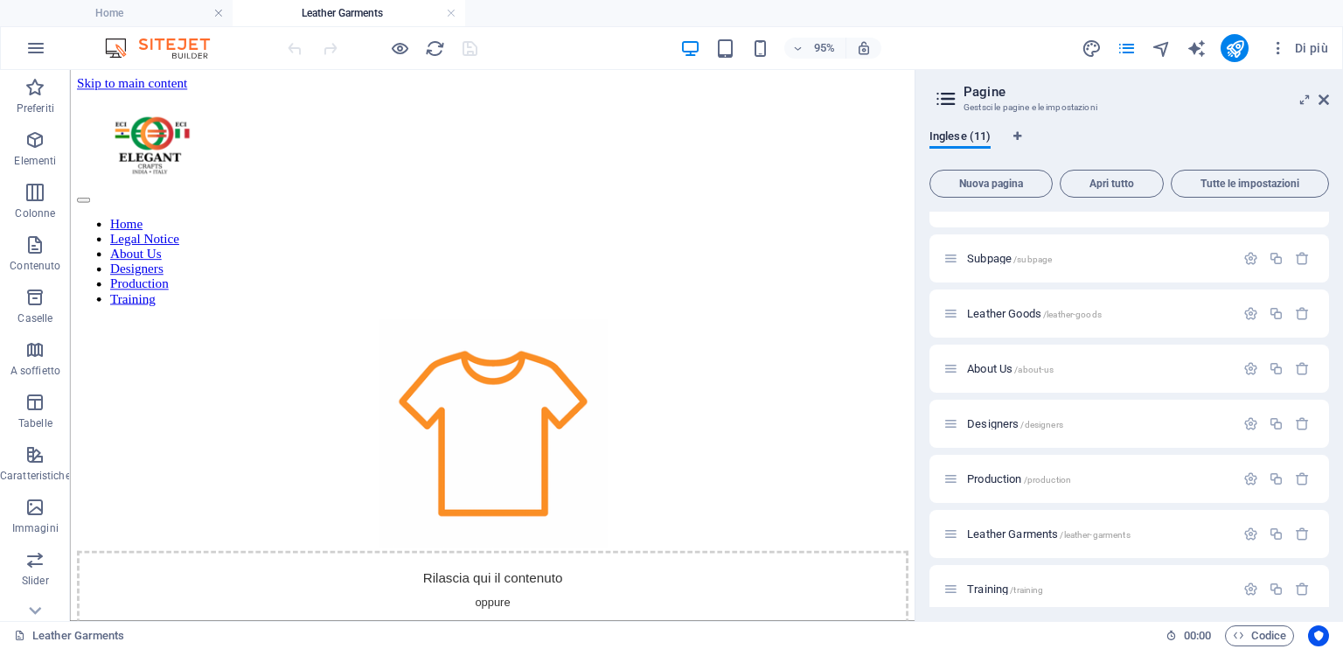
scroll to position [0, 0]
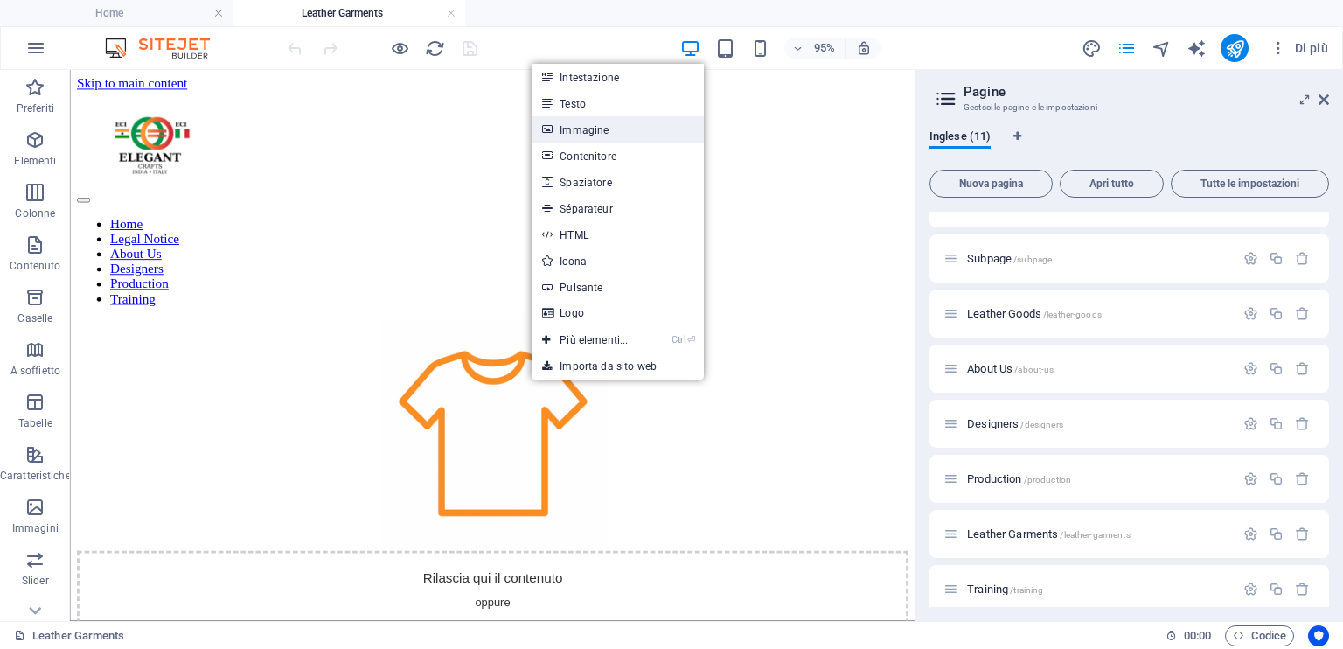
click at [641, 127] on link "Immagine" at bounding box center [618, 129] width 172 height 26
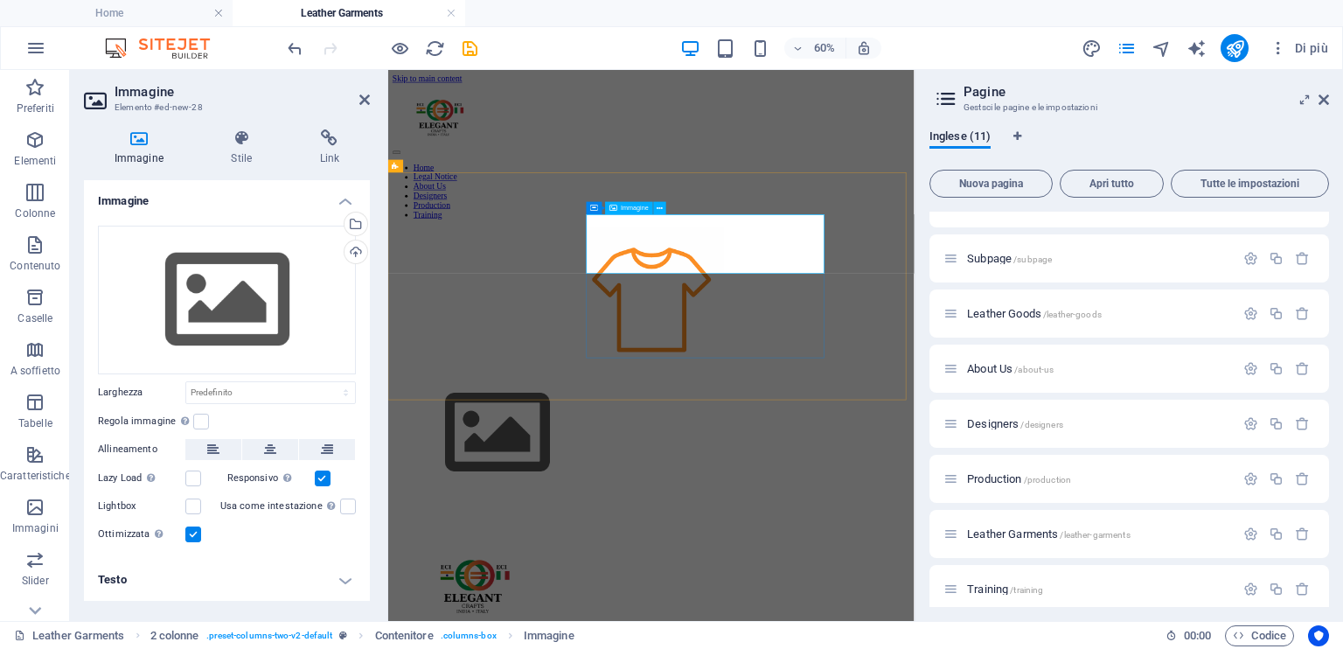
click at [269, 449] on icon at bounding box center [270, 449] width 12 height 21
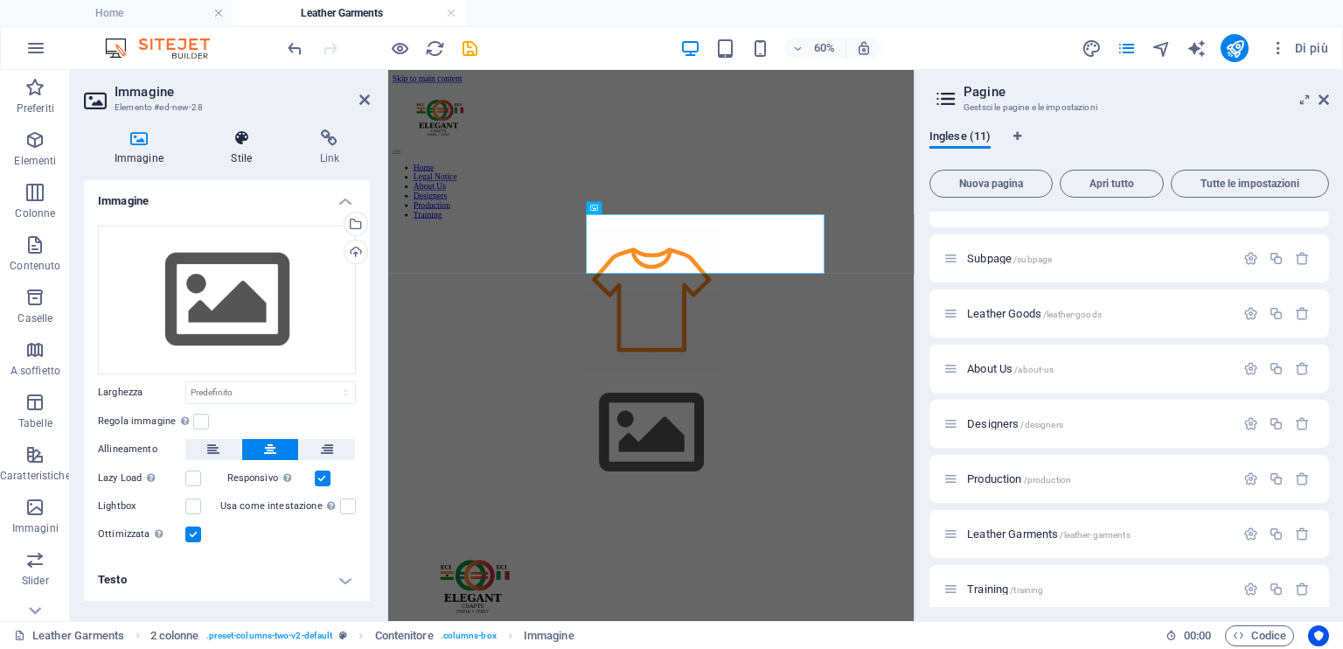
click at [249, 156] on h4 "Stile" at bounding box center [245, 147] width 88 height 37
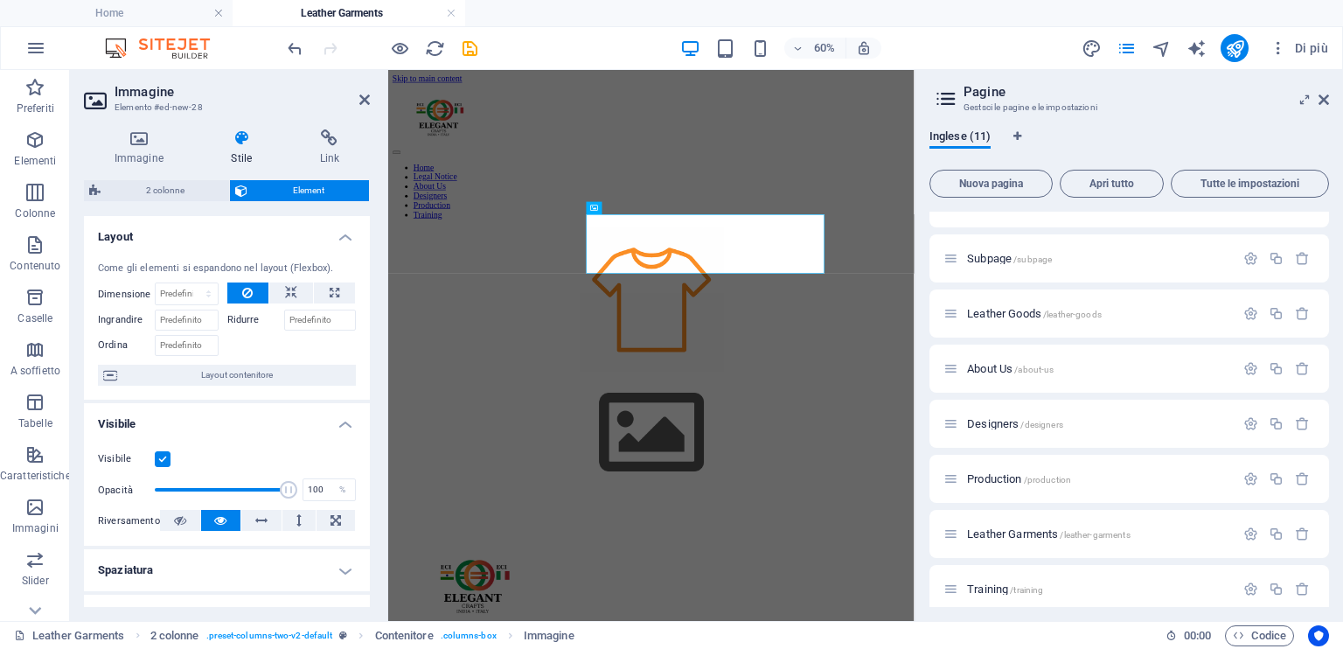
click at [297, 305] on div "Ridurre" at bounding box center [291, 317] width 129 height 25
click at [287, 291] on icon at bounding box center [291, 292] width 12 height 21
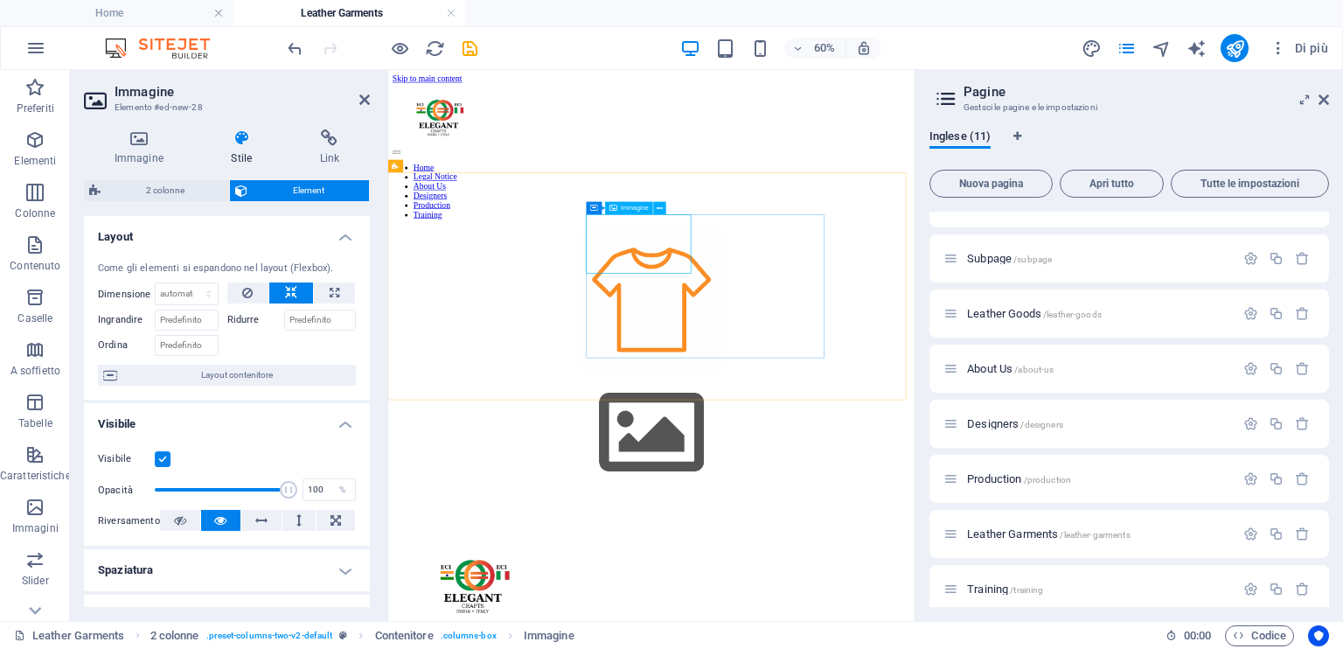
drag, startPoint x: 828, startPoint y: 366, endPoint x: 828, endPoint y: 394, distance: 28.9
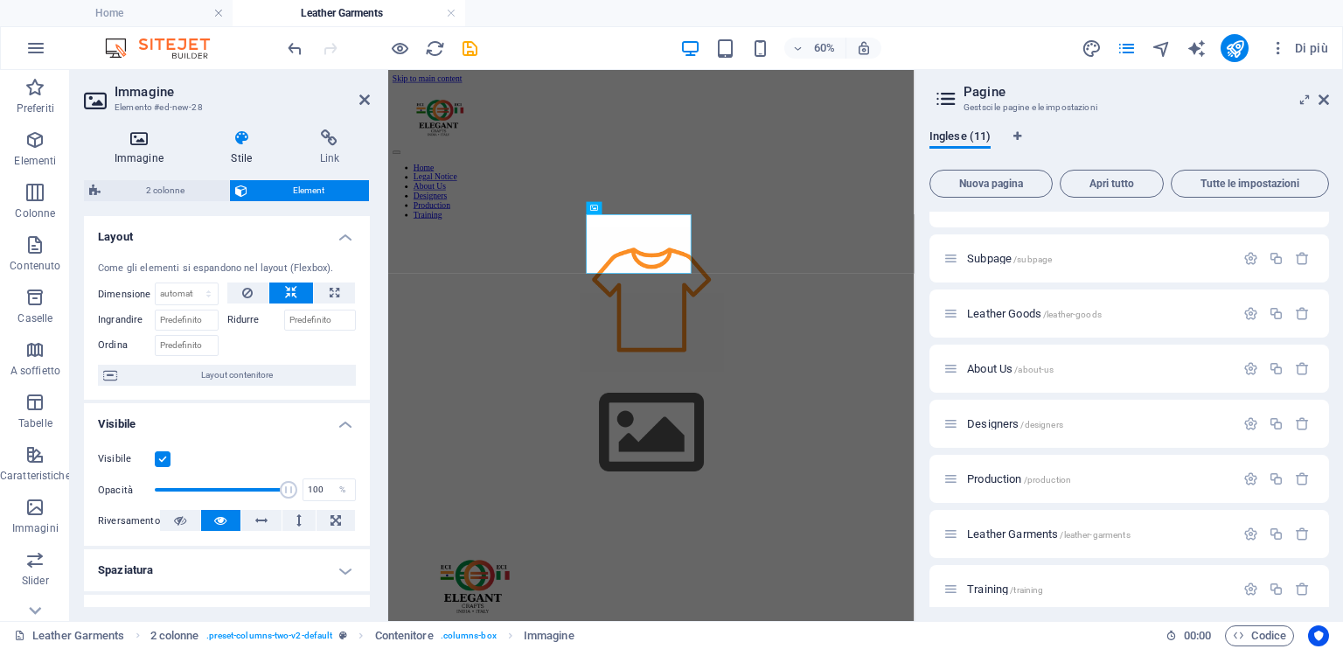
click at [151, 139] on icon at bounding box center [139, 137] width 110 height 17
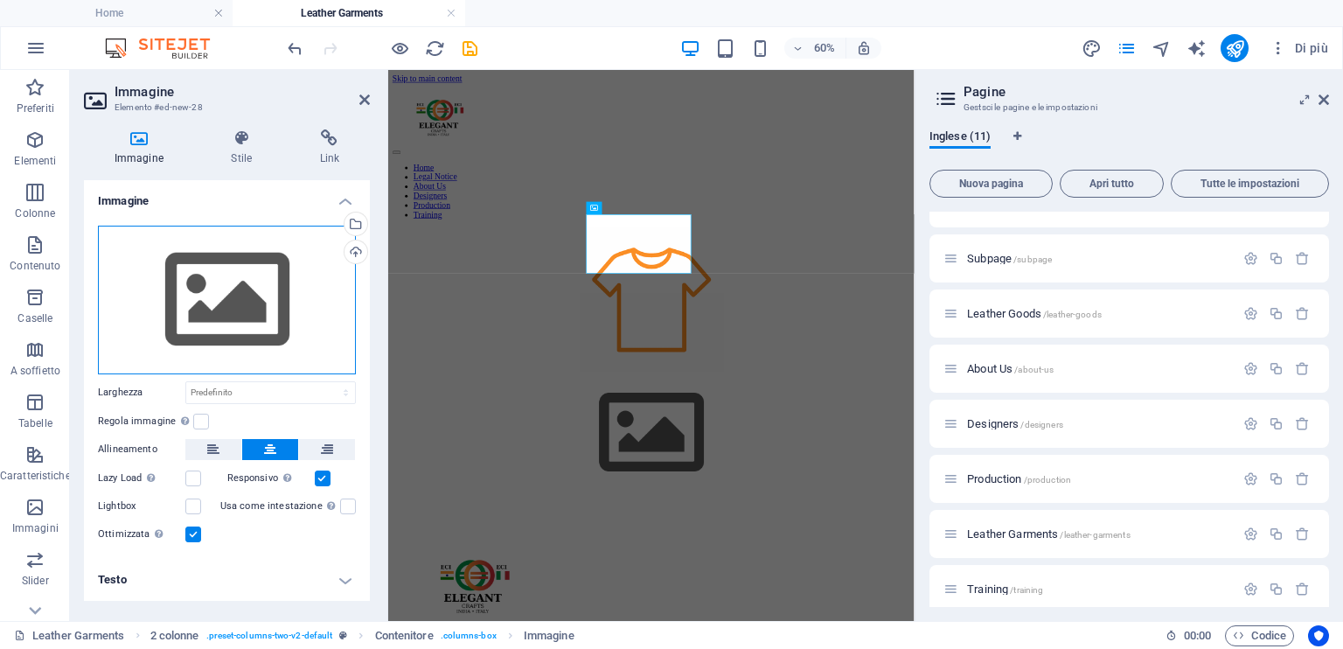
click at [211, 296] on div "Trascina qui i file, fai clic per sceglierli o selezionali da File o dalle nost…" at bounding box center [227, 300] width 258 height 149
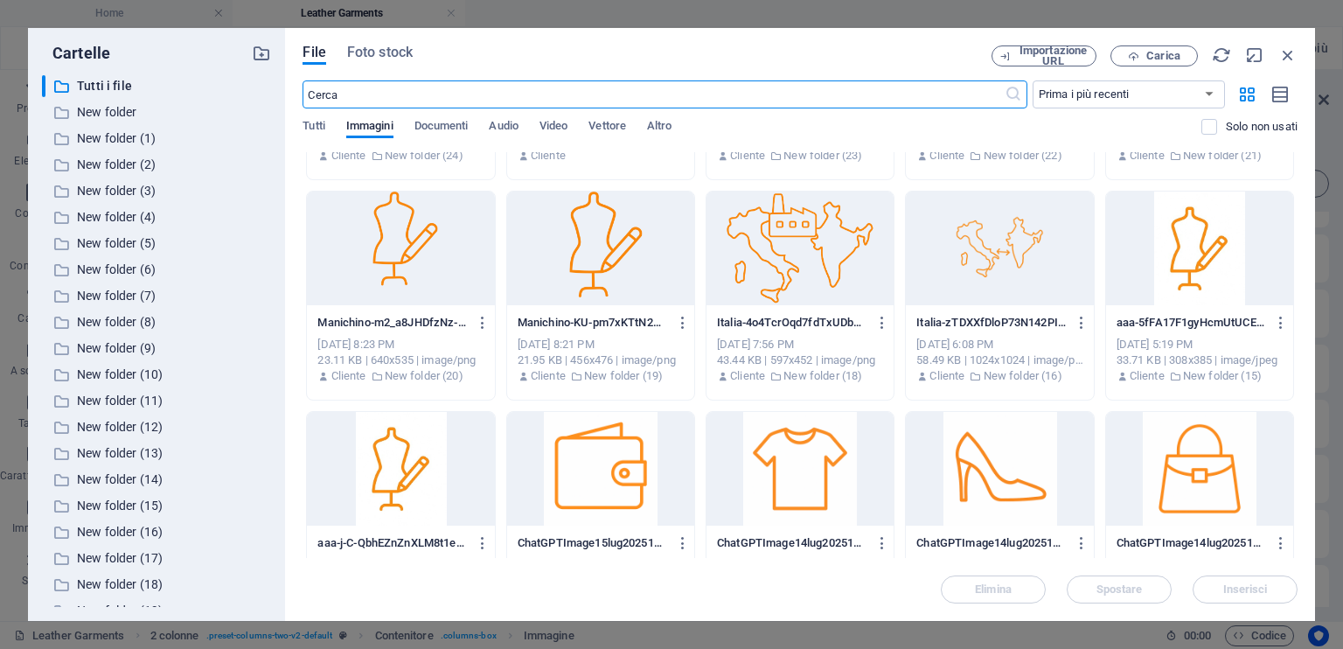
scroll to position [1312, 0]
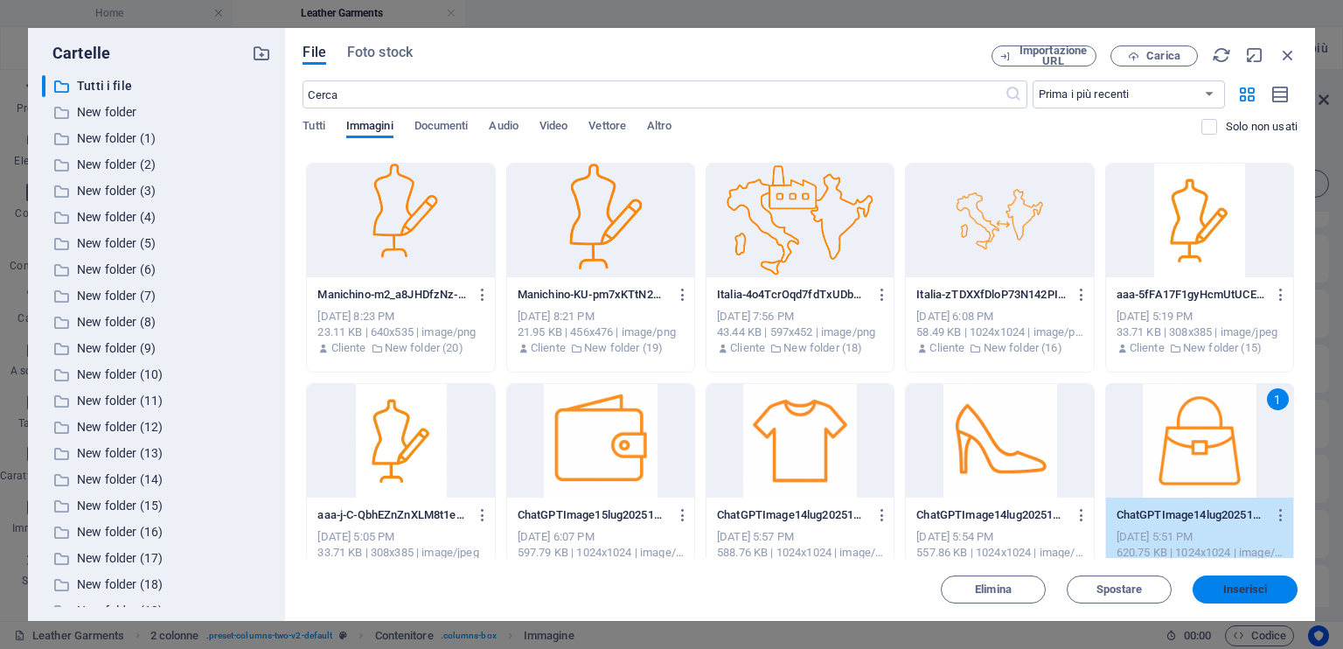
click at [1247, 595] on span "Inserisci" at bounding box center [1246, 589] width 45 height 10
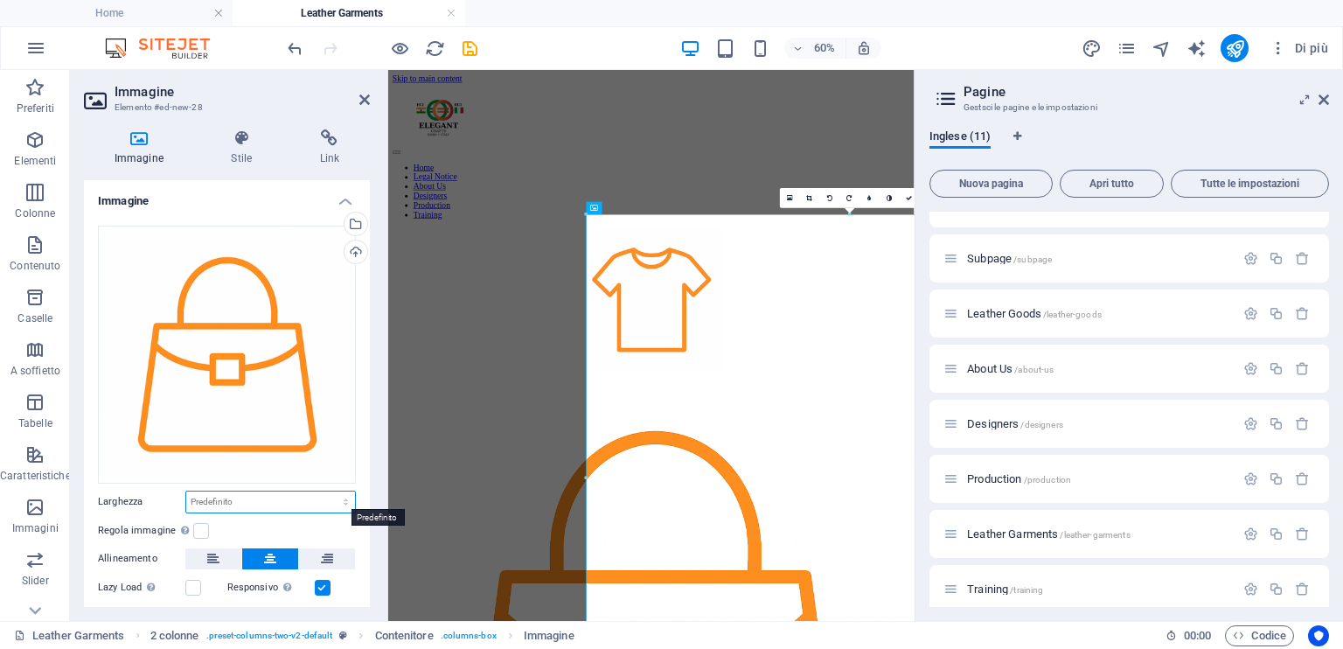
click at [243, 495] on select "Predefinito automatico px rem % em vh vw" at bounding box center [270, 502] width 169 height 21
select select "px"
click at [327, 492] on select "Predefinito automatico px rem % em vh vw" at bounding box center [270, 502] width 169 height 21
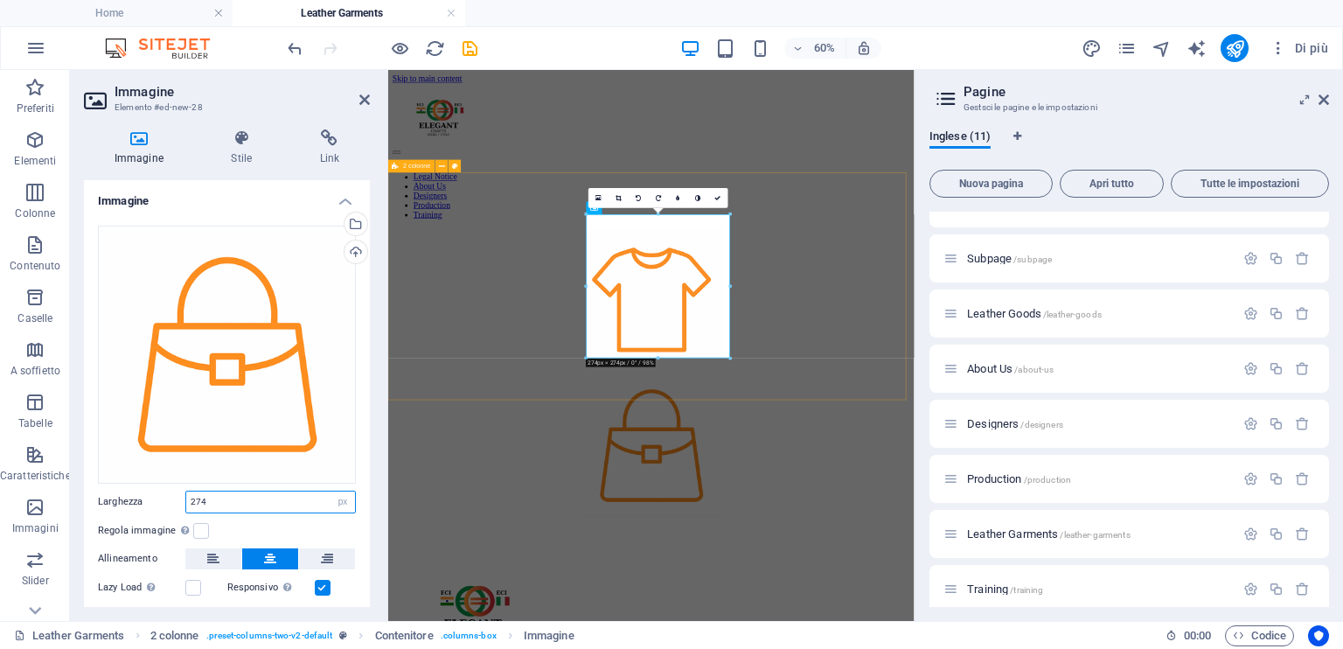
type input "274"
click at [768, 595] on div at bounding box center [826, 576] width 863 height 486
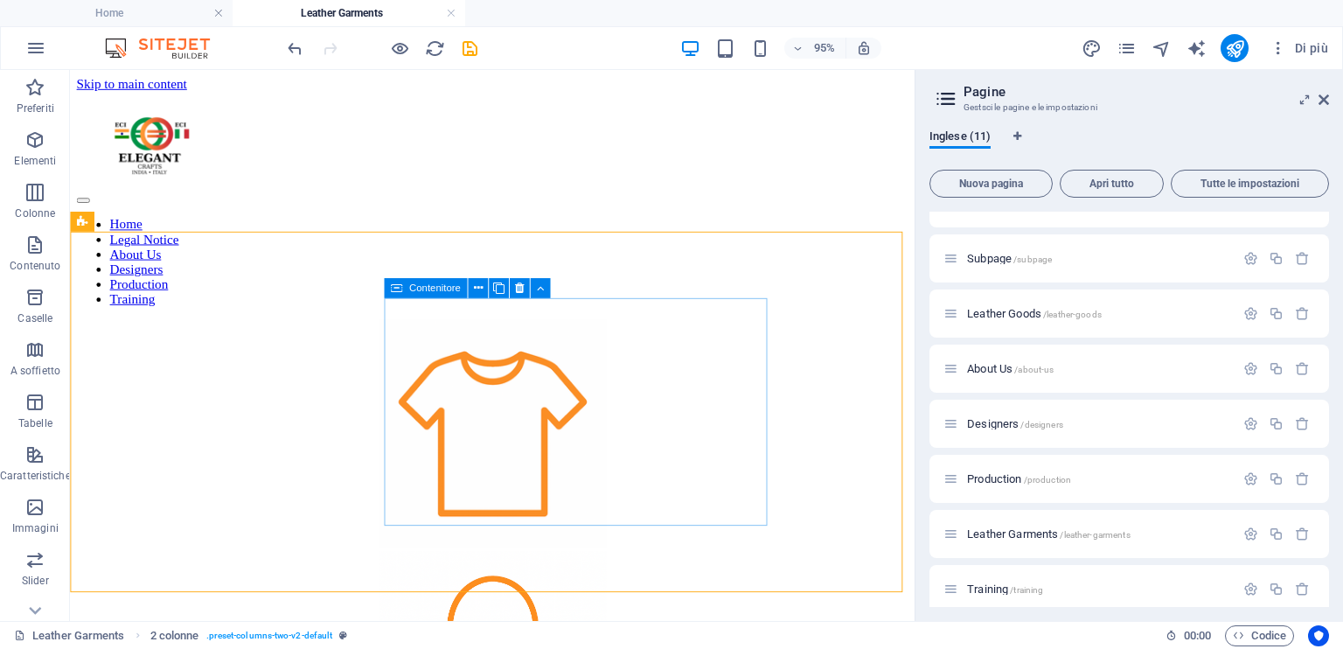
click at [415, 289] on span "Contenitore" at bounding box center [435, 288] width 52 height 10
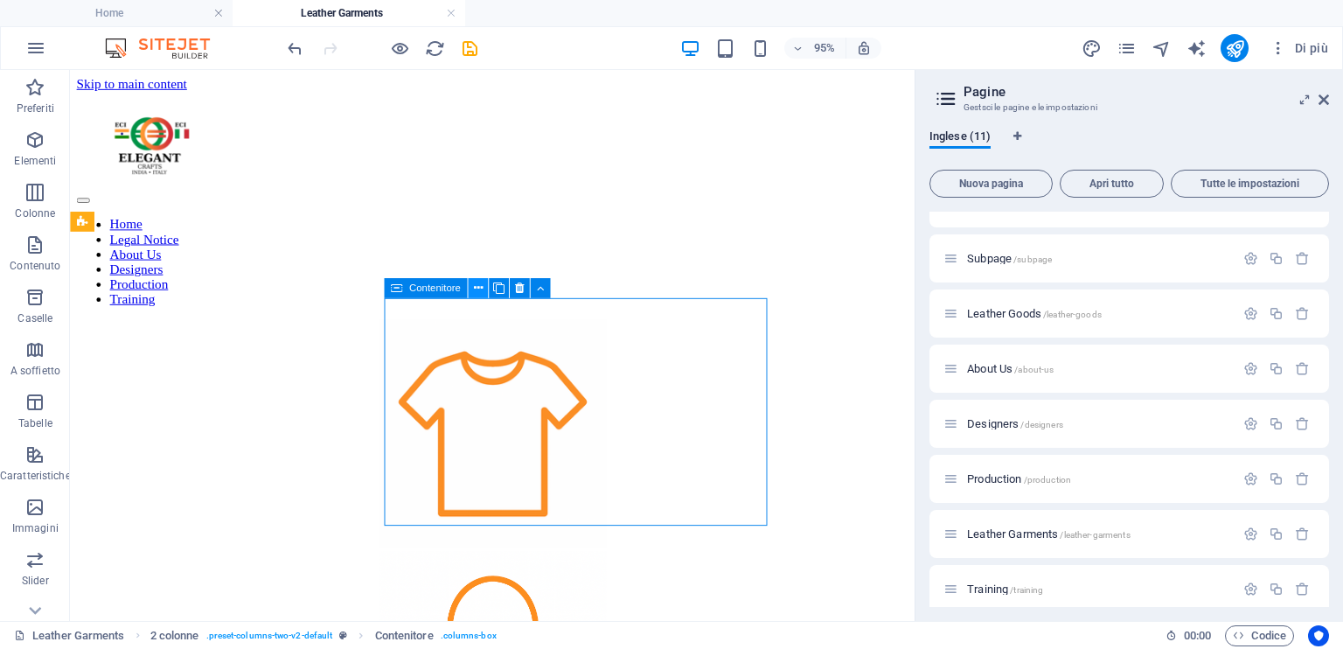
click at [478, 288] on icon at bounding box center [477, 288] width 9 height 17
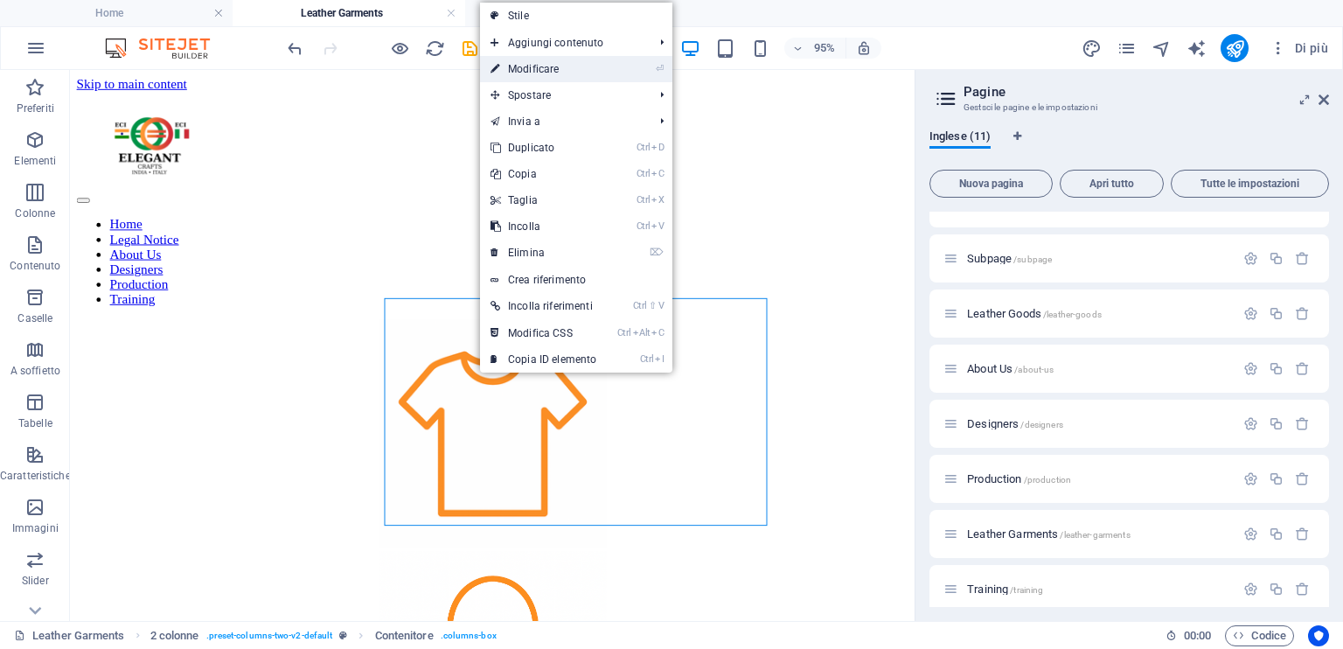
click at [560, 72] on link "⏎ Modificare" at bounding box center [543, 69] width 127 height 26
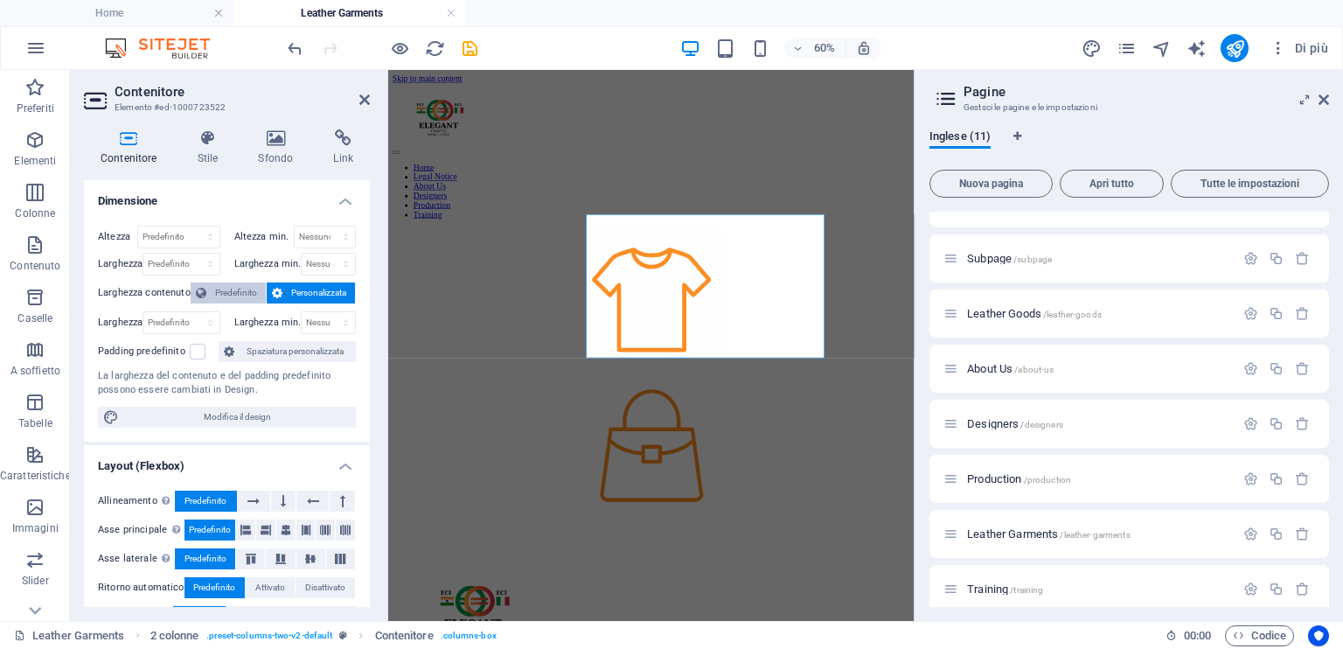
click at [216, 291] on span "Predefinito" at bounding box center [236, 292] width 49 height 21
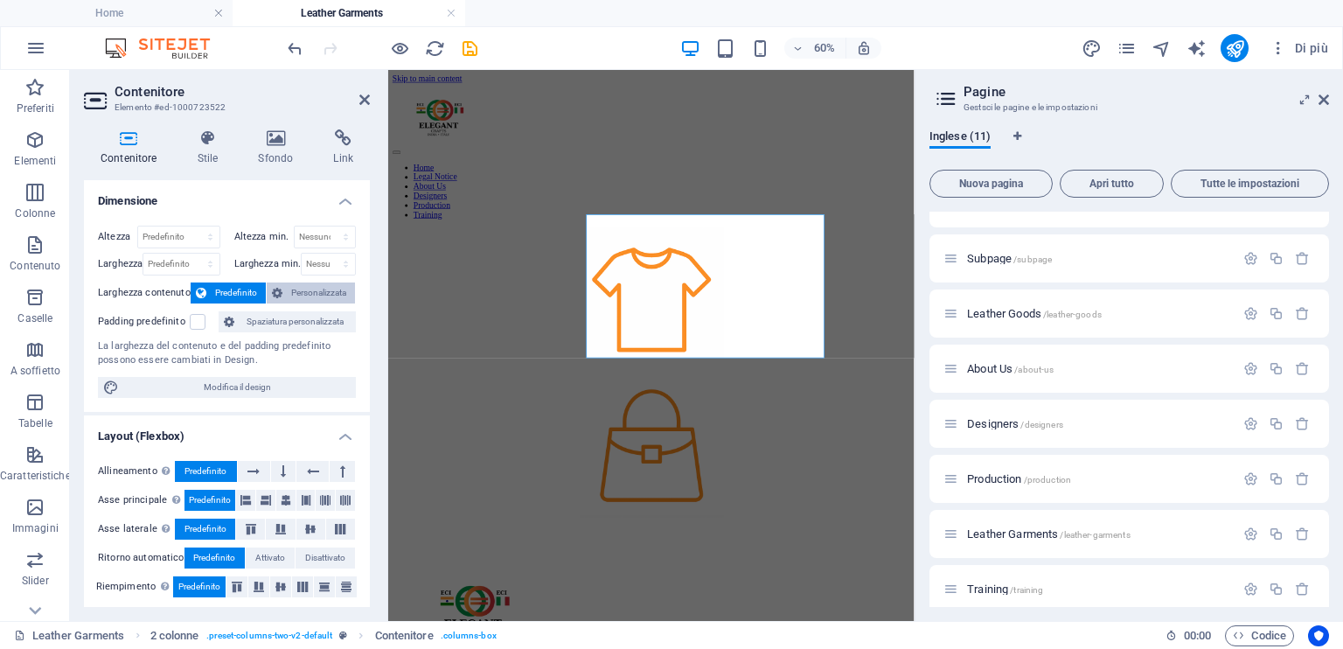
click at [288, 287] on span "Personalizzata" at bounding box center [319, 292] width 62 height 21
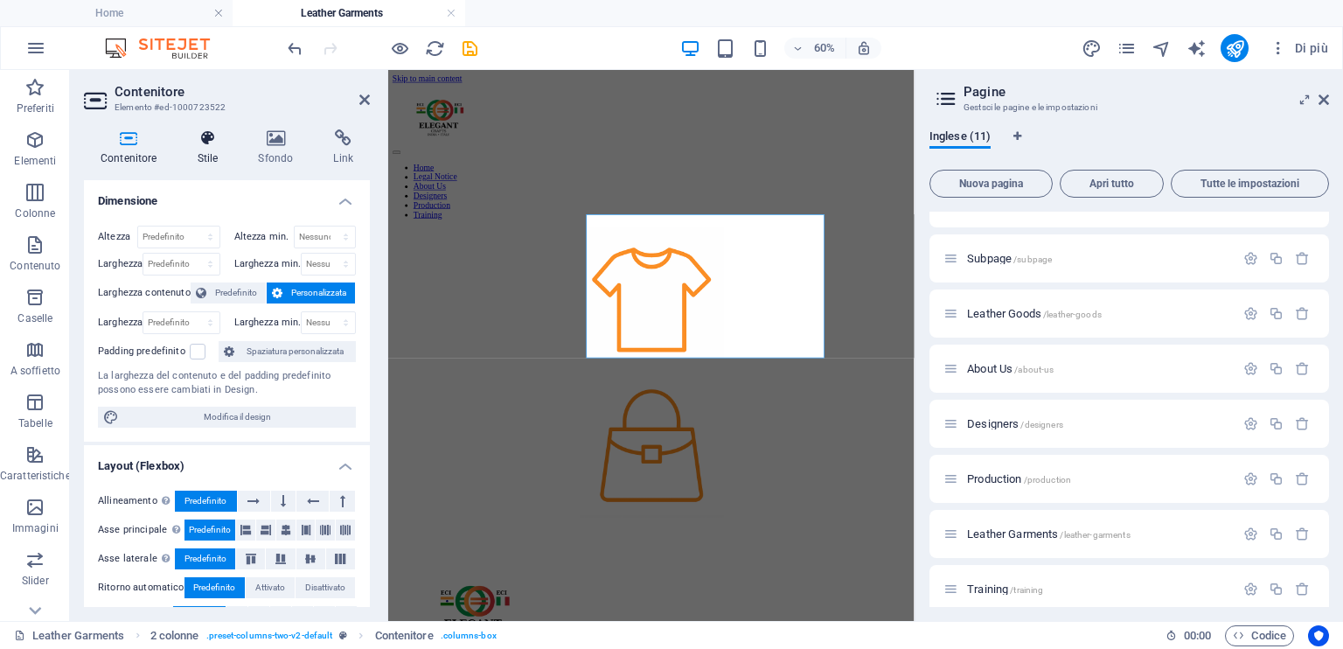
click at [217, 149] on h4 "Stile" at bounding box center [211, 147] width 61 height 37
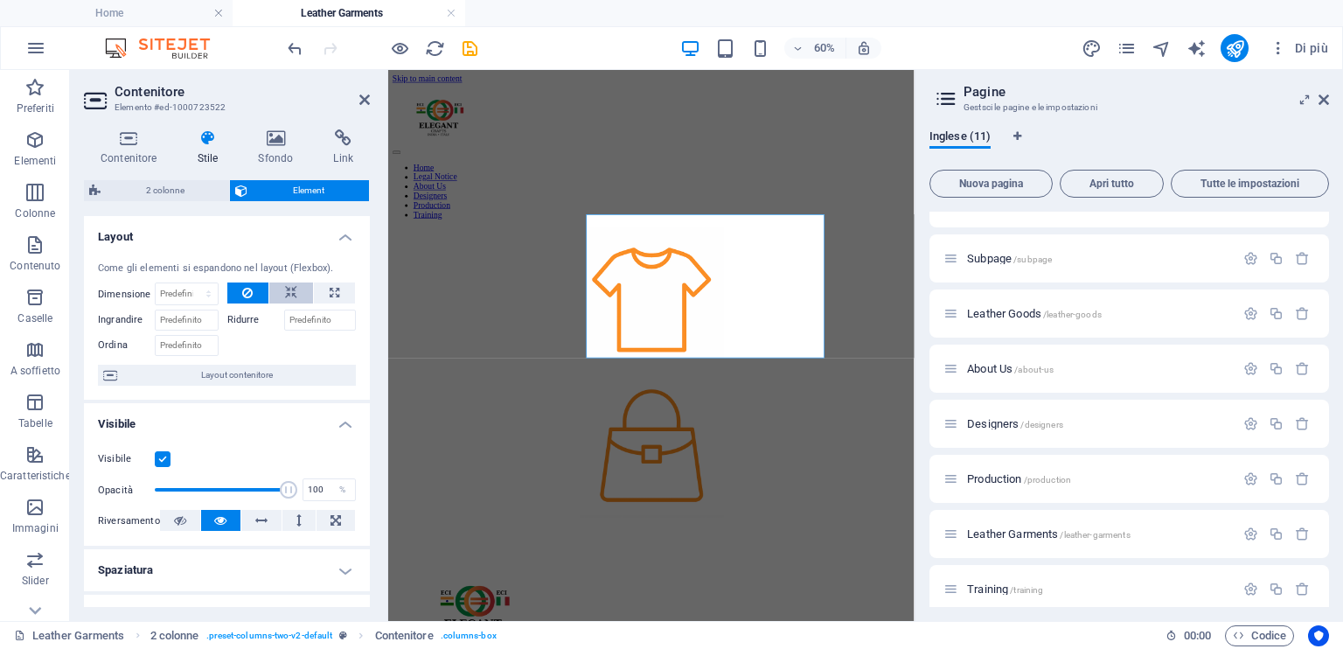
click at [294, 289] on icon at bounding box center [291, 292] width 12 height 21
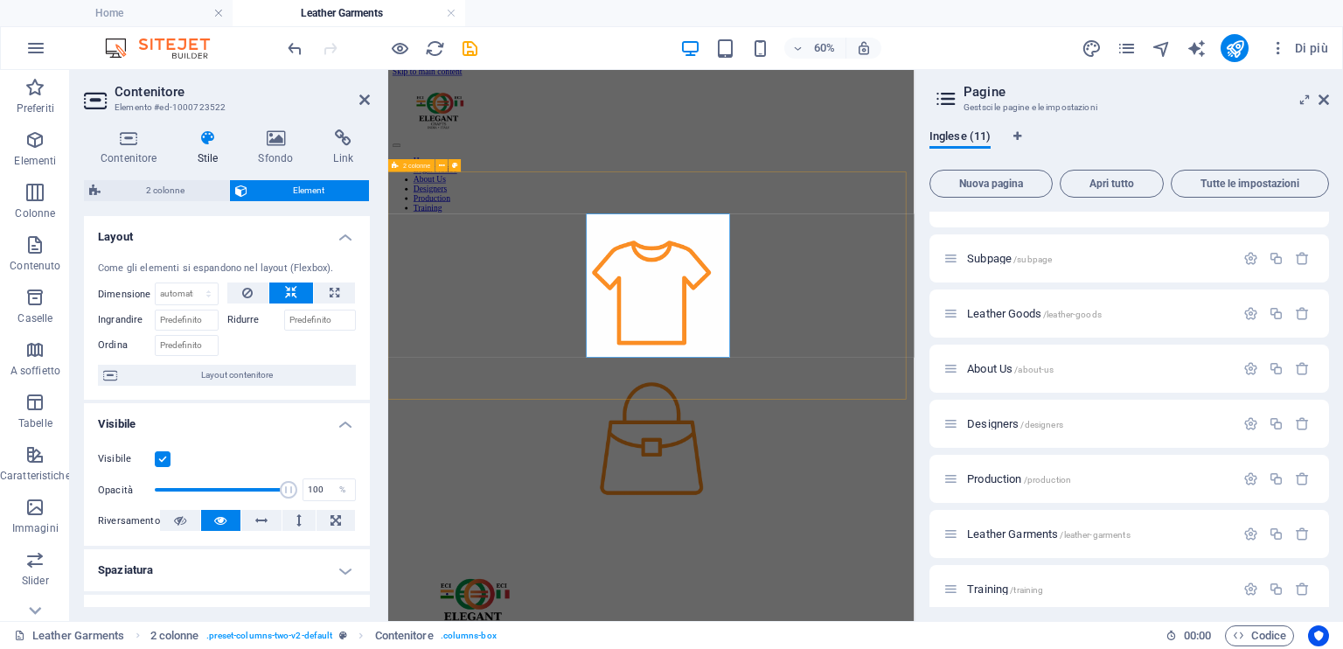
scroll to position [41, 0]
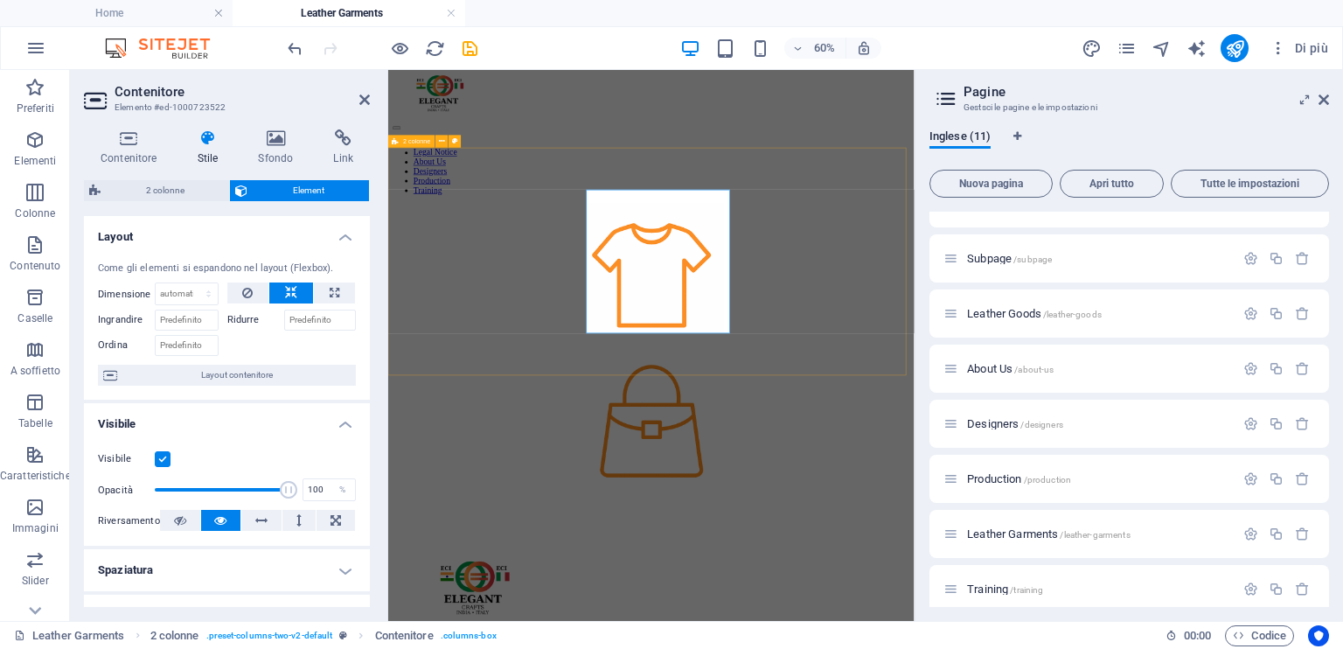
click at [1009, 552] on div at bounding box center [826, 535] width 863 height 486
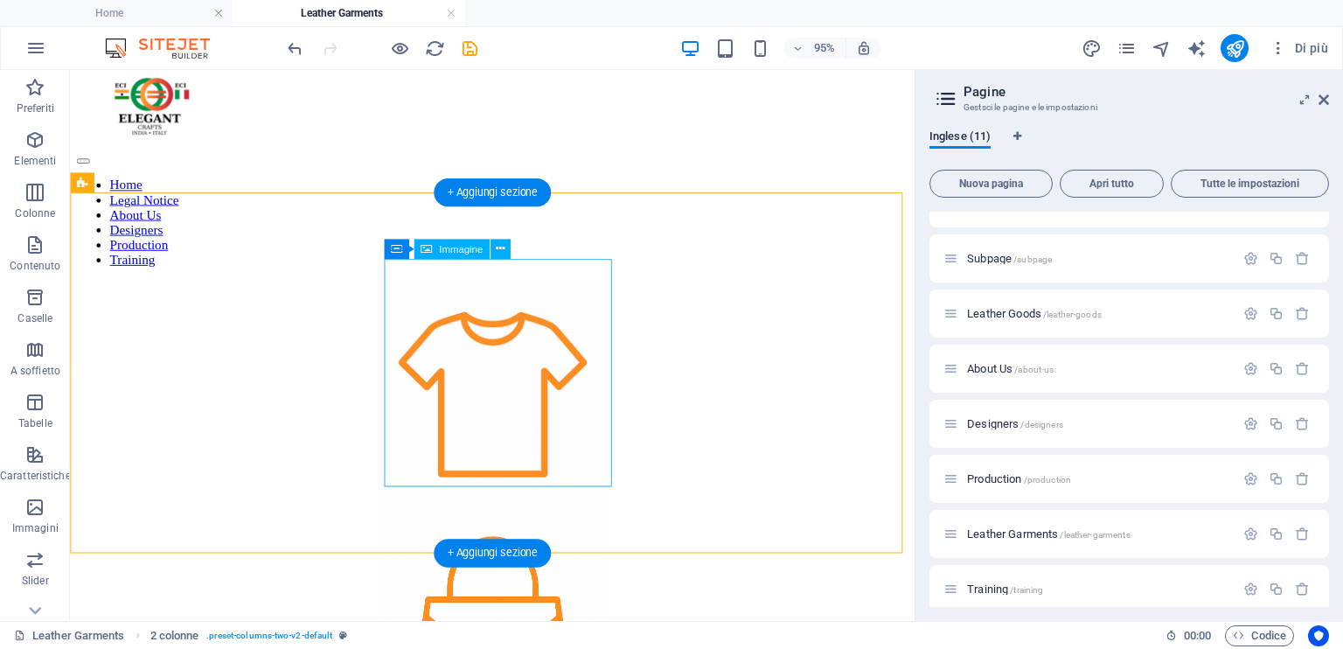
click at [461, 535] on figure at bounding box center [514, 656] width 875 height 243
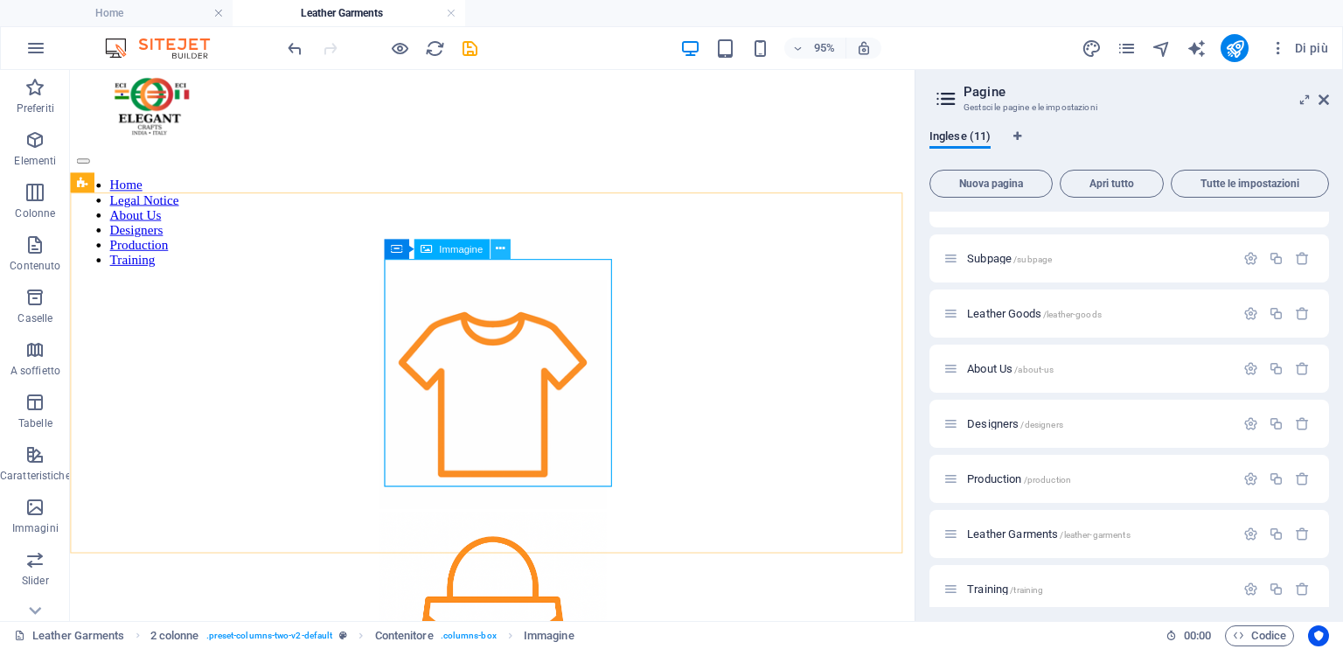
click at [498, 246] on icon at bounding box center [500, 249] width 9 height 17
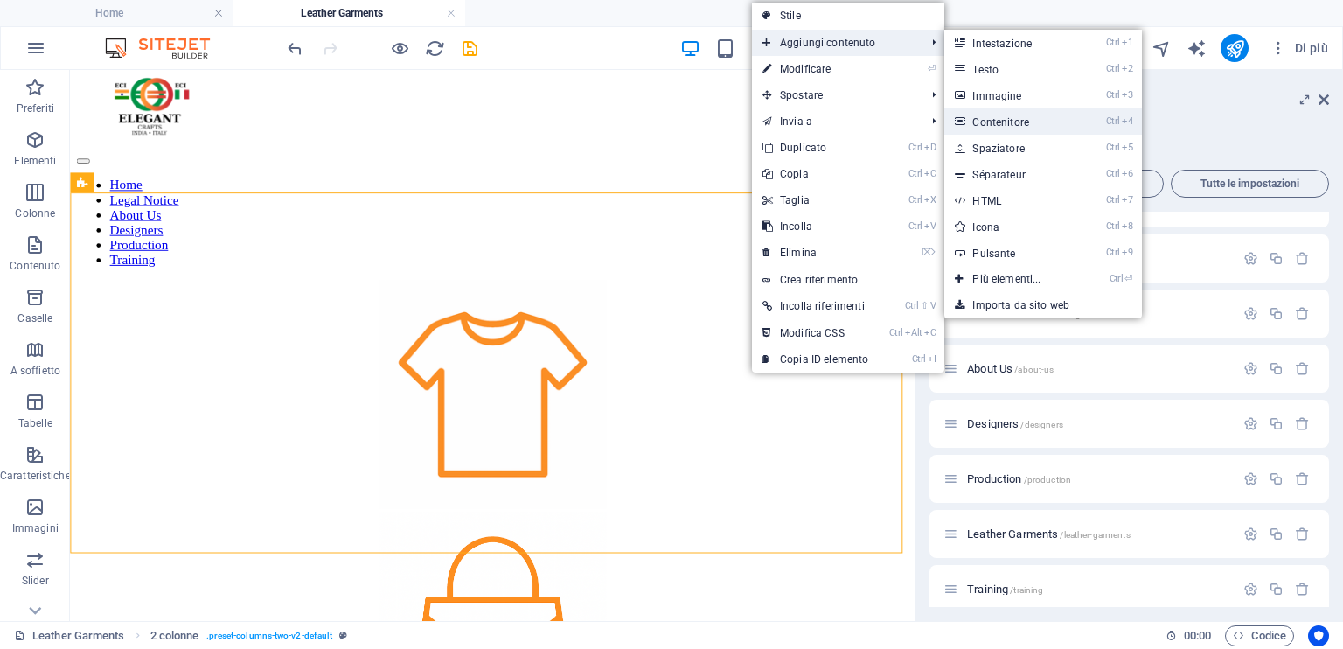
click at [973, 118] on link "Ctrl 4 Contenitore" at bounding box center [1010, 121] width 131 height 26
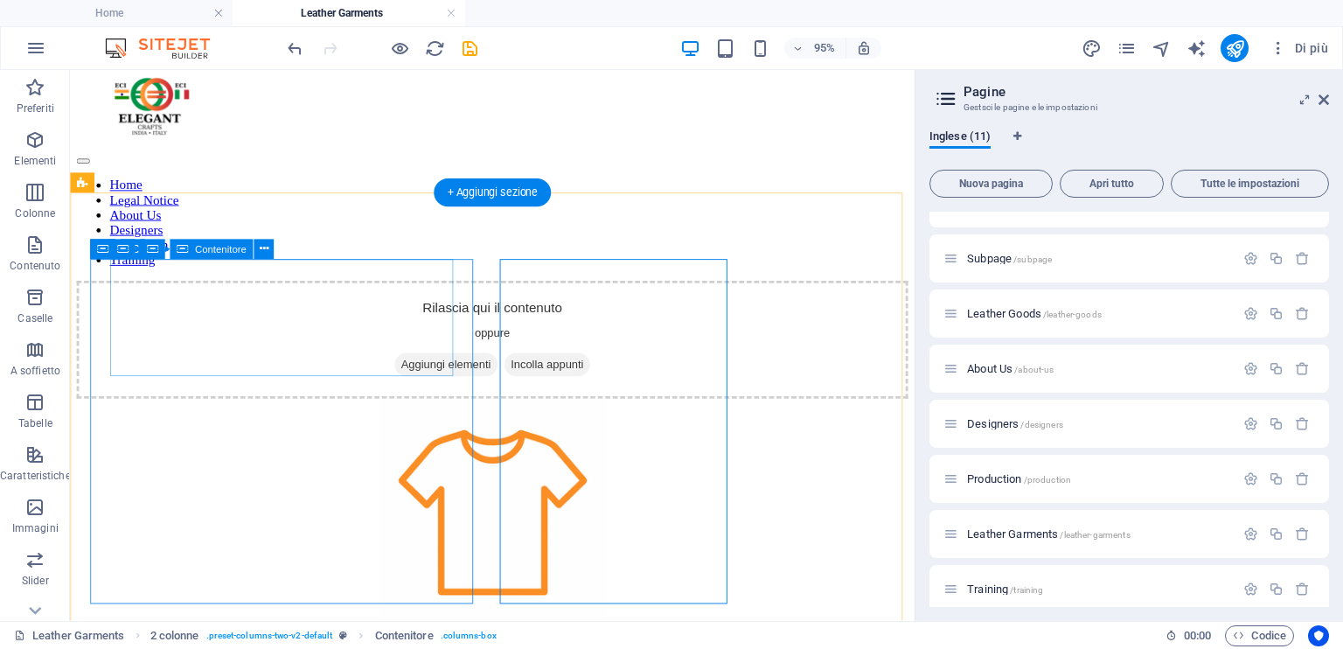
click at [263, 333] on div "Rilascia qui il contenuto oppure Aggiungi elementi Incolla appunti" at bounding box center [514, 354] width 875 height 124
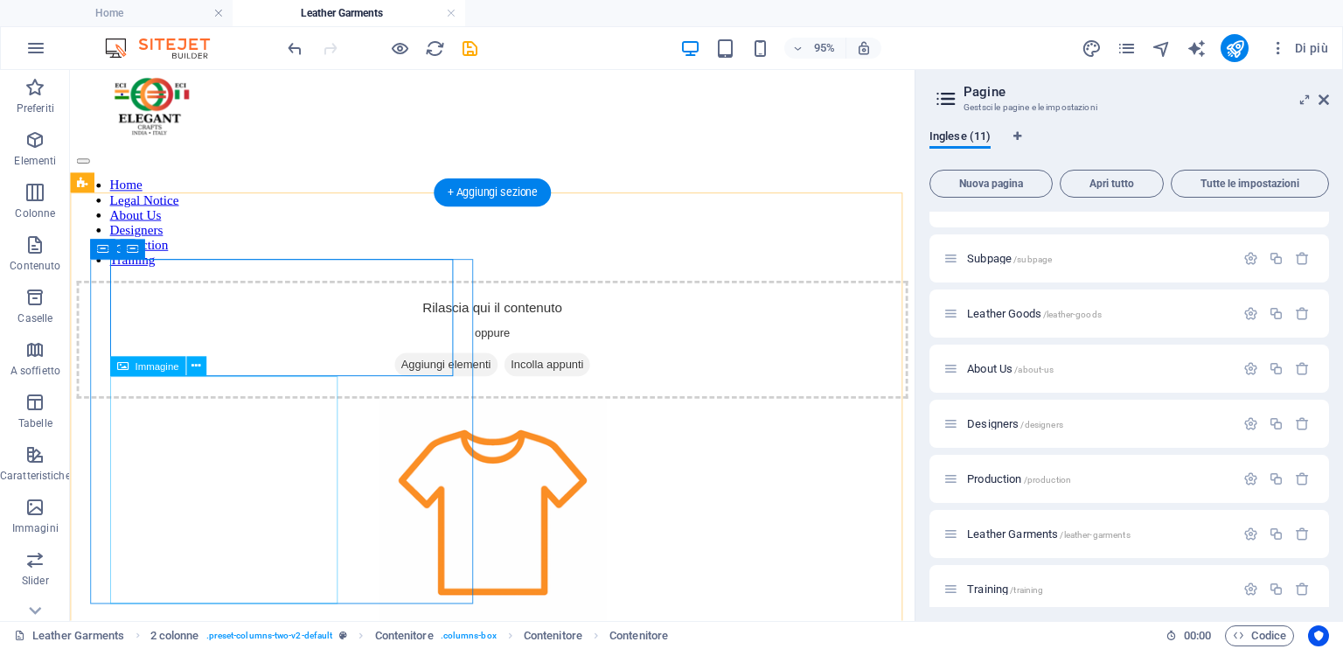
click at [330, 509] on figure at bounding box center [514, 537] width 875 height 243
click at [444, 380] on div "Rilascia qui il contenuto oppure Aggiungi elementi Incolla appunti" at bounding box center [514, 354] width 875 height 124
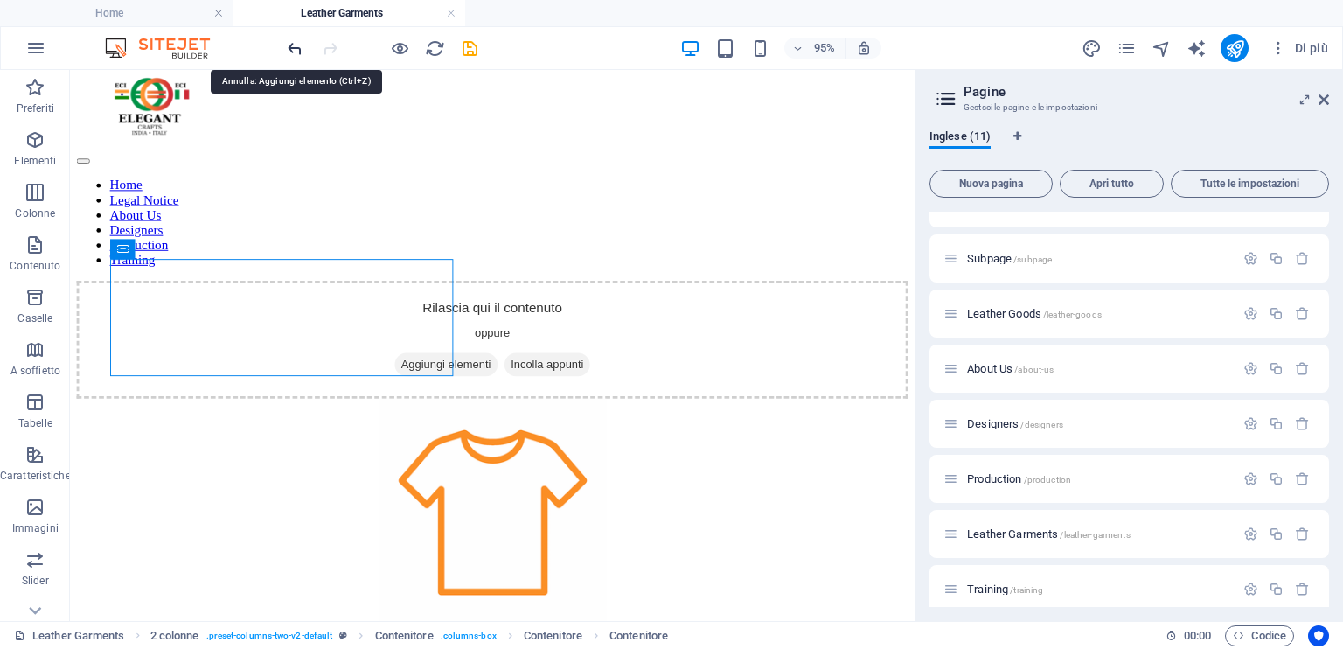
click at [285, 48] on icon "undo" at bounding box center [295, 48] width 20 height 20
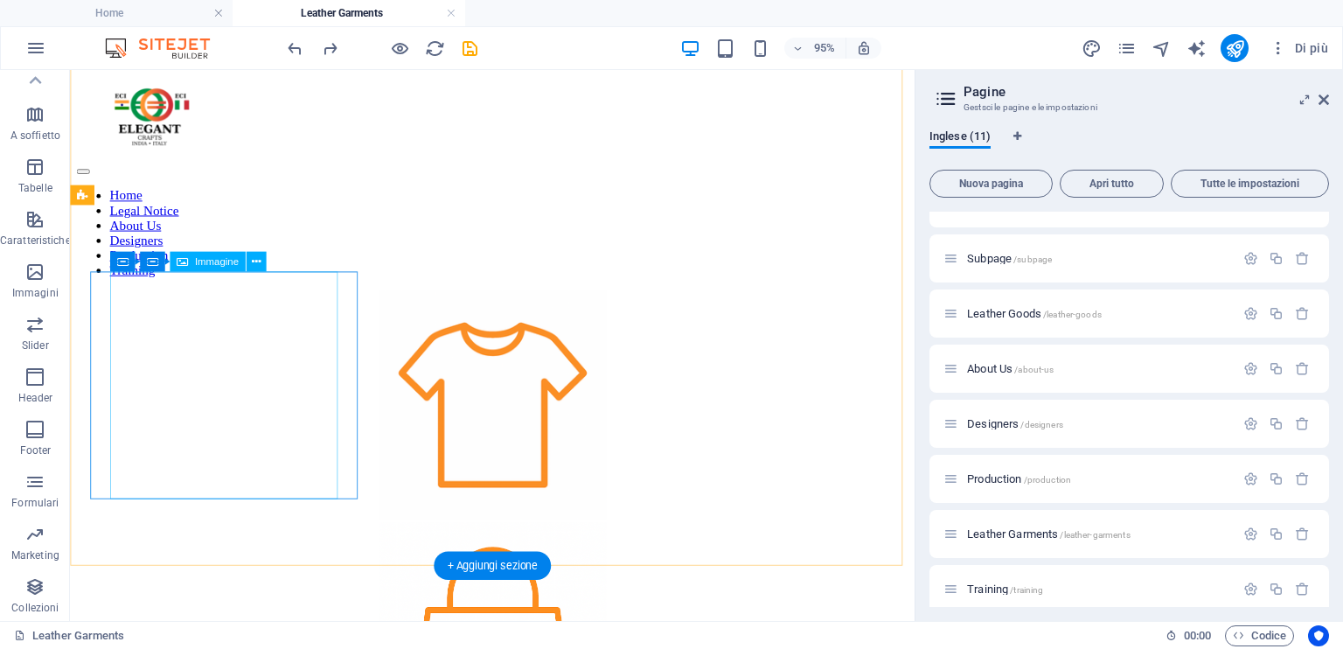
scroll to position [0, 0]
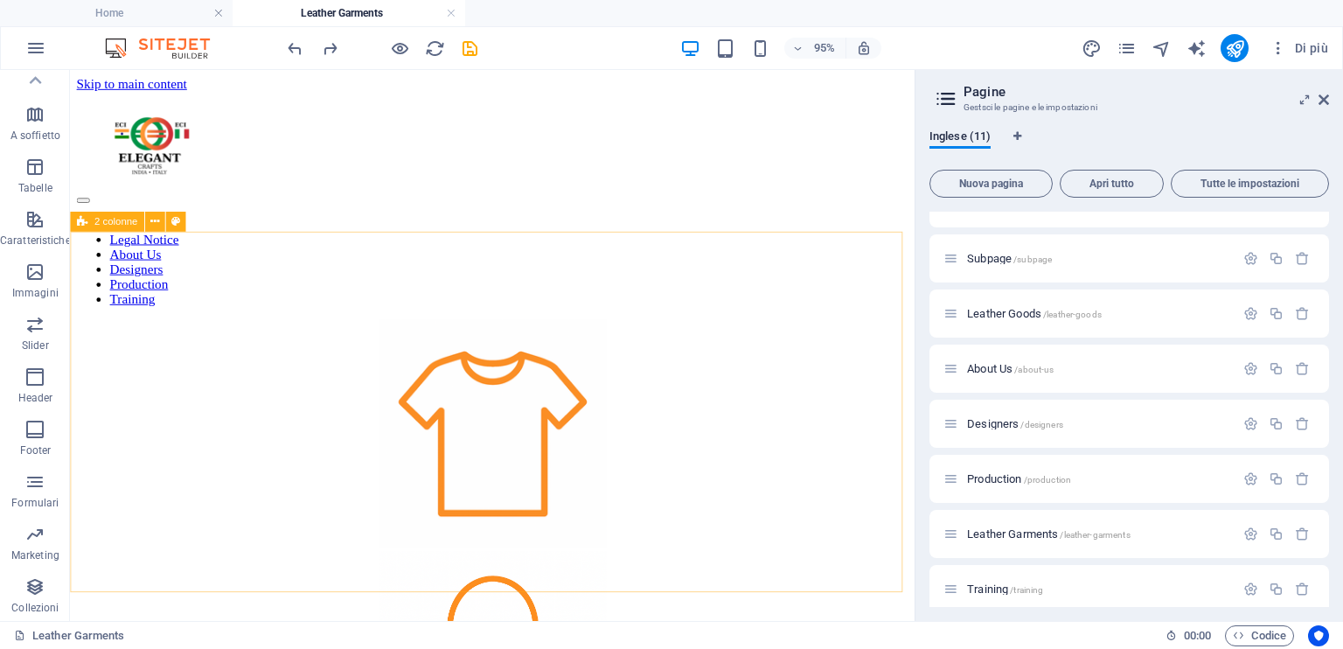
click at [124, 222] on span "2 colonne" at bounding box center [115, 222] width 43 height 10
click at [150, 220] on icon at bounding box center [154, 221] width 9 height 17
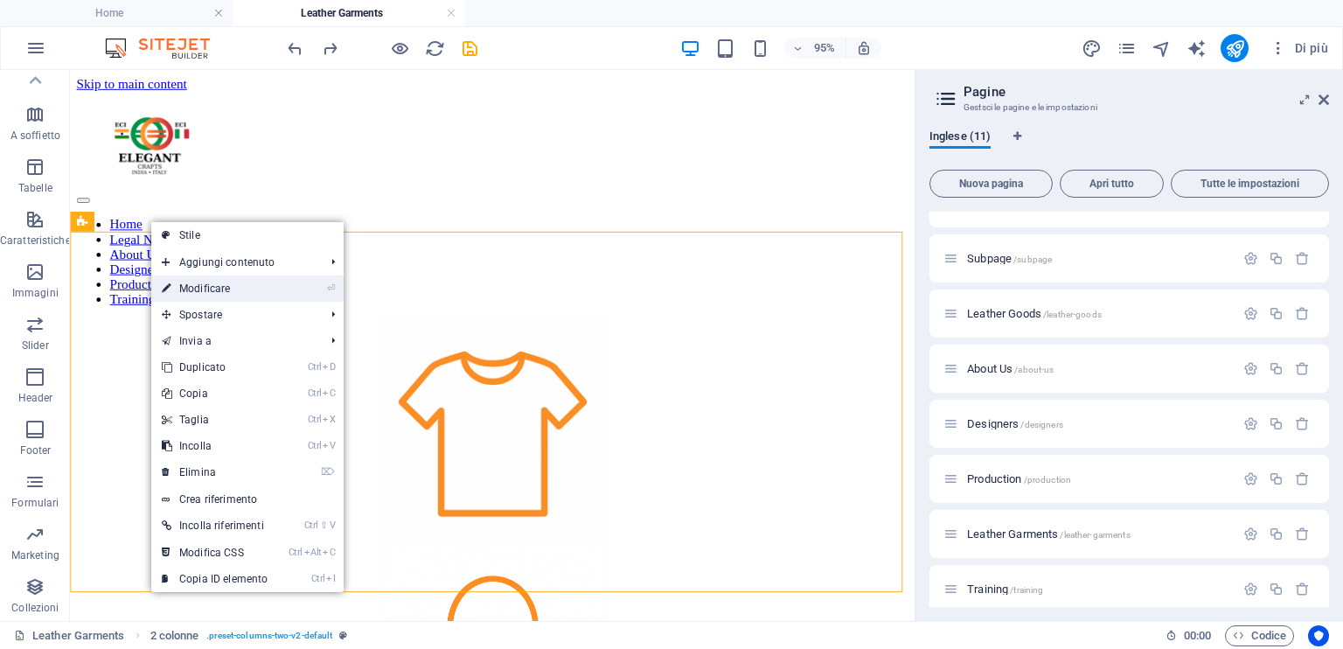
click at [219, 292] on link "⏎ Modificare" at bounding box center [214, 288] width 127 height 26
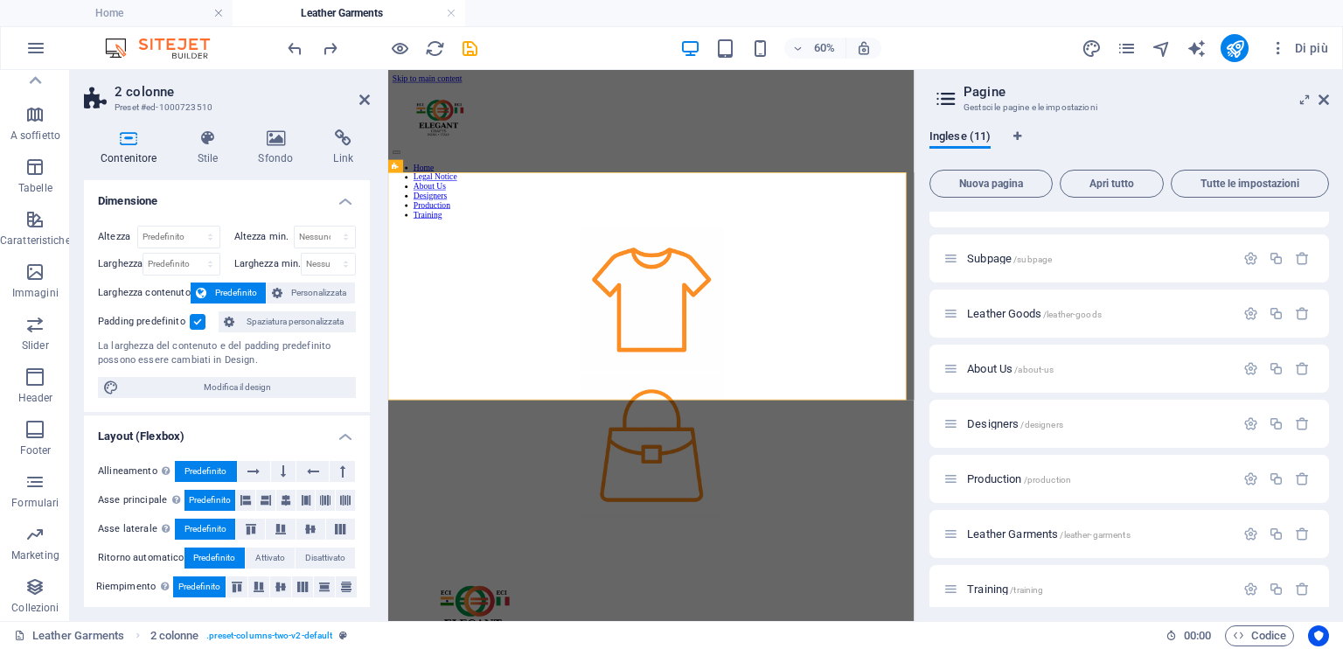
click at [140, 148] on h4 "Contenitore" at bounding box center [132, 147] width 97 height 37
click at [206, 139] on icon at bounding box center [208, 137] width 54 height 17
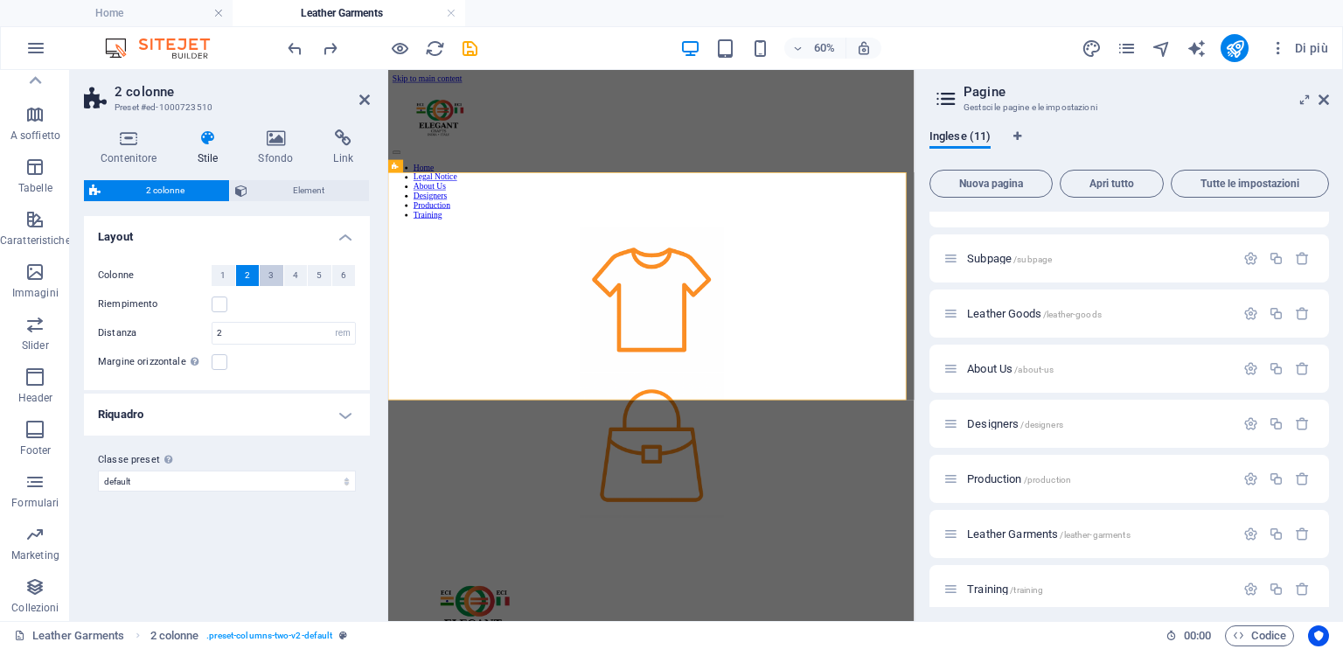
click at [272, 277] on span "3" at bounding box center [270, 275] width 5 height 21
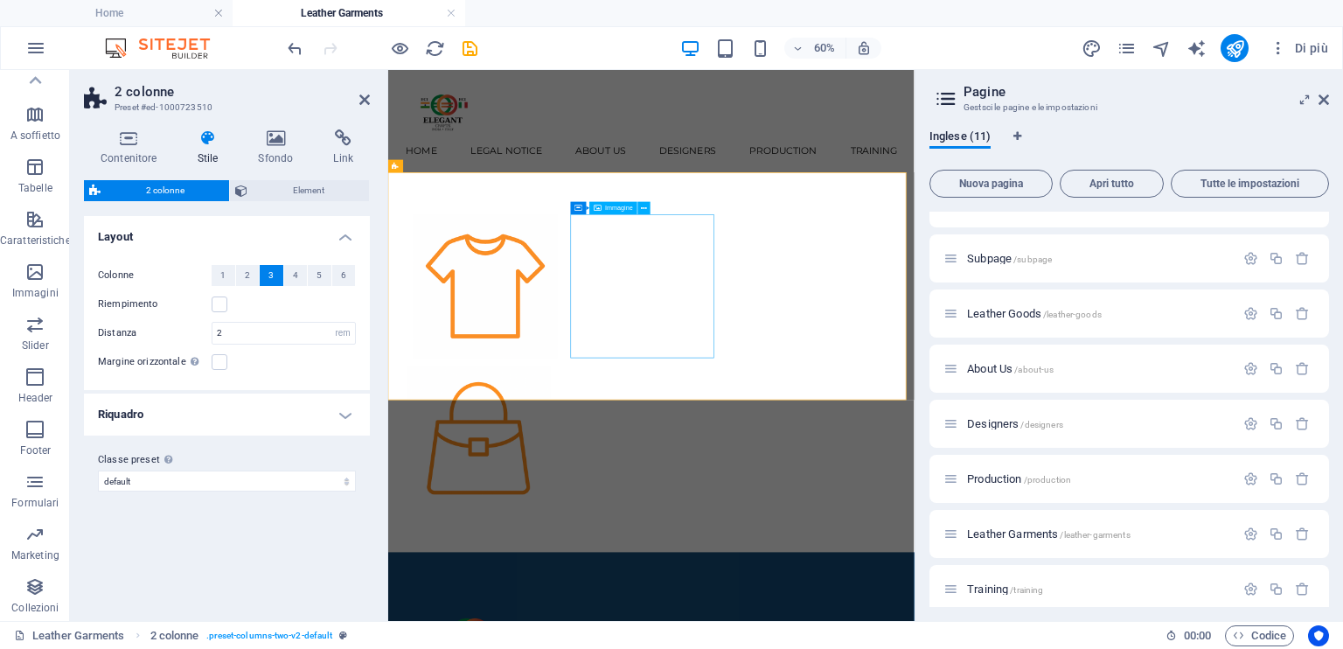
click at [1038, 468] on div at bounding box center [826, 557] width 877 height 633
click at [216, 303] on label at bounding box center [220, 304] width 16 height 16
click at [0, 0] on input "Riempimento" at bounding box center [0, 0] width 0 height 0
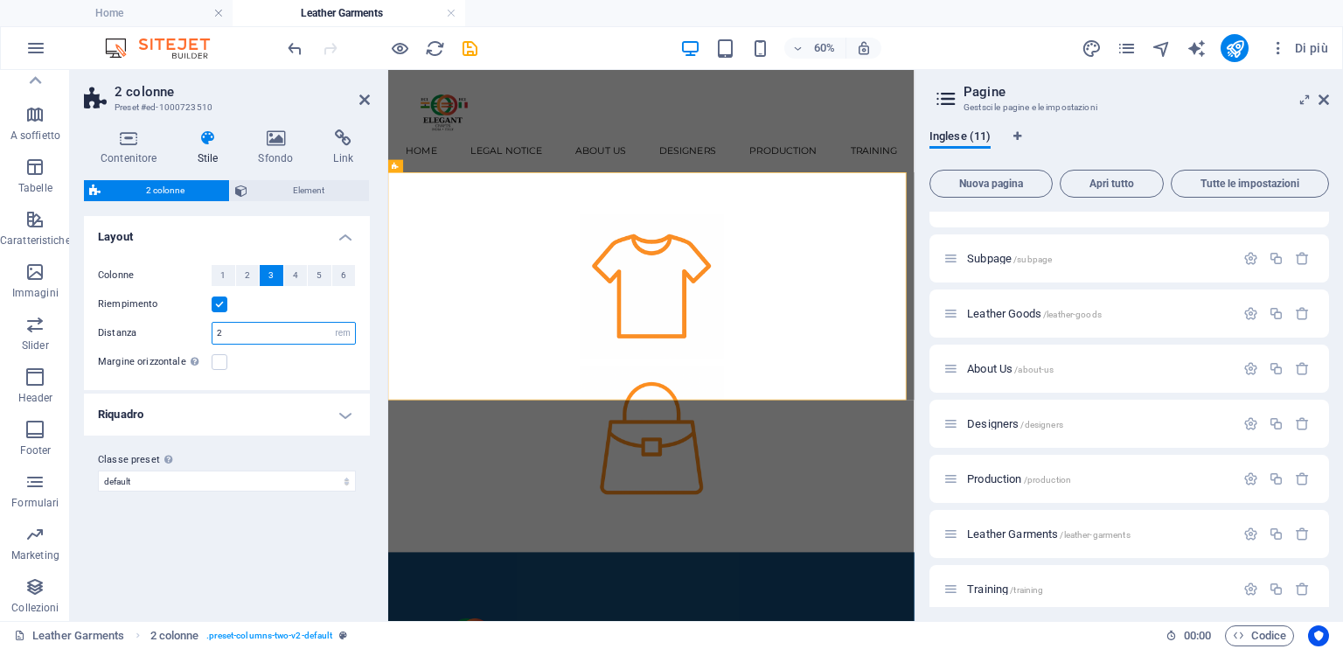
click at [299, 338] on input "2" at bounding box center [284, 333] width 143 height 21
drag, startPoint x: 255, startPoint y: 330, endPoint x: 198, endPoint y: 331, distance: 57.7
click at [198, 331] on div "Distanza 2 px rem % vw vh" at bounding box center [227, 333] width 258 height 23
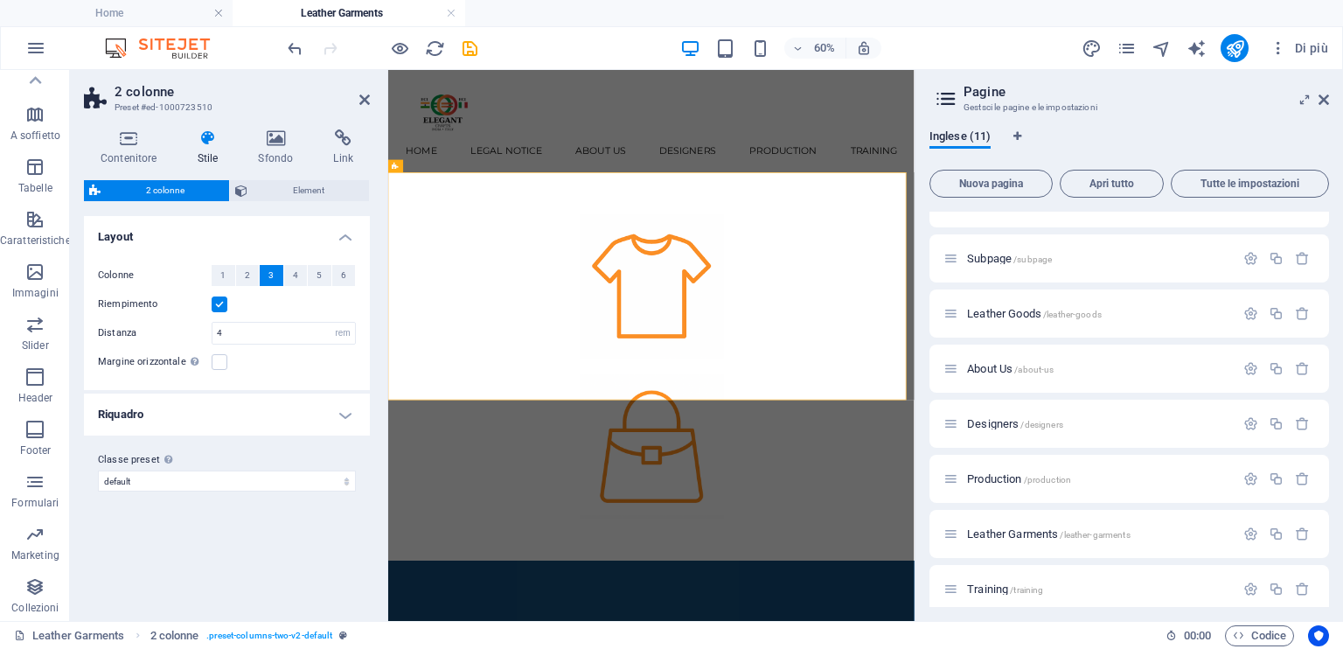
click at [271, 359] on div "Margine orizzontale Solo se il contenitore "Larghezza contenuto" non è impostat…" at bounding box center [227, 362] width 258 height 21
drag, startPoint x: 252, startPoint y: 330, endPoint x: 112, endPoint y: 317, distance: 140.5
click at [112, 317] on div "Colonne 1 2 3 4 5 6 Riempimento Distanza 4 px rem % vw vh Margine orizzontale S…" at bounding box center [226, 319] width 293 height 143
type input "6"
click at [269, 357] on div "Margine orizzontale Solo se il contenitore "Larghezza contenuto" non è impostat…" at bounding box center [227, 362] width 258 height 21
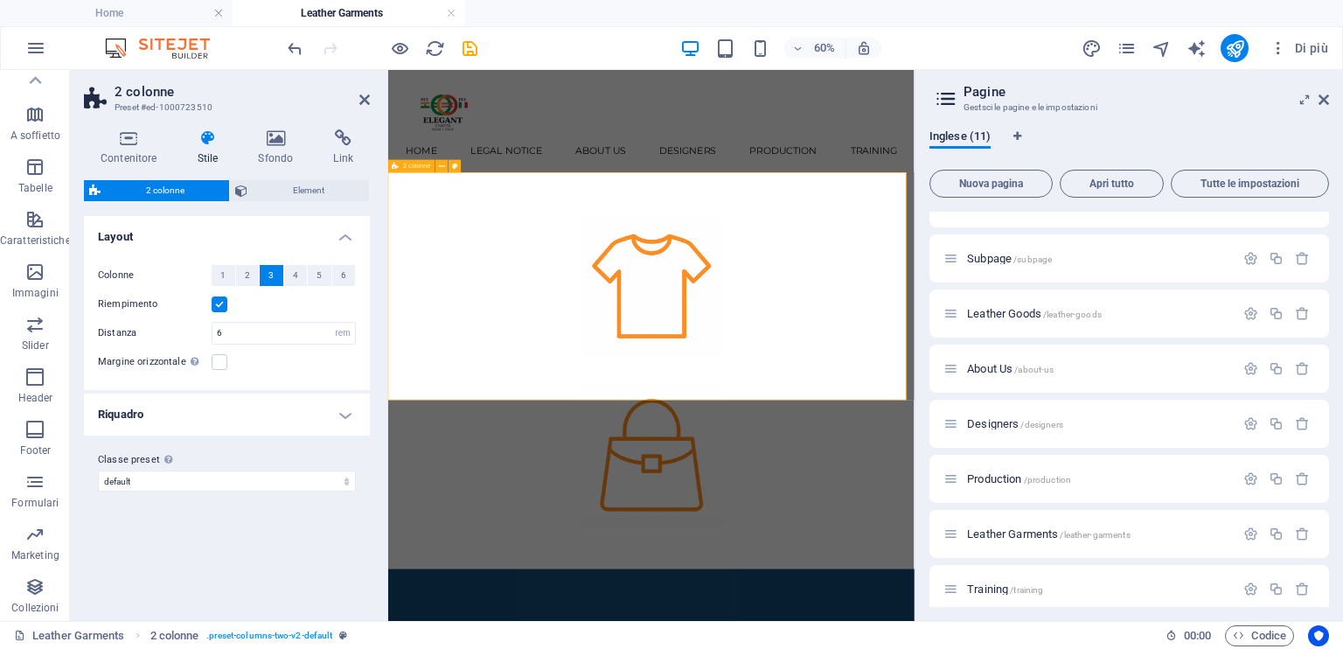
click at [874, 597] on div at bounding box center [826, 571] width 877 height 661
click at [803, 164] on div "Home Legal Notice About Us Designers Production Training" at bounding box center [826, 155] width 877 height 171
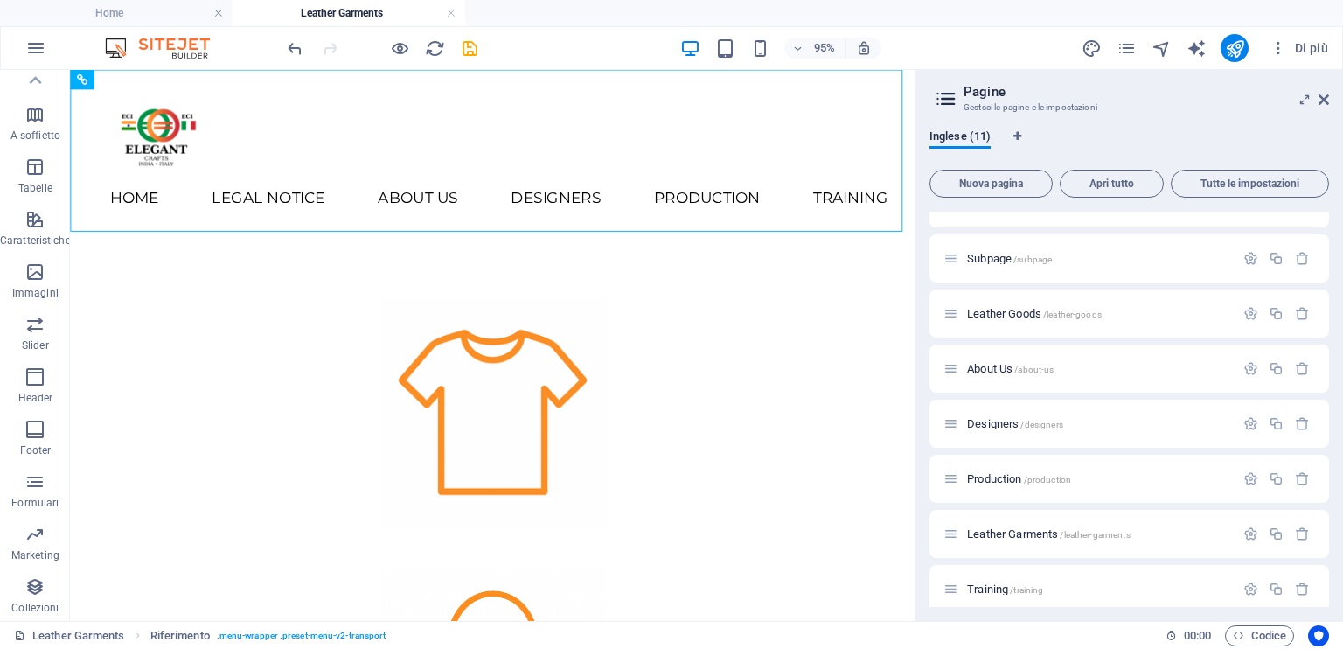
click at [1332, 91] on aside "Pagine Gestsci le pagine e le impostazioni Inglese (11) Nuova pagina Apri tutto…" at bounding box center [1129, 345] width 429 height 551
click at [1322, 96] on icon at bounding box center [1324, 100] width 10 height 14
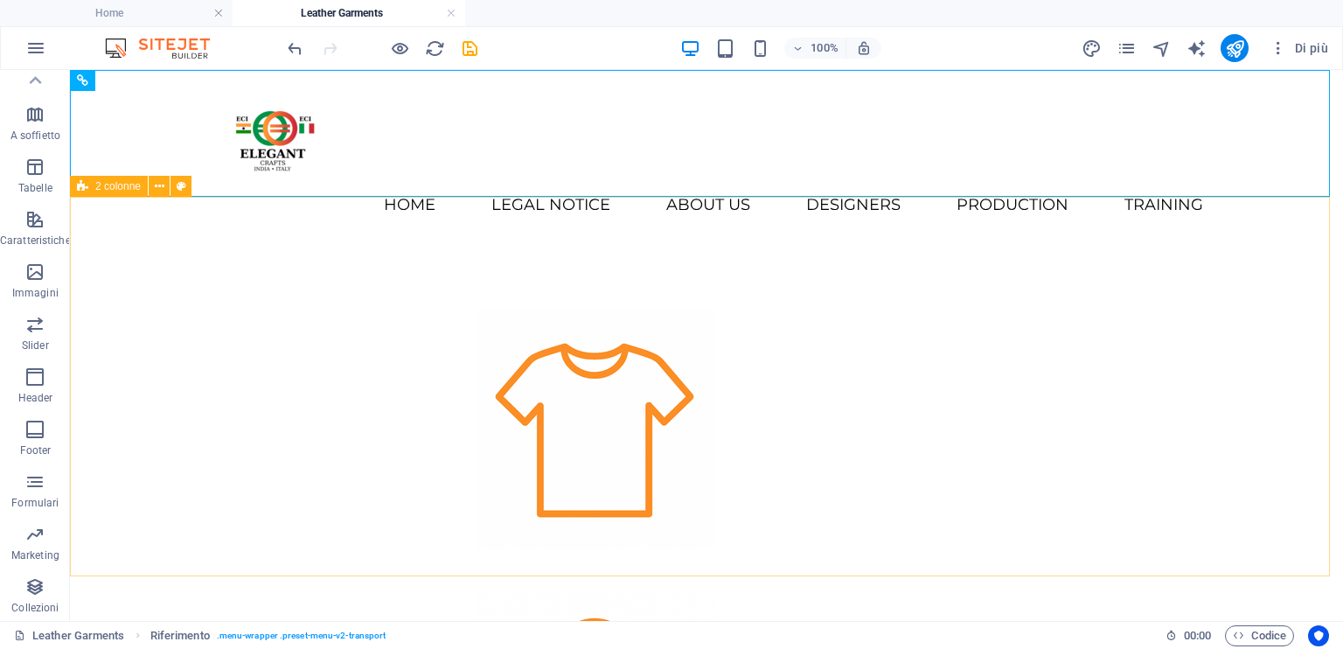
click at [122, 188] on span "2 colonne" at bounding box center [117, 186] width 45 height 10
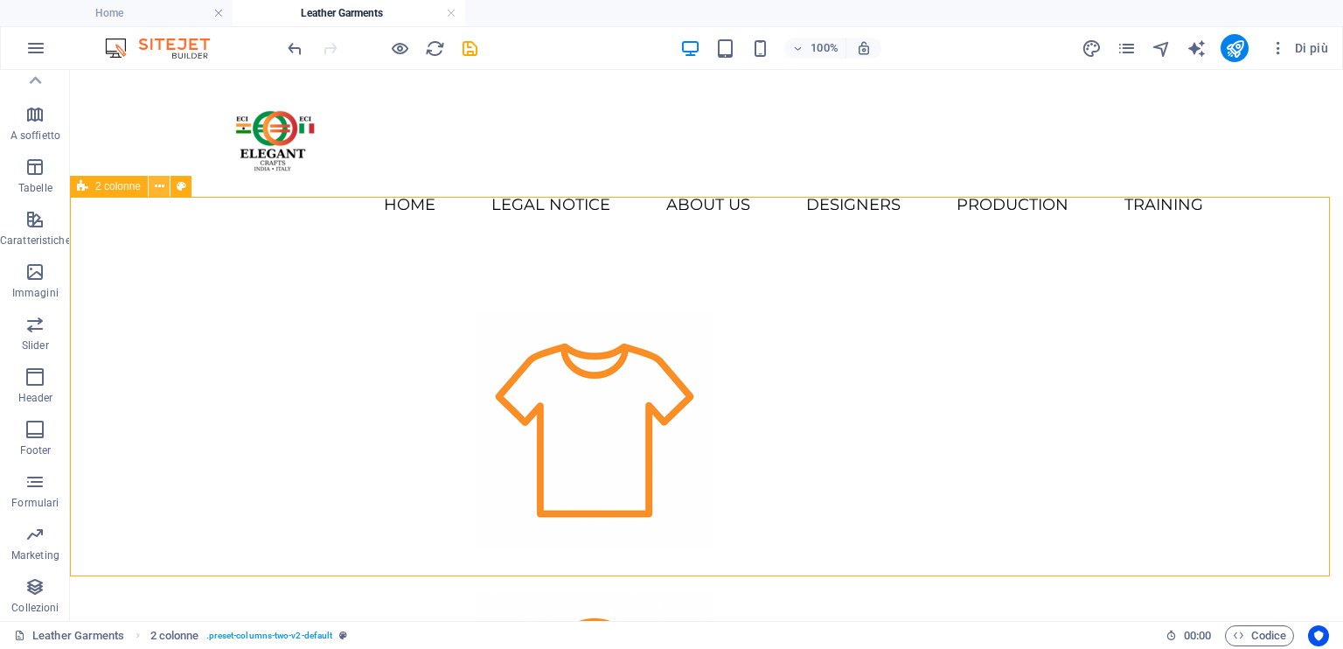
click at [157, 181] on icon at bounding box center [160, 187] width 10 height 18
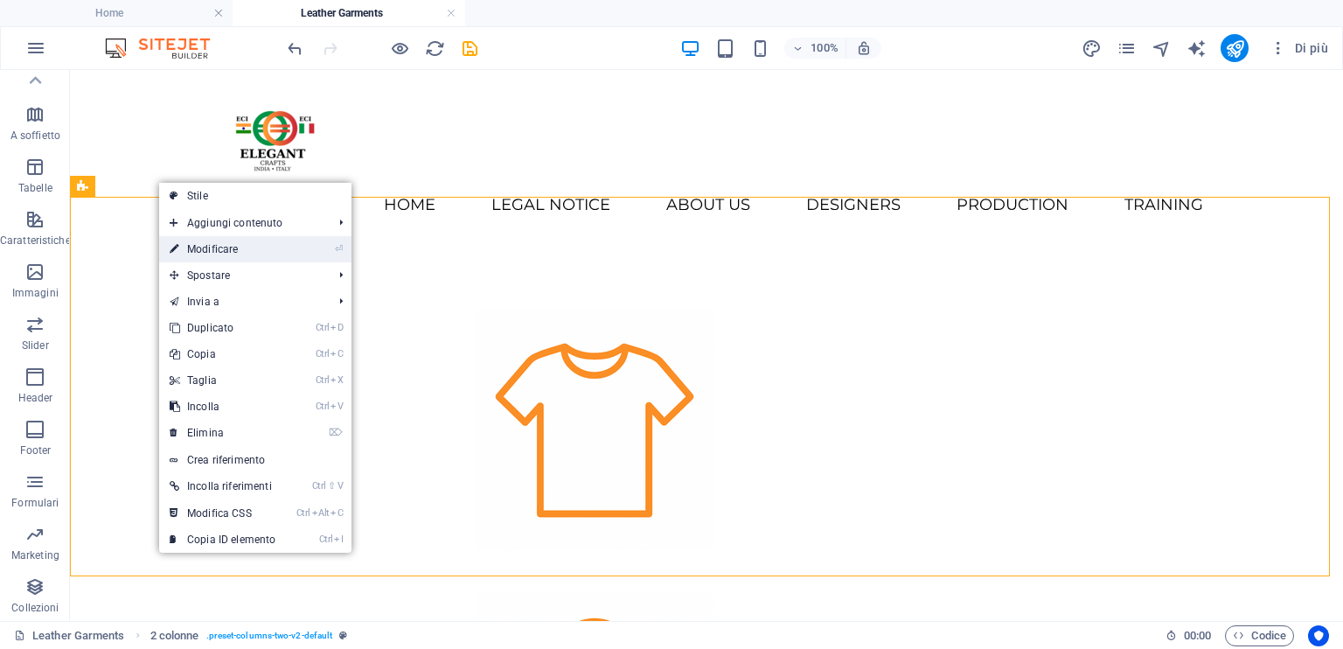
click at [230, 246] on link "⏎ Modificare" at bounding box center [222, 249] width 127 height 26
select select "rem"
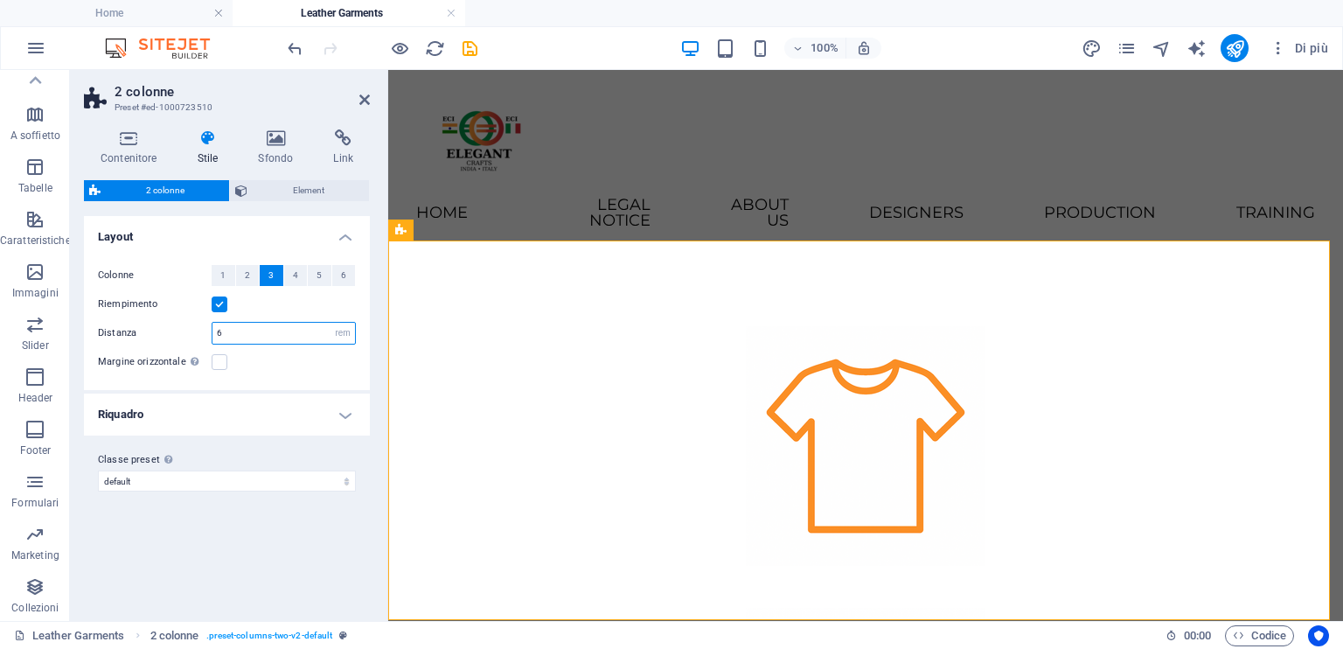
drag, startPoint x: 255, startPoint y: 334, endPoint x: 182, endPoint y: 335, distance: 73.5
click at [182, 335] on div "Distanza 6 px rem % vw vh" at bounding box center [227, 333] width 258 height 23
click at [217, 362] on label at bounding box center [220, 362] width 16 height 16
click at [0, 0] on input "Margine orizzontale Solo se il contenitore "Larghezza contenuto" non è impostat…" at bounding box center [0, 0] width 0 height 0
drag, startPoint x: 217, startPoint y: 362, endPoint x: 225, endPoint y: 352, distance: 12.4
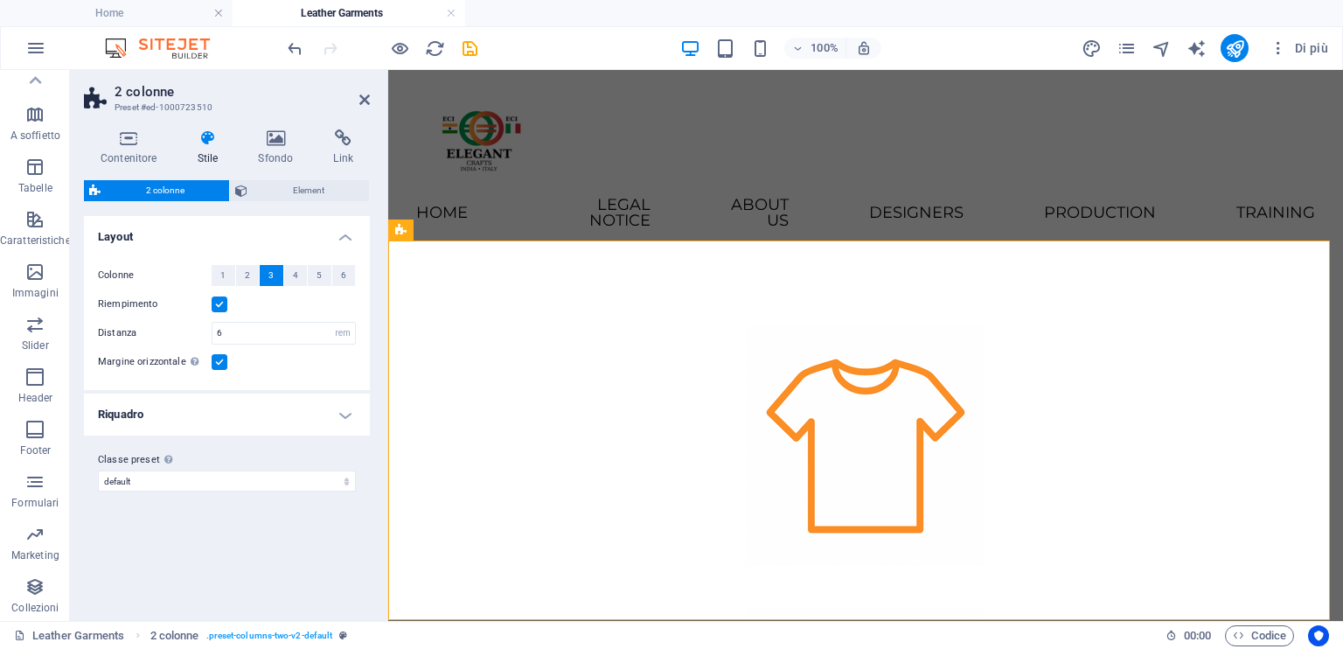
click at [219, 358] on label at bounding box center [220, 362] width 16 height 16
click at [0, 0] on input "Margine orizzontale Solo se il contenitore "Larghezza contenuto" non è impostat…" at bounding box center [0, 0] width 0 height 0
type input "8"
click at [346, 415] on h4 "Riquadro" at bounding box center [227, 415] width 286 height 42
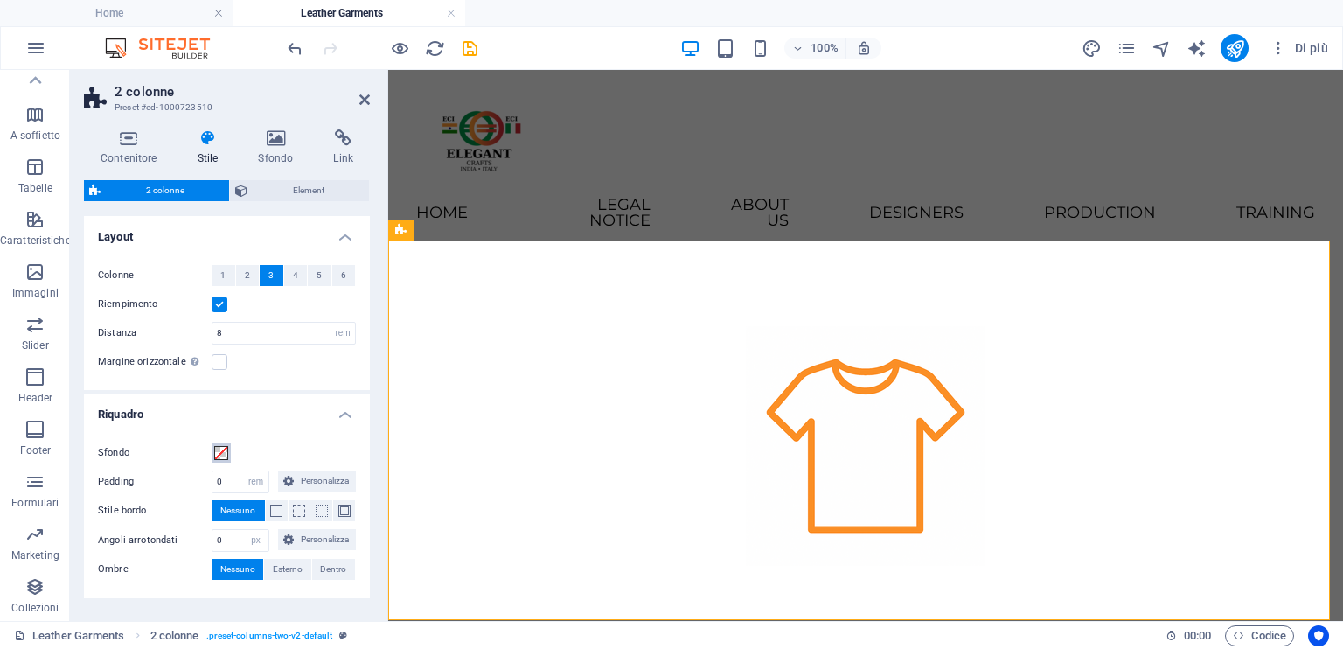
click at [220, 456] on span at bounding box center [221, 453] width 14 height 14
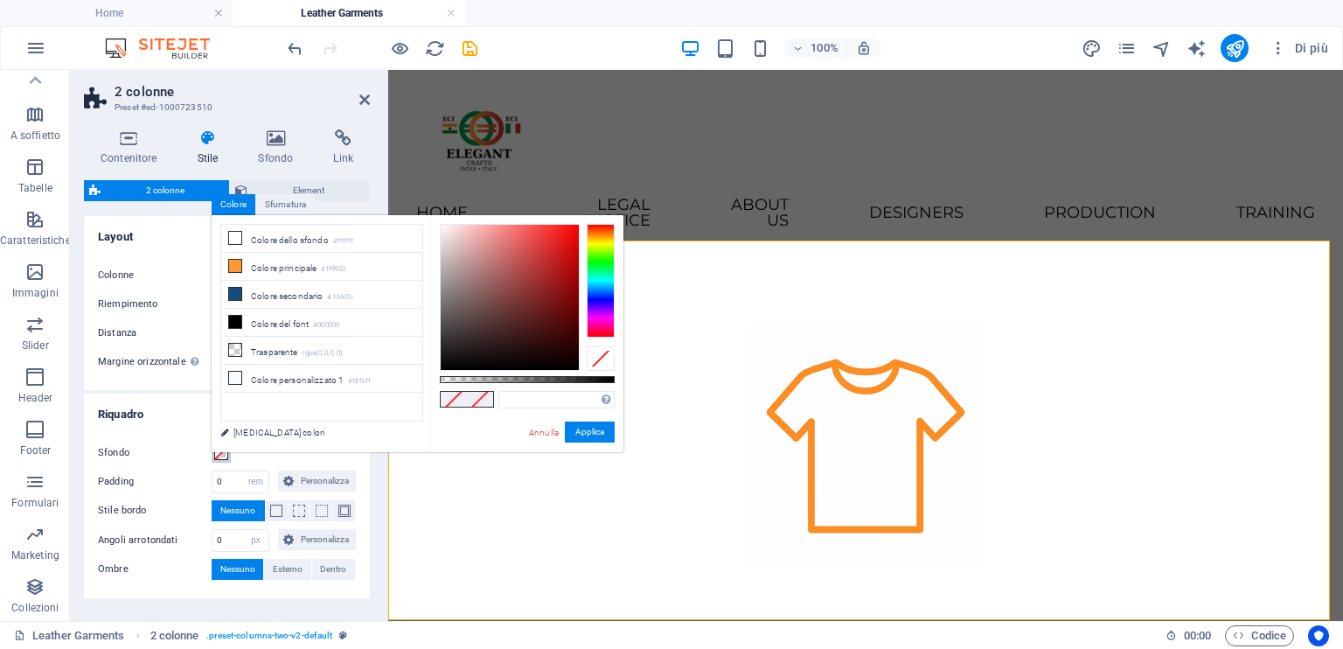
click at [220, 456] on span at bounding box center [221, 453] width 14 height 14
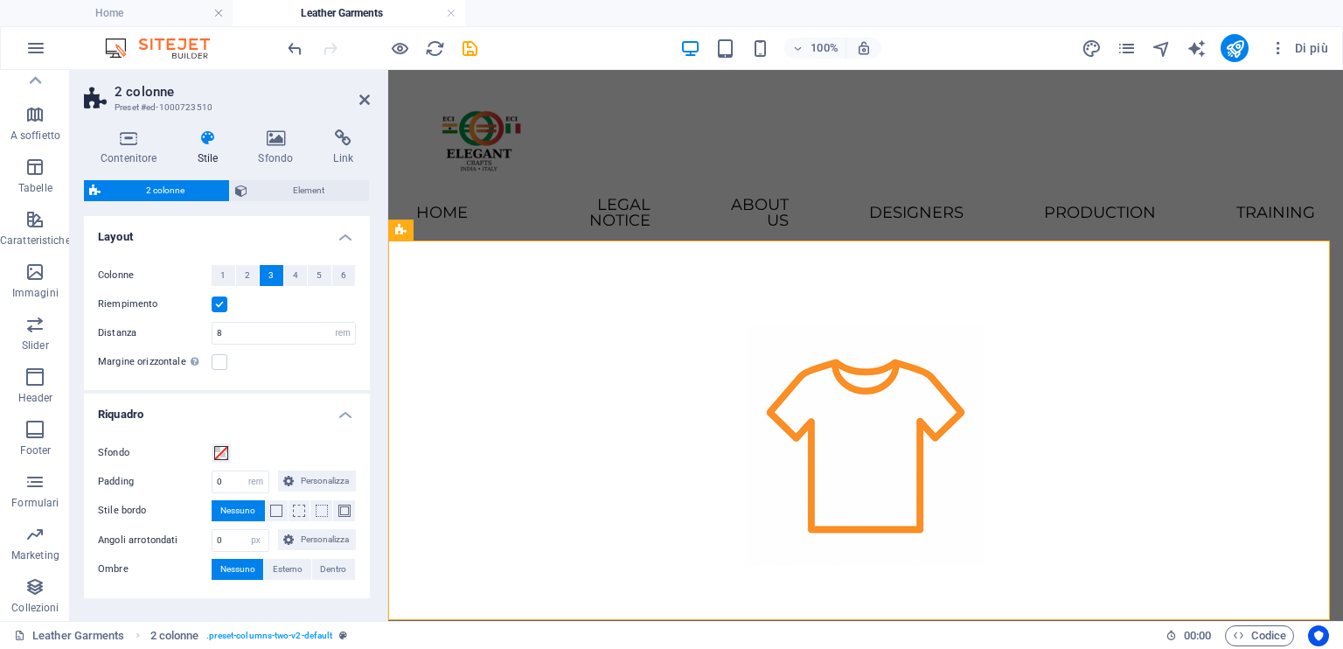
click at [224, 503] on span "Nessuno" at bounding box center [237, 510] width 35 height 21
click at [275, 507] on span at bounding box center [276, 511] width 12 height 12
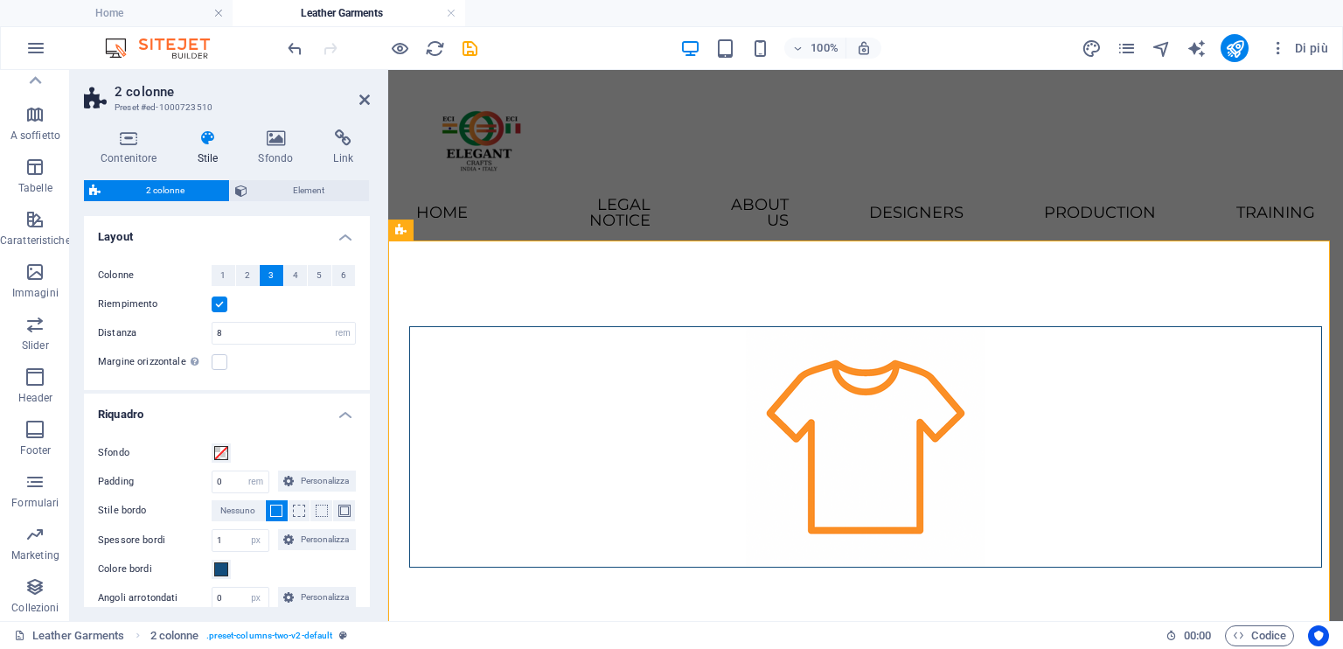
click at [275, 507] on span at bounding box center [276, 511] width 12 height 12
click at [275, 509] on span at bounding box center [276, 511] width 12 height 12
click at [339, 512] on span at bounding box center [344, 511] width 12 height 12
click at [876, 571] on div at bounding box center [865, 595] width 955 height 679
click at [341, 506] on span at bounding box center [344, 511] width 12 height 12
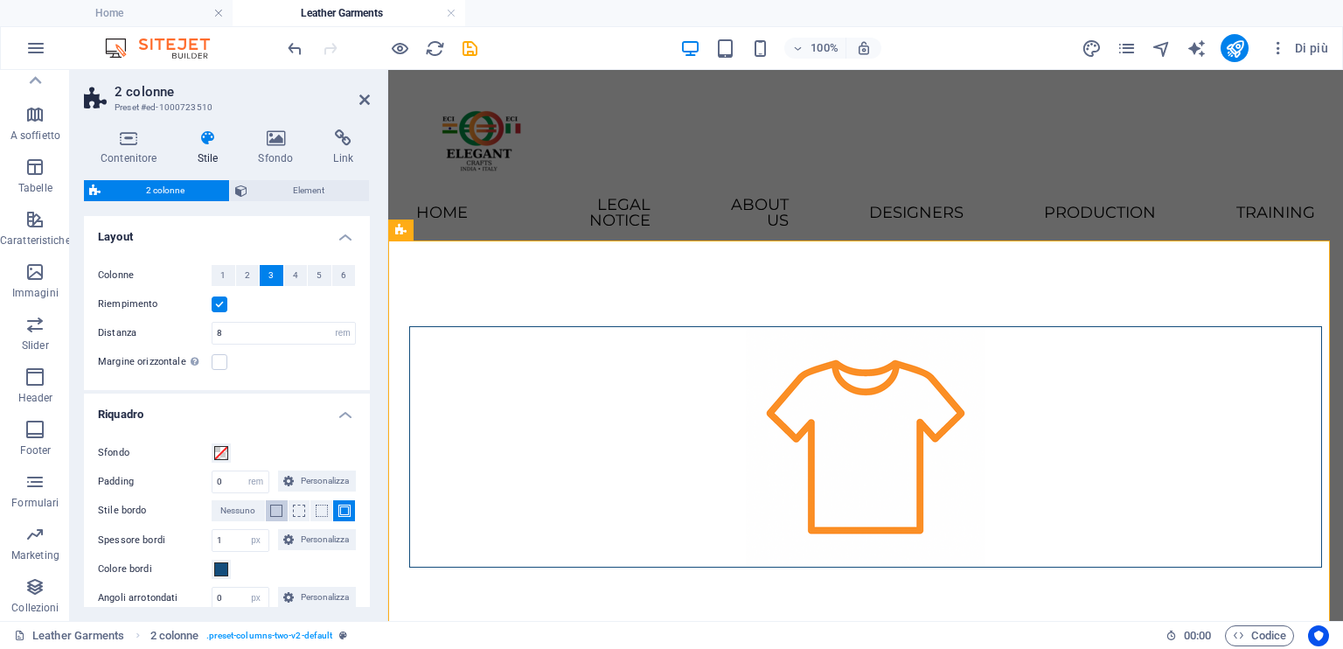
click at [279, 516] on button at bounding box center [277, 510] width 22 height 21
click at [221, 505] on span "Nessuno" at bounding box center [237, 510] width 35 height 21
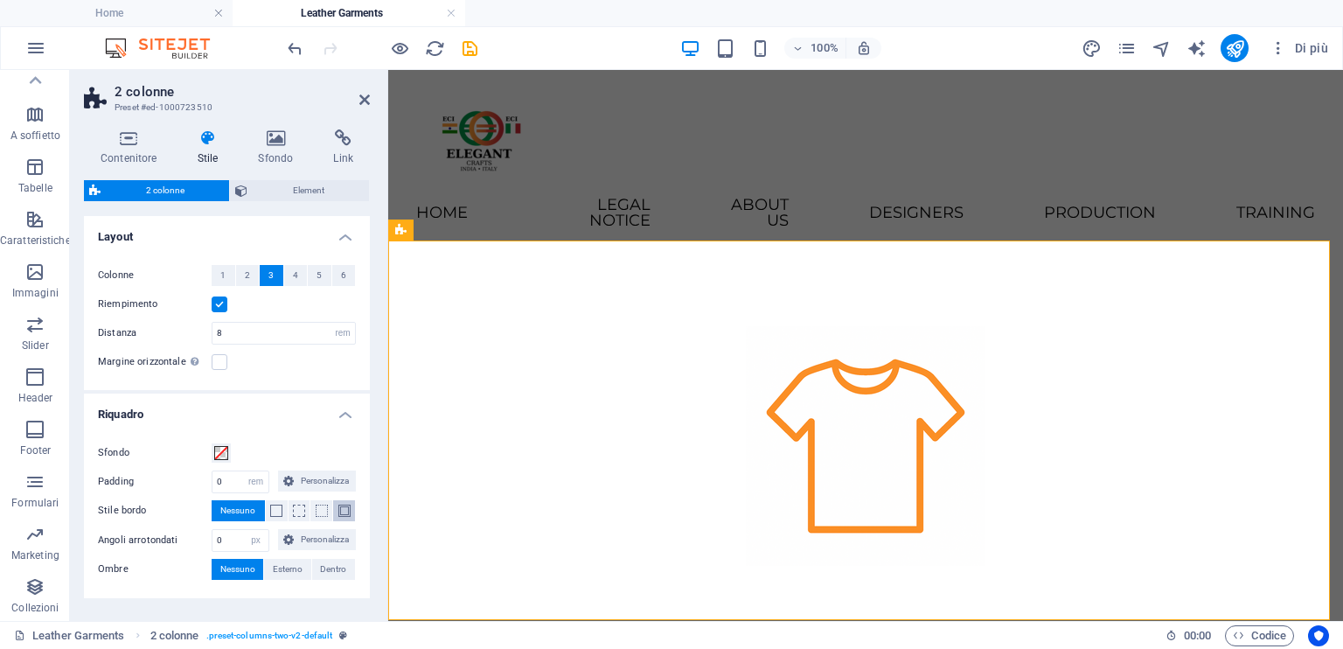
click at [339, 512] on span at bounding box center [344, 511] width 12 height 12
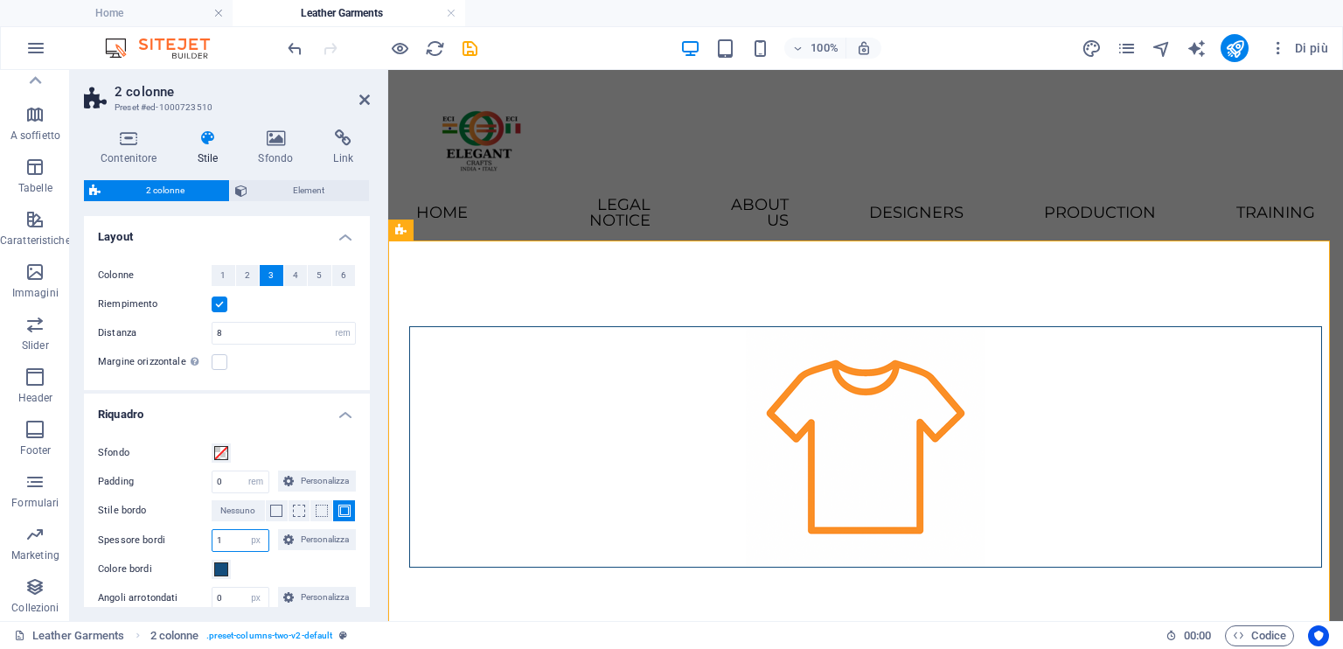
drag, startPoint x: 232, startPoint y: 534, endPoint x: 157, endPoint y: 538, distance: 74.4
click at [157, 538] on div "Spessore bordi 1 px rem vw vh Personalizza Personalizza" at bounding box center [227, 540] width 258 height 23
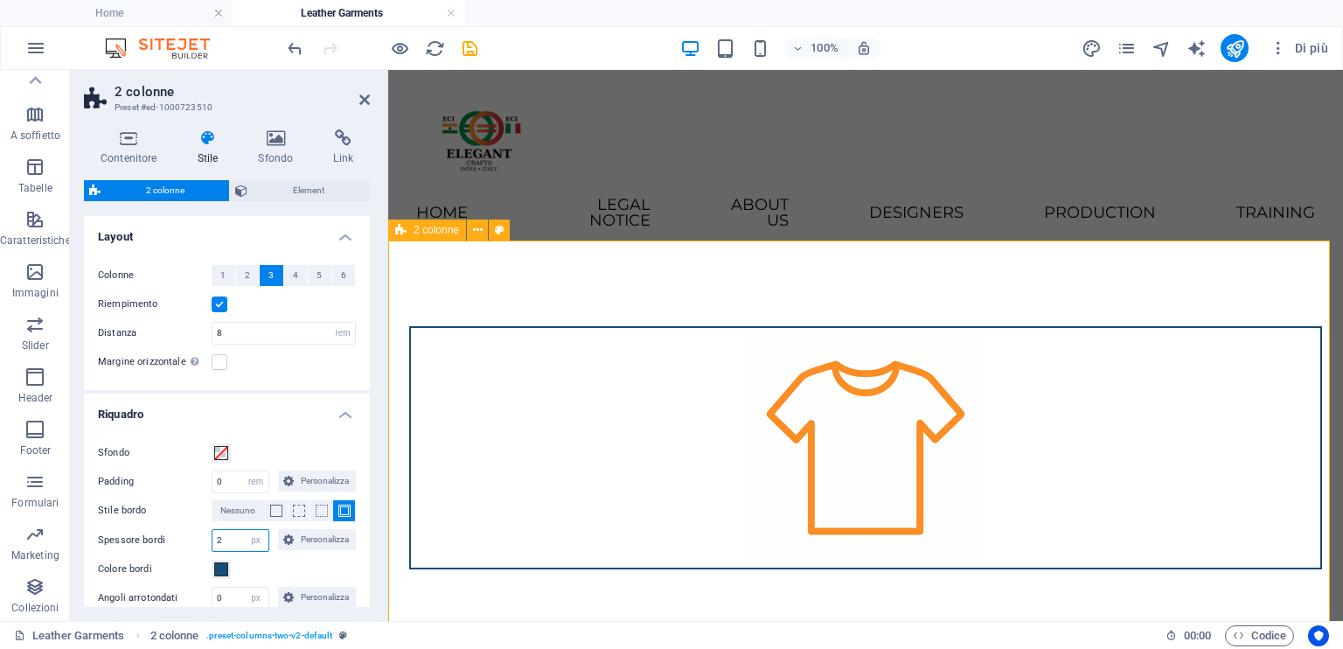
type input "2"
click at [830, 268] on div at bounding box center [865, 597] width 955 height 682
click at [889, 491] on div at bounding box center [865, 597] width 955 height 682
click at [868, 571] on div at bounding box center [865, 597] width 955 height 682
click at [930, 130] on div "Home Legal Notice About Us Designers Production Training" at bounding box center [865, 163] width 955 height 186
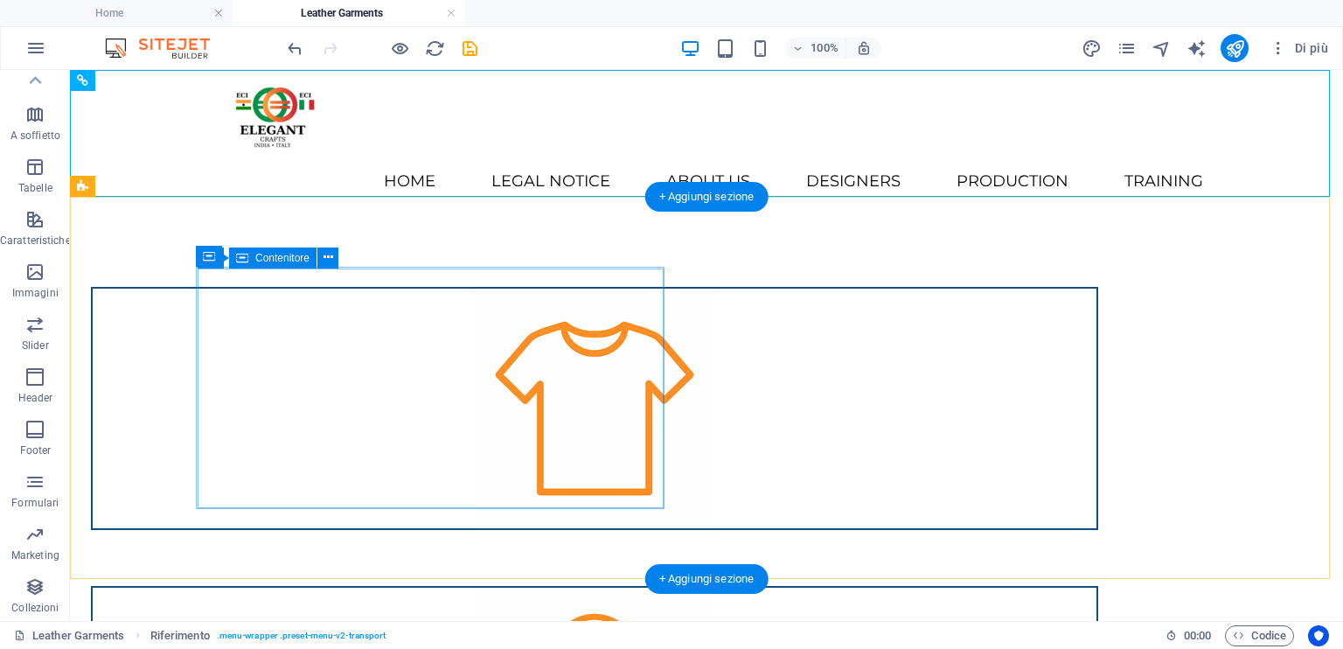
scroll to position [87, 0]
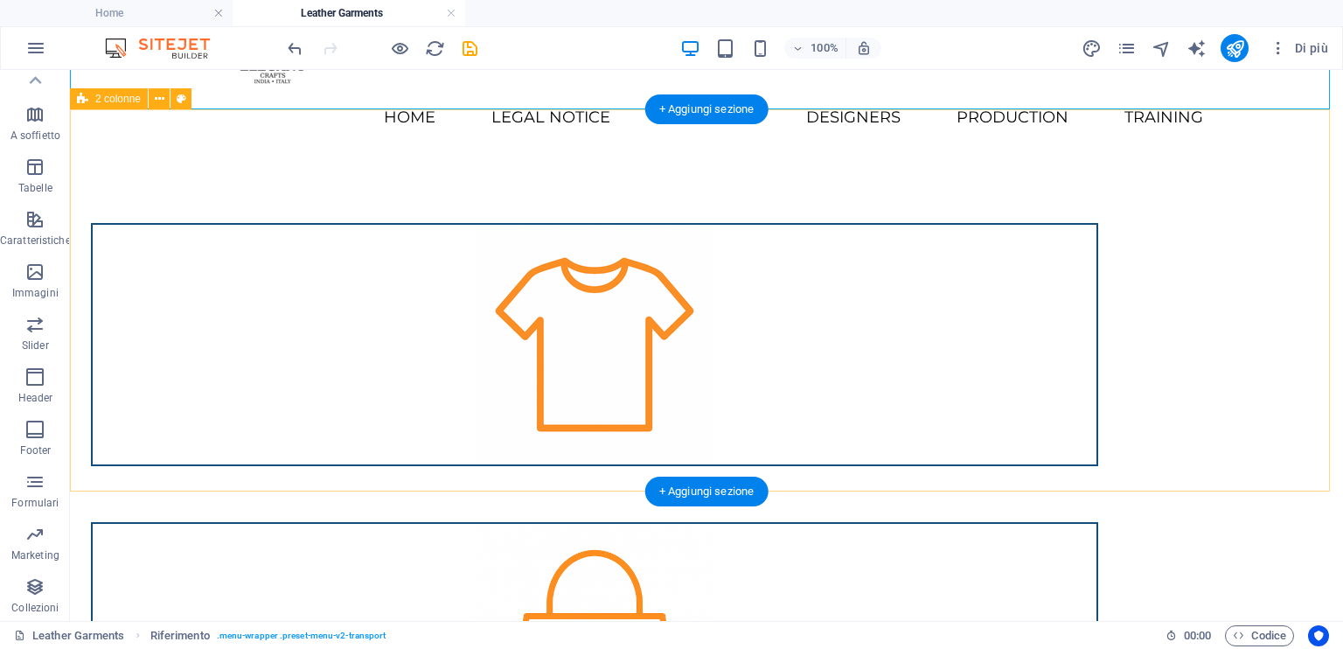
click at [743, 407] on div at bounding box center [706, 494] width 1273 height 682
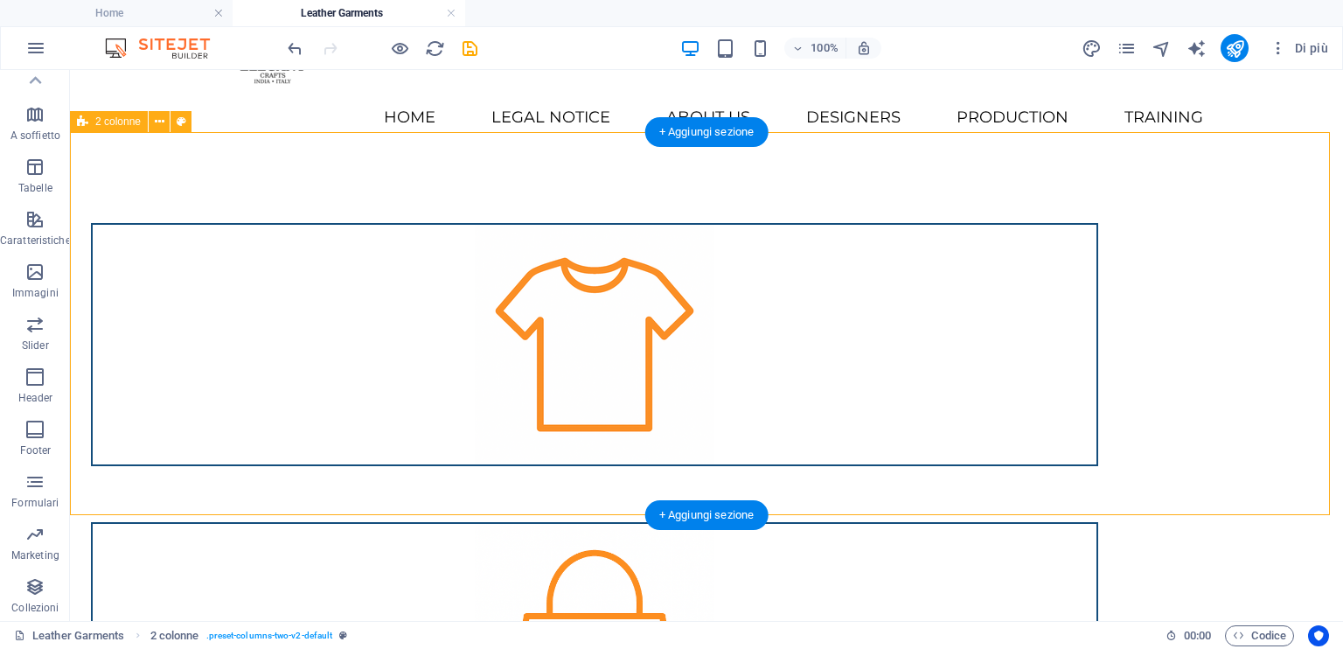
scroll to position [0, 0]
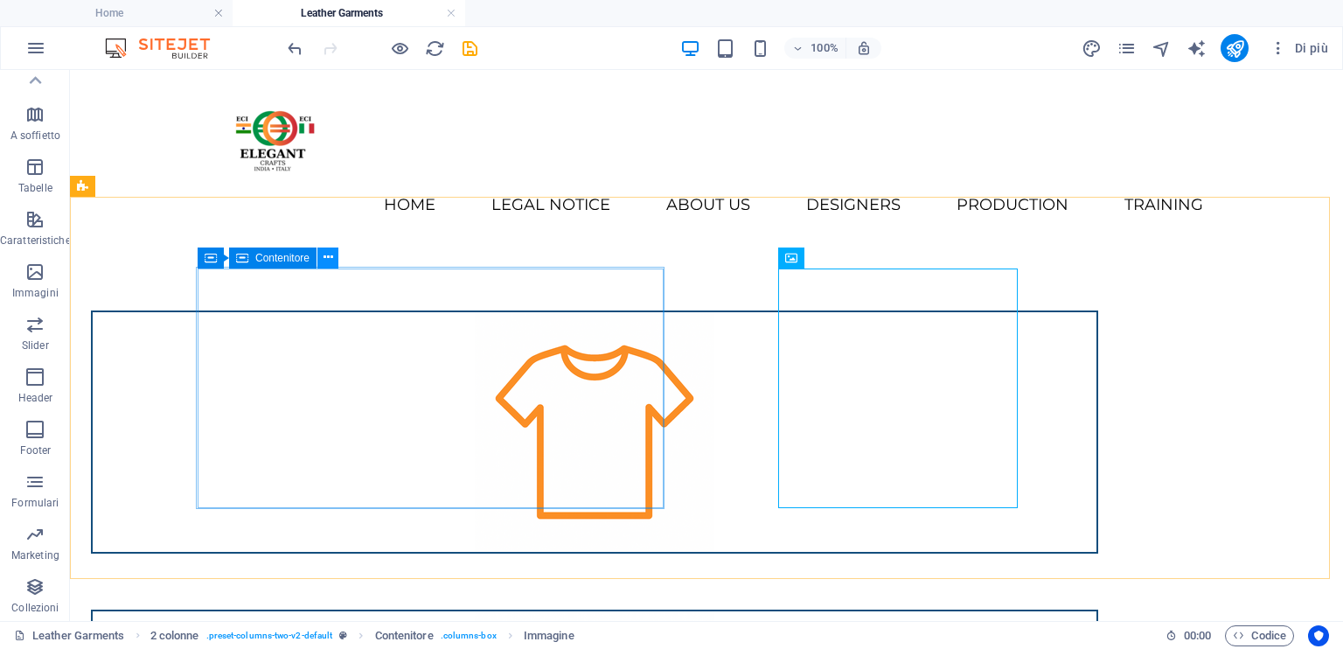
click at [327, 257] on icon at bounding box center [329, 257] width 10 height 18
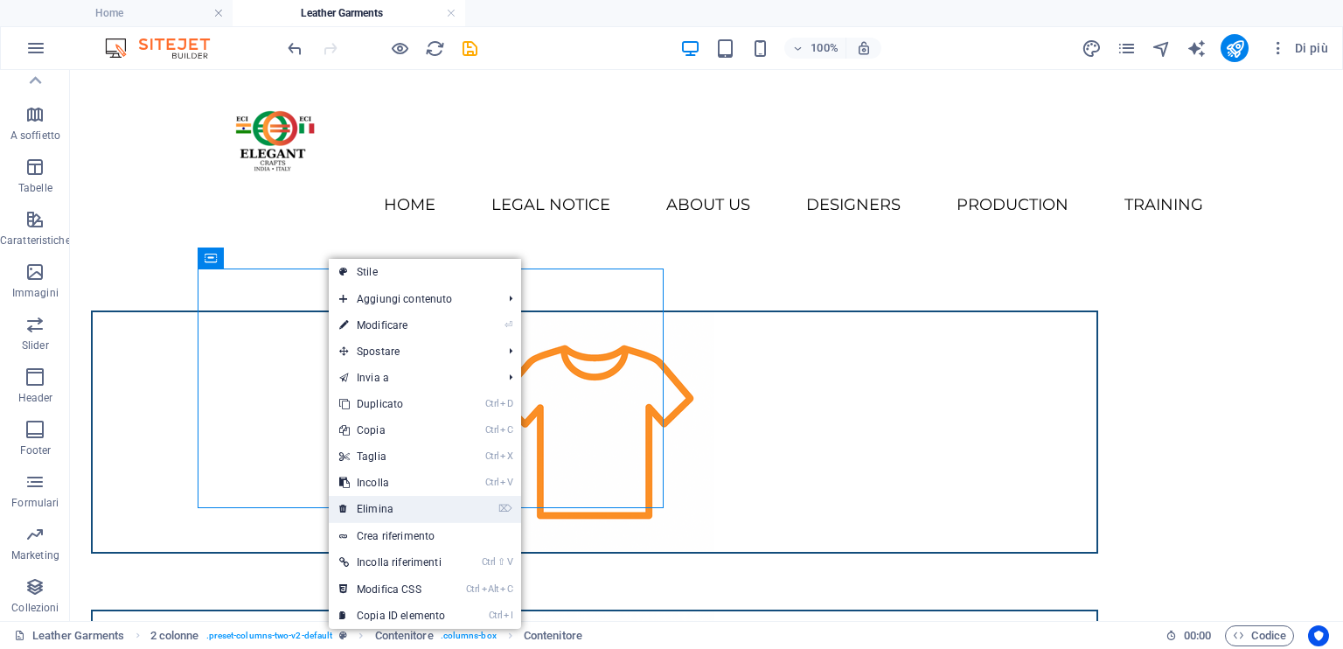
click at [389, 509] on link "⌦ Elimina" at bounding box center [392, 509] width 127 height 26
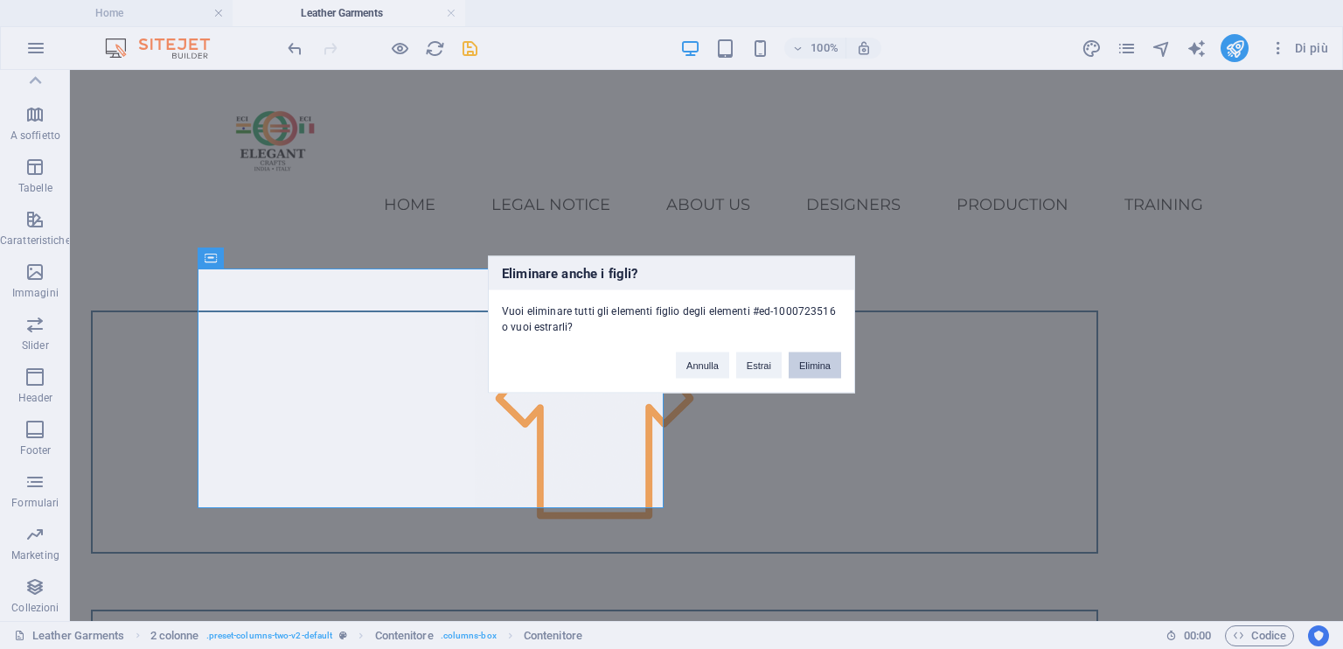
click at [805, 366] on button "Elimina" at bounding box center [815, 365] width 52 height 26
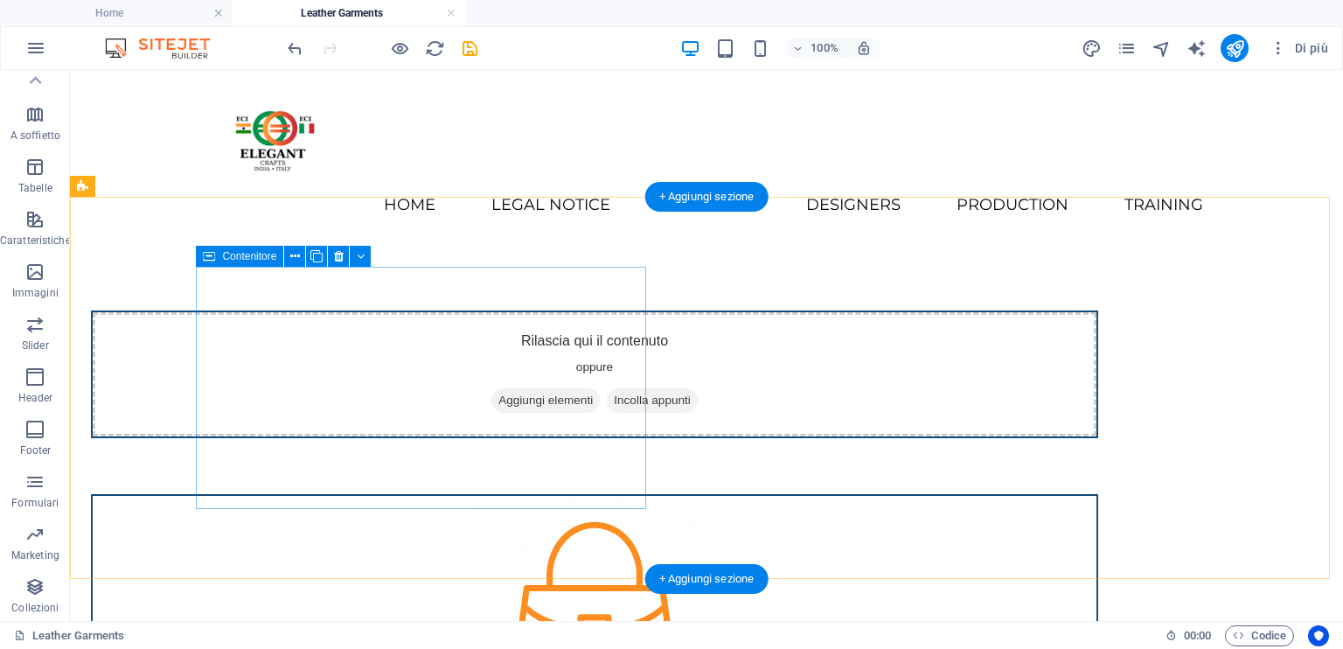
click at [573, 338] on div "Rilascia qui il contenuto oppure Aggiungi elementi Incolla appunti" at bounding box center [595, 374] width 1004 height 124
click at [325, 438] on div "Rilascia qui il contenuto oppure Aggiungi elementi Incolla appunti" at bounding box center [594, 374] width 1007 height 128
click at [492, 388] on span "Aggiungi elementi" at bounding box center [546, 400] width 108 height 24
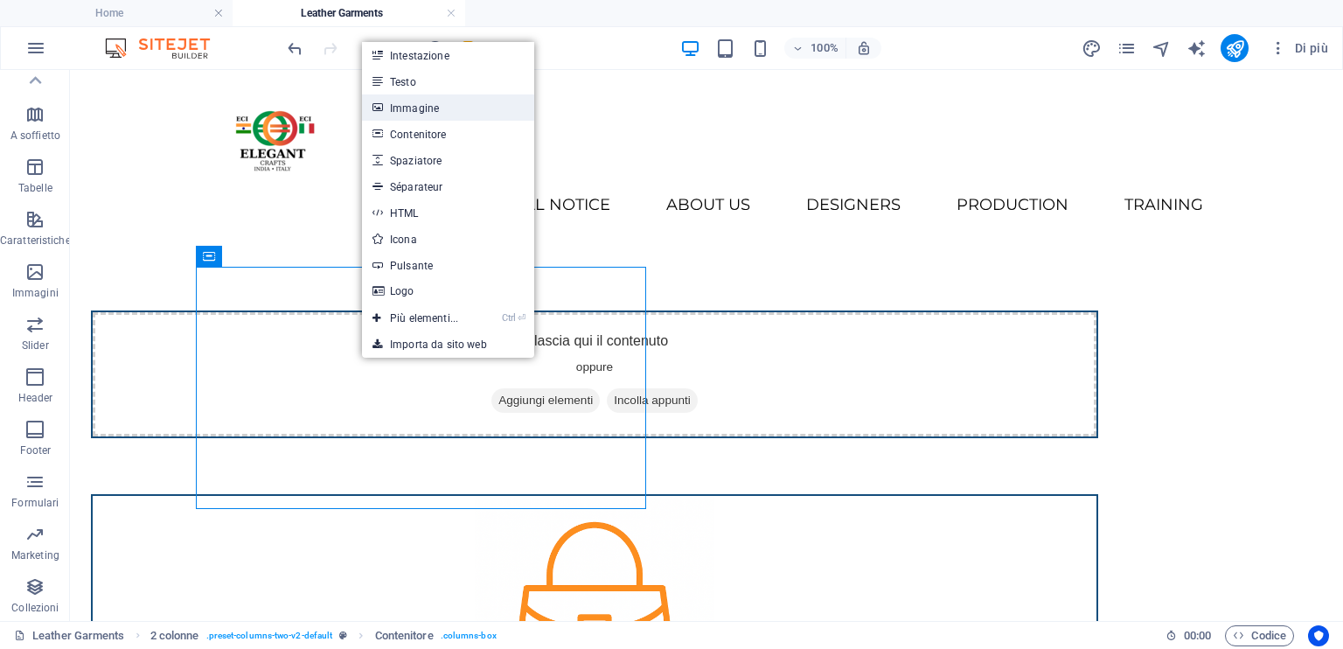
click at [435, 106] on link "Immagine" at bounding box center [448, 107] width 172 height 26
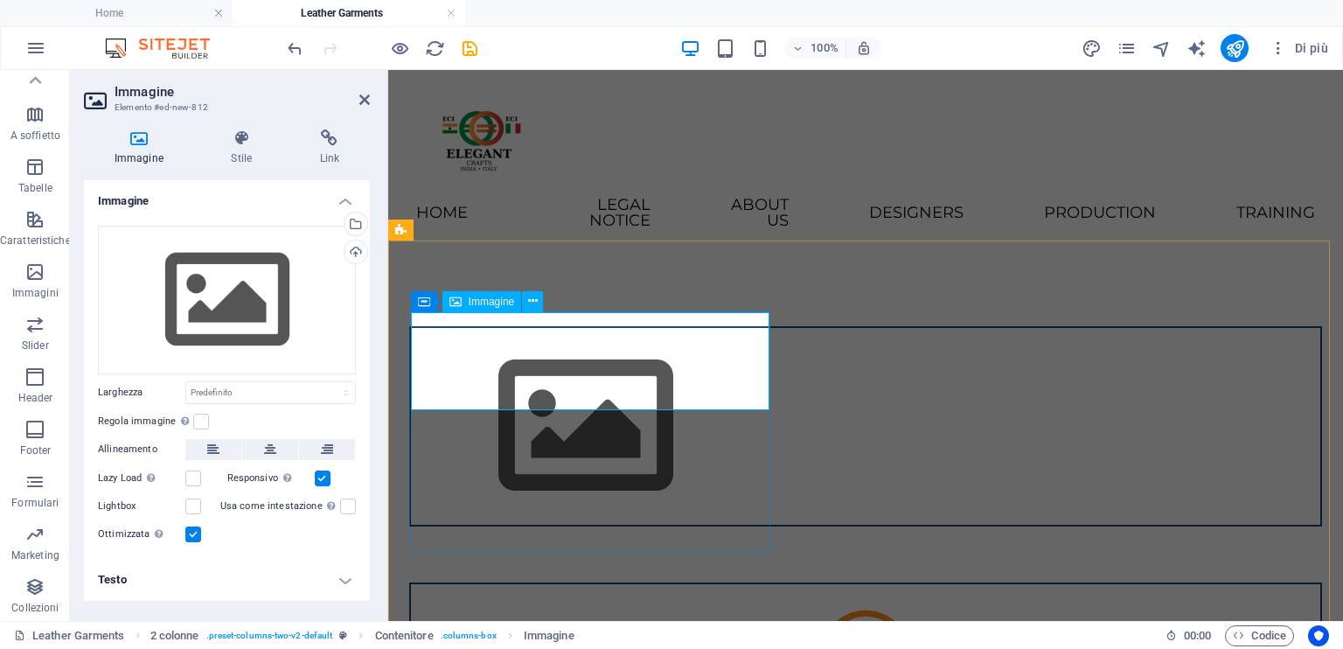
click at [483, 348] on figure at bounding box center [866, 426] width 910 height 197
click at [246, 143] on icon at bounding box center [241, 137] width 81 height 17
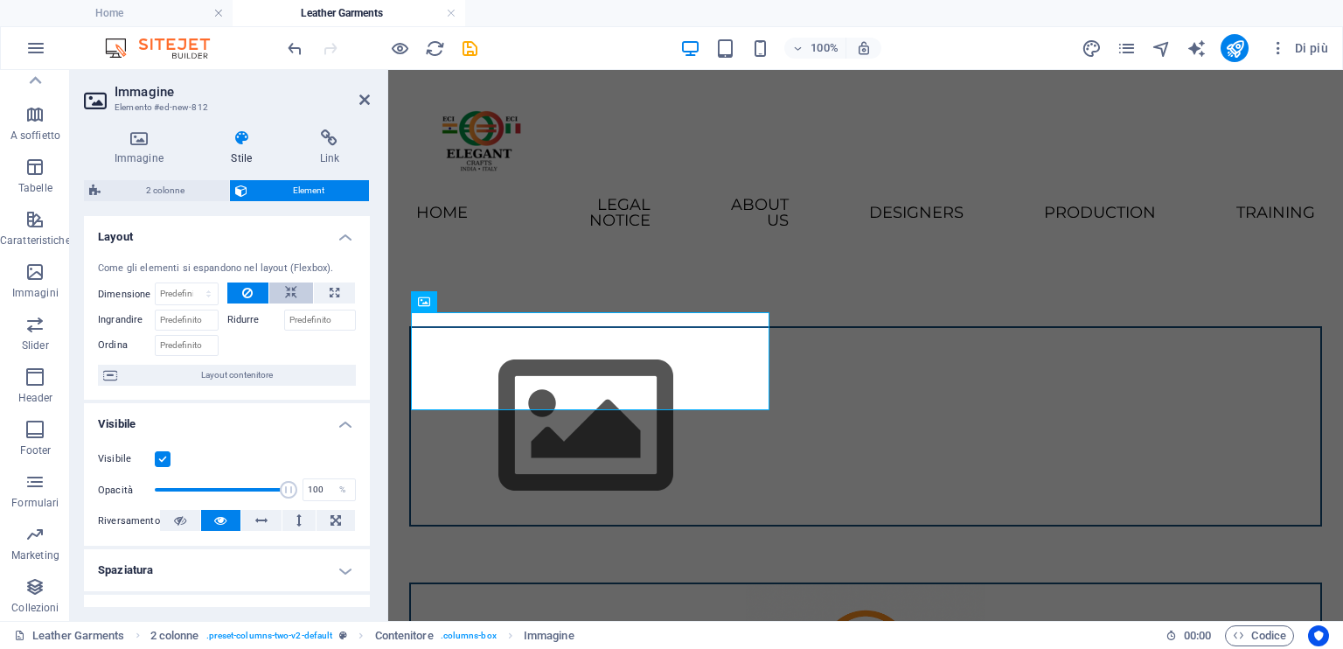
click at [291, 293] on icon at bounding box center [291, 292] width 12 height 21
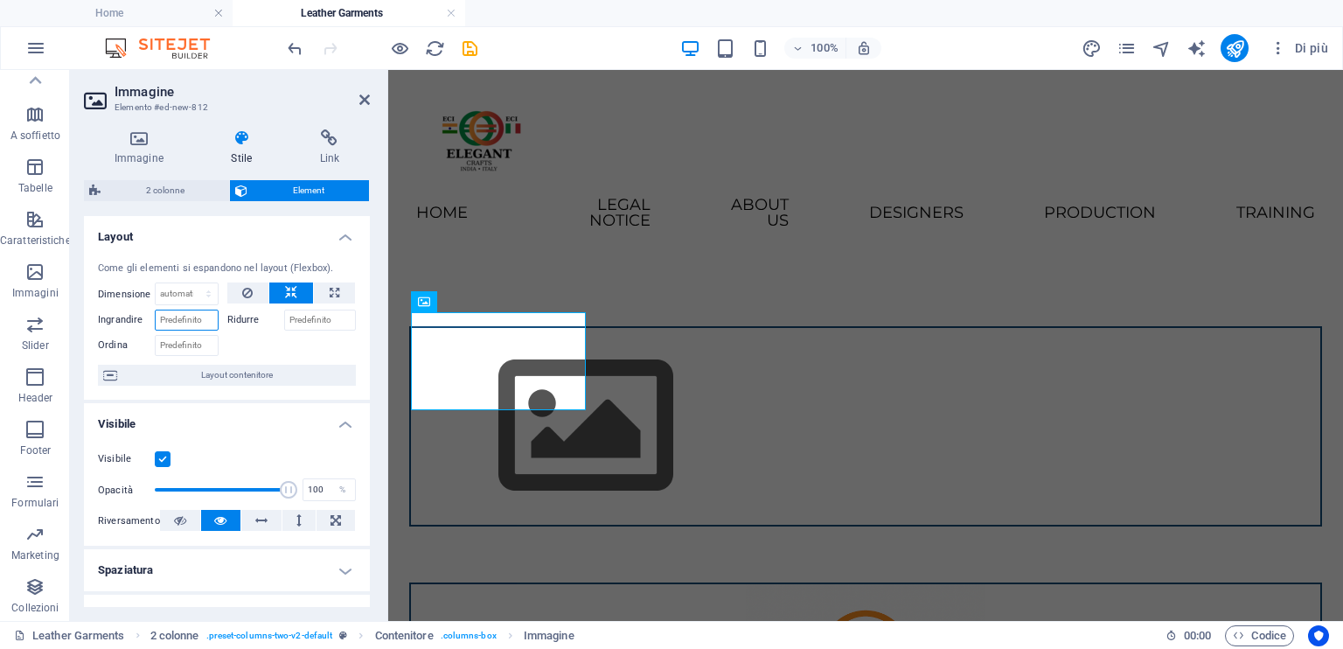
click at [189, 323] on input "Ingrandire" at bounding box center [187, 320] width 64 height 21
click at [238, 314] on label "Ridurre" at bounding box center [255, 320] width 57 height 21
click at [284, 314] on input "Ridurre" at bounding box center [320, 320] width 73 height 21
click at [314, 317] on input "Ridurre" at bounding box center [320, 320] width 73 height 21
click at [178, 346] on input "Ordina" at bounding box center [187, 345] width 64 height 21
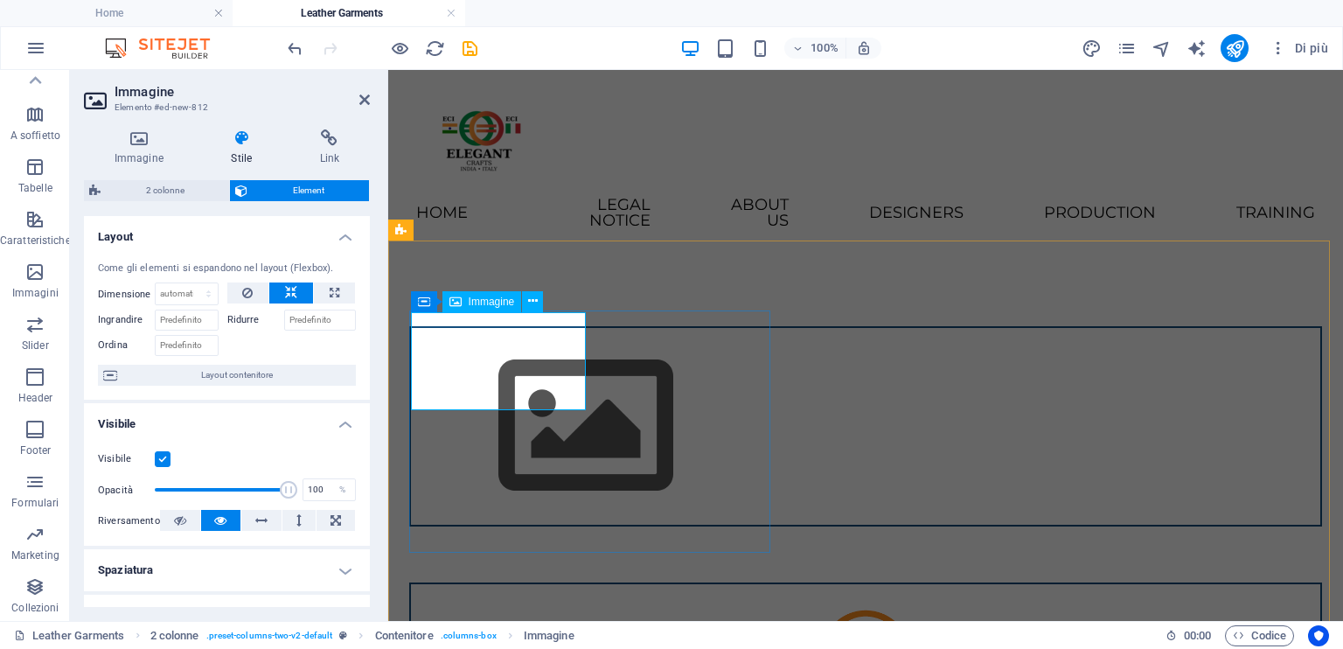
click at [560, 359] on figure at bounding box center [866, 426] width 910 height 197
click at [331, 295] on icon at bounding box center [335, 292] width 10 height 21
type input "100"
select select "%"
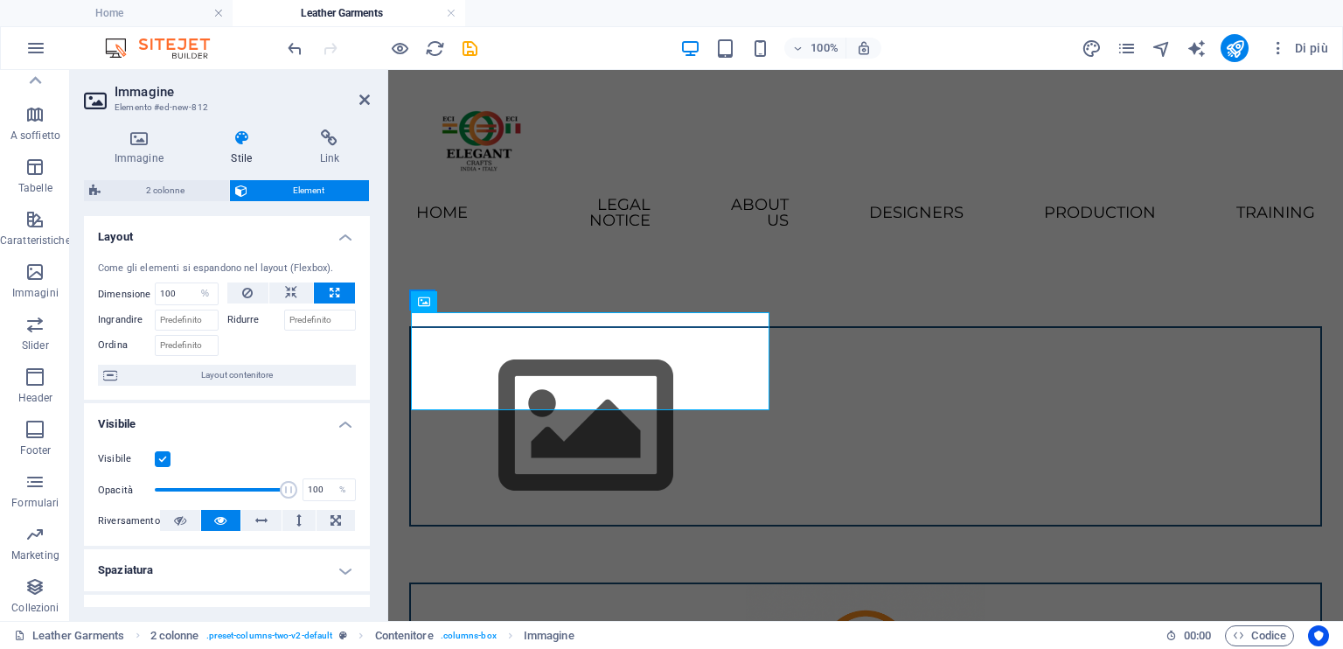
click at [331, 295] on icon at bounding box center [335, 292] width 10 height 21
click at [295, 290] on button at bounding box center [291, 292] width 44 height 21
select select "DISABLED_OPTION_VALUE"
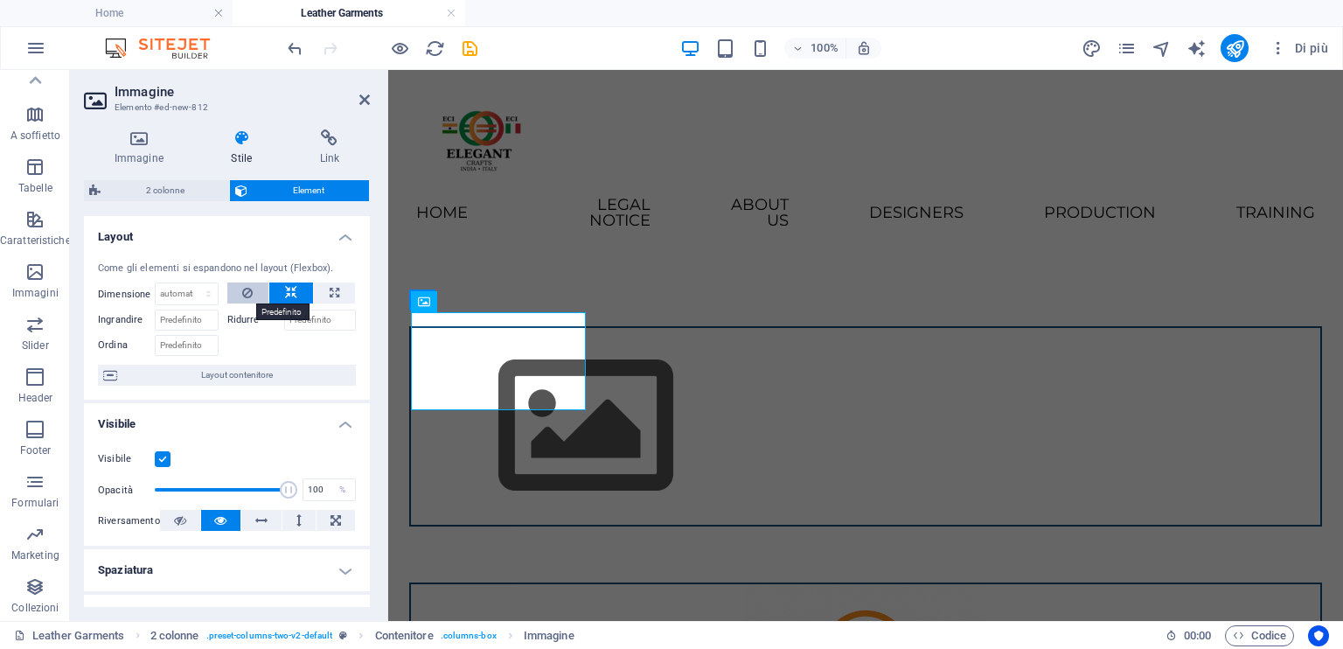
click at [248, 287] on icon at bounding box center [247, 292] width 10 height 21
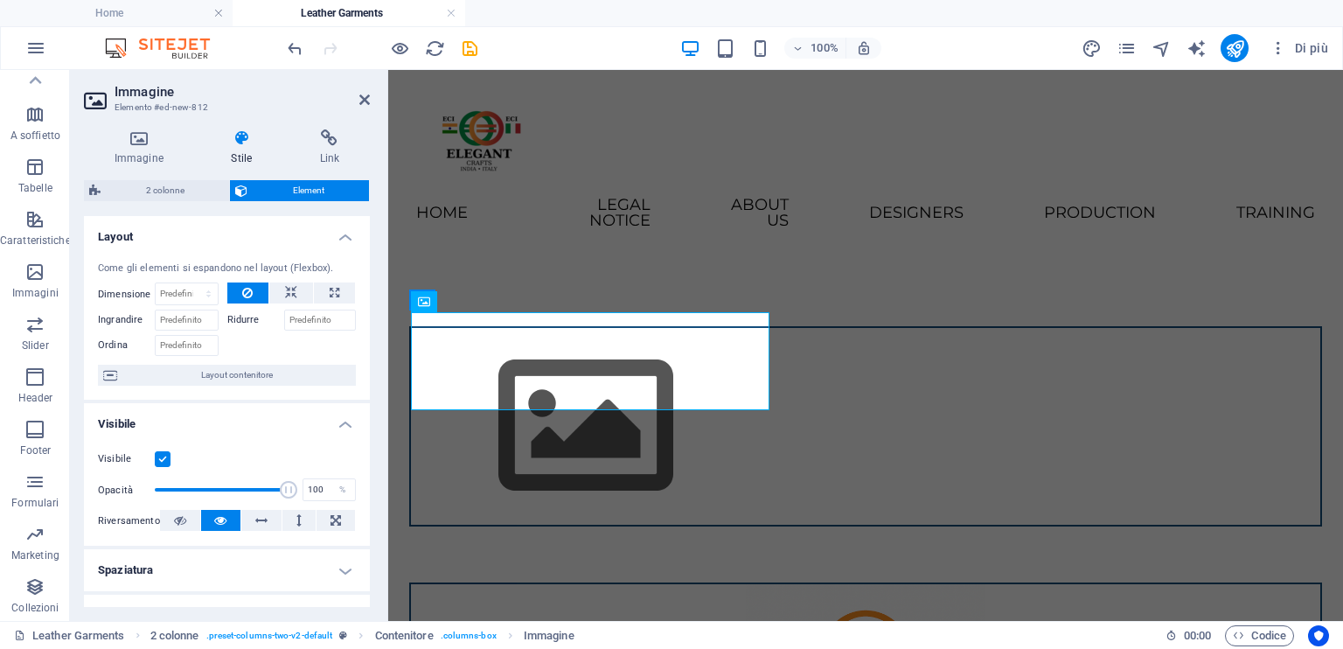
click at [248, 287] on icon at bounding box center [247, 292] width 10 height 21
click at [498, 351] on figure at bounding box center [866, 426] width 910 height 197
click at [533, 304] on icon at bounding box center [533, 301] width 10 height 18
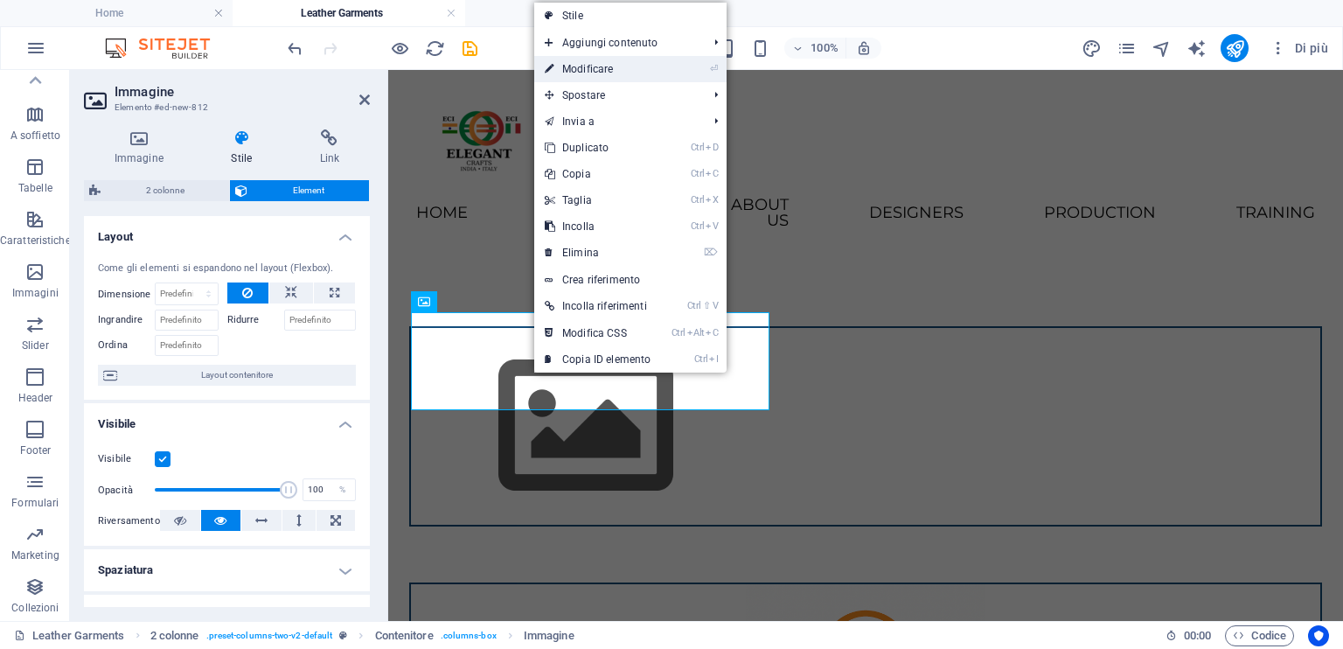
click at [626, 73] on link "⏎ Modificare" at bounding box center [597, 69] width 127 height 26
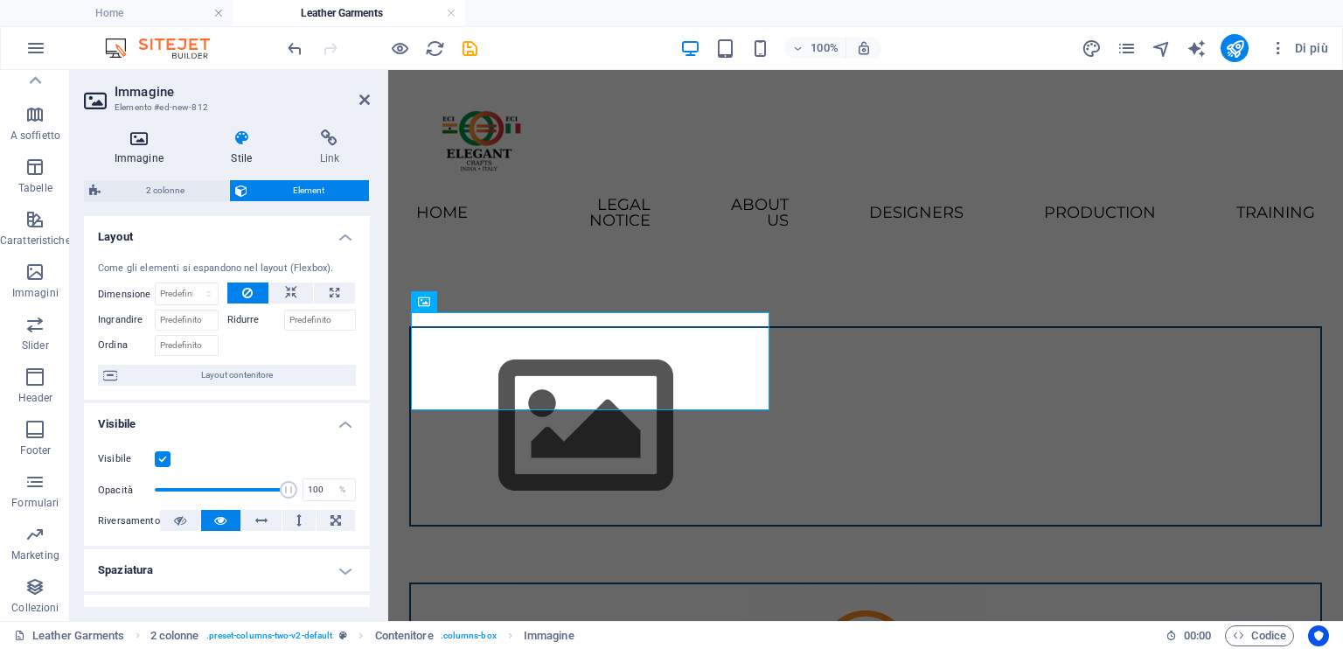
click at [161, 143] on icon at bounding box center [139, 137] width 110 height 17
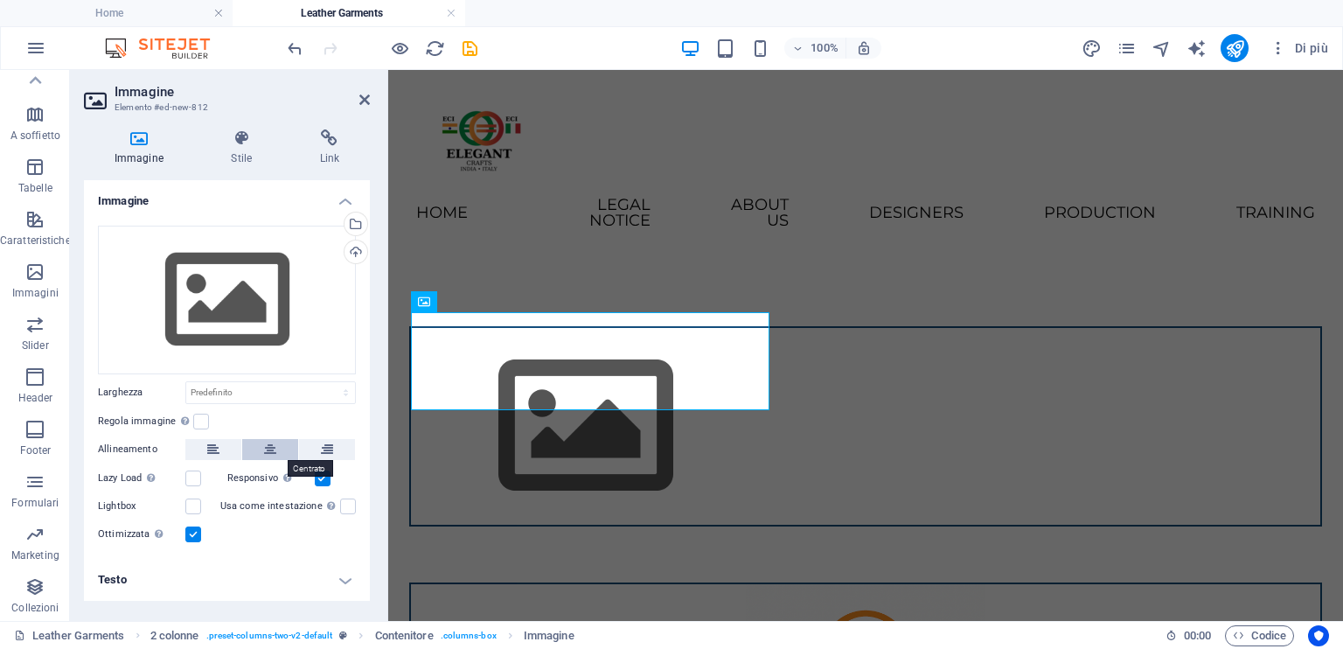
click at [280, 450] on button at bounding box center [270, 449] width 56 height 21
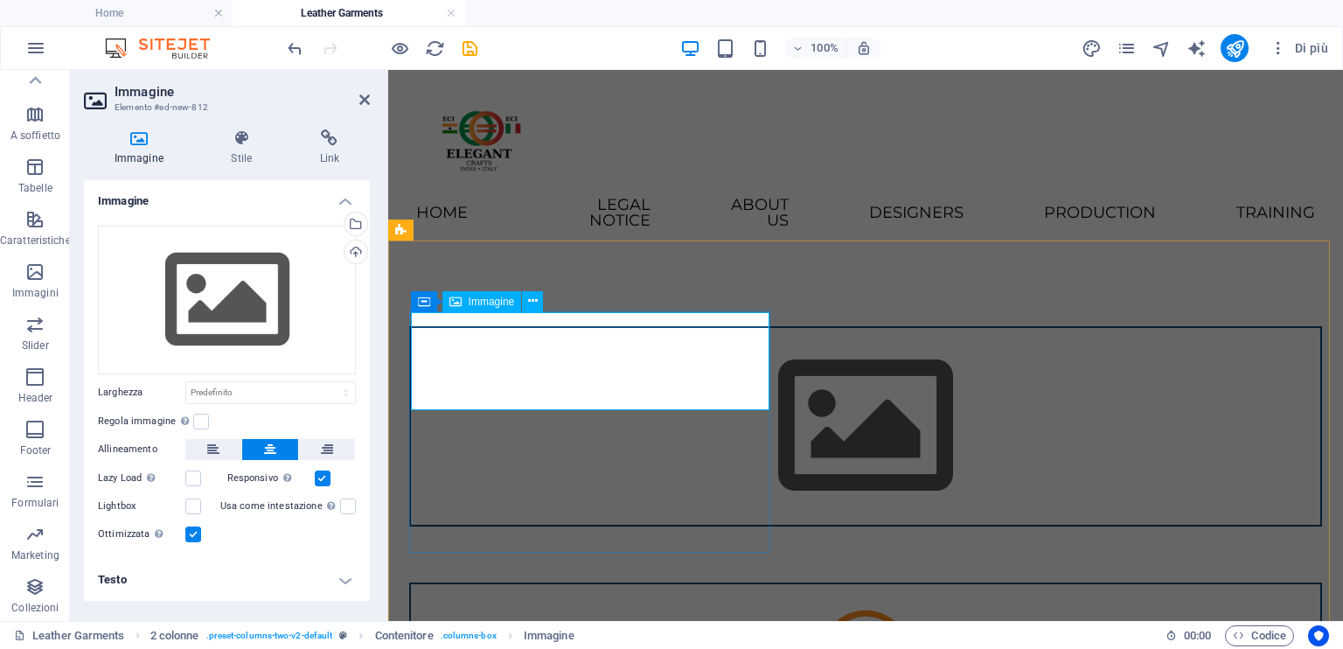
click at [588, 366] on figure at bounding box center [866, 426] width 910 height 197
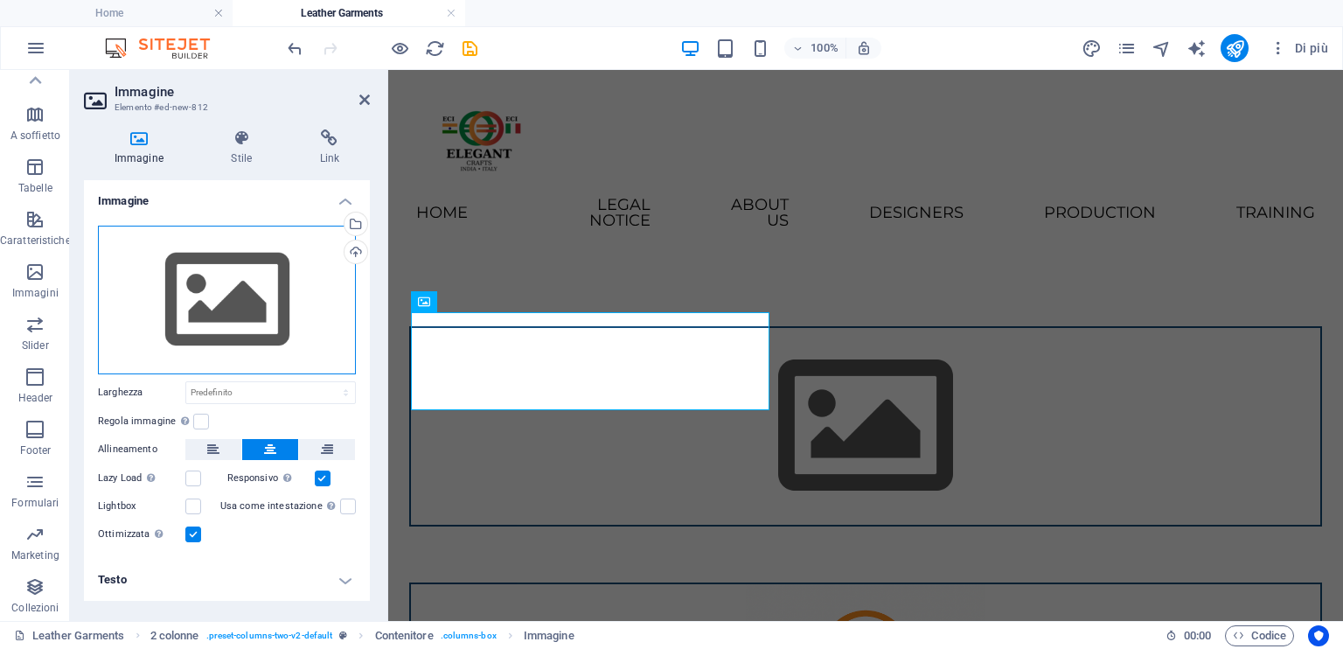
click at [197, 296] on div "Trascina qui i file, fai clic per sceglierli o selezionali da File o dalle nost…" at bounding box center [227, 300] width 258 height 149
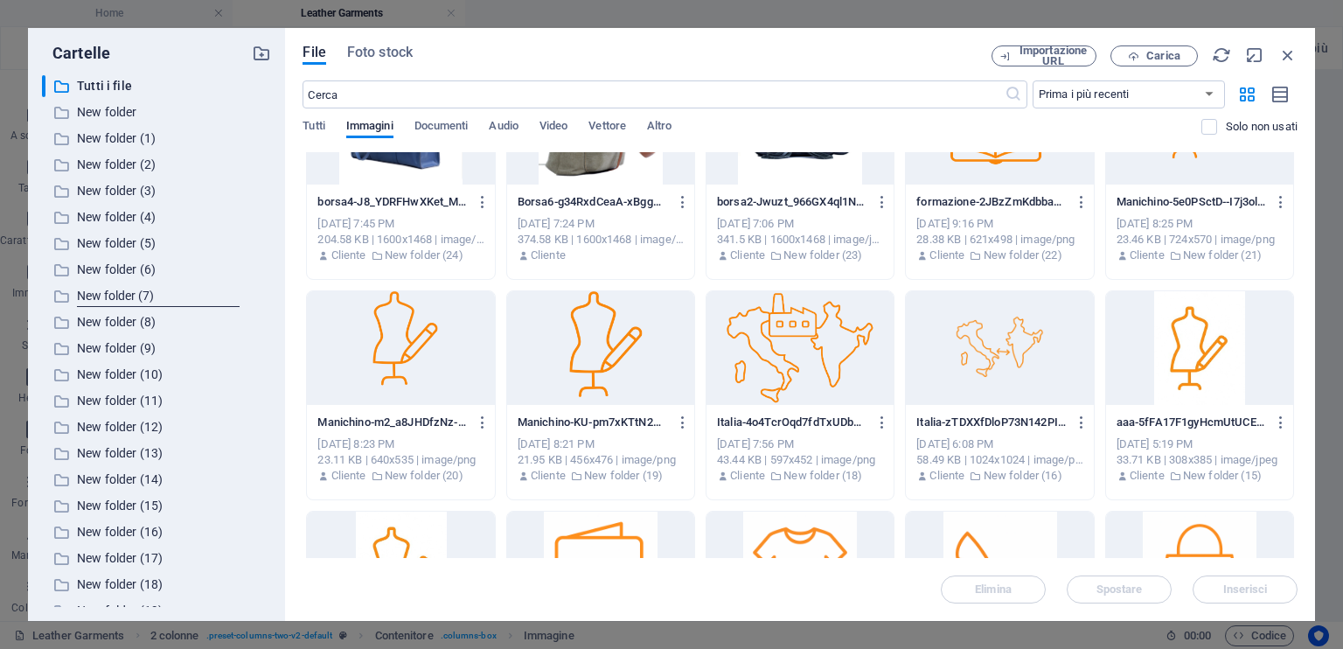
scroll to position [1399, 0]
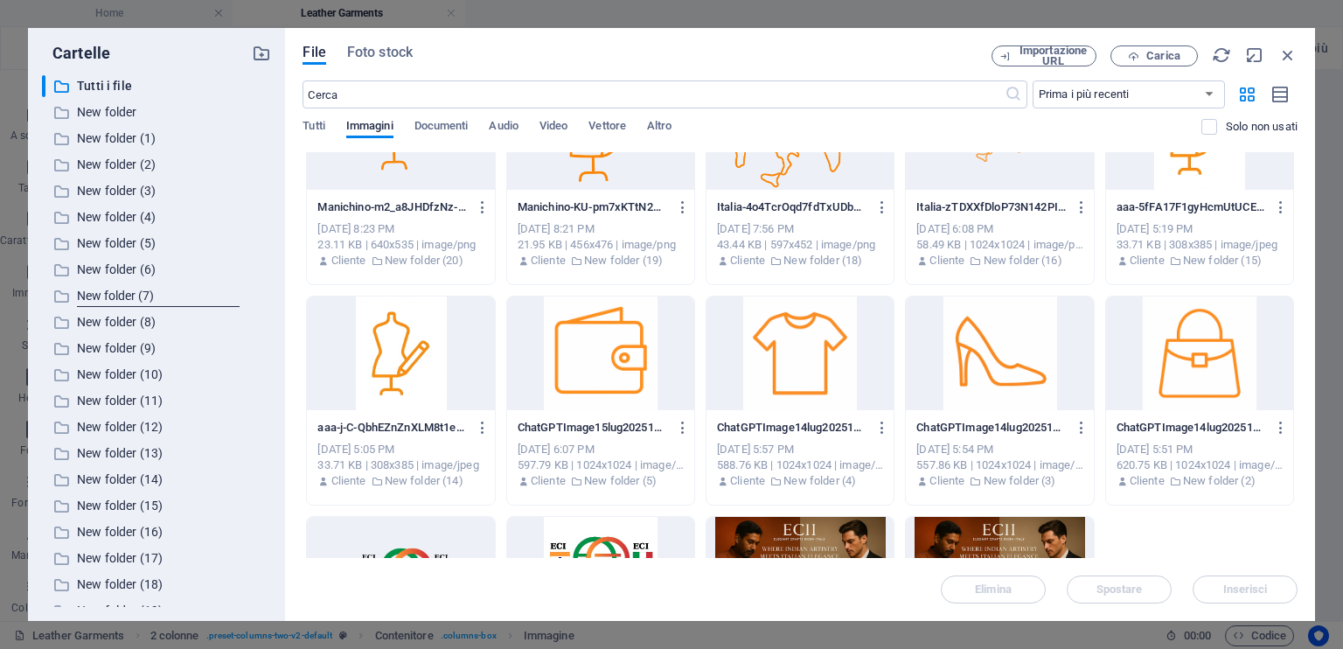
click at [806, 368] on div at bounding box center [800, 353] width 187 height 114
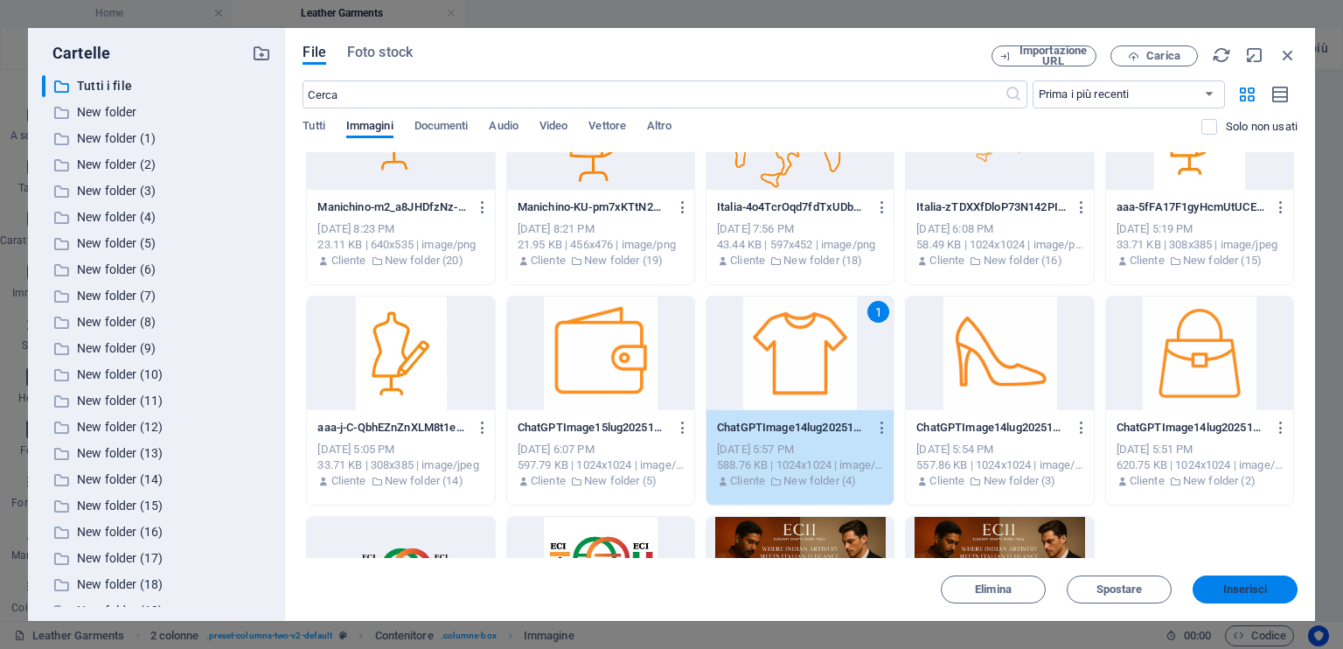
click at [1245, 593] on span "Inserisci" at bounding box center [1246, 589] width 45 height 10
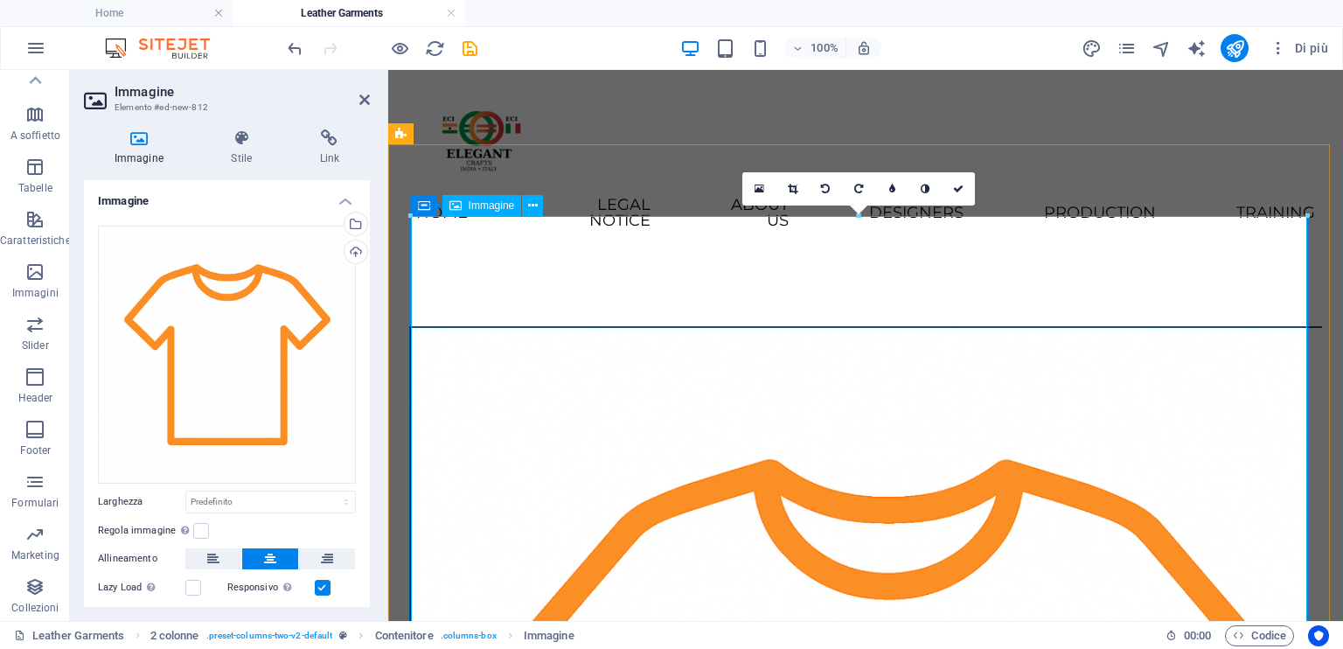
scroll to position [525, 0]
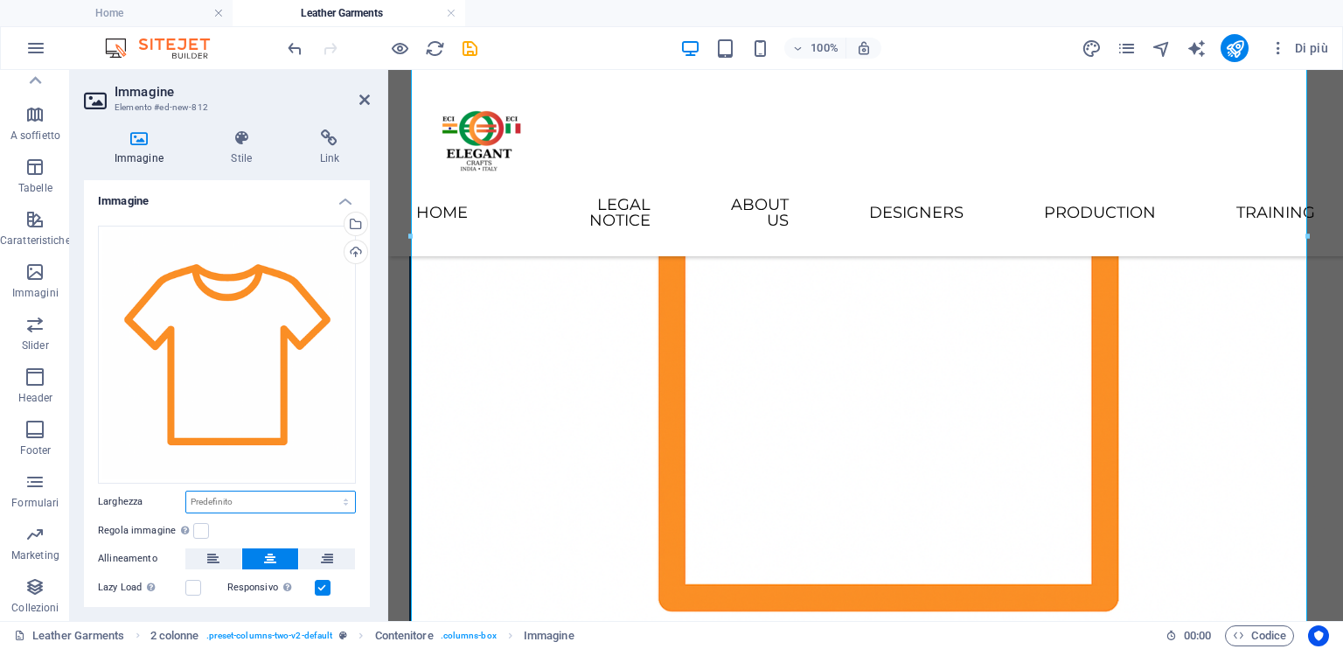
click at [240, 493] on select "Predefinito automatico px rem % em vh vw" at bounding box center [270, 502] width 169 height 21
select select "px"
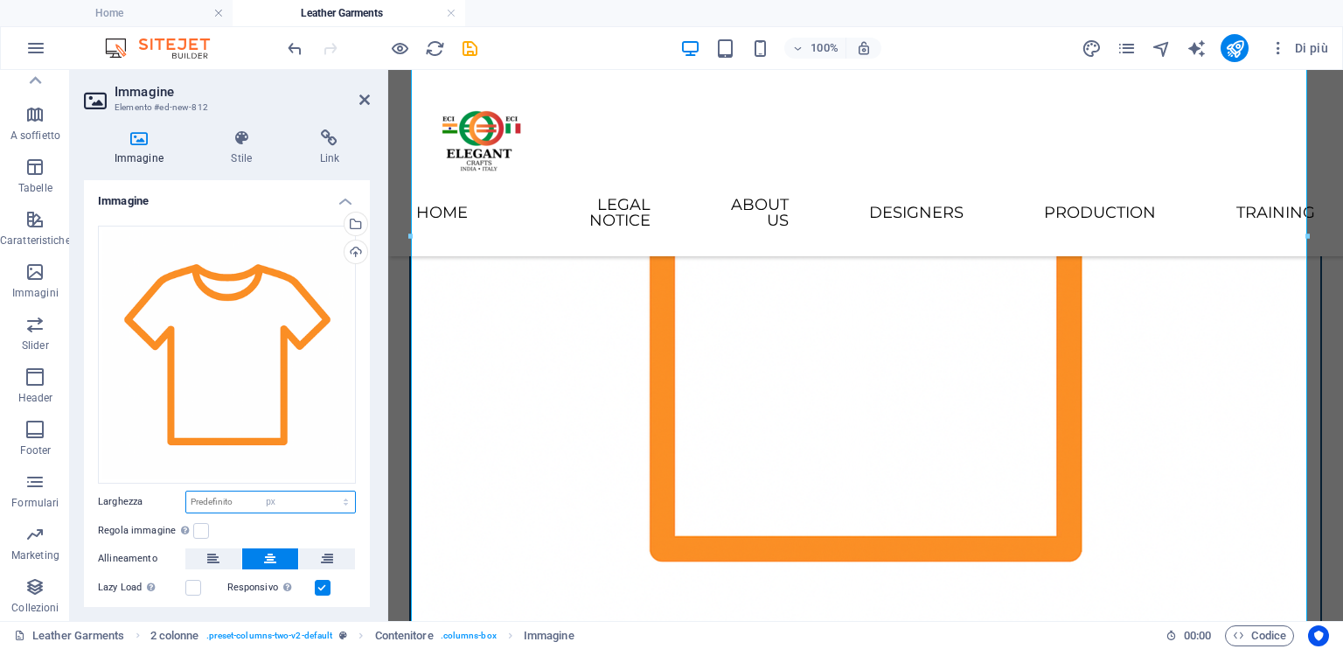
click at [327, 492] on select "Predefinito automatico px rem % em vh vw" at bounding box center [270, 502] width 169 height 21
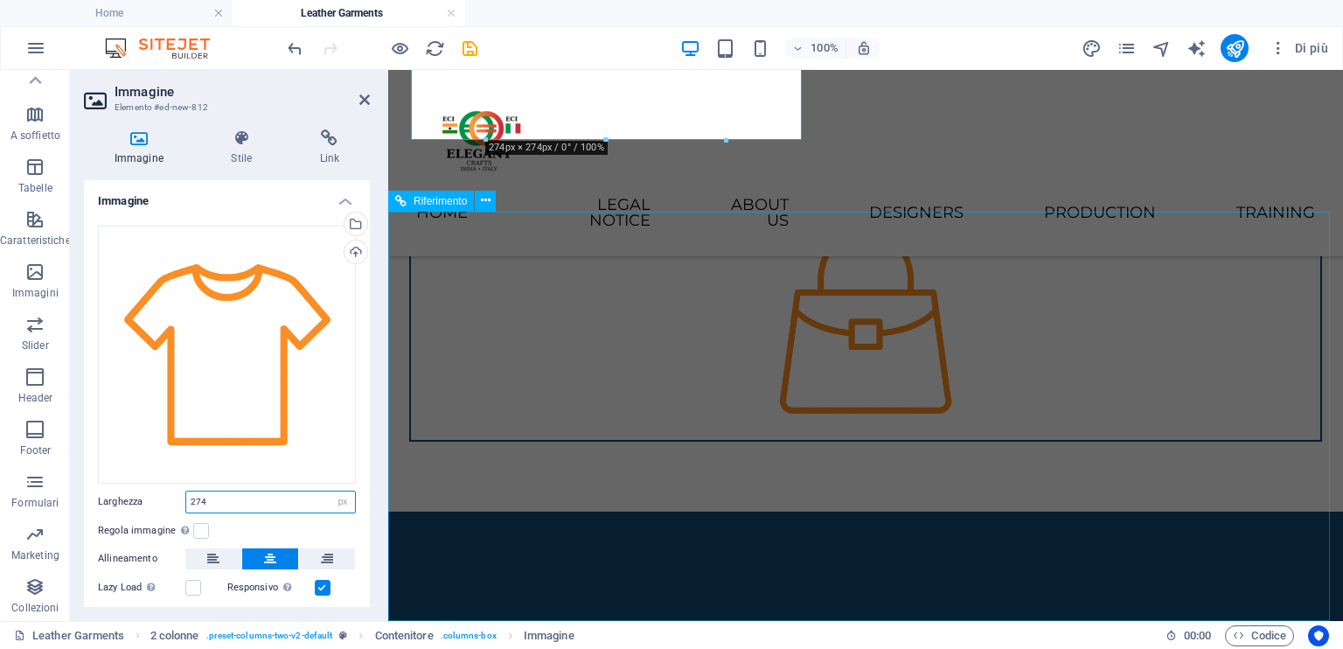
type input "274"
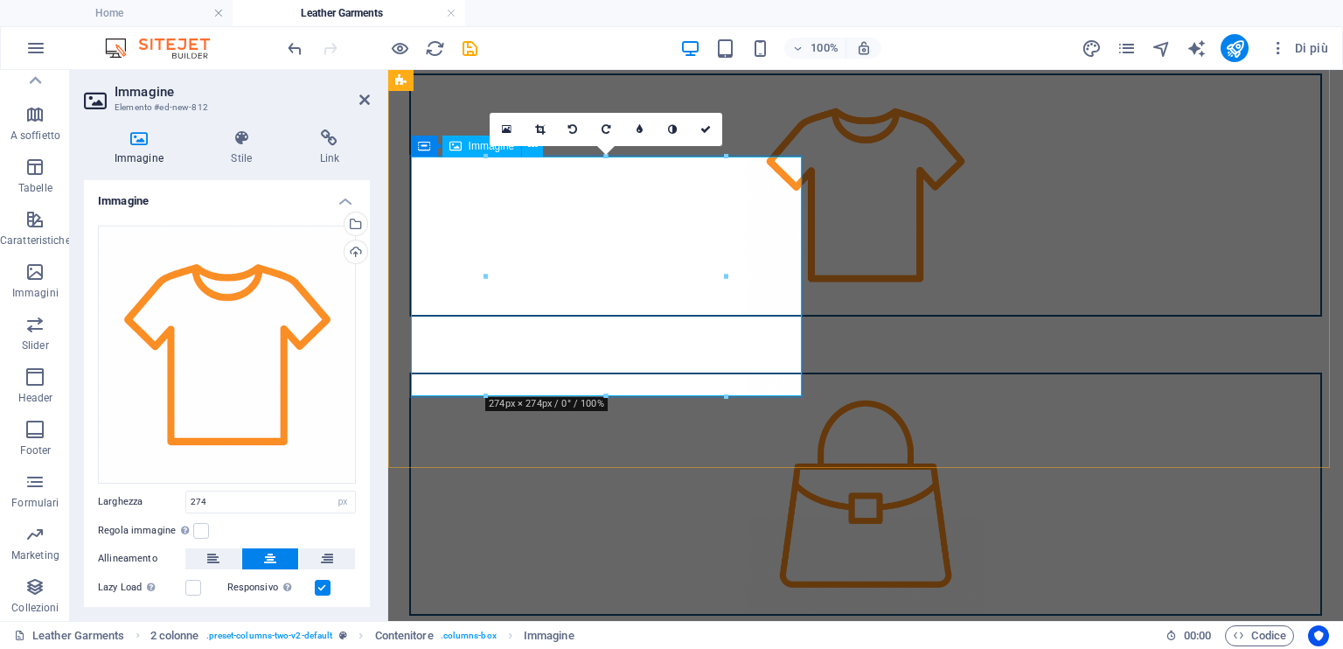
scroll to position [61, 0]
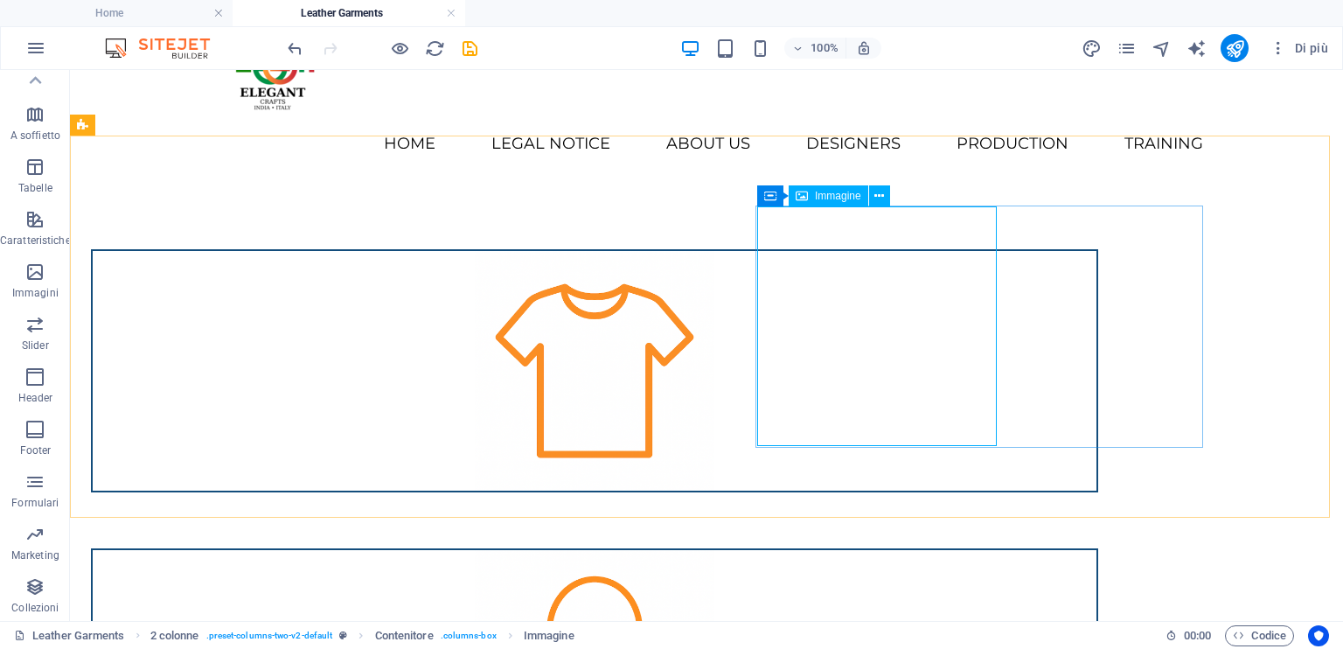
click at [857, 204] on div "Immagine" at bounding box center [829, 195] width 80 height 21
click at [882, 193] on icon at bounding box center [880, 196] width 10 height 18
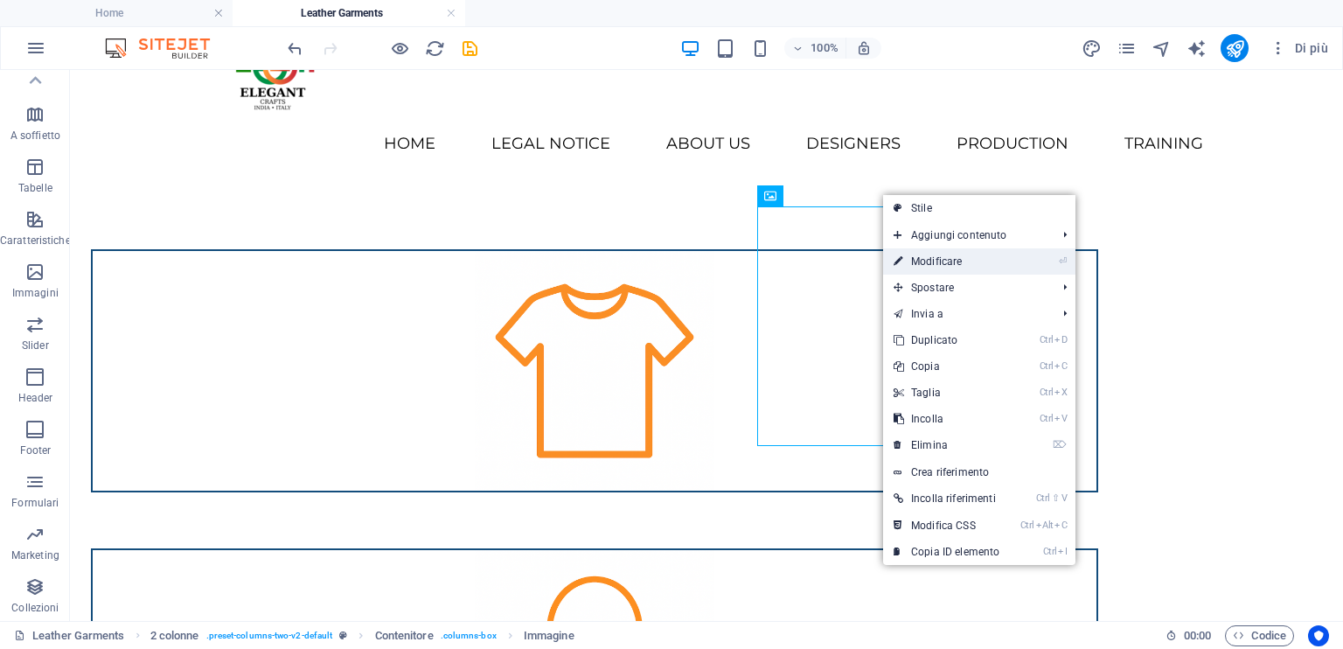
click at [930, 261] on link "⏎ Modificare" at bounding box center [946, 261] width 127 height 26
select select "px"
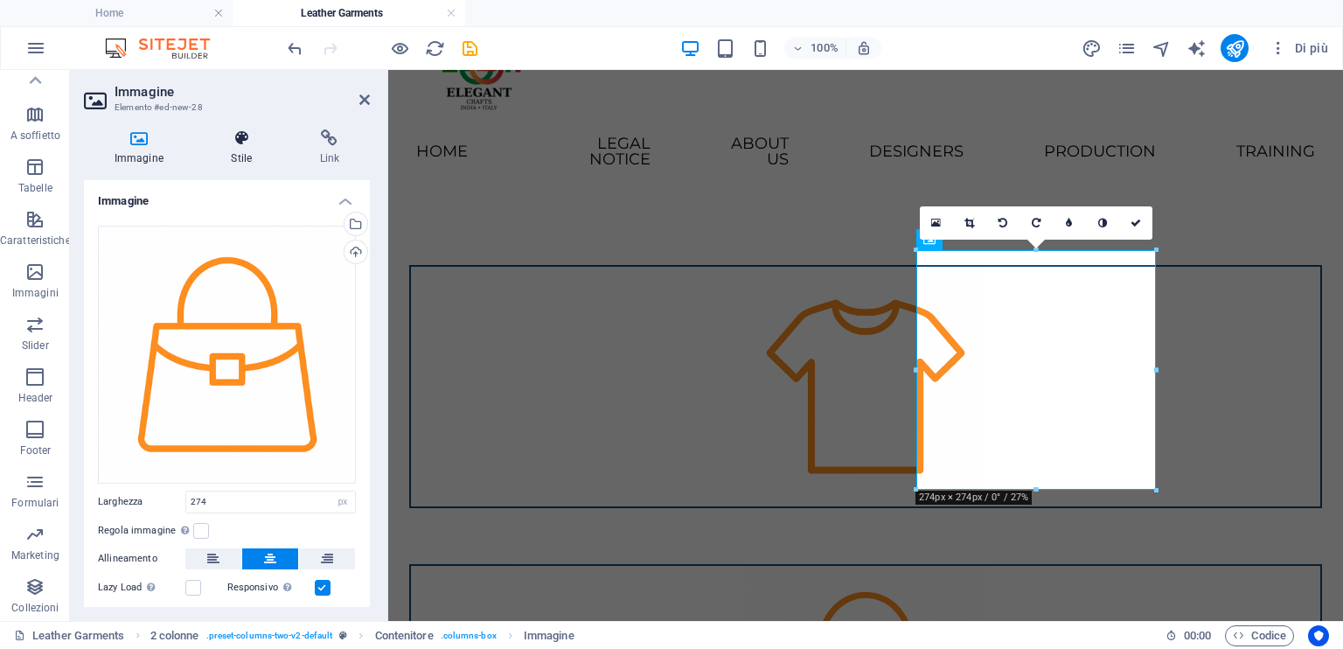
click at [234, 158] on h4 "Stile" at bounding box center [245, 147] width 88 height 37
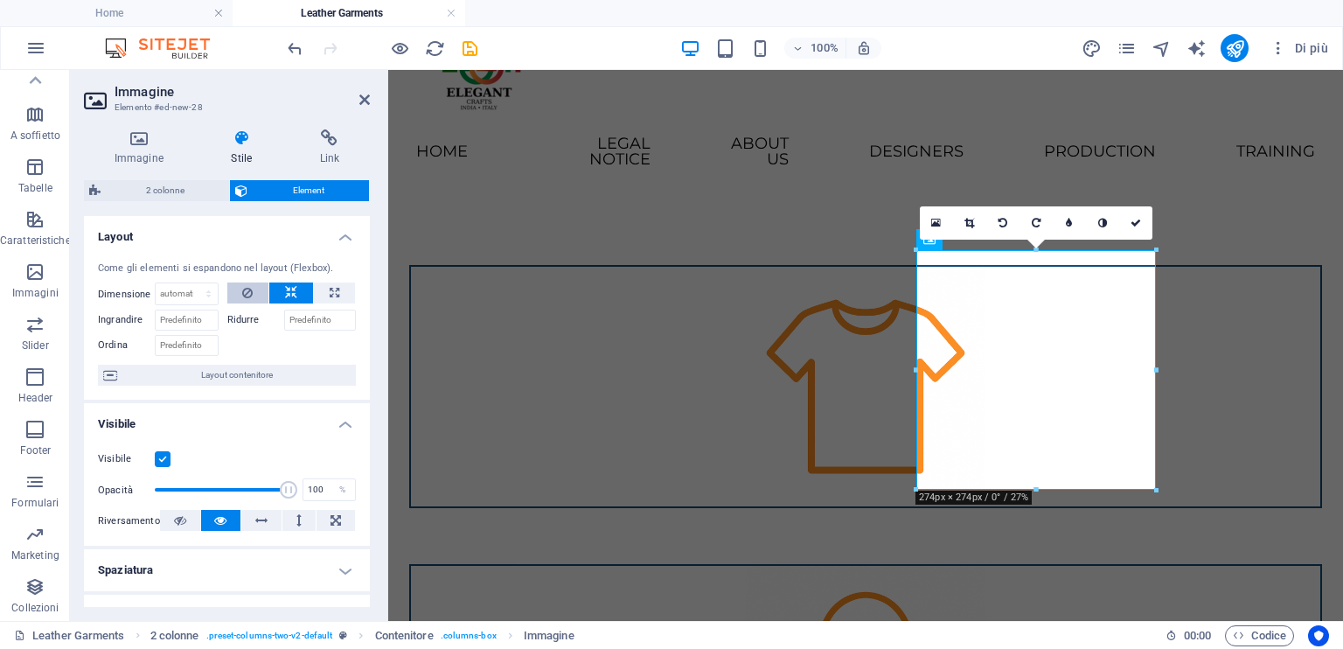
click at [257, 293] on button at bounding box center [248, 292] width 42 height 21
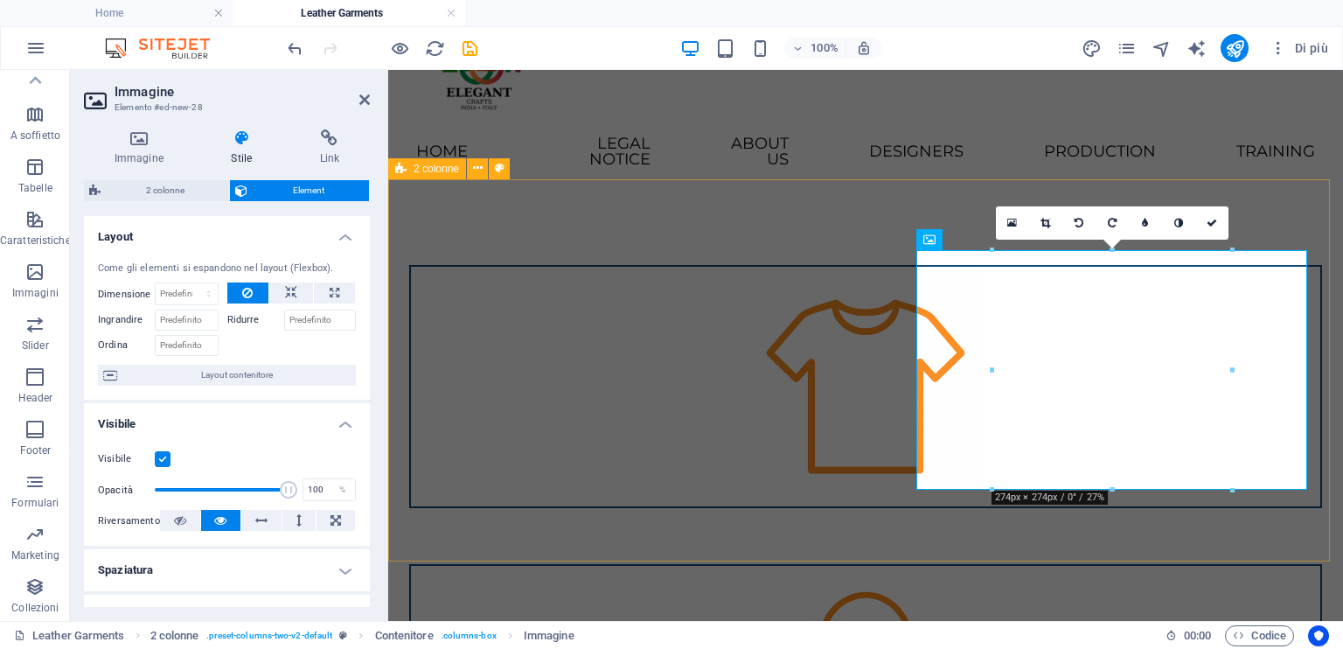
click at [874, 227] on div at bounding box center [865, 536] width 955 height 682
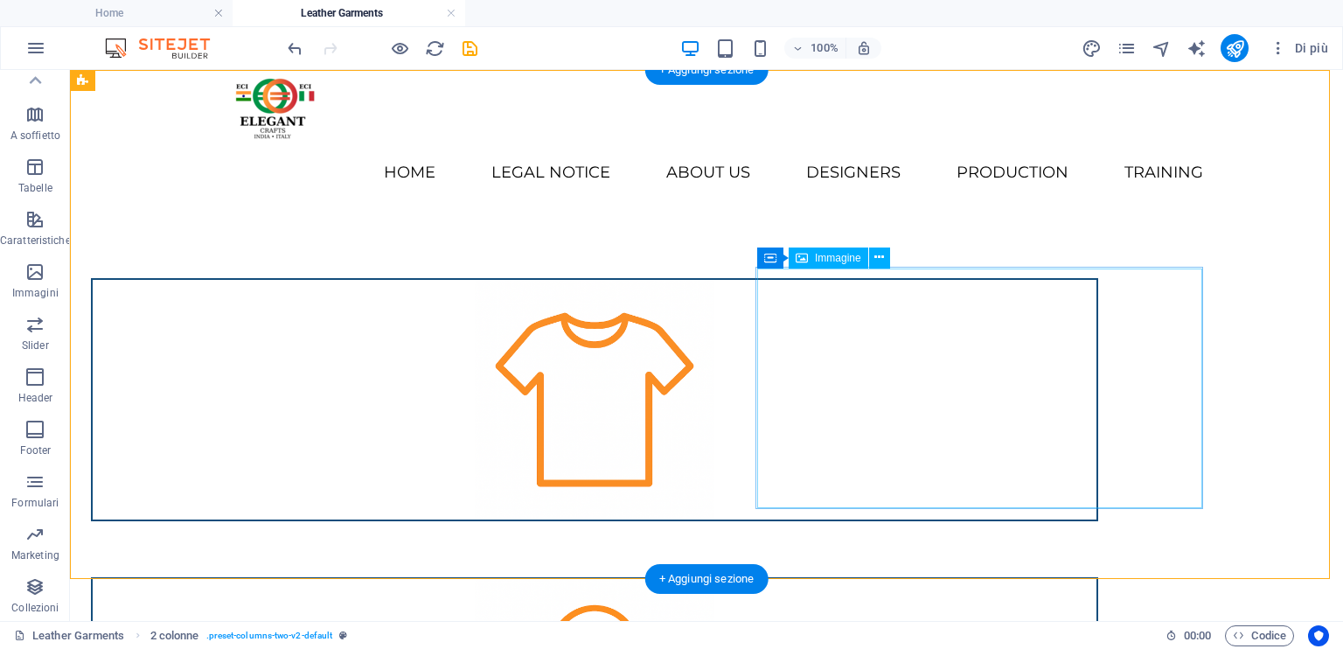
scroll to position [0, 0]
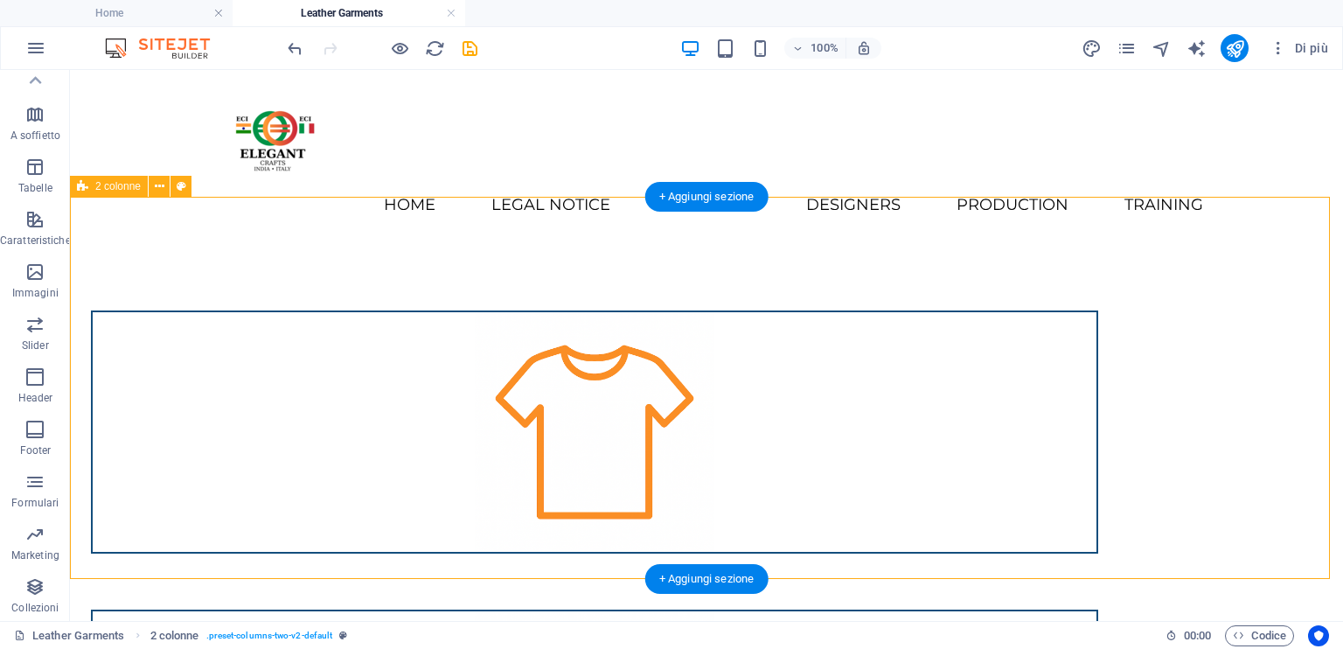
click at [1267, 346] on div at bounding box center [706, 582] width 1273 height 682
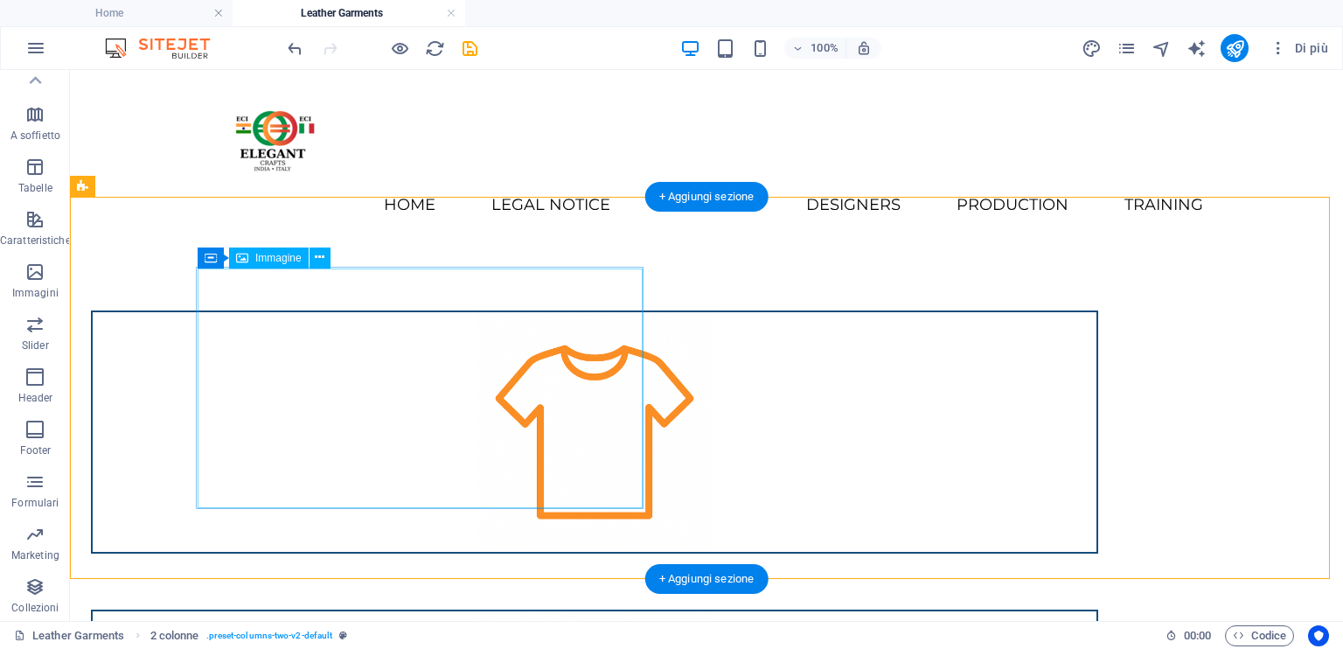
click at [230, 331] on figure at bounding box center [595, 432] width 1004 height 240
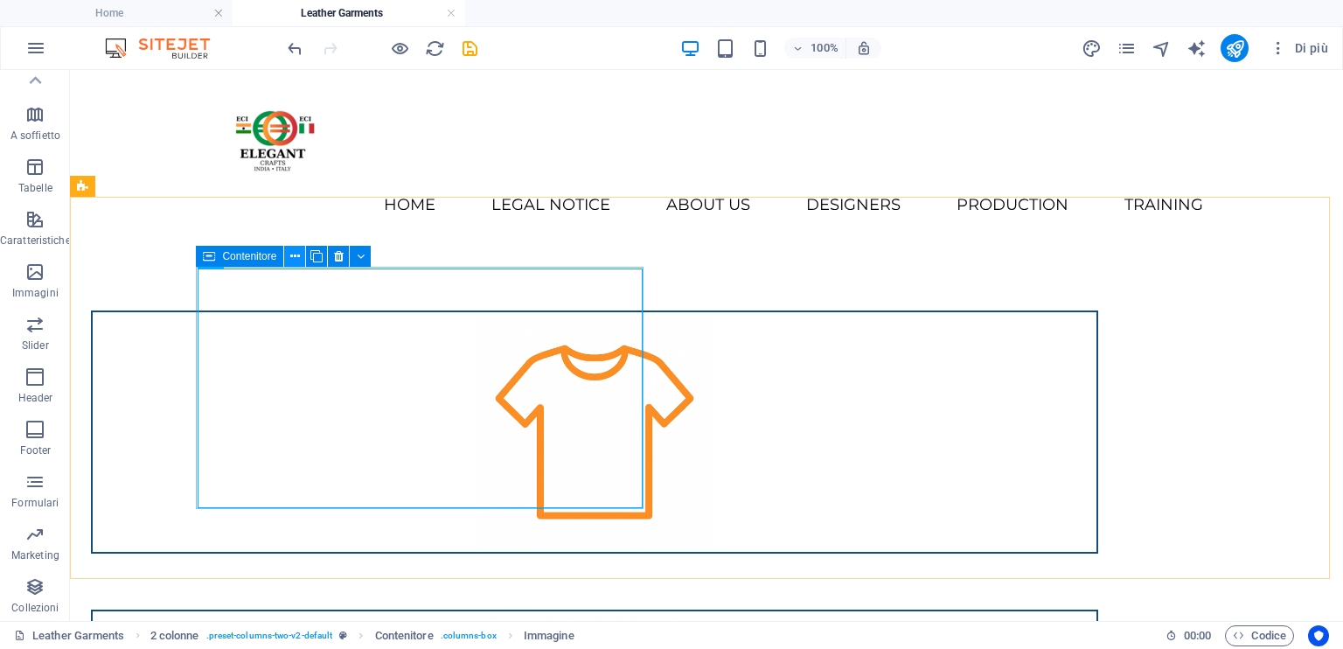
click at [297, 254] on icon at bounding box center [295, 257] width 10 height 18
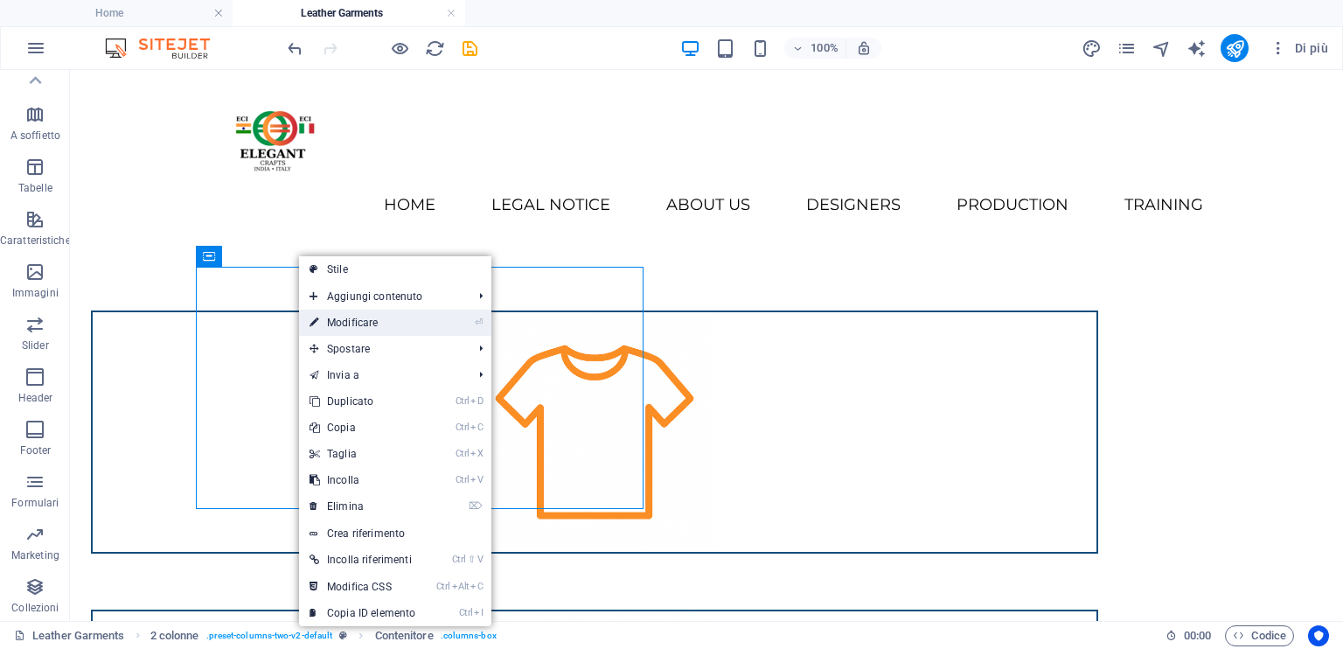
click at [346, 325] on link "⏎ Modificare" at bounding box center [362, 323] width 127 height 26
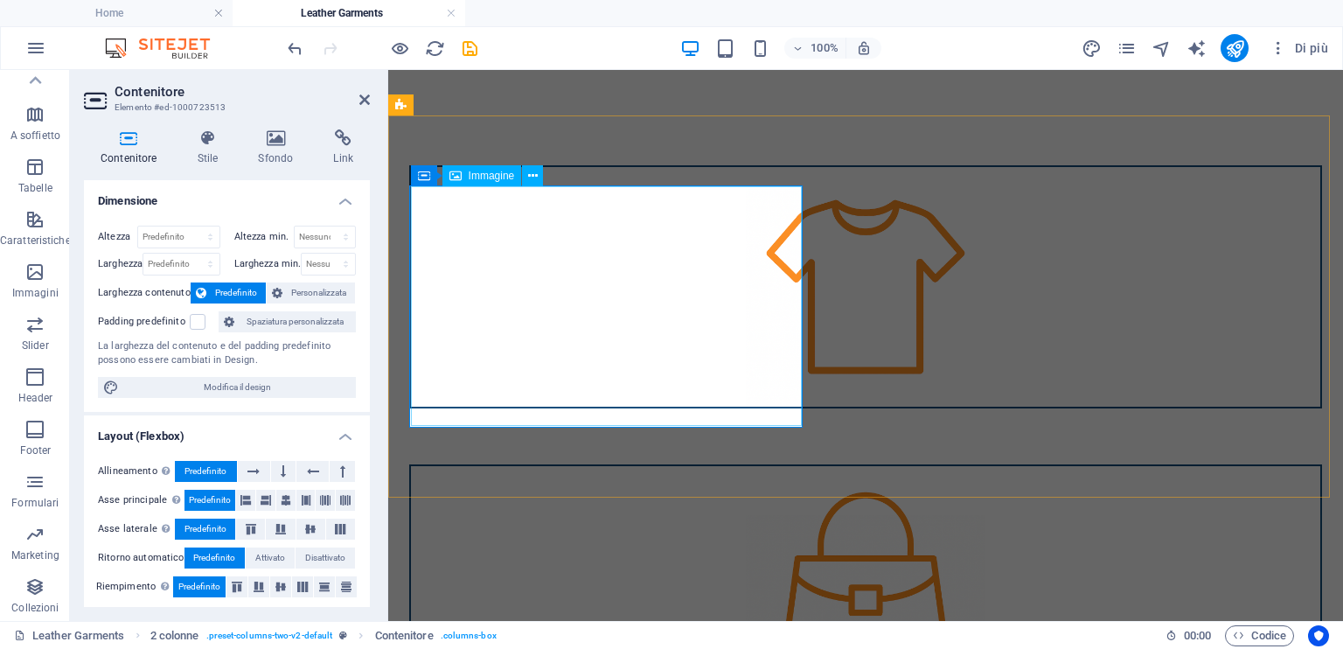
scroll to position [175, 0]
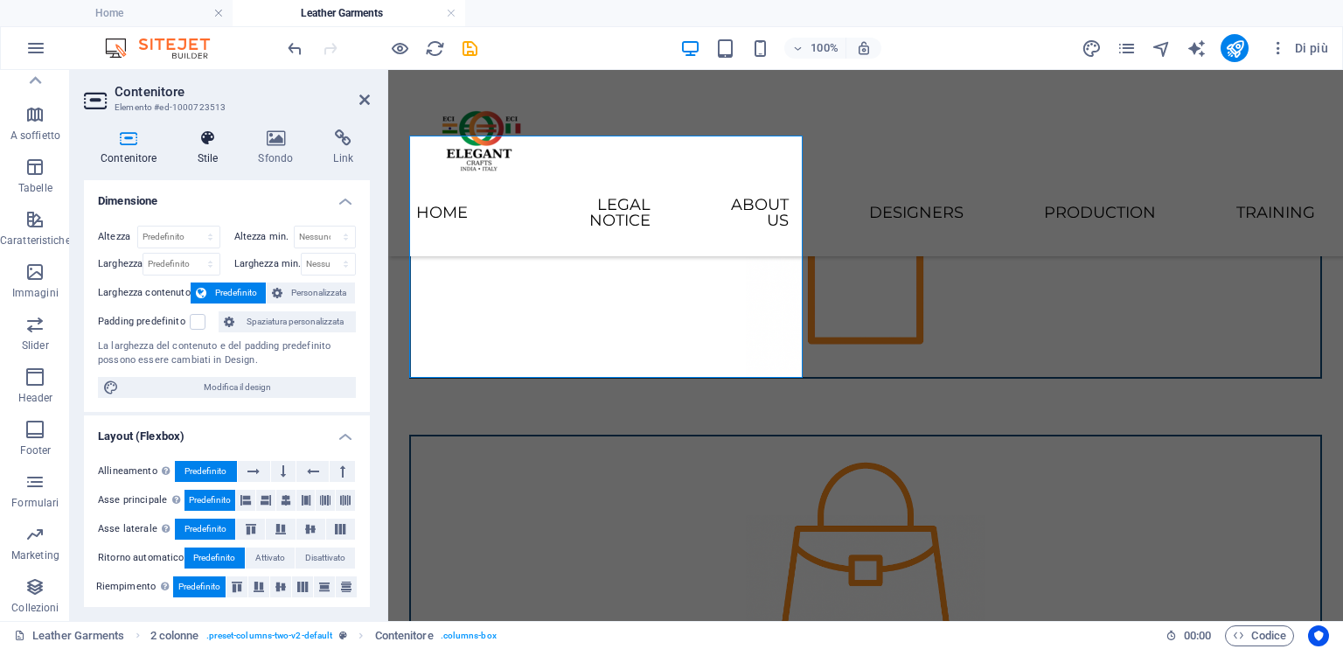
click at [227, 141] on icon at bounding box center [208, 137] width 54 height 17
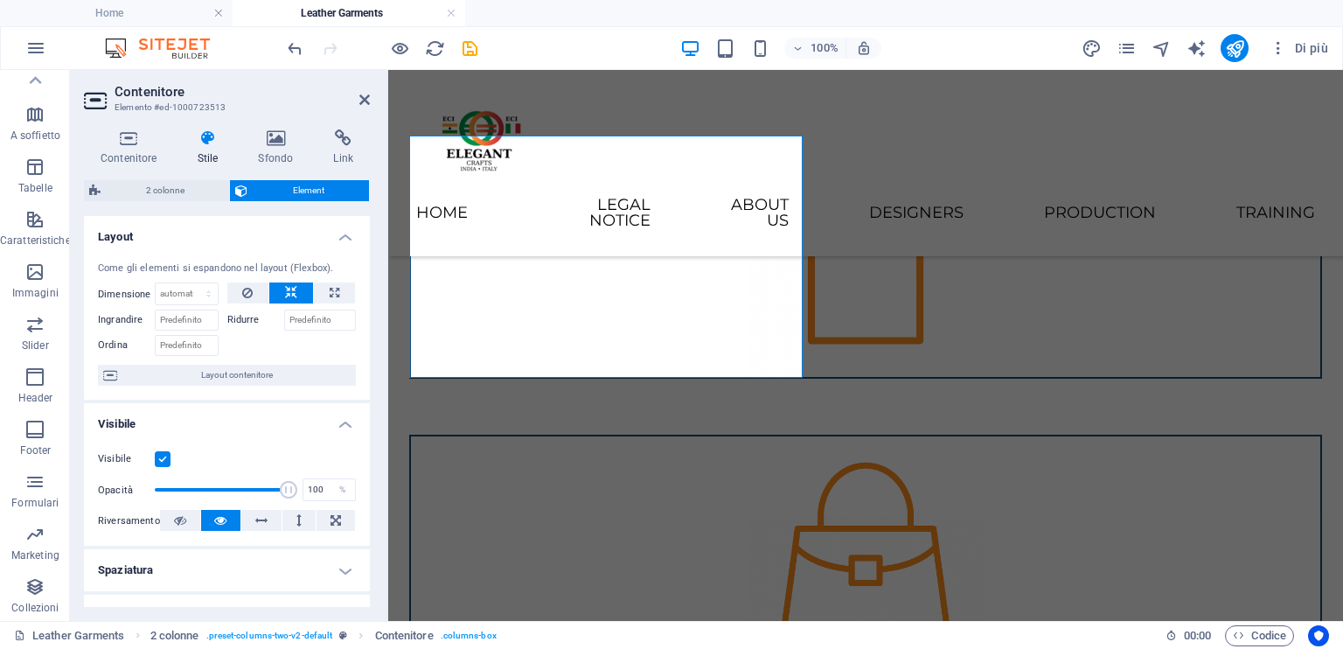
click at [206, 148] on h4 "Stile" at bounding box center [211, 147] width 61 height 37
click at [206, 136] on icon at bounding box center [208, 137] width 54 height 17
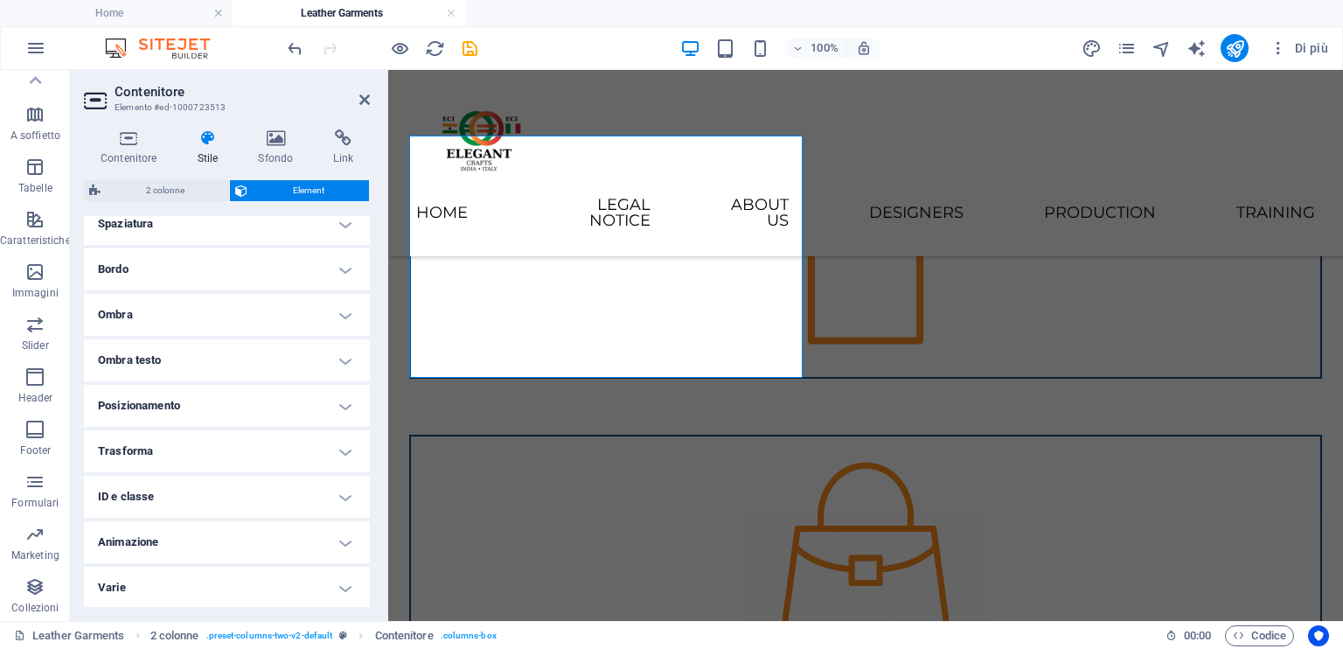
scroll to position [0, 0]
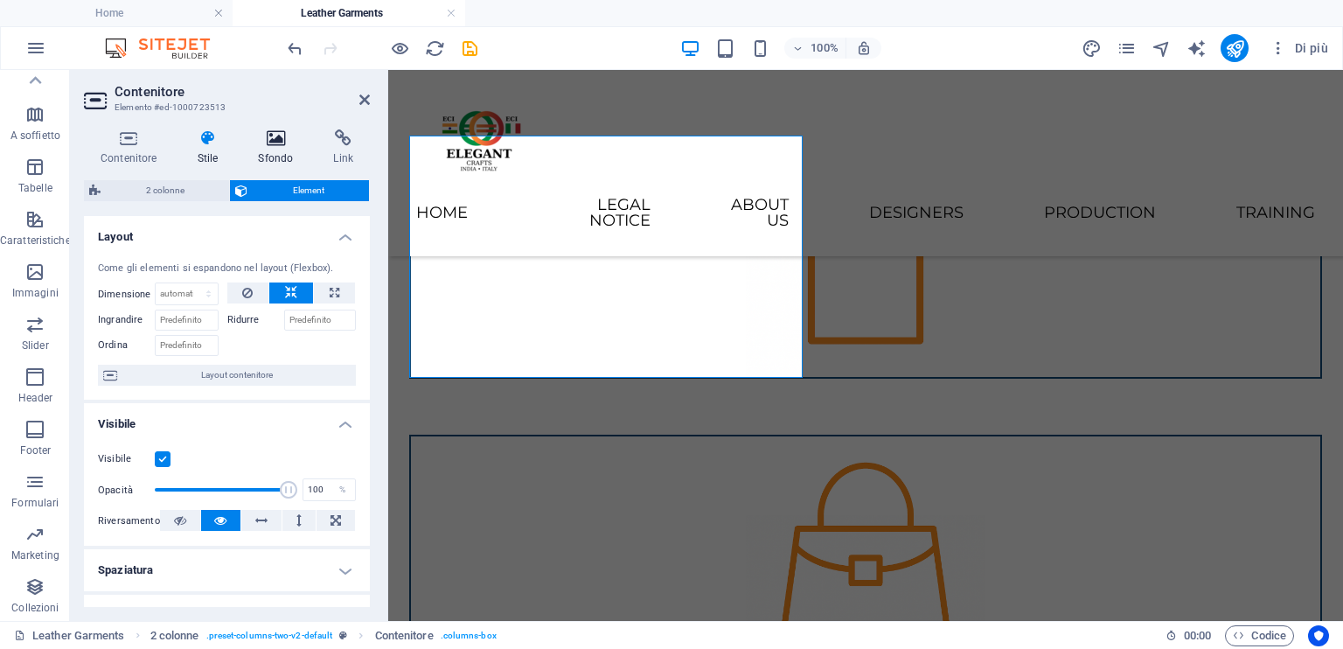
click at [269, 137] on icon at bounding box center [275, 137] width 68 height 17
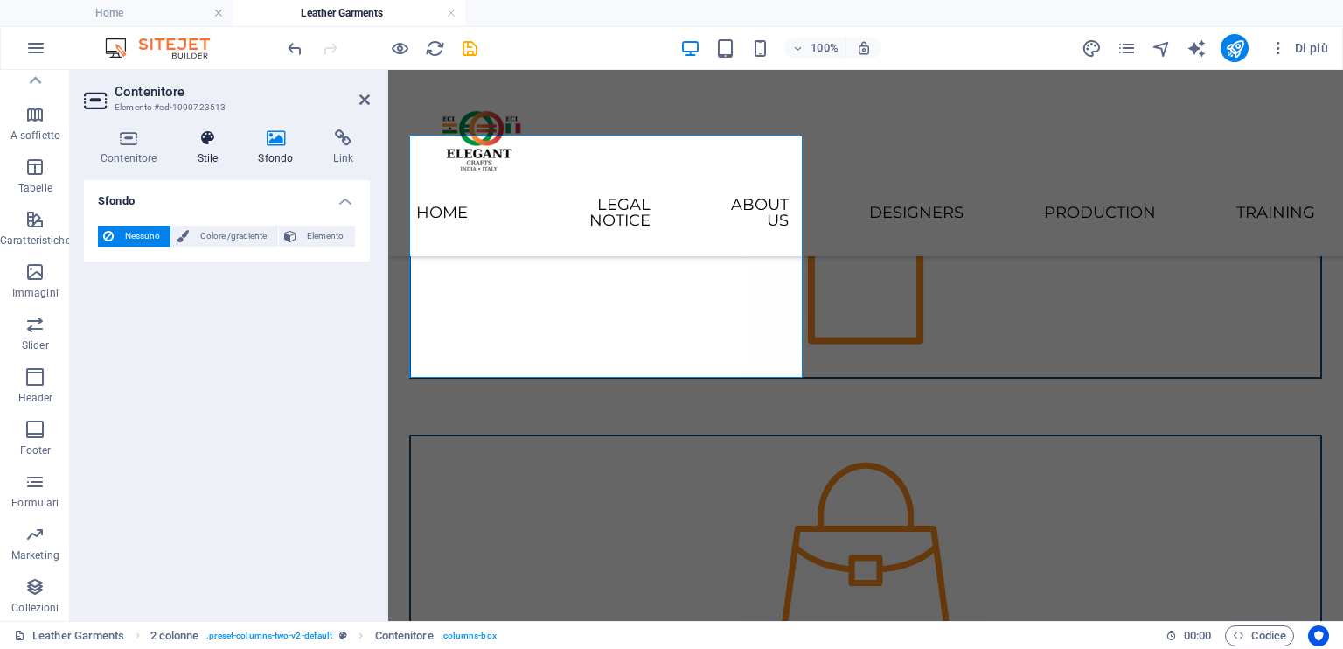
click at [209, 138] on icon at bounding box center [208, 137] width 54 height 17
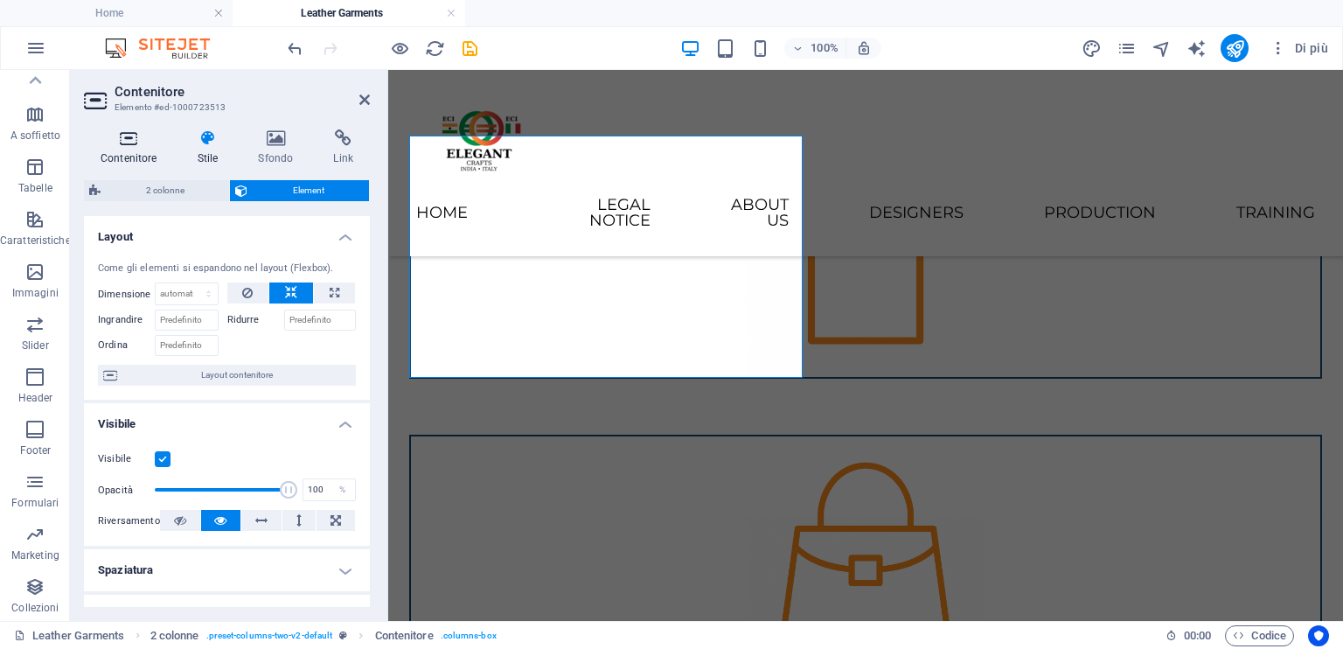
click at [137, 147] on h4 "Contenitore" at bounding box center [132, 147] width 97 height 37
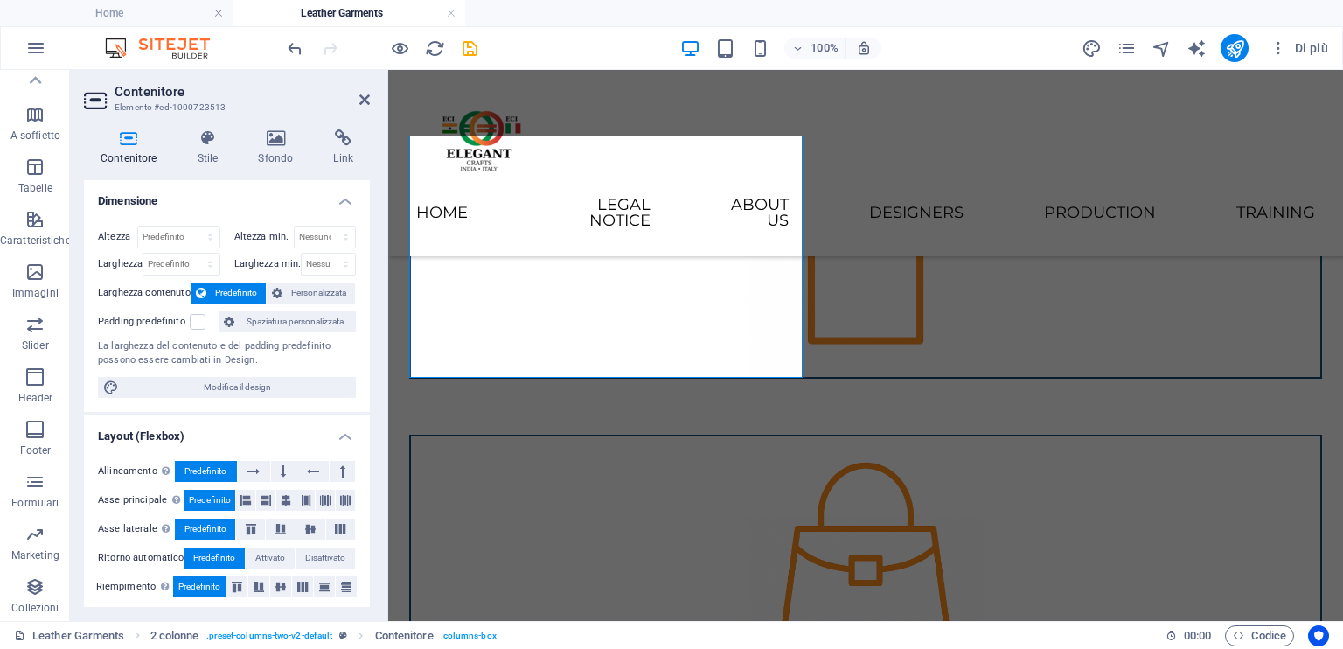
click at [125, 143] on icon at bounding box center [129, 137] width 90 height 17
click at [203, 145] on icon at bounding box center [208, 137] width 54 height 17
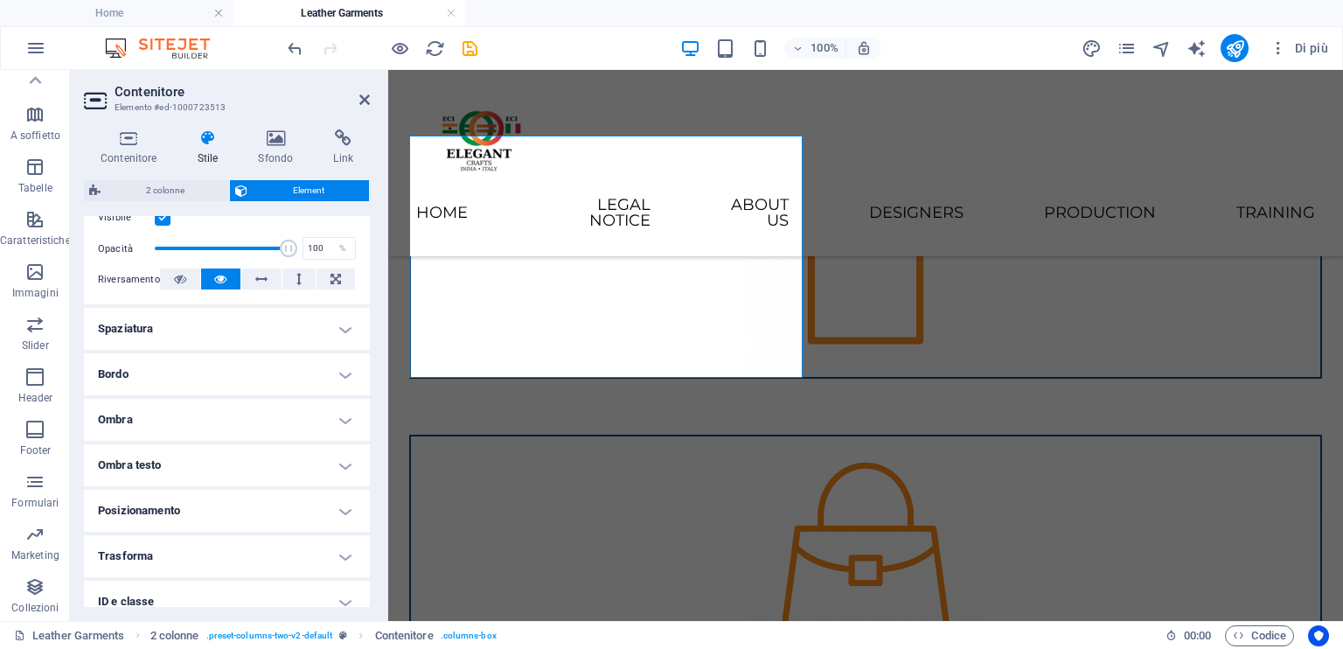
scroll to position [262, 0]
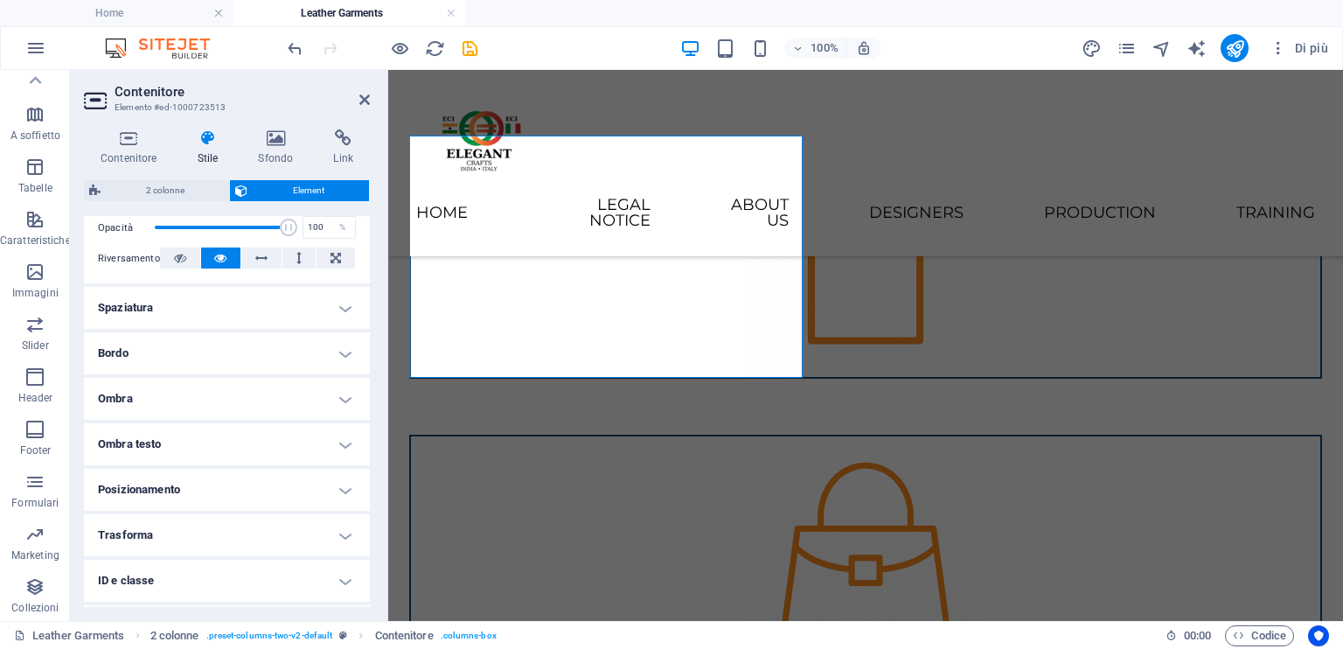
click at [196, 386] on h4 "Ombra" at bounding box center [227, 399] width 286 height 42
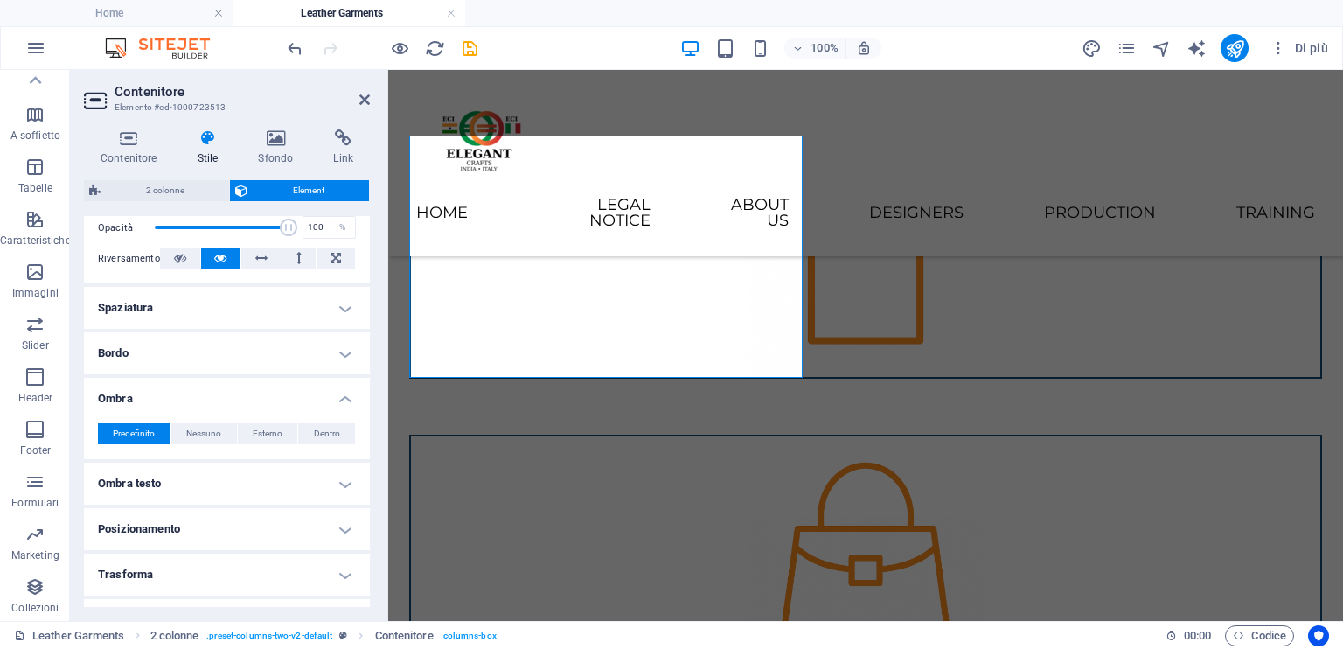
click at [196, 359] on h4 "Bordo" at bounding box center [227, 353] width 286 height 42
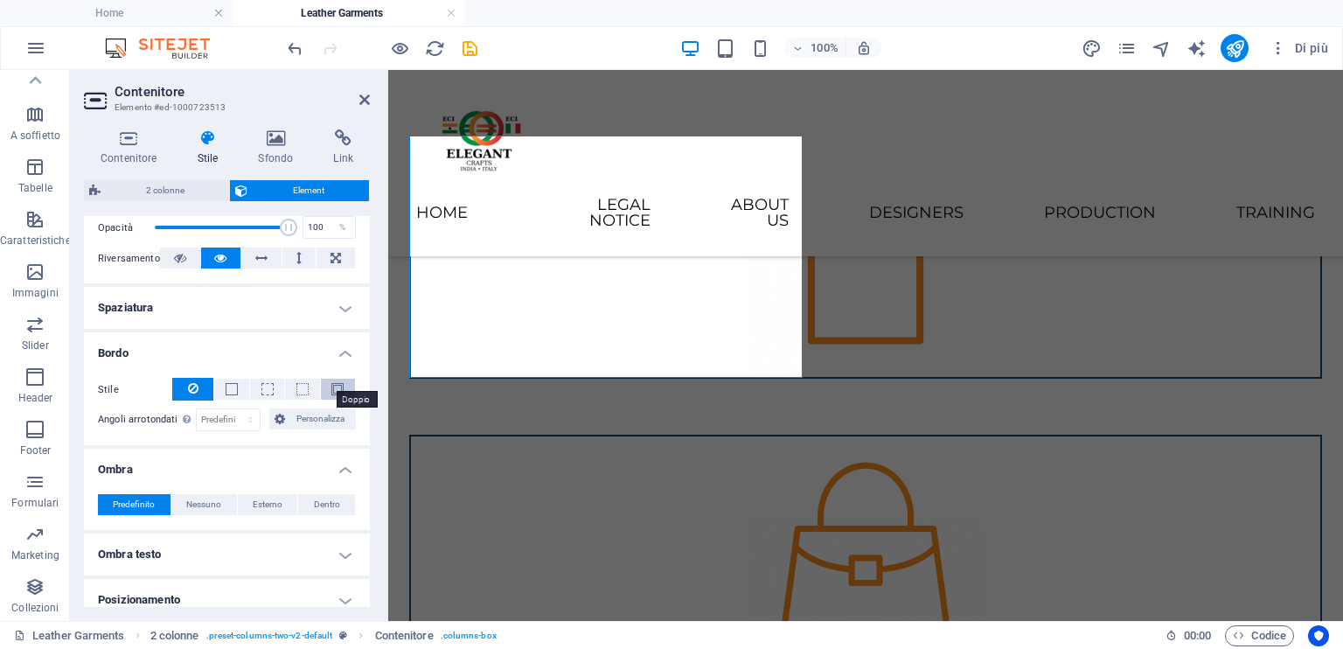
click at [336, 390] on span at bounding box center [337, 389] width 12 height 12
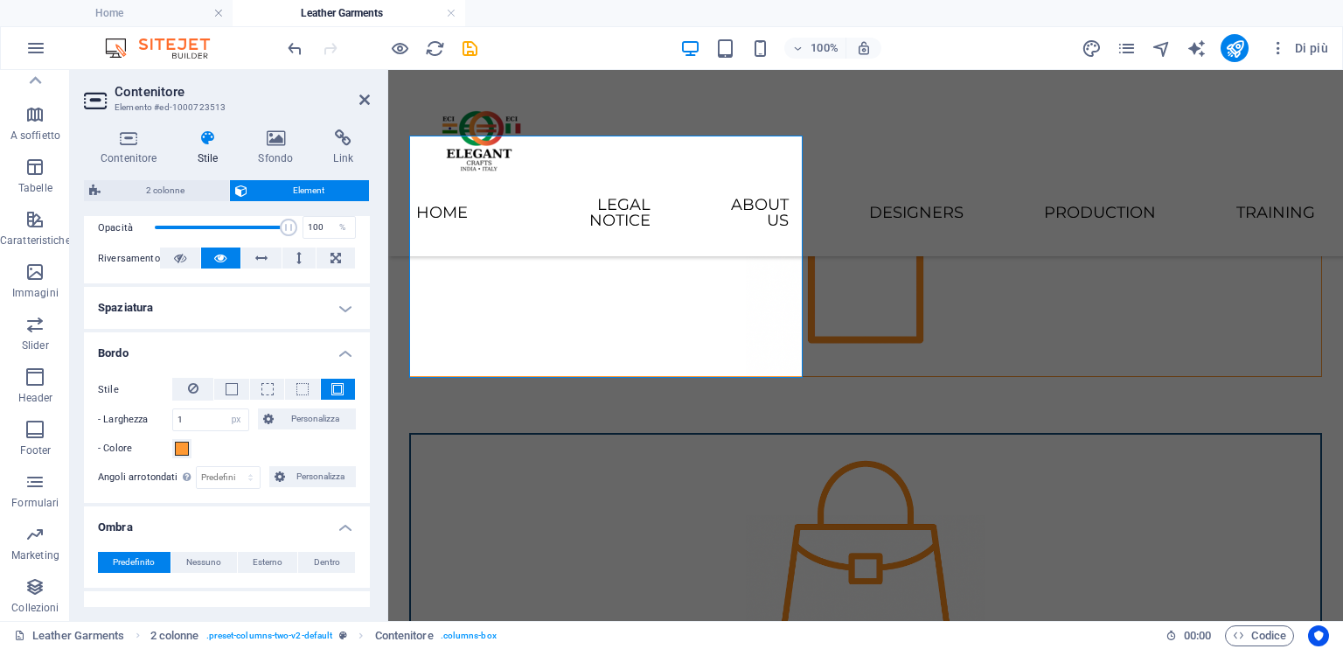
click at [336, 390] on span at bounding box center [337, 389] width 12 height 12
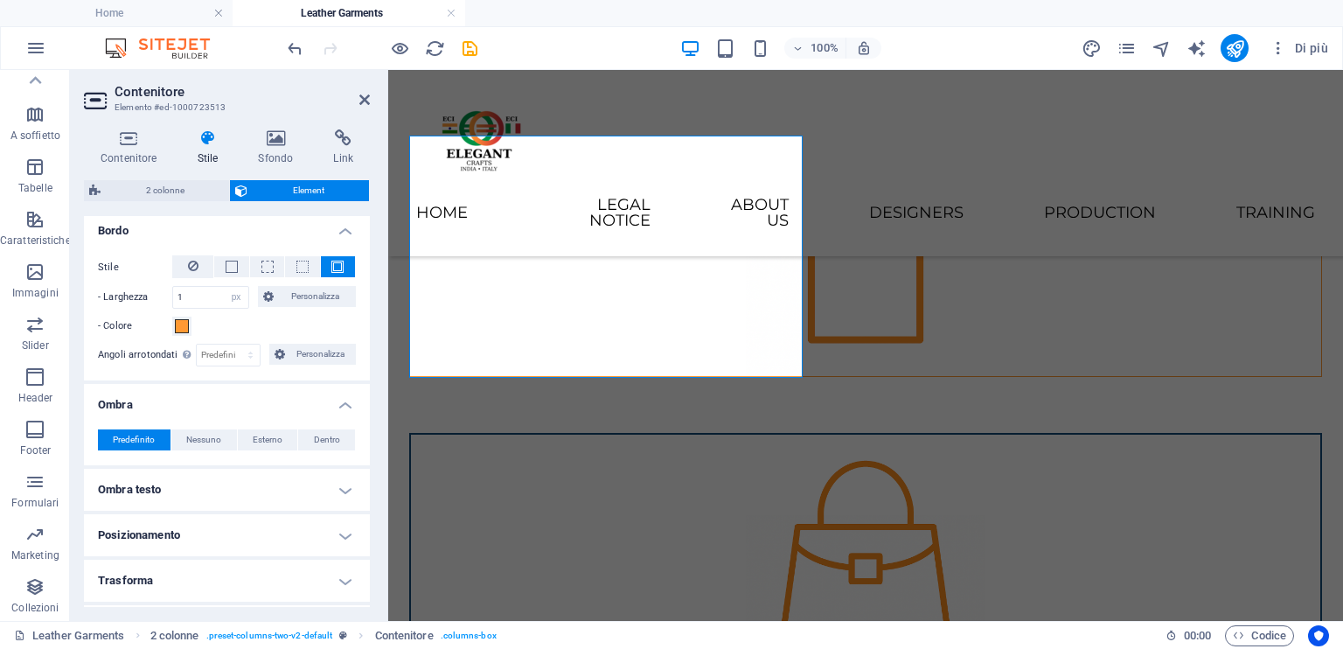
scroll to position [437, 0]
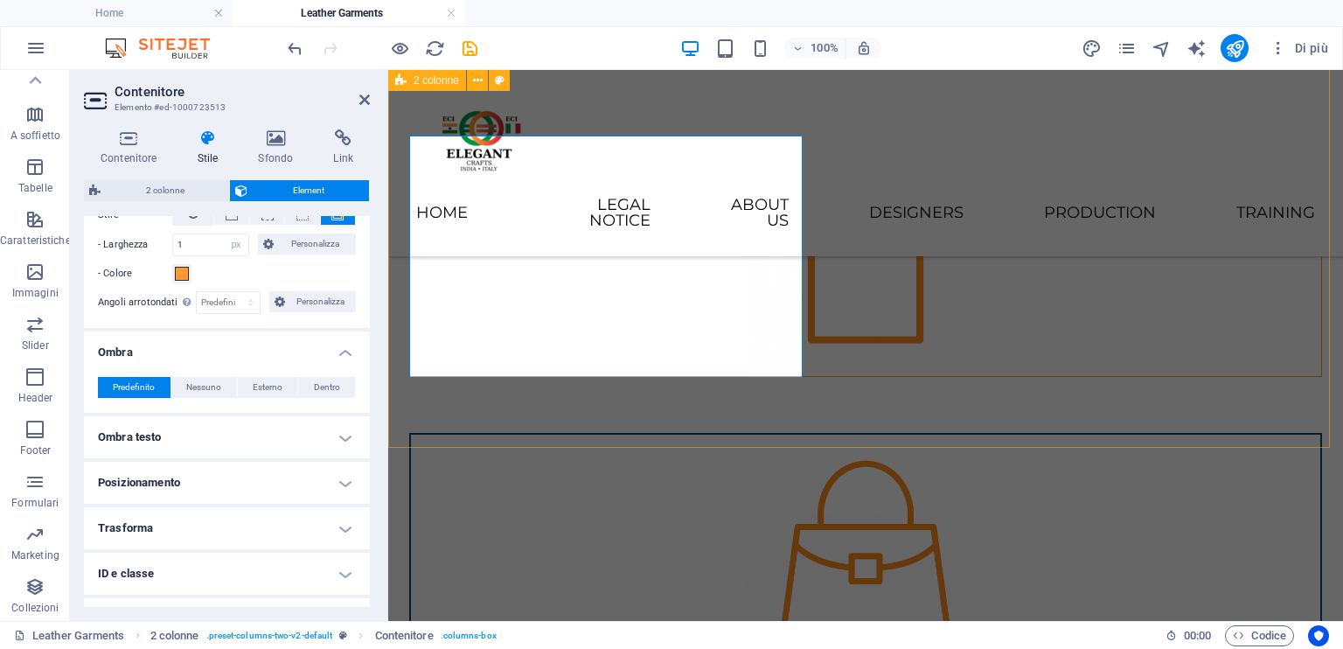
click at [651, 418] on div at bounding box center [865, 320] width 955 height 851
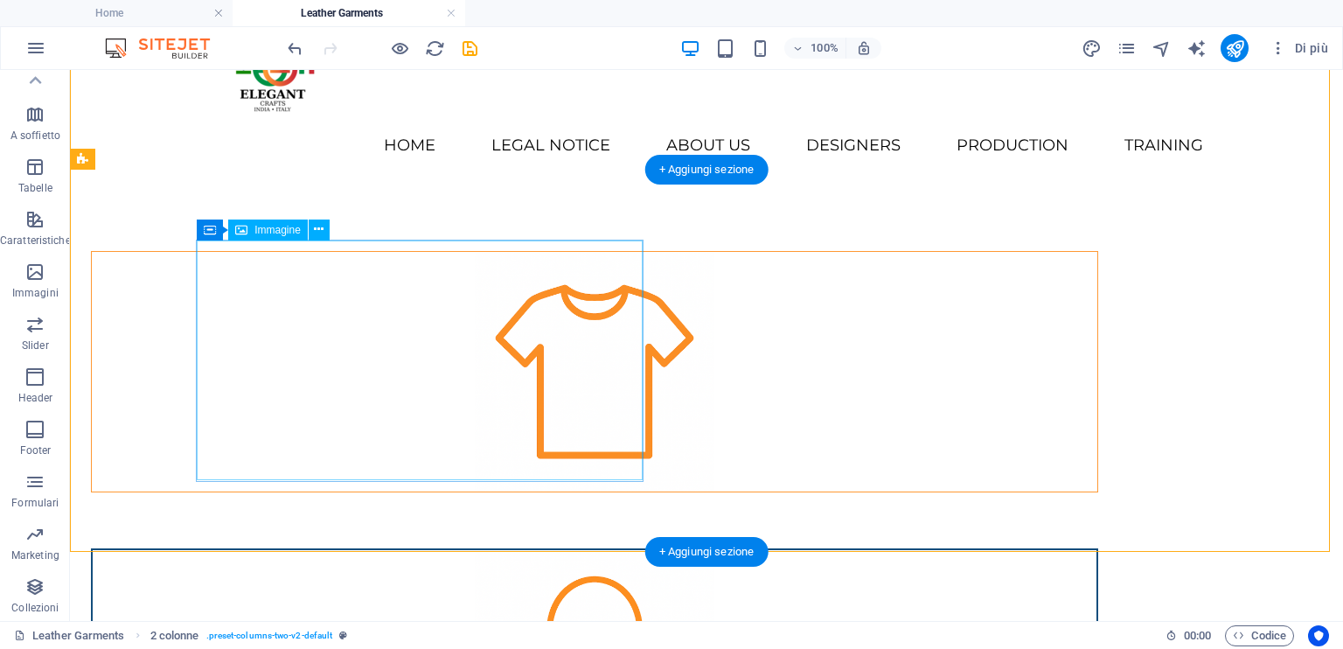
scroll to position [0, 0]
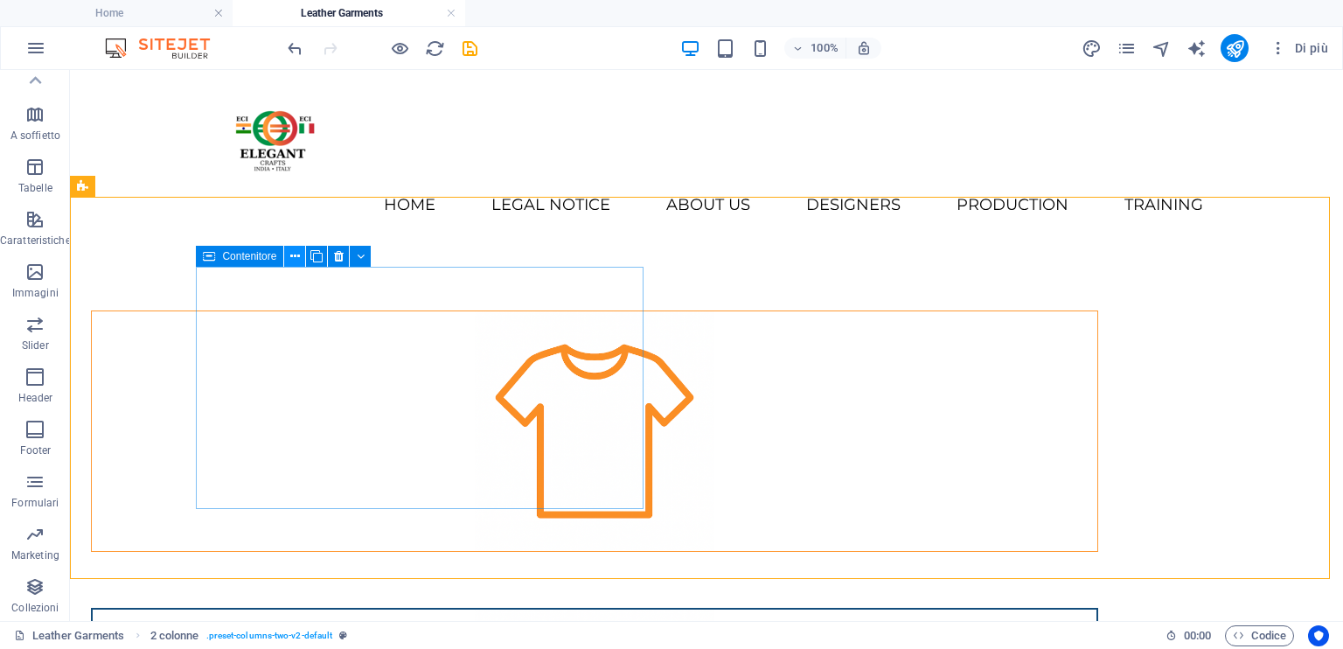
click at [296, 261] on icon at bounding box center [295, 257] width 10 height 18
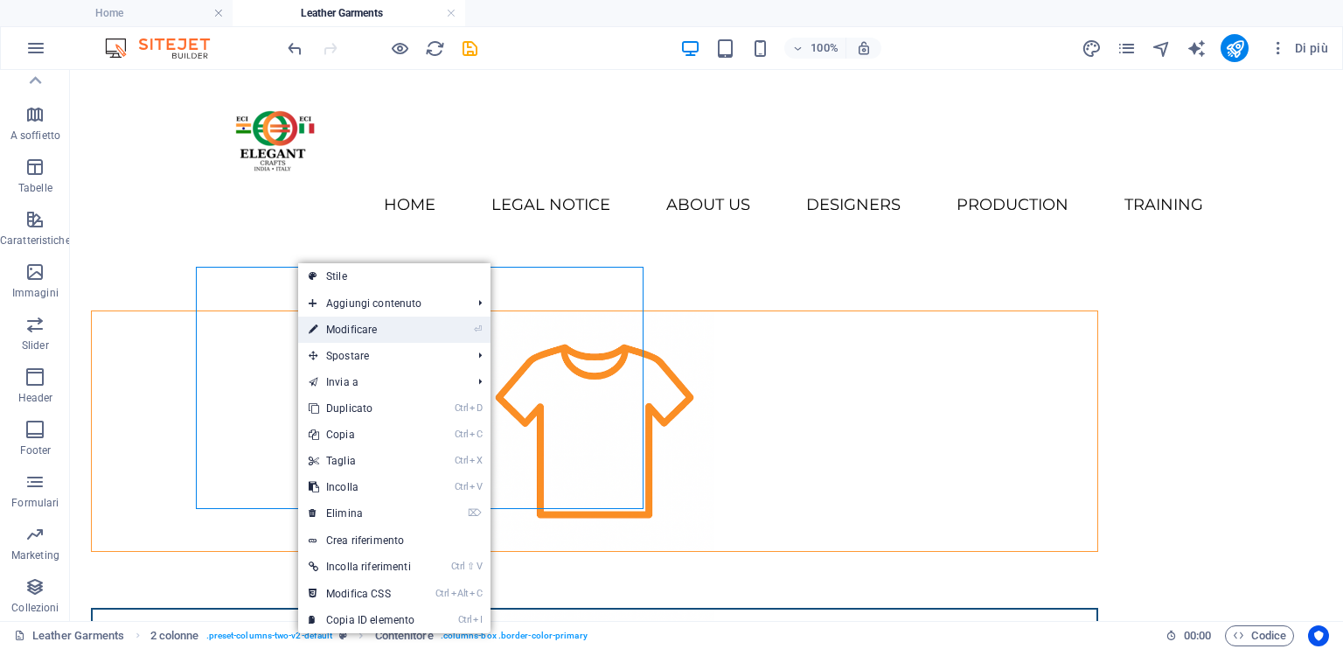
click at [346, 331] on link "⏎ Modificare" at bounding box center [361, 330] width 127 height 26
select select "px"
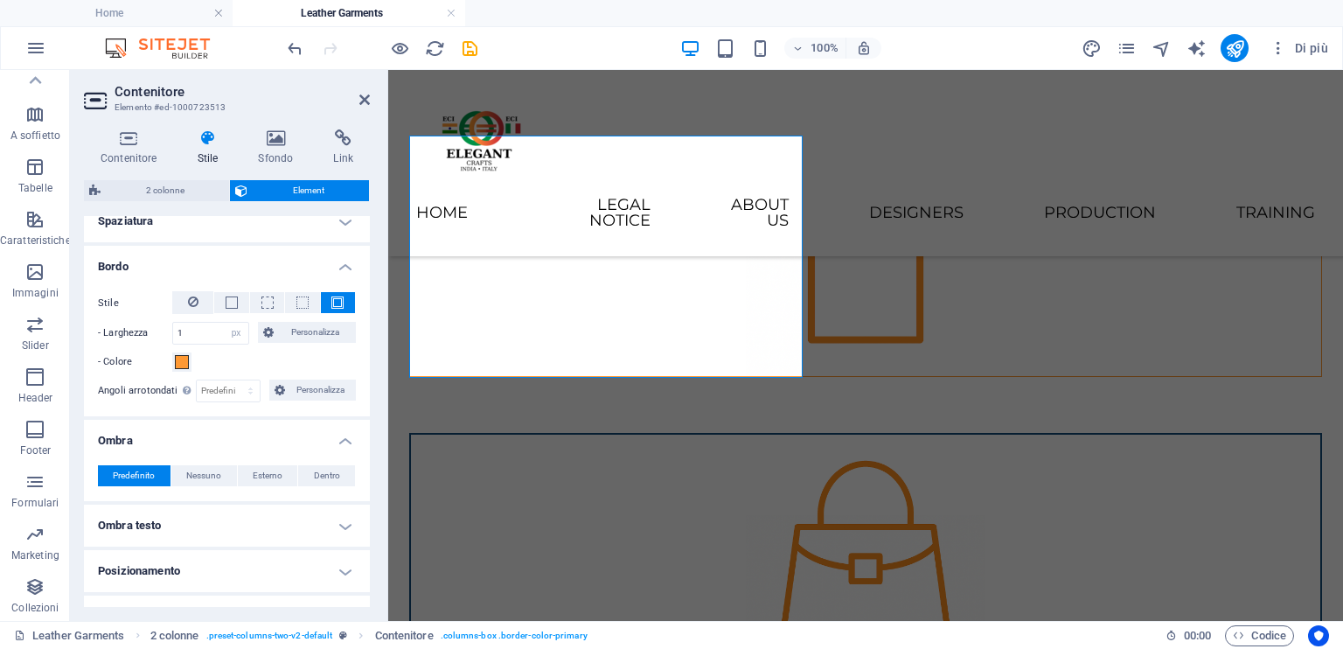
scroll to position [350, 0]
drag, startPoint x: 192, startPoint y: 331, endPoint x: 104, endPoint y: 336, distance: 88.4
click at [104, 336] on div "- Larghezza 1 automatico px rem % vh vw Personalizza Personalizza" at bounding box center [227, 332] width 258 height 23
click at [268, 356] on div "- Colore" at bounding box center [227, 361] width 258 height 21
drag, startPoint x: 202, startPoint y: 336, endPoint x: 115, endPoint y: 330, distance: 87.7
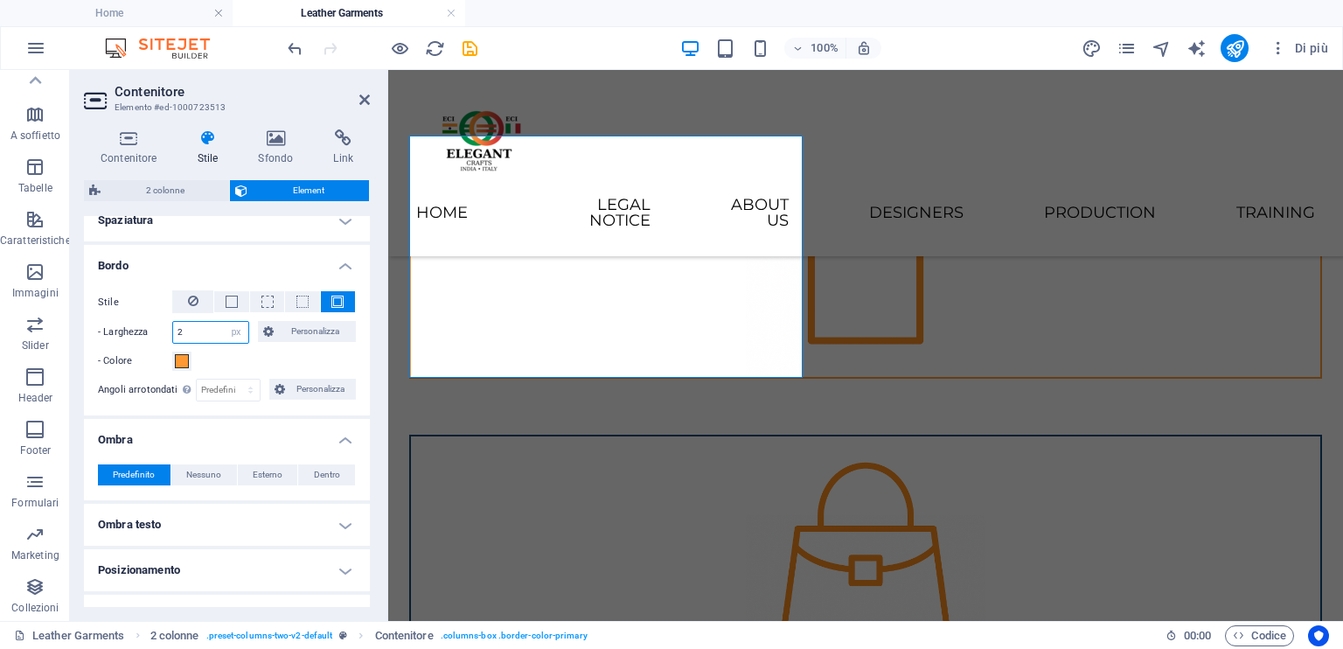
click at [115, 330] on div "- Larghezza 2 automatico px rem % vh vw Personalizza Personalizza" at bounding box center [227, 332] width 258 height 23
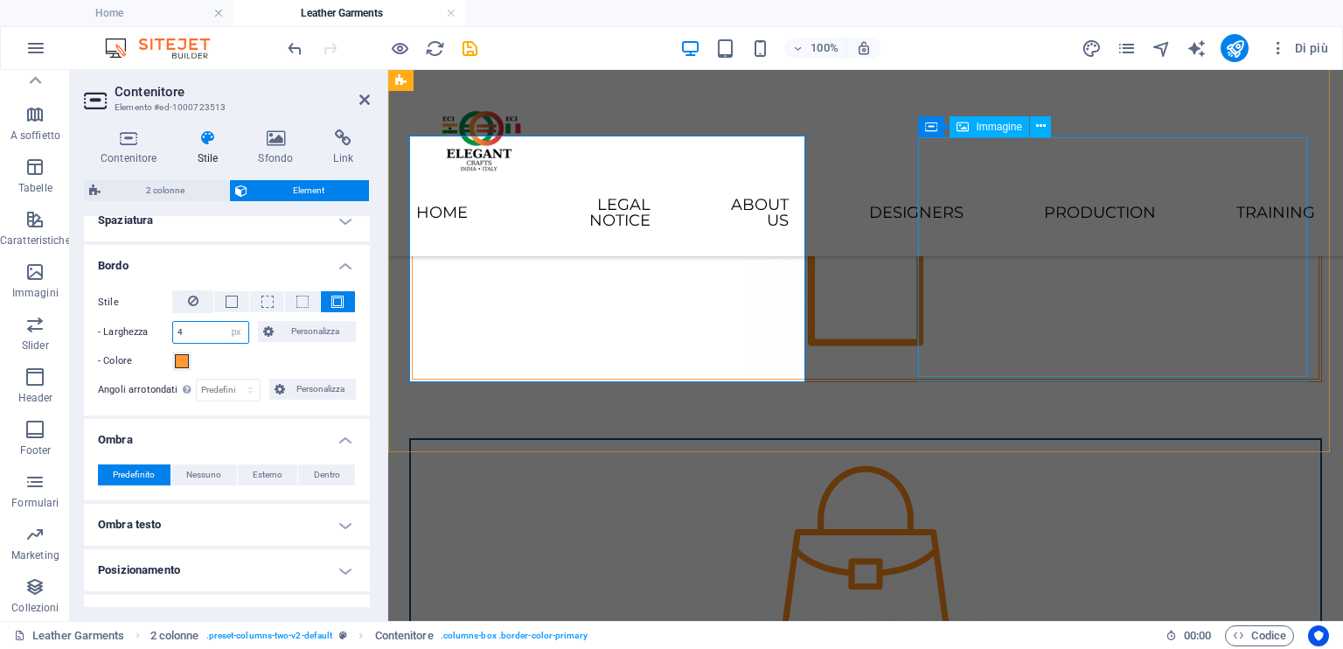
type input "4"
click at [1053, 440] on figure at bounding box center [866, 560] width 910 height 240
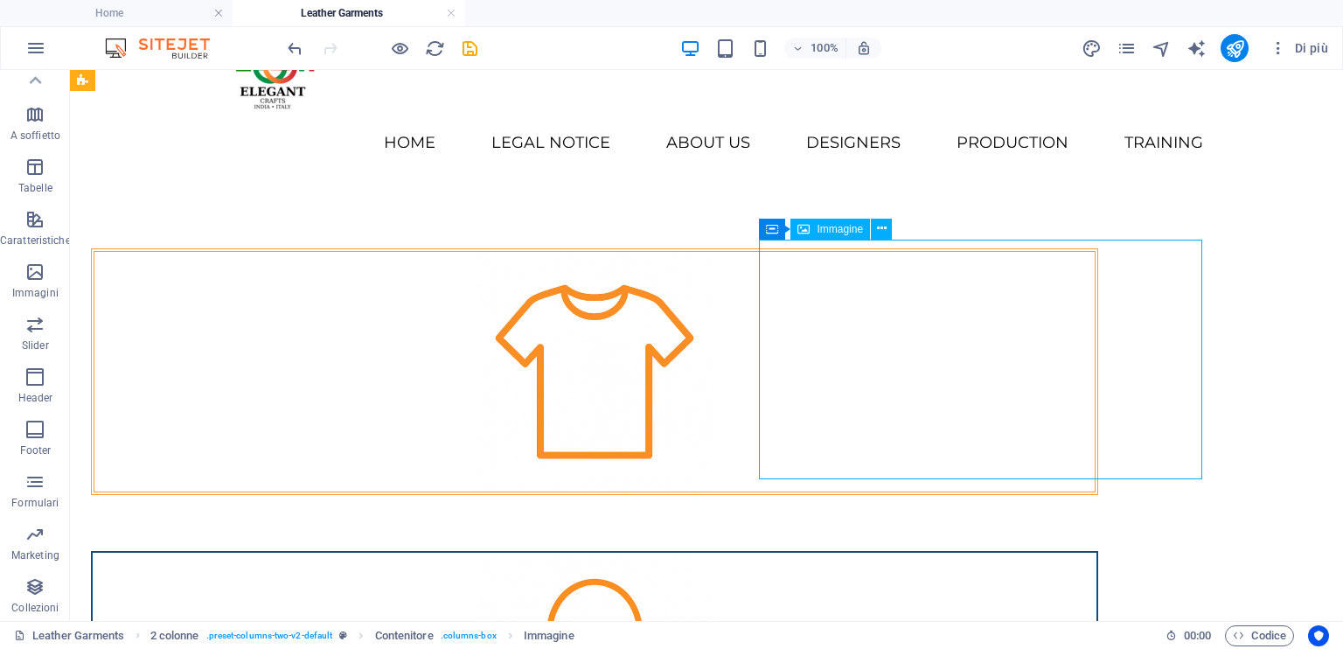
scroll to position [0, 0]
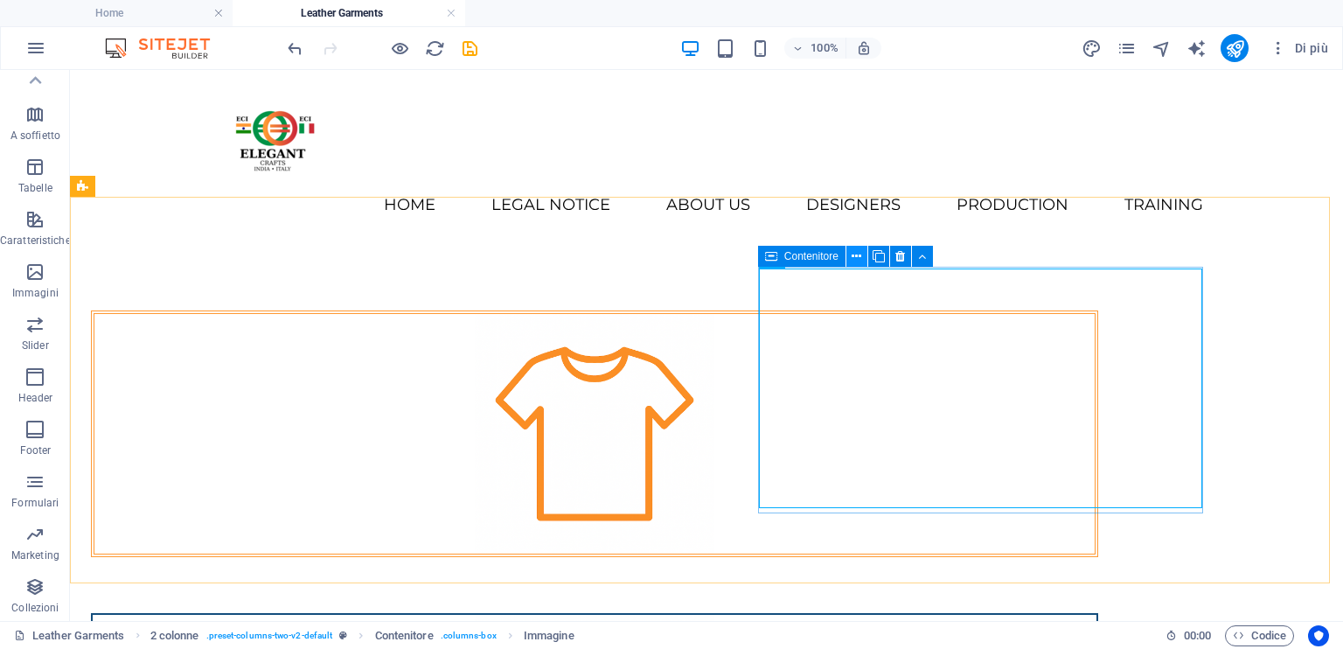
click at [855, 261] on icon at bounding box center [857, 257] width 10 height 18
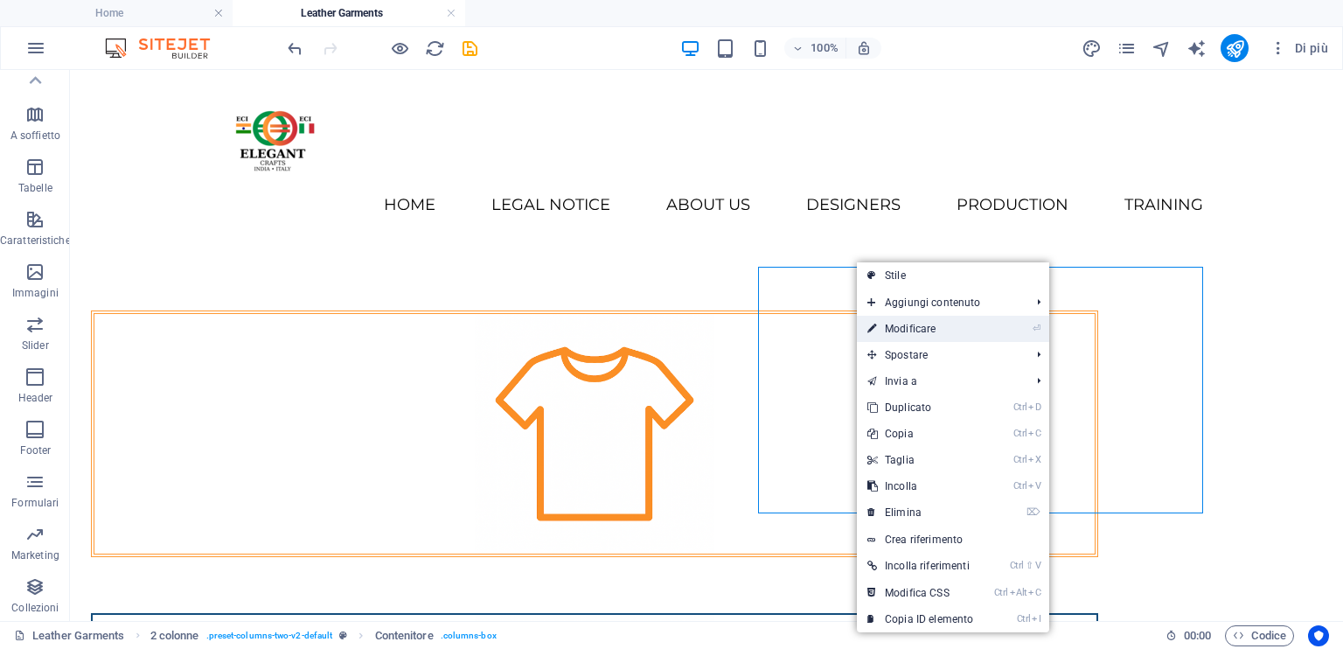
click at [957, 331] on link "⏎ Modificare" at bounding box center [920, 329] width 127 height 26
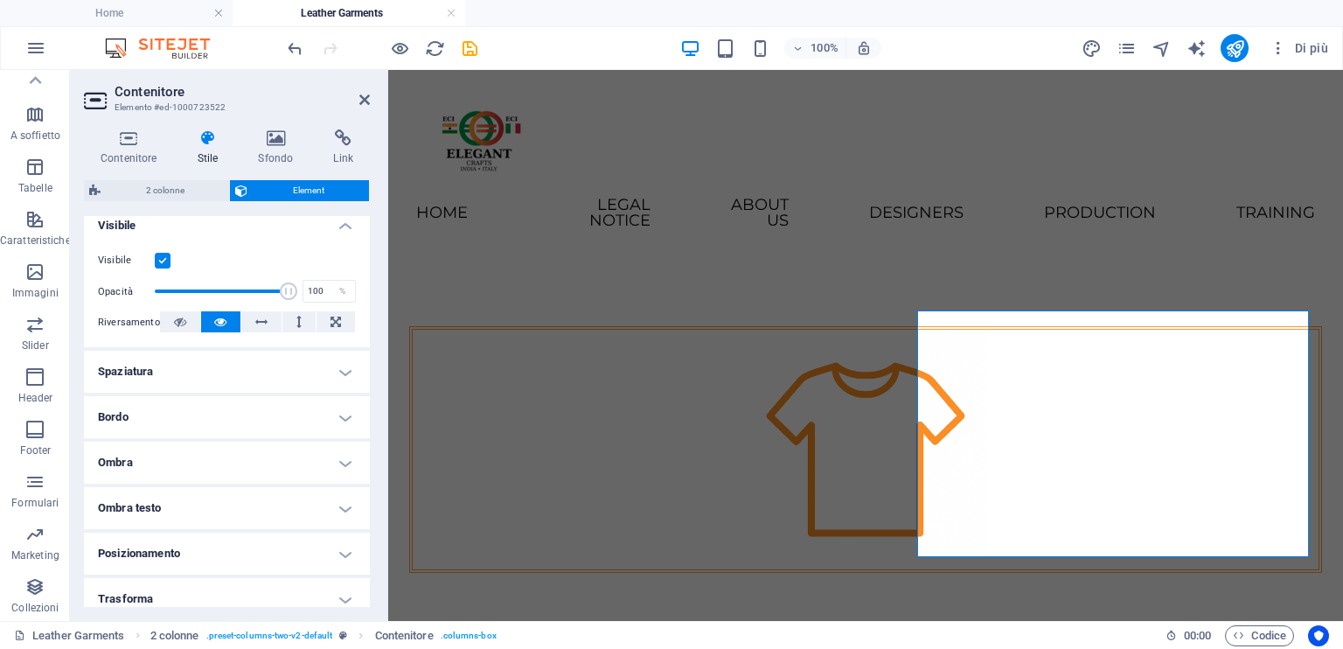
scroll to position [346, 0]
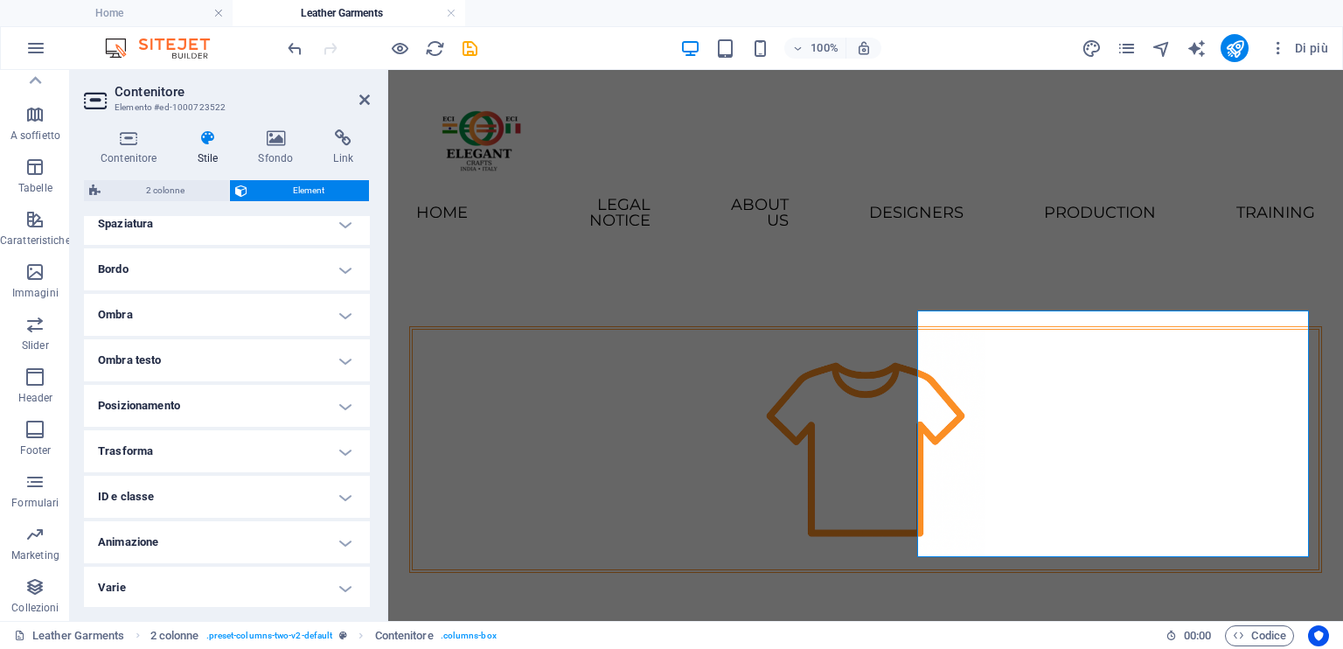
click at [223, 271] on h4 "Bordo" at bounding box center [227, 269] width 286 height 42
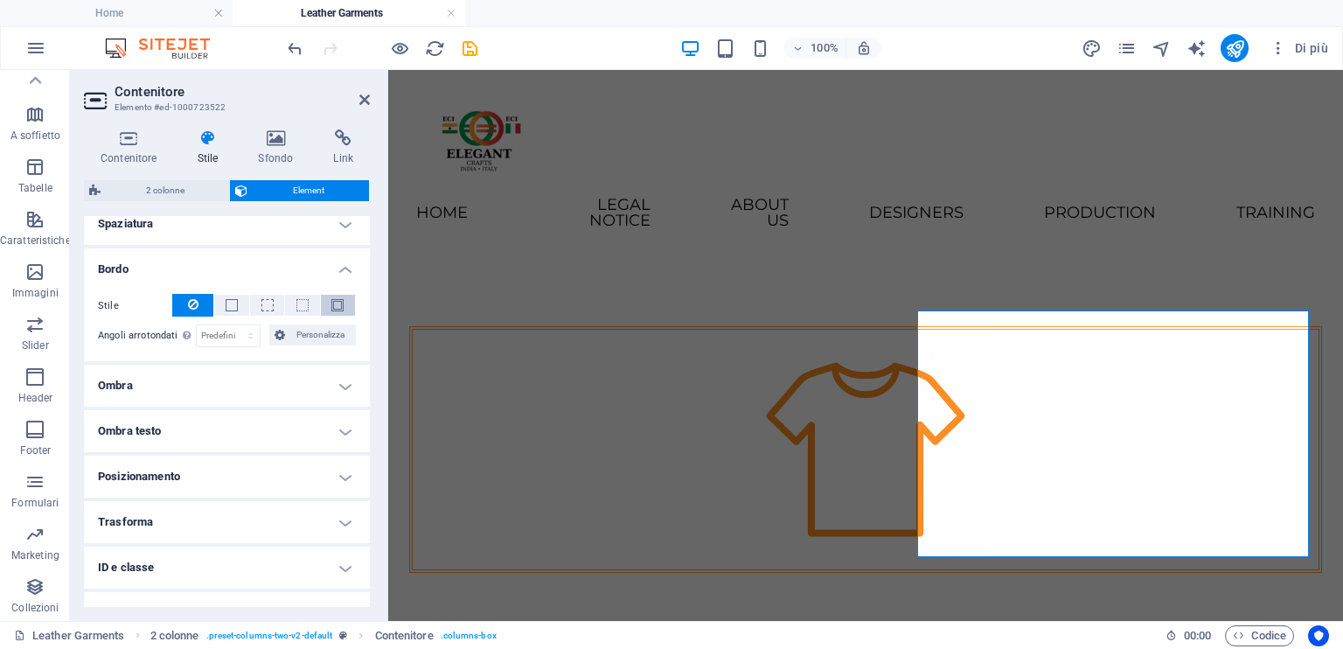
click at [331, 296] on button at bounding box center [338, 305] width 34 height 21
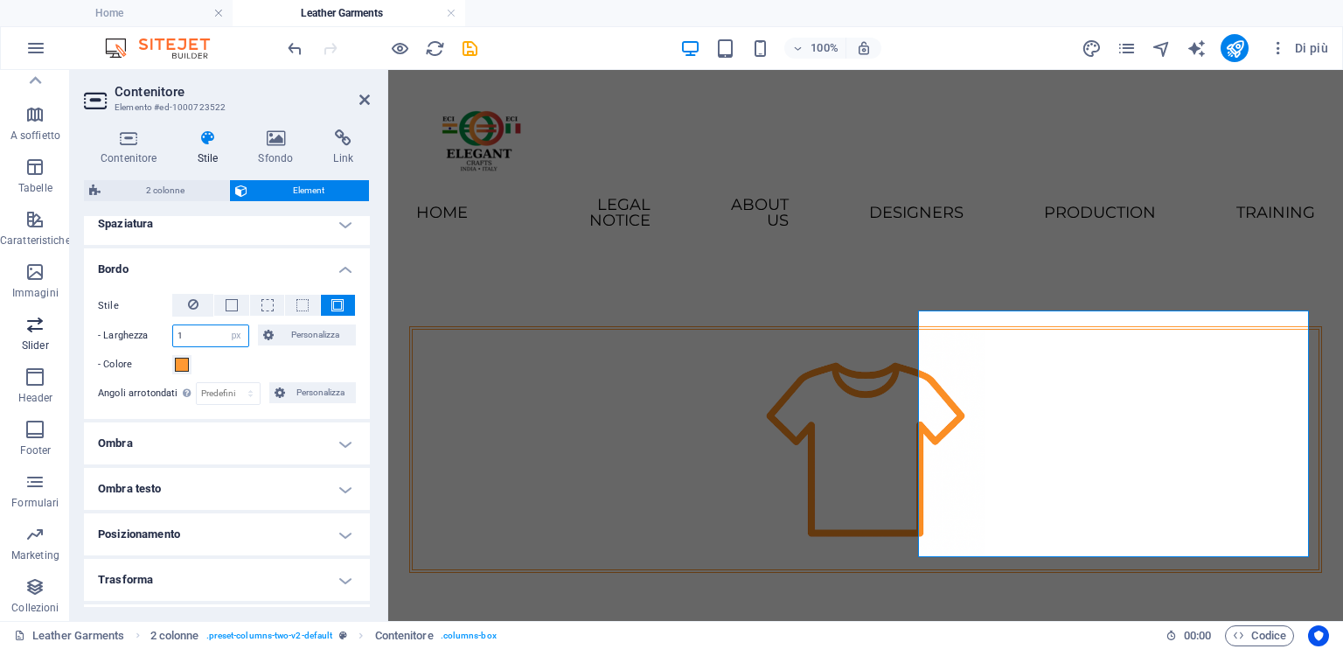
drag, startPoint x: 193, startPoint y: 327, endPoint x: 30, endPoint y: 340, distance: 164.1
click at [37, 340] on section "Preferiti Elementi Colonne Contenuto Caselle A soffietto Tabelle Caratteristich…" at bounding box center [671, 345] width 1343 height 551
type input "4"
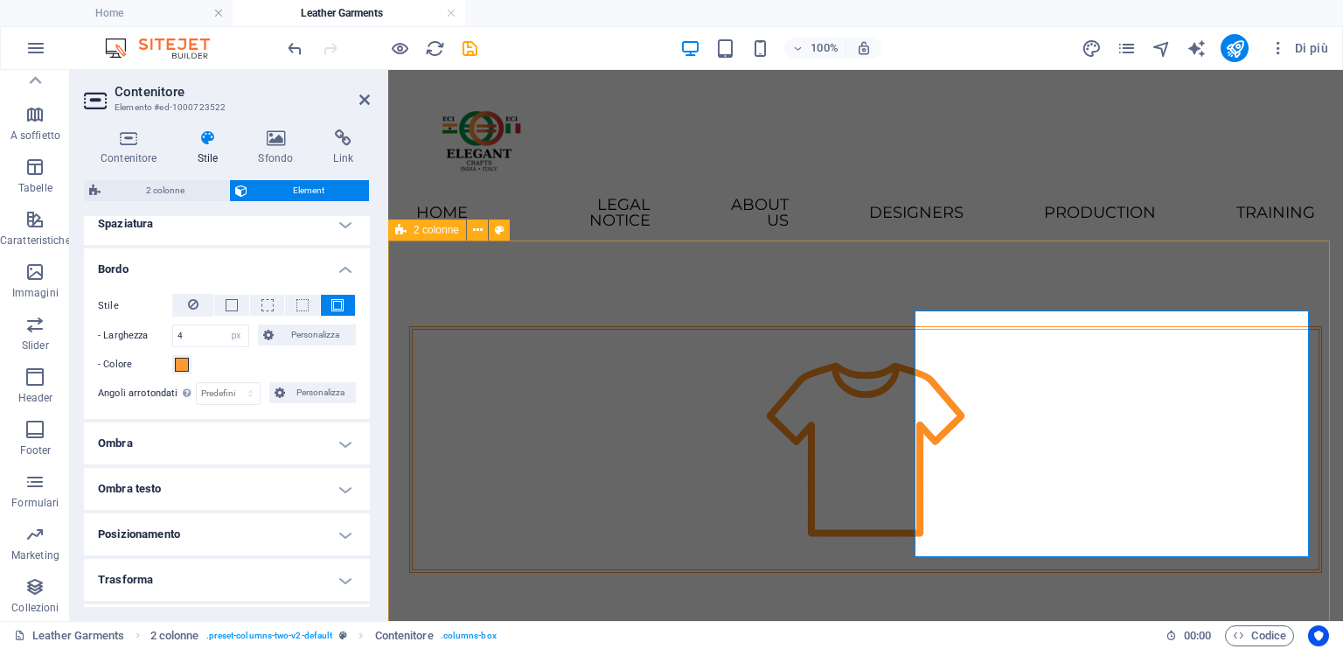
drag, startPoint x: 619, startPoint y: 285, endPoint x: 938, endPoint y: 282, distance: 319.2
click at [938, 283] on div at bounding box center [865, 600] width 955 height 689
click at [938, 330] on figure at bounding box center [866, 450] width 906 height 240
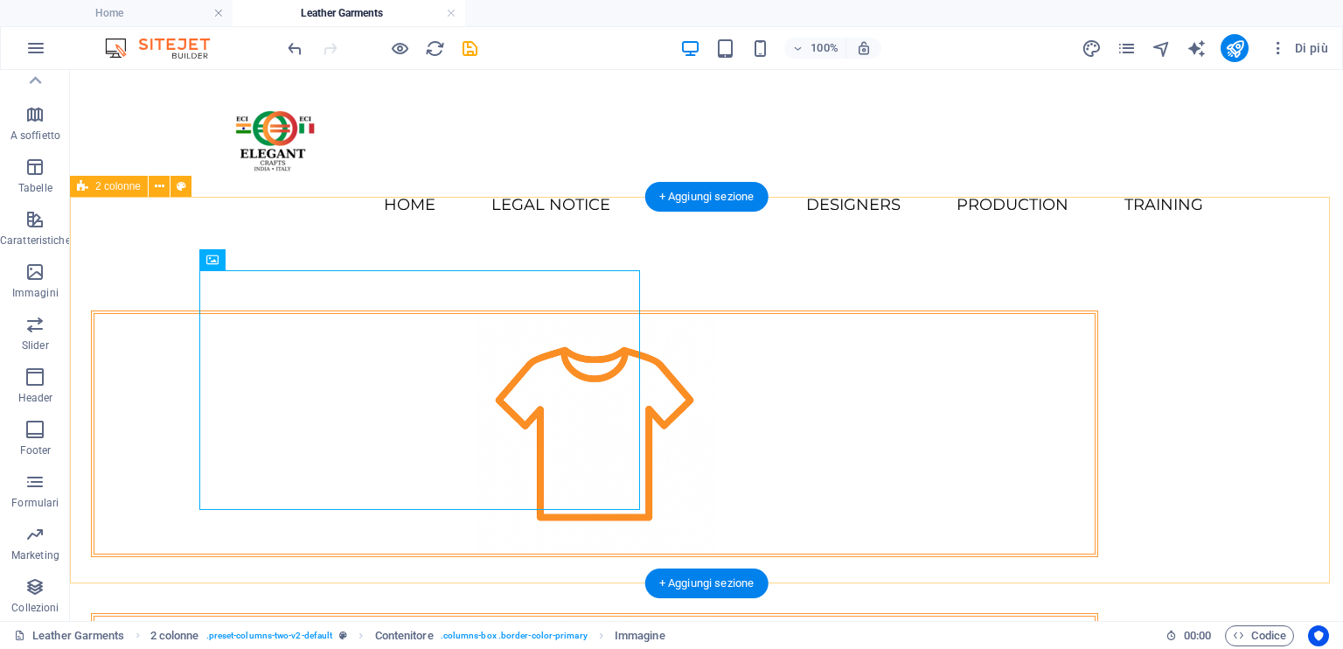
click at [696, 421] on div at bounding box center [706, 585] width 1273 height 689
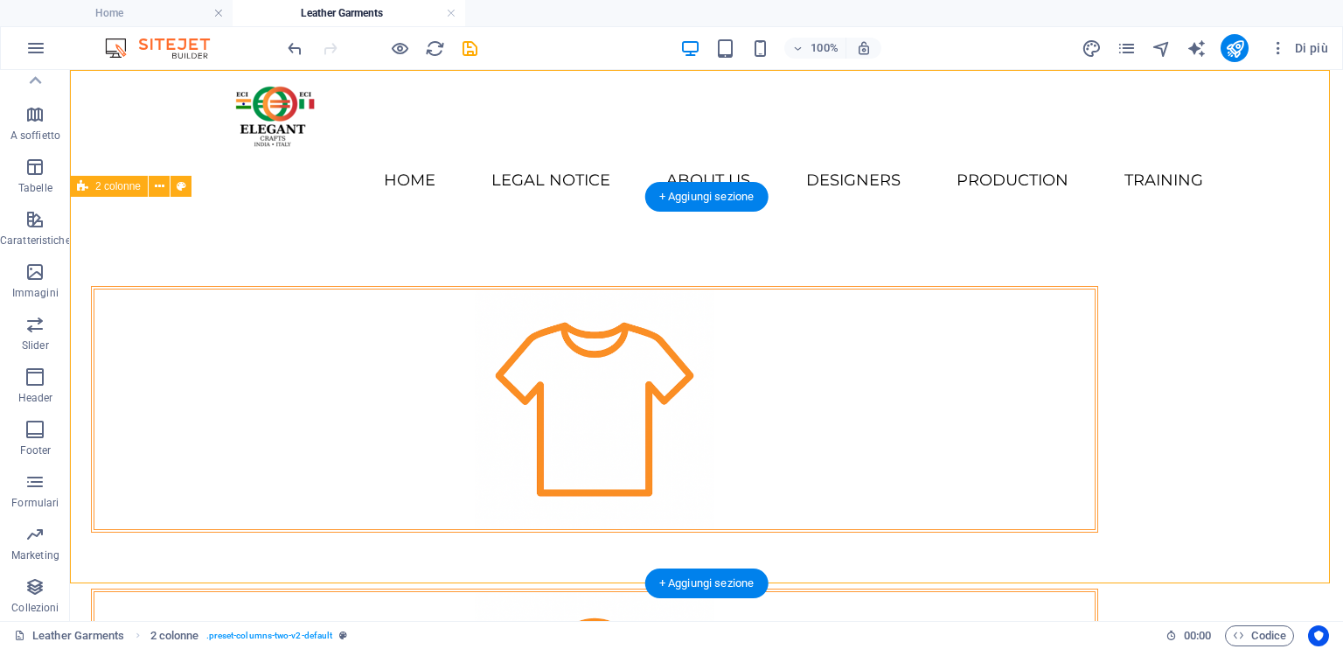
scroll to position [0, 0]
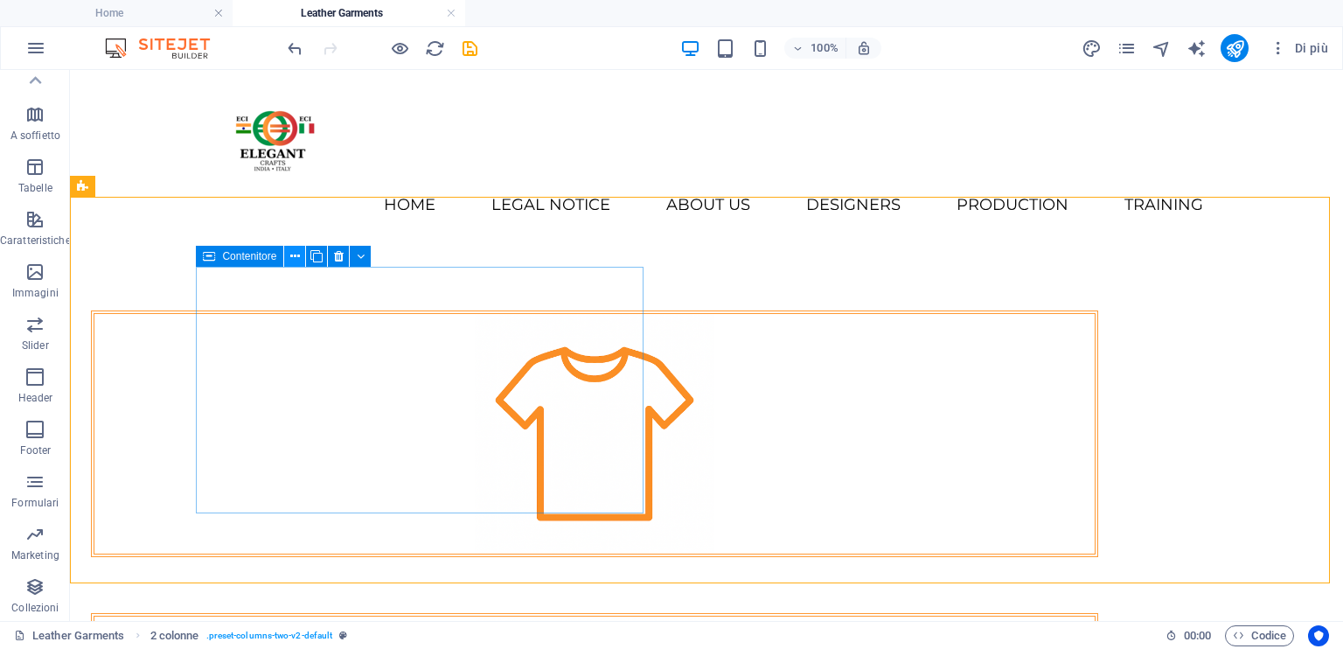
click at [294, 254] on icon at bounding box center [295, 257] width 10 height 18
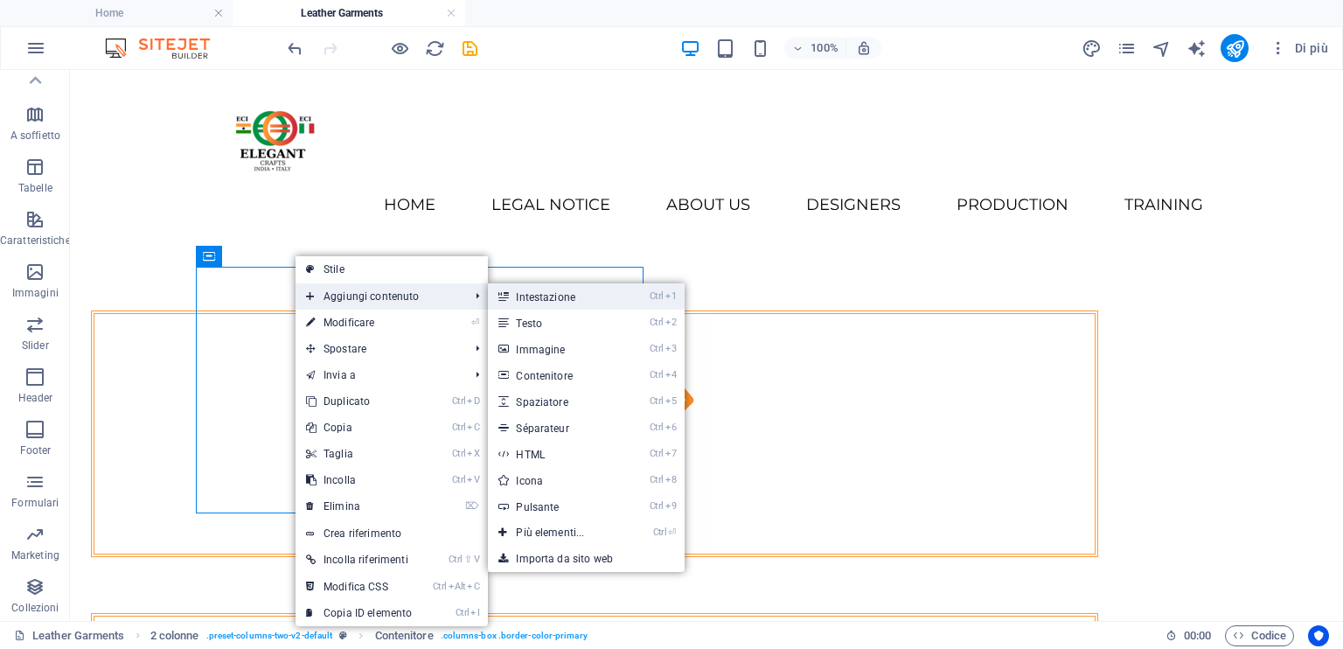
click at [562, 296] on link "Ctrl 1 Intestazione" at bounding box center [553, 296] width 131 height 26
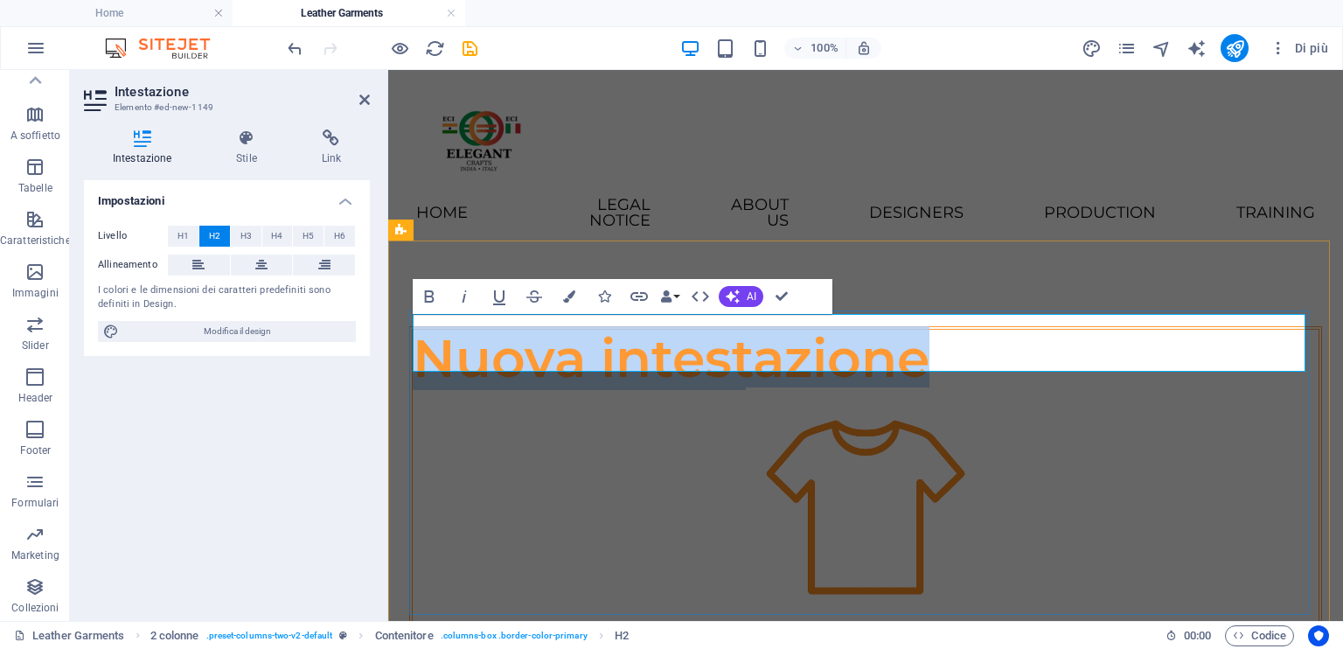
click at [657, 330] on h2 "Nuova intestazione" at bounding box center [866, 359] width 906 height 58
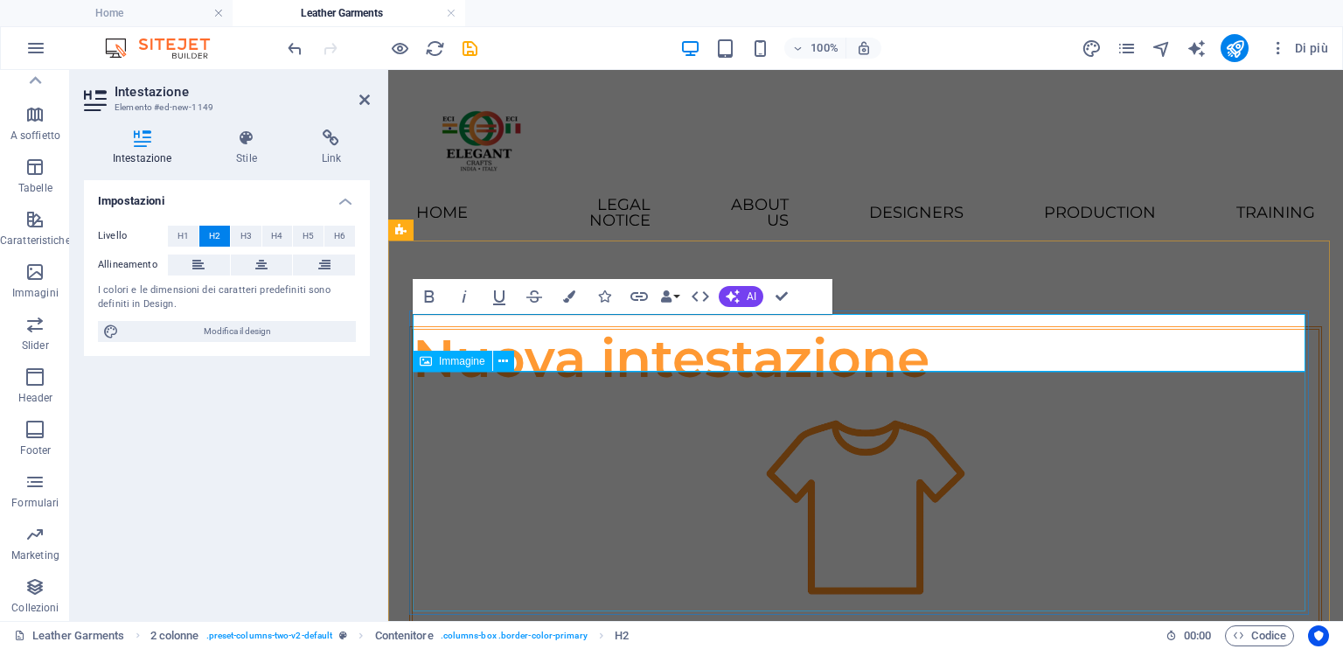
click at [633, 401] on figure at bounding box center [866, 507] width 906 height 240
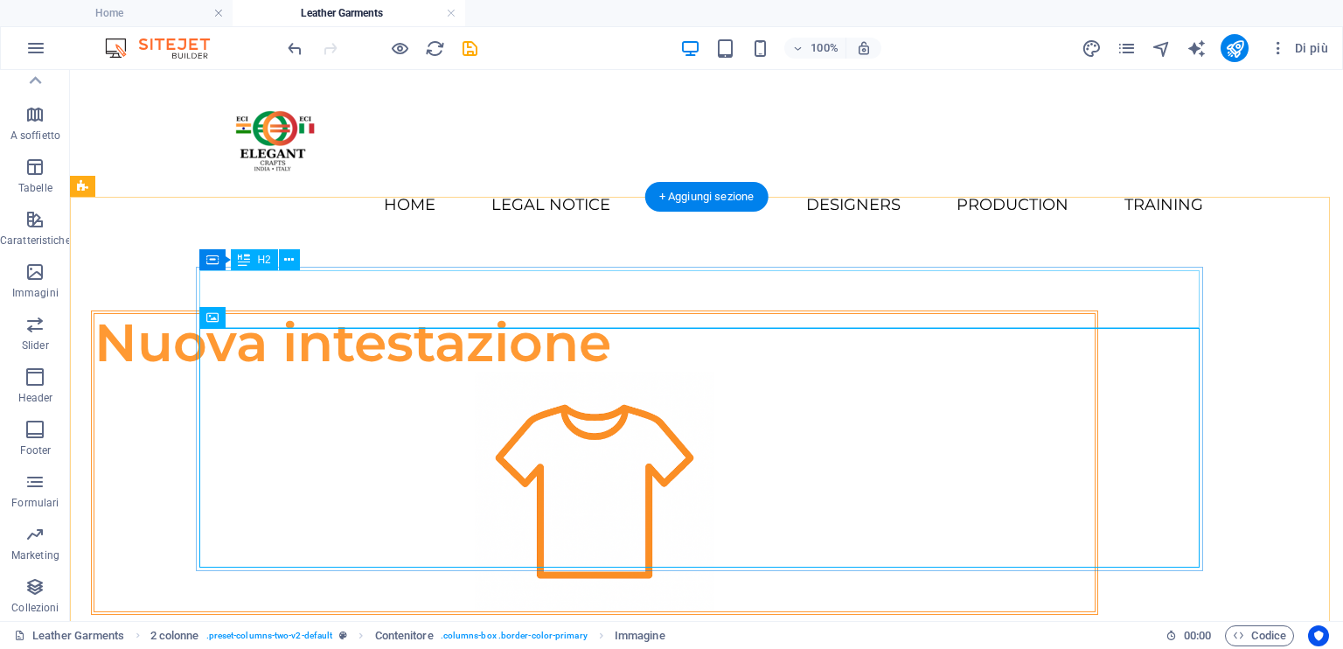
click at [398, 314] on div "Nuova intestazione" at bounding box center [594, 343] width 1001 height 58
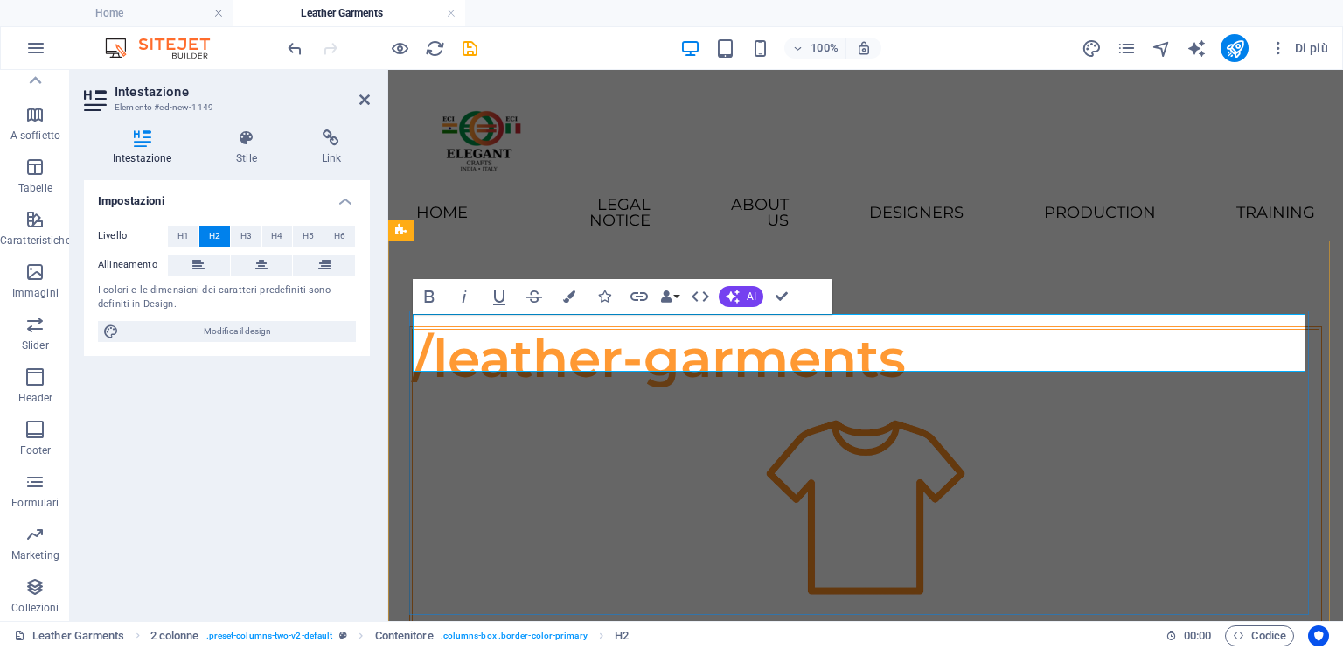
scroll to position [0, 6]
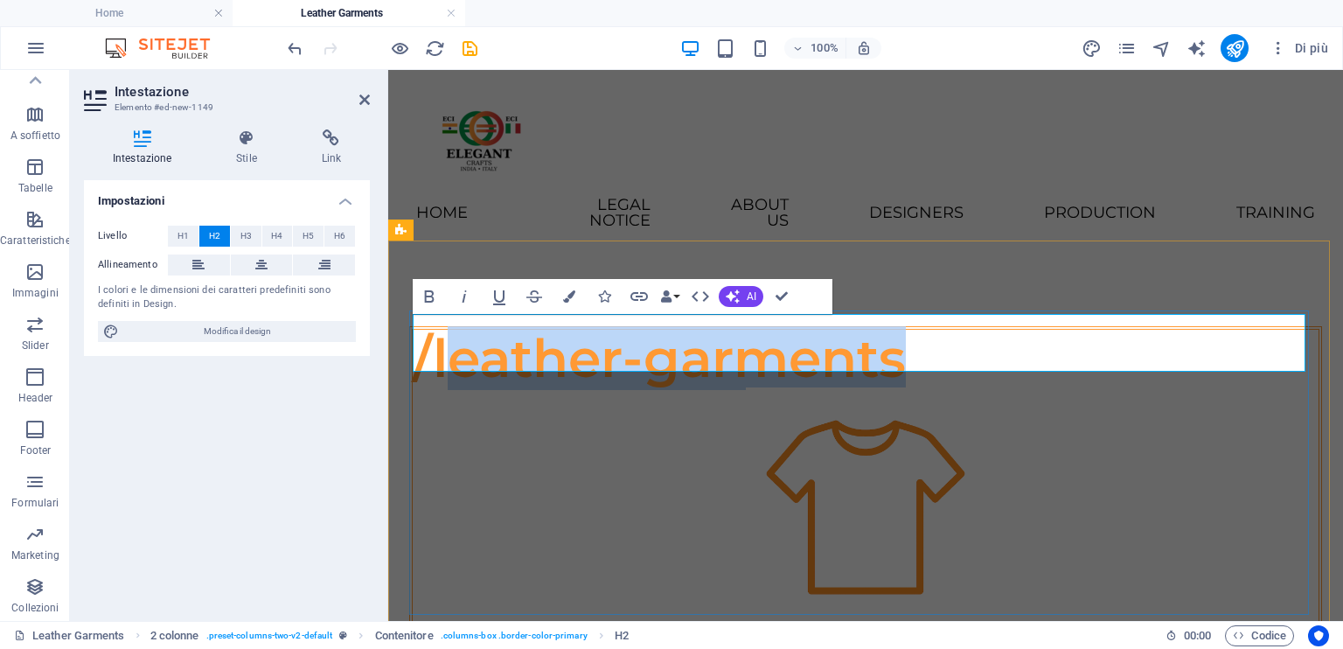
drag, startPoint x: 940, startPoint y: 352, endPoint x: 444, endPoint y: 352, distance: 495.9
click at [444, 352] on h2 "/leather-garments" at bounding box center [866, 359] width 906 height 58
click at [440, 348] on h2 "/leather-garments" at bounding box center [866, 359] width 906 height 58
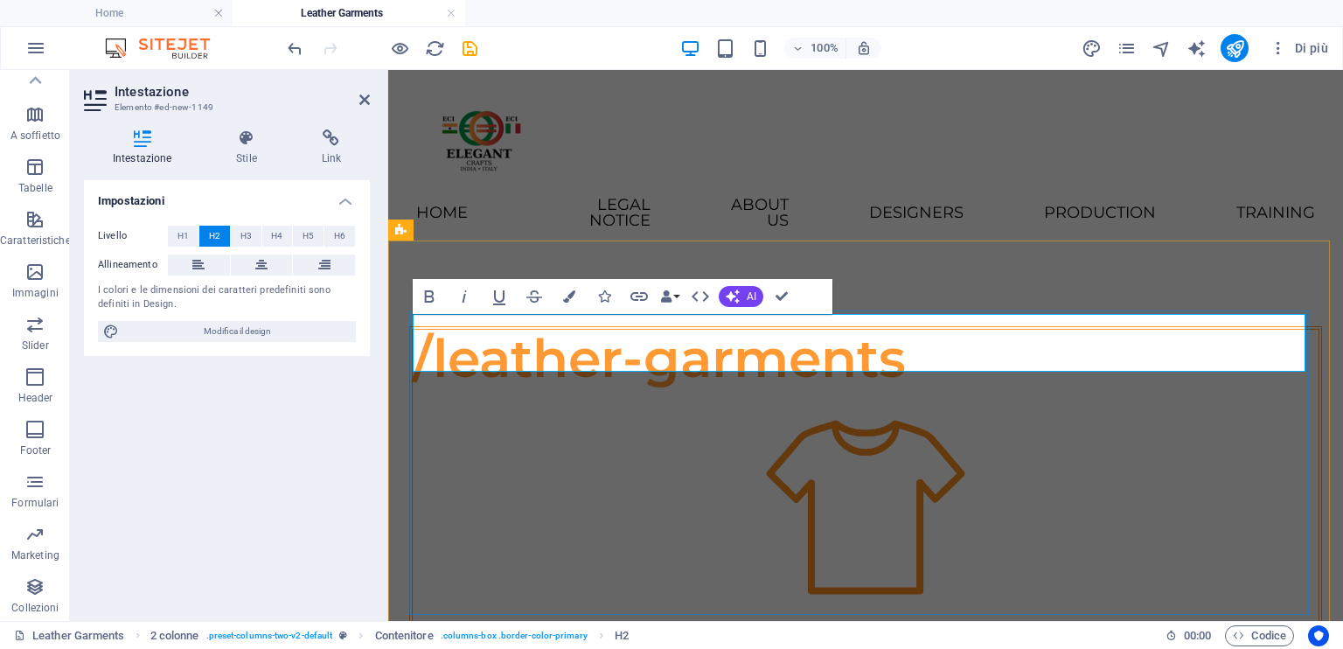
click at [434, 352] on h2 "/leather-garments" at bounding box center [866, 359] width 906 height 58
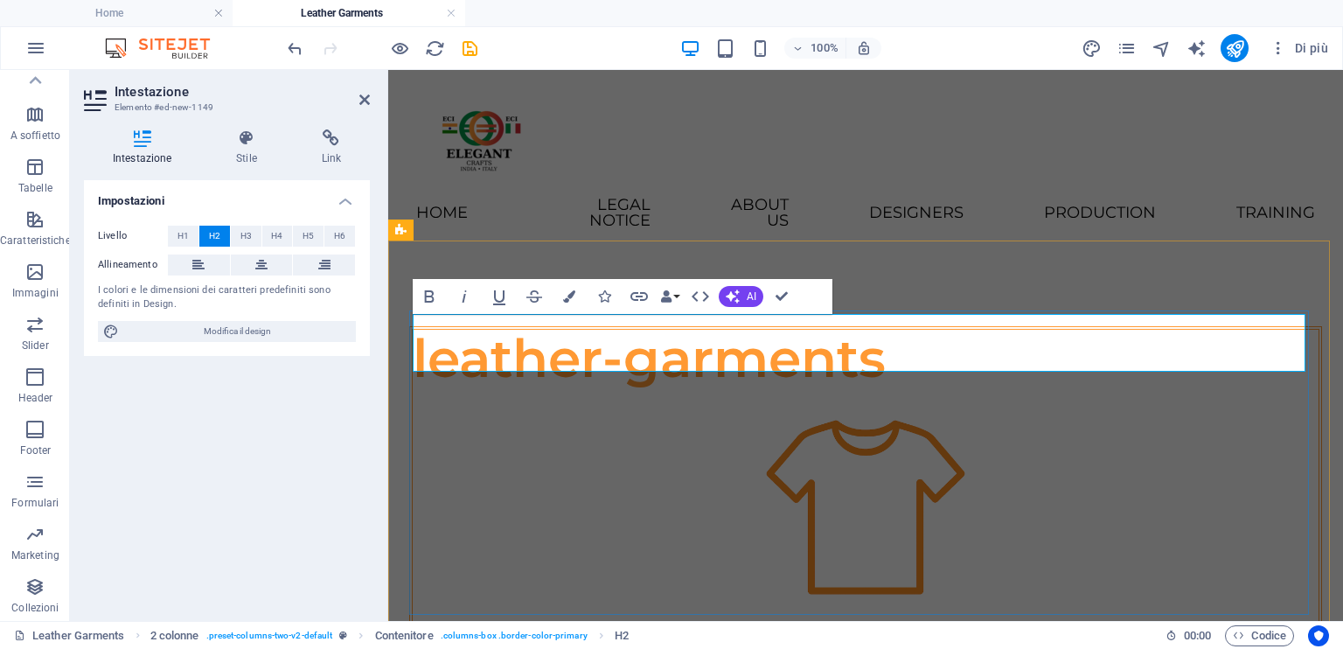
click at [499, 342] on h2 "leather-garments" at bounding box center [866, 359] width 906 height 58
click at [425, 299] on icon "button" at bounding box center [430, 296] width 10 height 12
click at [522, 354] on h2 "lea​ther-garments" at bounding box center [866, 359] width 906 height 58
click at [519, 353] on h2 "lea​ther-garments" at bounding box center [866, 359] width 906 height 58
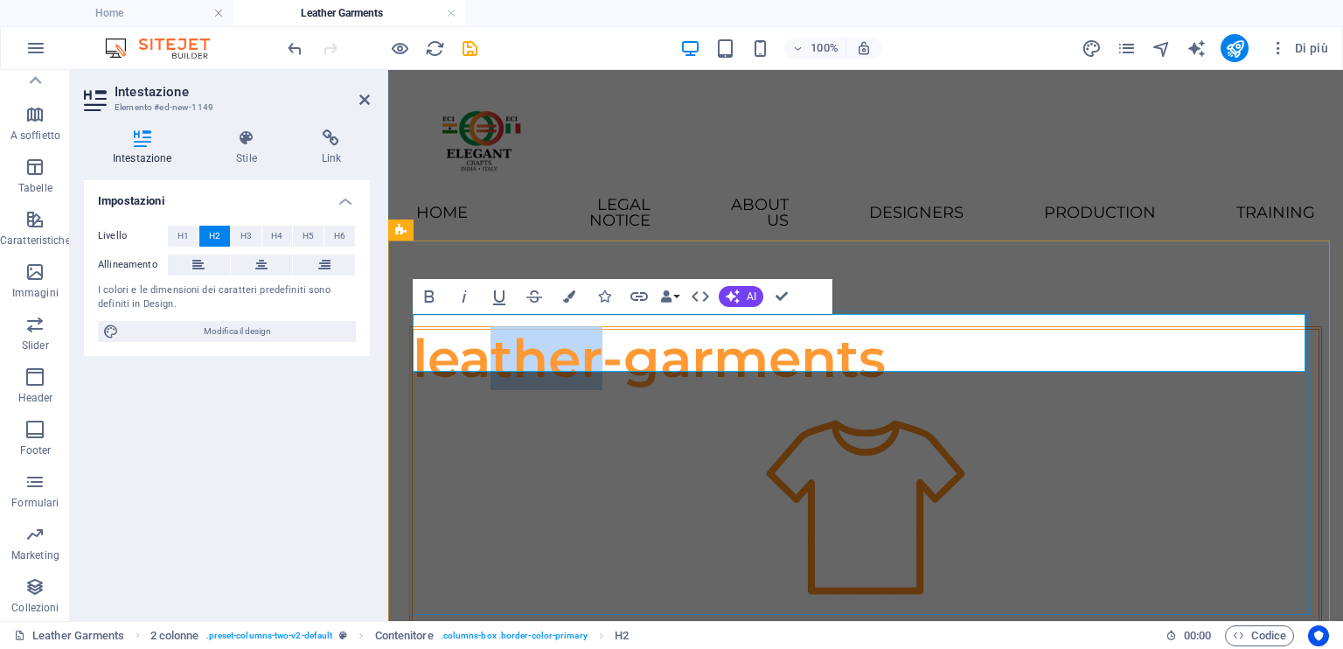
click at [519, 353] on h2 "lea​ther-garments" at bounding box center [866, 359] width 906 height 58
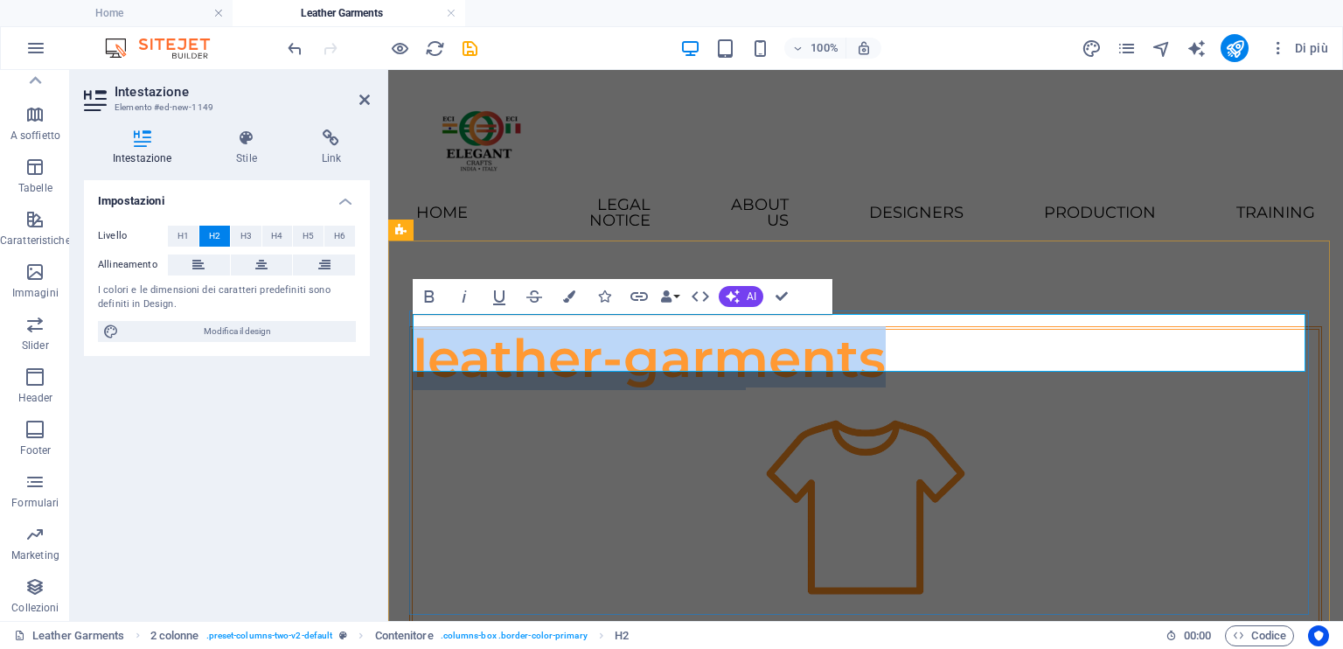
click at [516, 356] on h2 "lea​ther-garments" at bounding box center [866, 359] width 906 height 58
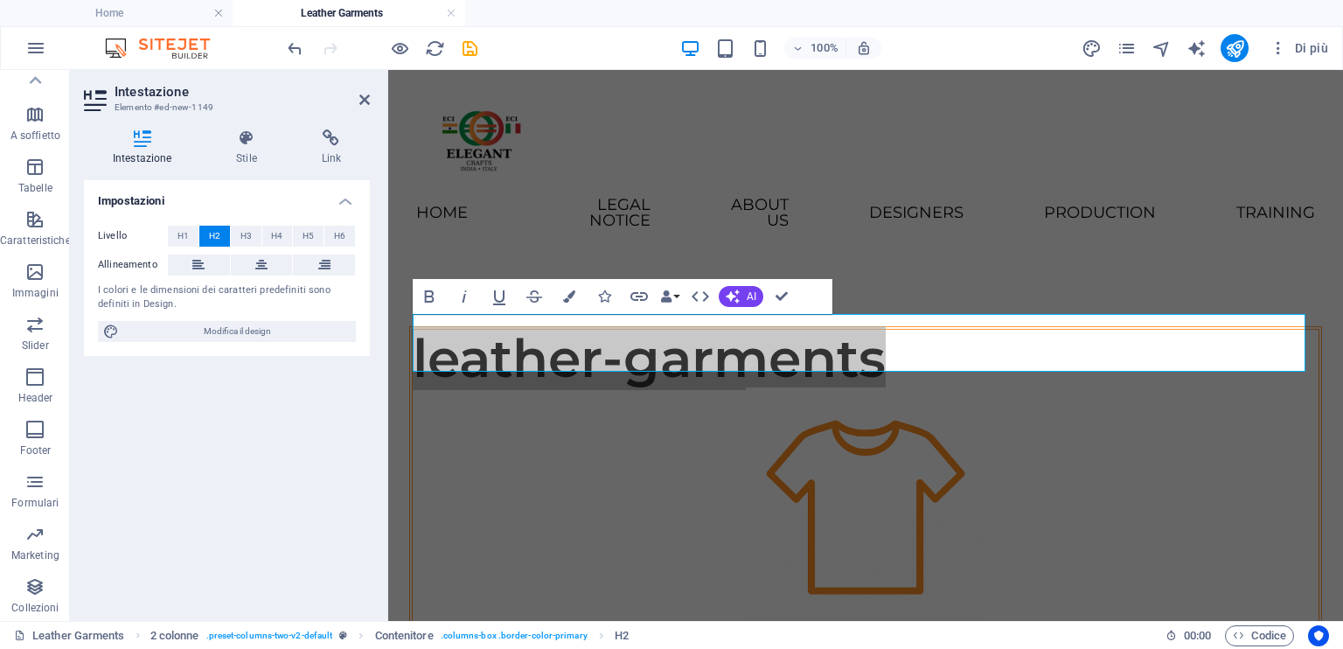
click at [136, 143] on icon at bounding box center [142, 137] width 116 height 17
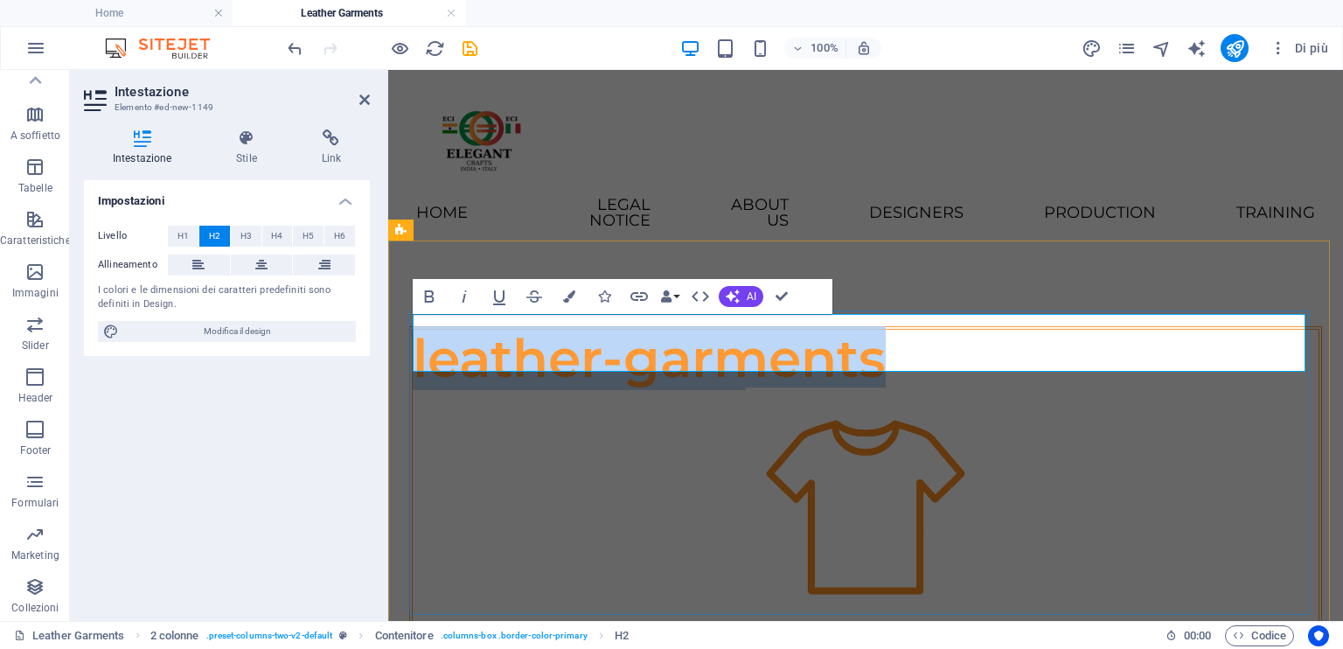
click at [721, 356] on h2 "lea​ther-garments" at bounding box center [866, 359] width 906 height 58
click at [721, 354] on h2 "lea​ther-garments" at bounding box center [866, 359] width 906 height 58
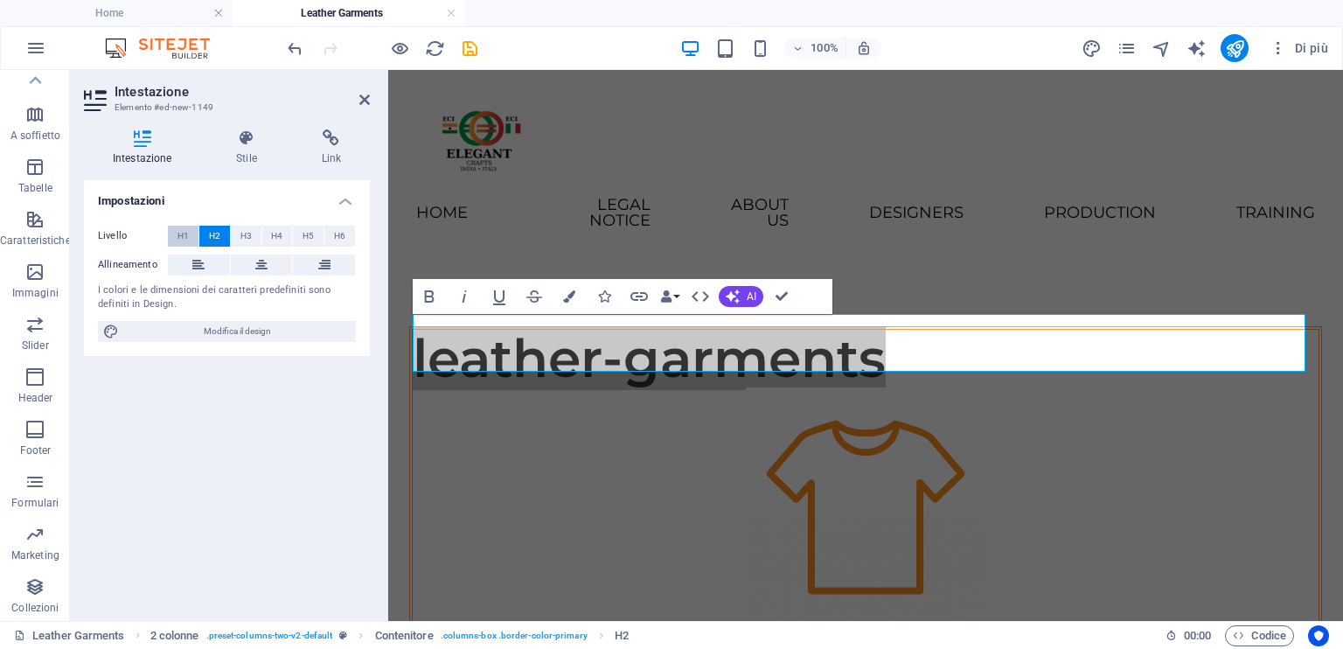
click at [193, 234] on button "H1" at bounding box center [183, 236] width 31 height 21
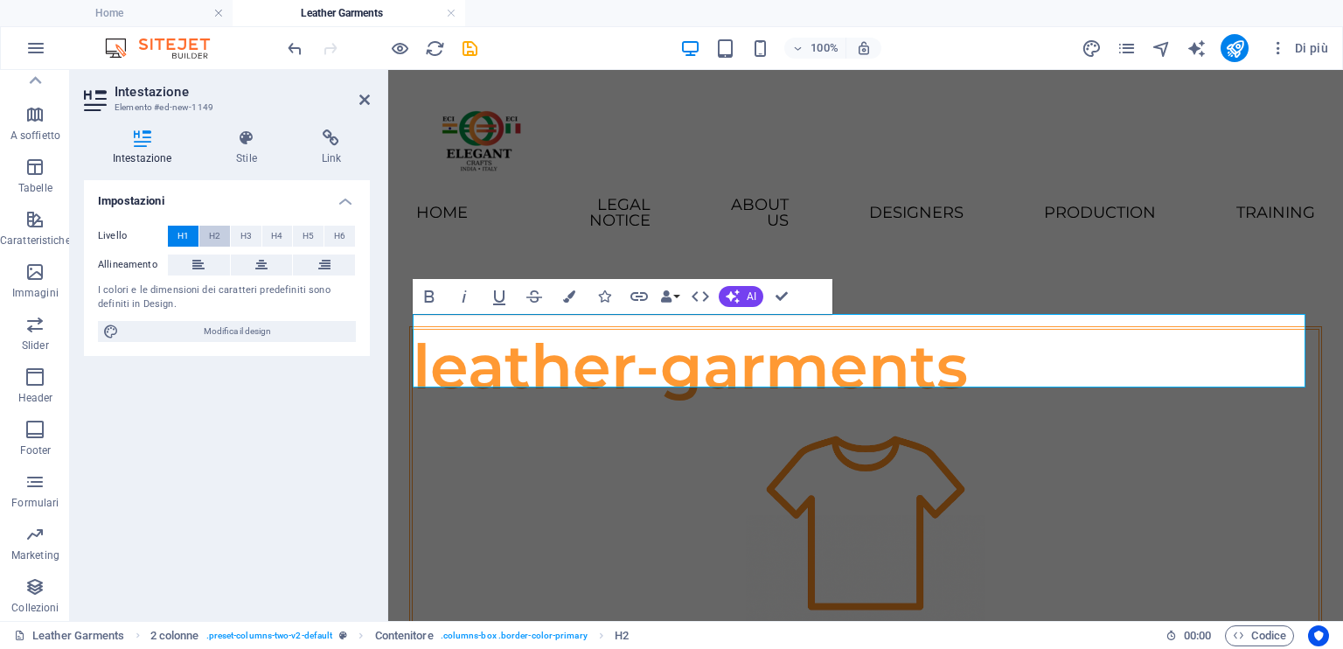
click at [211, 232] on span "H2" at bounding box center [214, 236] width 11 height 21
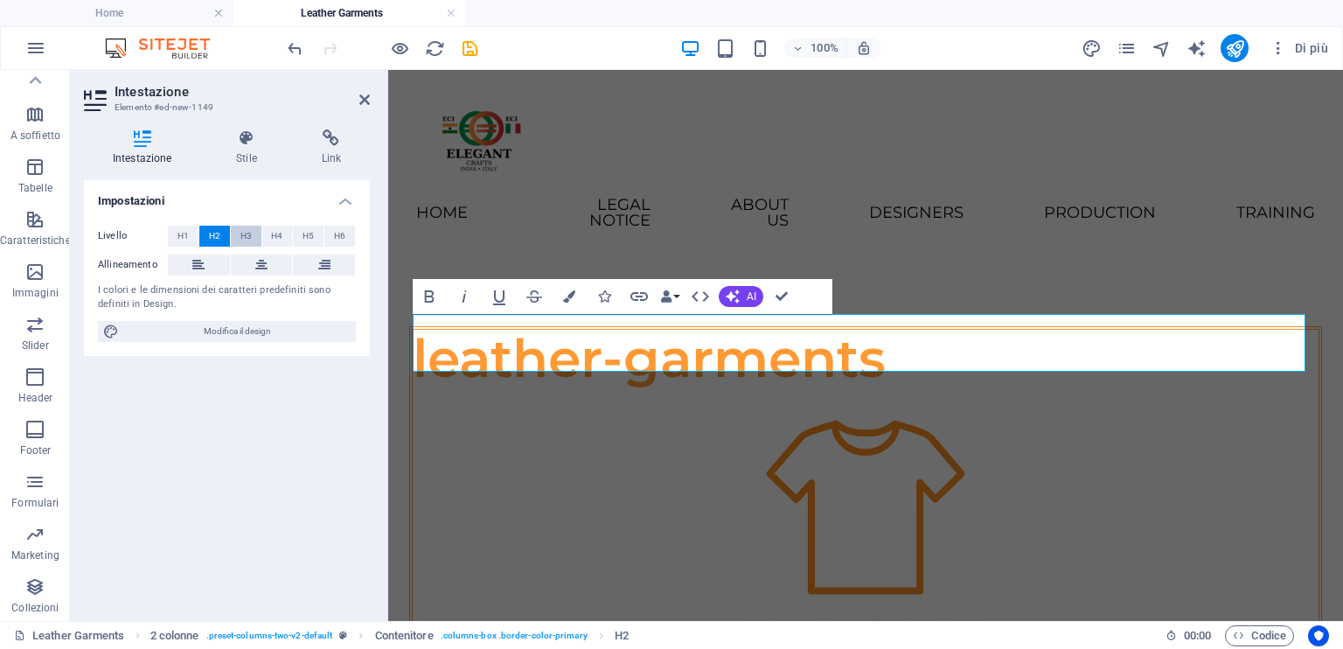
click at [252, 234] on button "H3" at bounding box center [246, 236] width 31 height 21
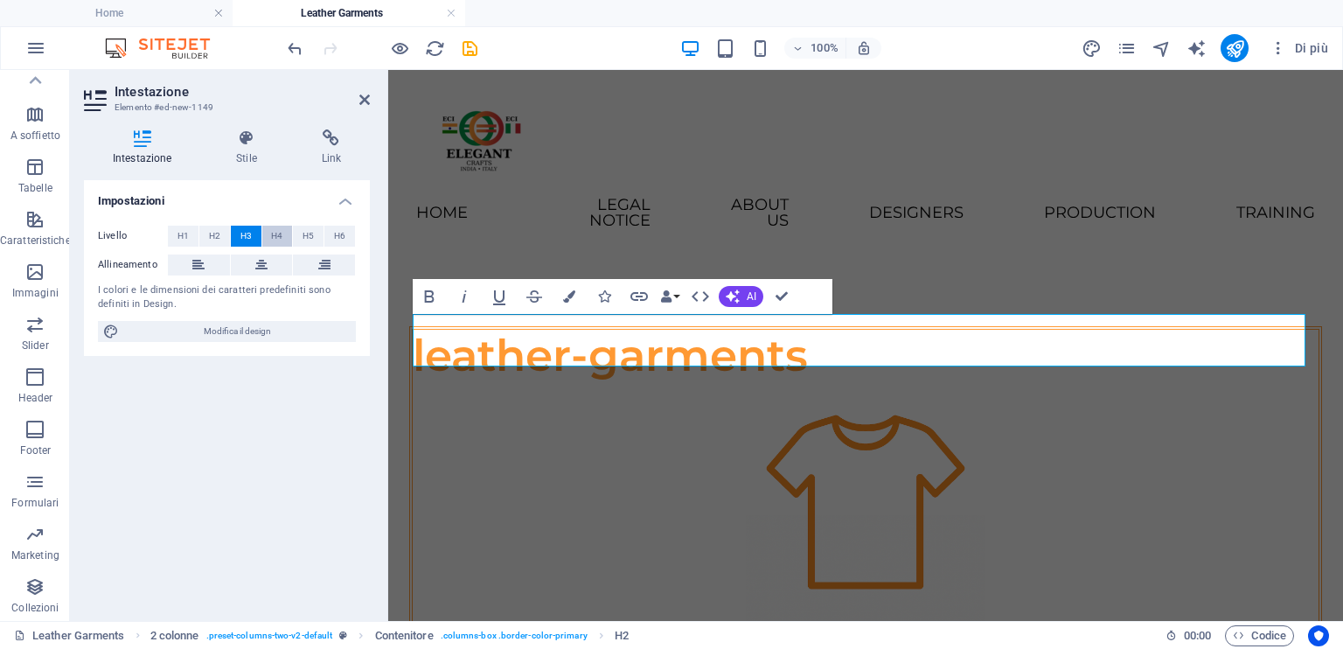
click at [276, 237] on span "H4" at bounding box center [276, 236] width 11 height 21
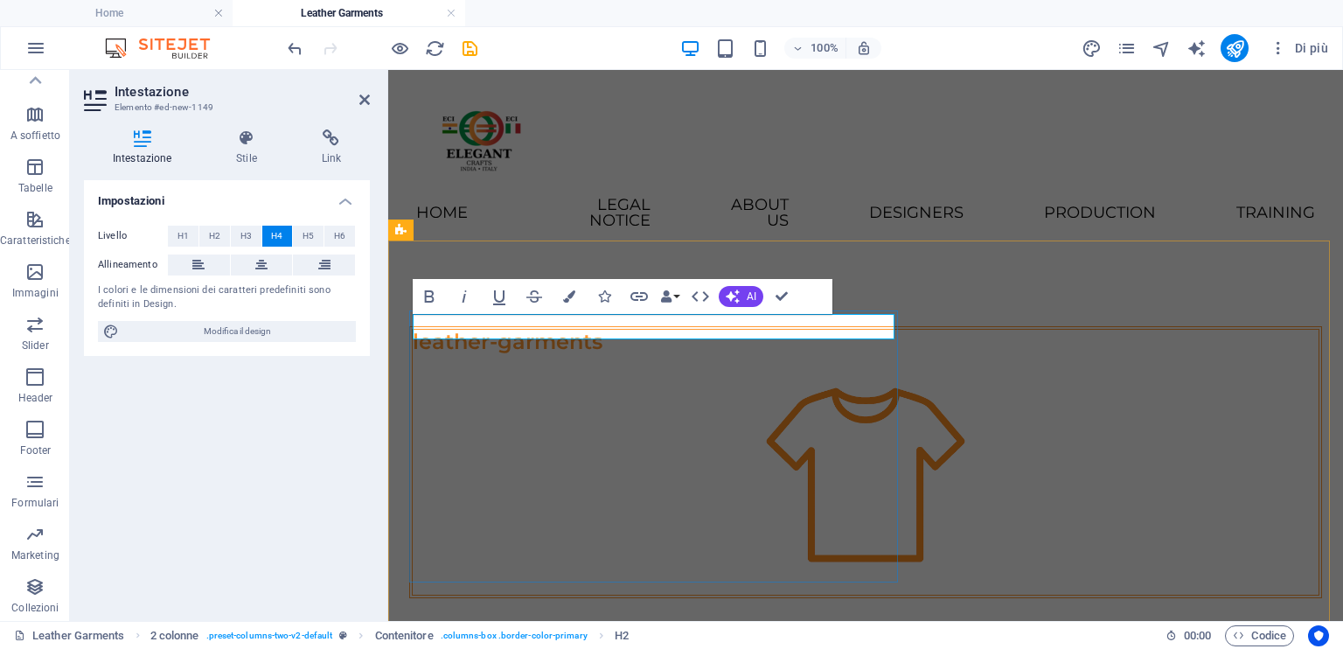
click at [624, 331] on h4 "lea​ther-garments" at bounding box center [866, 342] width 906 height 25
click at [264, 268] on icon at bounding box center [261, 264] width 12 height 21
click at [560, 331] on h4 "lea​ther-garments" at bounding box center [866, 342] width 906 height 25
click at [650, 331] on h4 "Leather-garments" at bounding box center [866, 342] width 906 height 25
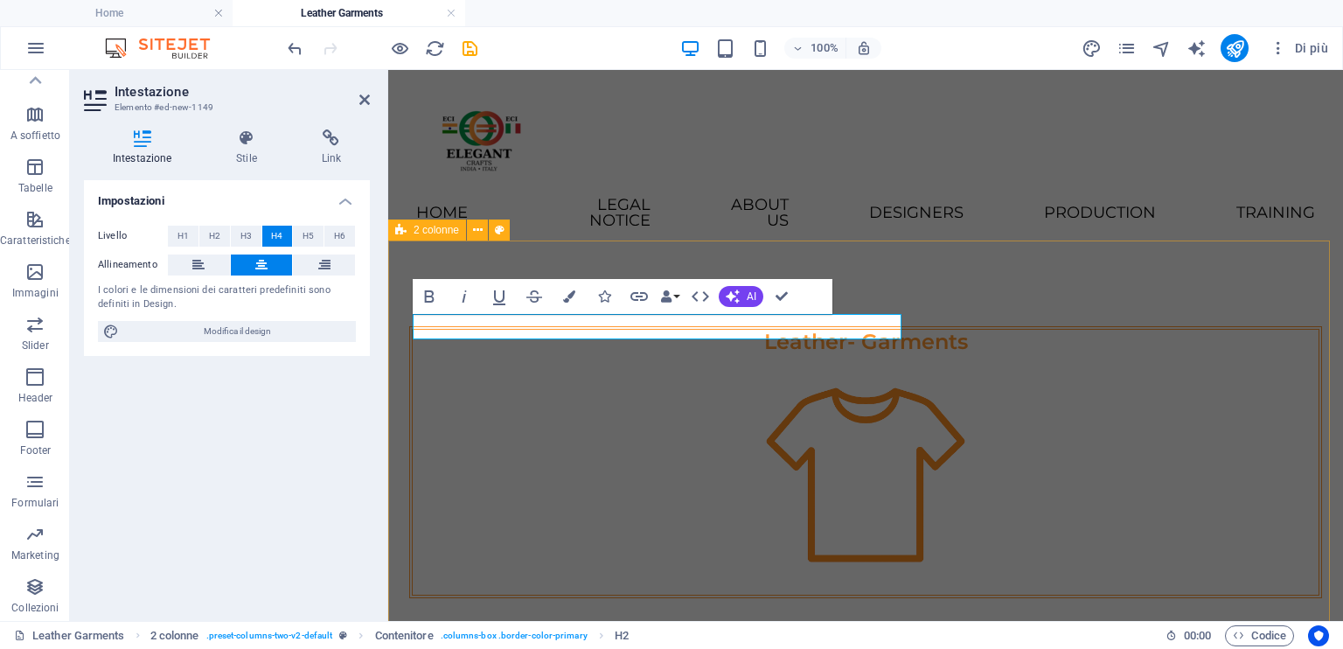
click at [948, 435] on div "Leather- Garments /leather-garments" at bounding box center [865, 613] width 955 height 715
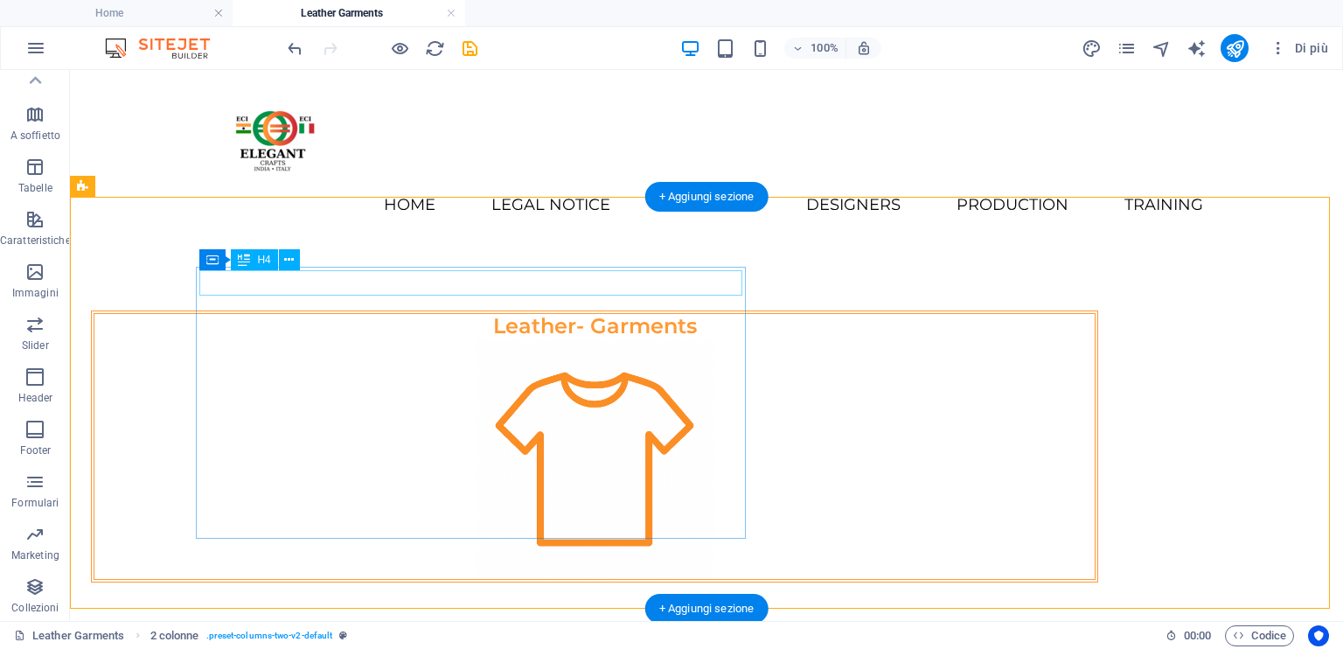
click at [531, 314] on div "Leather- Garments" at bounding box center [594, 326] width 1001 height 25
click at [343, 314] on div "Leather- Garments" at bounding box center [594, 326] width 1001 height 25
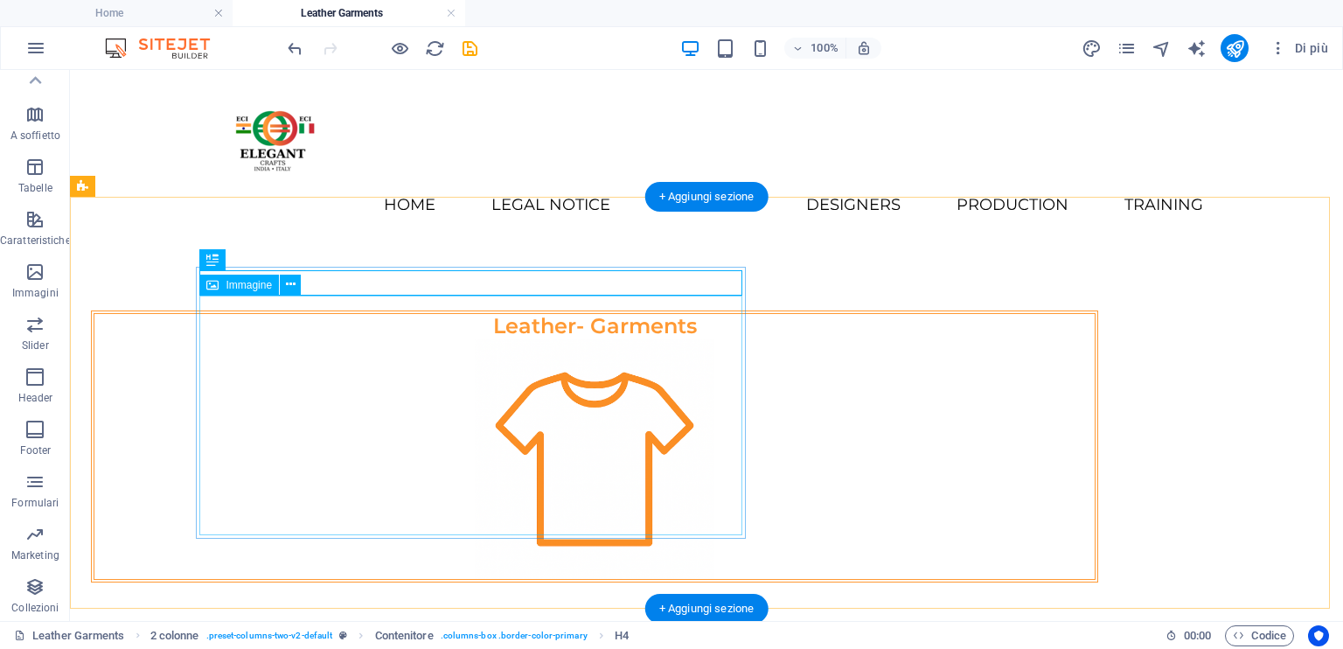
click at [361, 339] on figure at bounding box center [594, 459] width 1001 height 240
click at [477, 314] on div "Leather- Garments" at bounding box center [594, 326] width 1001 height 25
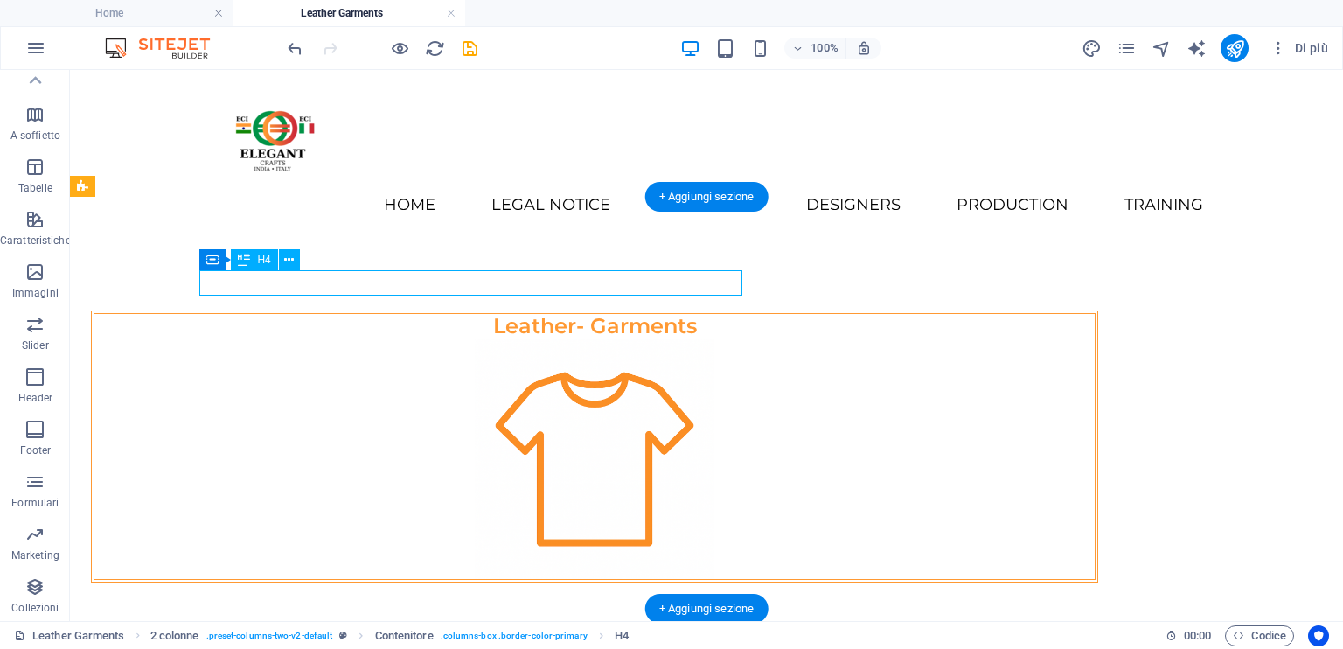
click at [477, 314] on div "Leather- Garments" at bounding box center [594, 326] width 1001 height 25
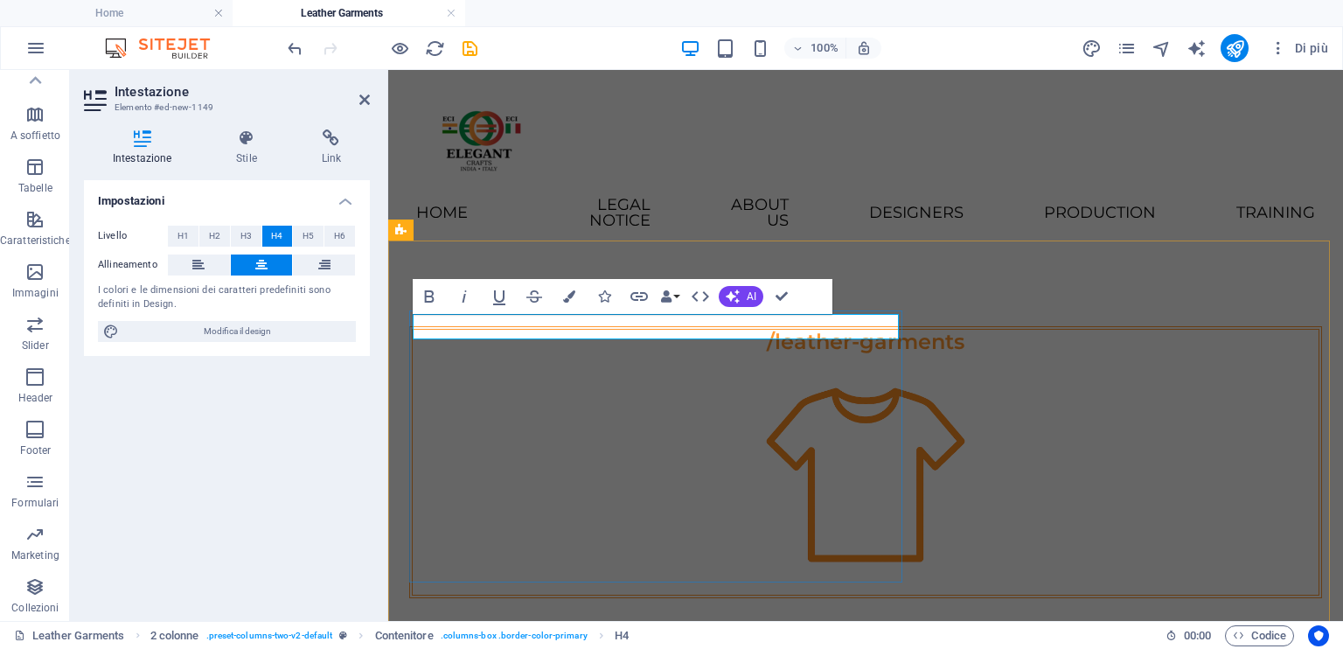
click at [565, 330] on h4 "/leather-garments" at bounding box center [866, 342] width 906 height 25
click at [653, 330] on h4 "Leather-garments" at bounding box center [866, 342] width 906 height 25
click at [760, 366] on figure at bounding box center [866, 475] width 906 height 240
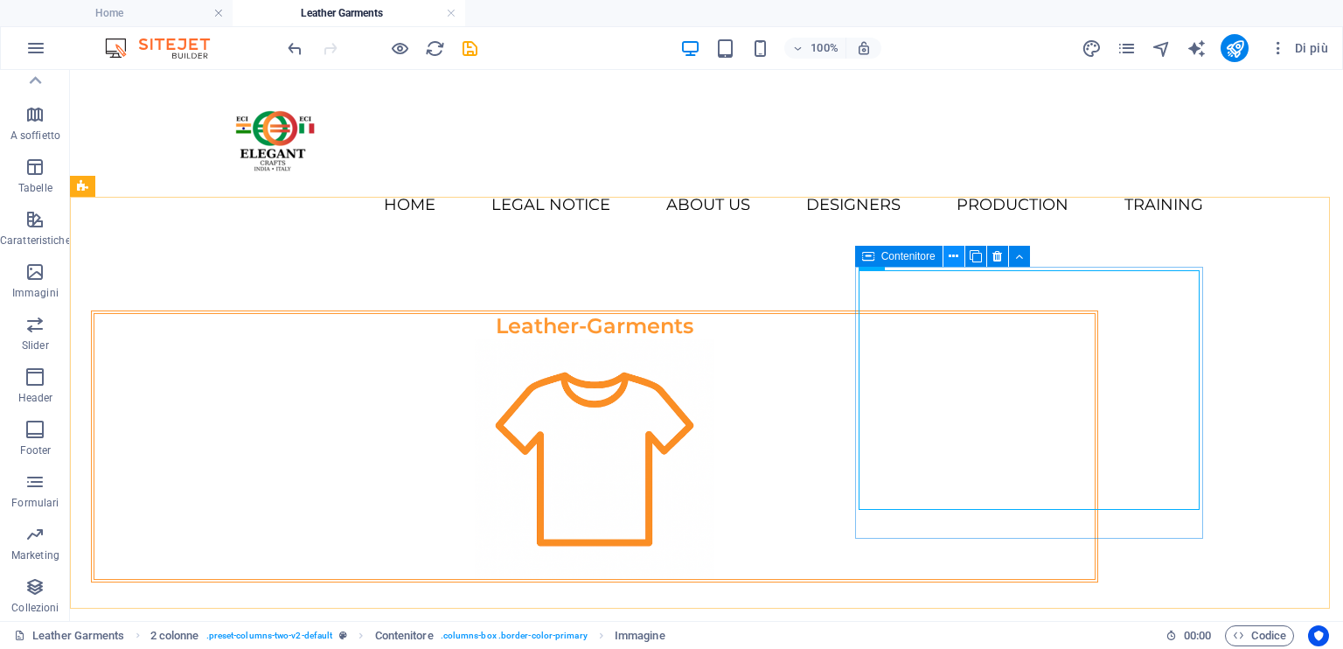
click at [955, 254] on icon at bounding box center [954, 257] width 10 height 18
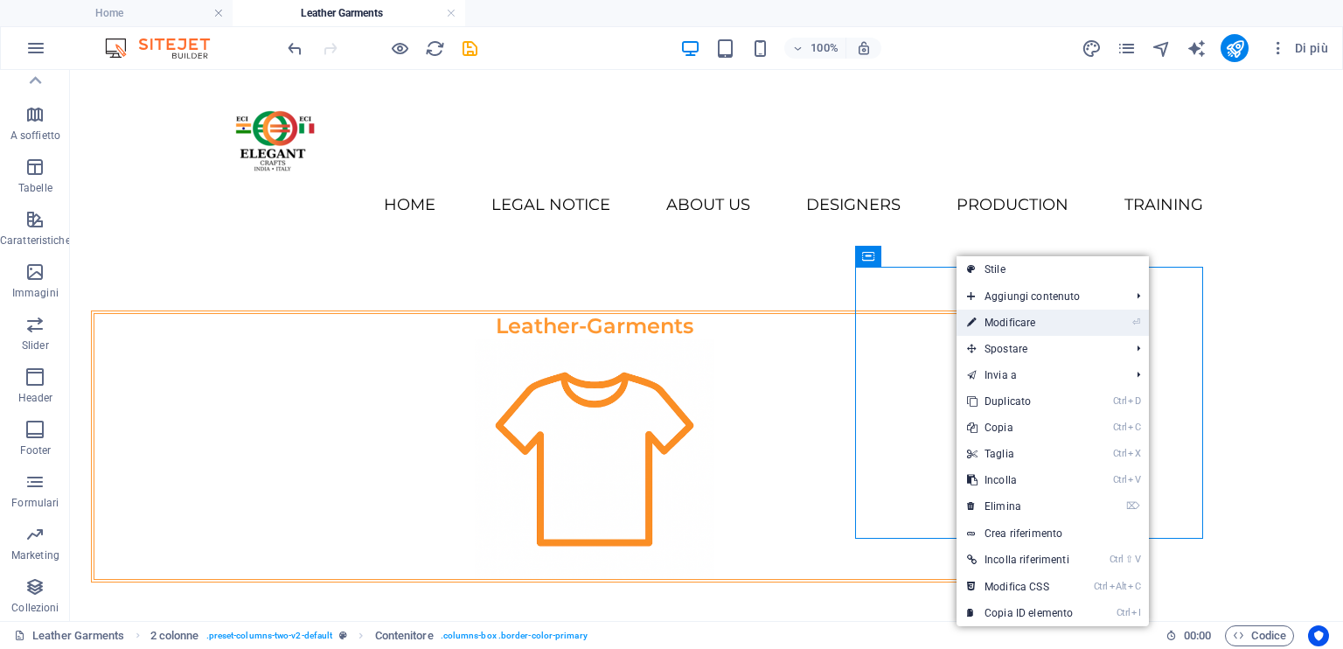
click at [1023, 327] on link "⏎ Modificare" at bounding box center [1020, 323] width 127 height 26
select select "px"
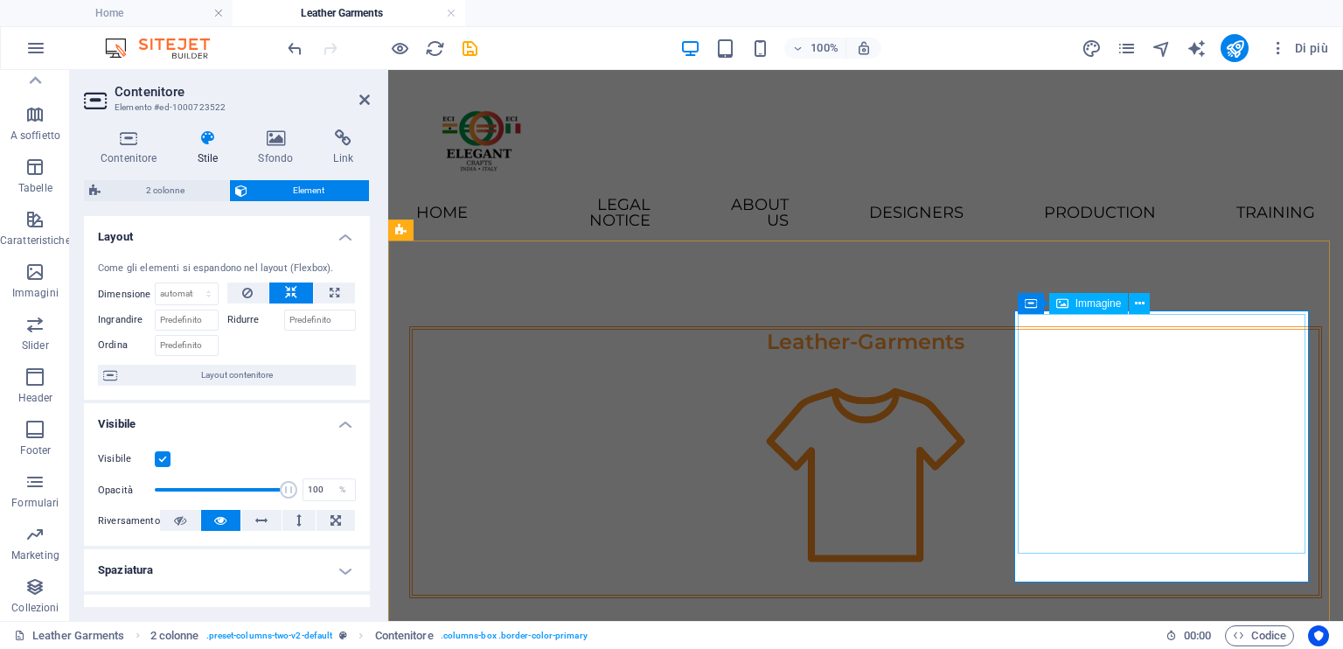
click at [1116, 301] on icon at bounding box center [1113, 300] width 10 height 18
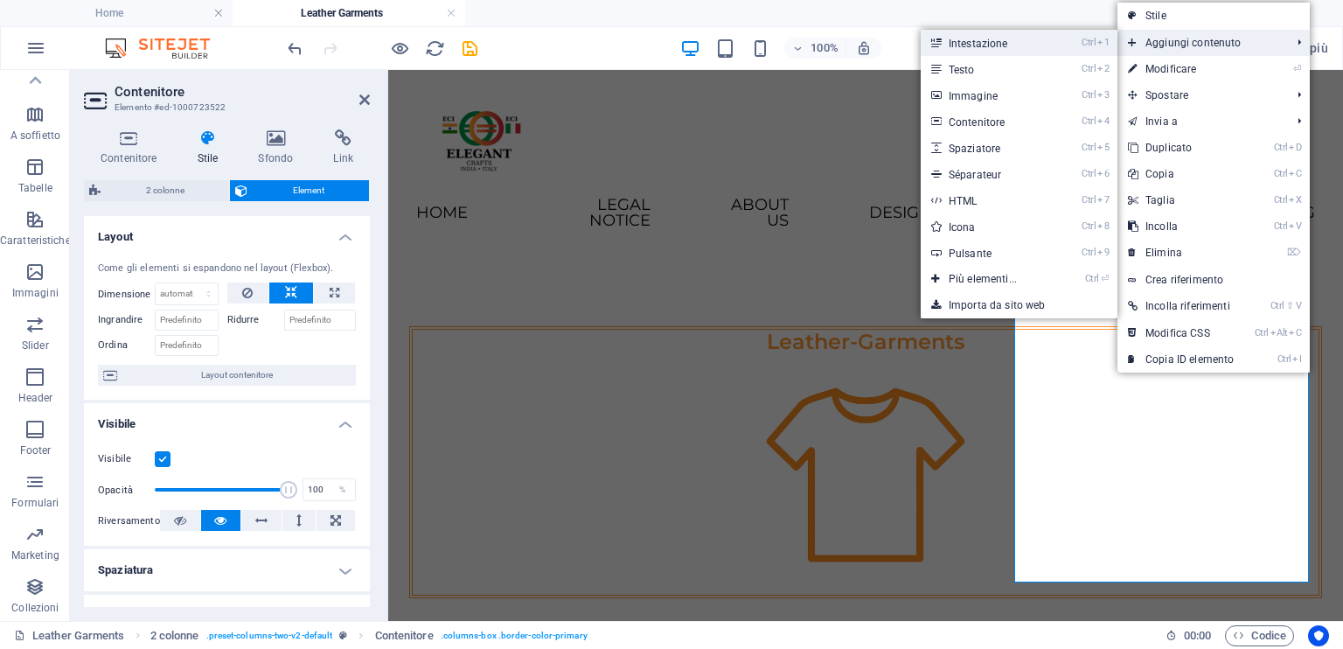
click at [996, 50] on link "Ctrl 1 Intestazione" at bounding box center [986, 43] width 131 height 26
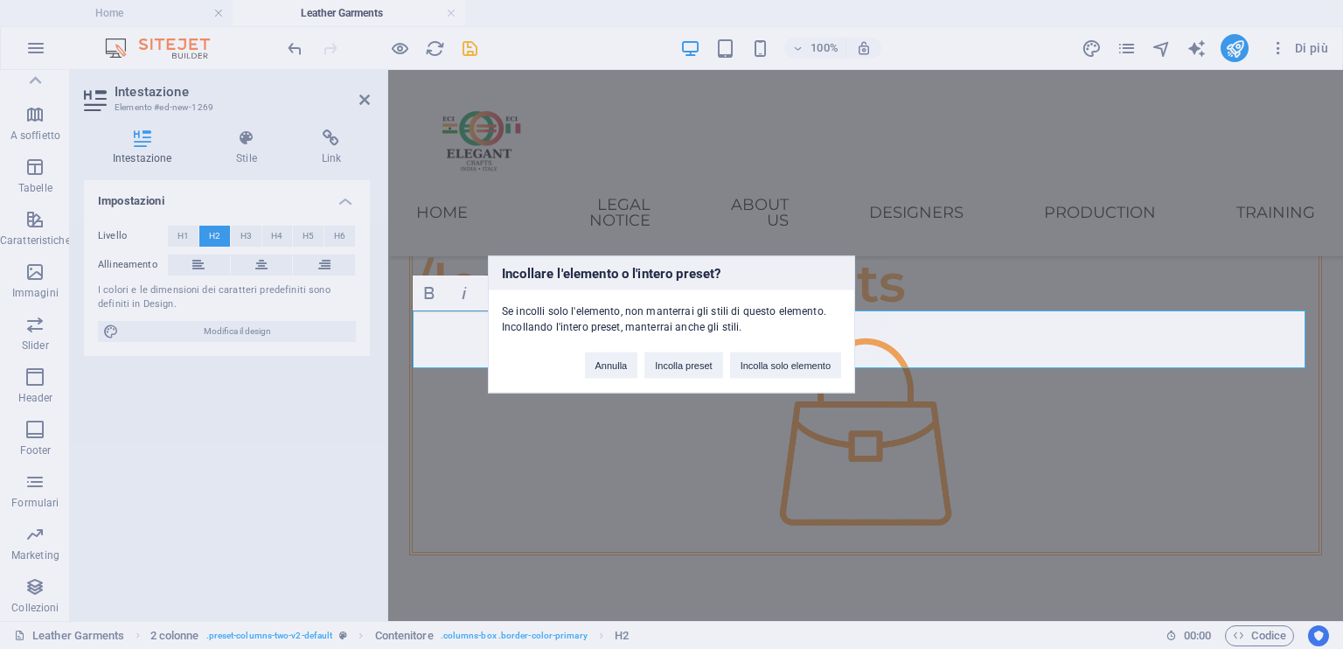
click at [901, 279] on div "Incollare l'elemento o l'intero preset? Se incolli solo l'elemento, non manterr…" at bounding box center [671, 324] width 1343 height 649
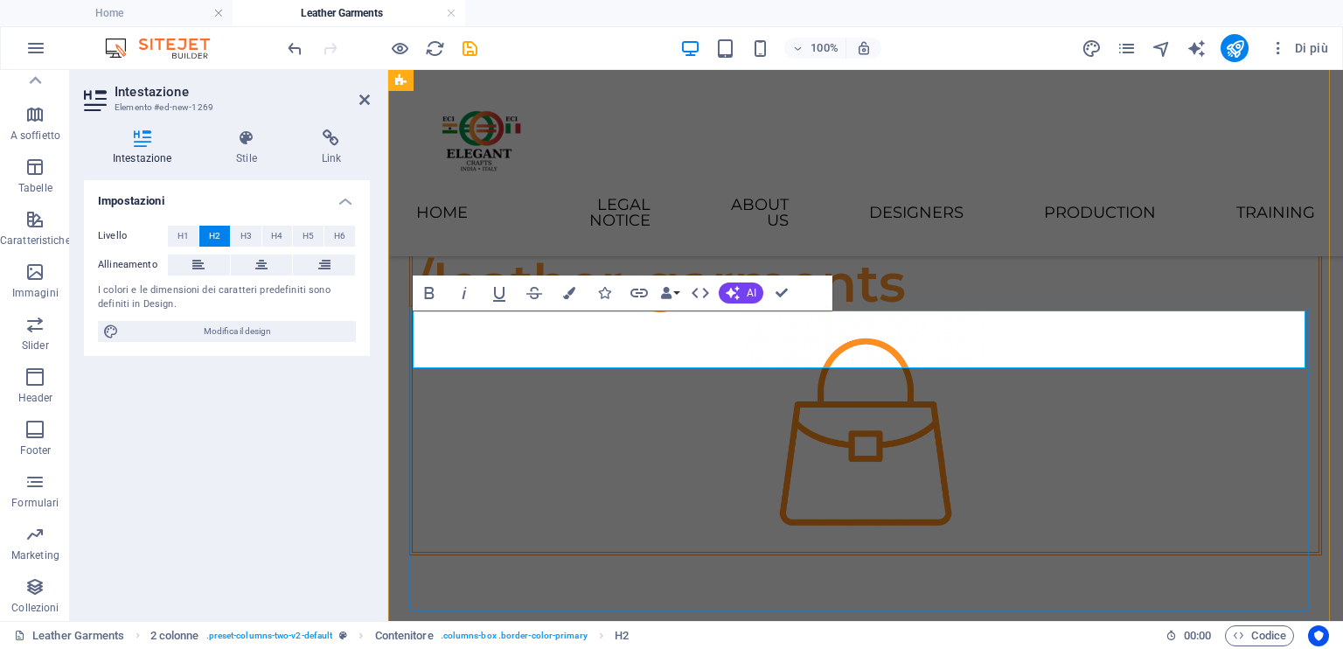
click at [433, 312] on h2 "/leather-garments" at bounding box center [866, 283] width 906 height 58
click at [641, 312] on h2 "Leather-garments" at bounding box center [866, 283] width 906 height 58
click at [285, 231] on button "H4" at bounding box center [277, 236] width 31 height 21
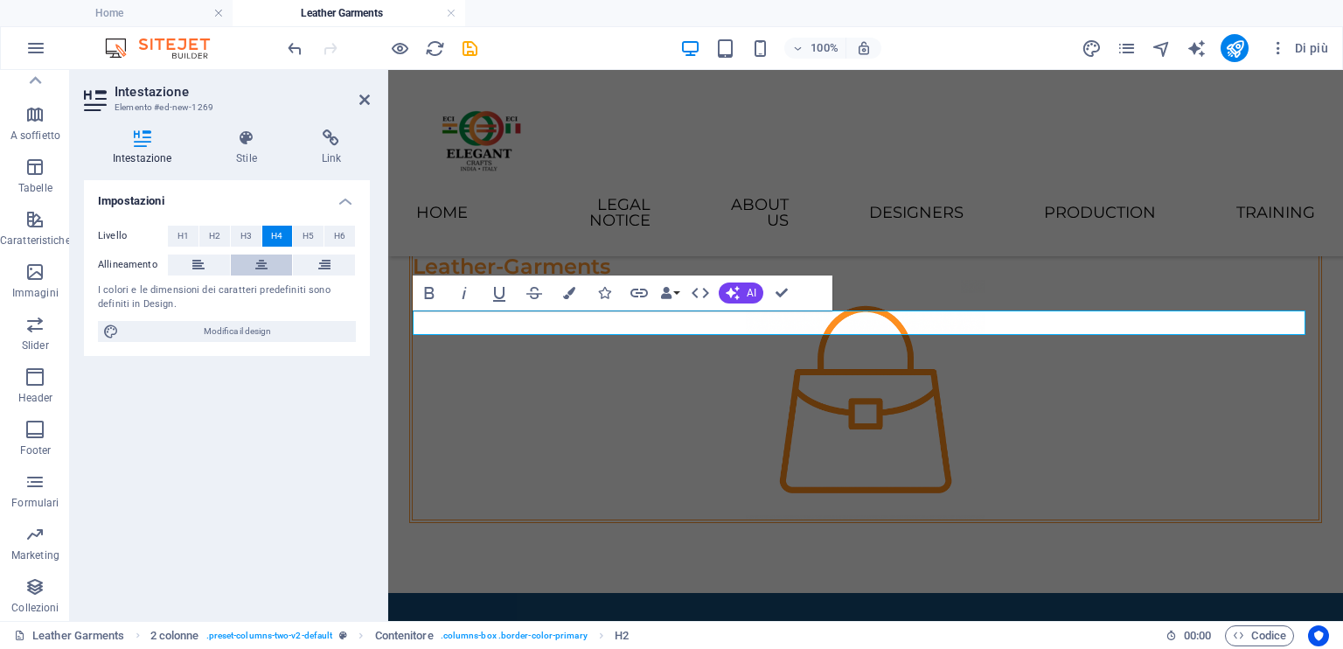
click at [265, 263] on icon at bounding box center [261, 264] width 12 height 21
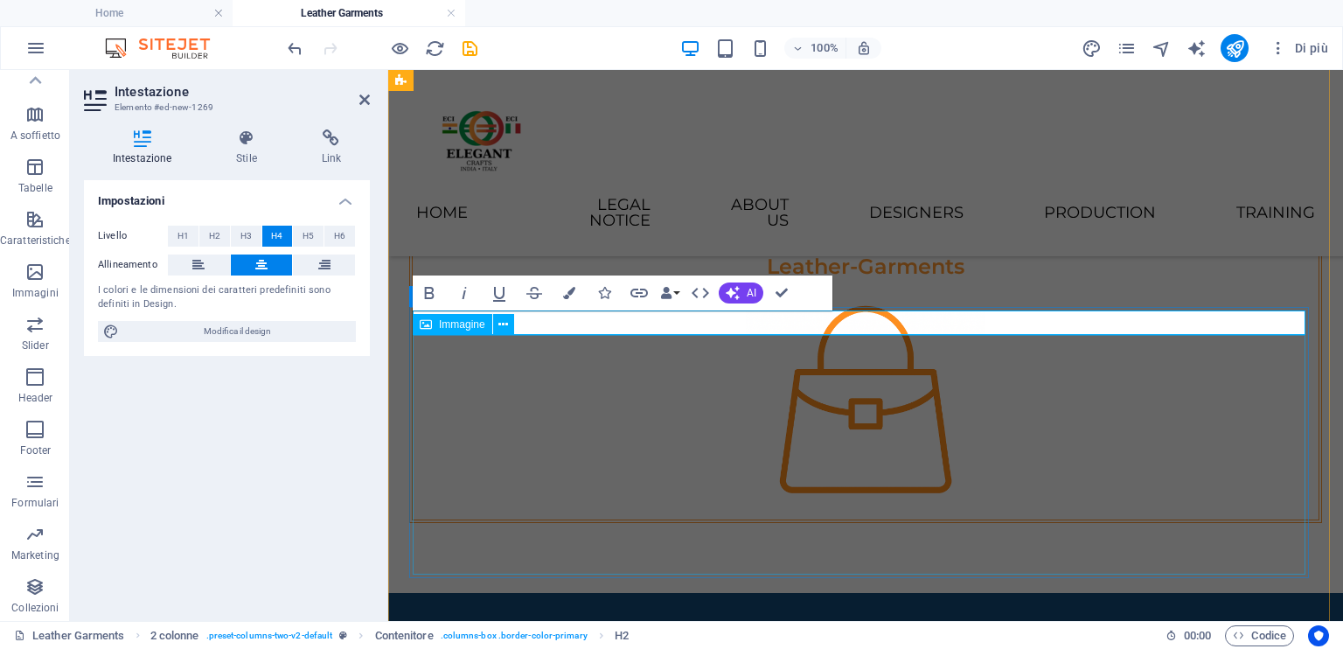
click at [588, 442] on figure at bounding box center [866, 400] width 906 height 240
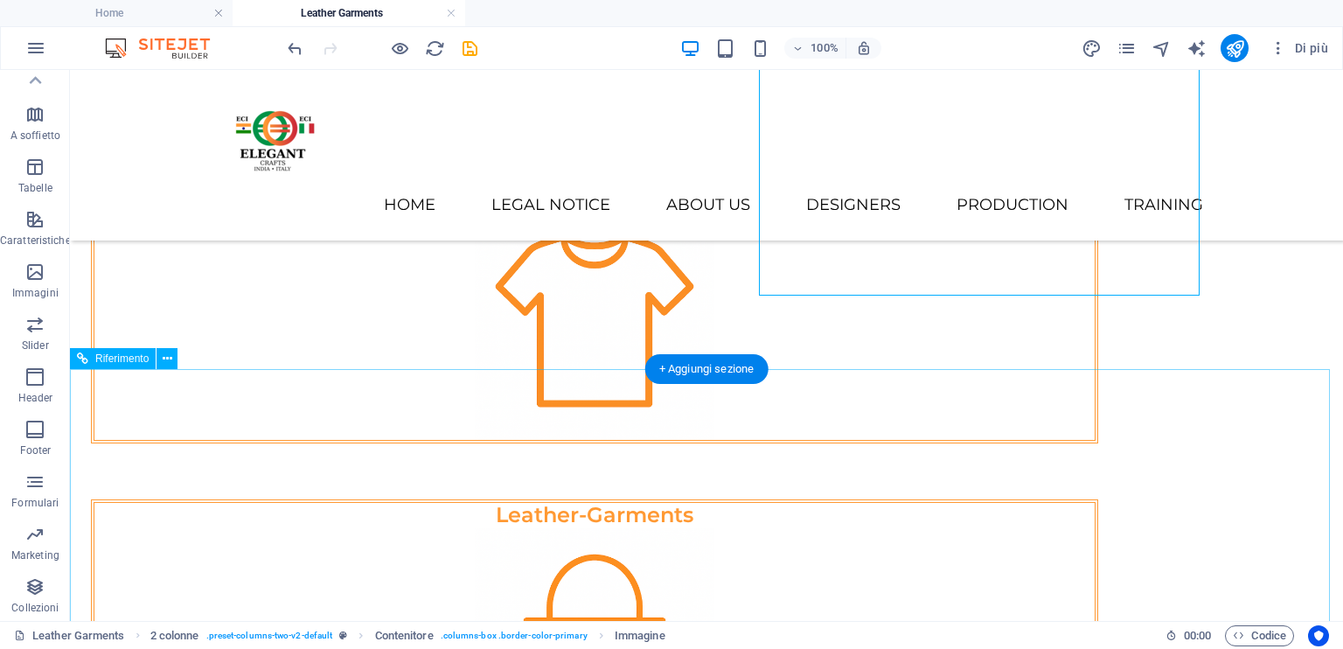
scroll to position [0, 0]
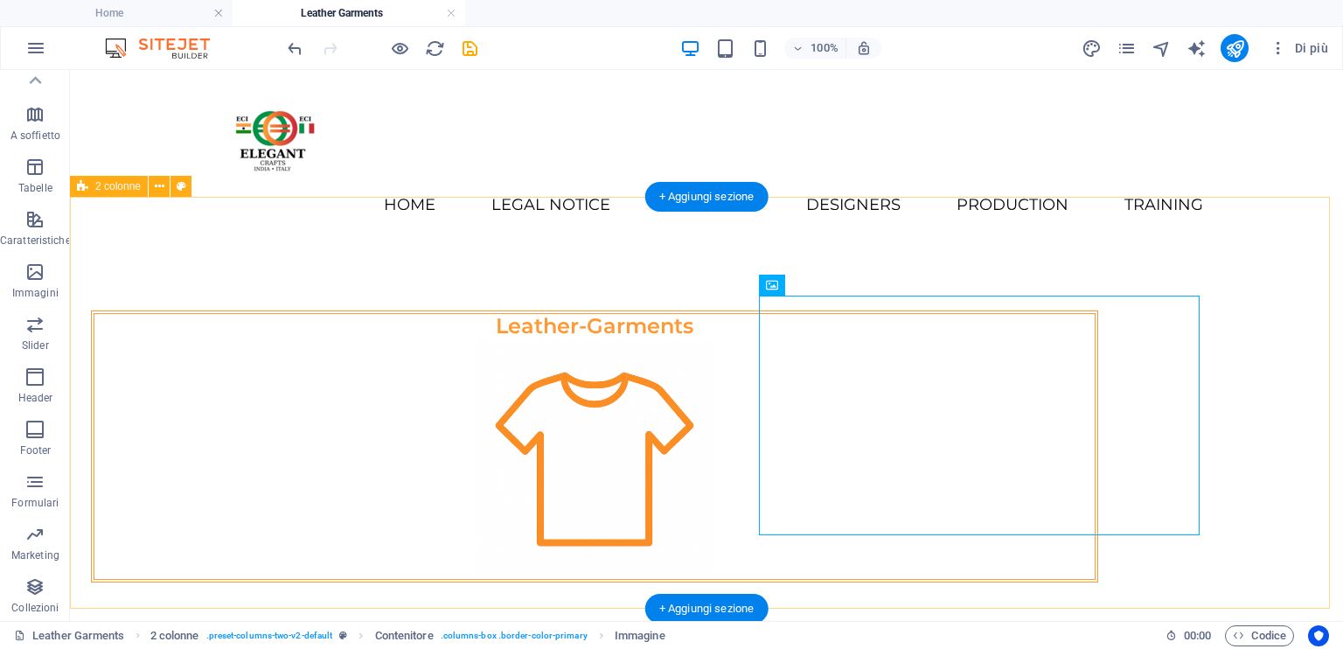
click at [1257, 415] on div "Leather-Garments Leather-Garments" at bounding box center [706, 611] width 1273 height 740
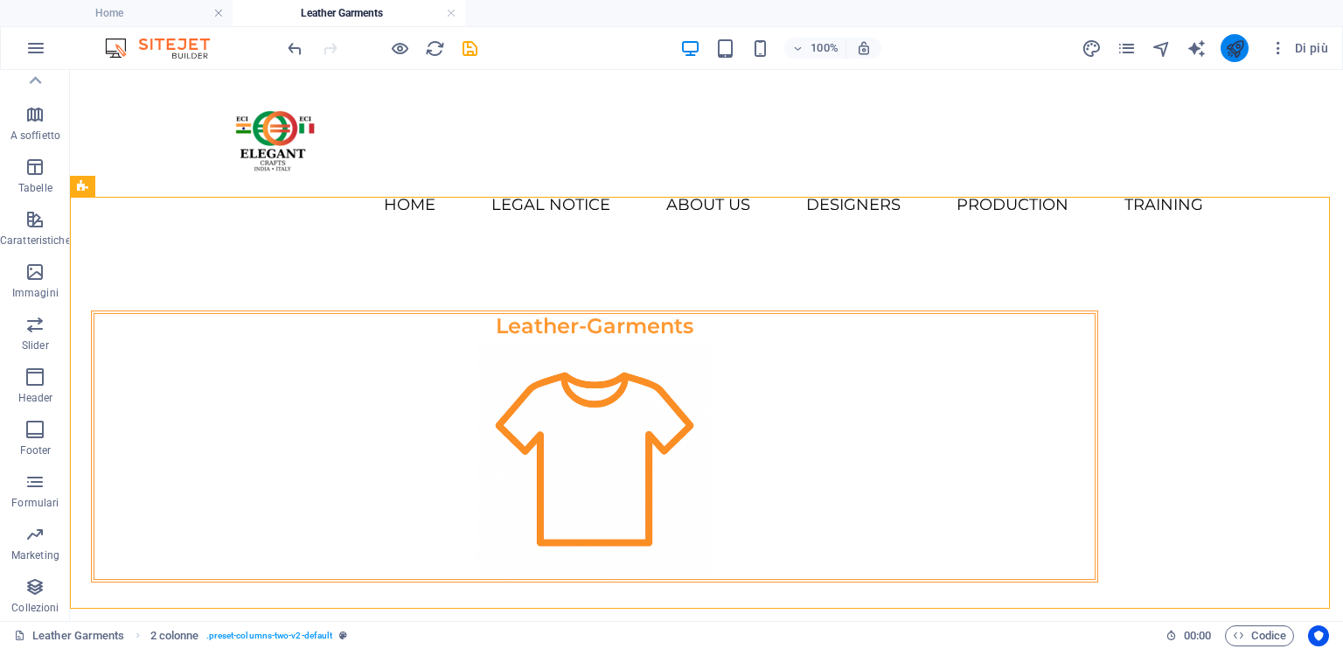
click at [1231, 53] on icon "publish" at bounding box center [1235, 48] width 20 height 20
